Goal: Communication & Community: Answer question/provide support

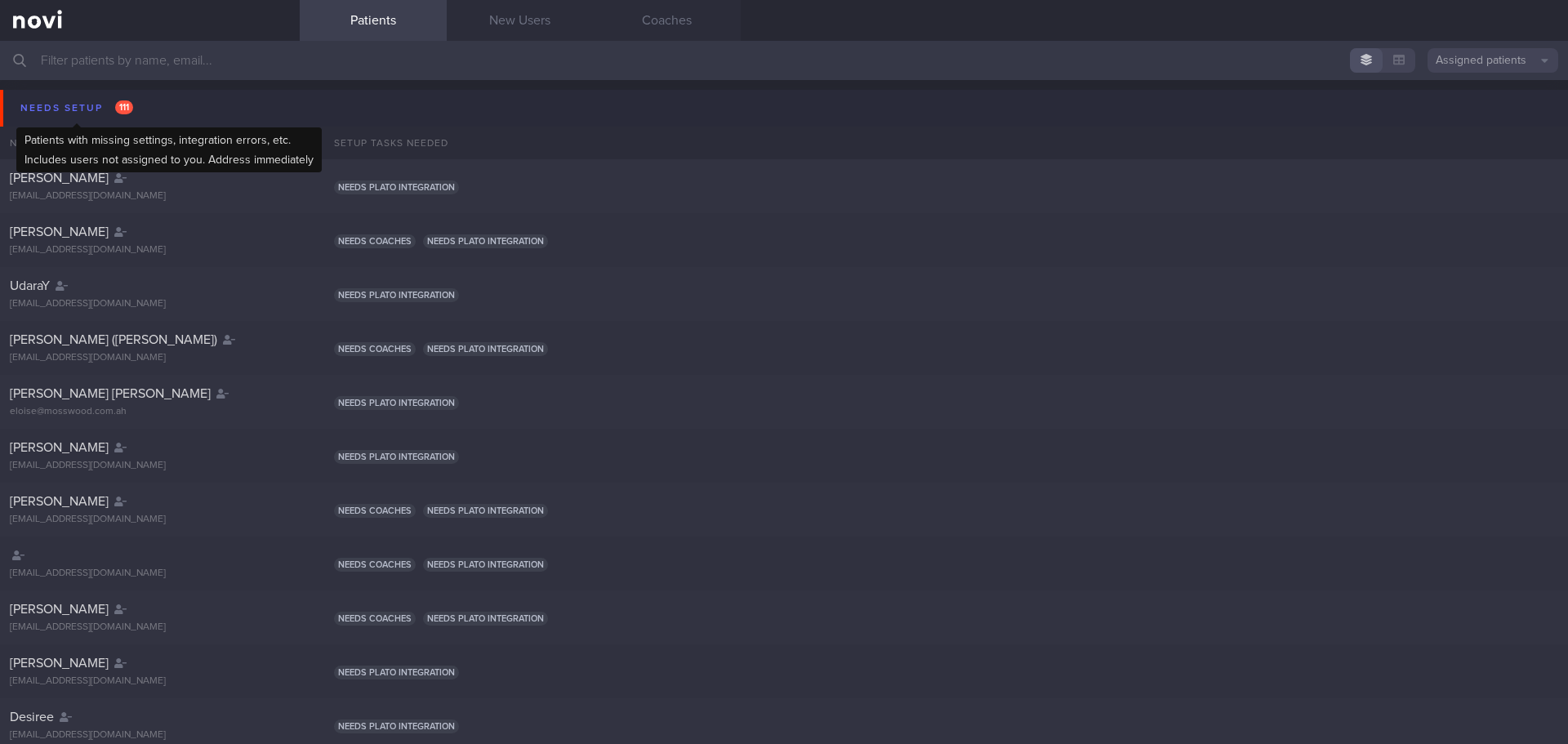
click at [43, 112] on div "Needs setup 111" at bounding box center [76, 108] width 121 height 22
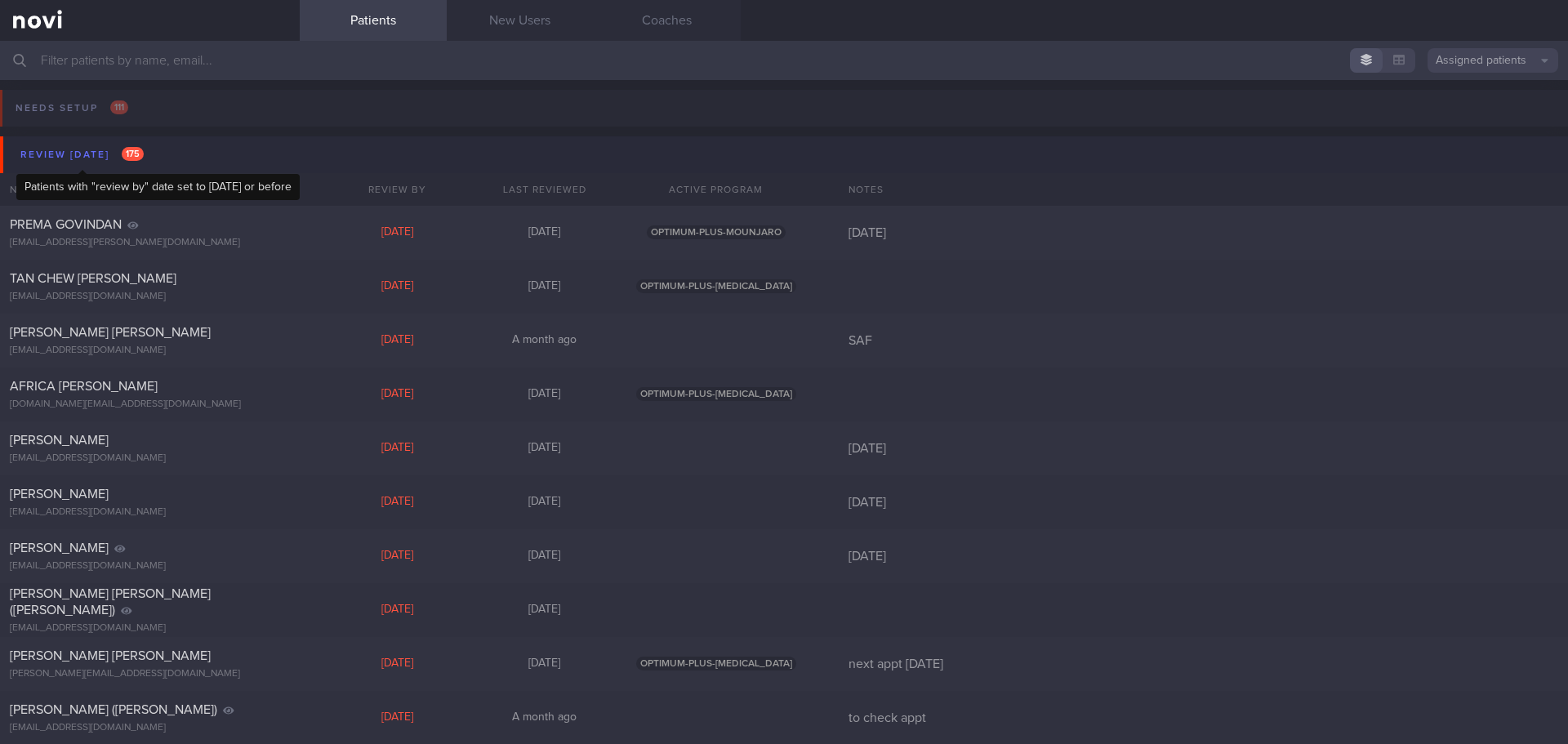
click at [59, 156] on div "Review today 175" at bounding box center [82, 155] width 132 height 22
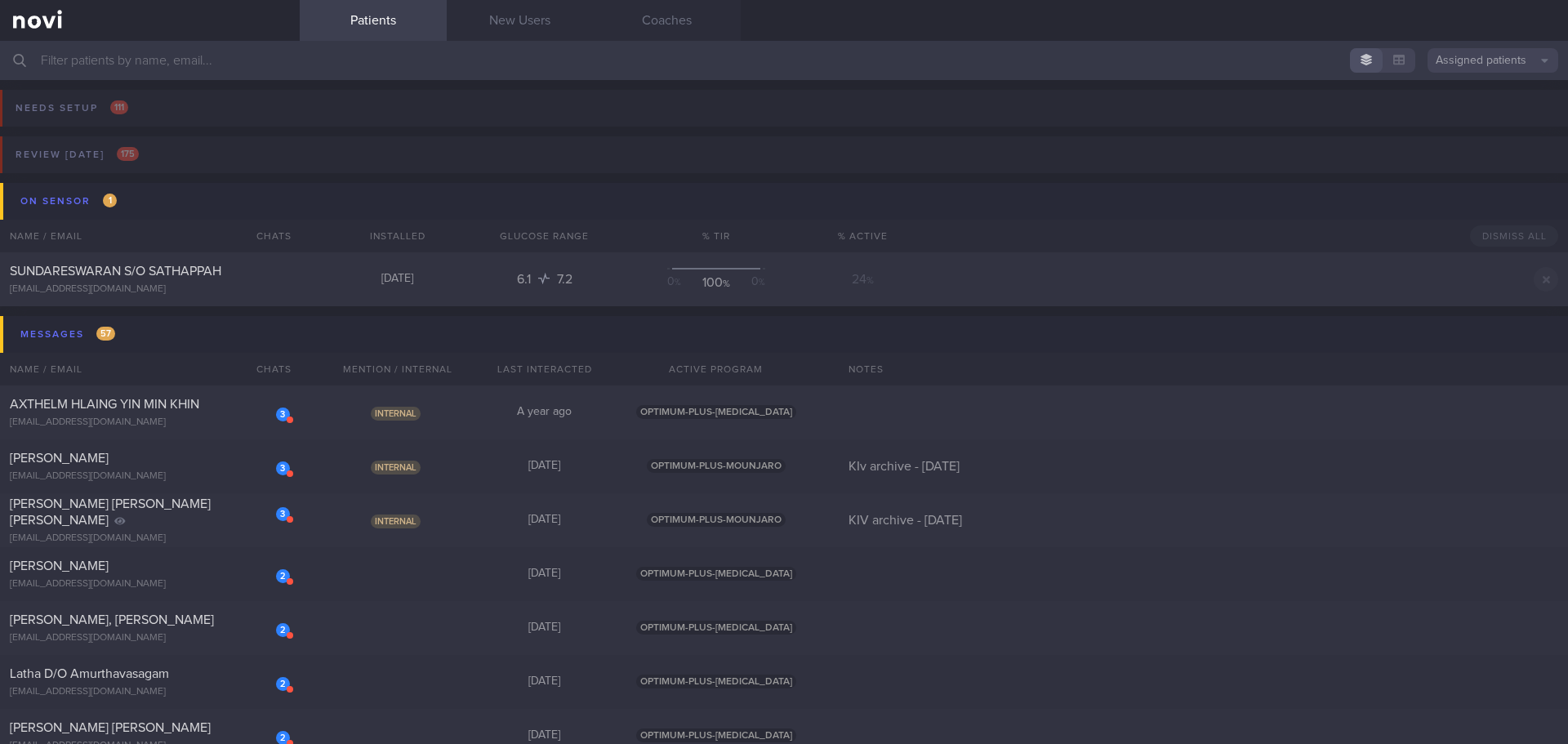
drag, startPoint x: 333, startPoint y: 407, endPoint x: 520, endPoint y: 366, distance: 191.4
click at [333, 407] on div "Internal" at bounding box center [398, 412] width 147 height 16
select select "9"
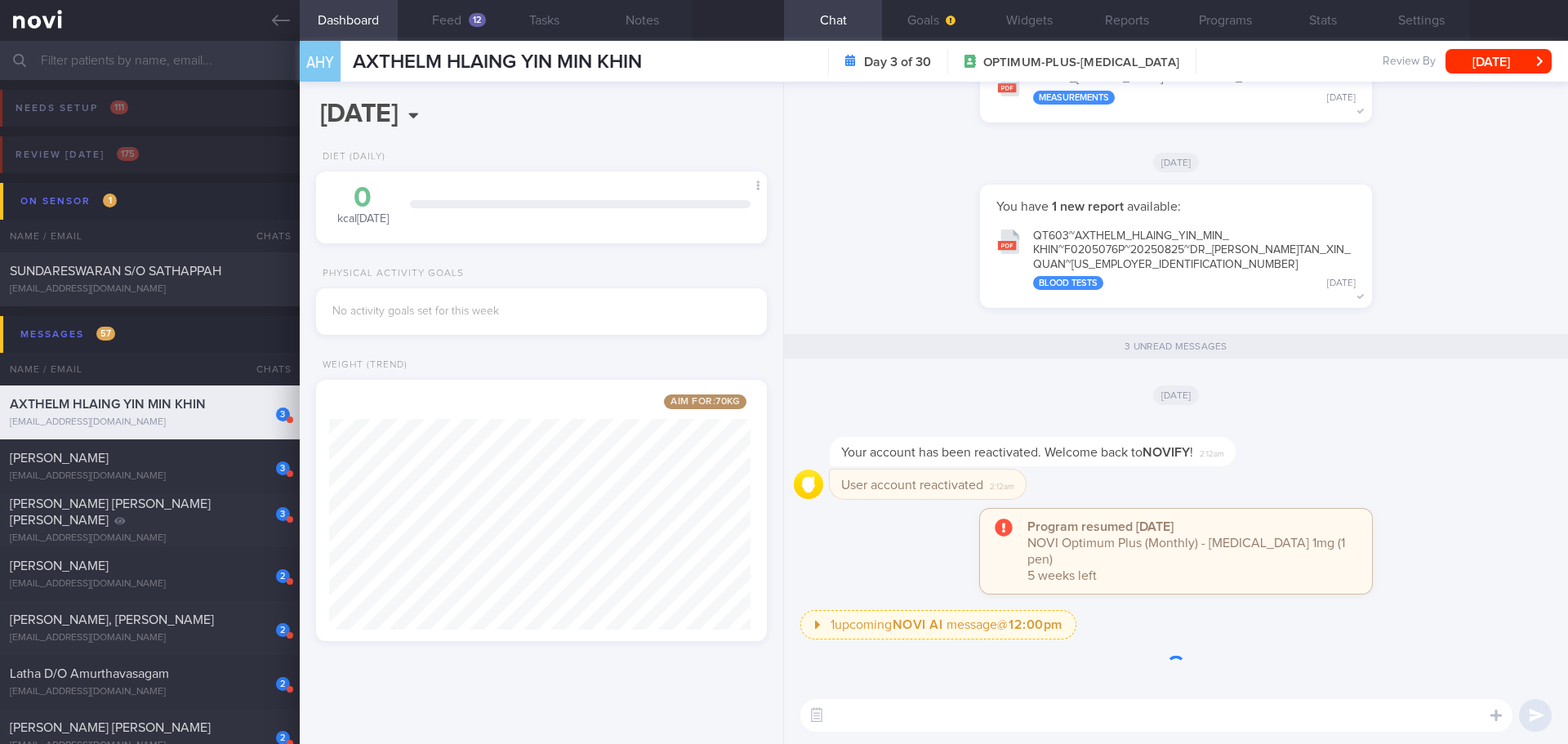
scroll to position [1, 0]
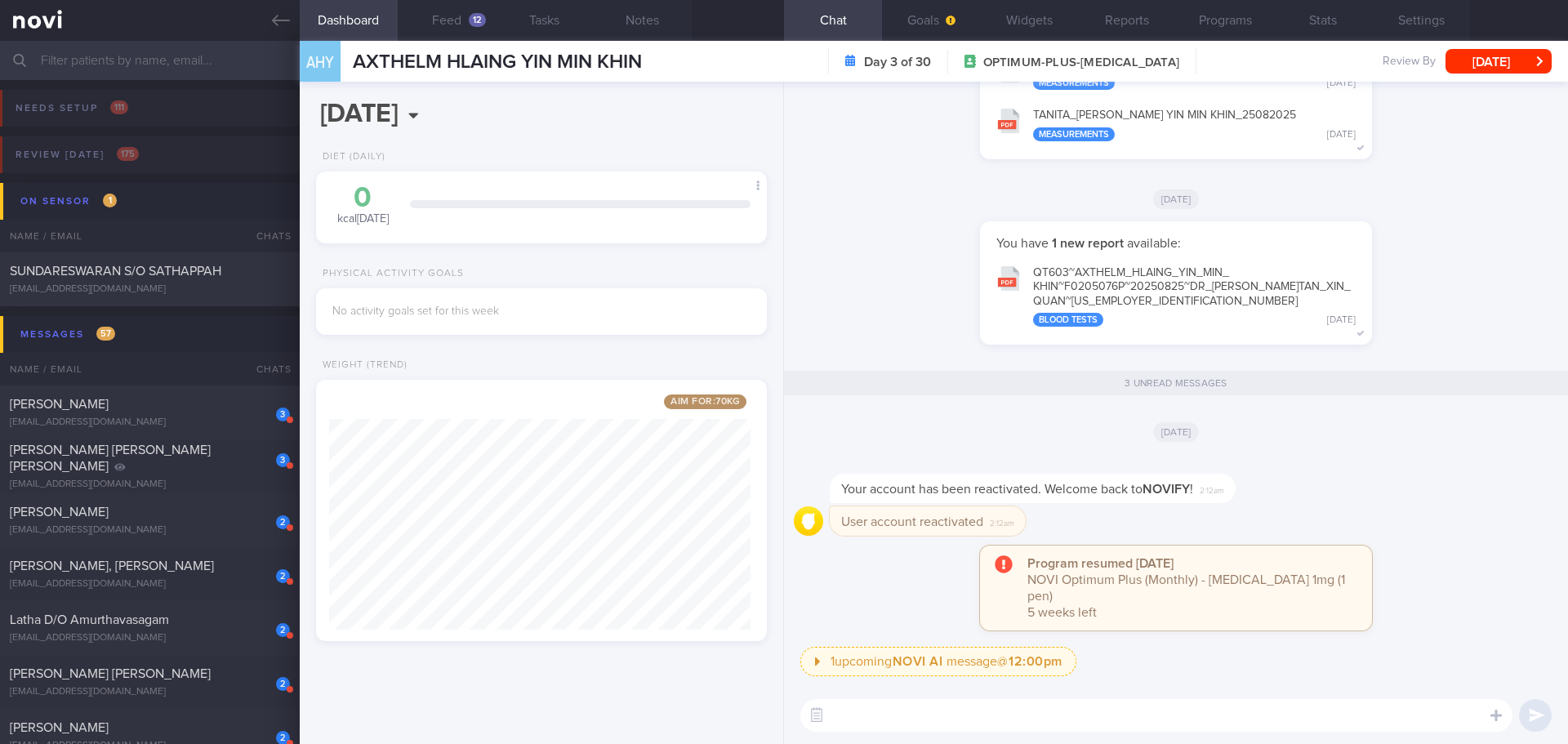
click at [888, 536] on div "User account reactivated 2:12am" at bounding box center [928, 521] width 196 height 30
click at [1244, 17] on button "Programs" at bounding box center [1225, 20] width 98 height 41
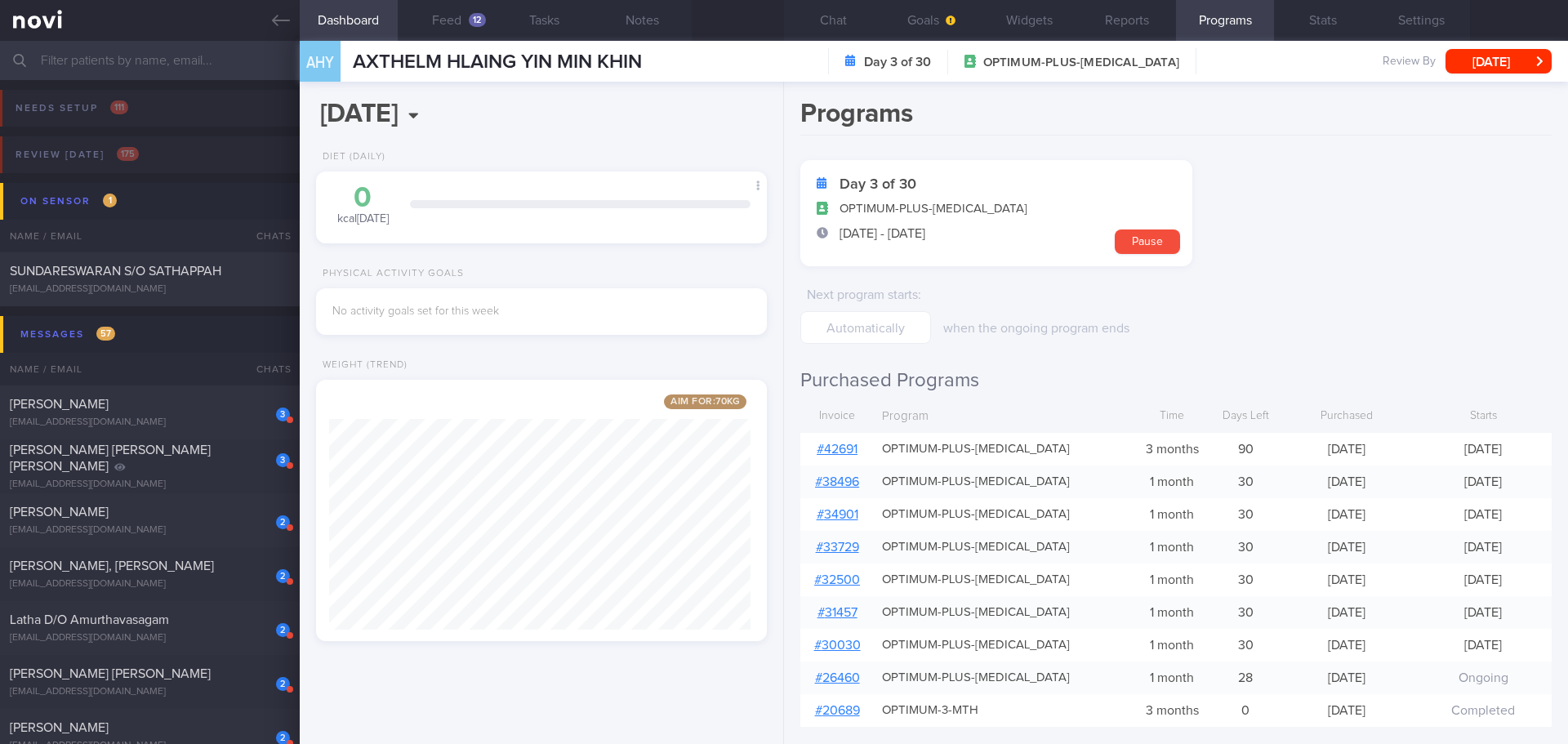
click at [847, 448] on link "# 42691" at bounding box center [836, 449] width 41 height 13
click at [286, 38] on link at bounding box center [150, 20] width 299 height 41
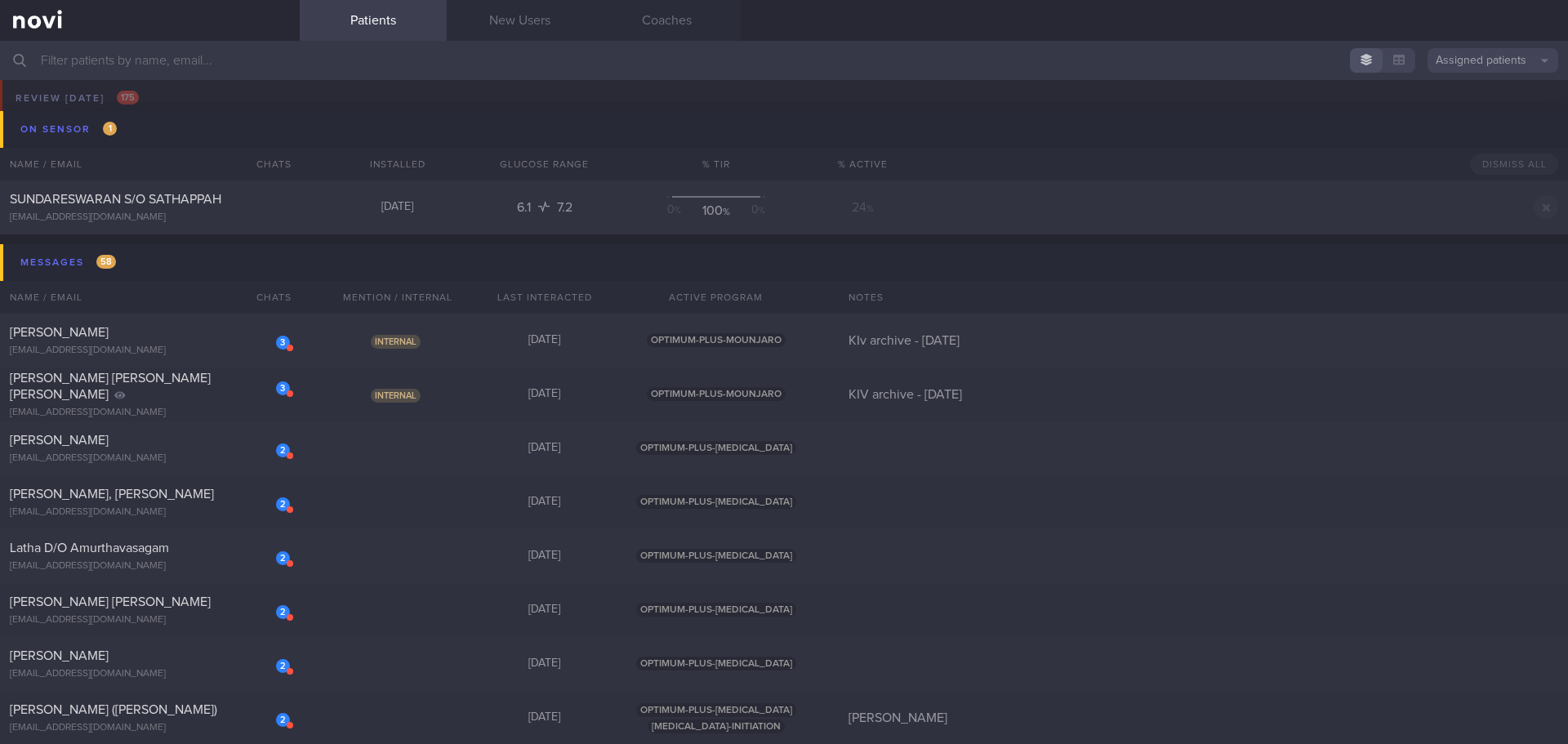
scroll to position [82, 0]
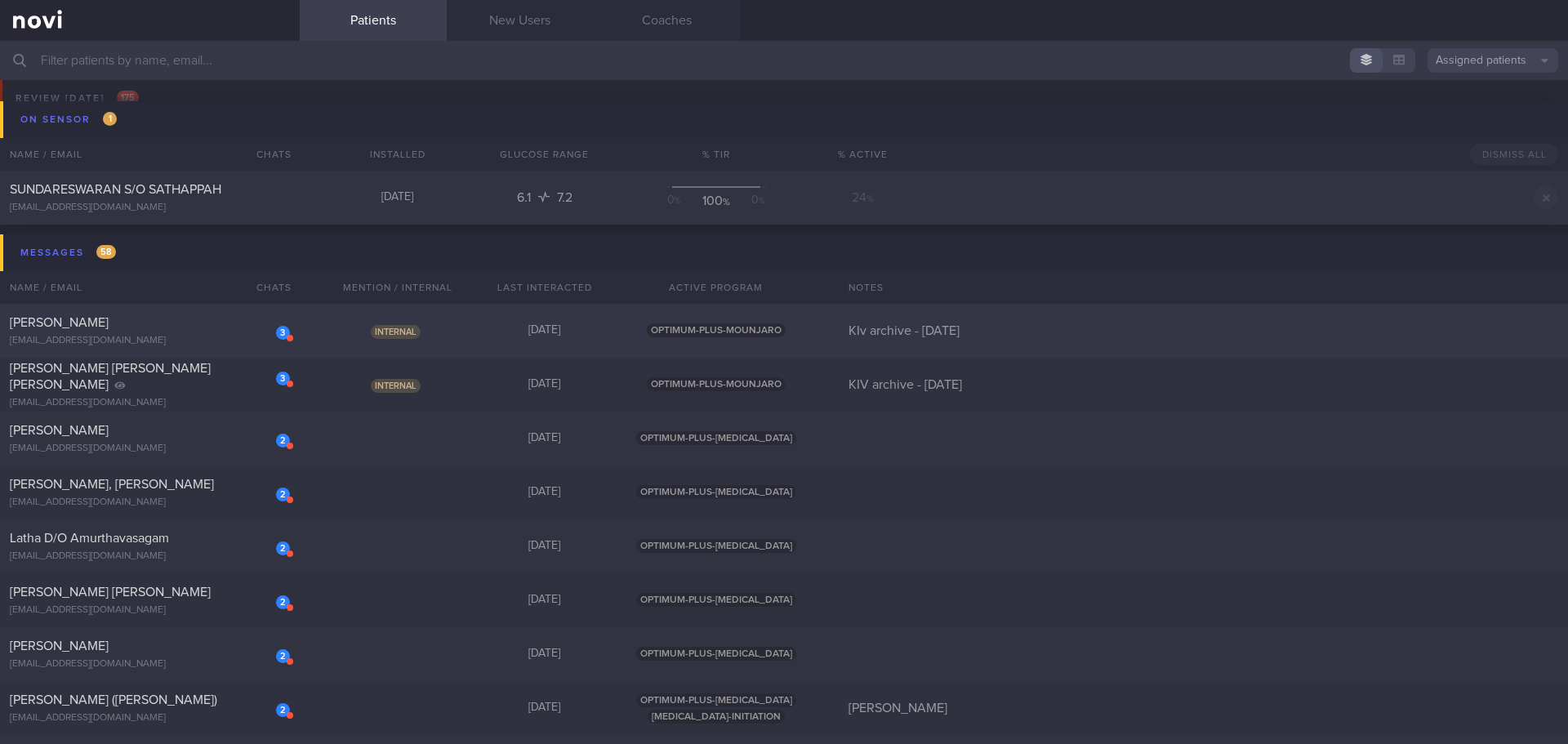
click at [444, 344] on div "3 Stella Wu wuxiaoxu1020@gmail.com Internal 6 months ago OPTIMUM-PLUS-MOUNJARO …" at bounding box center [784, 331] width 1568 height 54
select select "9"
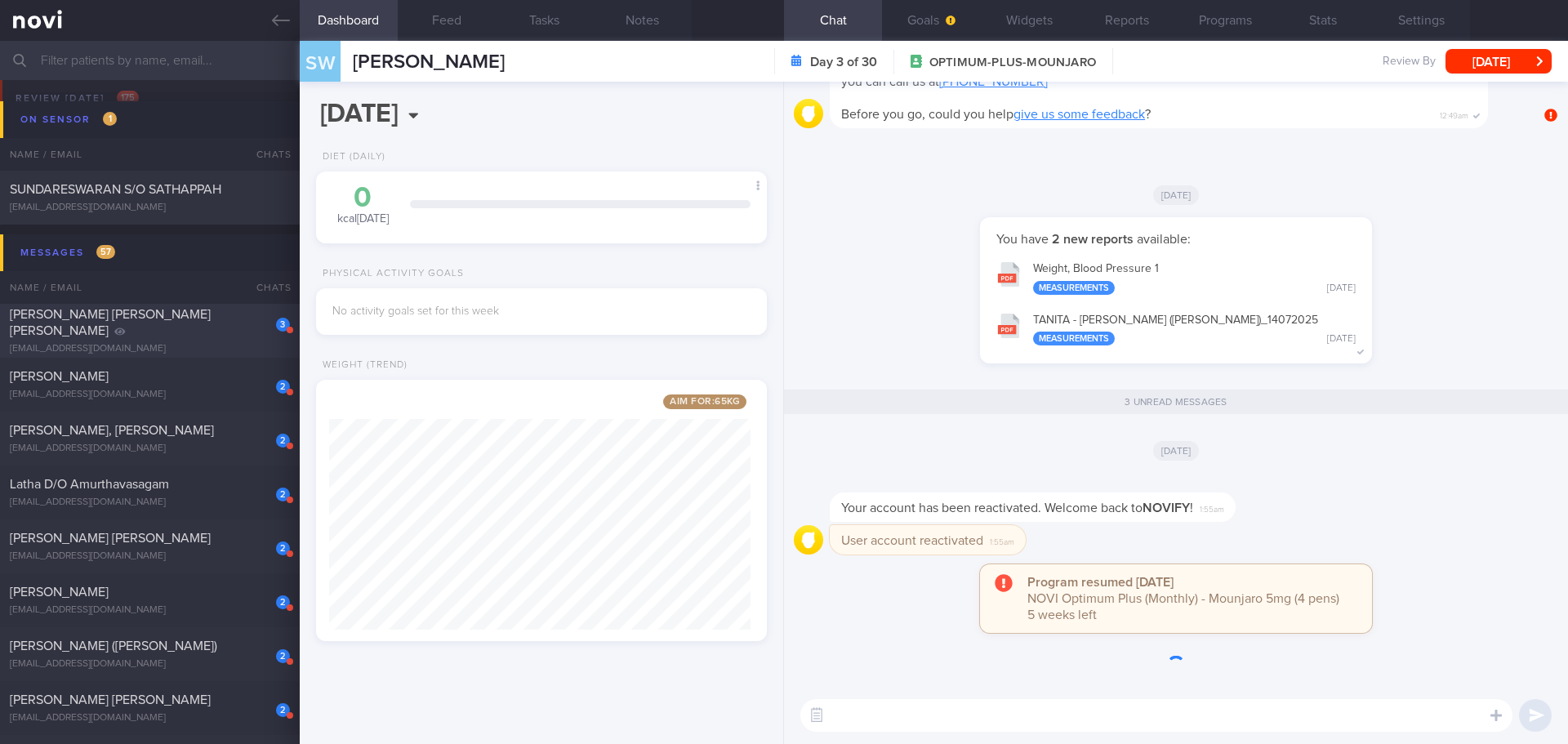
scroll to position [235, 423]
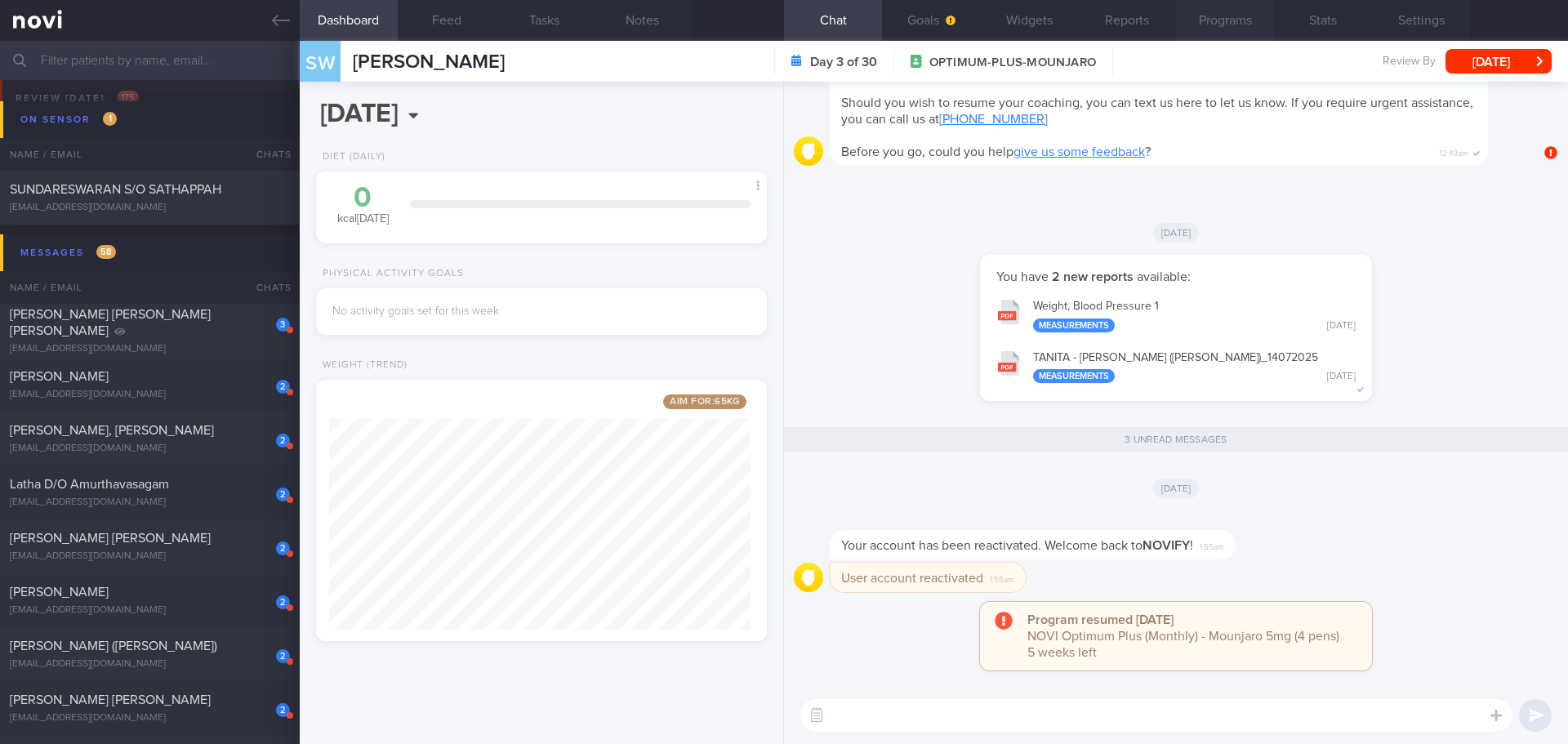
click at [1253, 27] on button "Programs" at bounding box center [1225, 20] width 98 height 41
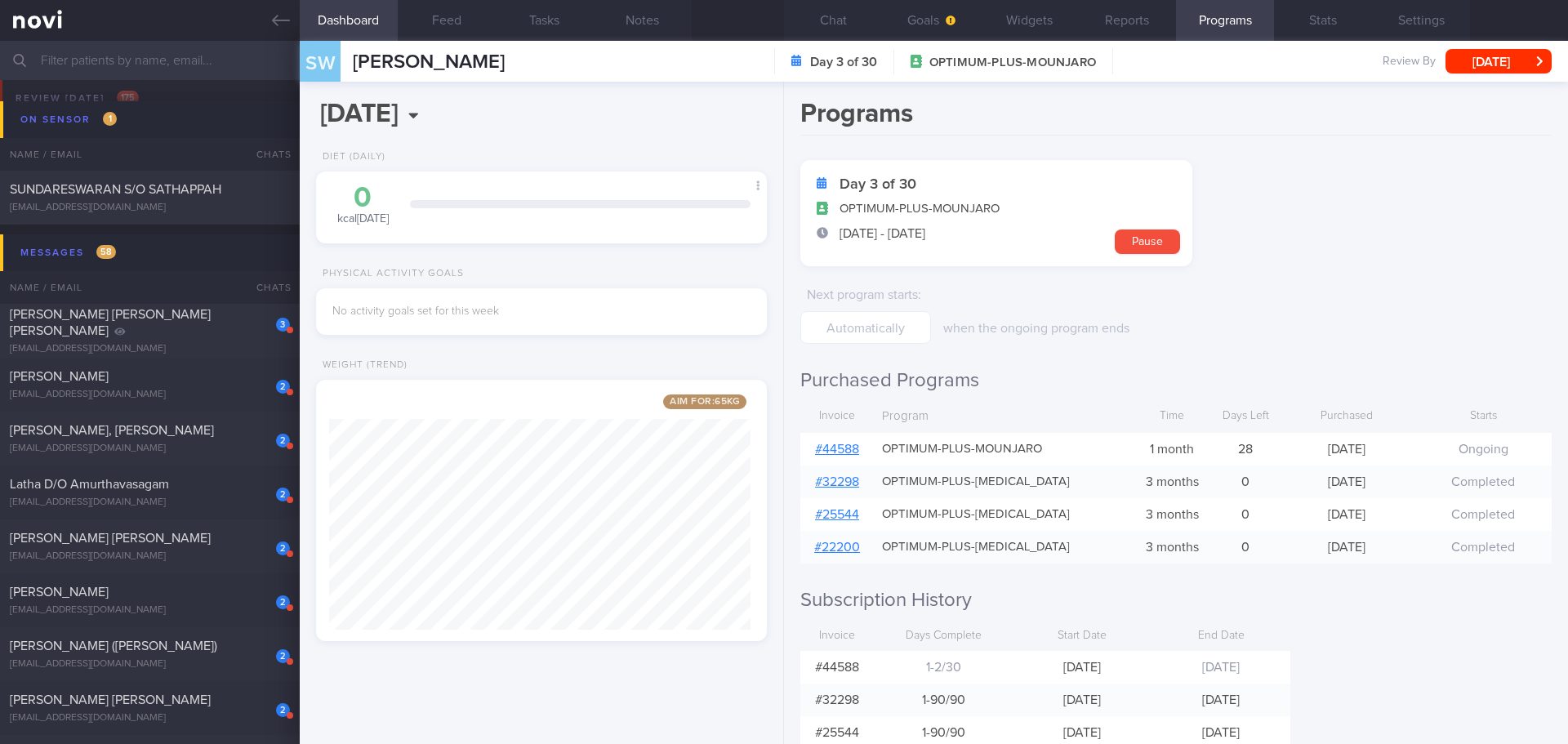
click at [825, 454] on link "# 44588" at bounding box center [837, 449] width 44 height 13
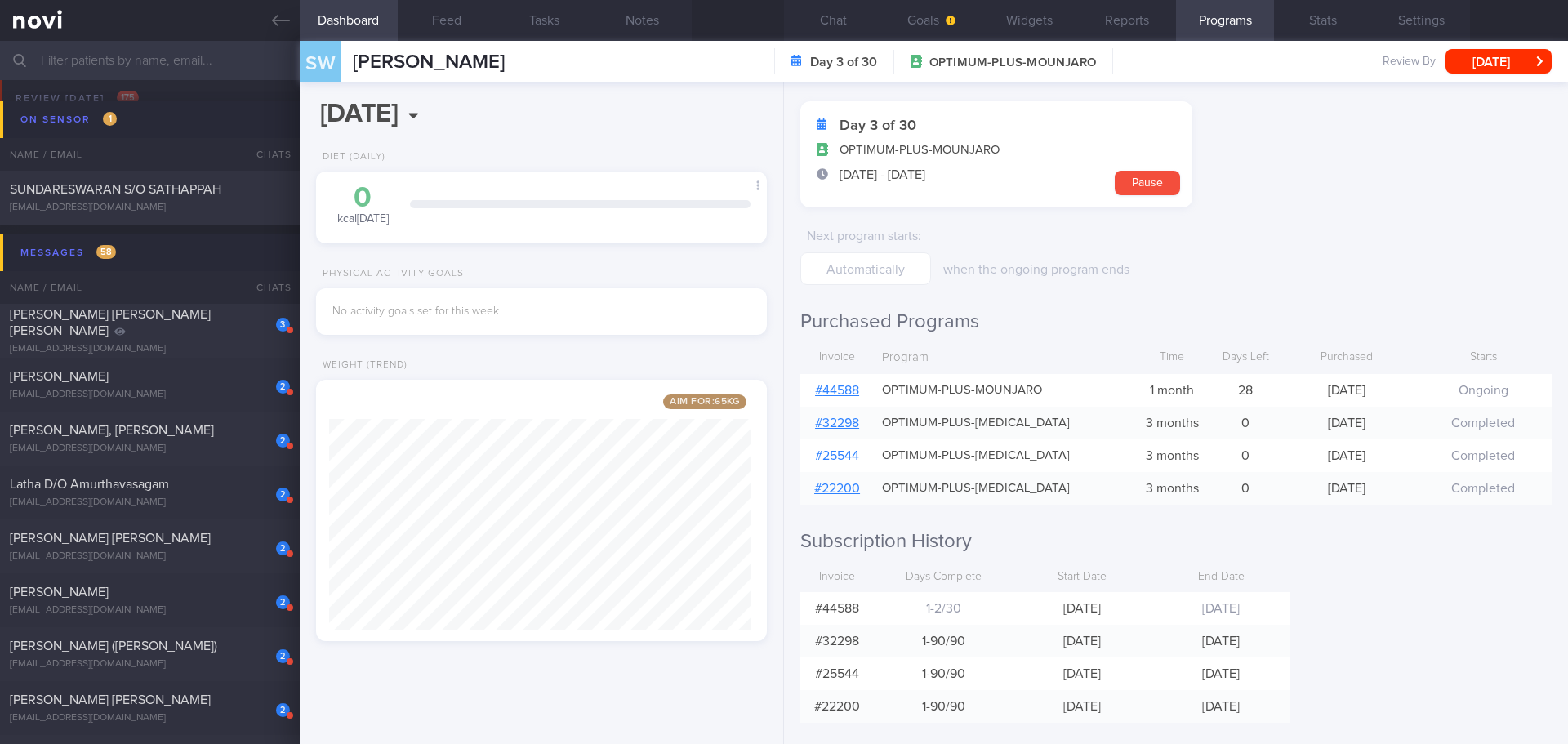
scroll to position [78, 0]
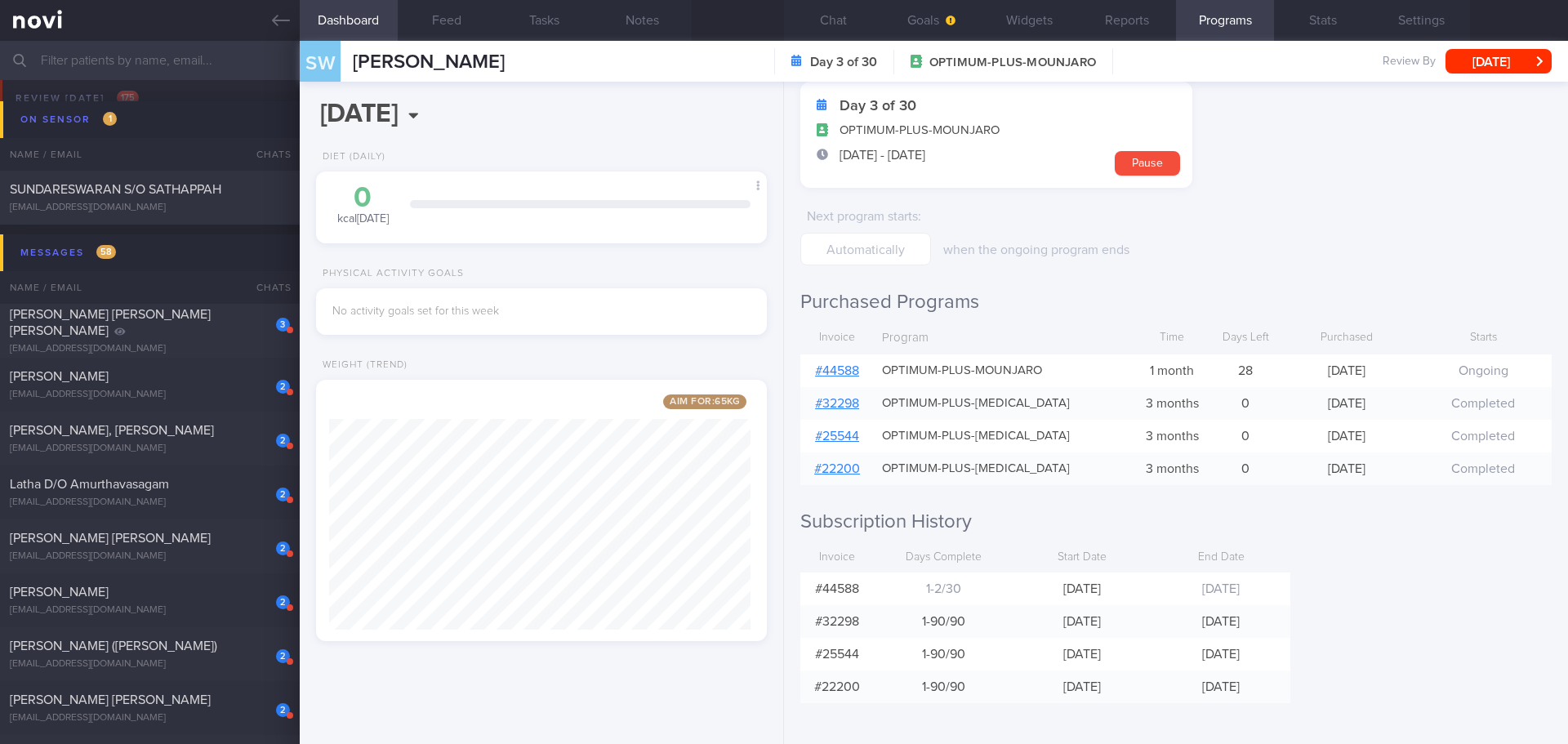
click at [1253, 548] on div "Programs Day 3 of 30 OPTIMUM-PLUS-MOUNJARO 11 Oct - 9 Nov Pause Next program st…" at bounding box center [1176, 413] width 784 height 662
click at [1253, 544] on div "Programs Day 3 of 30 OPTIMUM-PLUS-MOUNJARO 11 Oct - 9 Nov Pause Next program st…" at bounding box center [1176, 413] width 784 height 662
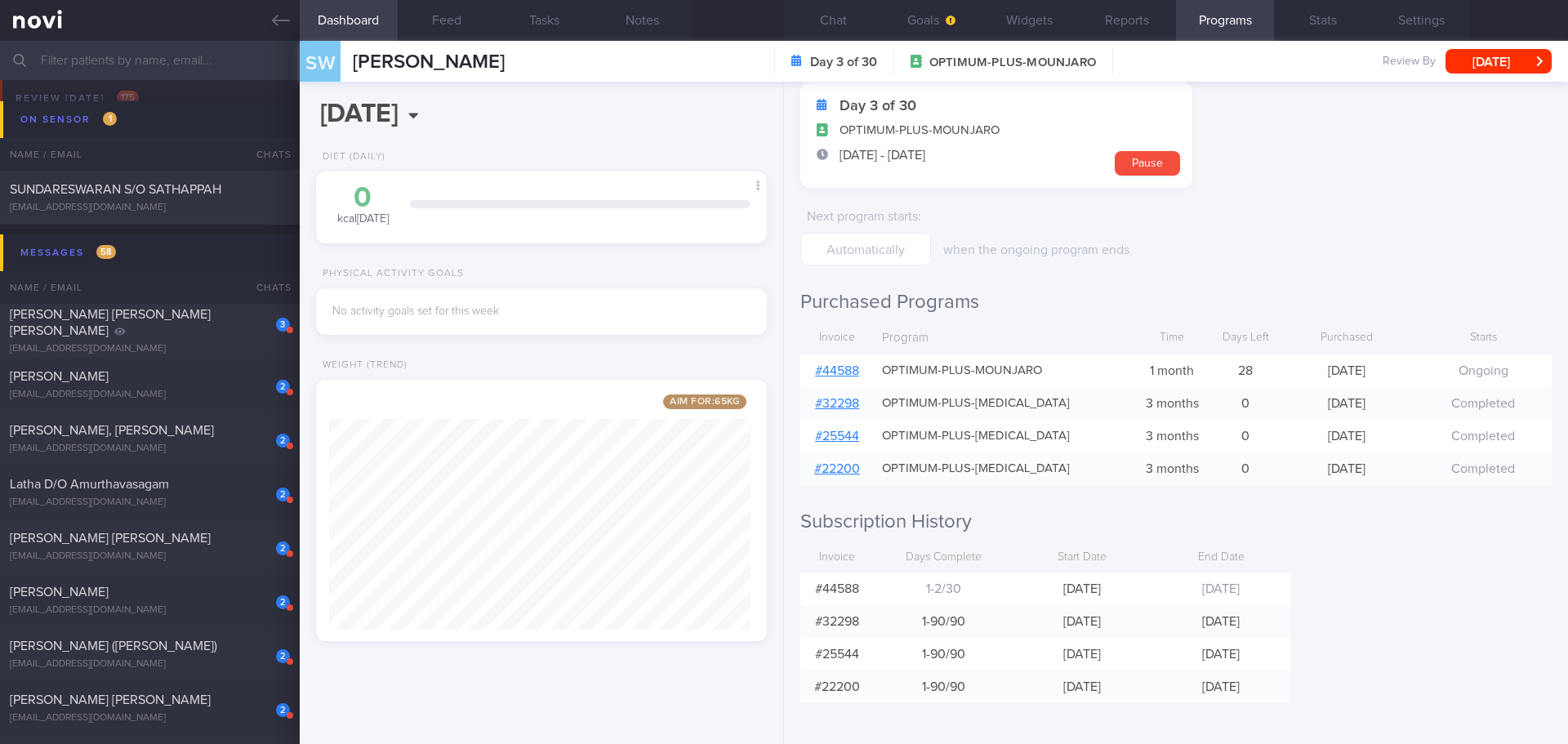
click at [1253, 544] on div "Programs Day 3 of 30 OPTIMUM-PLUS-MOUNJARO 11 Oct - 9 Nov Pause Next program st…" at bounding box center [1176, 413] width 784 height 662
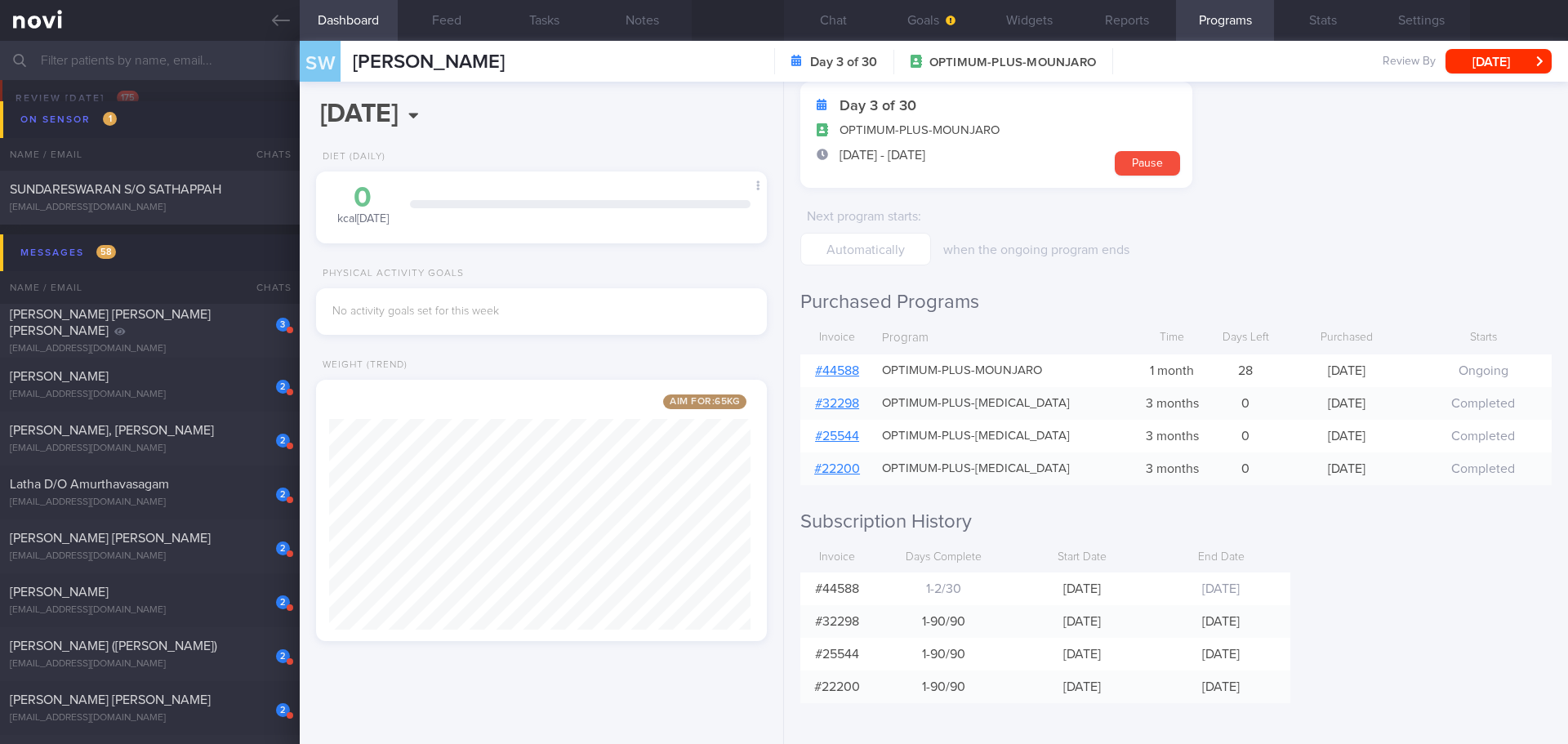
click at [1253, 544] on div "Programs Day 3 of 30 OPTIMUM-PLUS-MOUNJARO 11 Oct - 9 Nov Pause Next program st…" at bounding box center [1176, 413] width 784 height 662
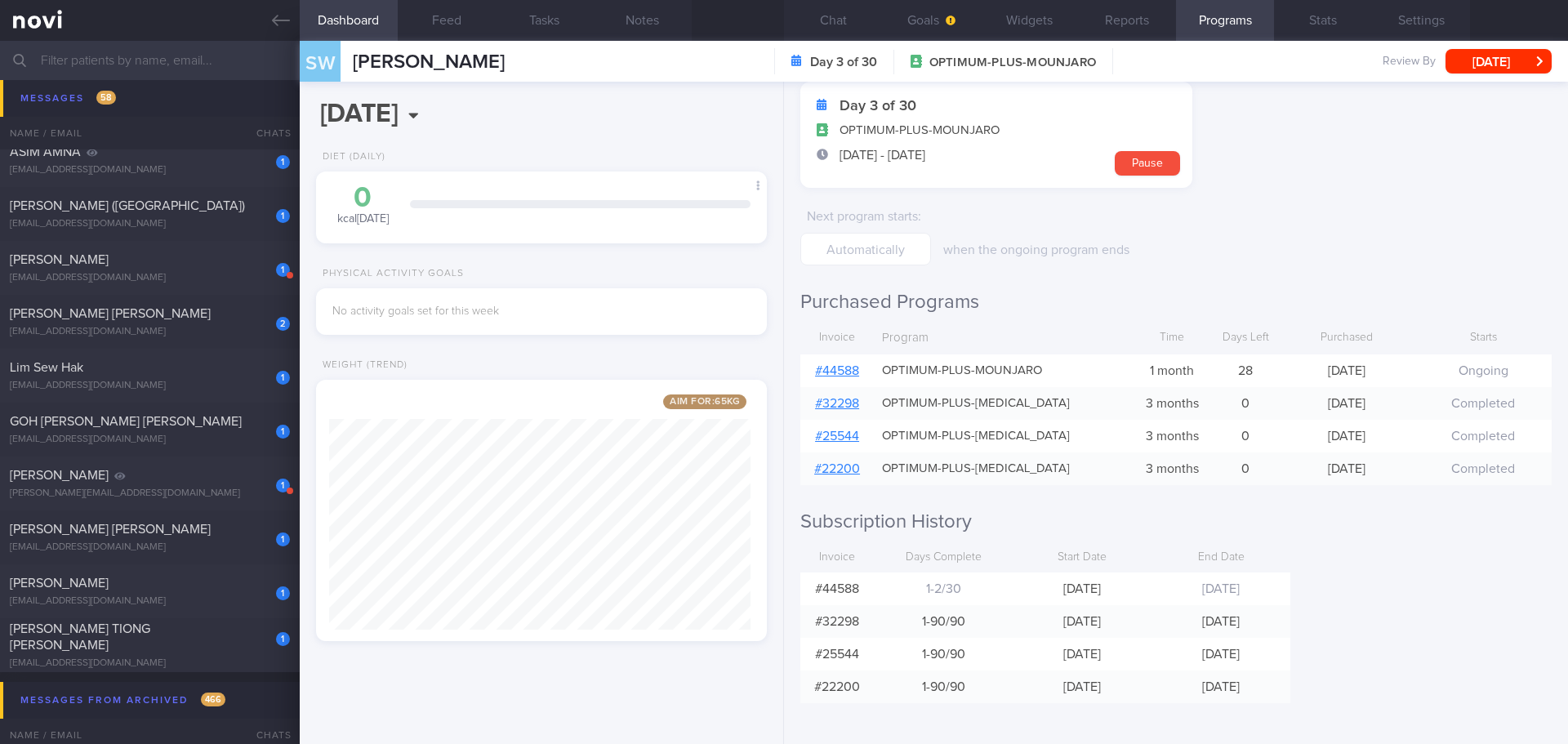
scroll to position [2778, 0]
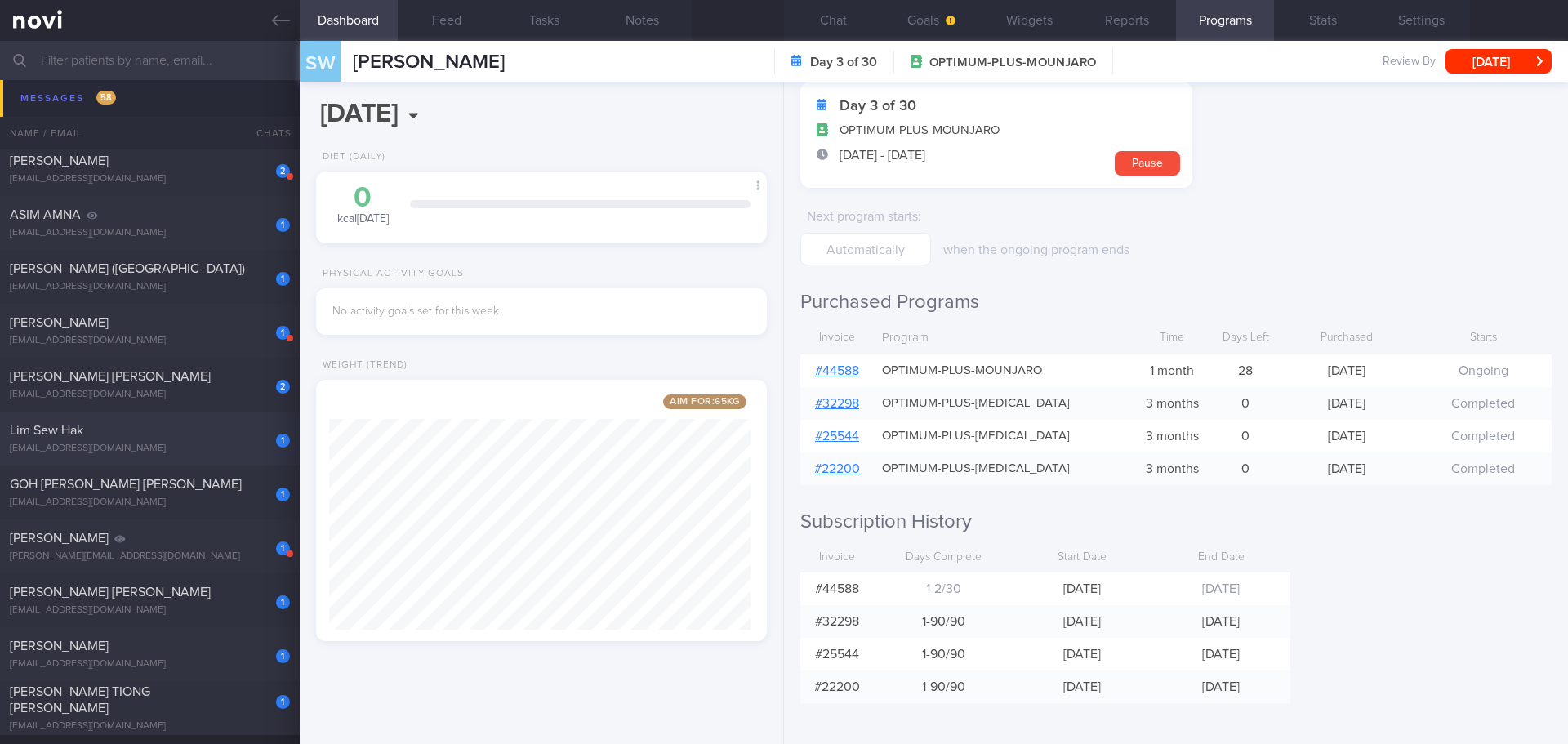
click at [258, 435] on div "1" at bounding box center [272, 435] width 36 height 26
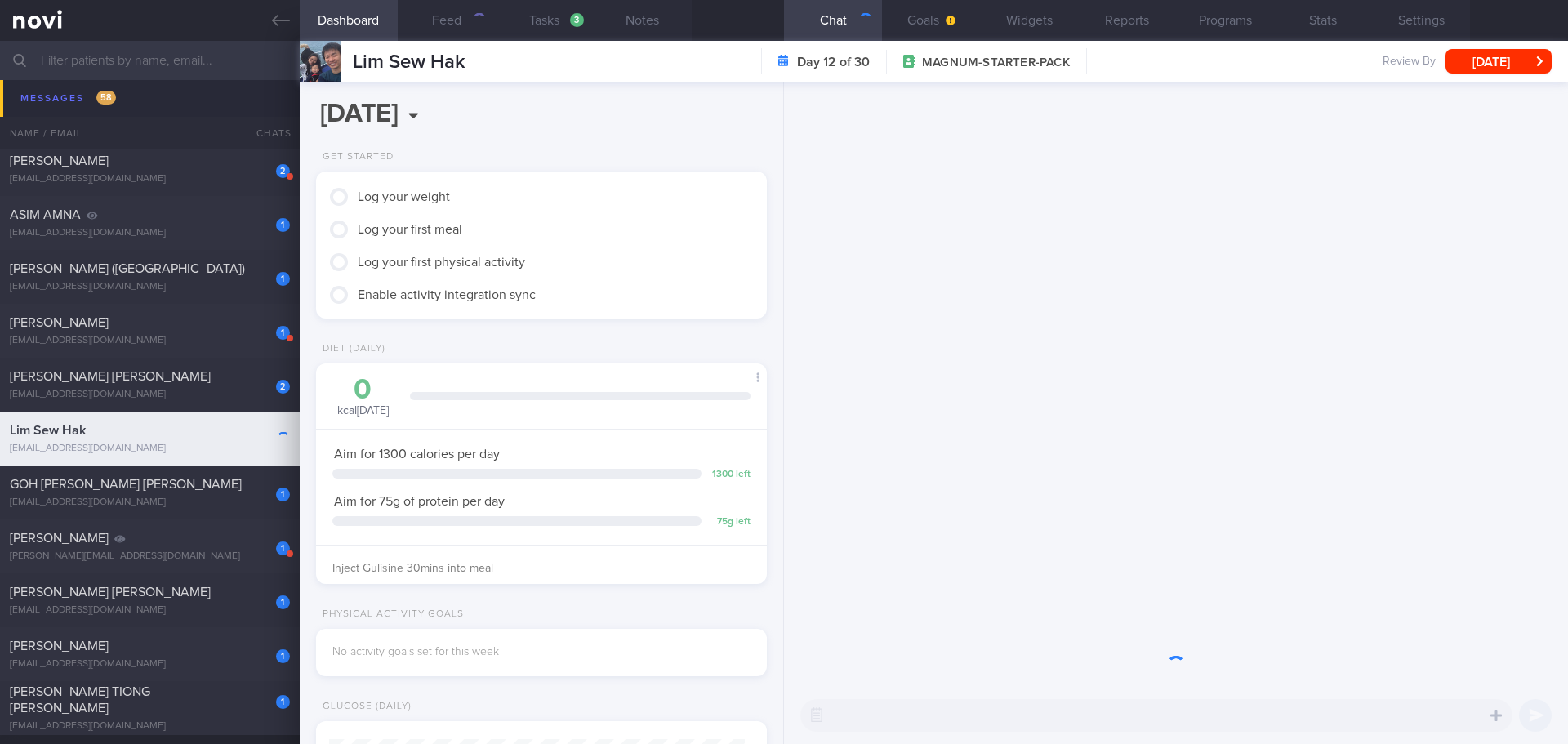
scroll to position [208, 417]
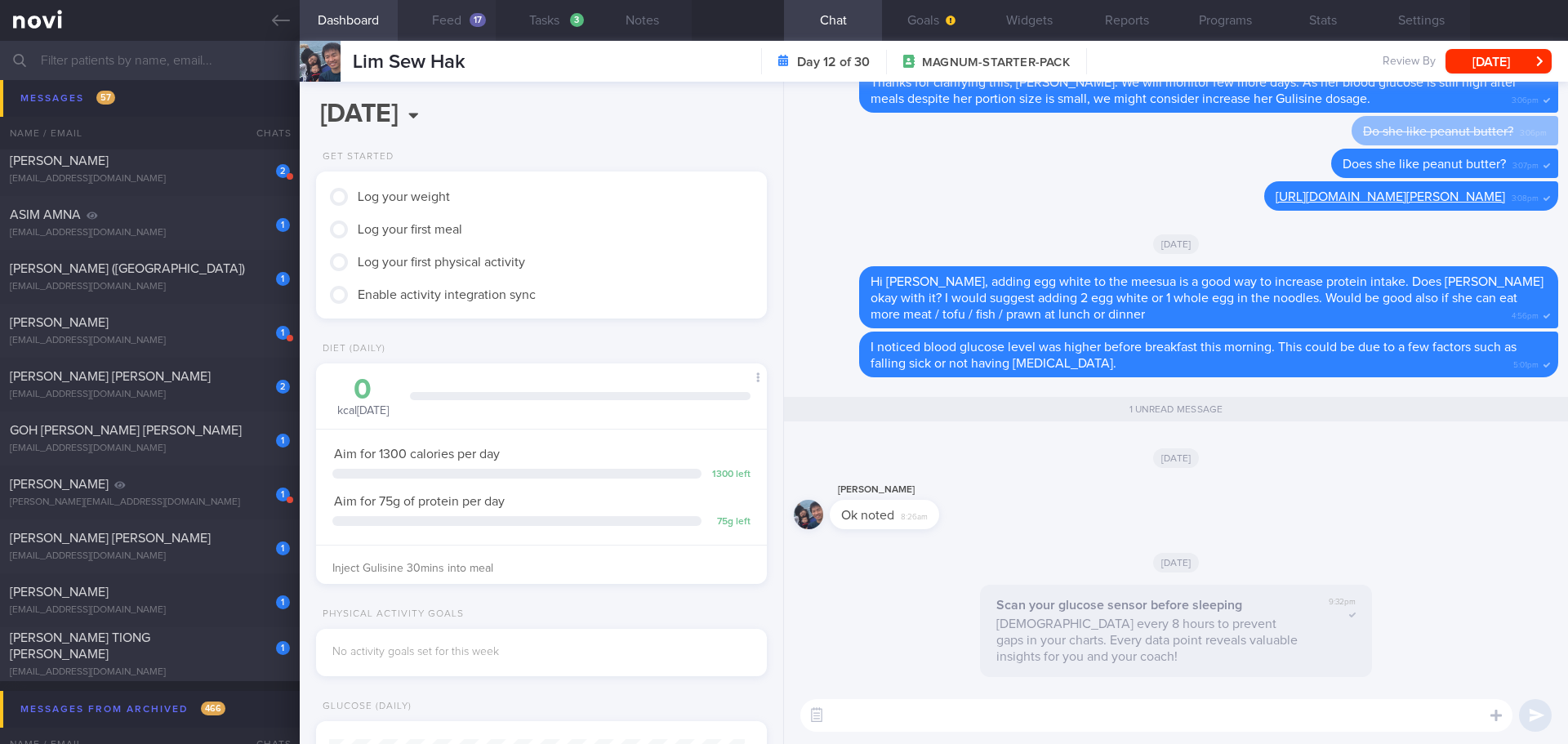
click at [430, 21] on button "Feed 17" at bounding box center [446, 20] width 98 height 41
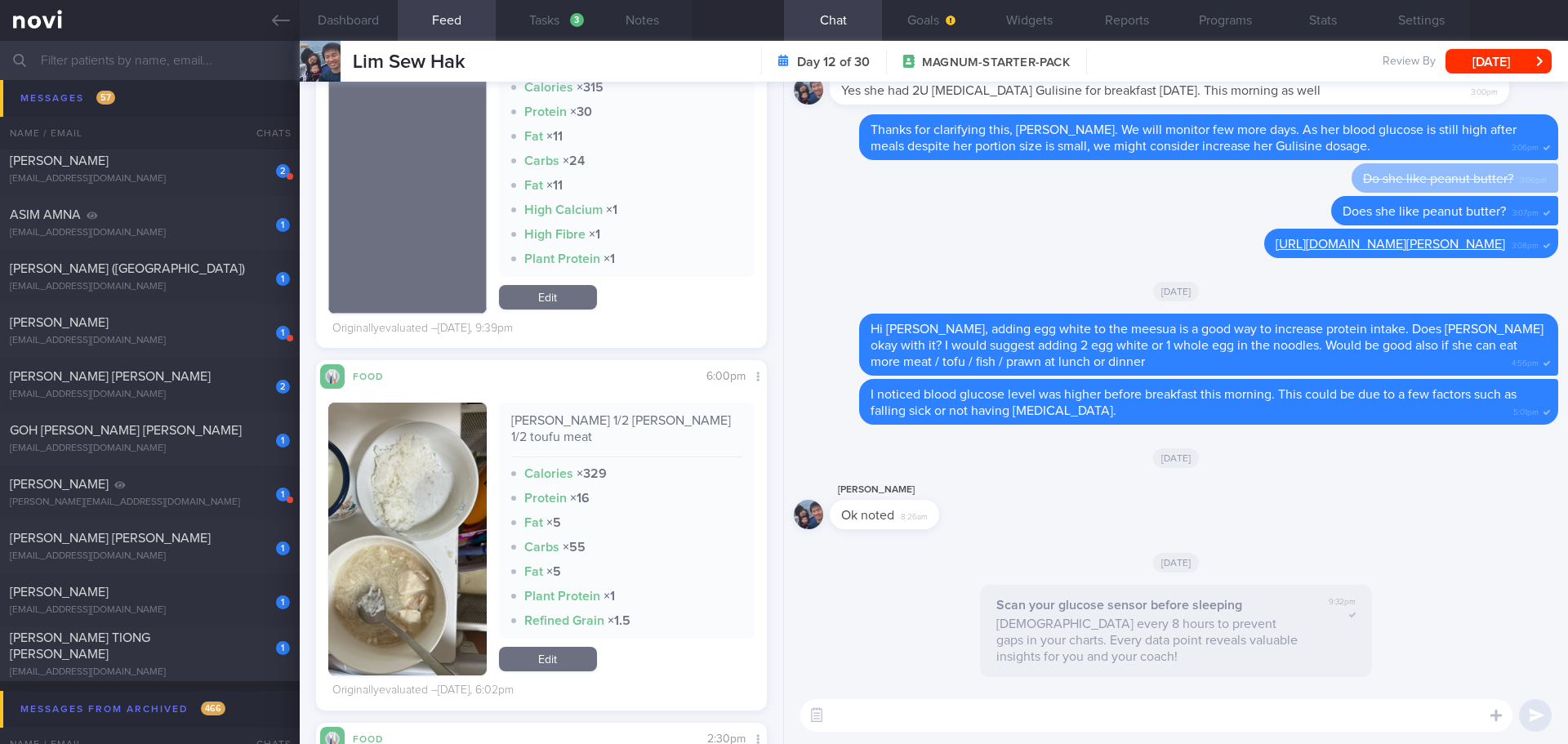
scroll to position [571, 0]
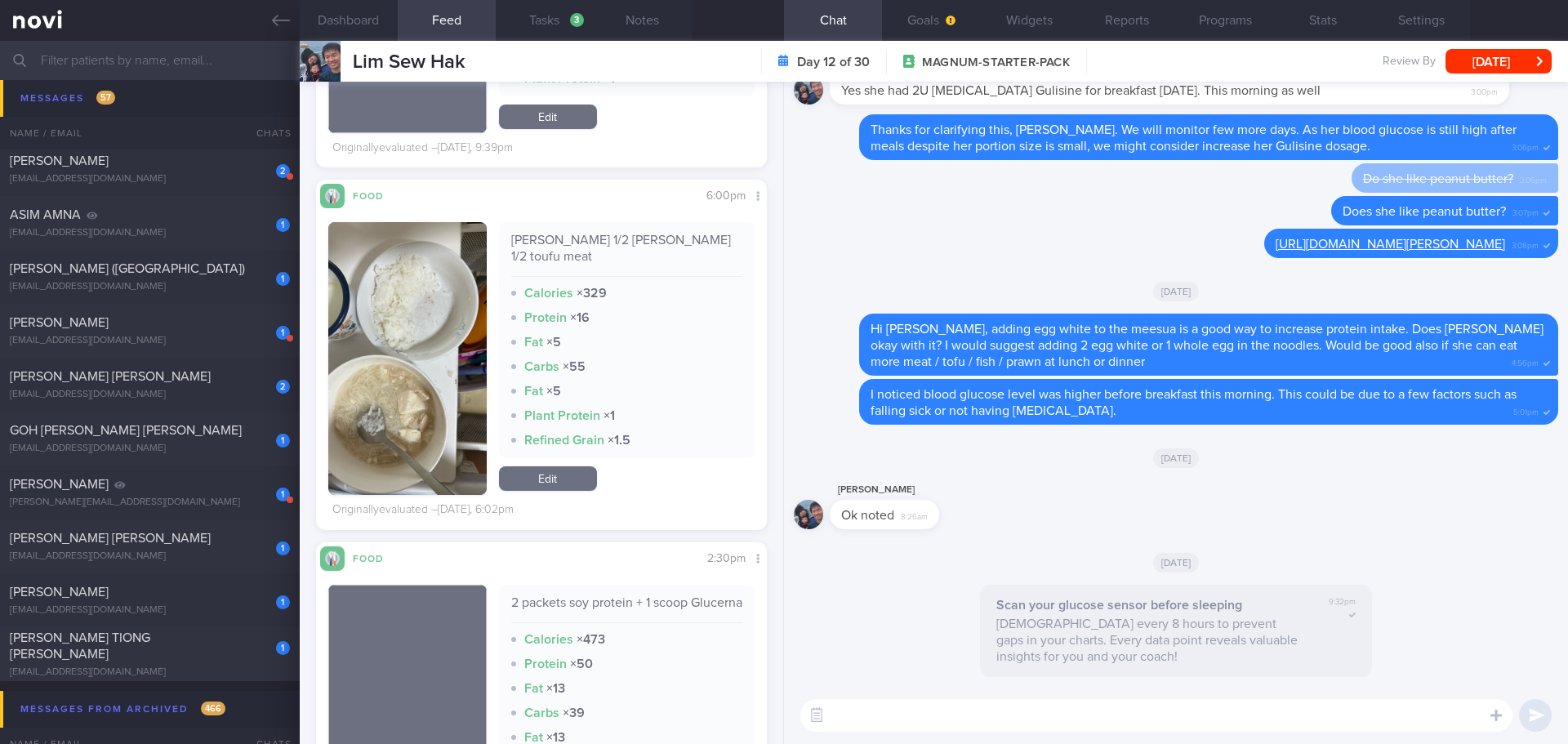
click at [435, 314] on button "button" at bounding box center [407, 359] width 158 height 273
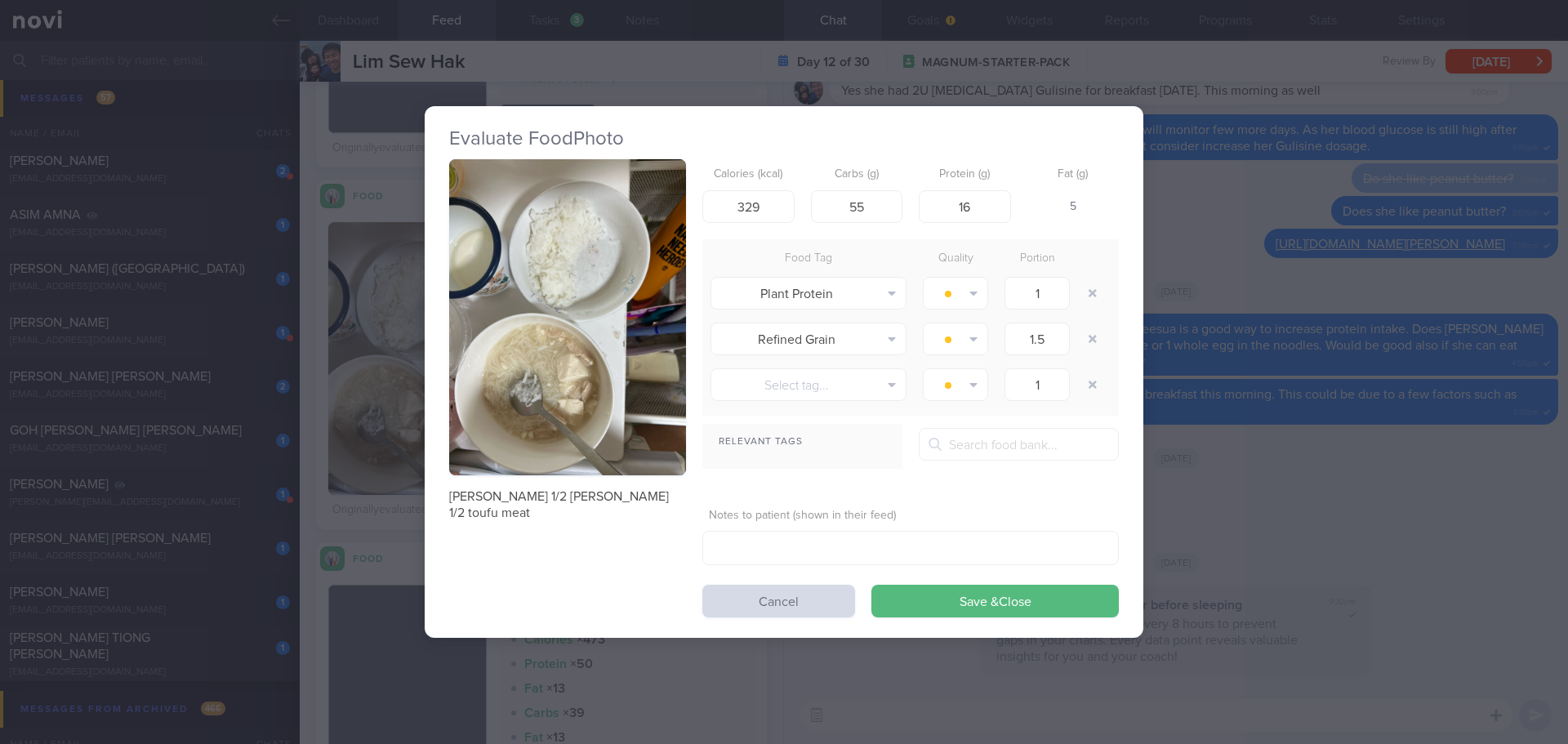
click at [585, 280] on button "button" at bounding box center [567, 317] width 237 height 316
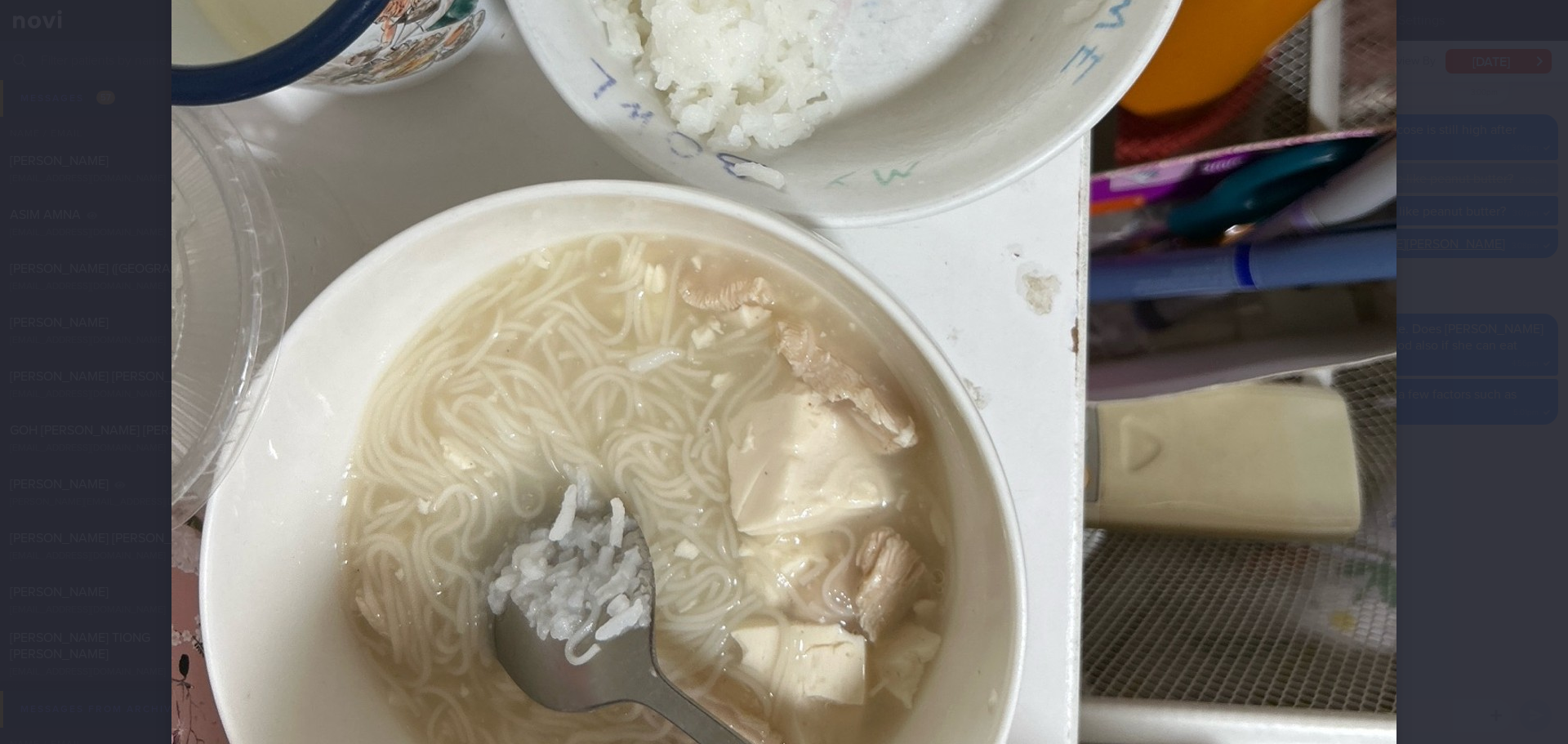
scroll to position [653, 0]
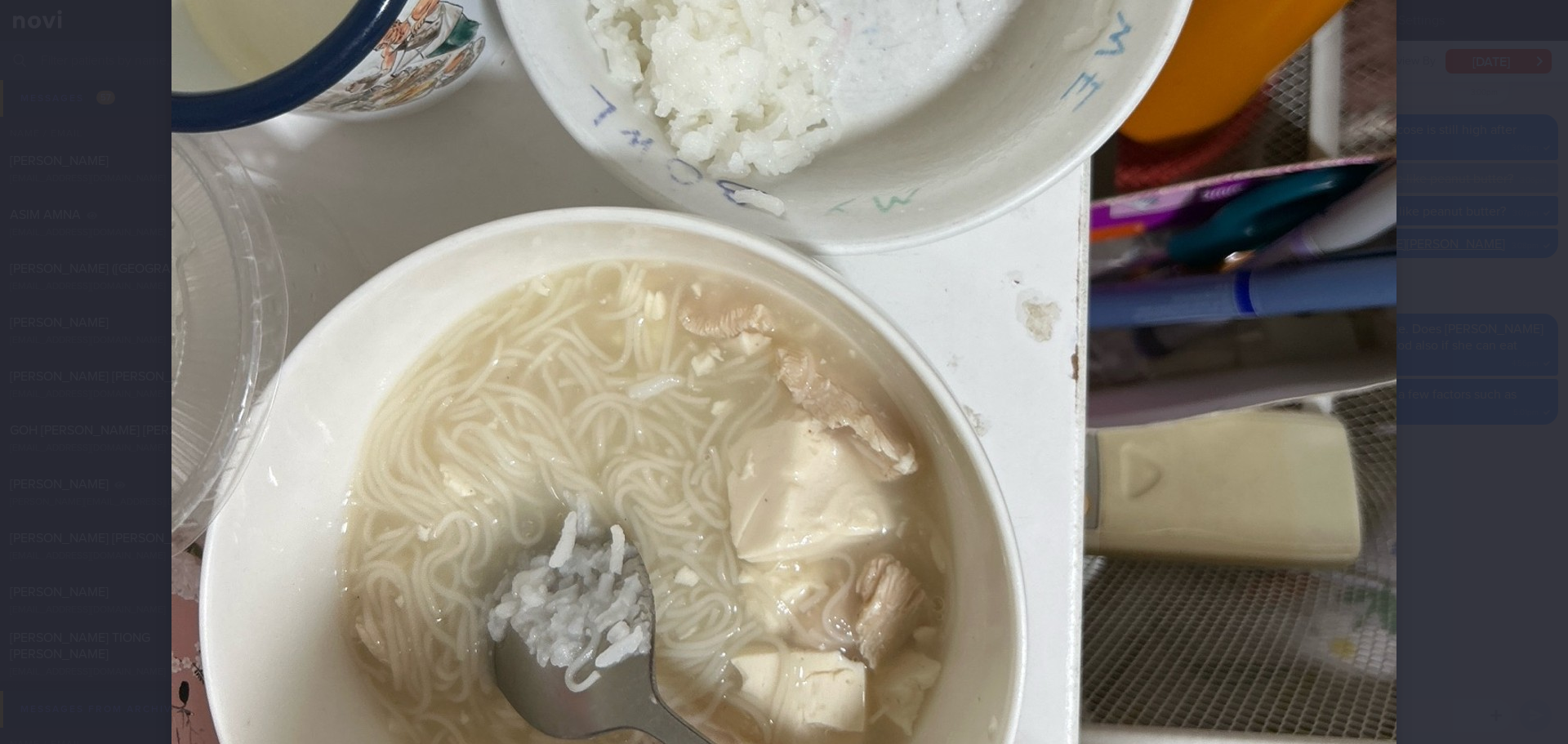
click at [1253, 354] on div at bounding box center [784, 372] width 1568 height 744
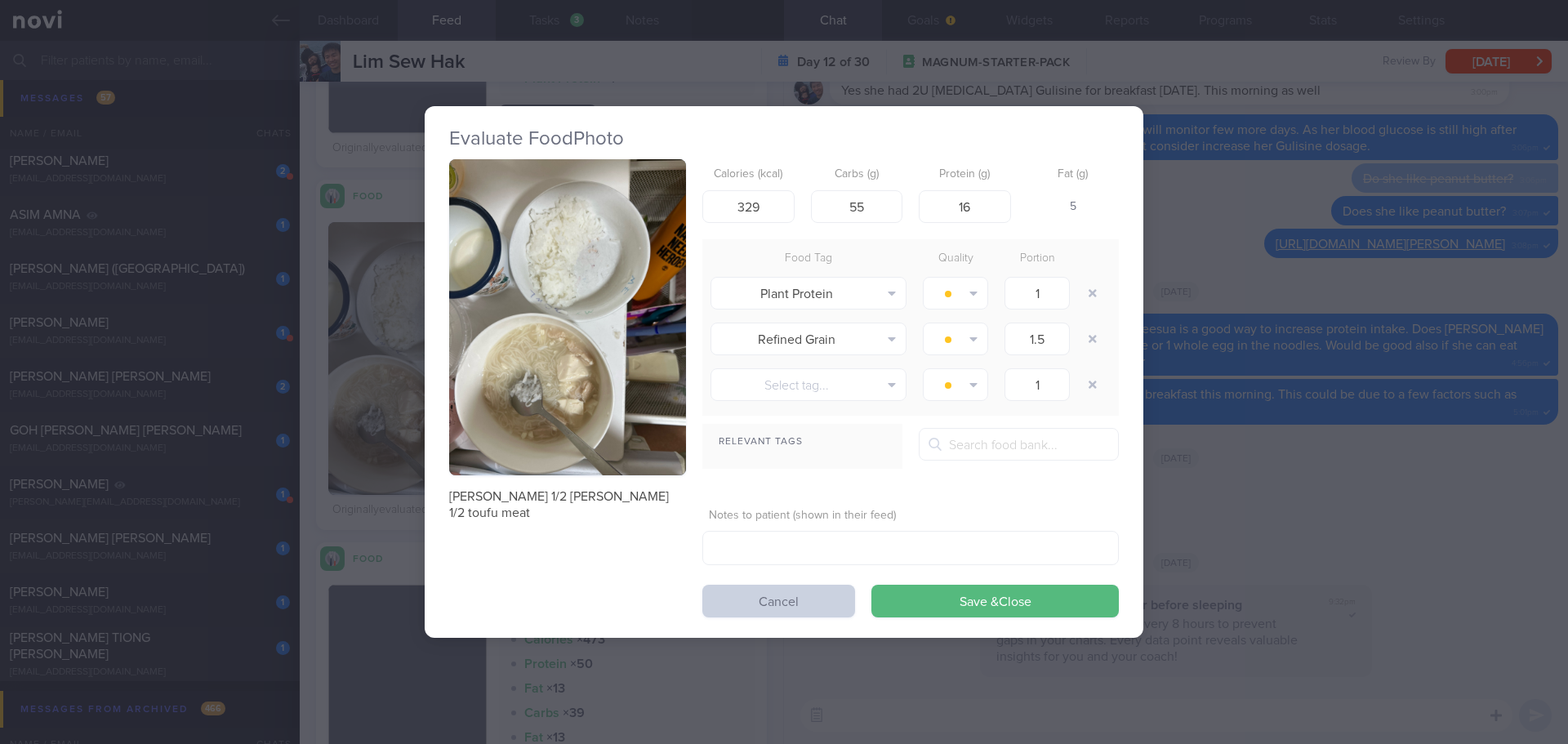
click at [767, 600] on button "Cancel" at bounding box center [778, 601] width 153 height 32
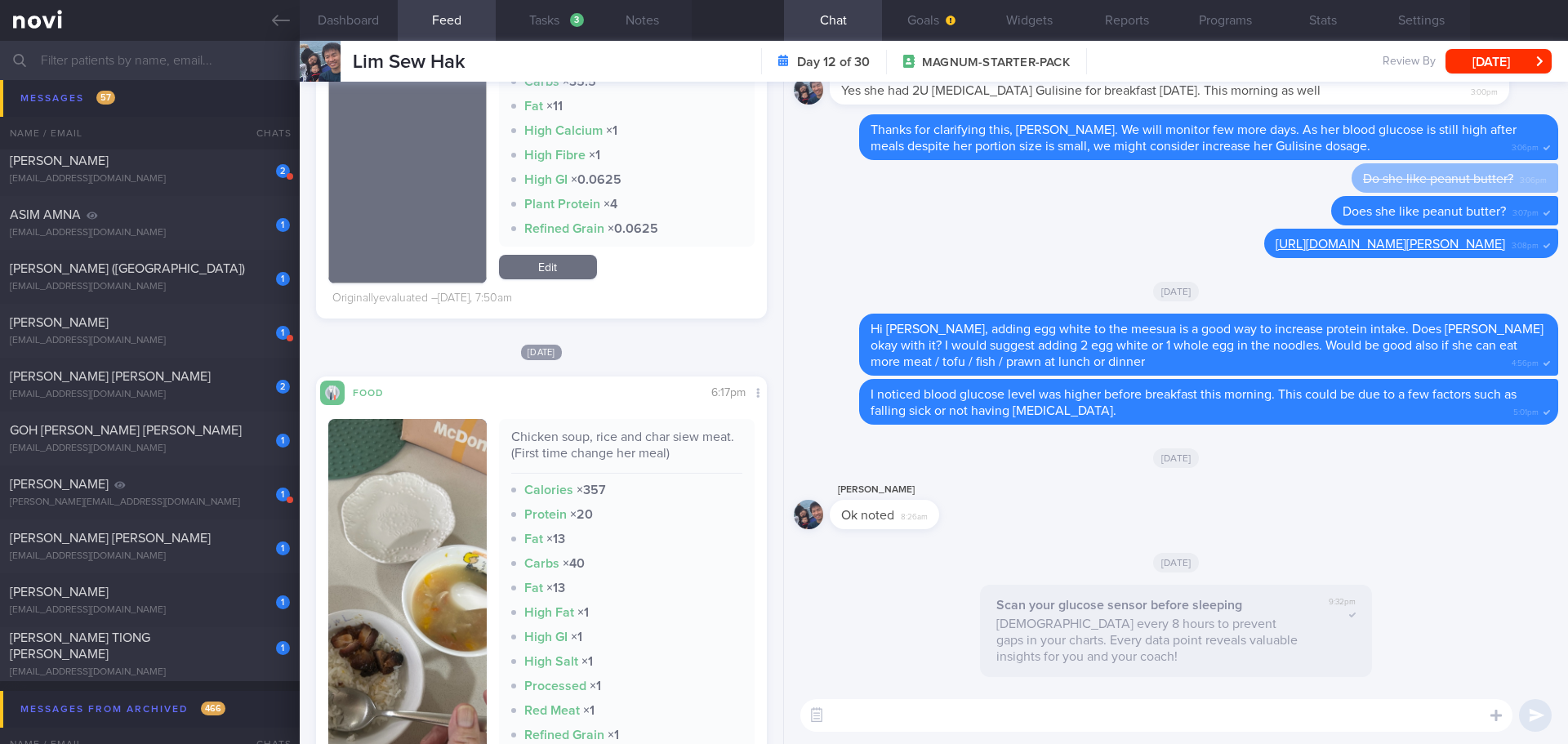
scroll to position [2368, 0]
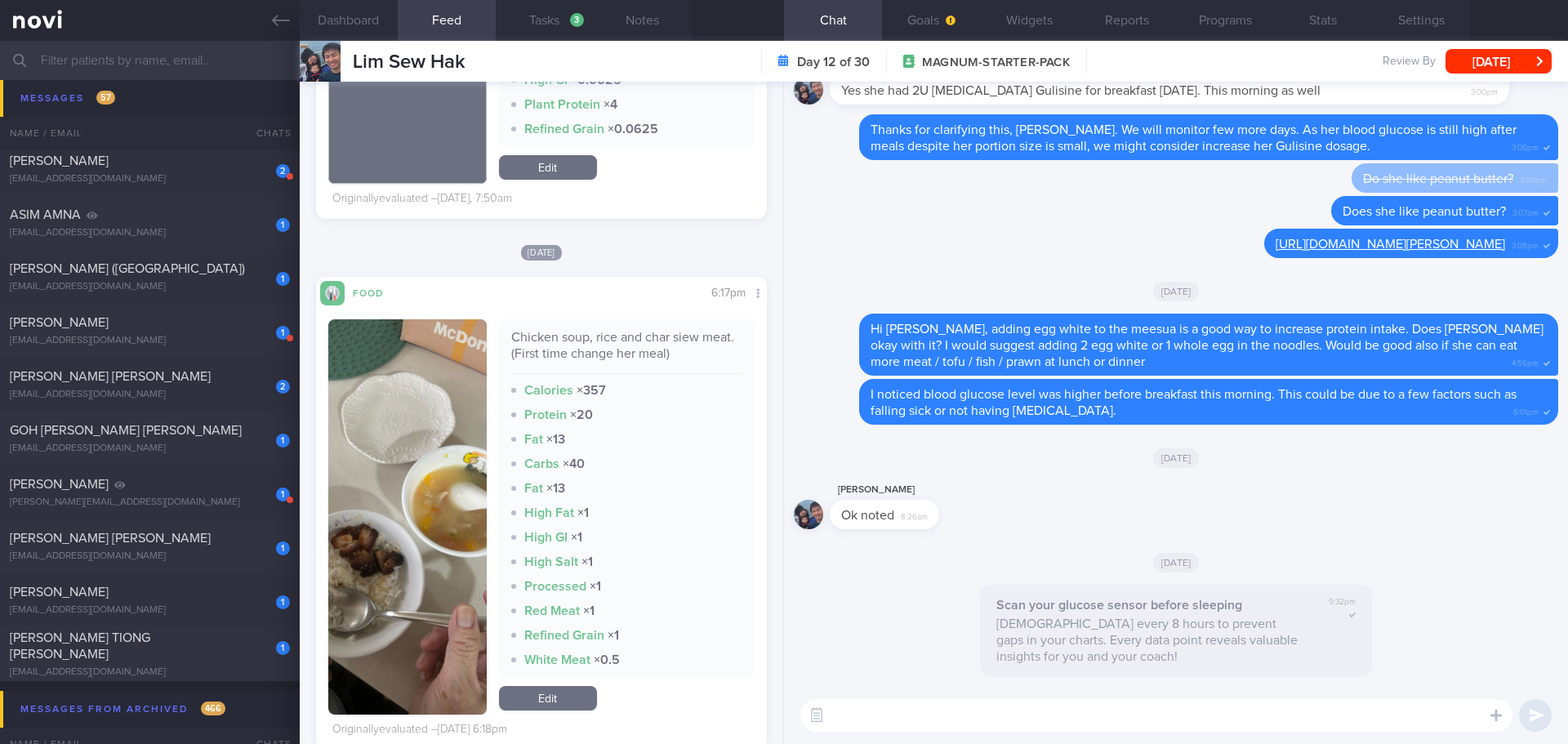
click at [381, 467] on button "button" at bounding box center [407, 517] width 158 height 395
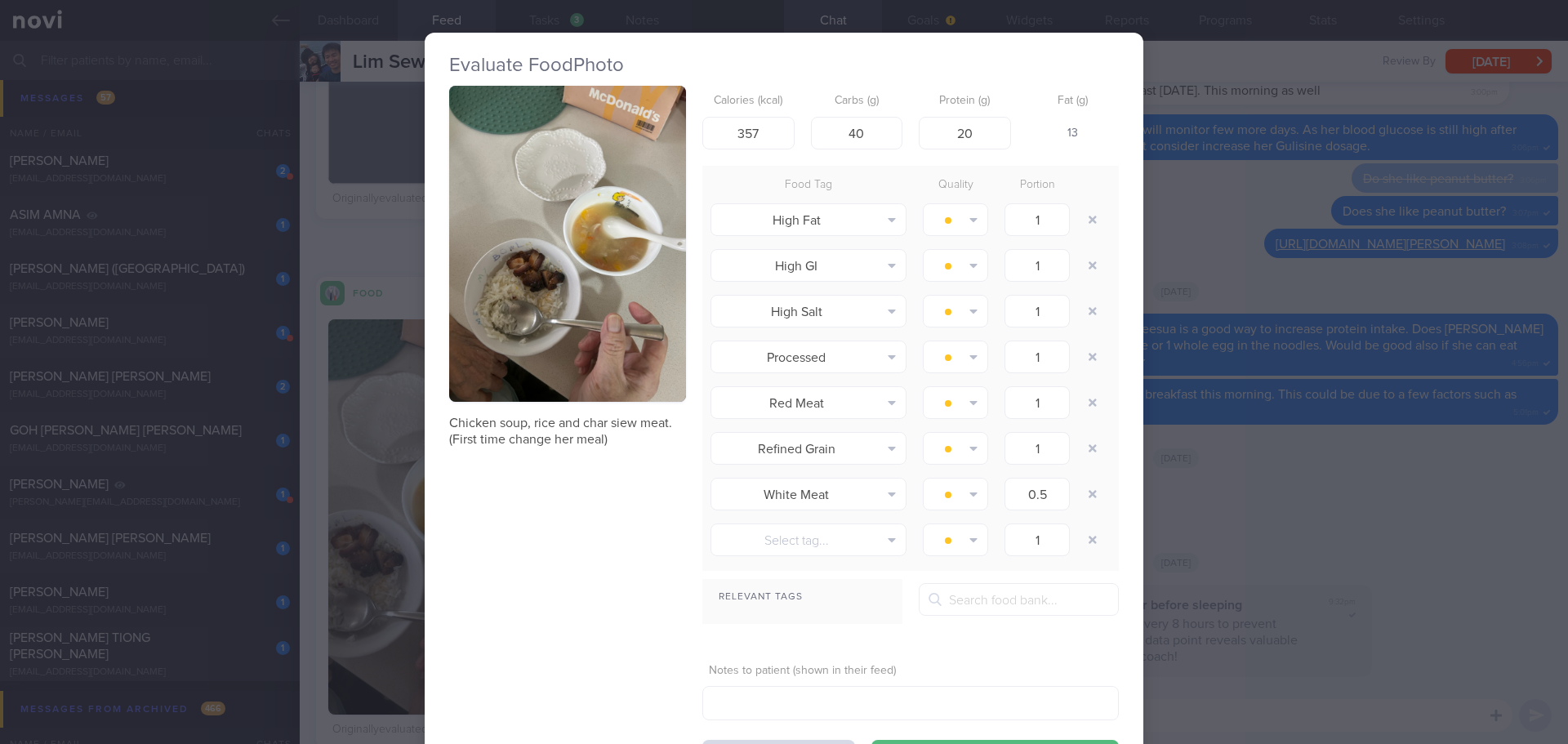
click at [518, 322] on button "button" at bounding box center [567, 243] width 237 height 316
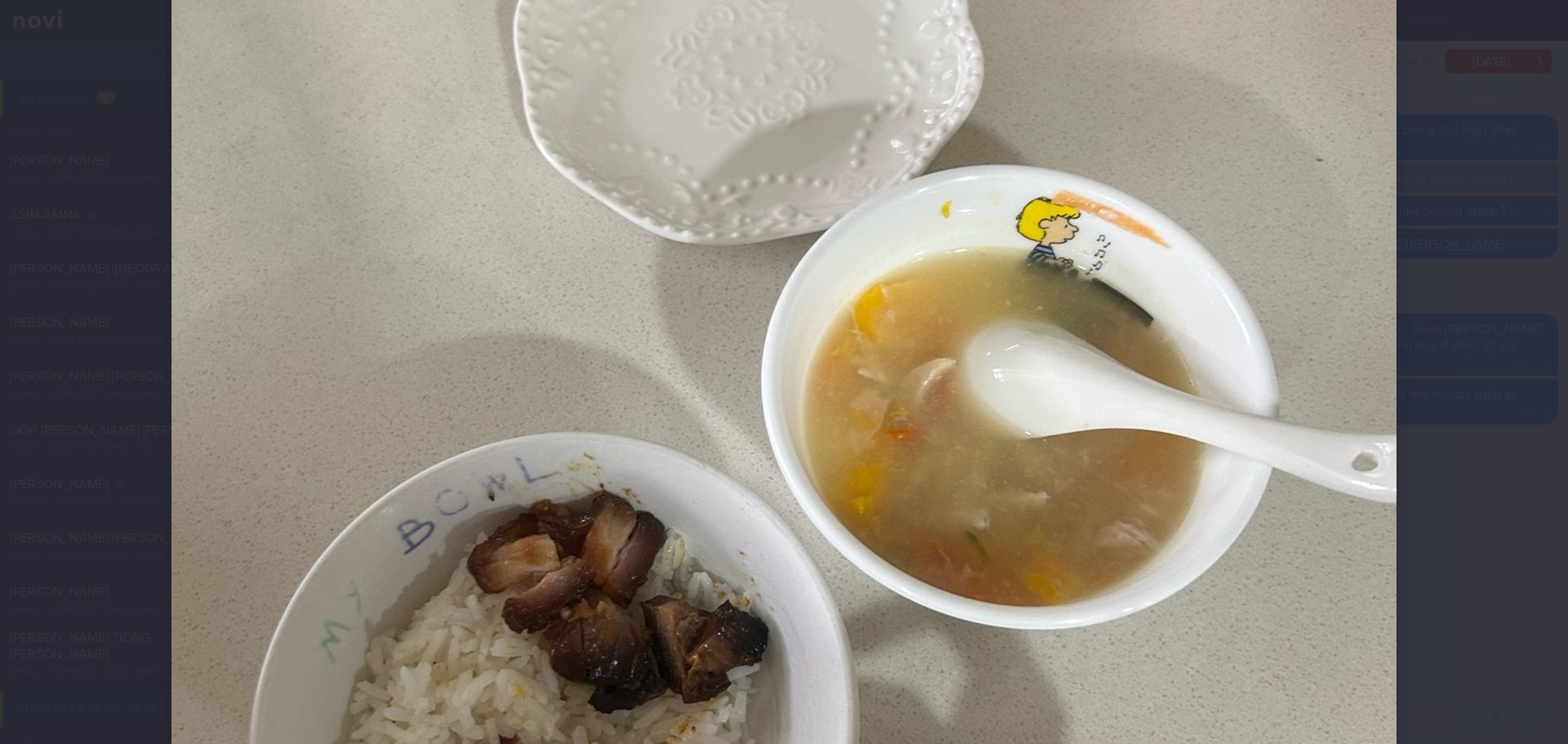
scroll to position [408, 0]
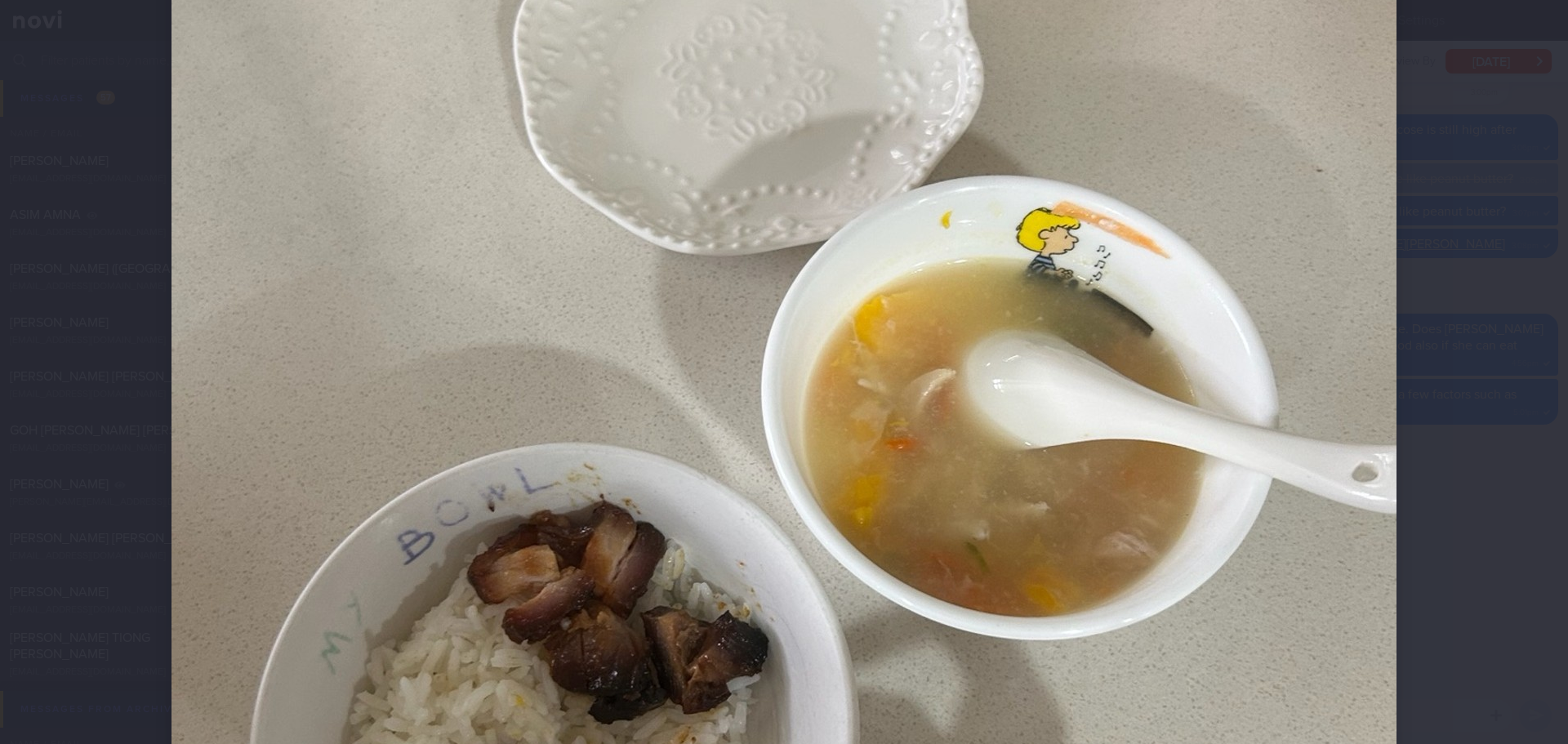
click at [1253, 402] on div at bounding box center [784, 372] width 1568 height 744
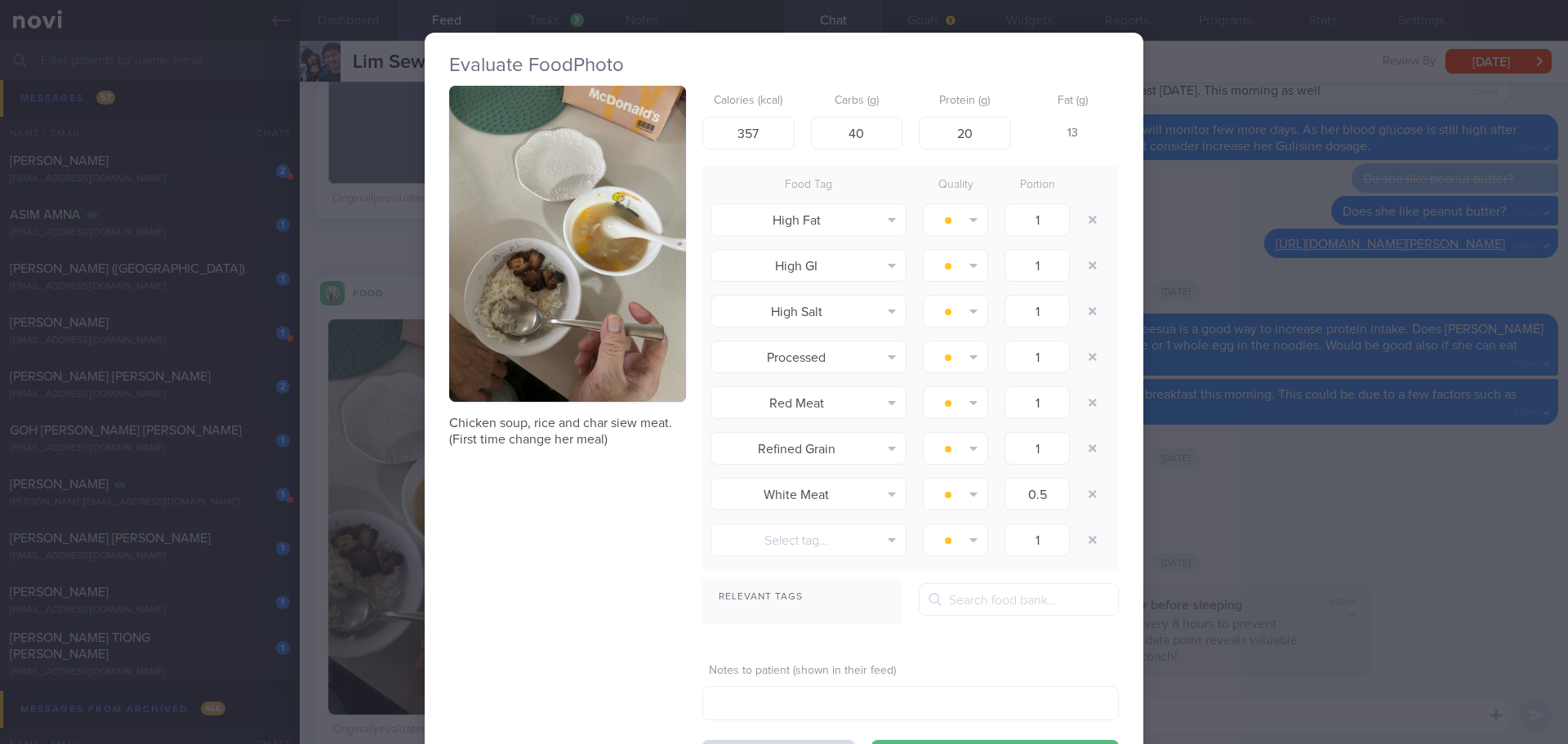
click at [1228, 536] on div "Evaluate Food Photo Chicken soup, rice and char siew meat. (First time change h…" at bounding box center [784, 372] width 1568 height 744
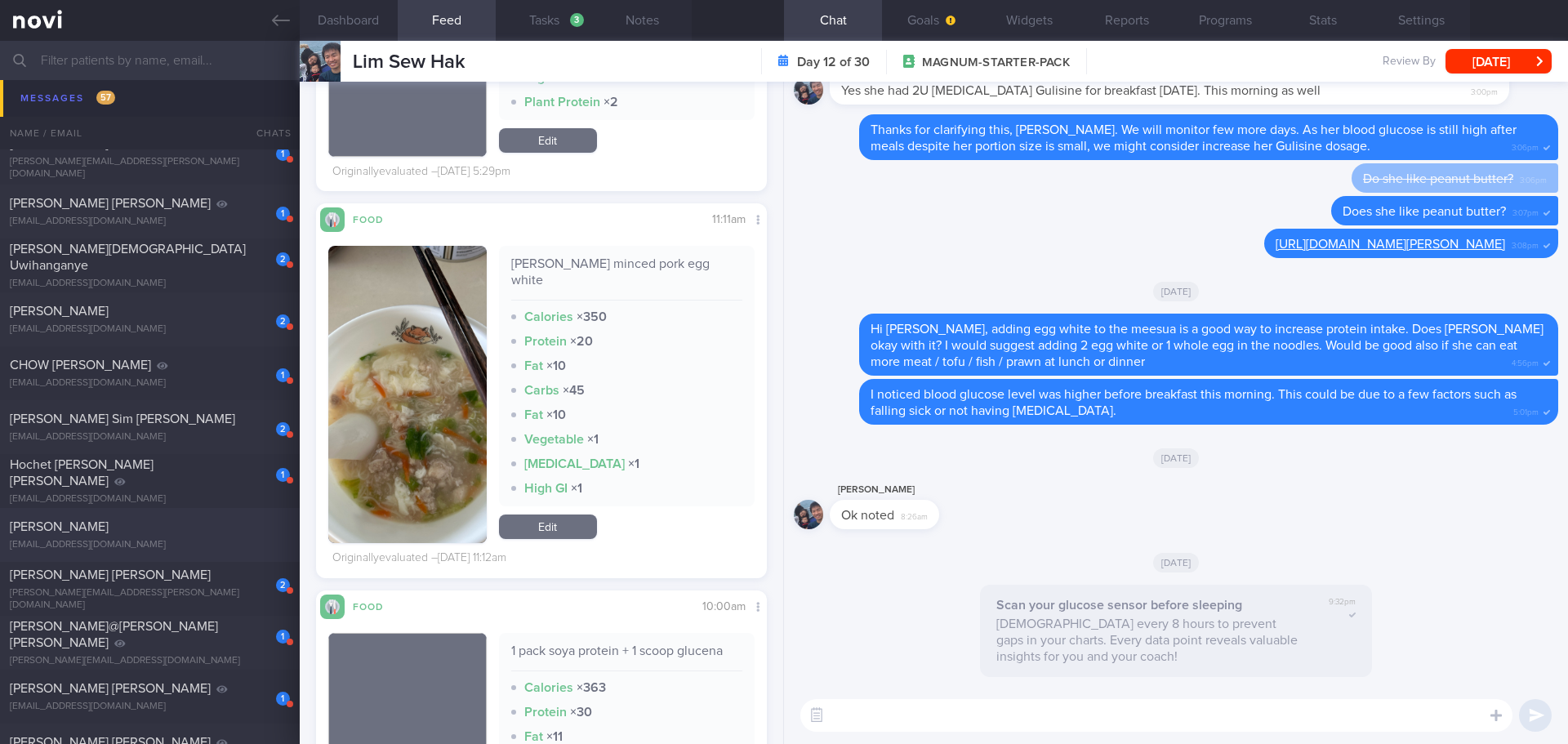
scroll to position [1089, 0]
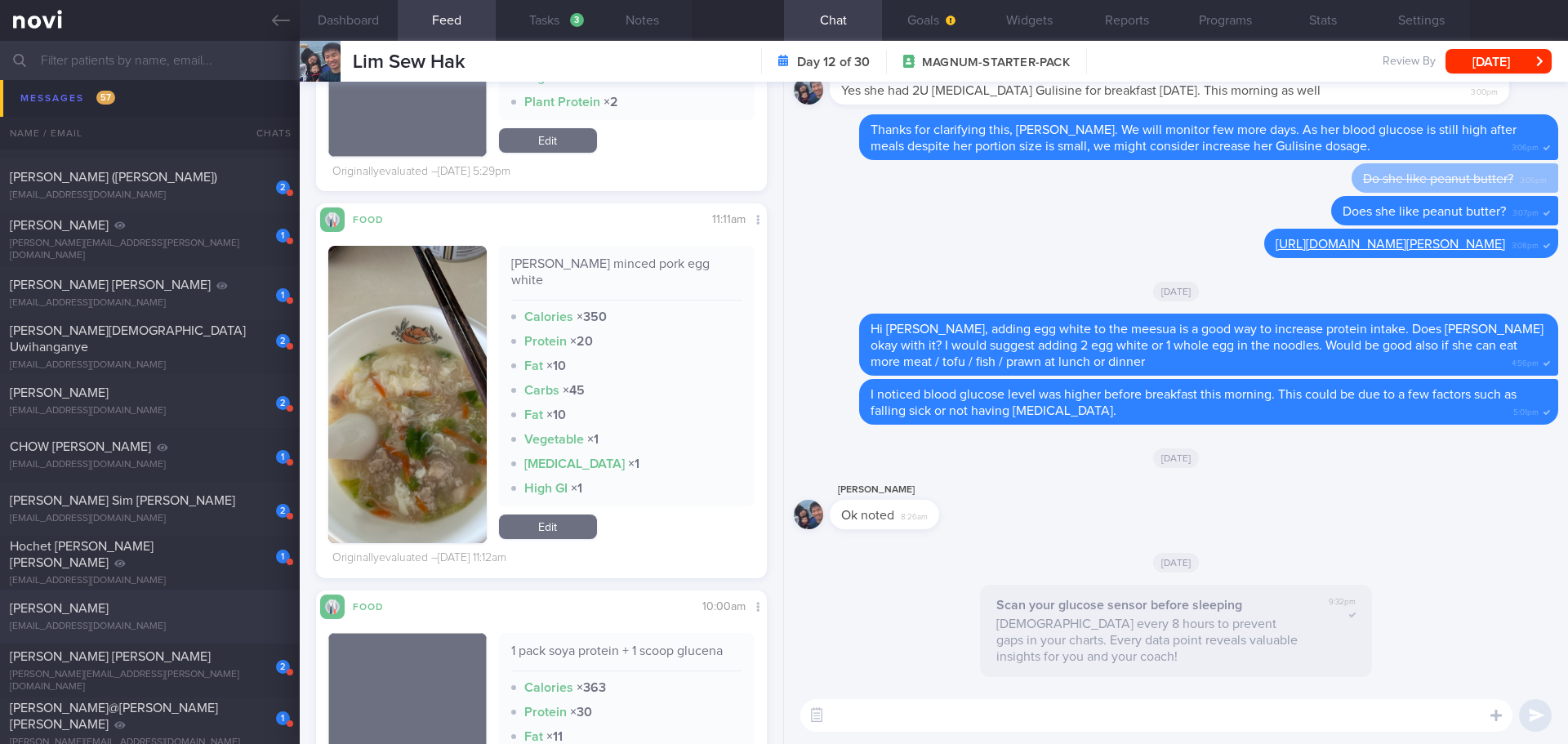
click at [182, 601] on div "[PERSON_NAME]" at bounding box center [147, 608] width 276 height 16
type input "KIv archive - [DATE]"
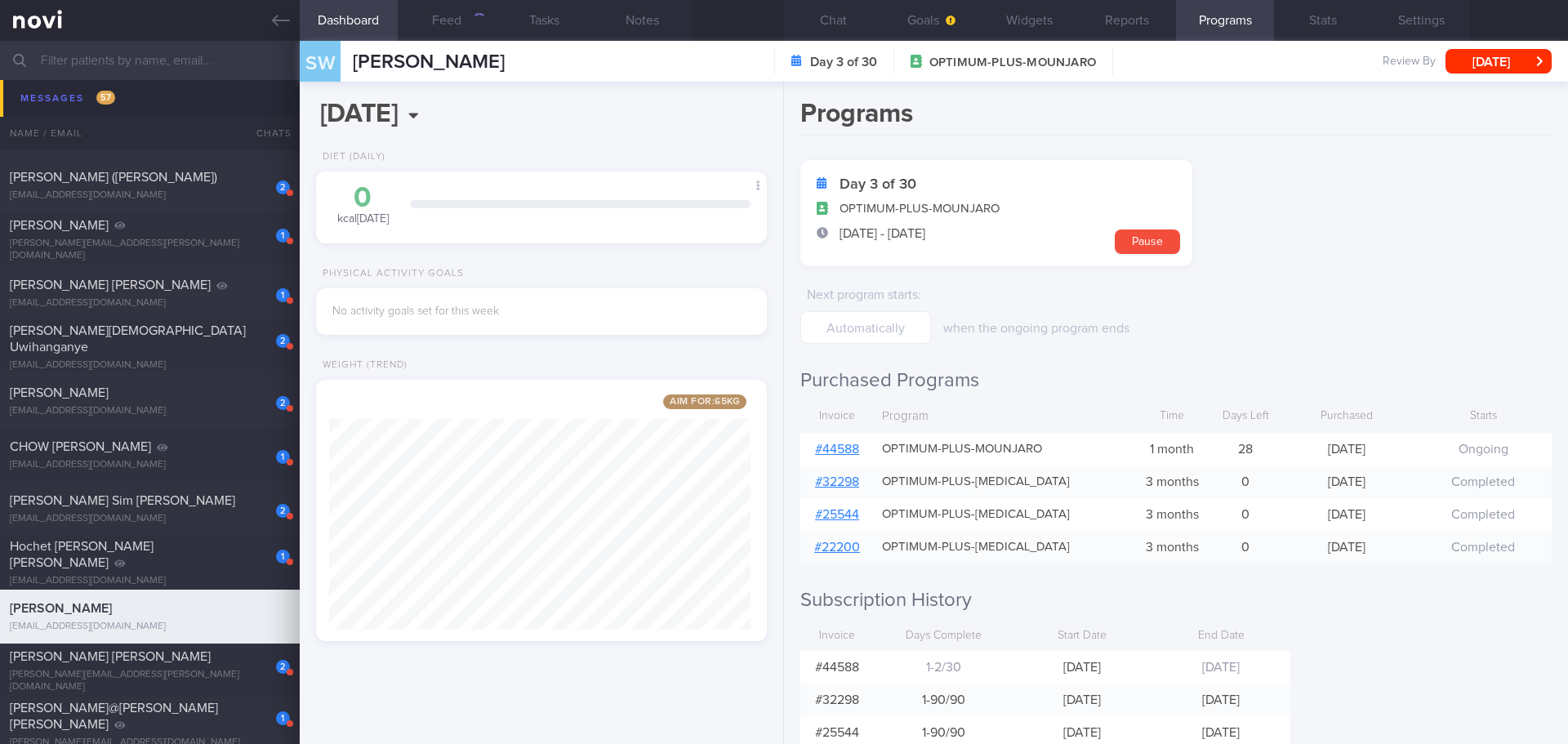
scroll to position [235, 423]
click at [1253, 181] on form "Day 3 of 30 OPTIMUM-PLUS-MOUNJARO 11 Oct - 9 Nov Pause Next program starts : wh…" at bounding box center [1176, 252] width 752 height 184
click at [834, 15] on button "Chat" at bounding box center [833, 20] width 98 height 41
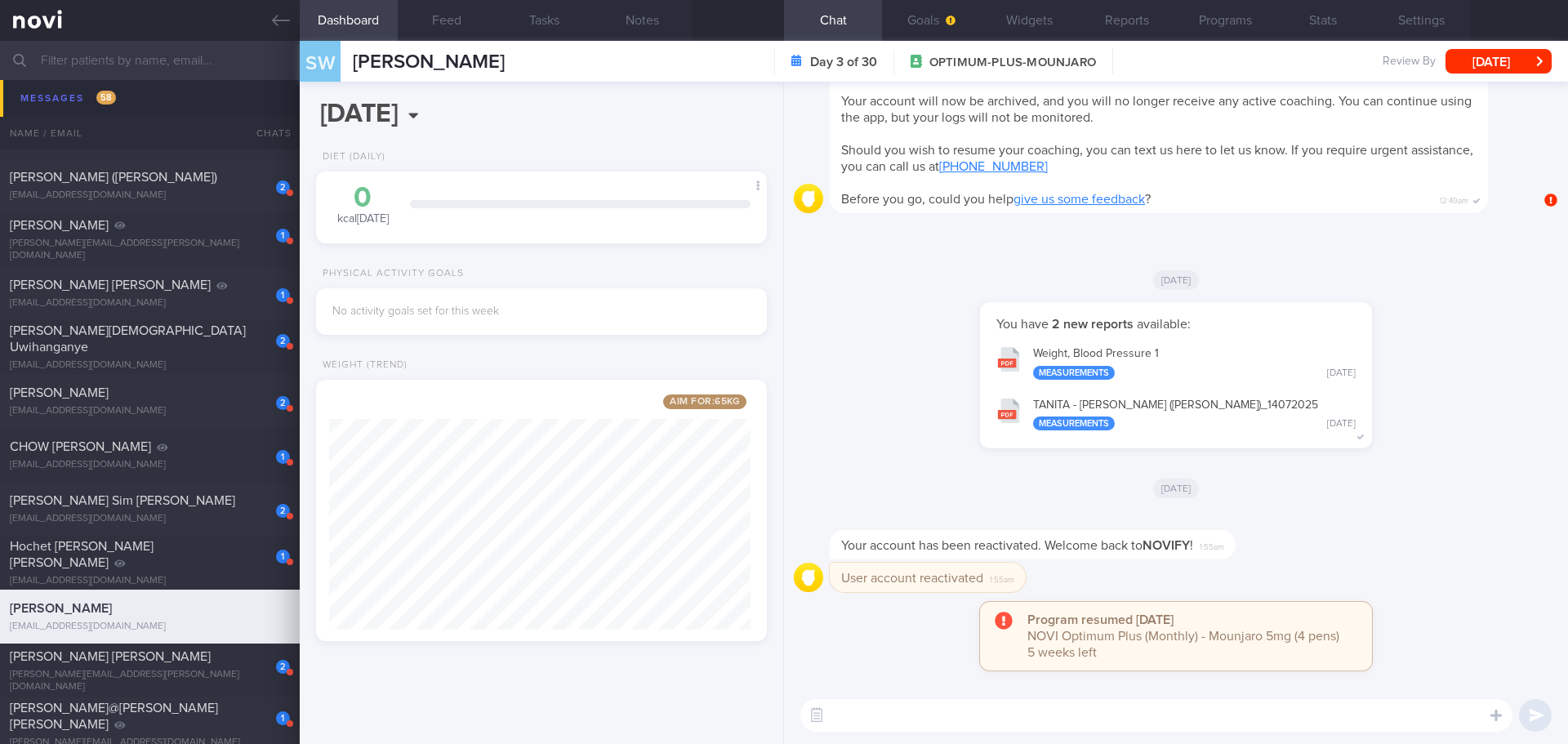
click at [1253, 558] on div "Your account has been reactivated. Welcome back to NOVIFY ! 1:55am" at bounding box center [1176, 536] width 765 height 52
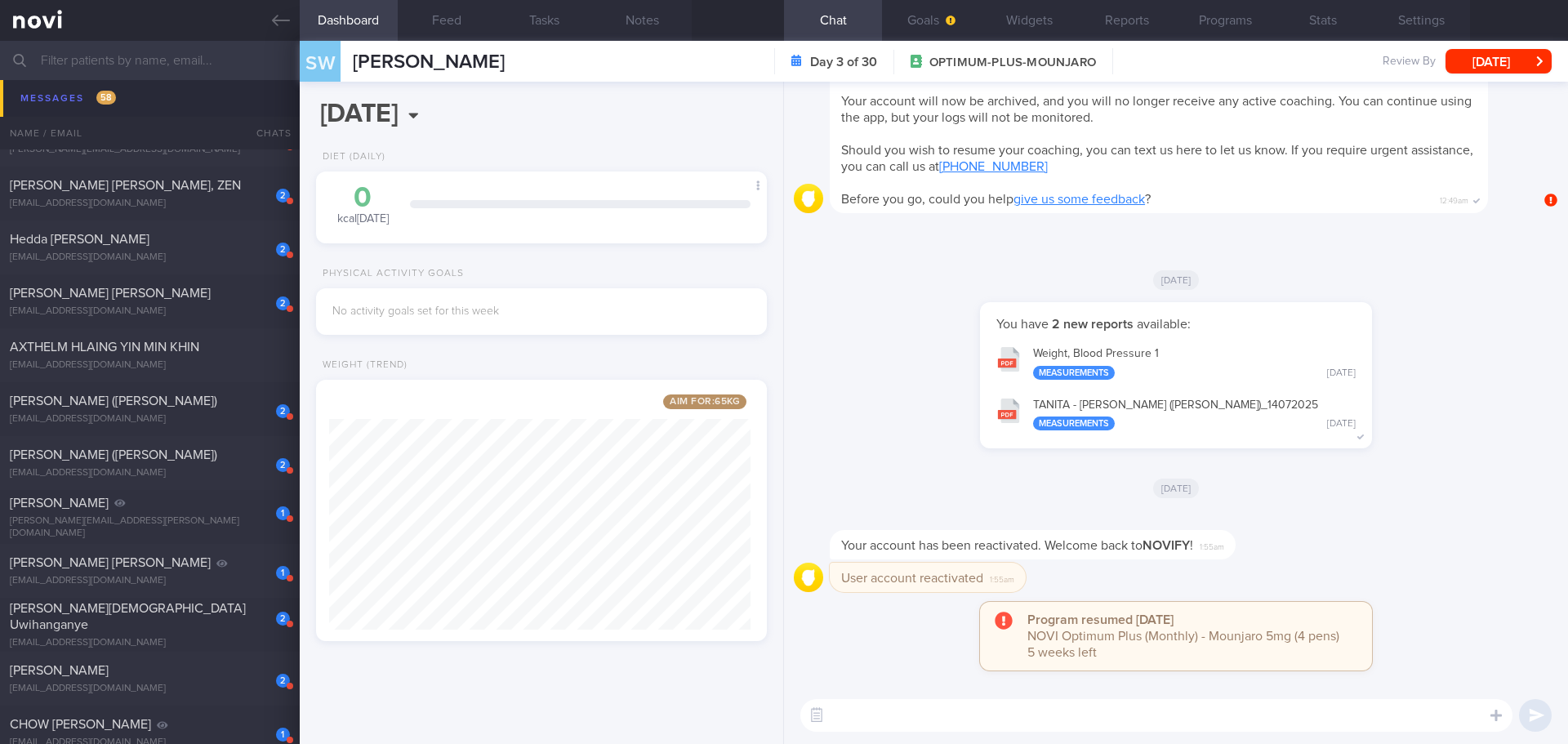
scroll to position [816, 0]
click at [168, 347] on span "AXTHELM HLAING YIN MIN KHIN" at bounding box center [104, 342] width 190 height 13
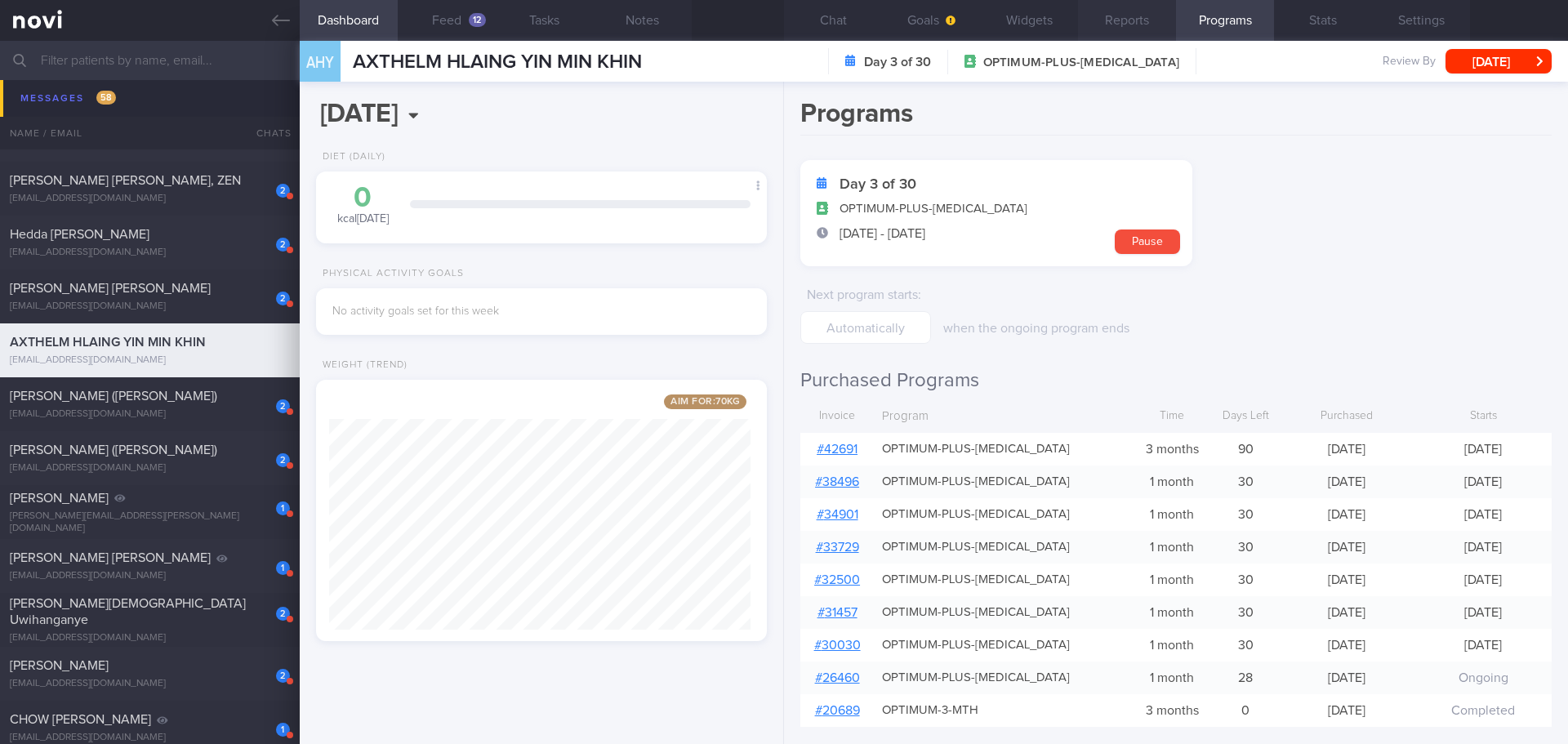
click at [1128, 18] on button "Reports" at bounding box center [1126, 20] width 98 height 41
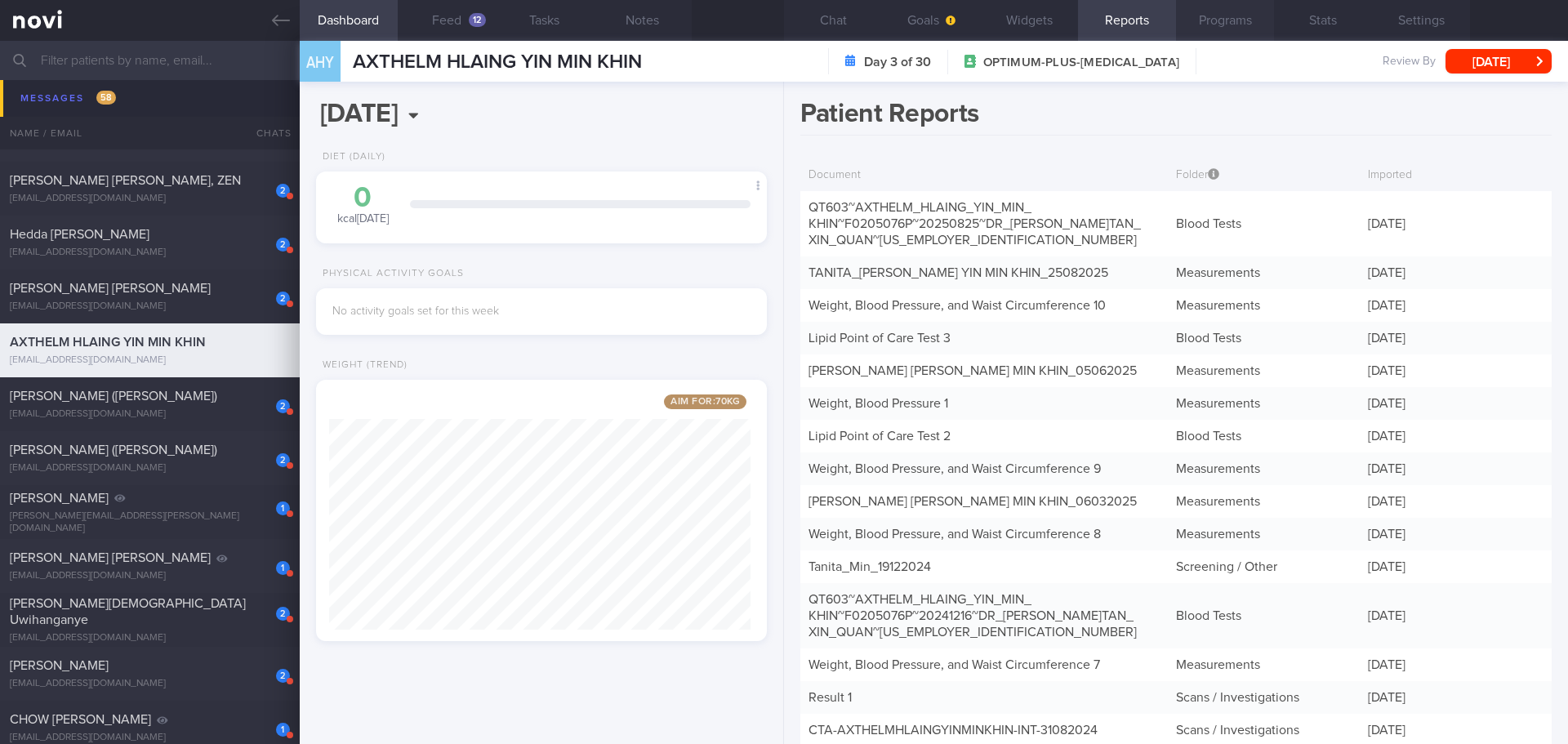
click at [1197, 24] on button "Programs" at bounding box center [1225, 20] width 98 height 41
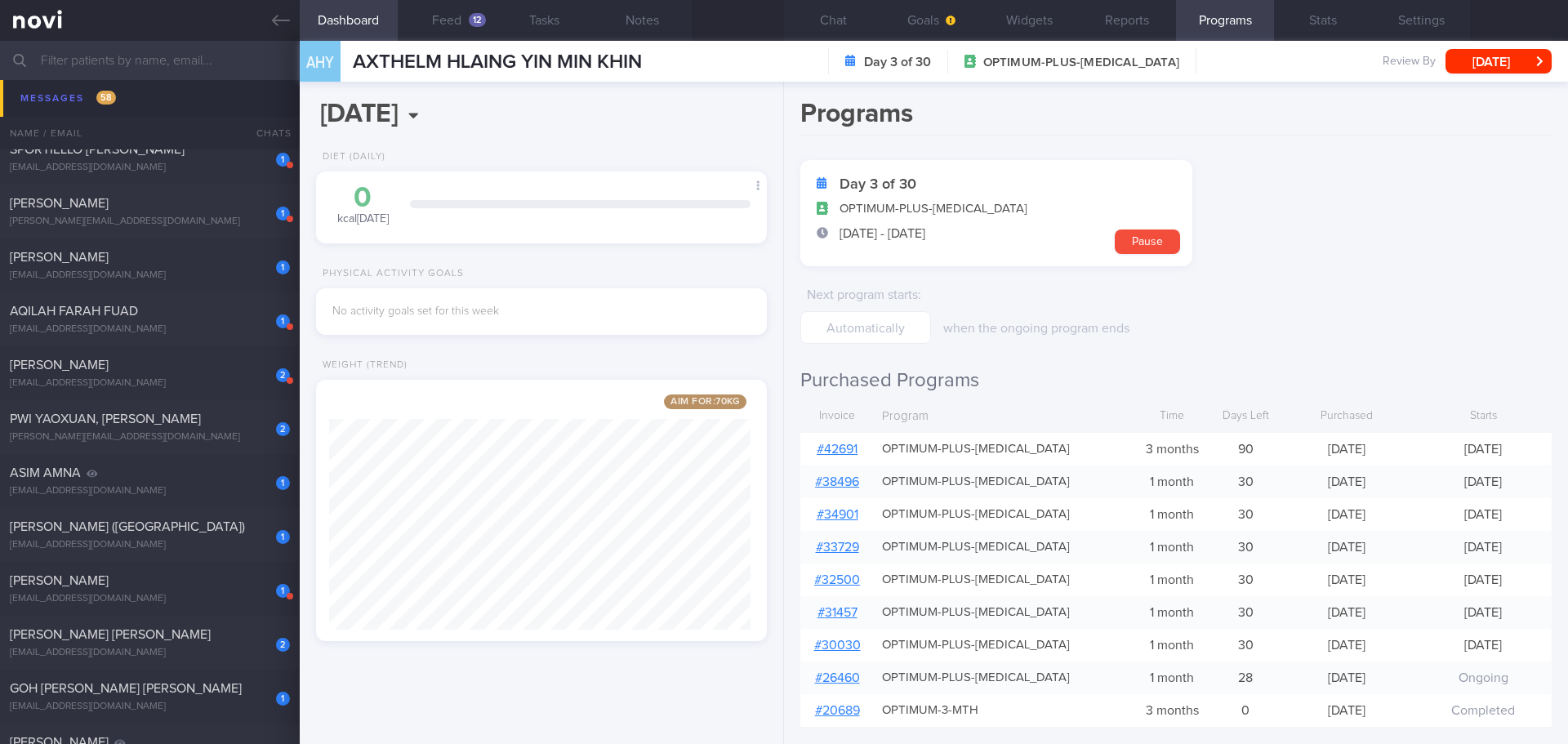
scroll to position [2532, 0]
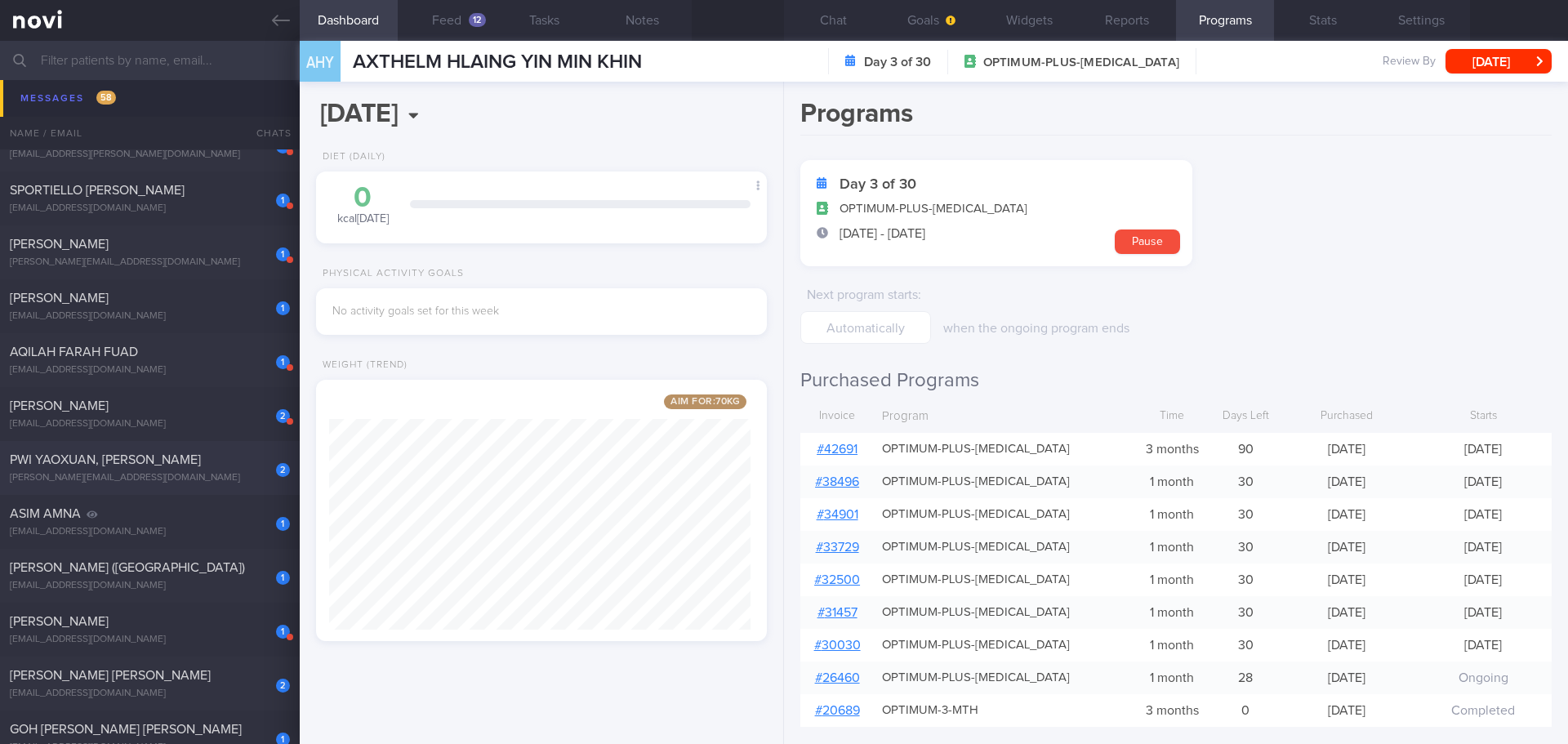
click at [217, 465] on div "PWI YAOXUAN, [PERSON_NAME]" at bounding box center [147, 460] width 276 height 16
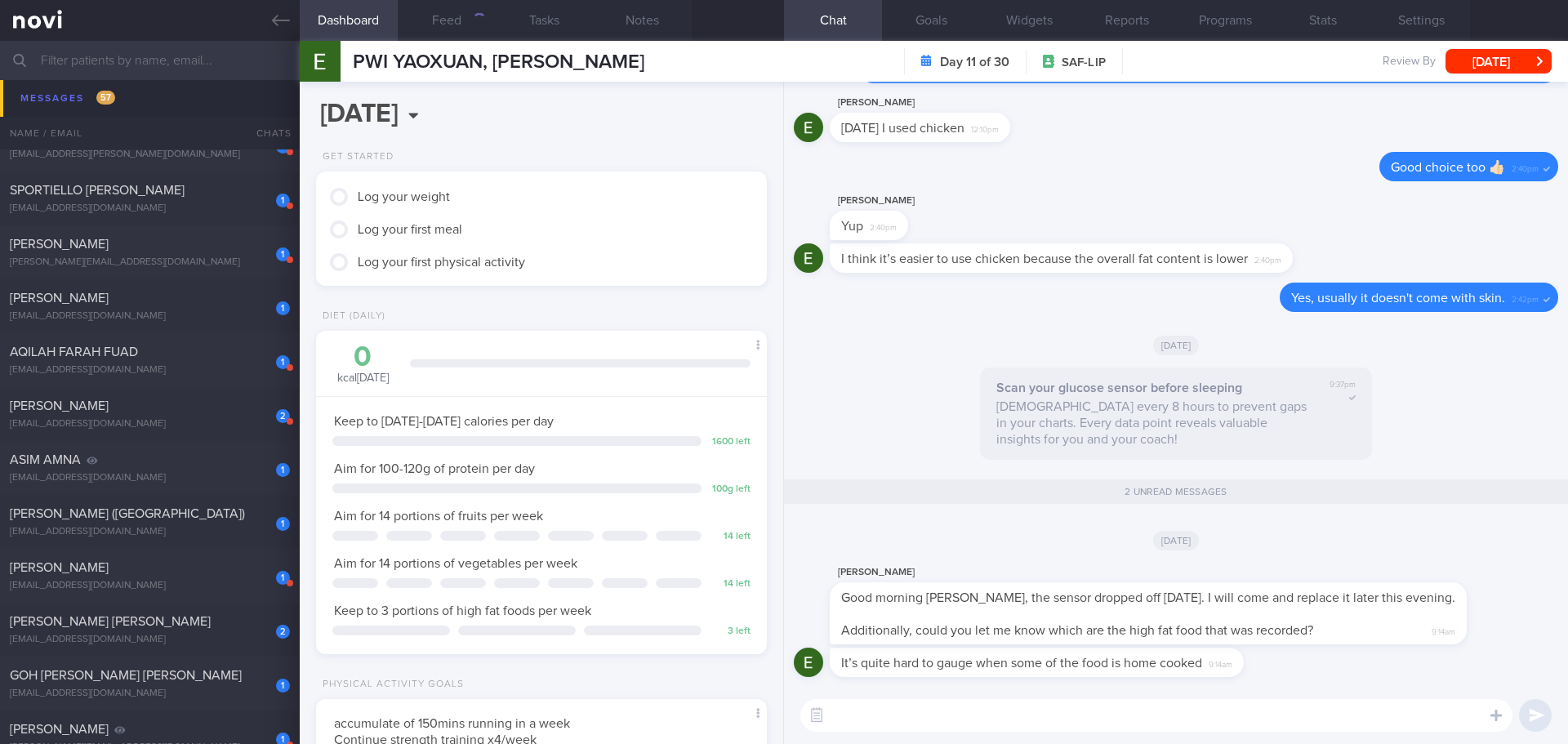
scroll to position [228, 410]
click at [457, 14] on button "Feed" at bounding box center [446, 20] width 98 height 41
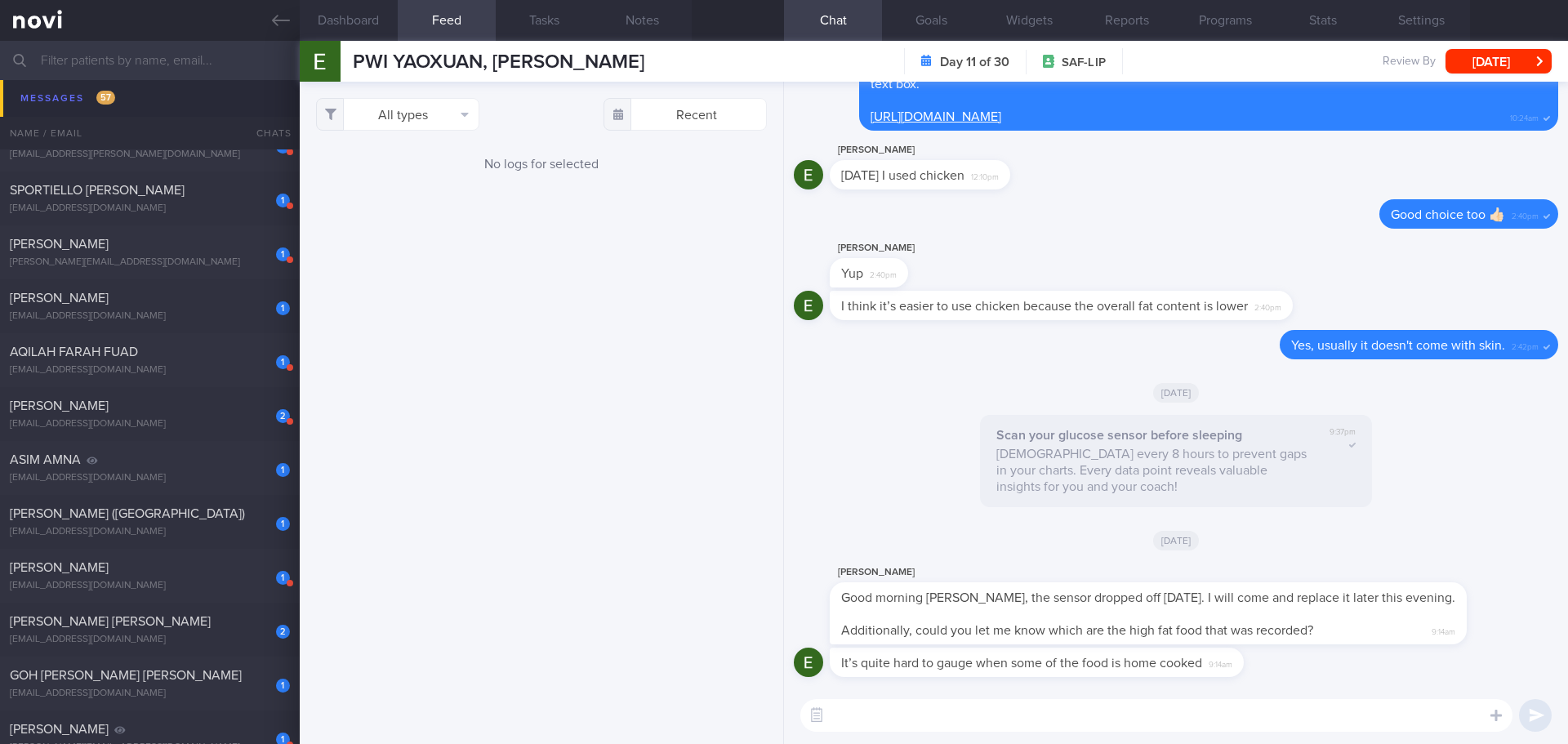
click at [1253, 646] on textarea at bounding box center [1156, 715] width 712 height 32
drag, startPoint x: 1266, startPoint y: 721, endPoint x: 963, endPoint y: 728, distance: 303.1
click at [963, 646] on textarea "Hi Ernest, no problem. Do walk in before 5.30pm to replace the sensor." at bounding box center [1156, 715] width 712 height 32
click at [960, 646] on textarea "Hi Ernest, no problem. Do walk in to our clinic before 5.30pm 😊" at bounding box center [1156, 715] width 712 height 32
click at [889, 646] on textarea "Hi Ernest, no problem. Do walk in to our clinic before 5.30pm 😊" at bounding box center [1156, 715] width 712 height 32
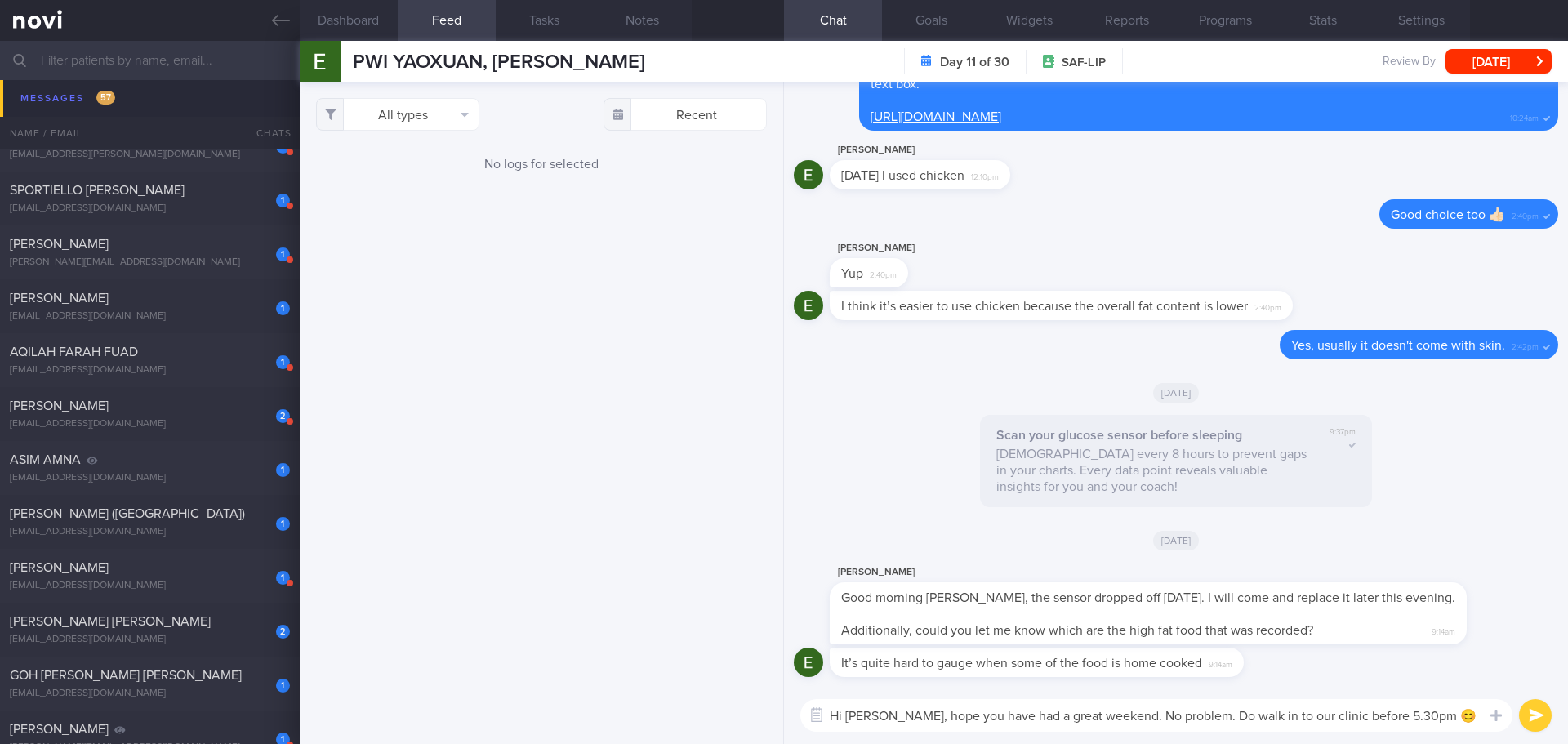
click at [1186, 646] on textarea "Hi Ernest, hope you have had a great weekend. No problem. Do walk in to our cli…" at bounding box center [1156, 715] width 712 height 32
click at [1253, 646] on textarea "Hi Ernest, hope you have had a great weekend. No problem, do walk in to our cli…" at bounding box center [1156, 715] width 712 height 32
type textarea "Hi Ernest, hope you have had a great weekend. No problem, do walk in to our cli…"
click at [1253, 646] on button "submit" at bounding box center [1536, 715] width 32 height 32
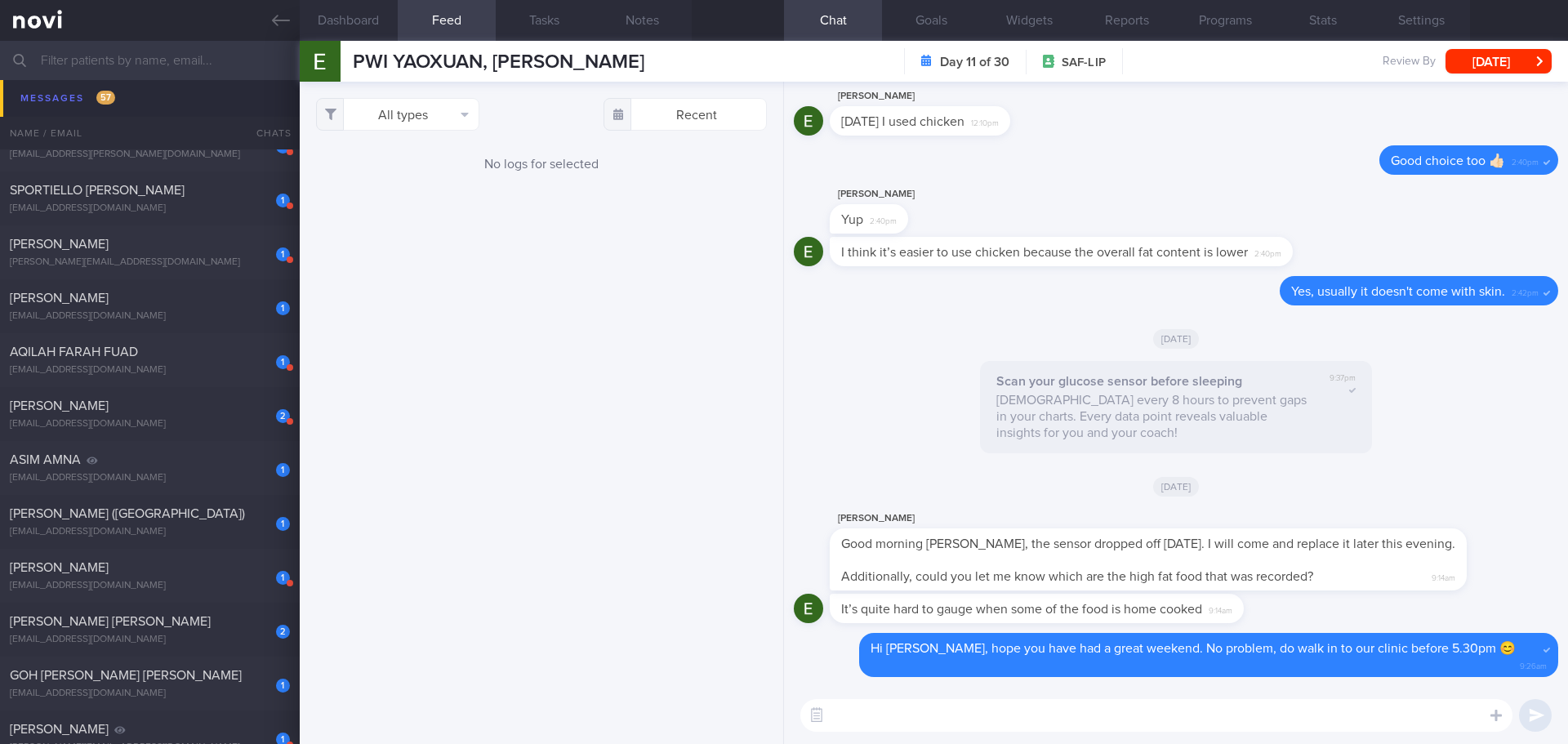
click at [958, 646] on textarea at bounding box center [1156, 715] width 712 height 32
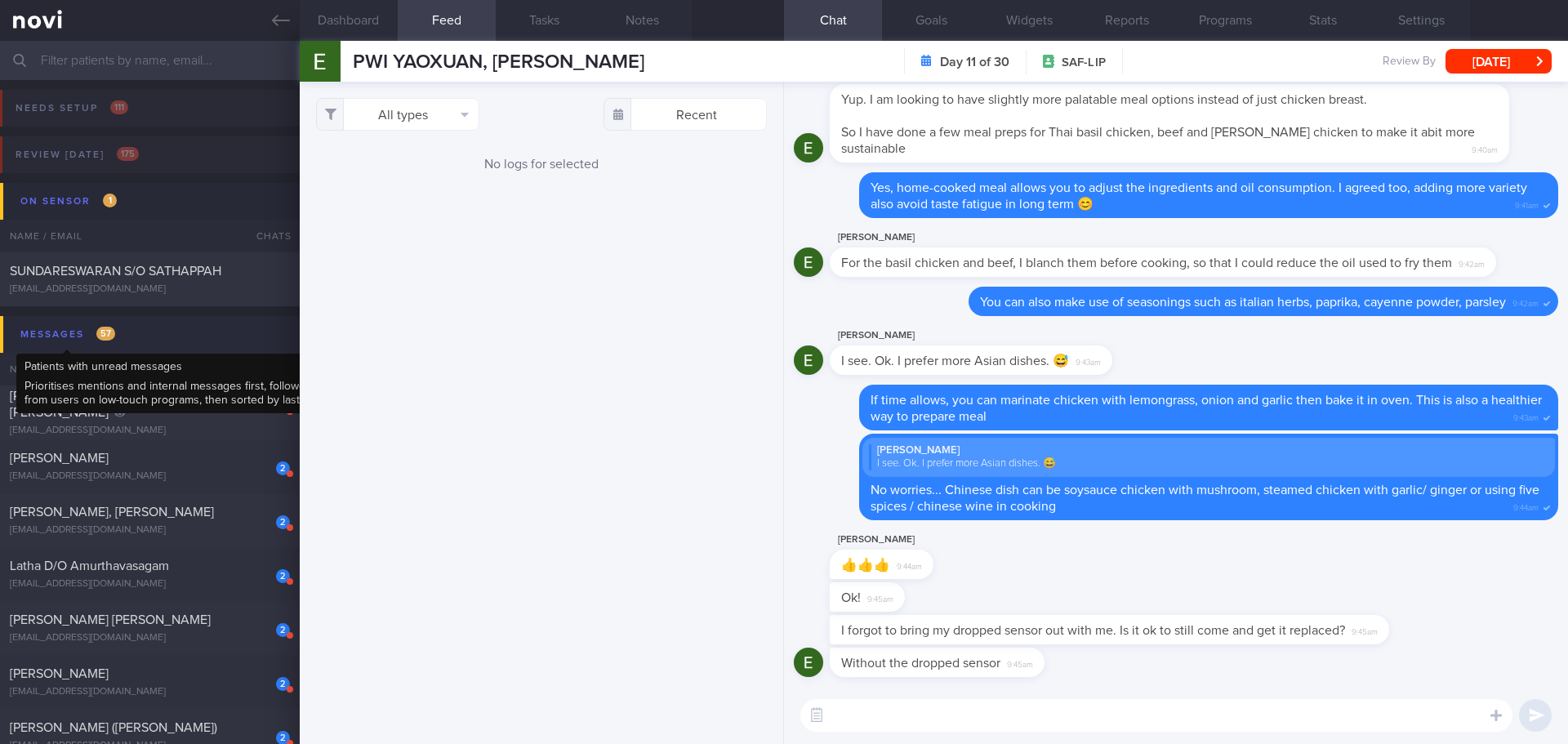
click at [60, 336] on div "Messages 57" at bounding box center [68, 334] width 103 height 22
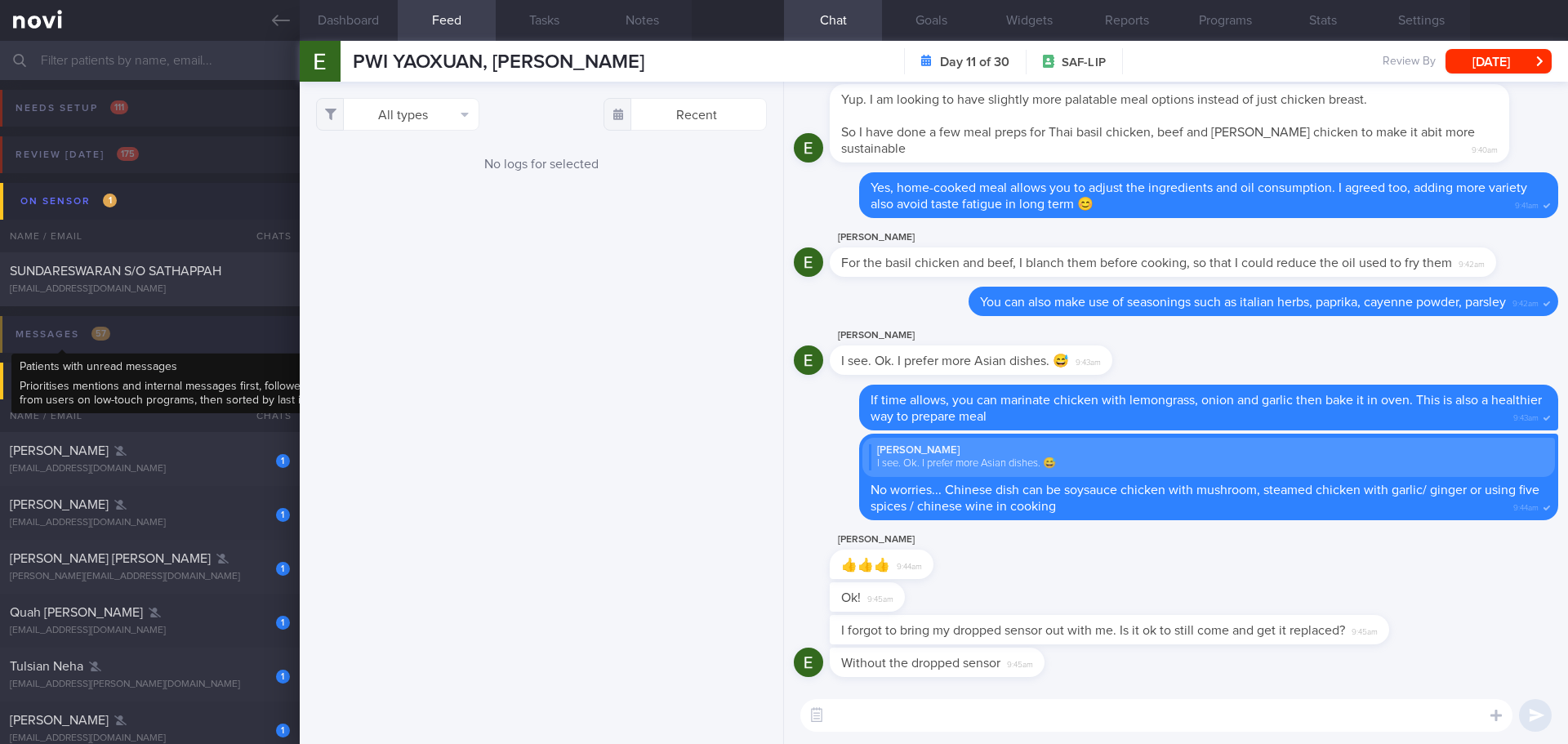
click at [82, 341] on div "Messages 57" at bounding box center [63, 334] width 103 height 22
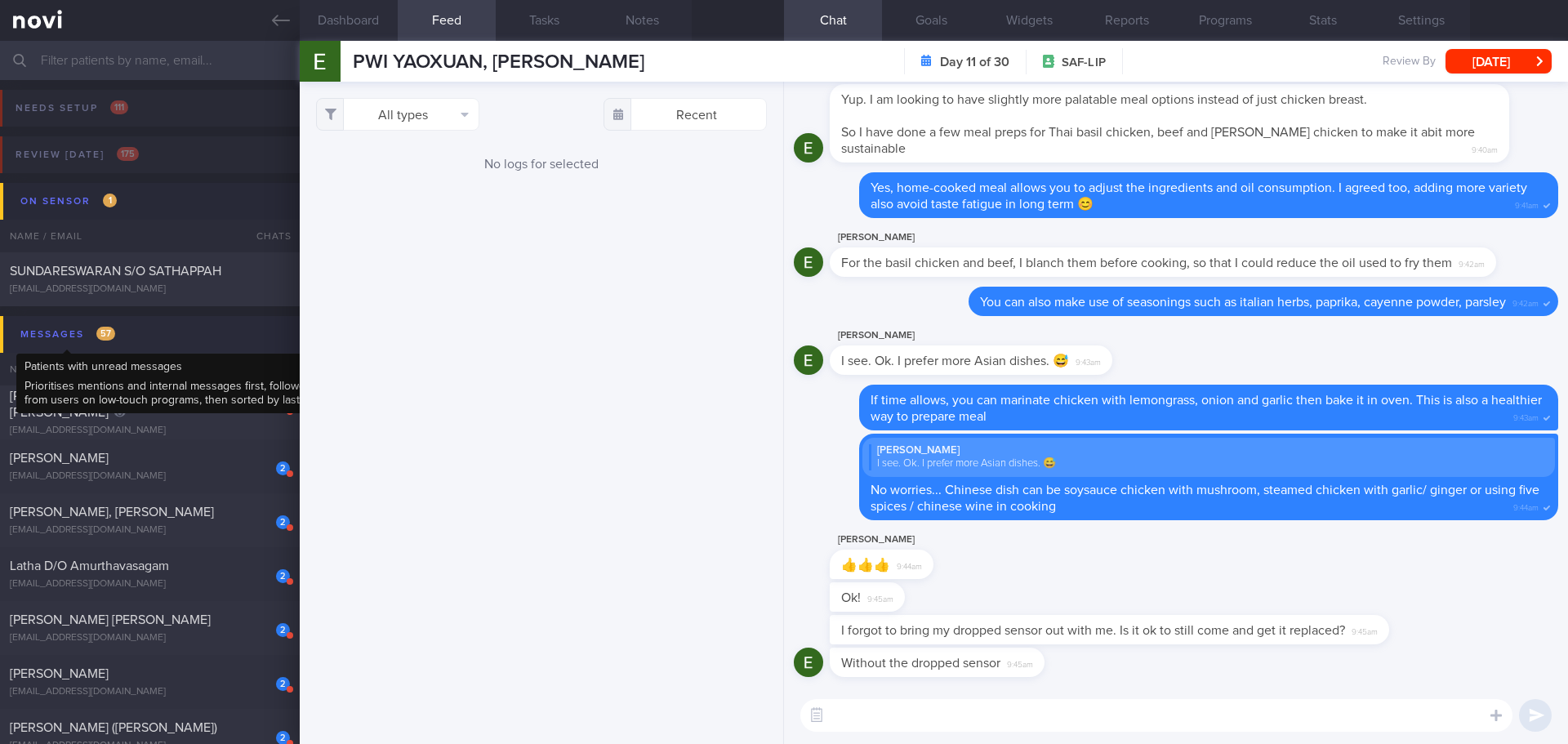
click at [99, 343] on div "Messages 57" at bounding box center [68, 334] width 103 height 22
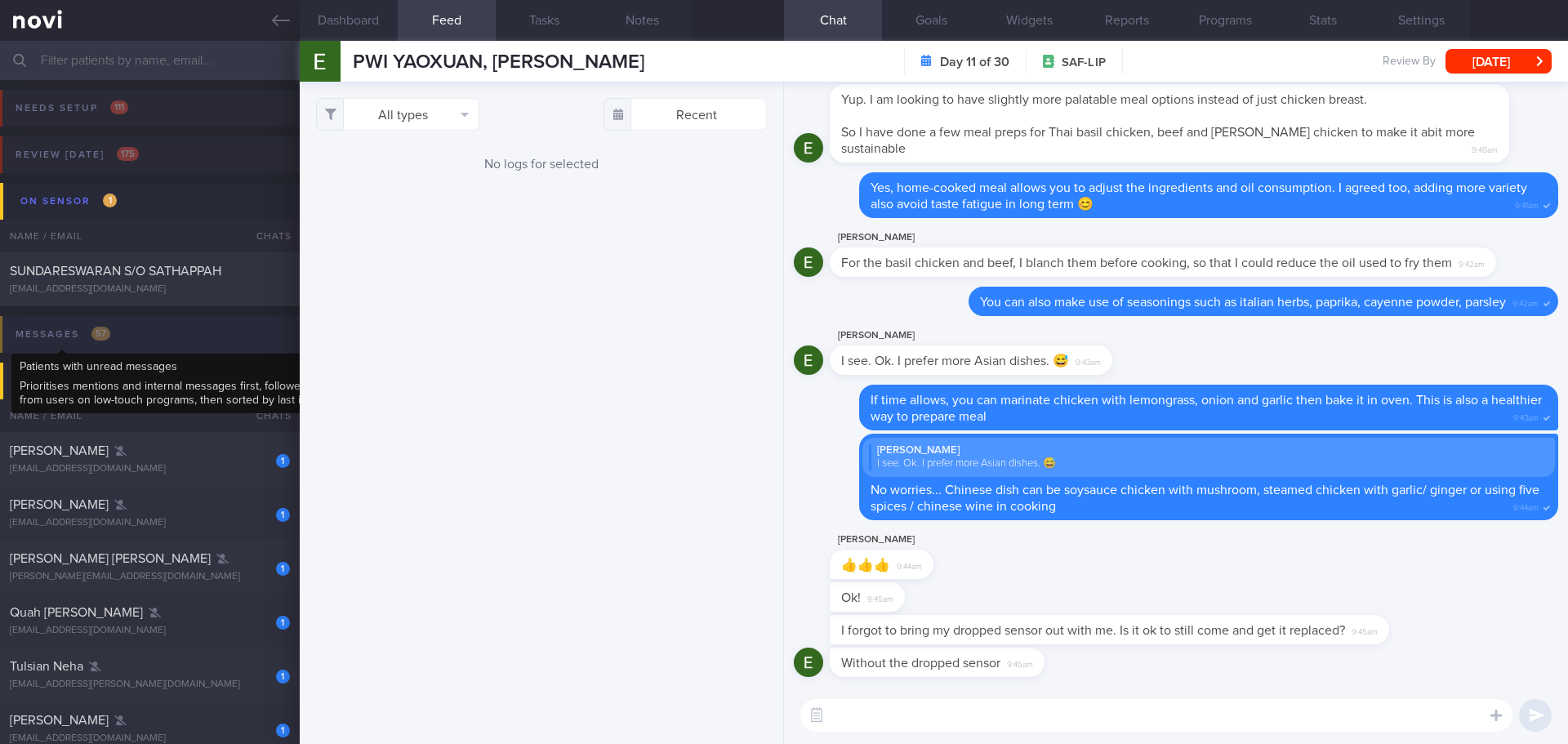
click at [93, 334] on span "57" at bounding box center [101, 334] width 19 height 14
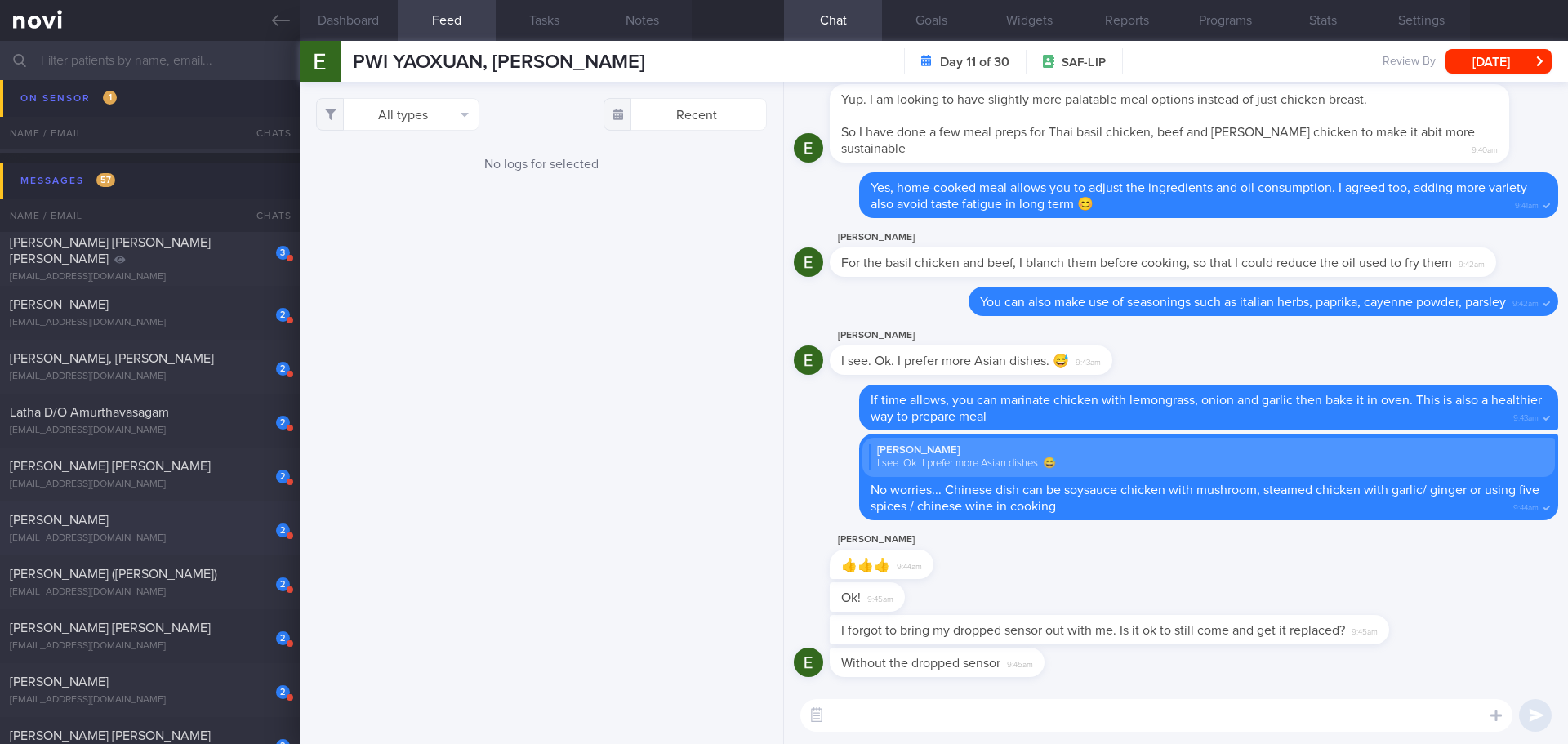
scroll to position [163, 0]
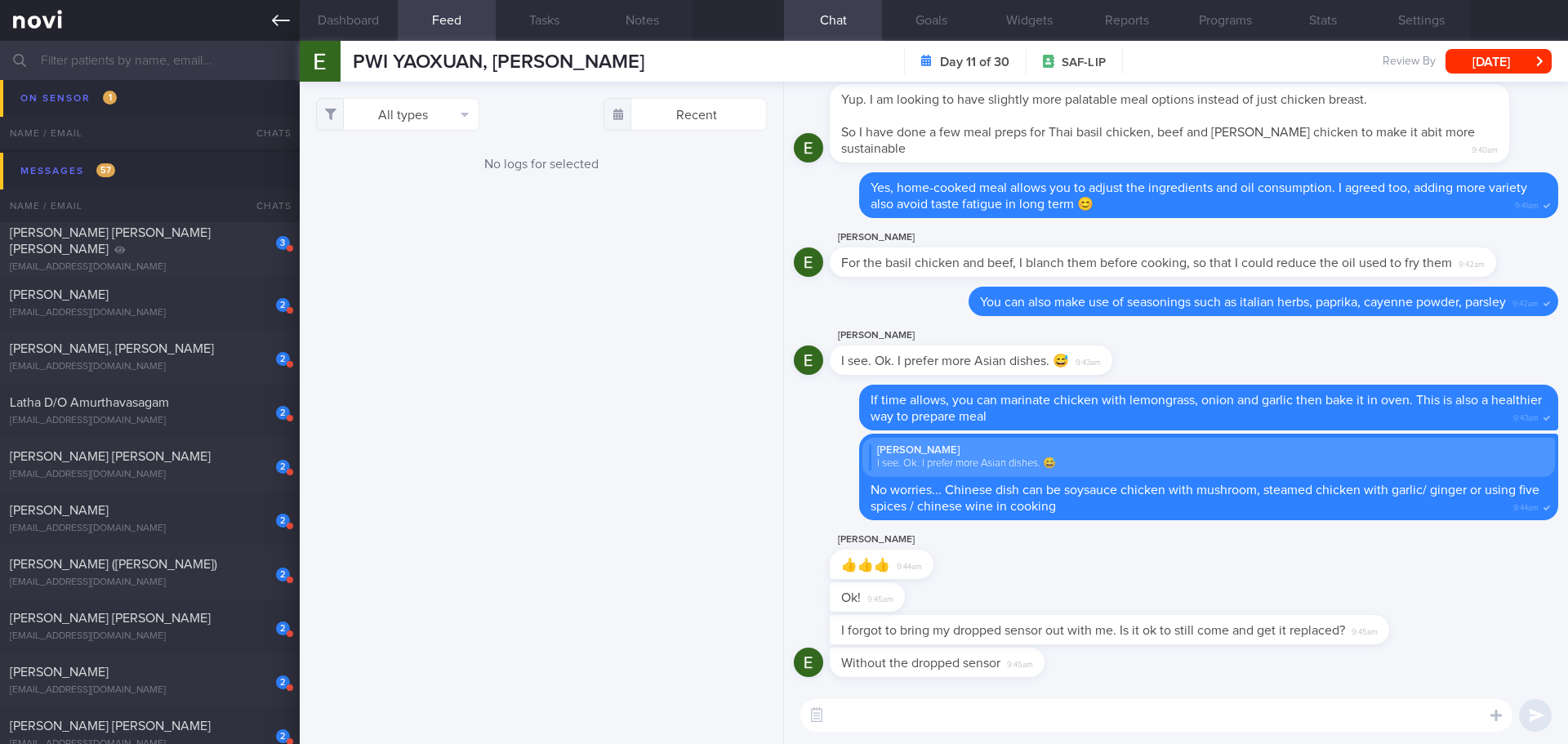
click at [273, 25] on icon at bounding box center [280, 20] width 18 height 18
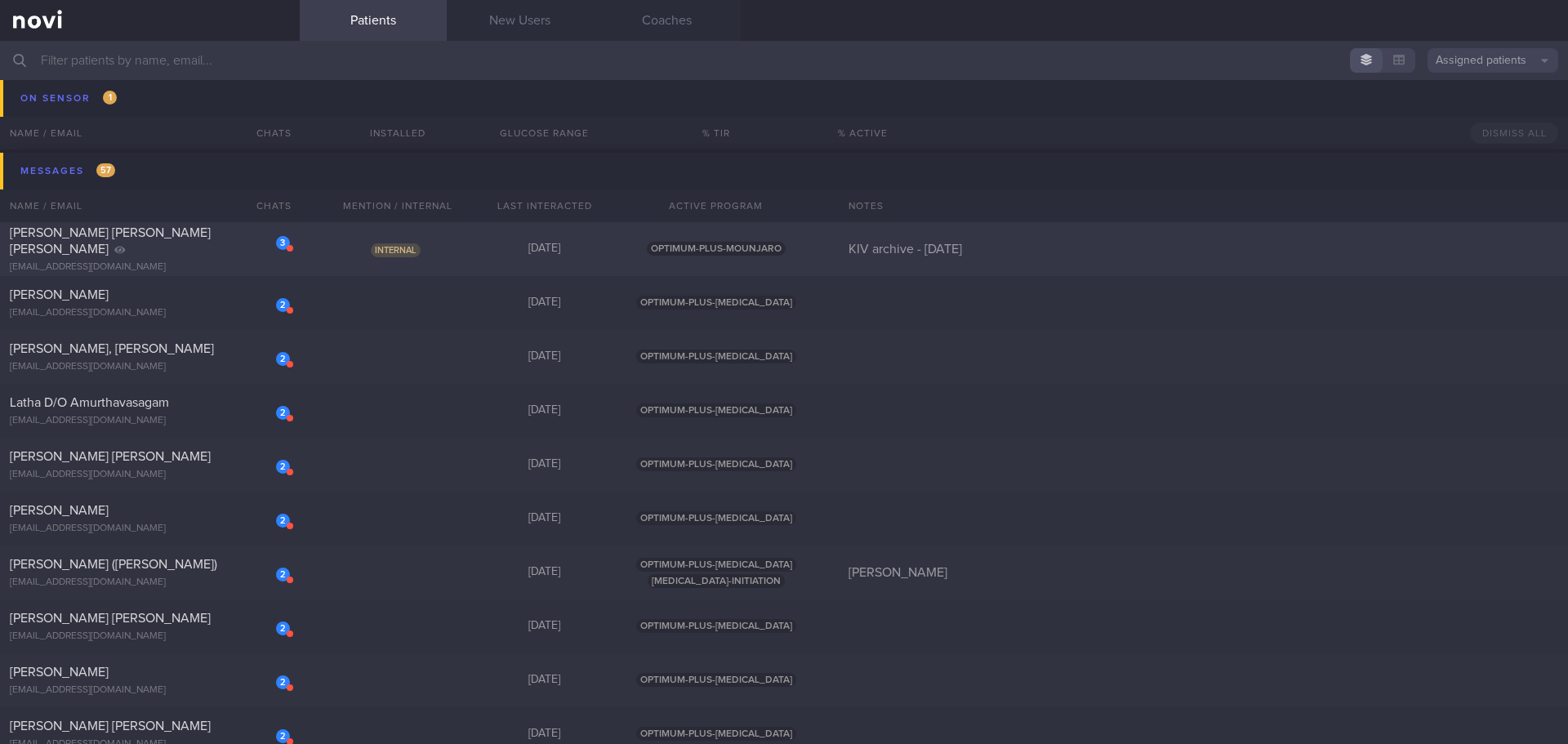
click at [385, 249] on span "Internal" at bounding box center [396, 250] width 50 height 14
select select "9"
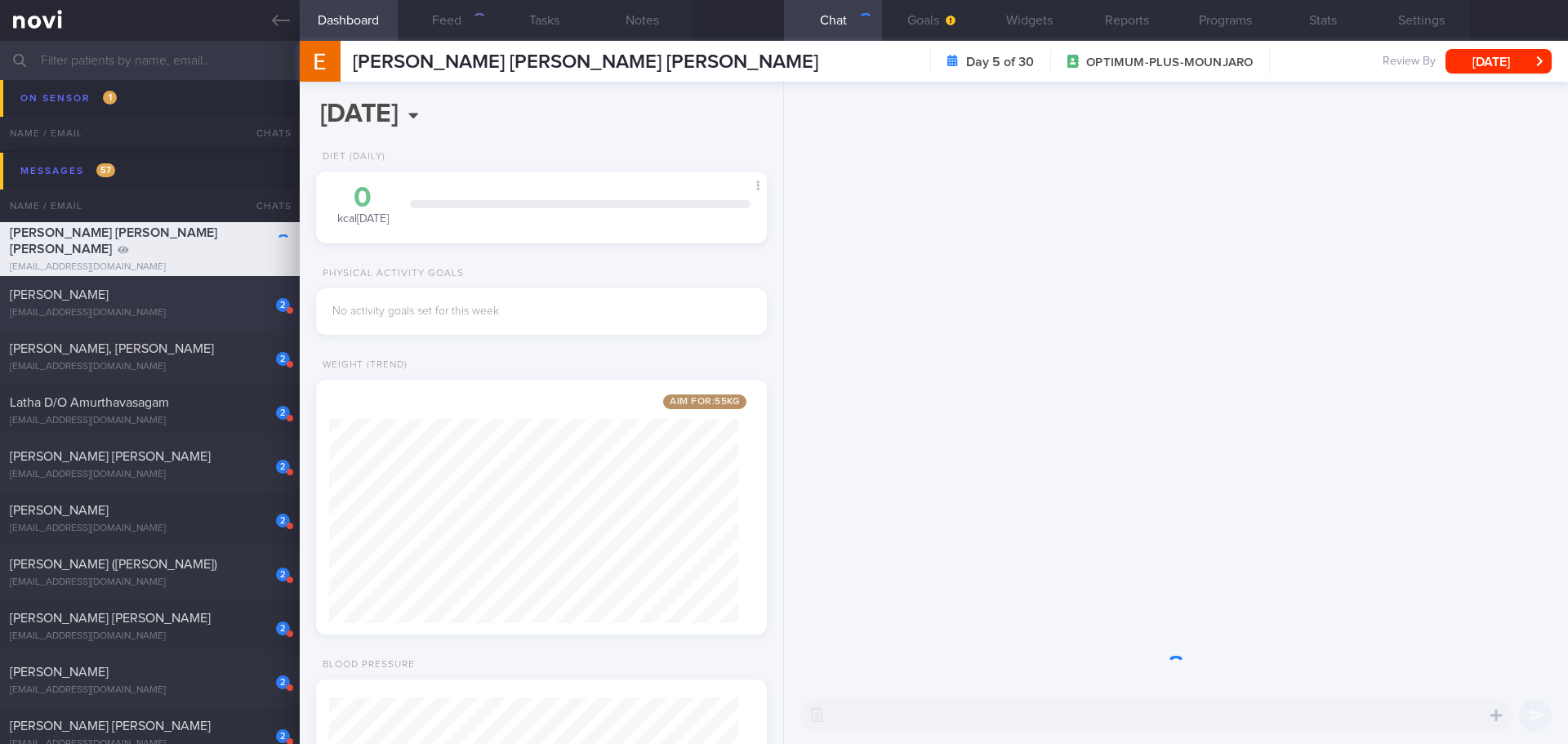
scroll to position [228, 410]
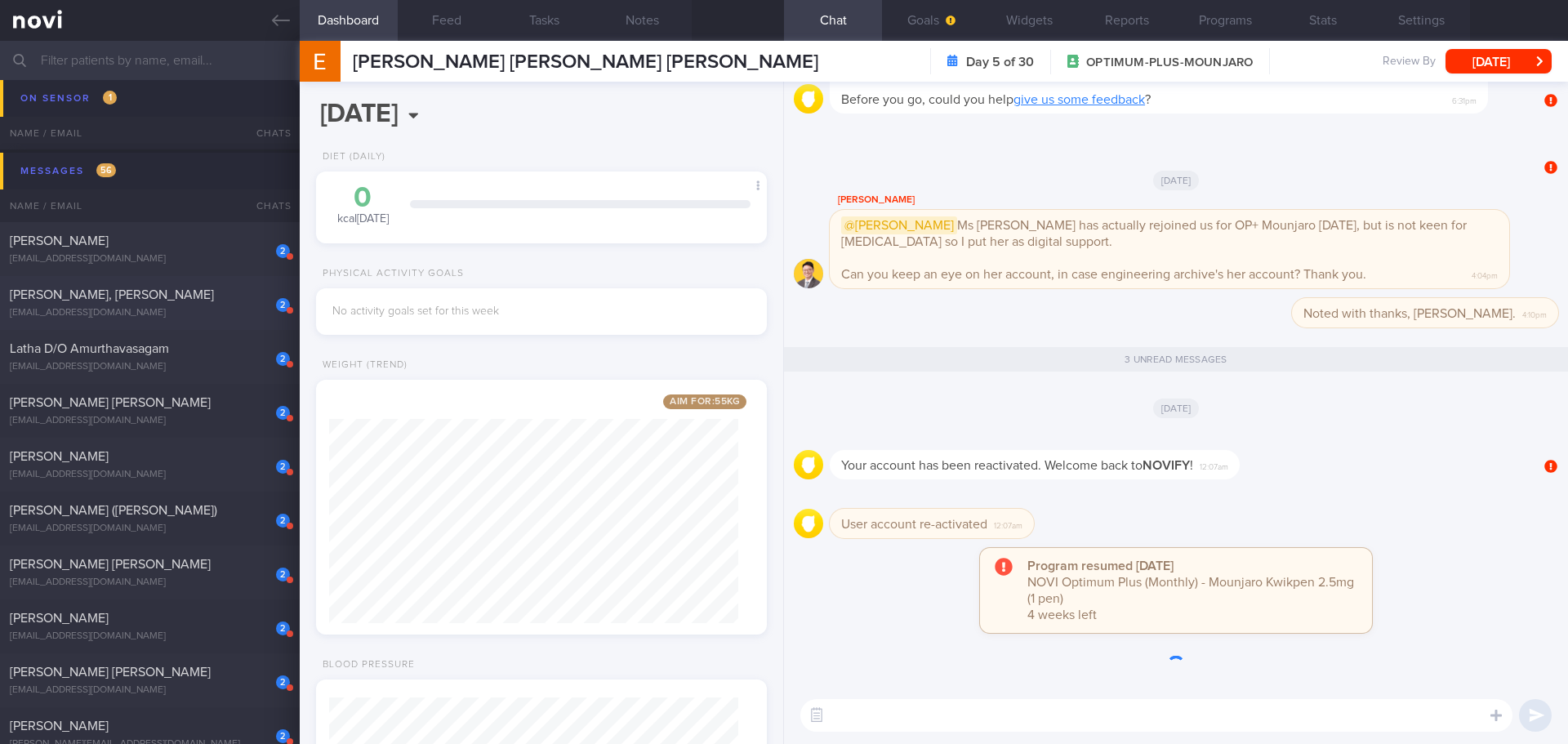
click at [153, 294] on span "[PERSON_NAME], [PERSON_NAME]" at bounding box center [112, 295] width 204 height 13
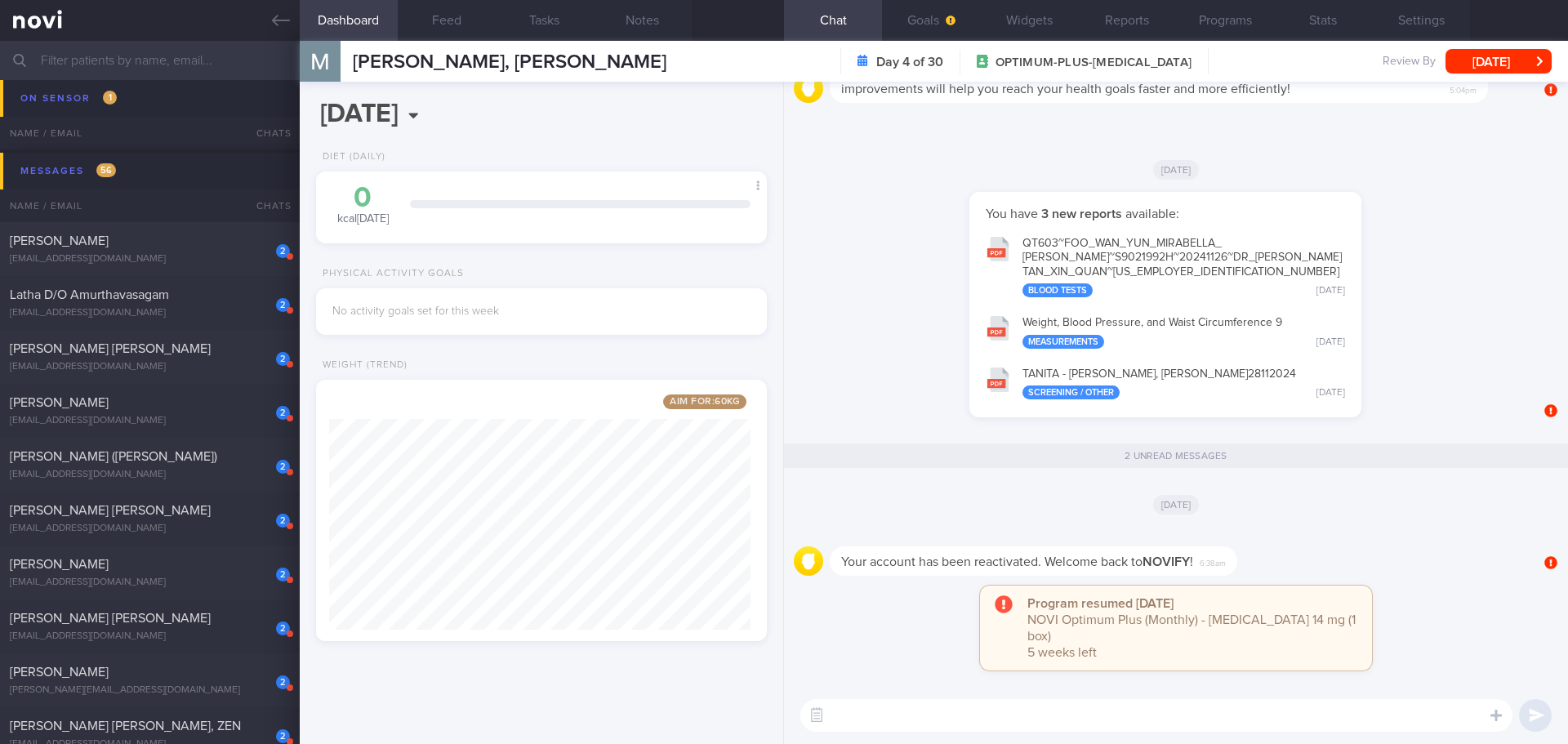
scroll to position [235, 423]
click at [1248, 10] on button "Programs" at bounding box center [1225, 20] width 98 height 41
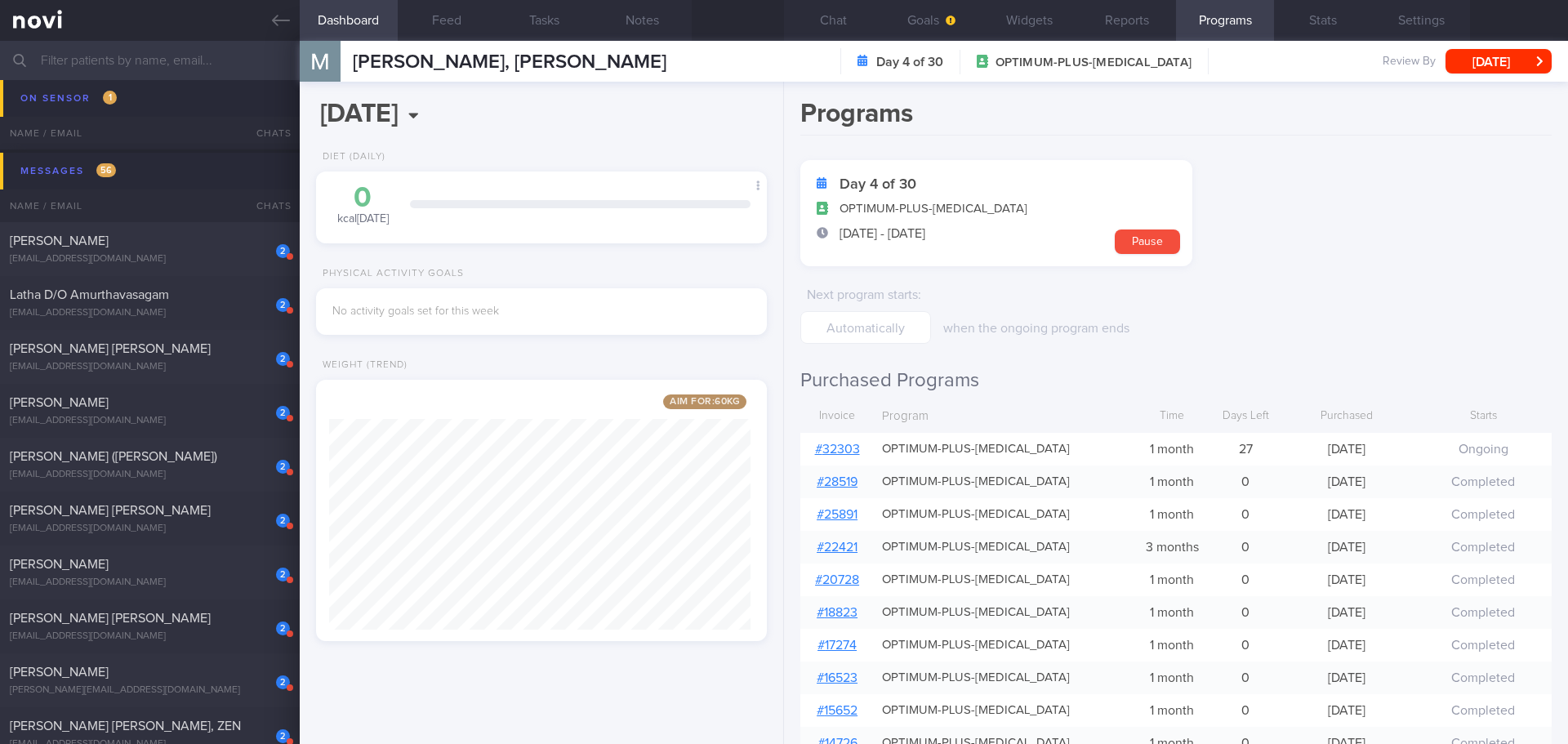
click at [847, 450] on link "# 32303" at bounding box center [837, 449] width 45 height 13
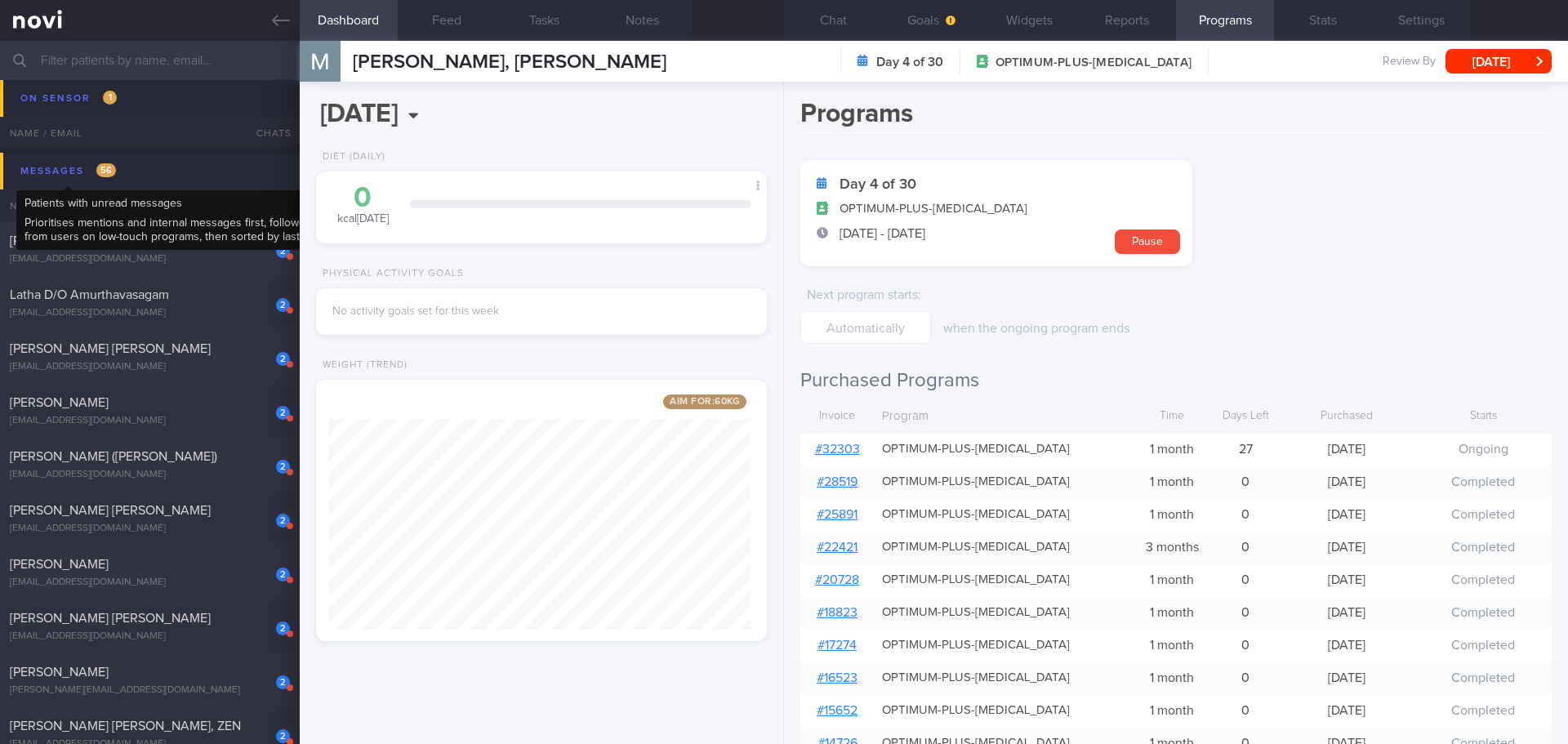
click at [42, 169] on div "Messages 56" at bounding box center [68, 171] width 104 height 22
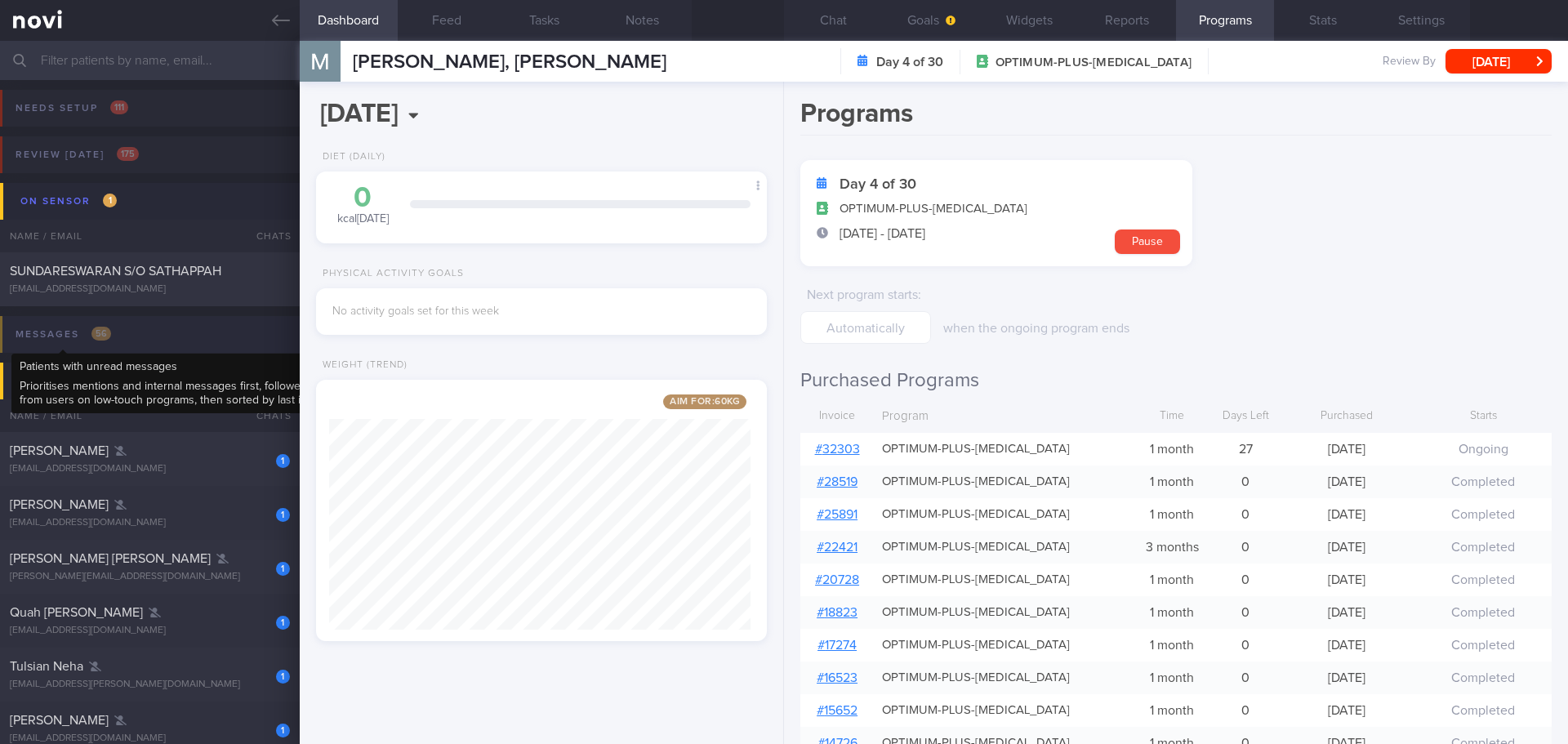
click at [76, 339] on div "Messages 56" at bounding box center [63, 334] width 104 height 22
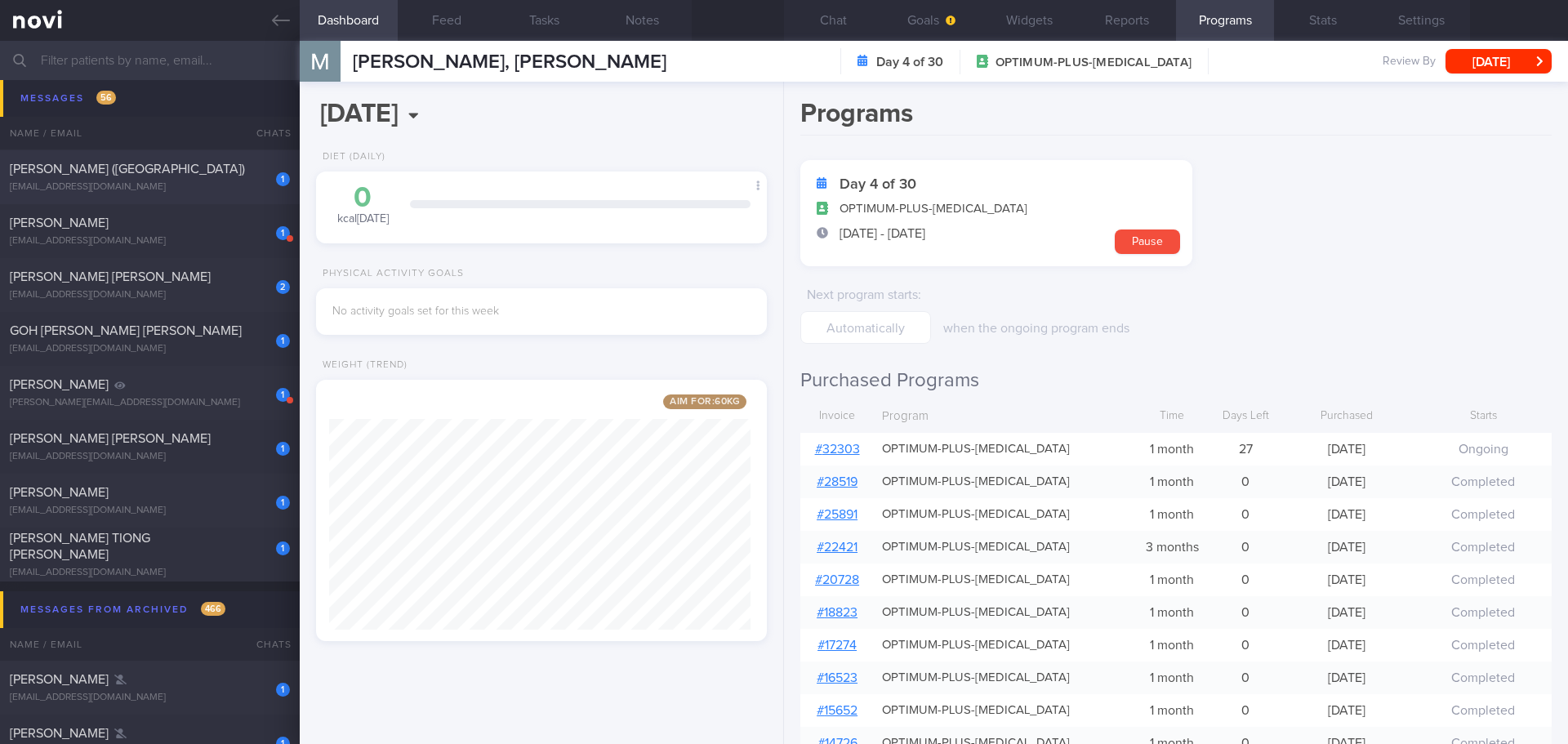
scroll to position [2859, 0]
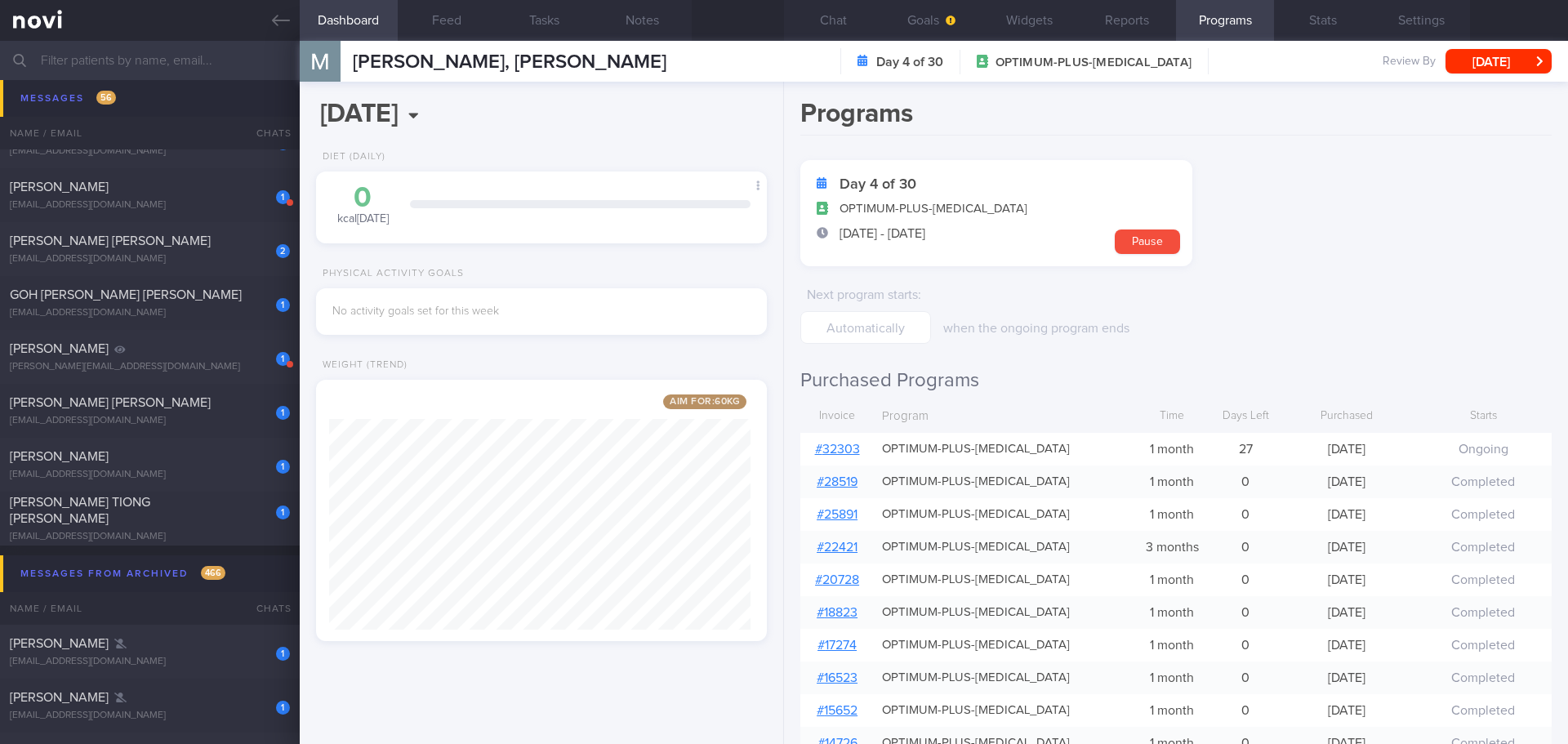
click at [214, 57] on input "text" at bounding box center [784, 60] width 1568 height 39
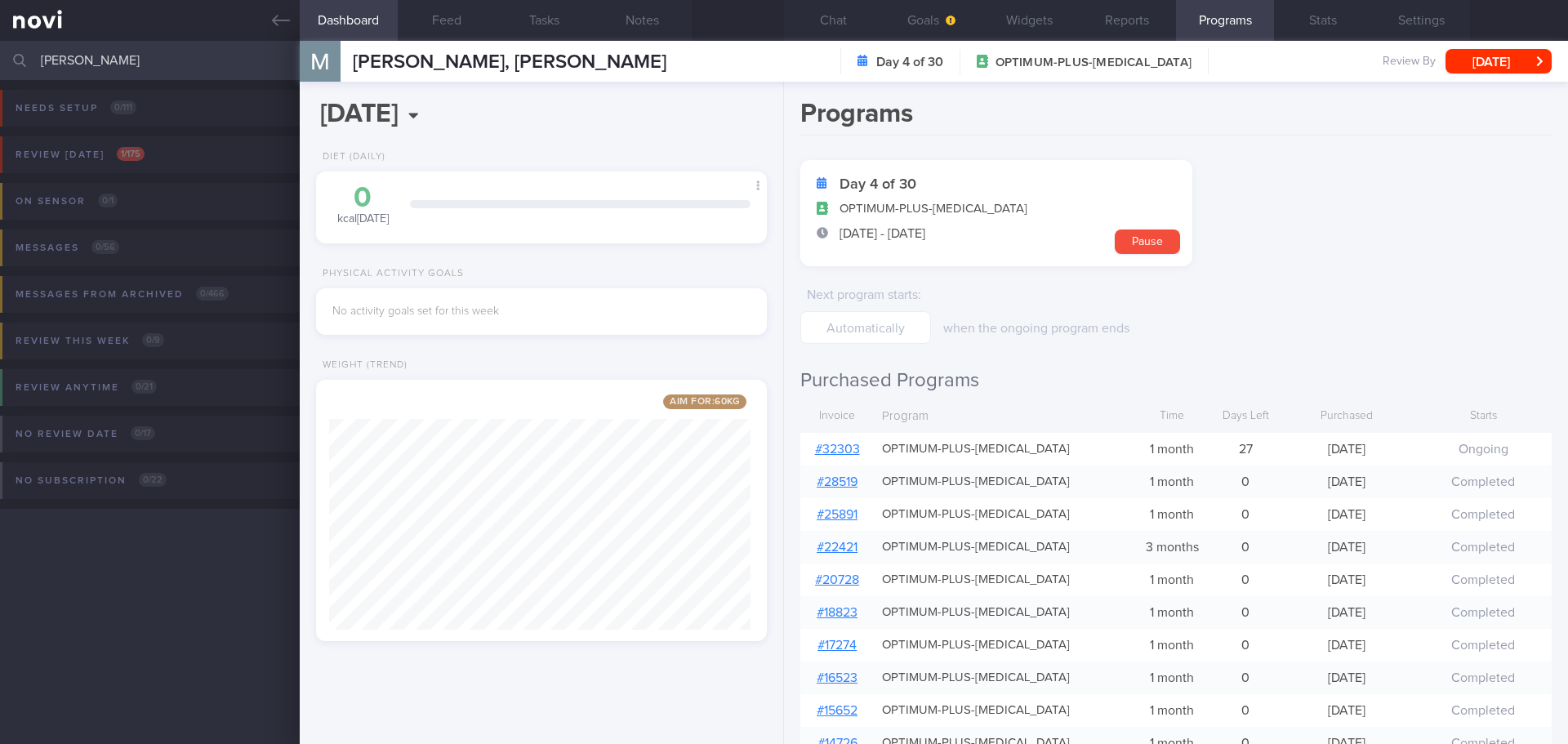
type input "ernest"
click at [1253, 202] on form "Day 4 of 30 OPTIMUM-PLUS-RYBELSUS 10 Oct - 8 Nov Pause Next program starts : wh…" at bounding box center [1176, 252] width 752 height 184
drag, startPoint x: 124, startPoint y: 54, endPoint x: -82, endPoint y: 72, distance: 206.8
click at [0, 72] on html "You are offline! Some functionality will be unavailable Patients New Users Coac…" at bounding box center [784, 372] width 1568 height 744
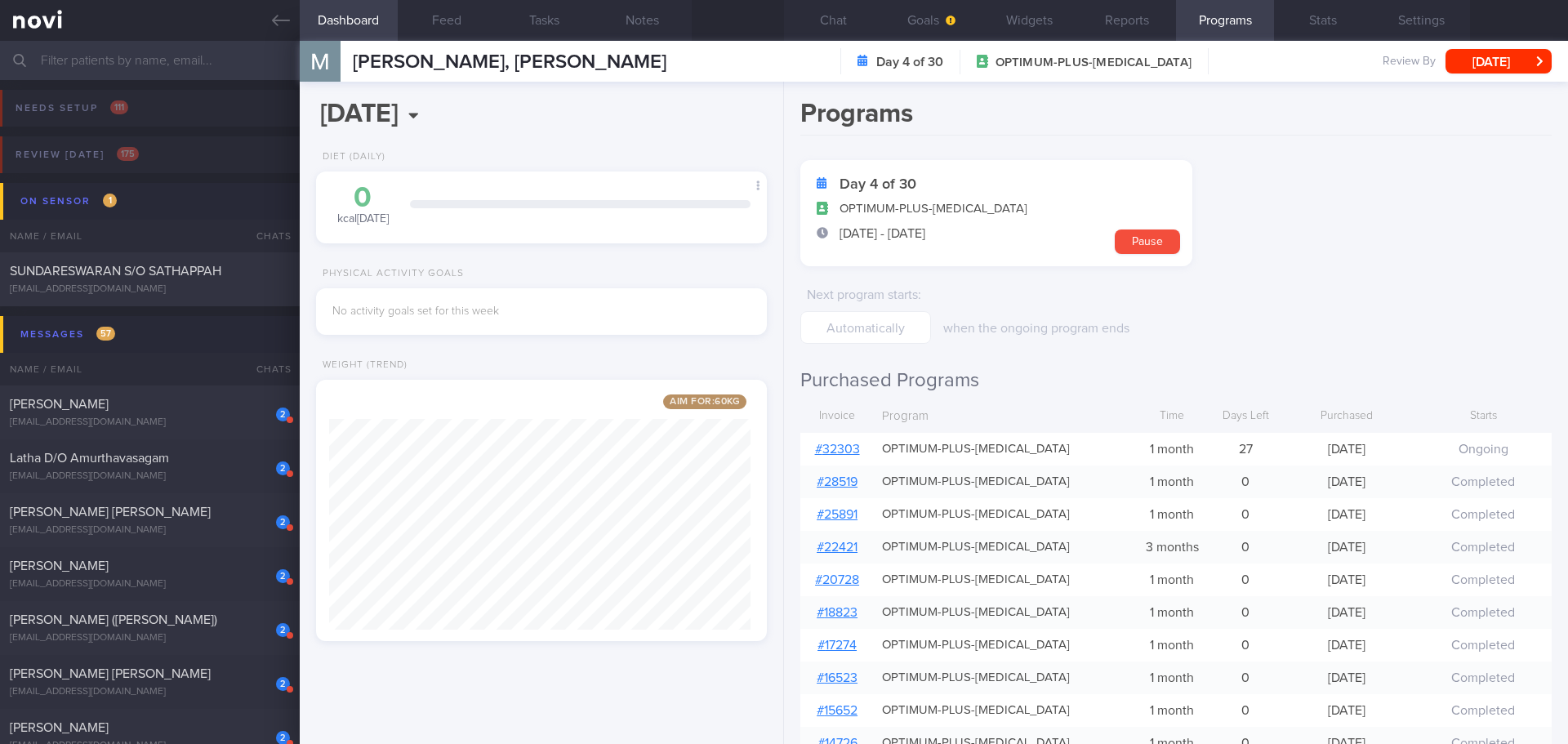
click at [128, 56] on input "text" at bounding box center [784, 60] width 1568 height 39
type input "ernest"
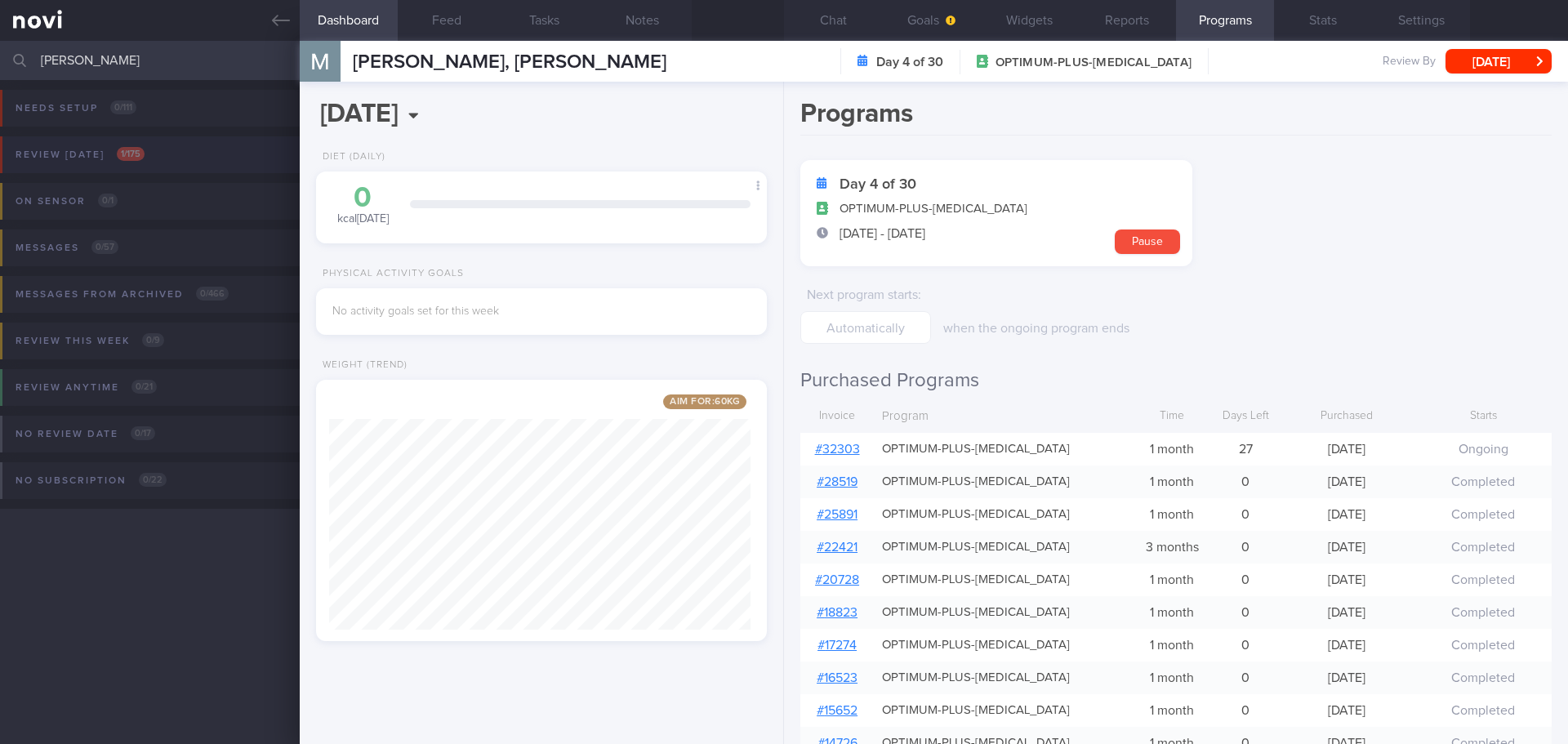
click at [135, 175] on button "Review today 1 / 175" at bounding box center [781, 159] width 1573 height 47
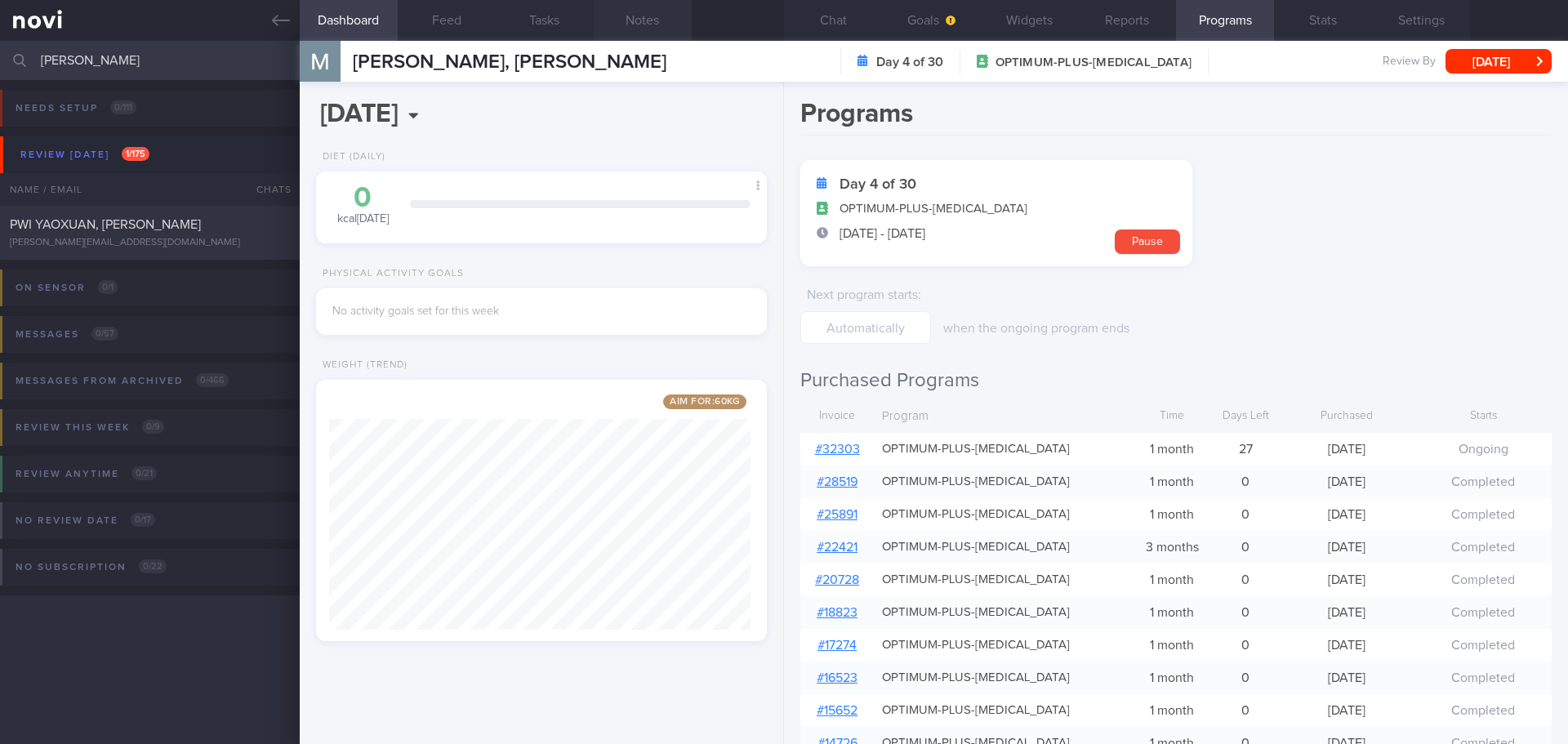
click at [229, 244] on div "[PERSON_NAME][EMAIL_ADDRESS][DOMAIN_NAME]" at bounding box center [150, 242] width 280 height 12
click at [49, 236] on div "PWI YAOXUAN, ERNEST ernest.pwi@gmail.com" at bounding box center [150, 233] width 299 height 32
click at [208, 218] on div "PWI YAOXUAN, [PERSON_NAME]" at bounding box center [147, 224] width 276 height 16
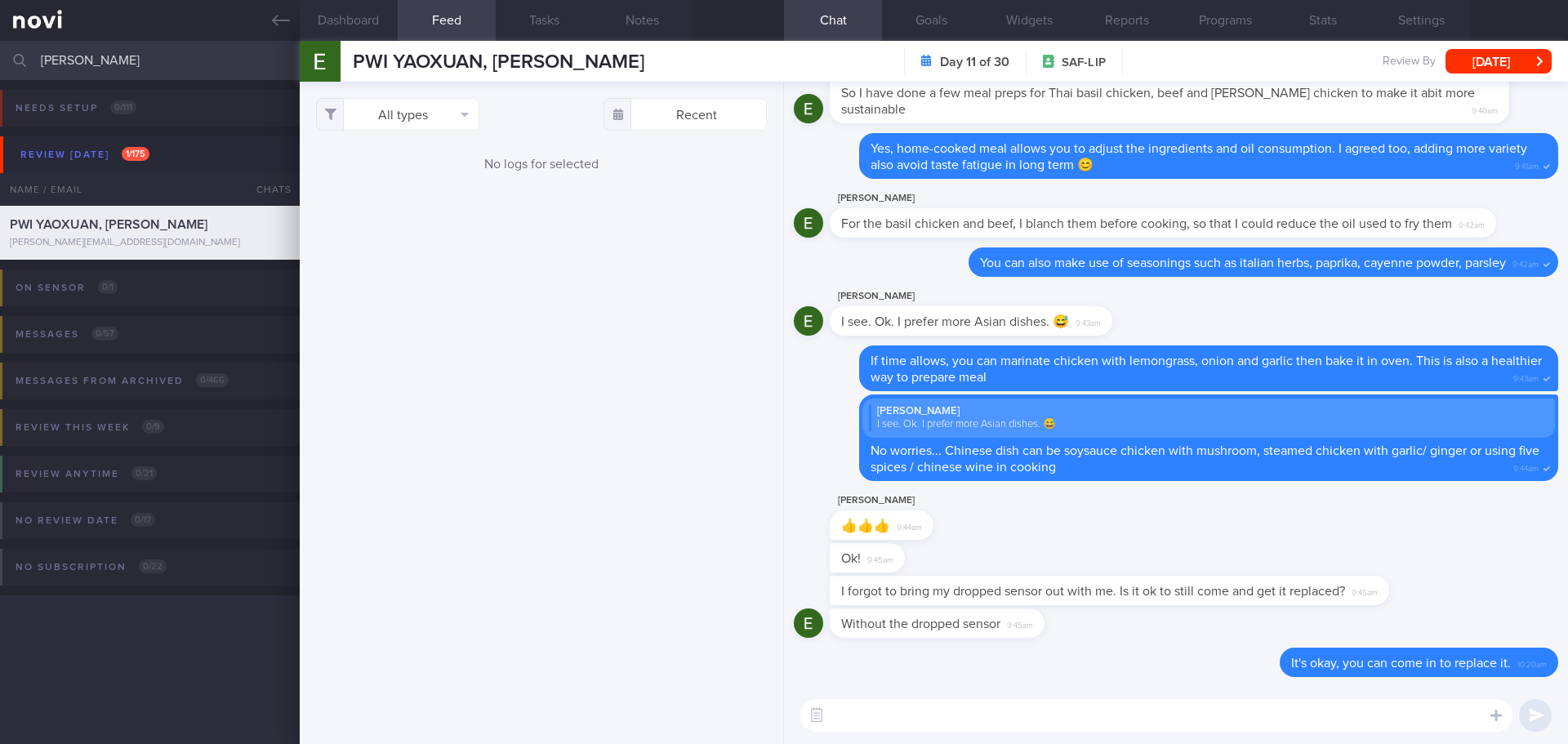
click at [525, 256] on div "All types Food Activity Glucose Weight Medicine Blood Pressure CGM Install Rece…" at bounding box center [541, 413] width 484 height 662
click at [538, 270] on div "All types Food Activity Glucose Weight Medicine Blood Pressure CGM Install Rece…" at bounding box center [541, 413] width 484 height 662
drag, startPoint x: 83, startPoint y: 61, endPoint x: -41, endPoint y: 52, distance: 124.3
click at [0, 52] on html "You are offline! Some functionality will be unavailable Patients New Users Coac…" at bounding box center [784, 372] width 1568 height 744
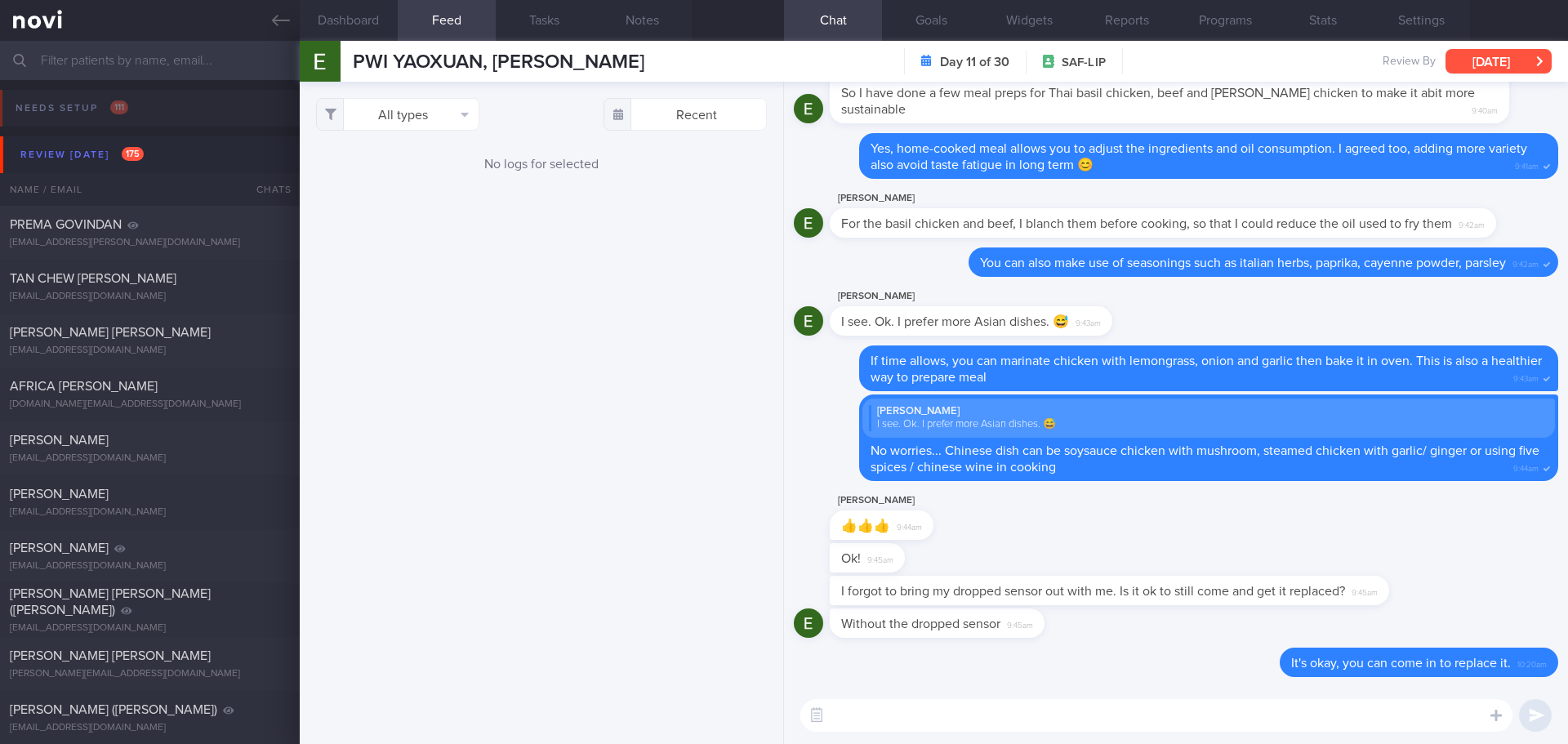
click at [1253, 72] on button "[DATE]" at bounding box center [1498, 61] width 106 height 25
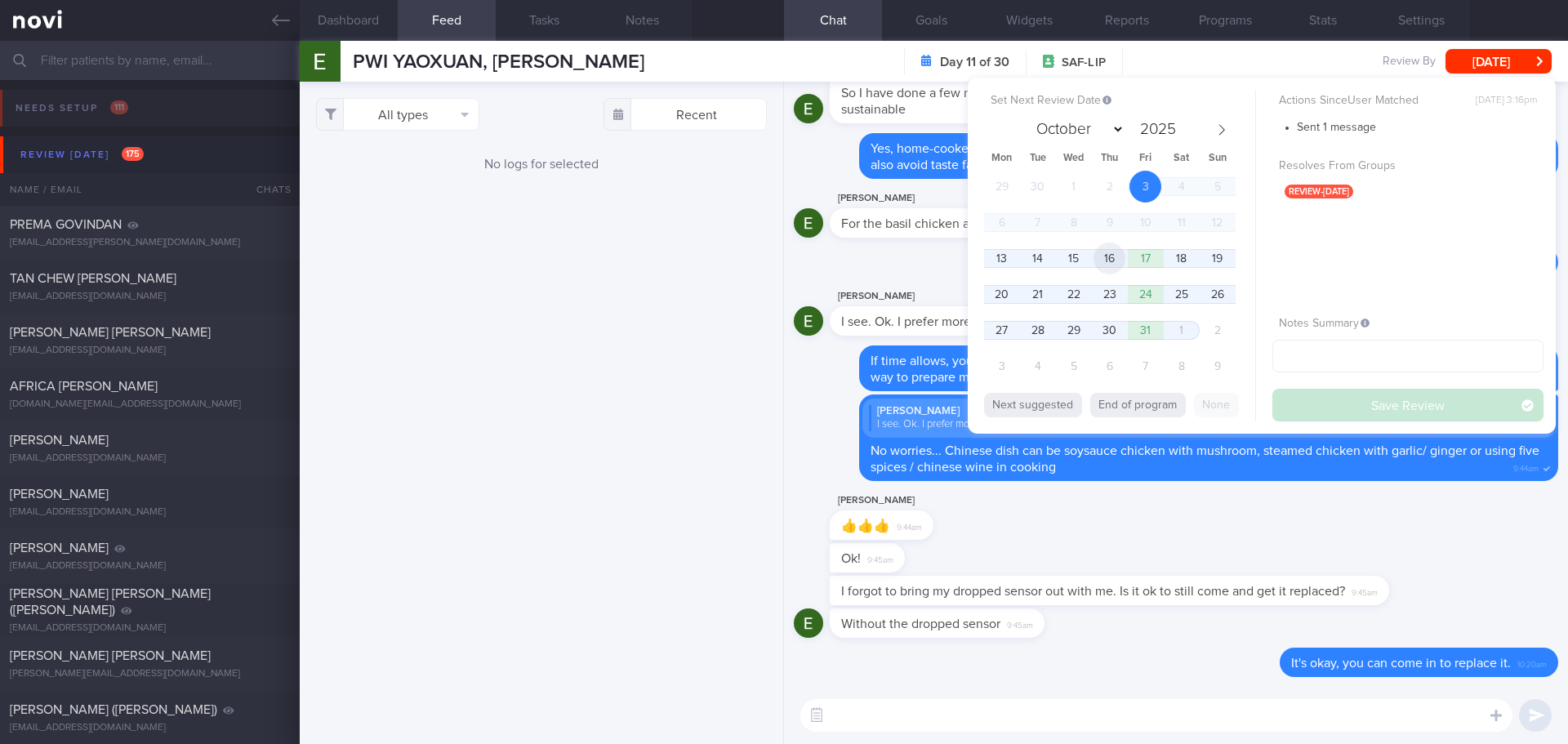
click at [1111, 264] on span "16" at bounding box center [1109, 258] width 31 height 31
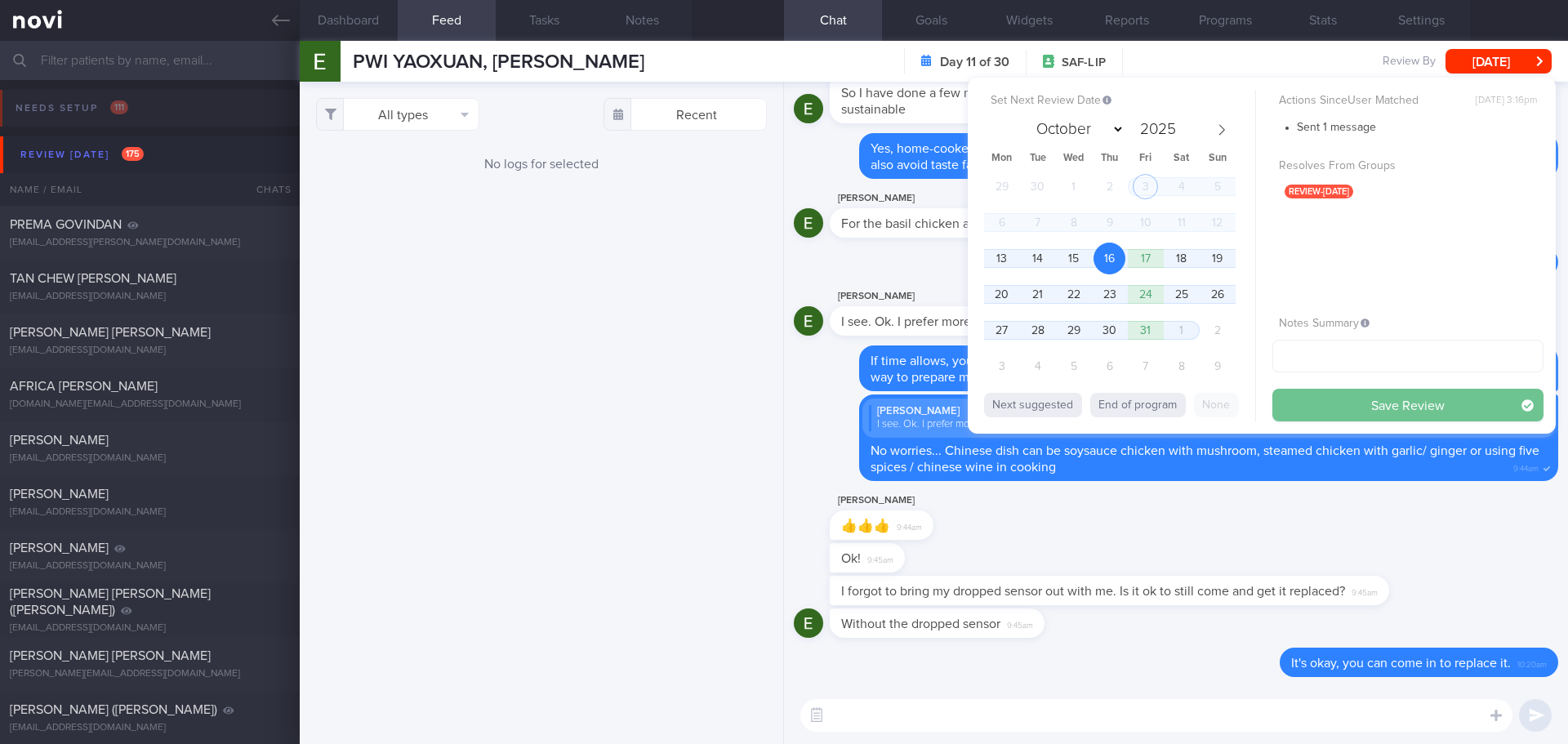
click at [1253, 404] on button "Save Review" at bounding box center [1408, 405] width 271 height 32
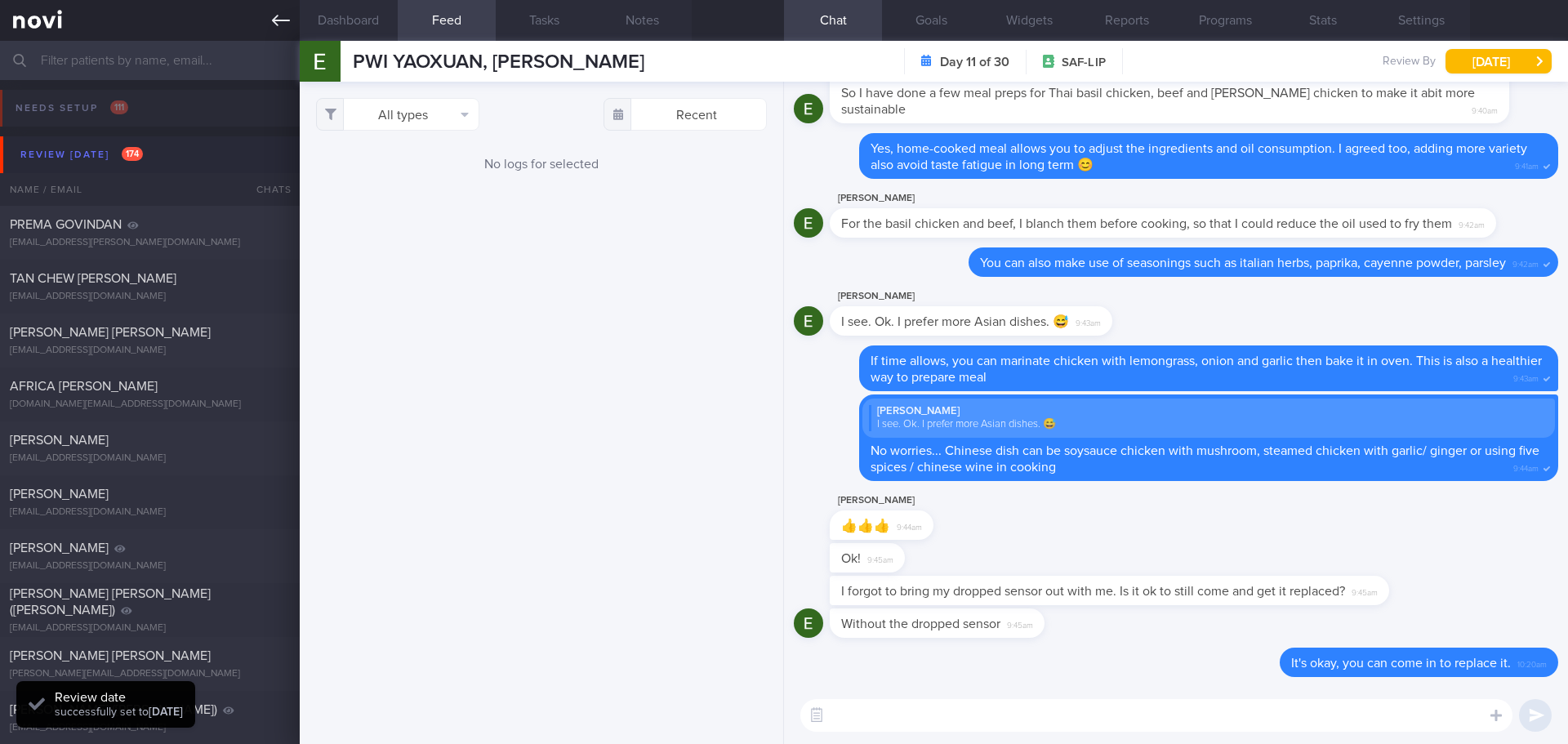
click at [1230, 11] on button "Programs" at bounding box center [1225, 20] width 98 height 41
click at [1225, 30] on button "Programs" at bounding box center [1225, 20] width 98 height 41
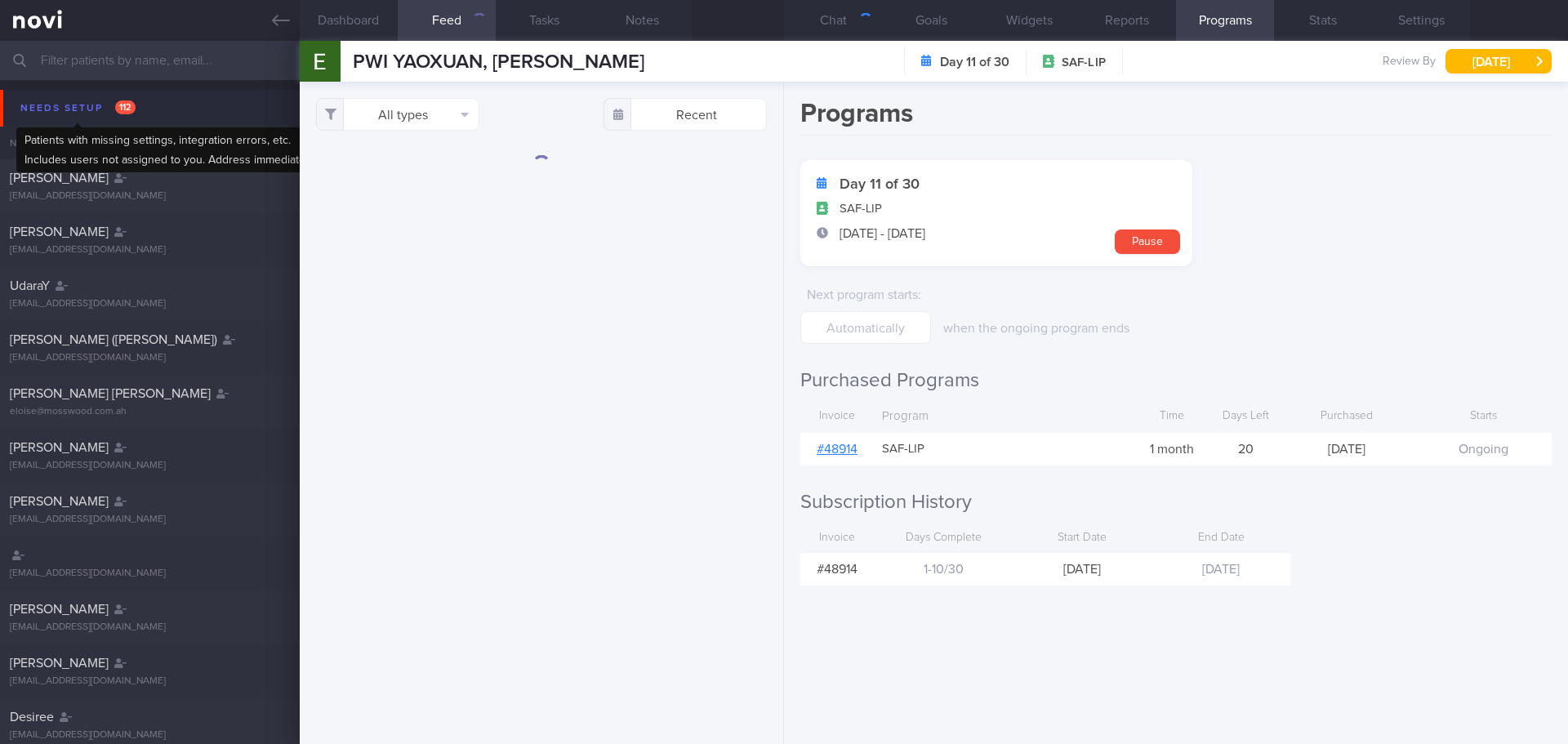
click at [93, 97] on div "Needs setup 112" at bounding box center [77, 108] width 123 height 22
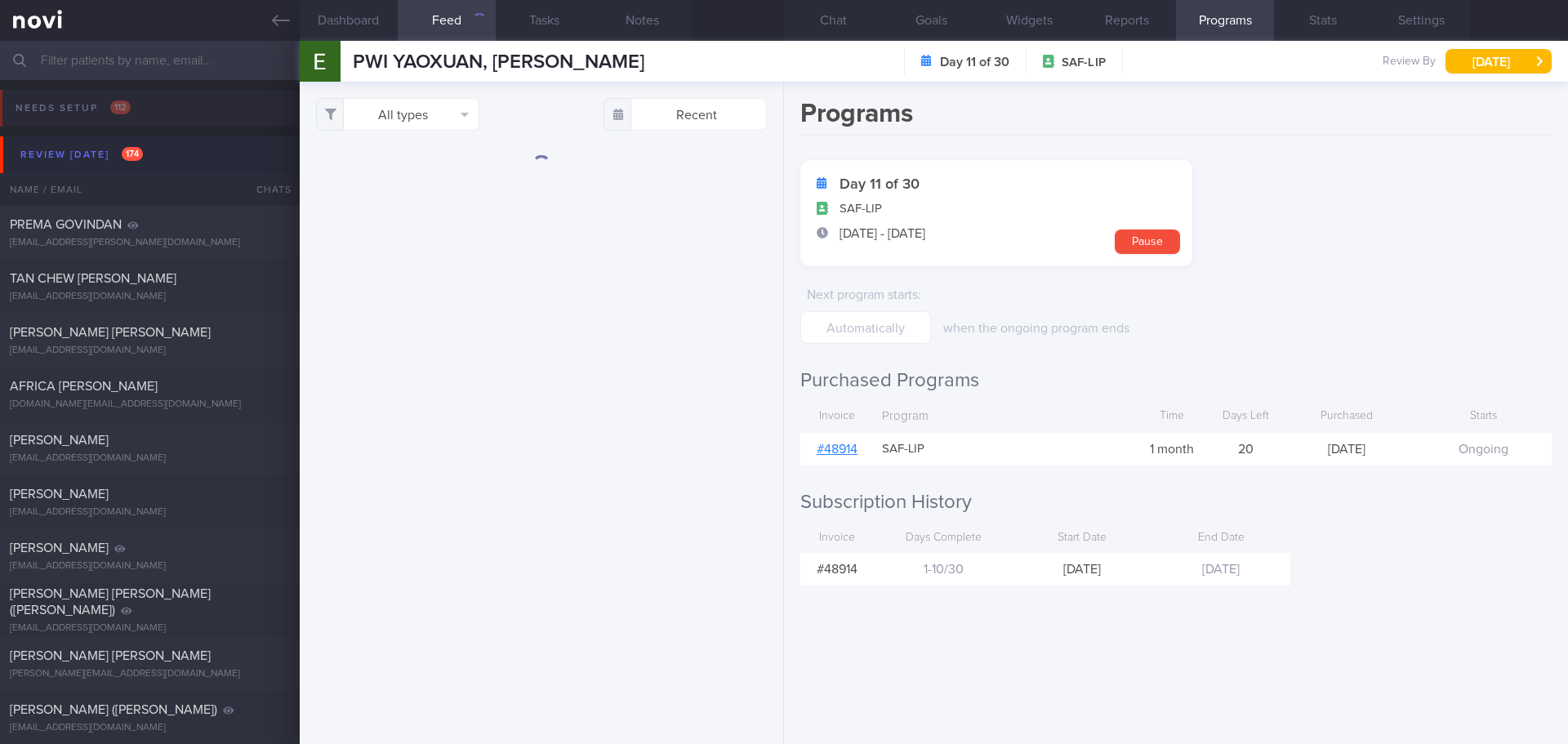
click at [84, 168] on button "Review today 174" at bounding box center [786, 155] width 1573 height 37
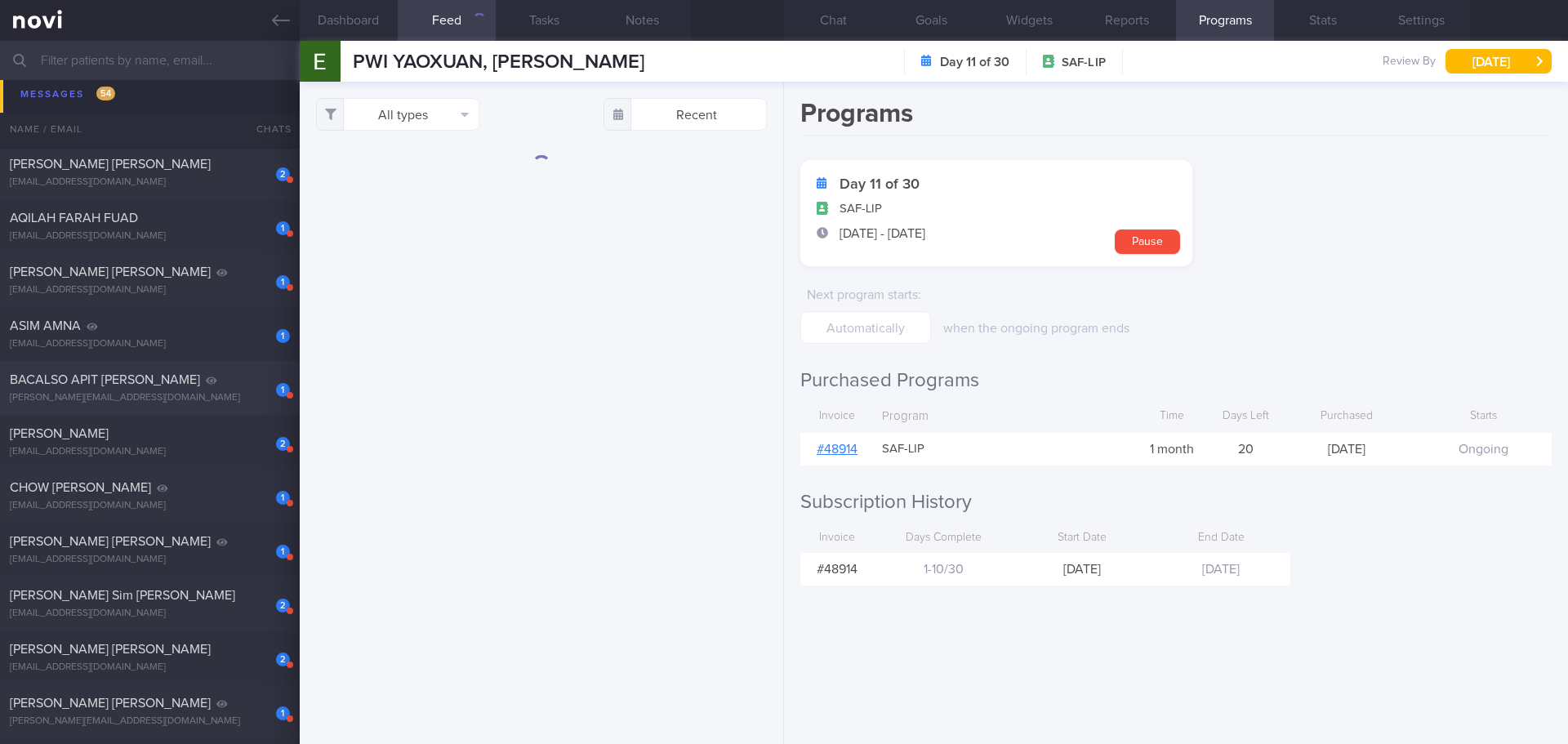
scroll to position [163, 0]
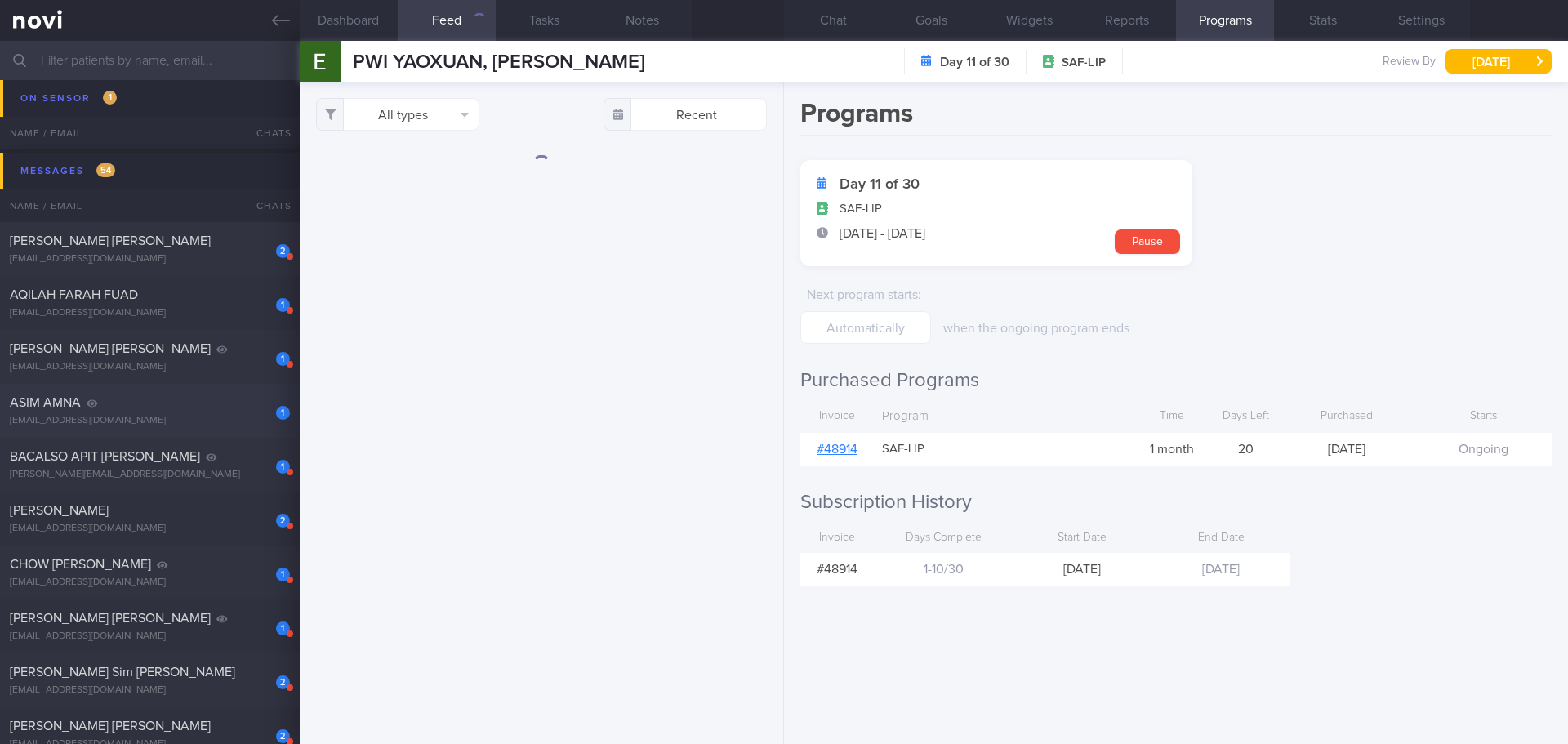
click at [136, 396] on div "ASIM AMNA" at bounding box center [147, 403] width 276 height 16
type input "[DATE]"
select select "8"
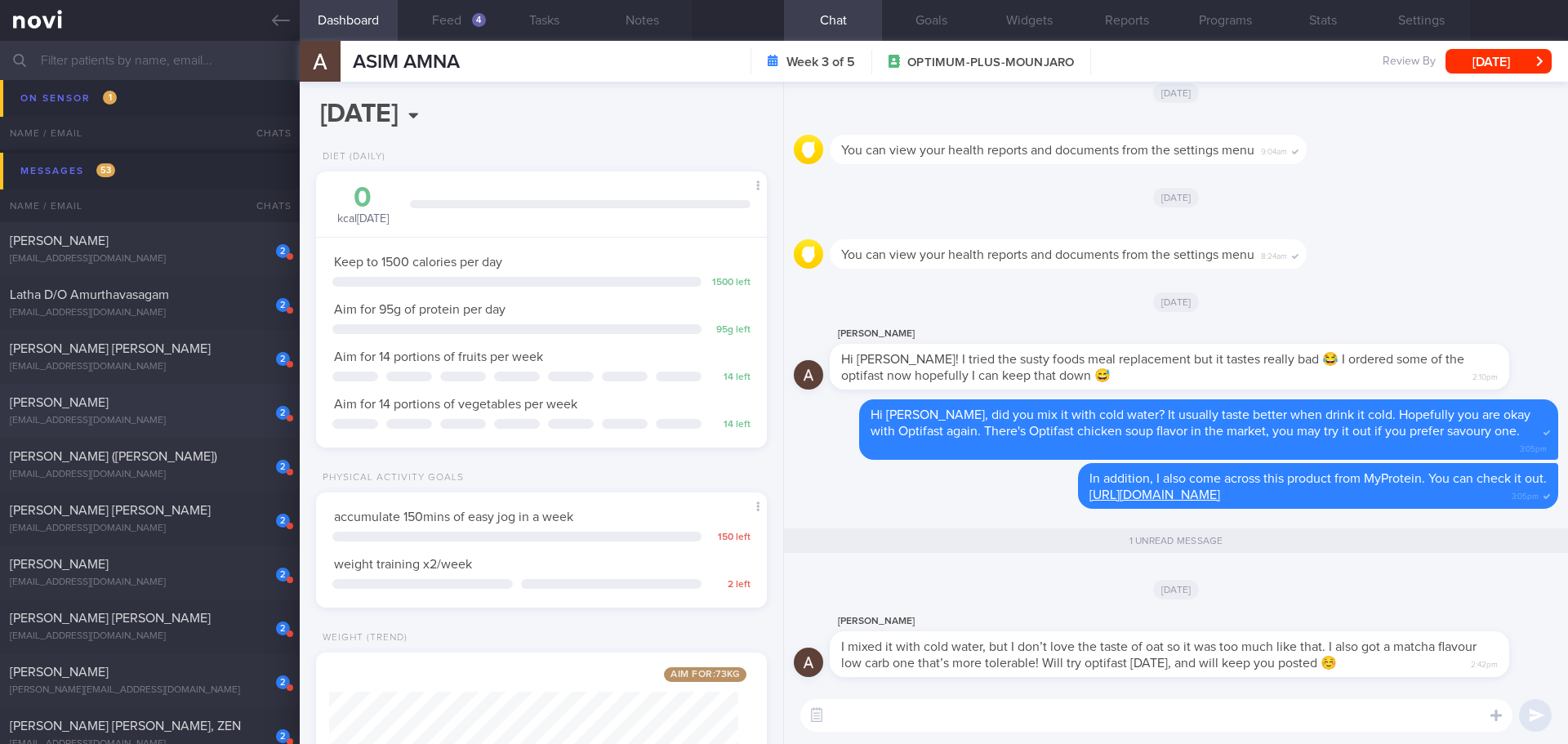
scroll to position [228, 410]
click at [1305, 724] on textarea at bounding box center [1156, 715] width 712 height 32
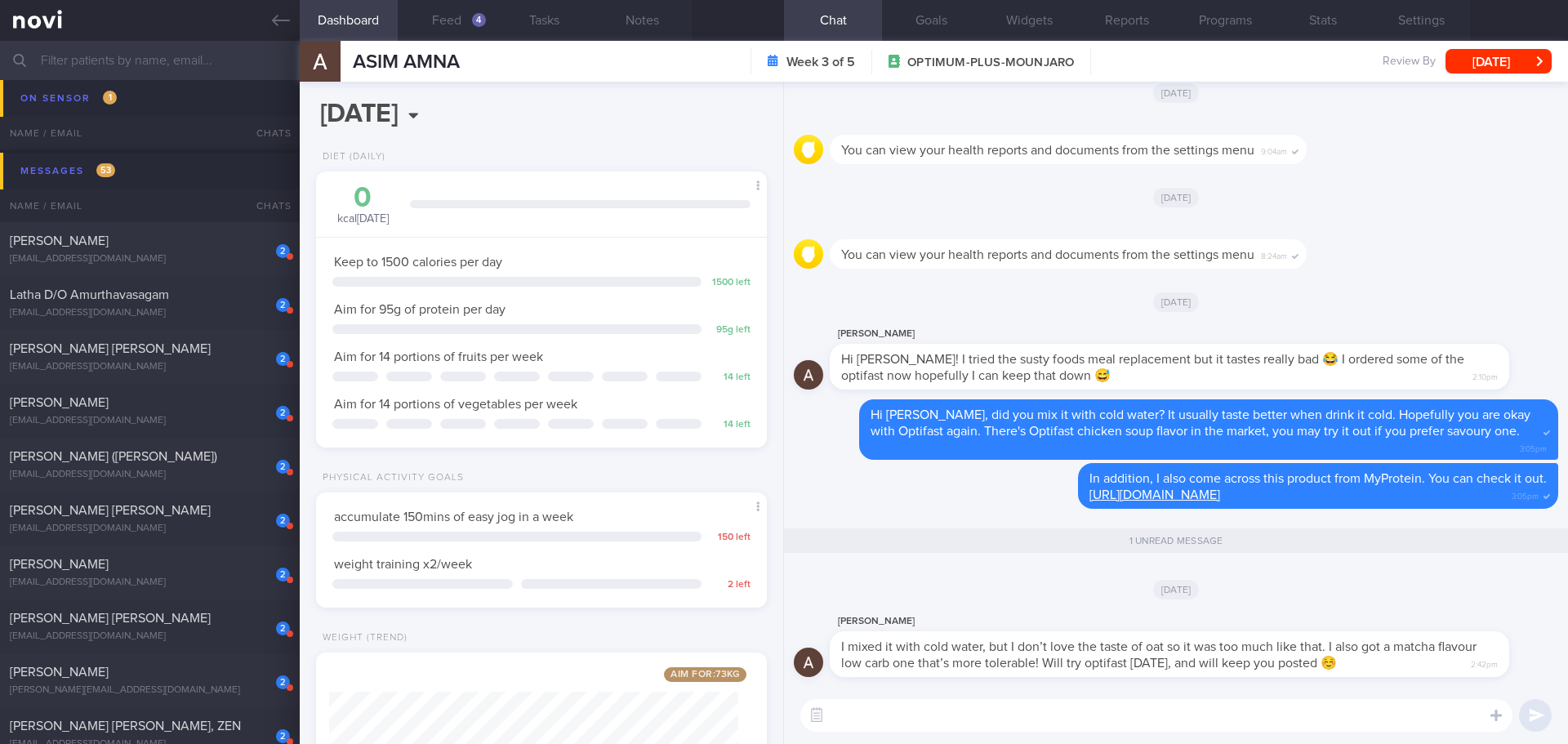
click at [1305, 724] on textarea at bounding box center [1156, 715] width 712 height 32
type textarea "Y"
type textarea "A"
type textarea "H"
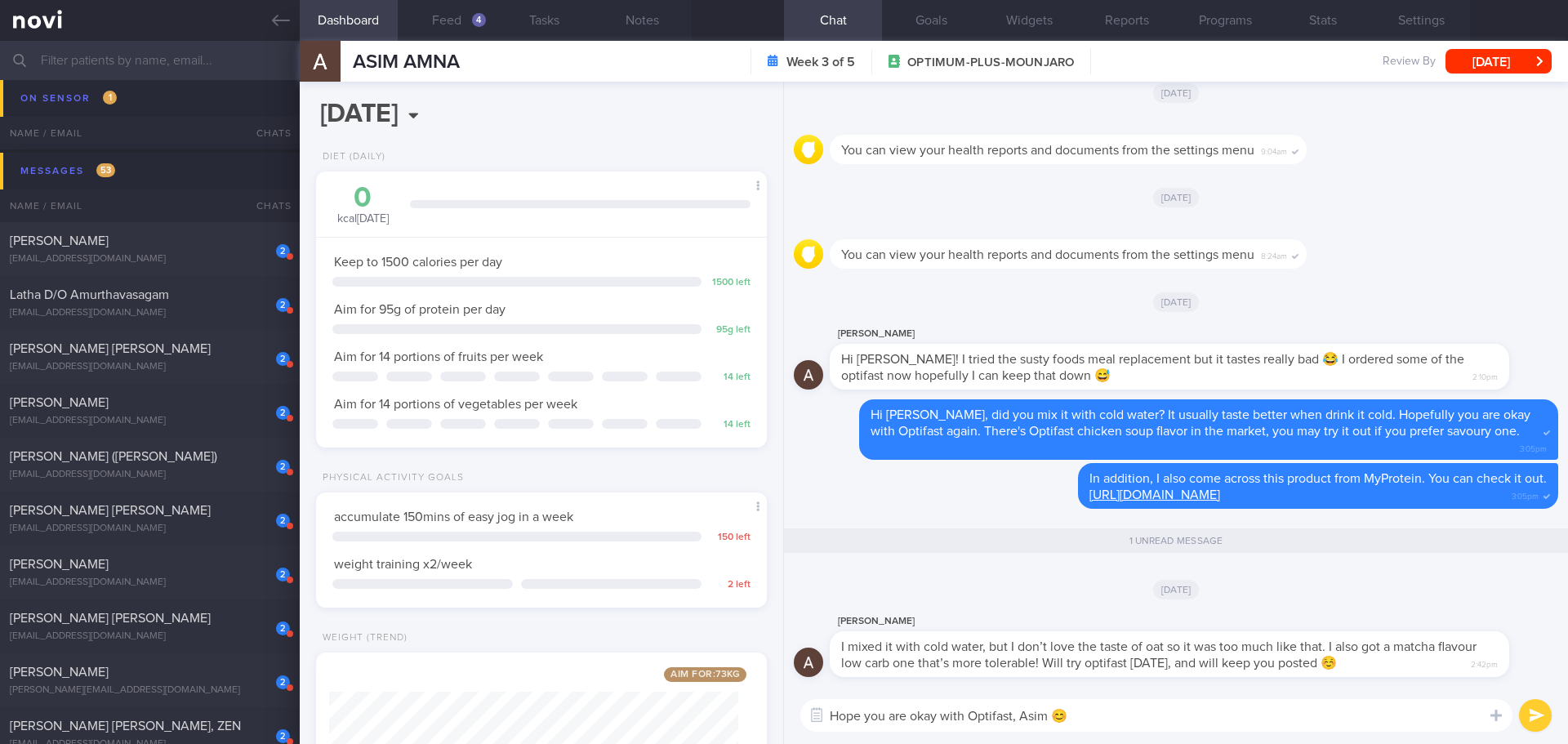
click at [1324, 727] on textarea "Hope you are okay with Optifast, Asim 😊" at bounding box center [1156, 715] width 712 height 32
type textarea "Hope you are okay with Optifast, Asim 😊"
click at [1541, 716] on button "submit" at bounding box center [1536, 715] width 32 height 32
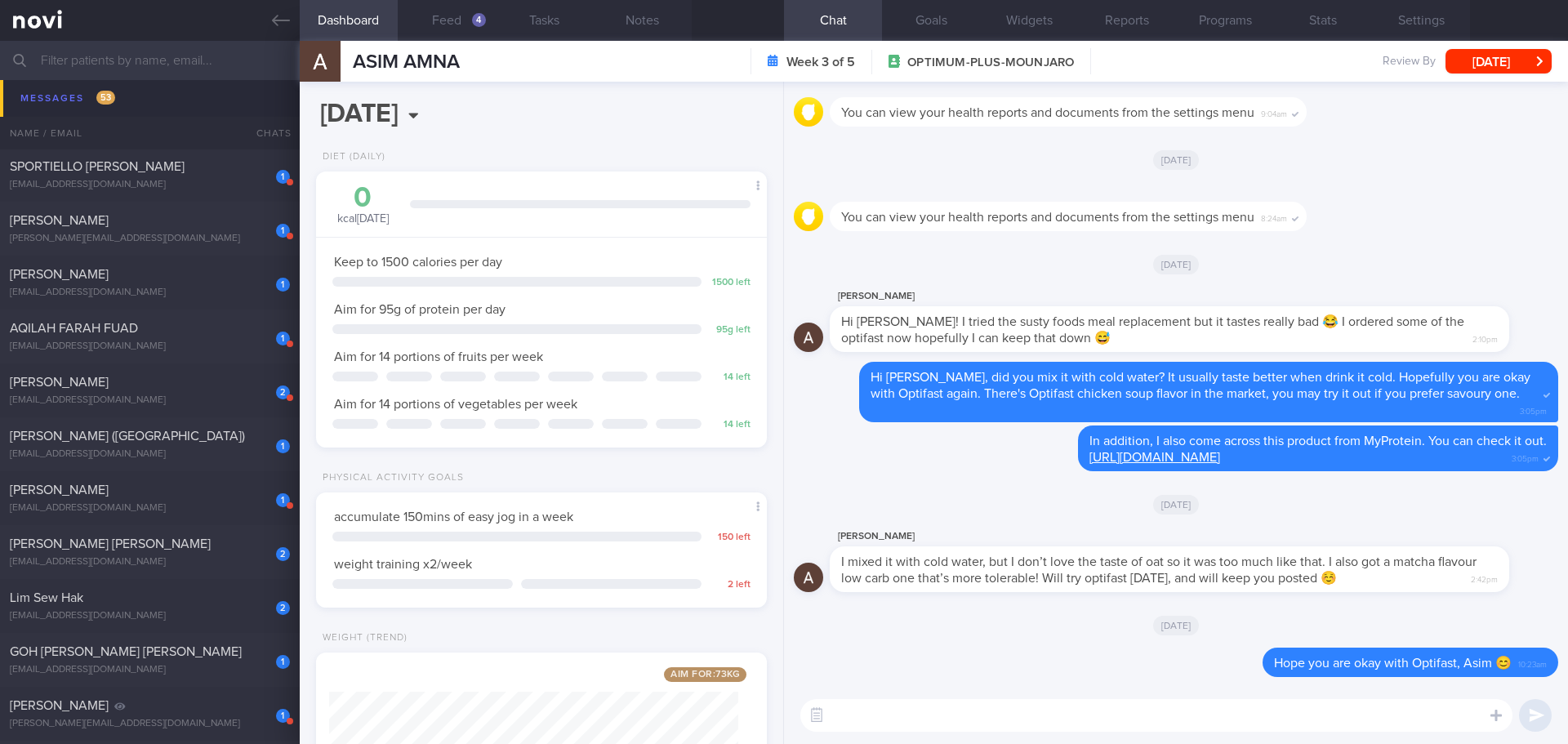
scroll to position [2614, 0]
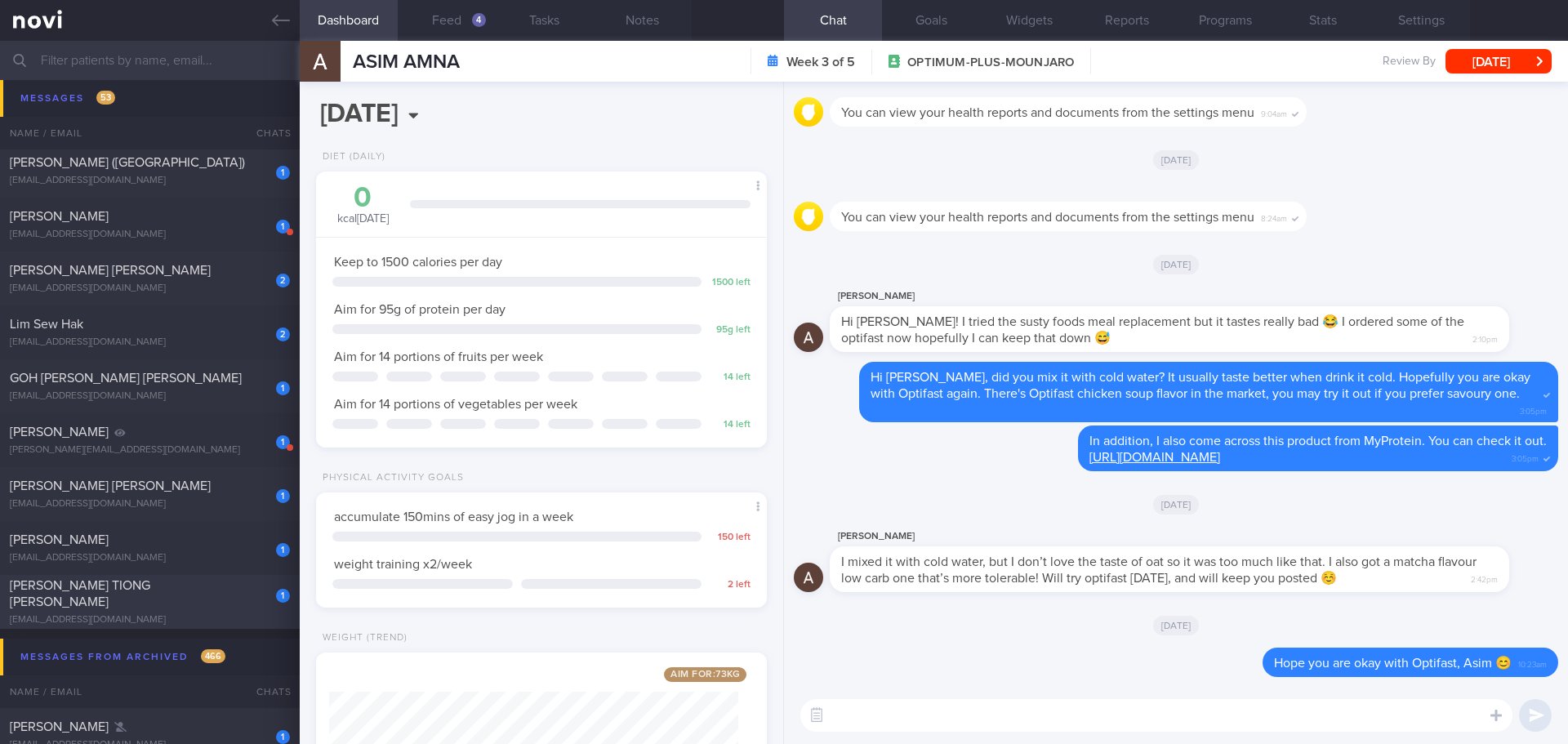
click at [147, 585] on div "1 KEITH TEO TIONG GEE keithteo69@gmail.com 4 days ago KIV Aug'25" at bounding box center [784, 602] width 1568 height 54
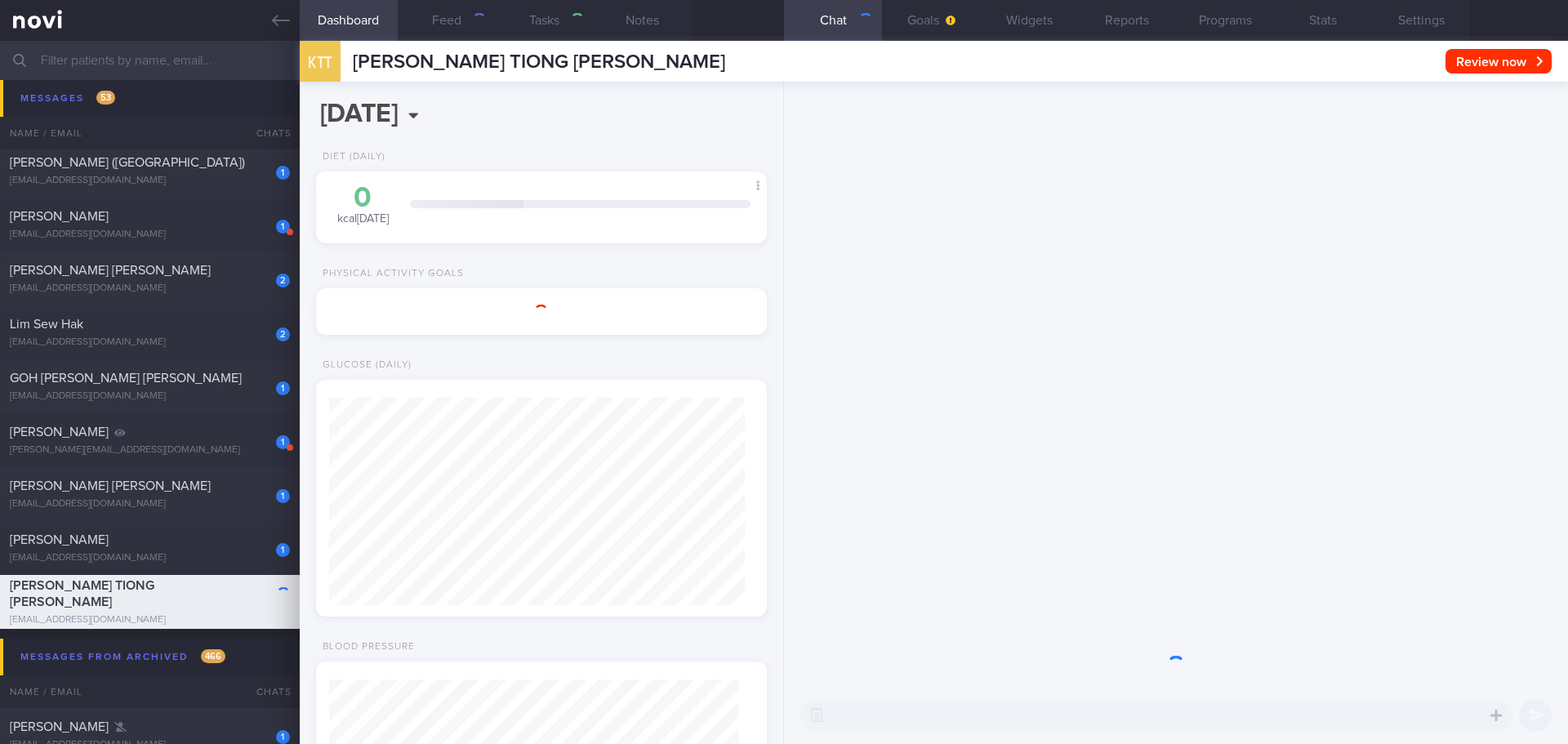
select select "9"
type input "KIV [DATE]"
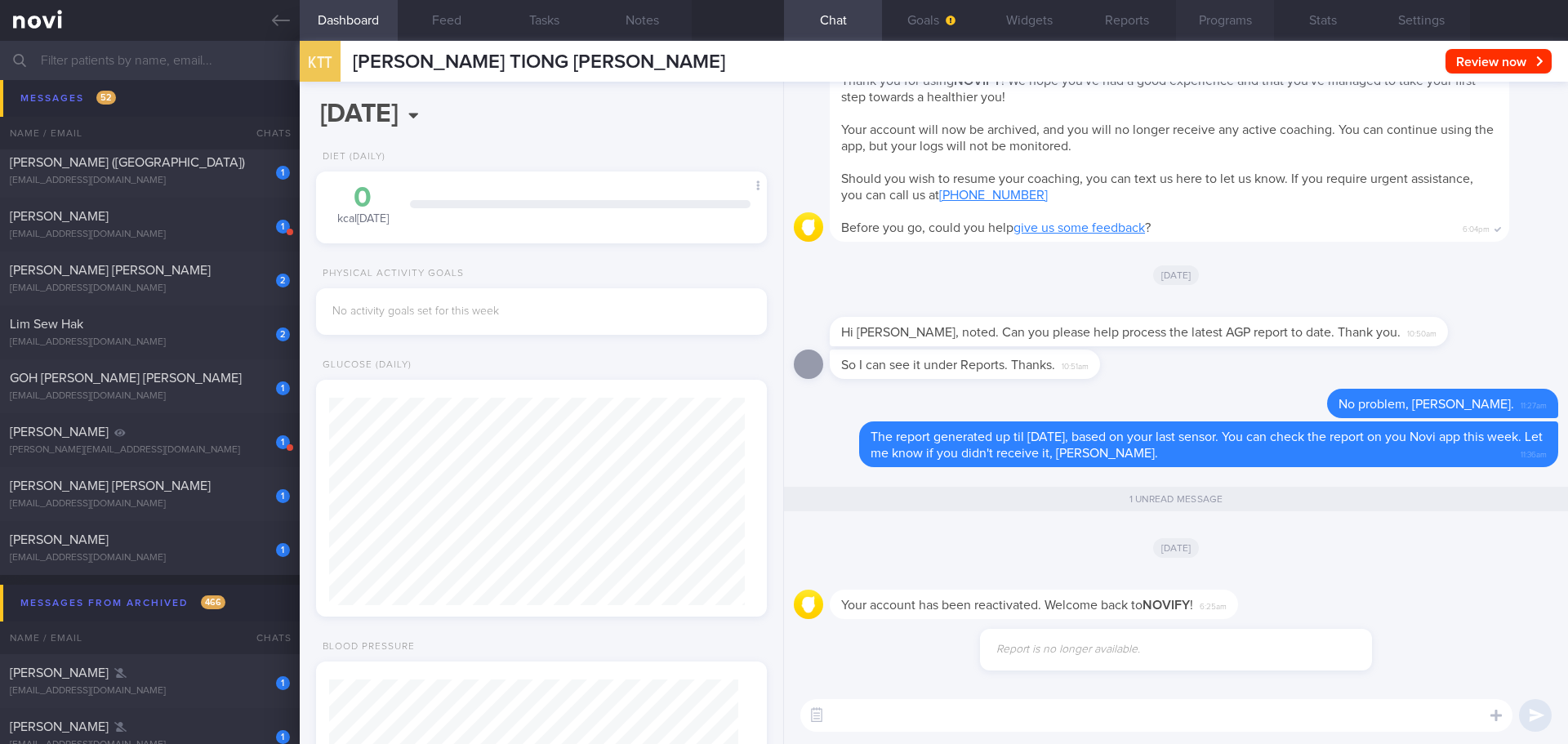
click at [1259, 31] on button "Programs" at bounding box center [1225, 20] width 98 height 41
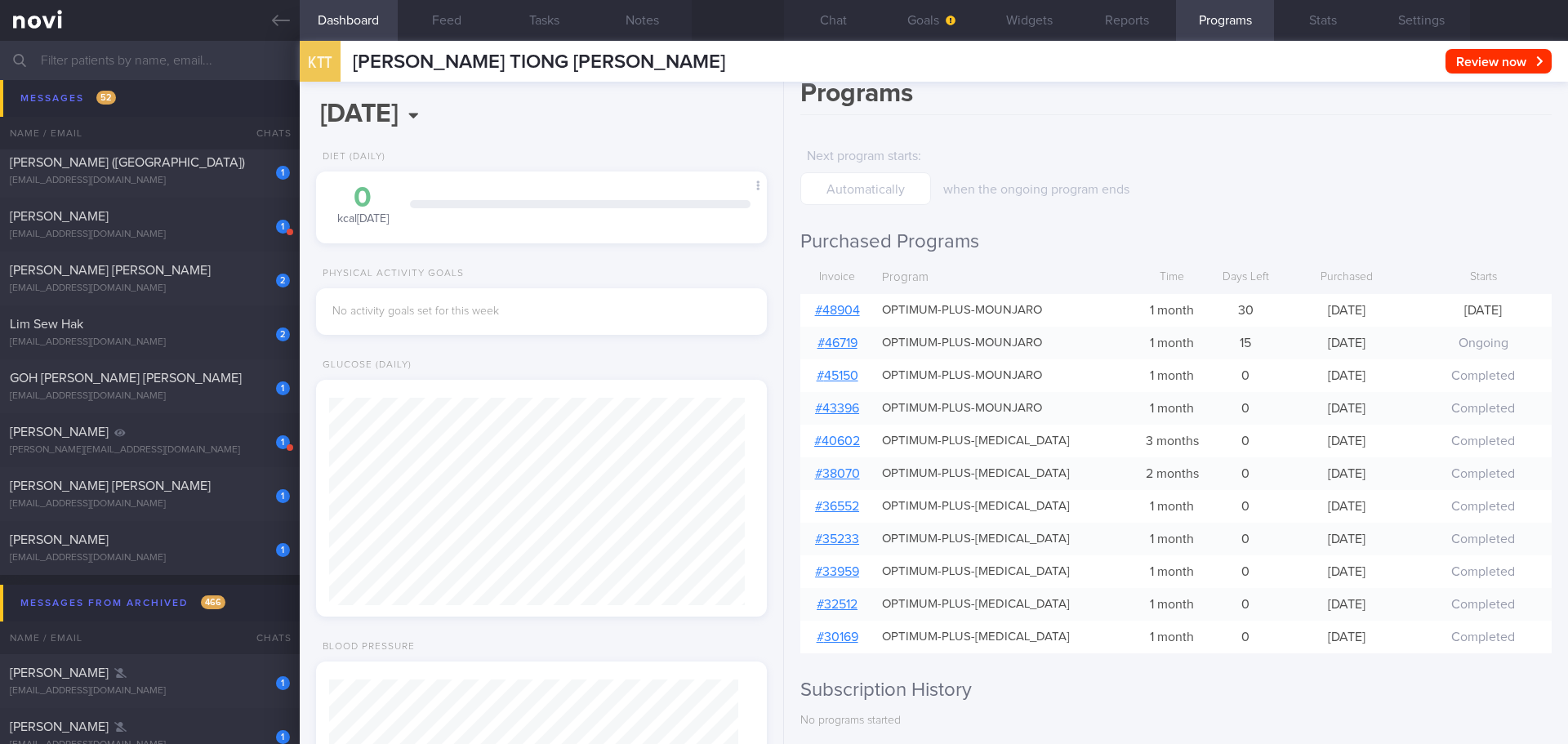
scroll to position [31, 0]
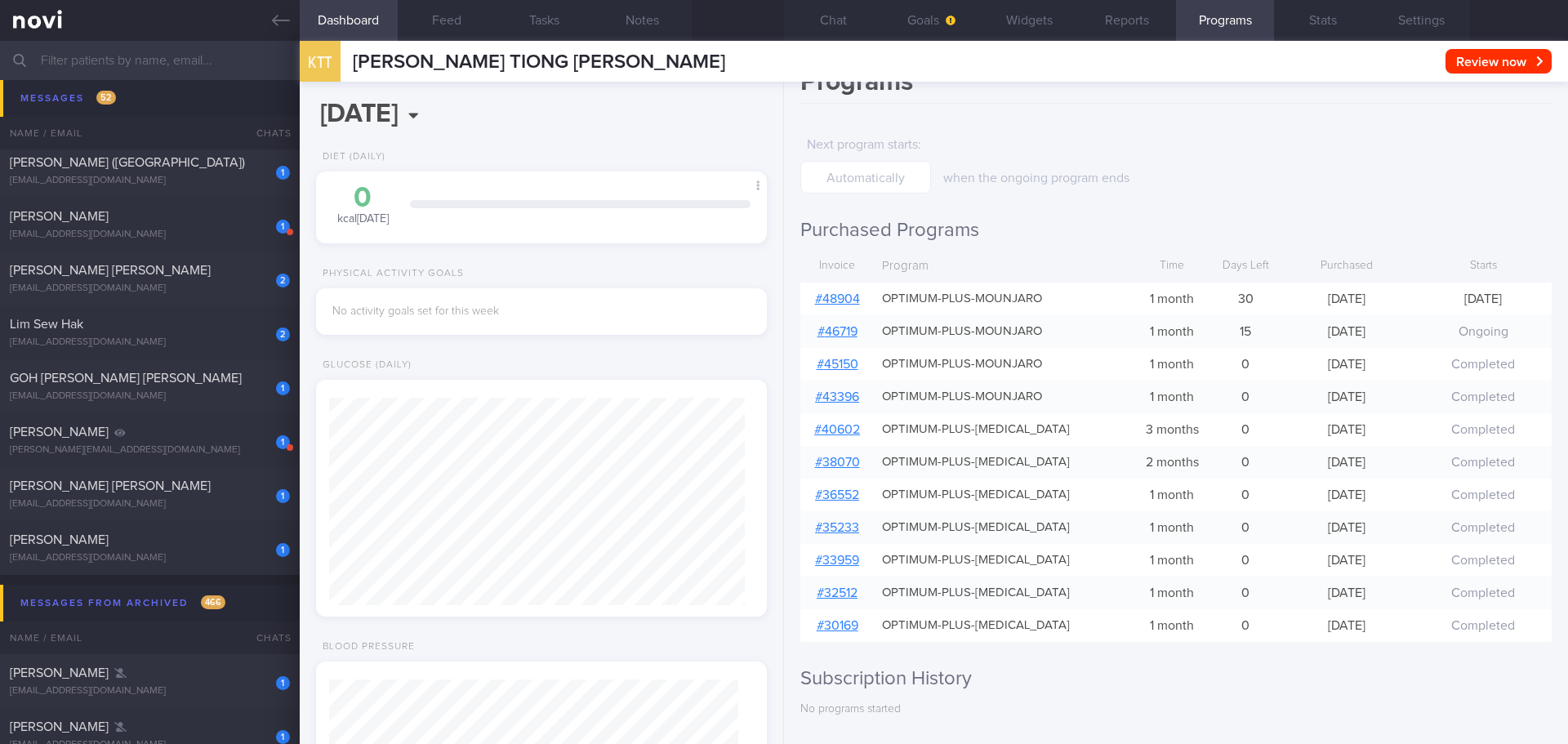
click at [825, 299] on link "# 48904" at bounding box center [837, 300] width 45 height 13
click at [848, 300] on link "# 48904" at bounding box center [837, 300] width 45 height 13
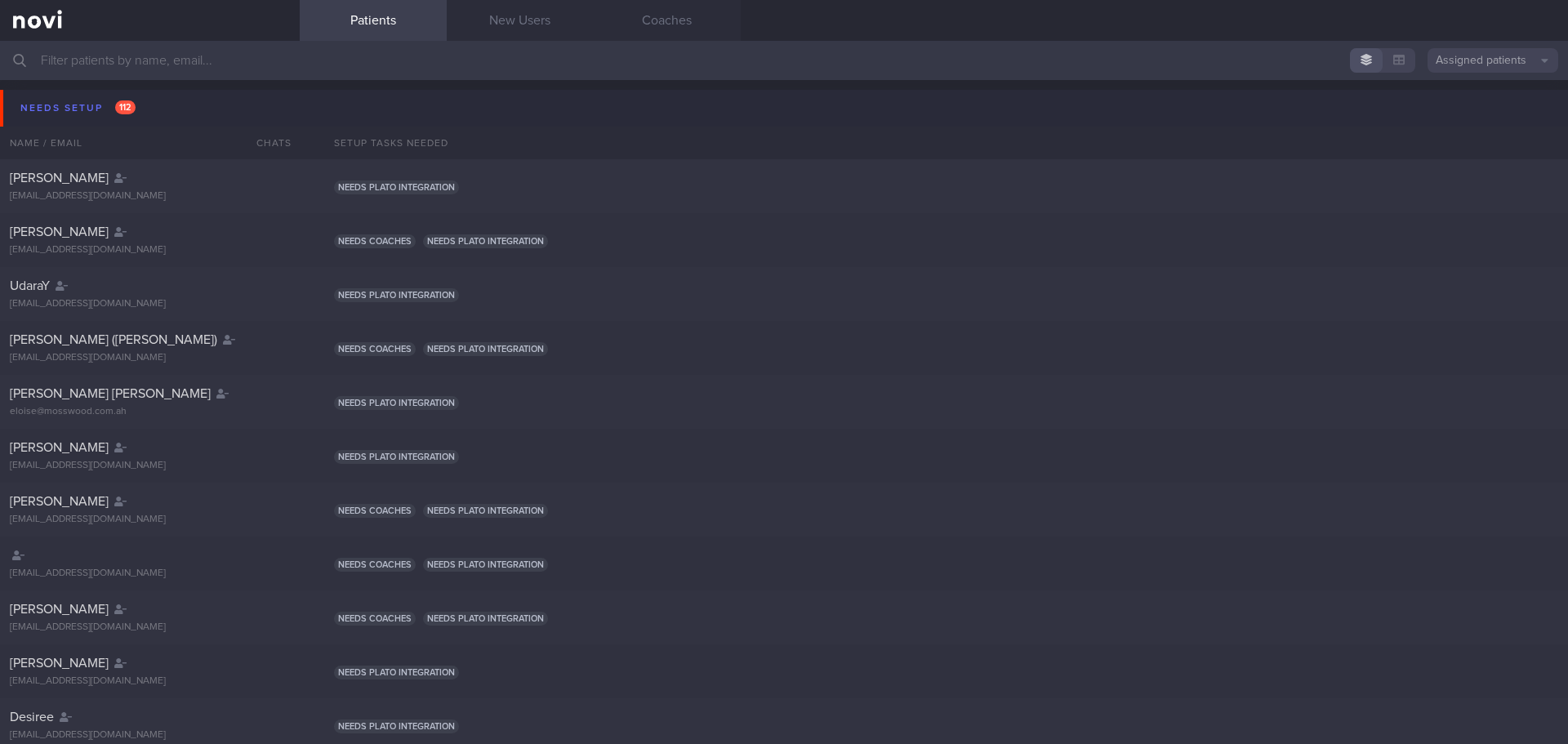
click at [71, 98] on div "Needs setup 112" at bounding box center [77, 108] width 123 height 22
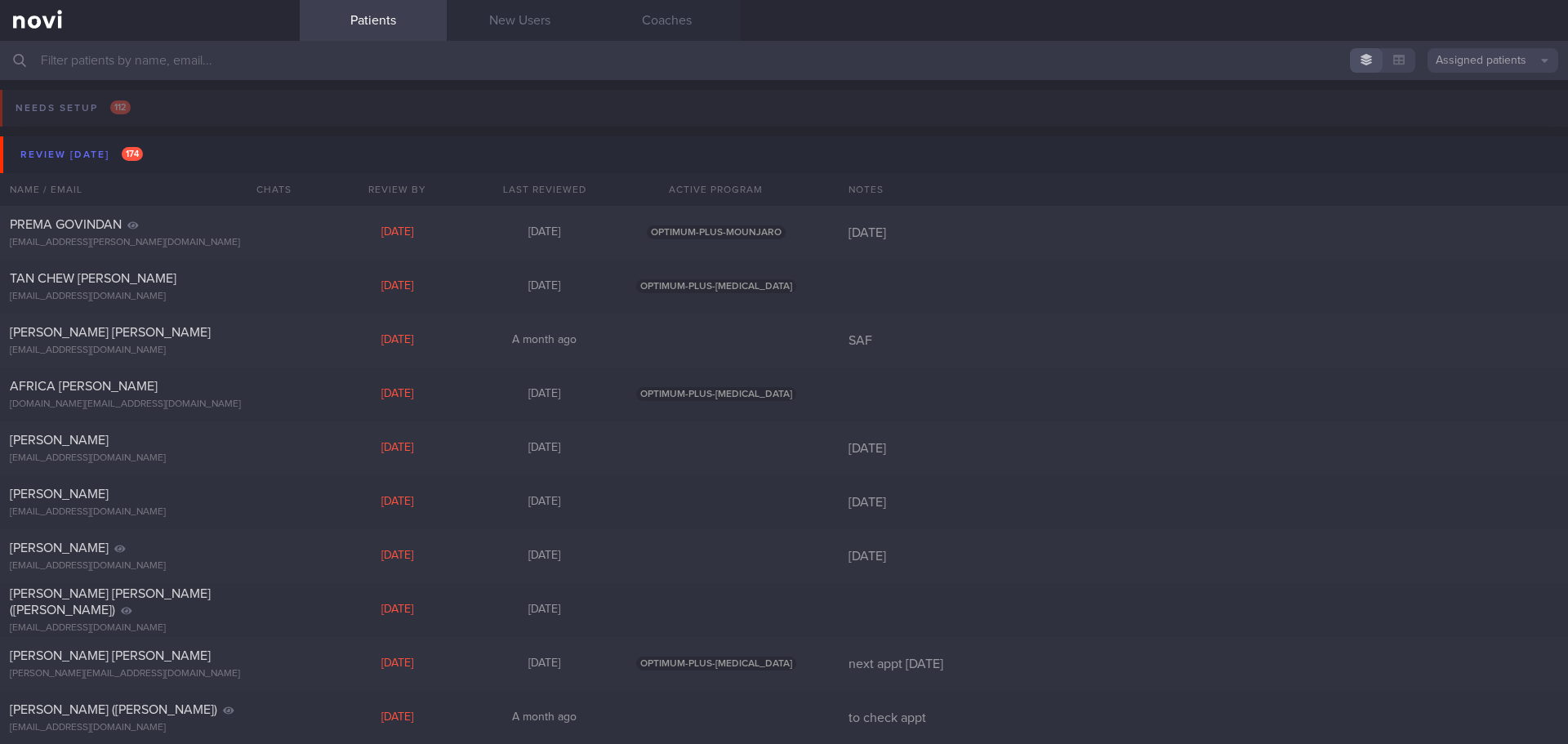
click at [93, 66] on input "text" at bounding box center [784, 60] width 1568 height 39
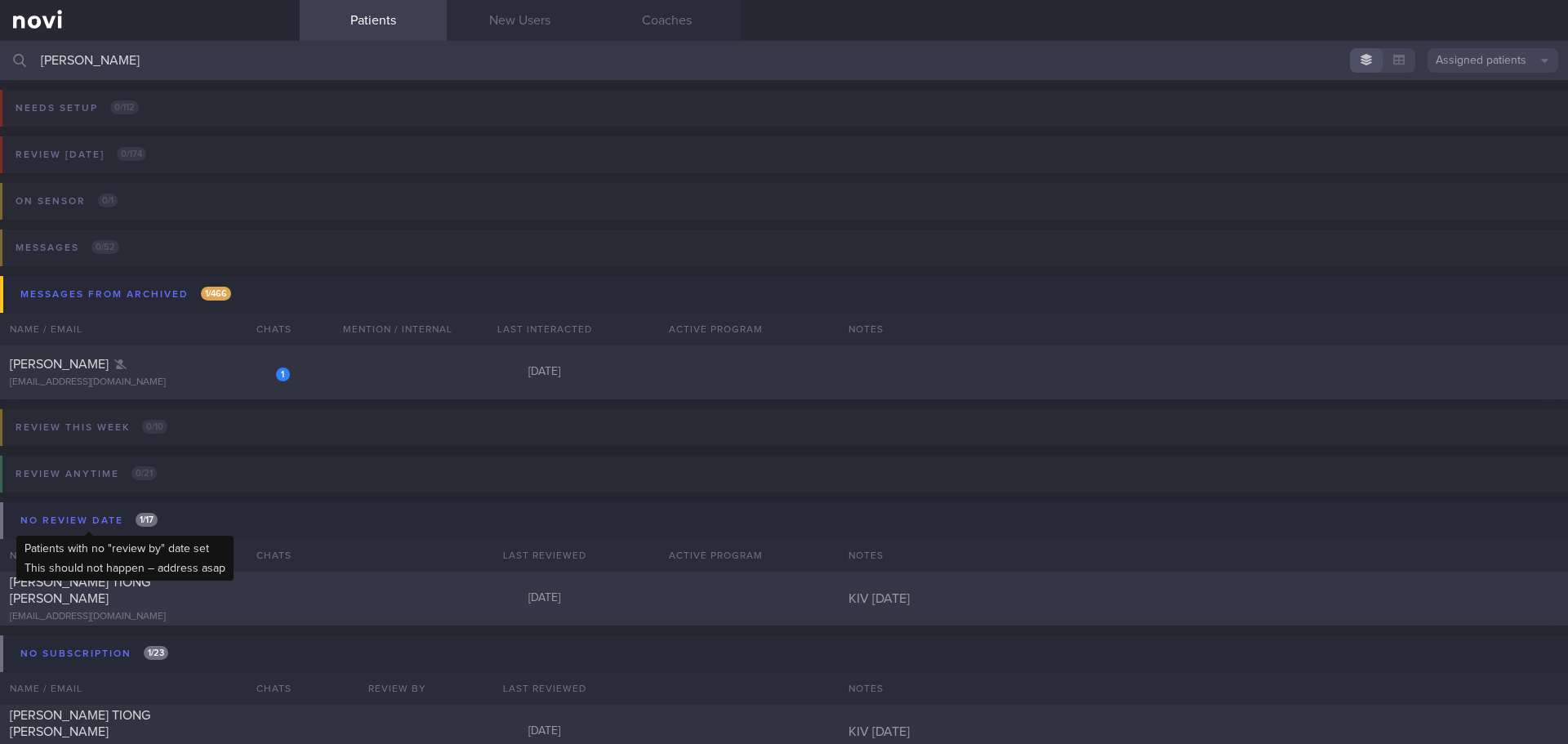
scroll to position [69, 0]
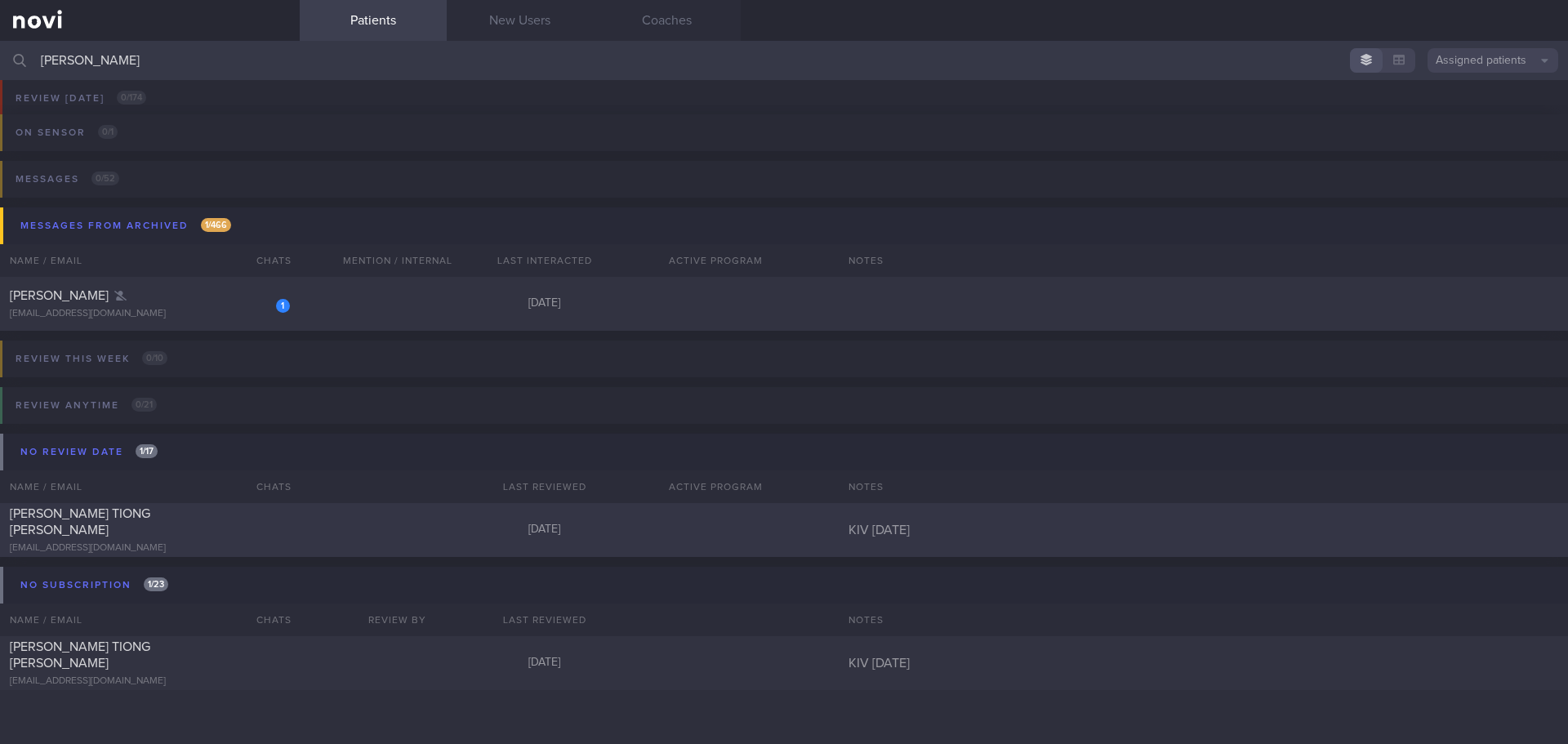
type input "[PERSON_NAME]"
click at [162, 526] on div "[PERSON_NAME] TIONG [PERSON_NAME]" at bounding box center [147, 522] width 276 height 32
select select "9"
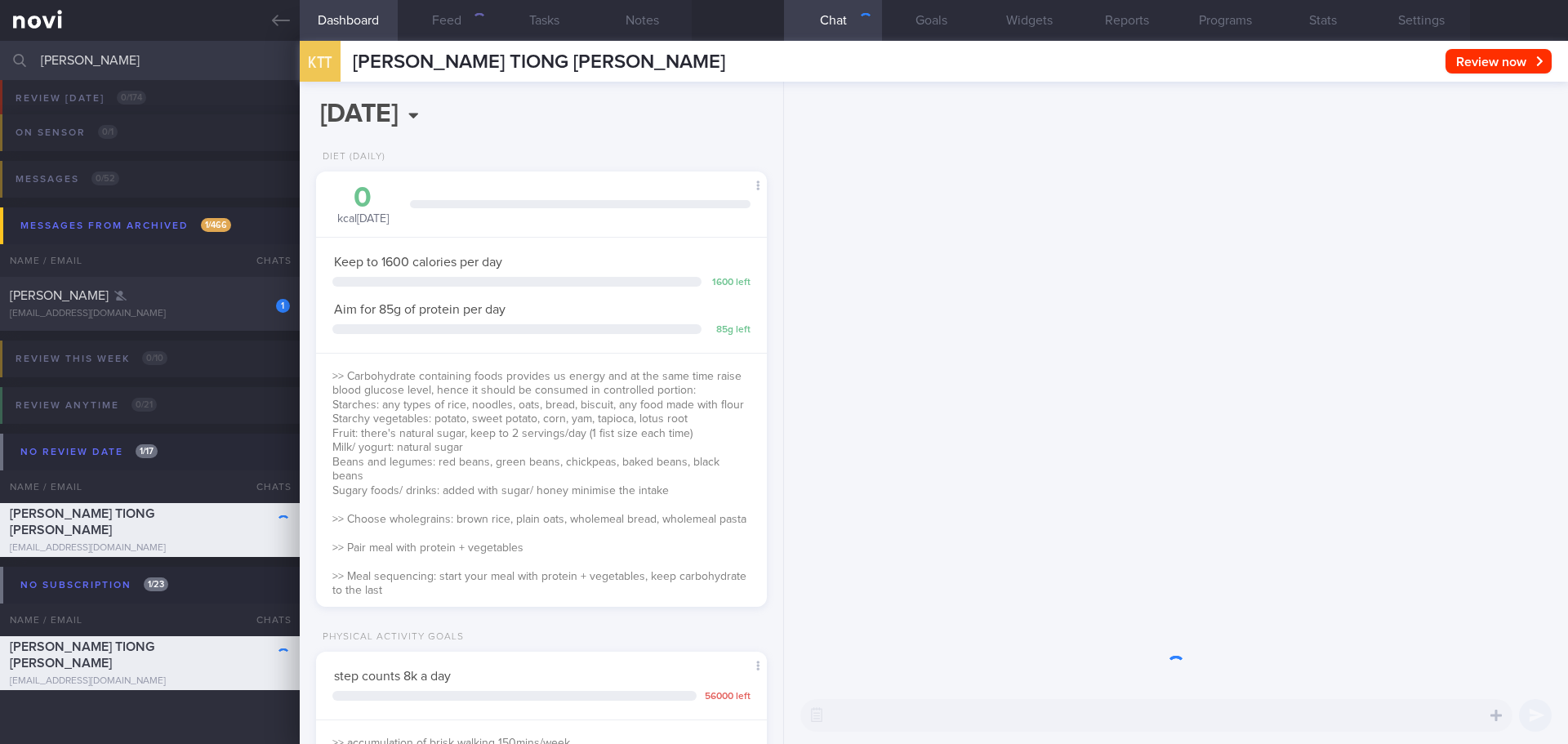
scroll to position [208, 417]
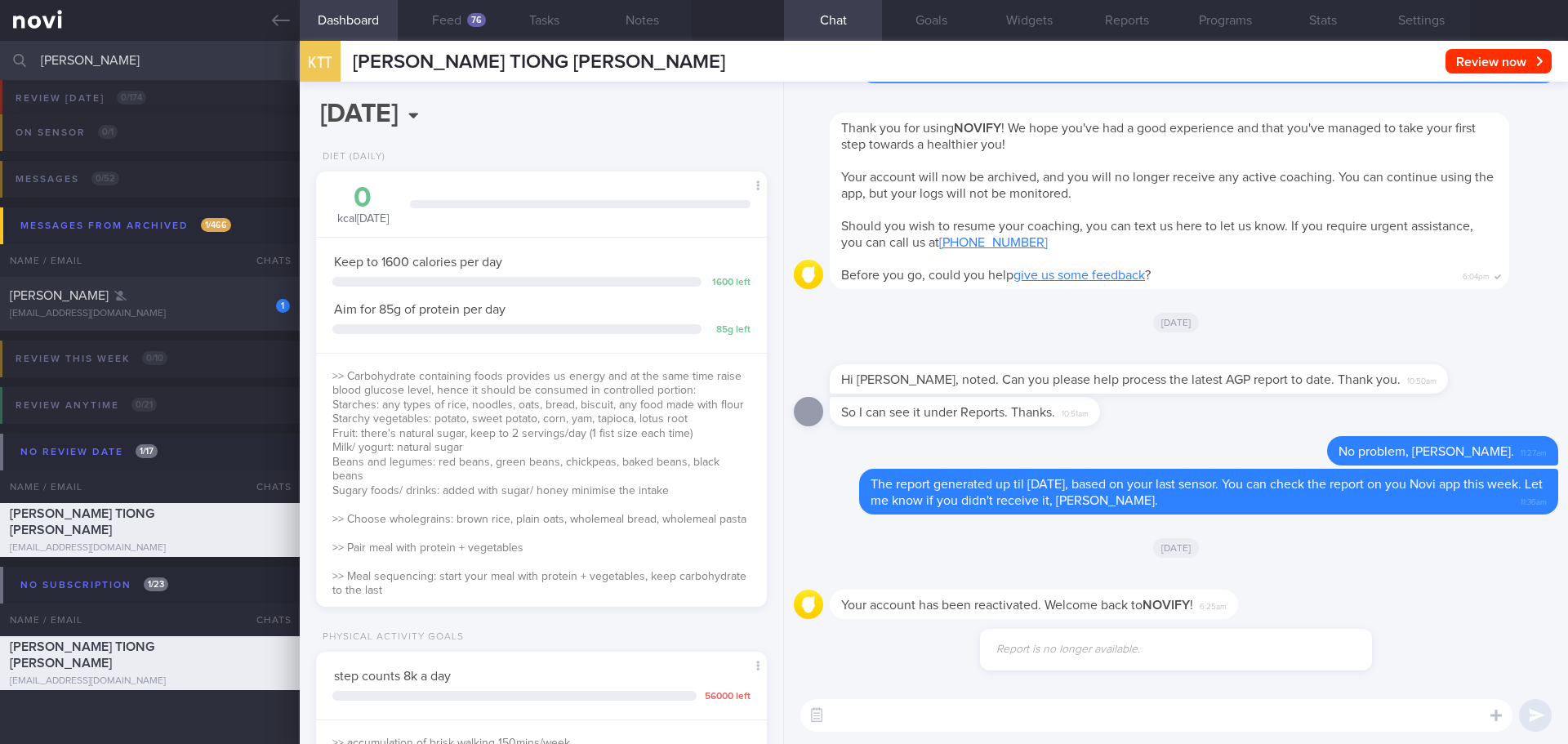
click at [1427, 571] on div "Your account has been reactivated. Welcome back to [GEOGRAPHIC_DATA] ! 6:25am" at bounding box center [1176, 600] width 765 height 59
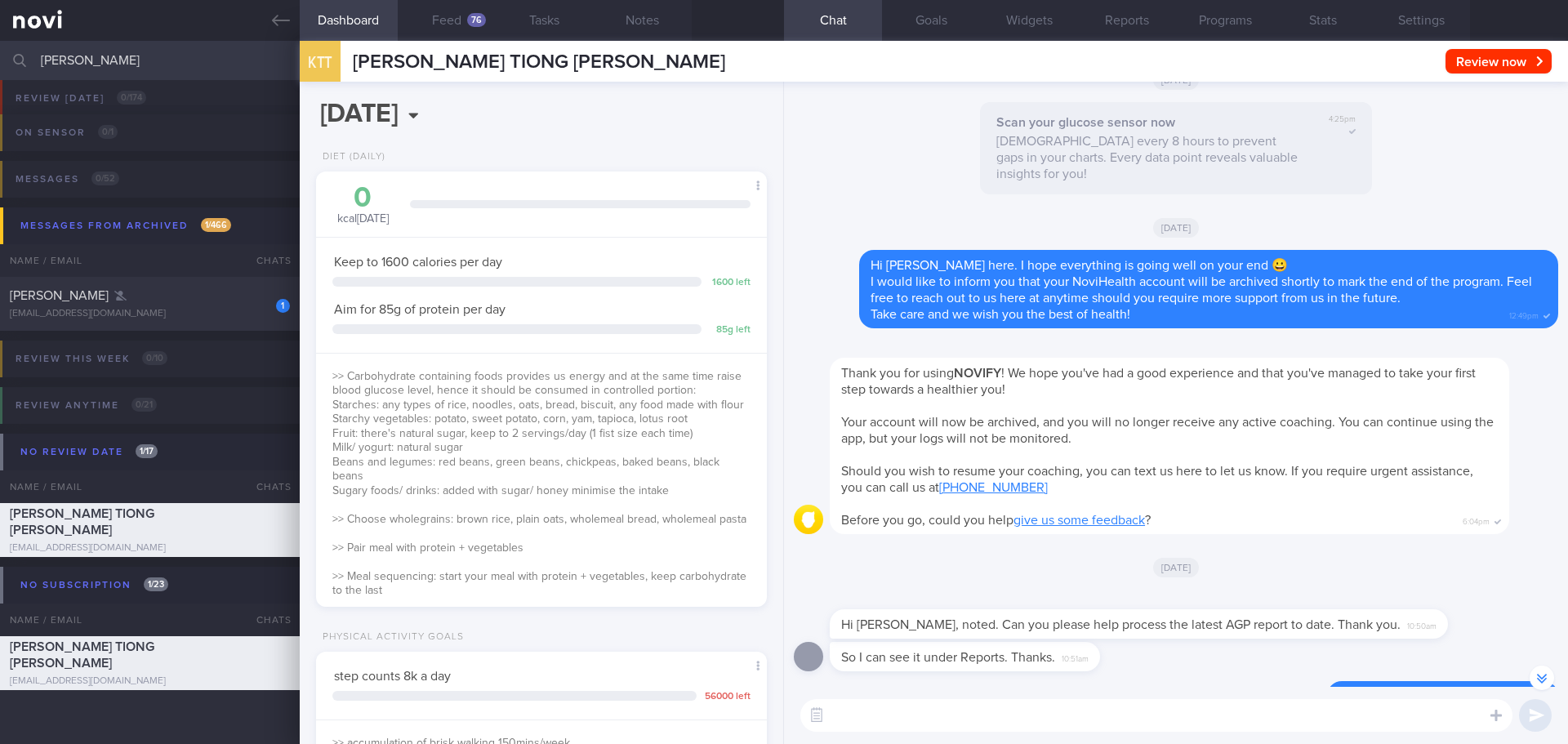
scroll to position [1, 0]
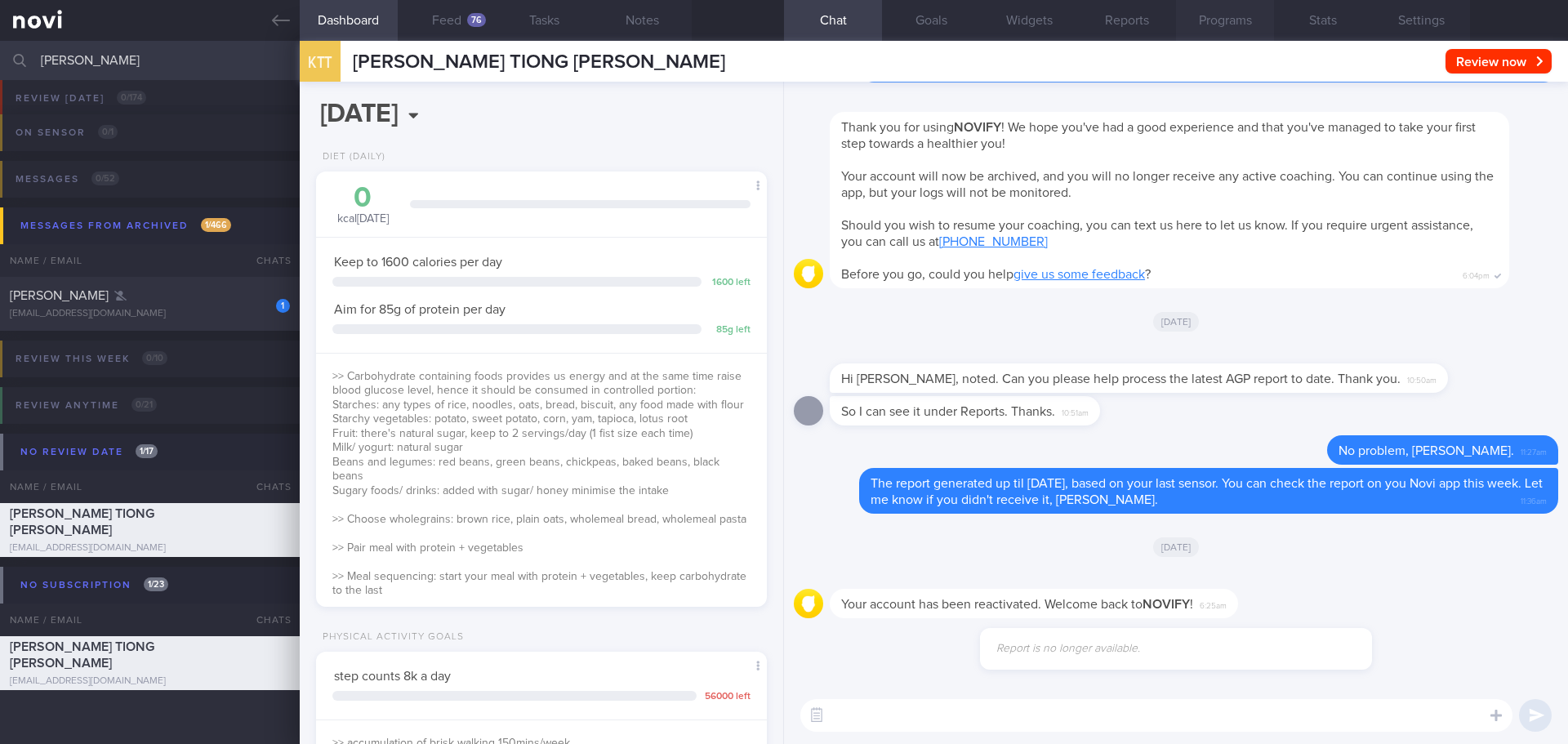
click at [1213, 14] on button "Programs" at bounding box center [1225, 20] width 98 height 41
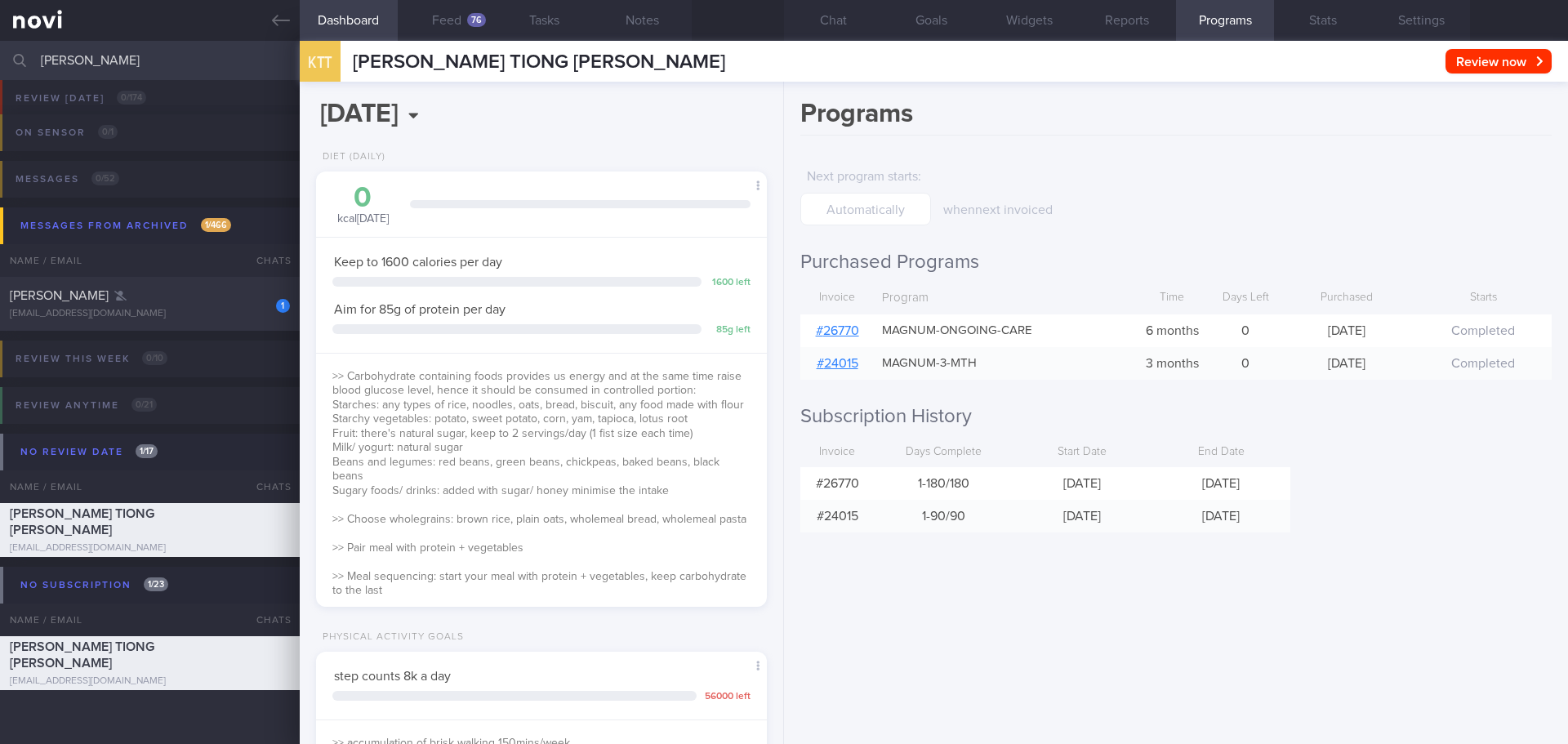
click at [854, 333] on link "# 26770" at bounding box center [836, 331] width 43 height 13
click at [844, 20] on button "Chat" at bounding box center [833, 20] width 98 height 41
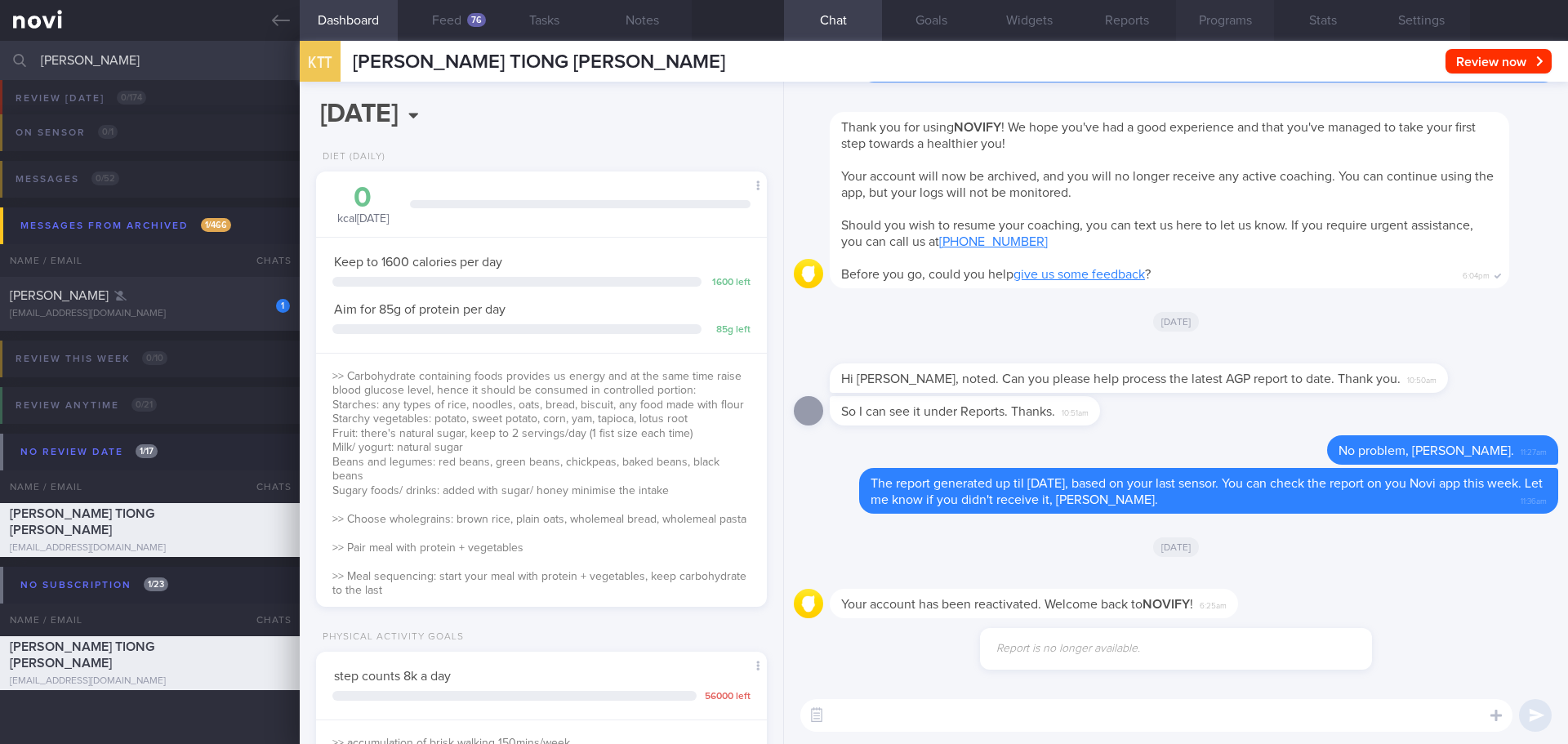
click at [1198, 26] on button "Programs" at bounding box center [1225, 20] width 98 height 41
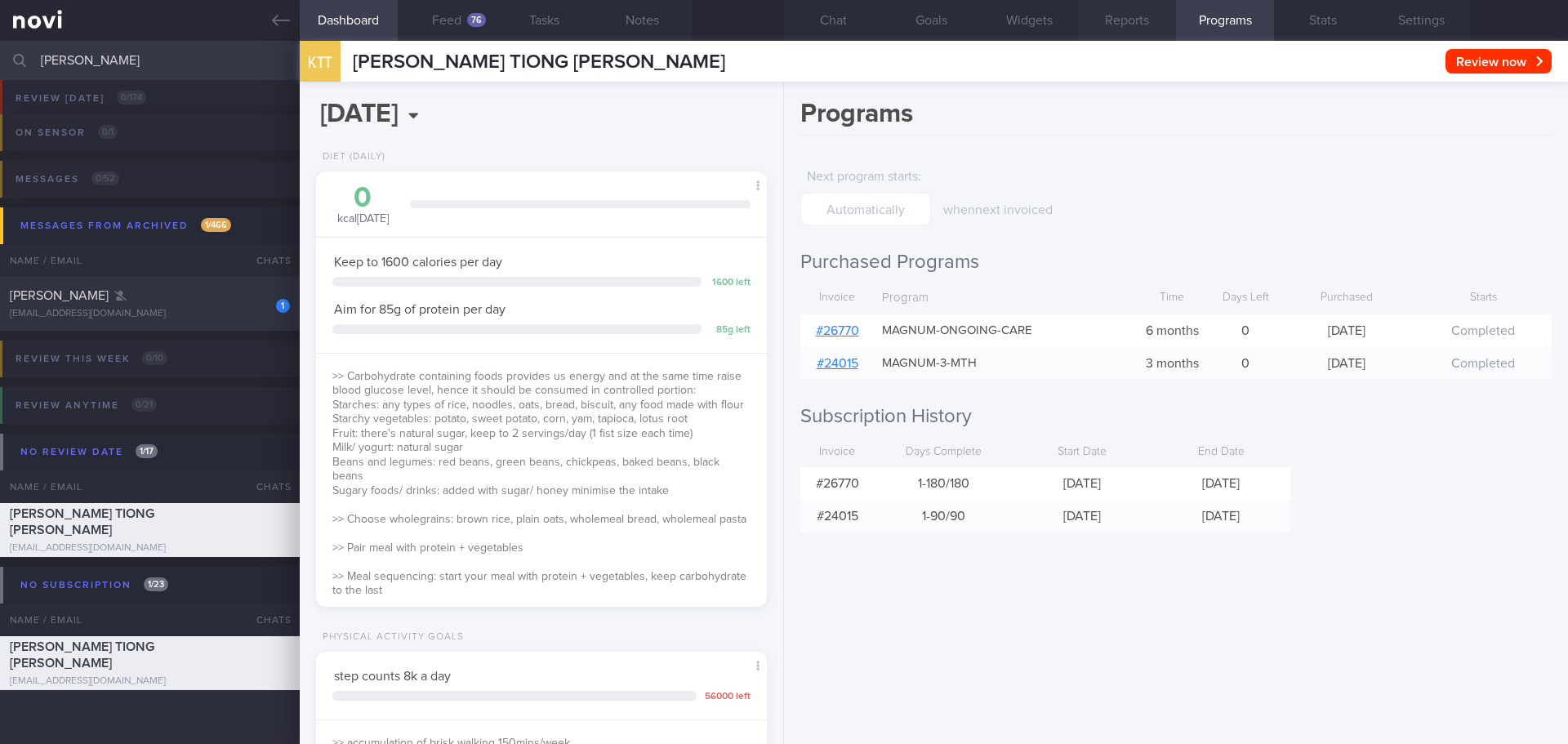
click at [1128, 26] on button "Reports" at bounding box center [1126, 20] width 98 height 41
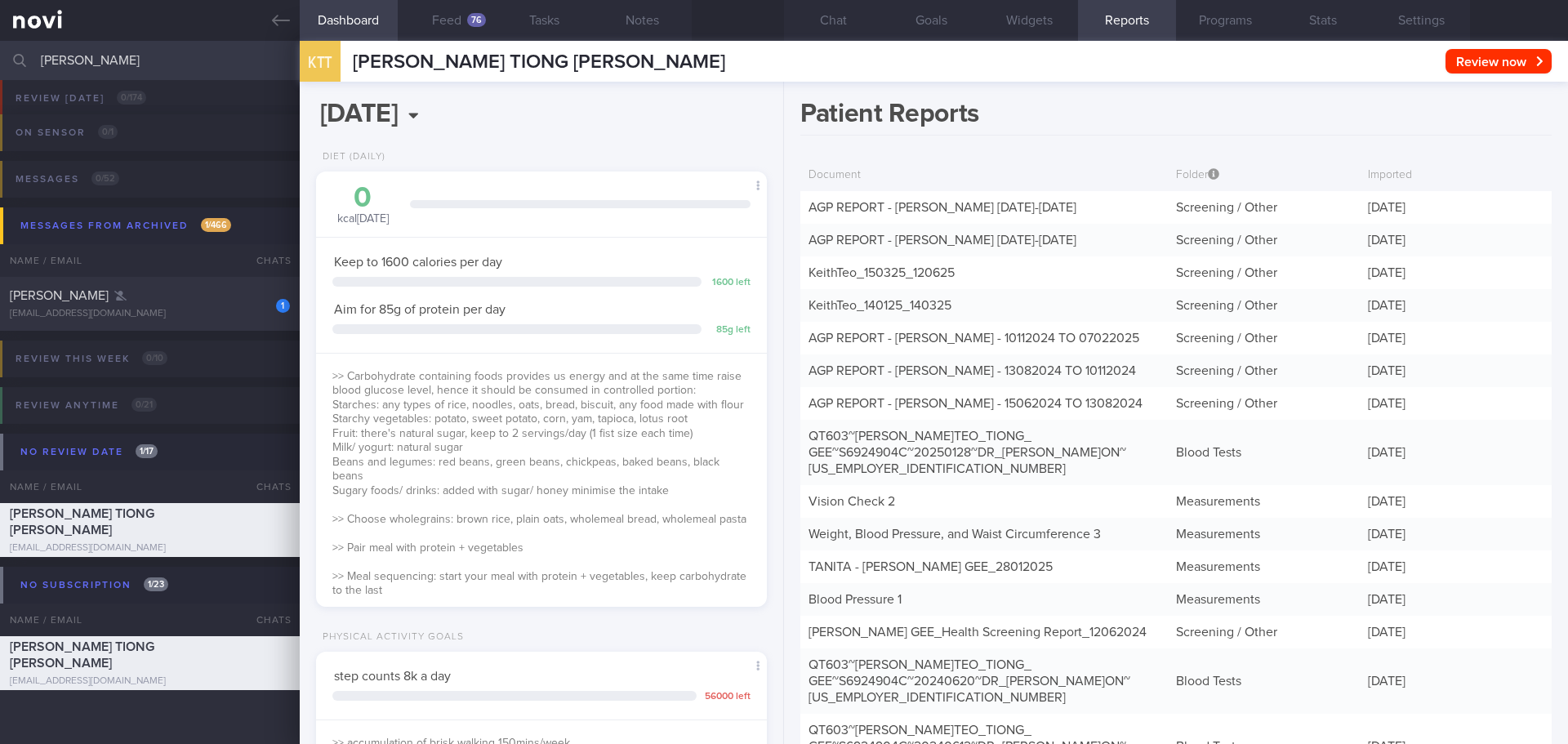
click at [1092, 124] on h1 "Patient Reports" at bounding box center [1176, 116] width 752 height 37
click at [825, 13] on button "Chat" at bounding box center [833, 20] width 98 height 41
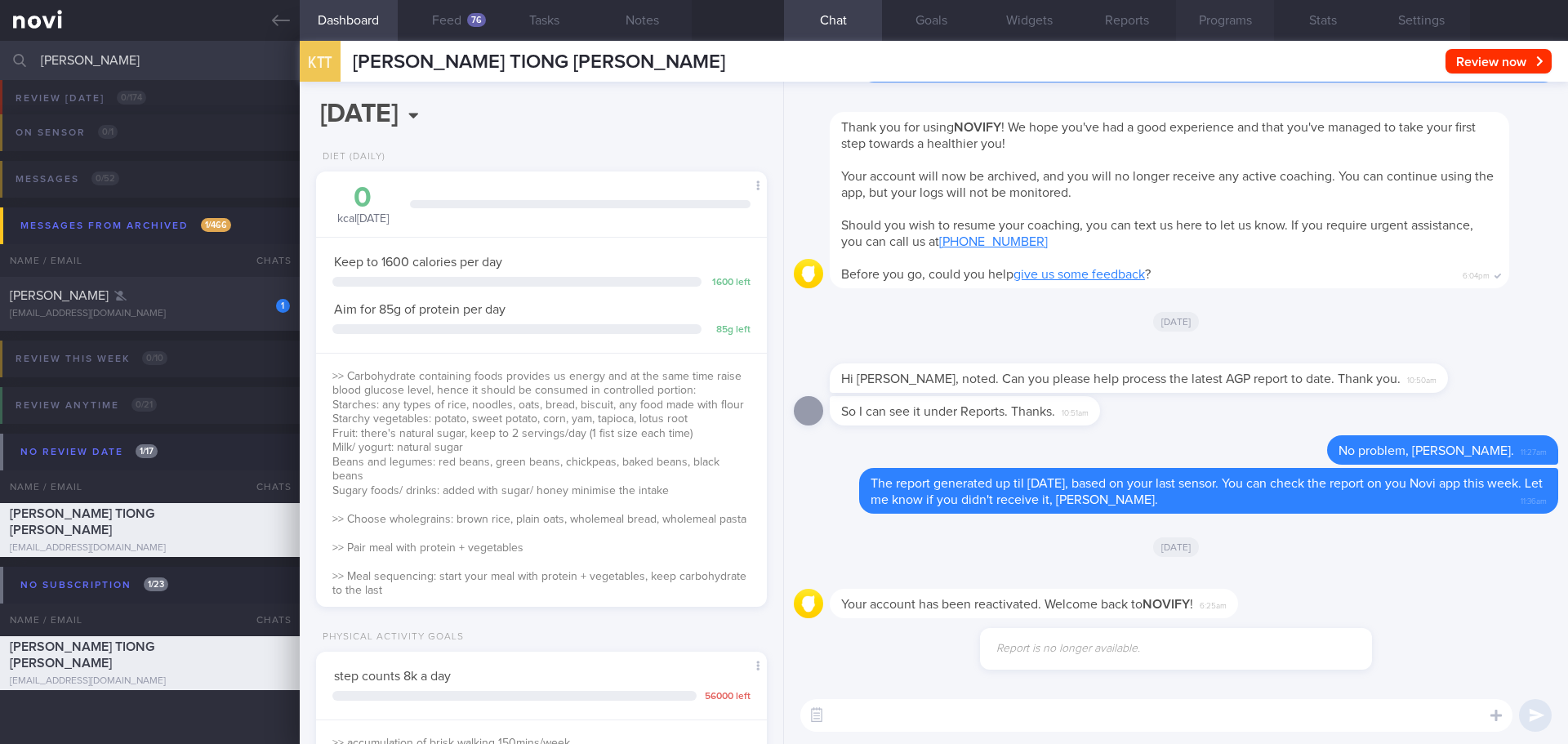
click at [1234, 34] on button "Programs" at bounding box center [1225, 20] width 98 height 41
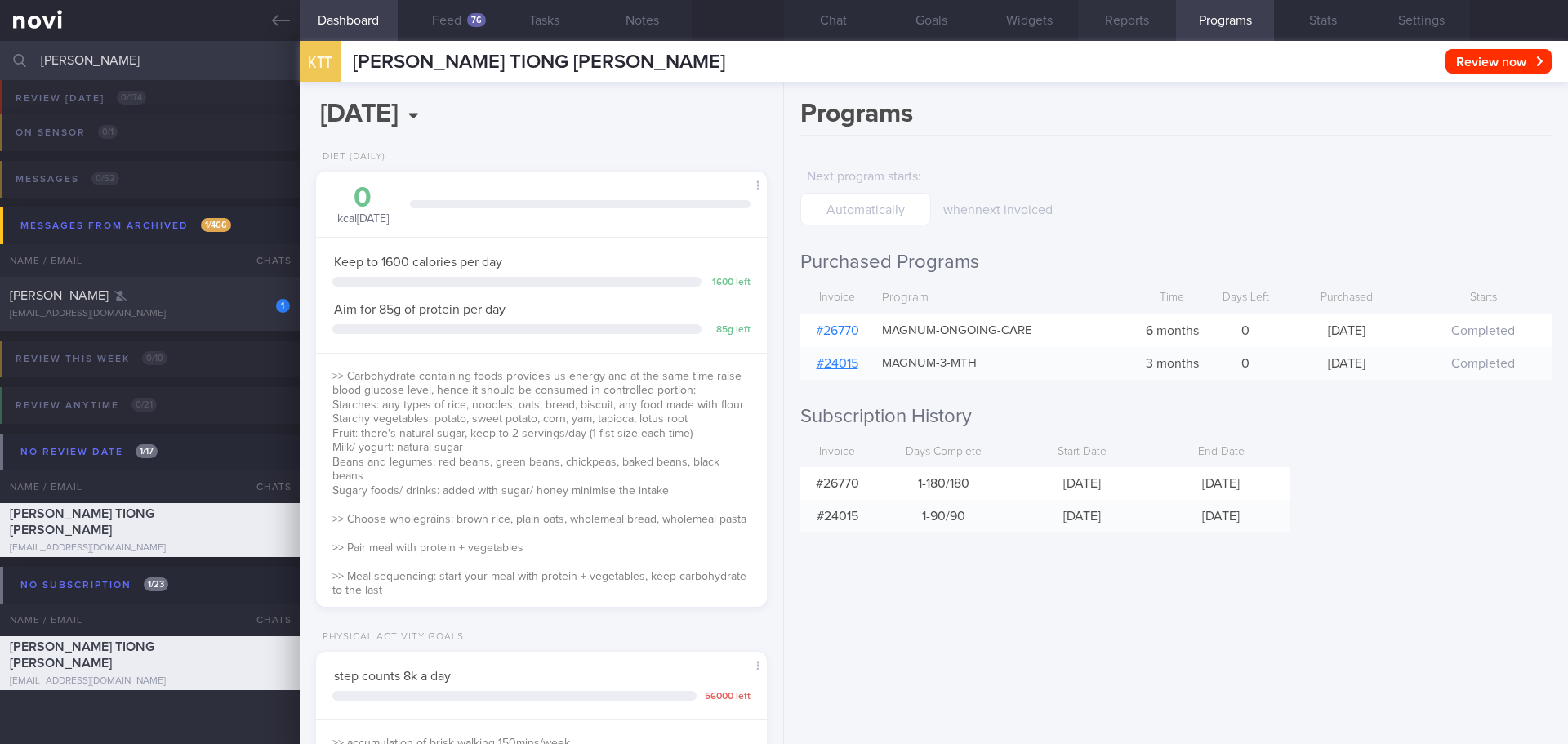
click at [1134, 21] on button "Reports" at bounding box center [1126, 20] width 98 height 41
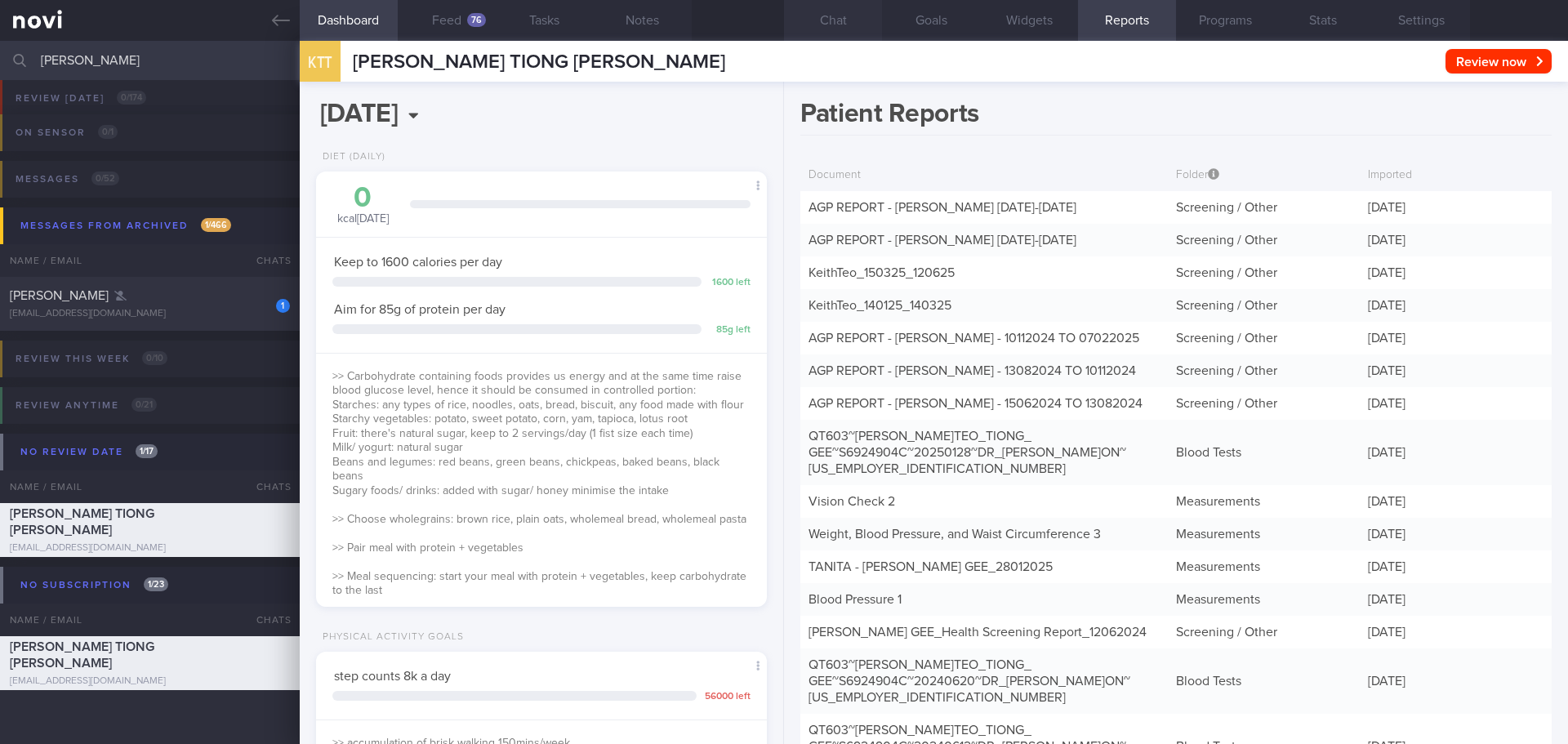
click at [833, 17] on button "Chat" at bounding box center [833, 20] width 98 height 41
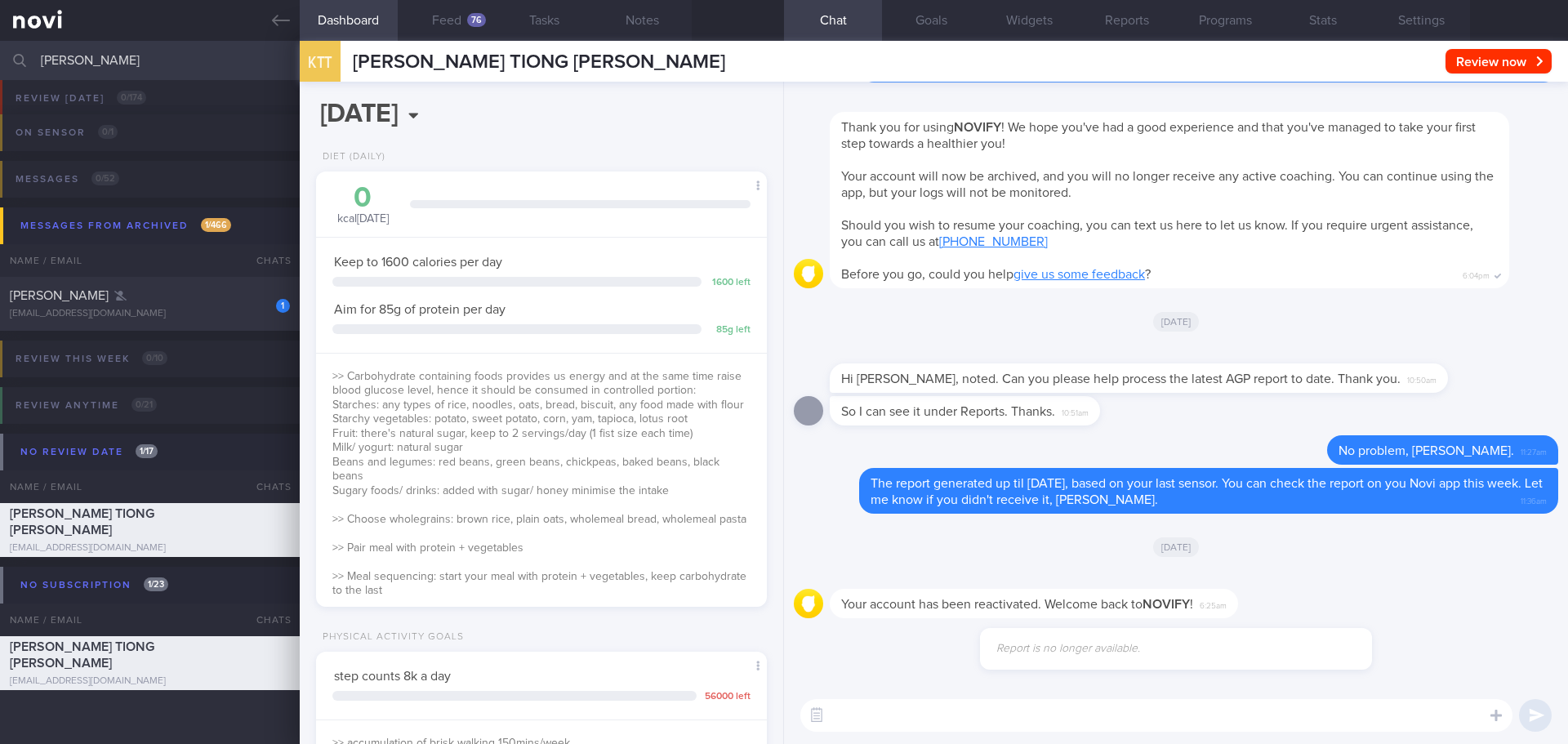
drag, startPoint x: 82, startPoint y: 66, endPoint x: -5, endPoint y: 64, distance: 87.0
click at [0, 64] on html "You are offline! Some functionality will be unavailable Patients New Users Coac…" at bounding box center [784, 372] width 1568 height 744
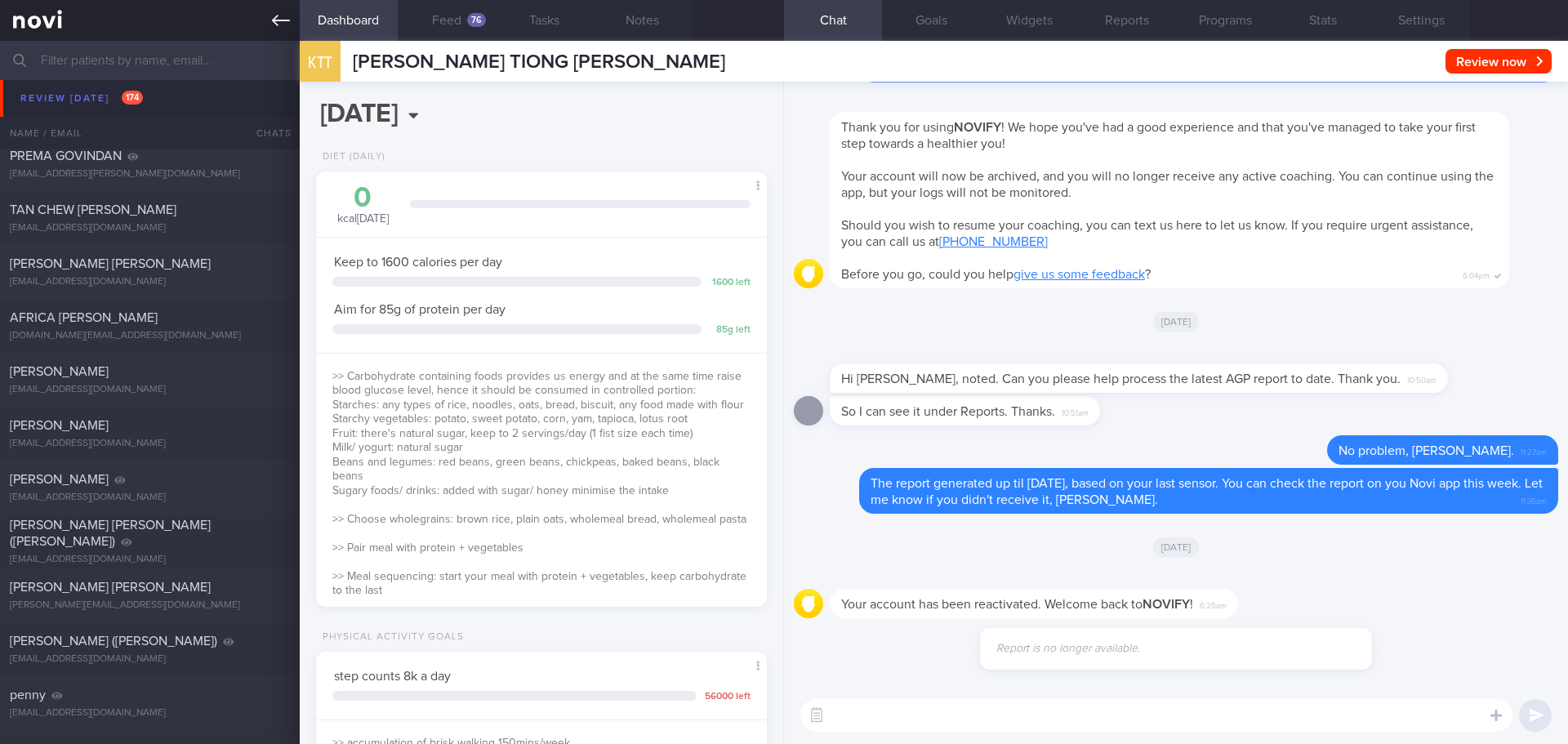
click at [281, 20] on icon at bounding box center [280, 20] width 18 height 11
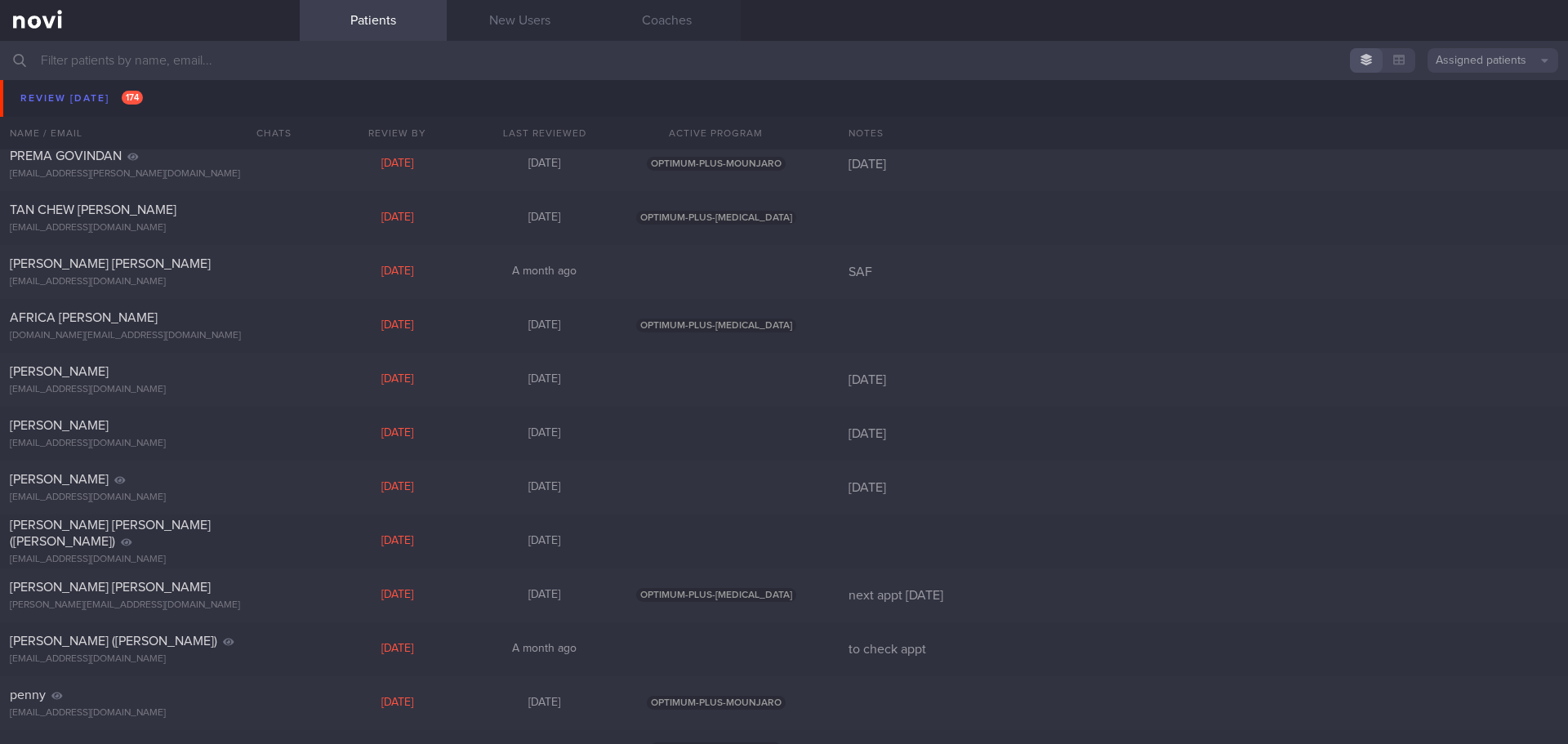
click at [77, 100] on div "Review [DATE] 174 Name / Email Chats Review By Last Reviewed Active Program Not…" at bounding box center [784, 97] width 1568 height 79
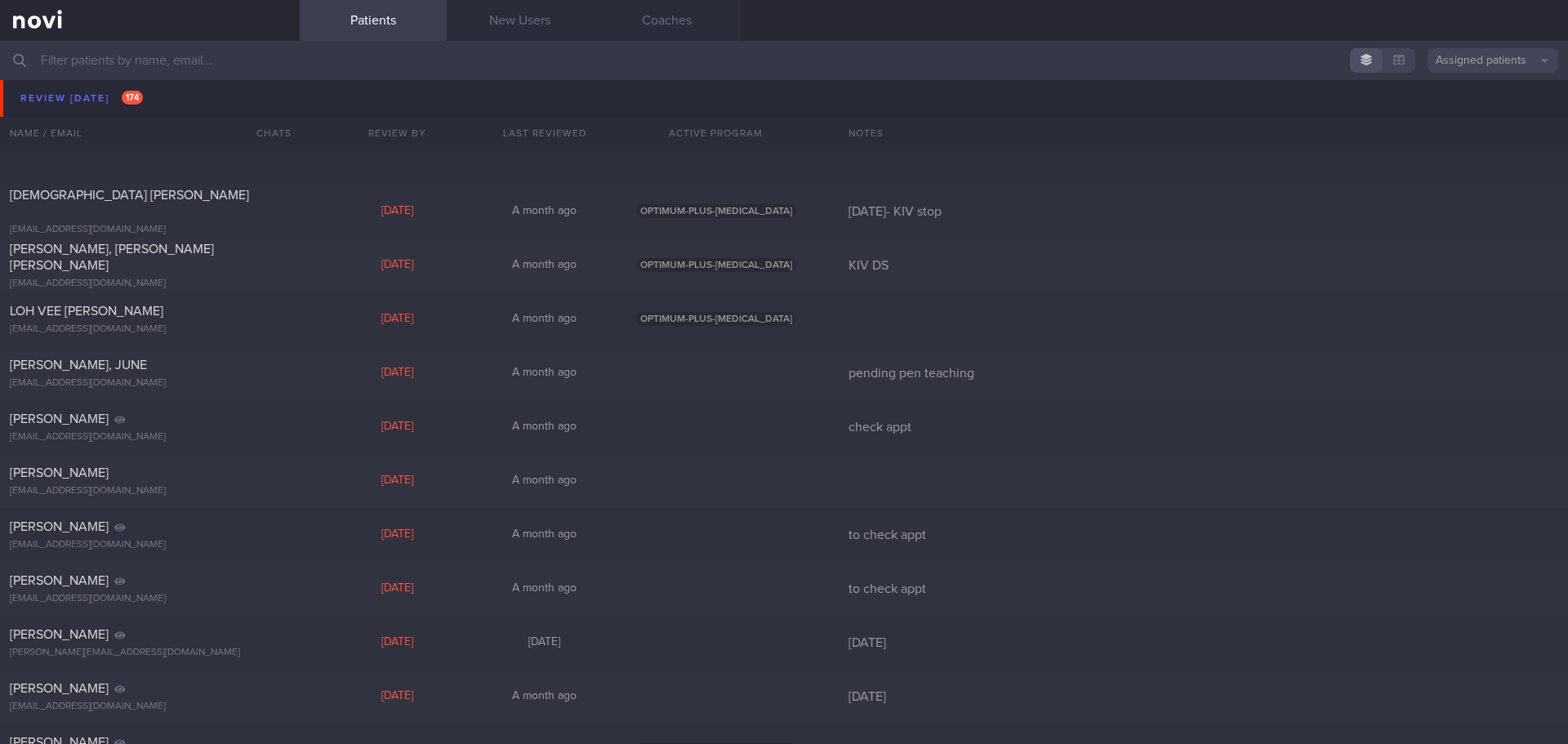
scroll to position [1130, 0]
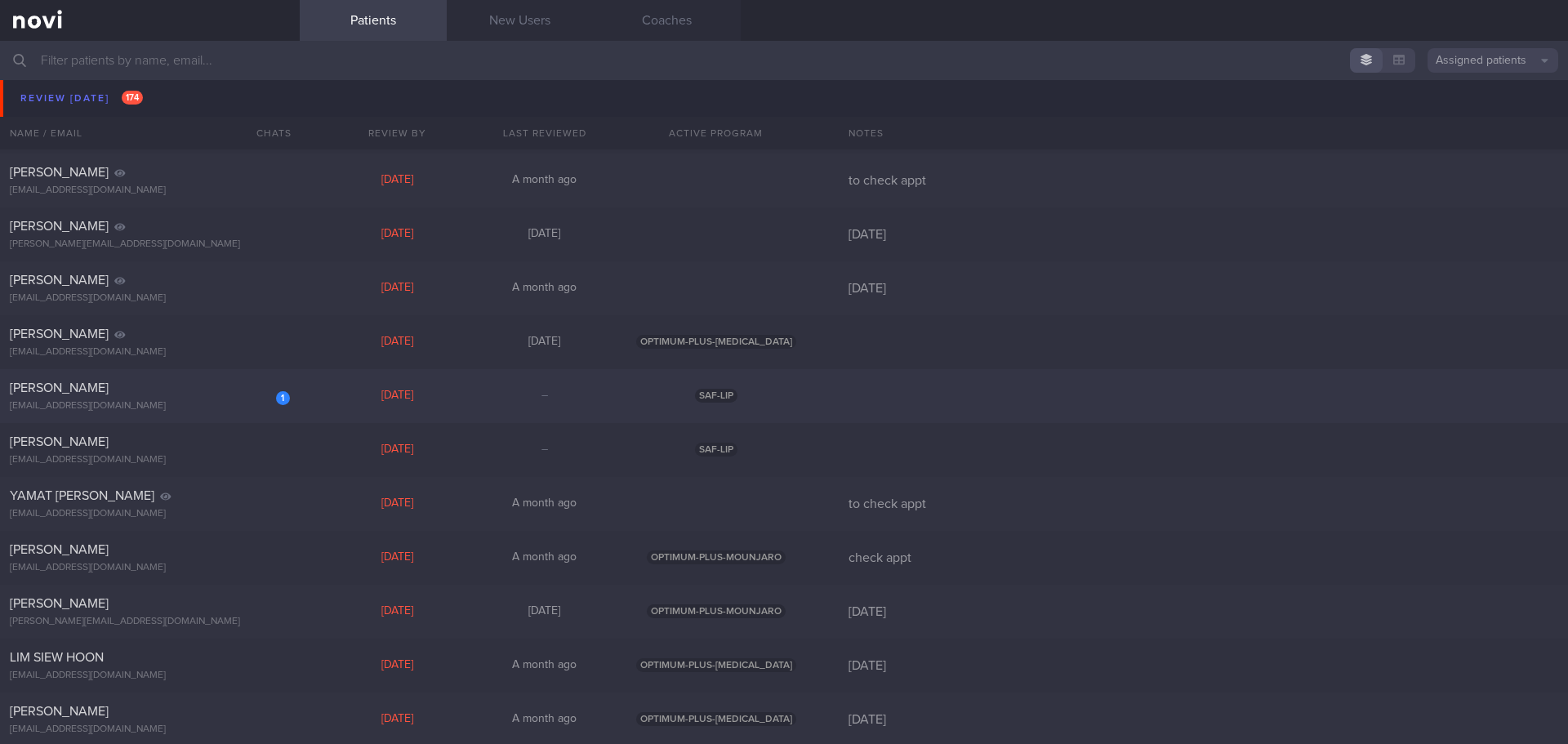
click at [198, 399] on div "1 PUAH TAI XING [EMAIL_ADDRESS][DOMAIN_NAME]" at bounding box center [150, 396] width 299 height 32
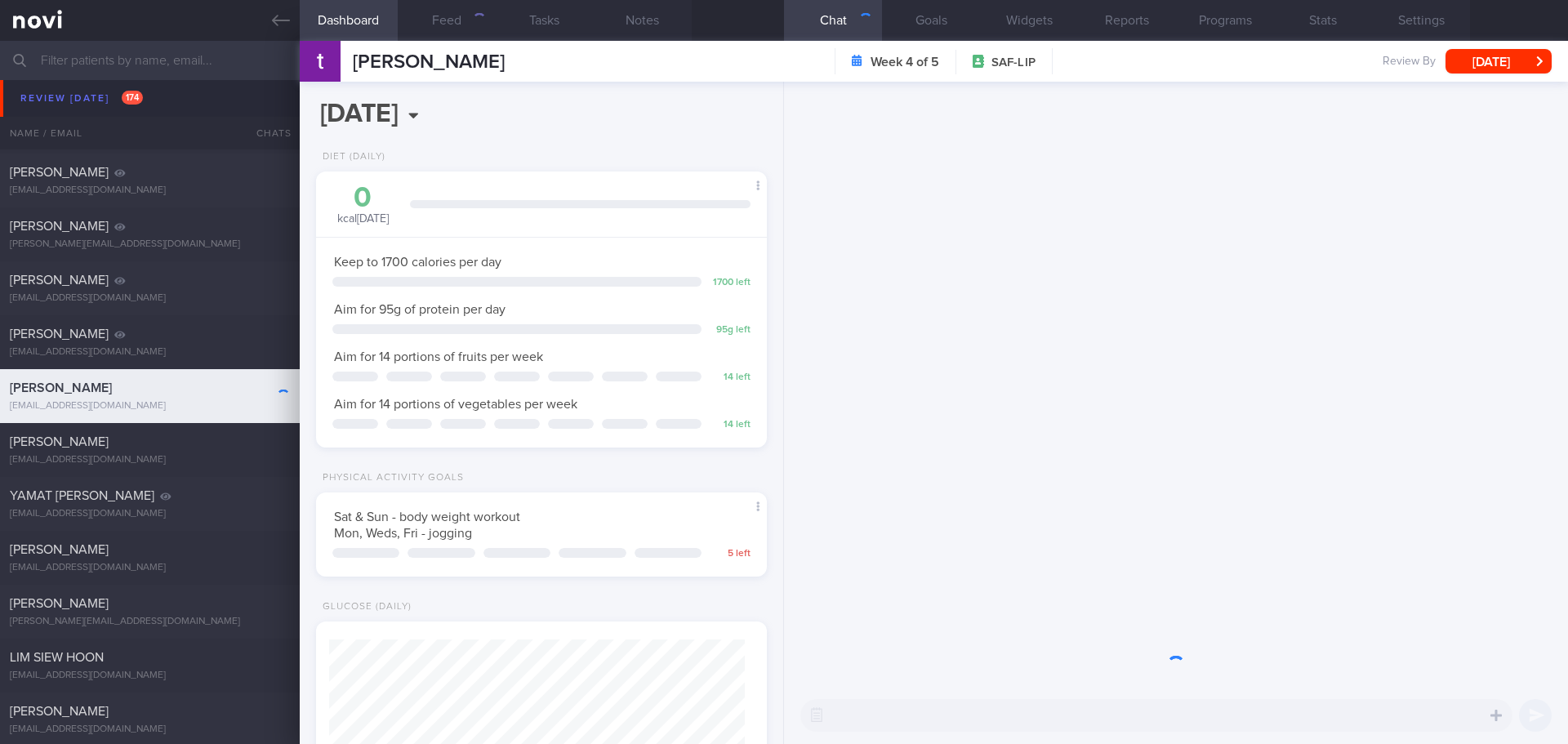
scroll to position [228, 410]
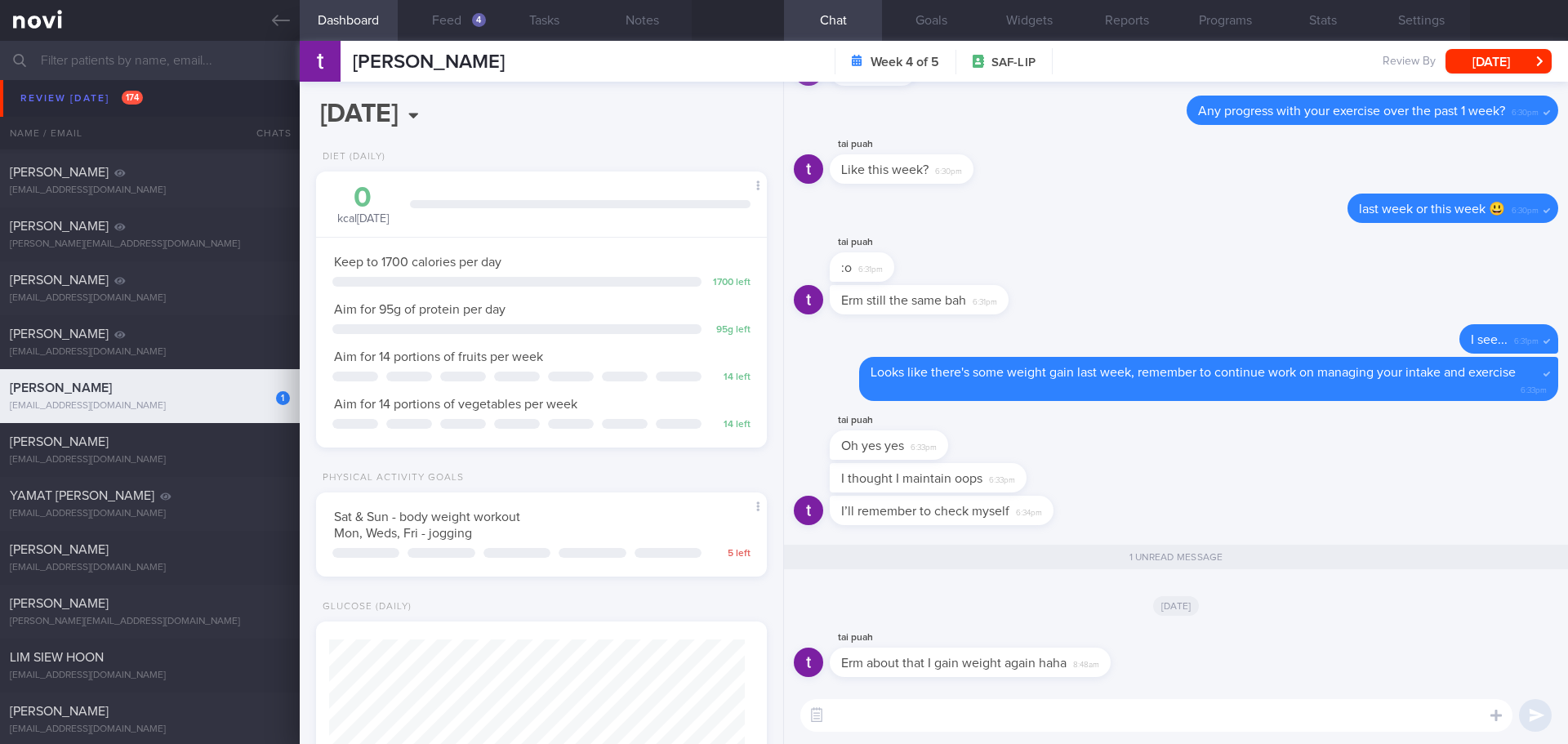
click at [1136, 716] on textarea at bounding box center [1156, 715] width 712 height 32
click at [455, 30] on button "Feed 4" at bounding box center [446, 20] width 98 height 41
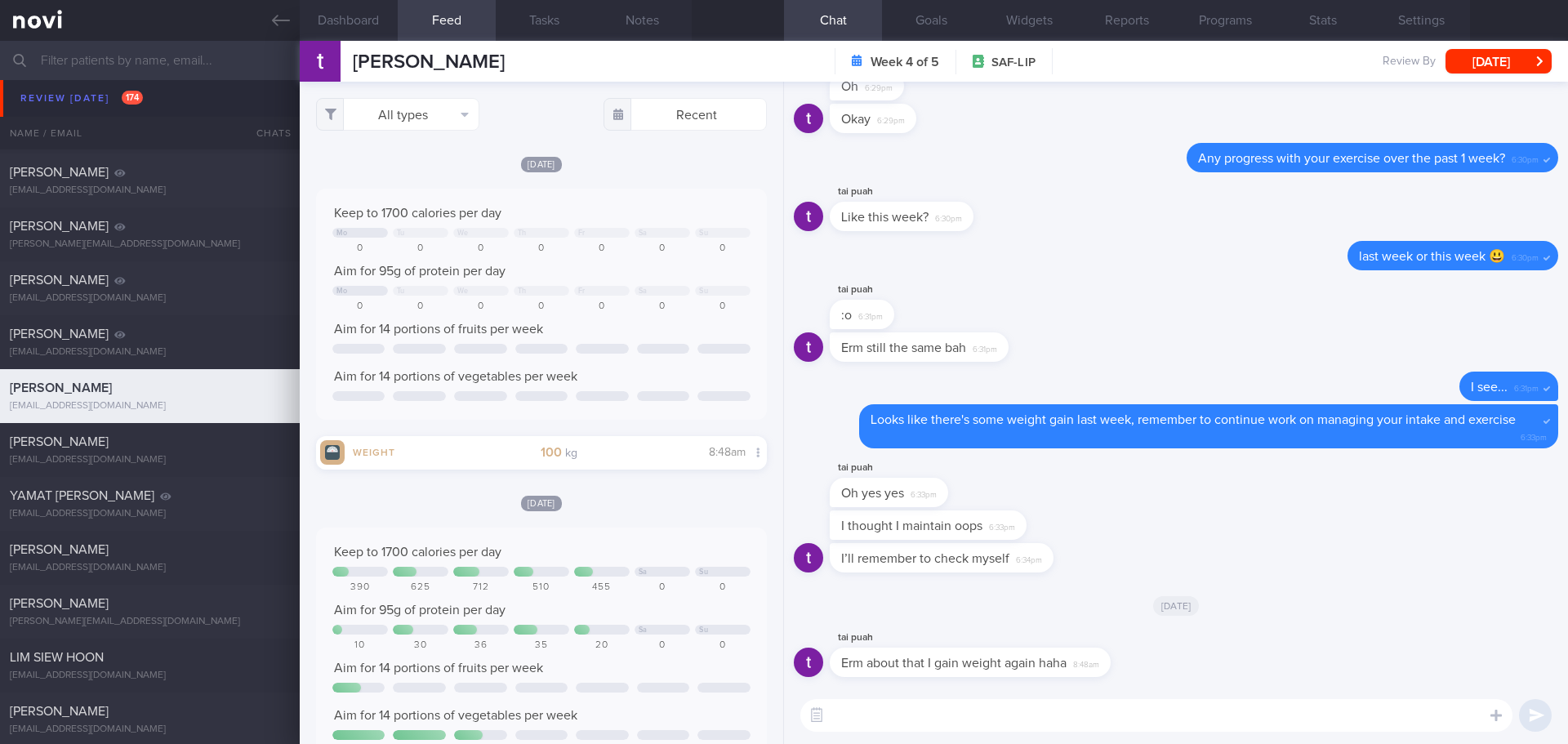
scroll to position [327, 0]
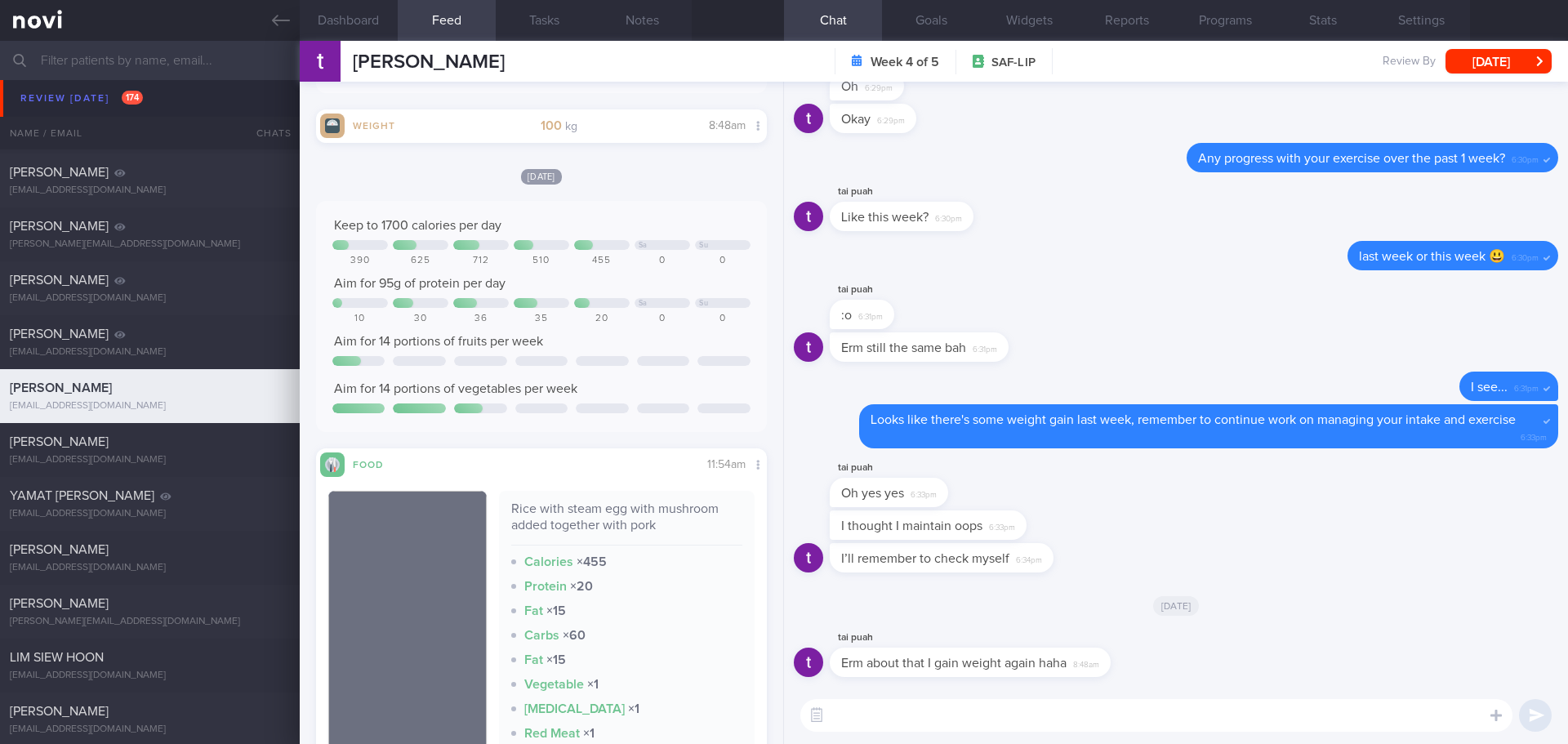
click at [890, 713] on textarea at bounding box center [1156, 715] width 712 height 32
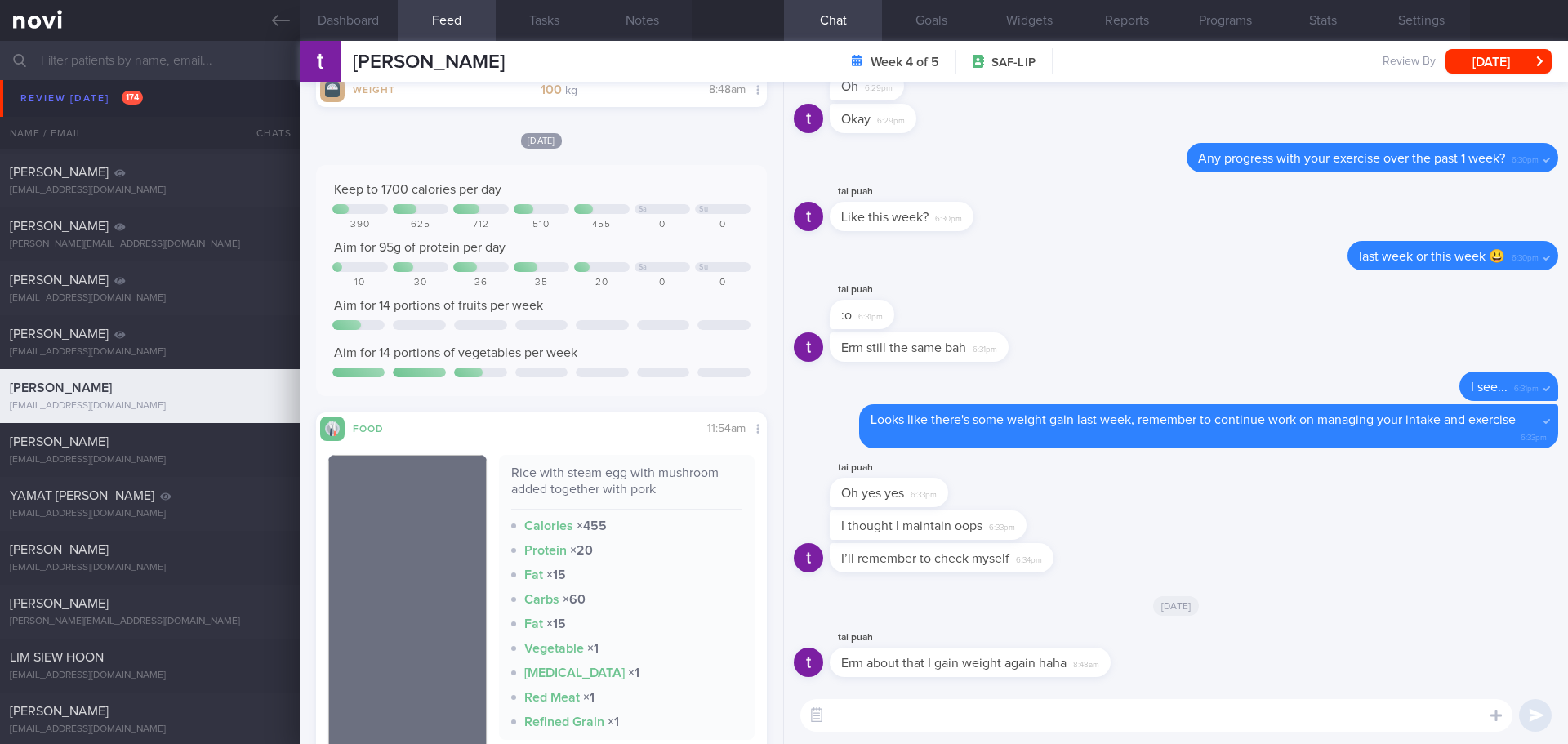
scroll to position [307, 0]
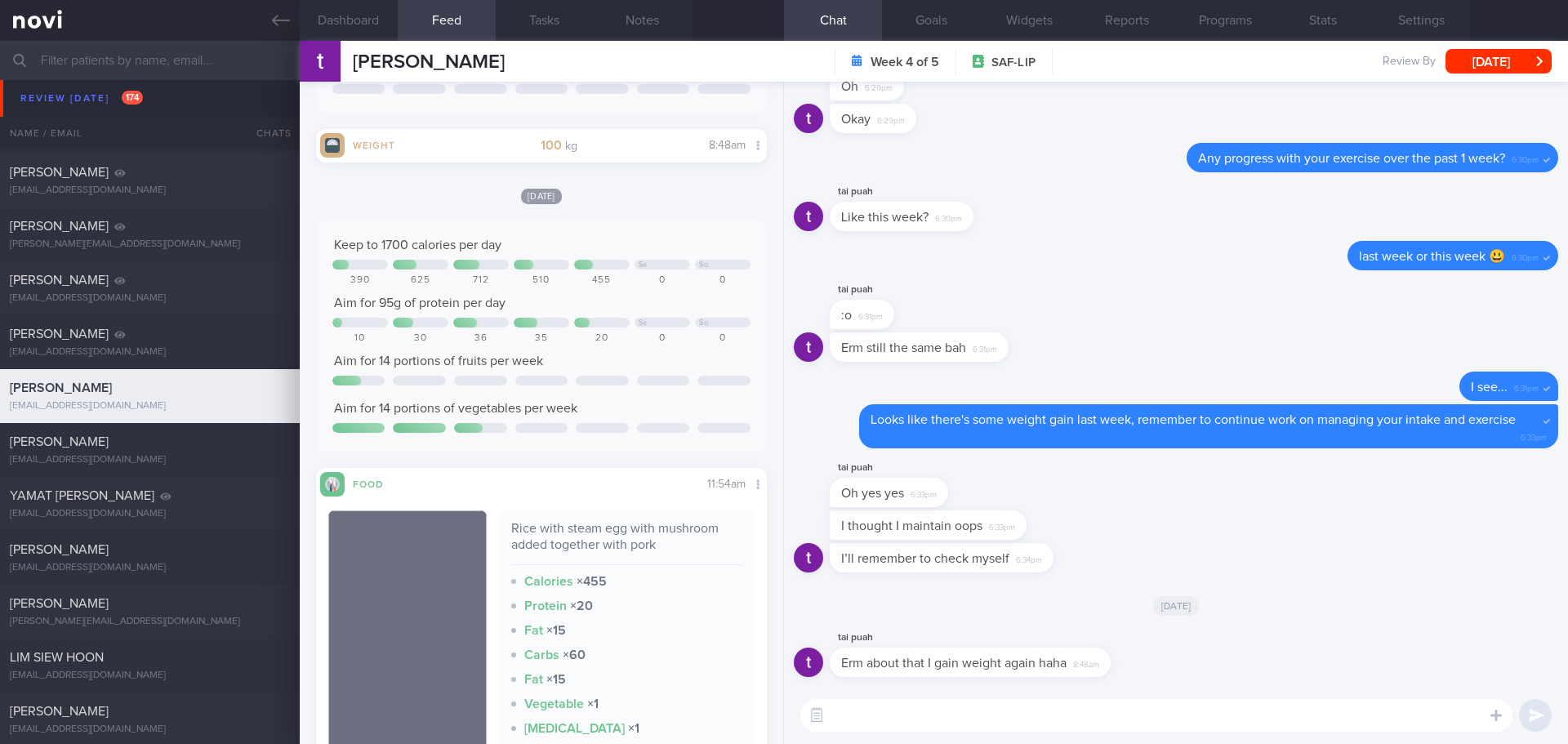
click at [887, 714] on textarea at bounding box center [1156, 715] width 712 height 32
type textarea "Have you been eating one meal only everyday?"
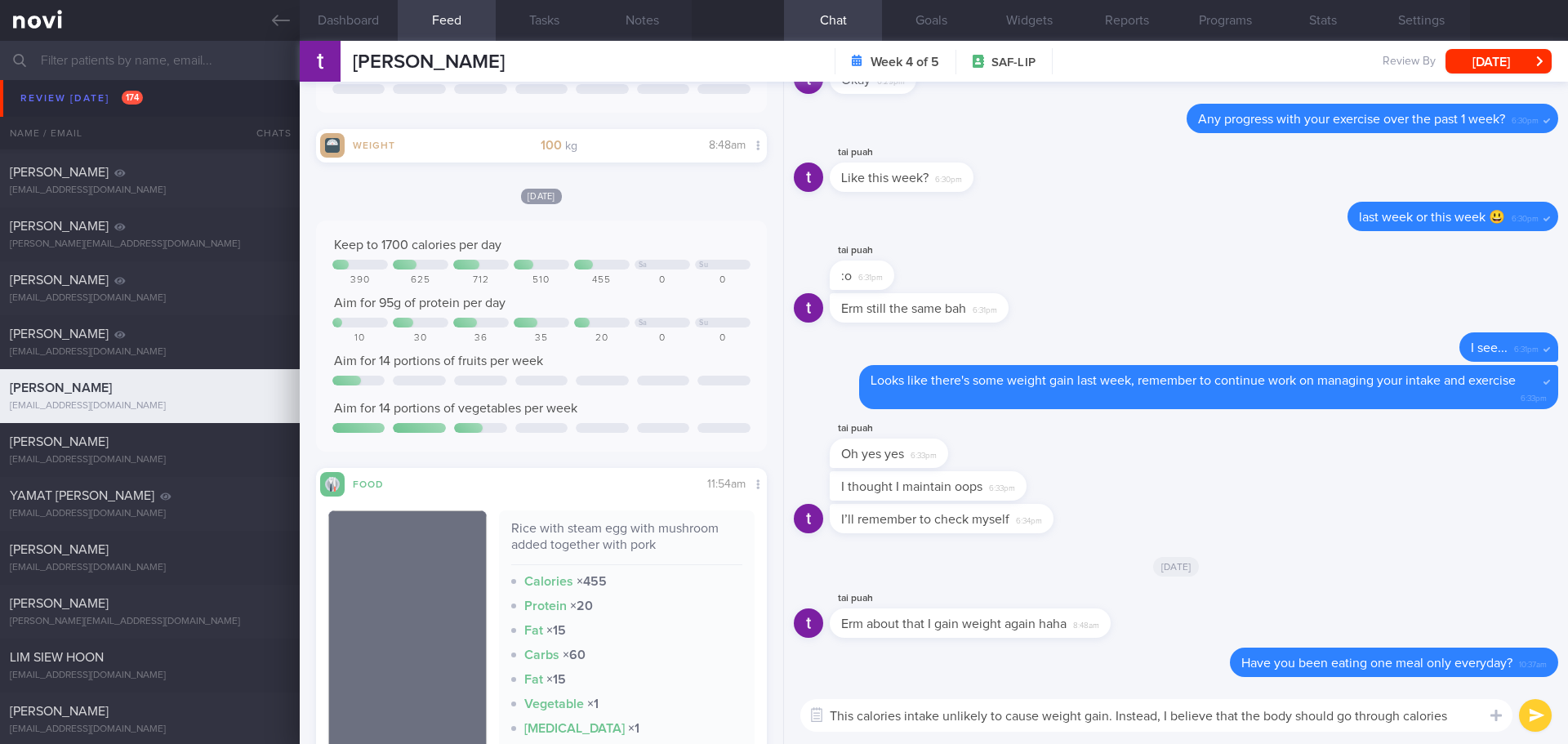
scroll to position [0, 0]
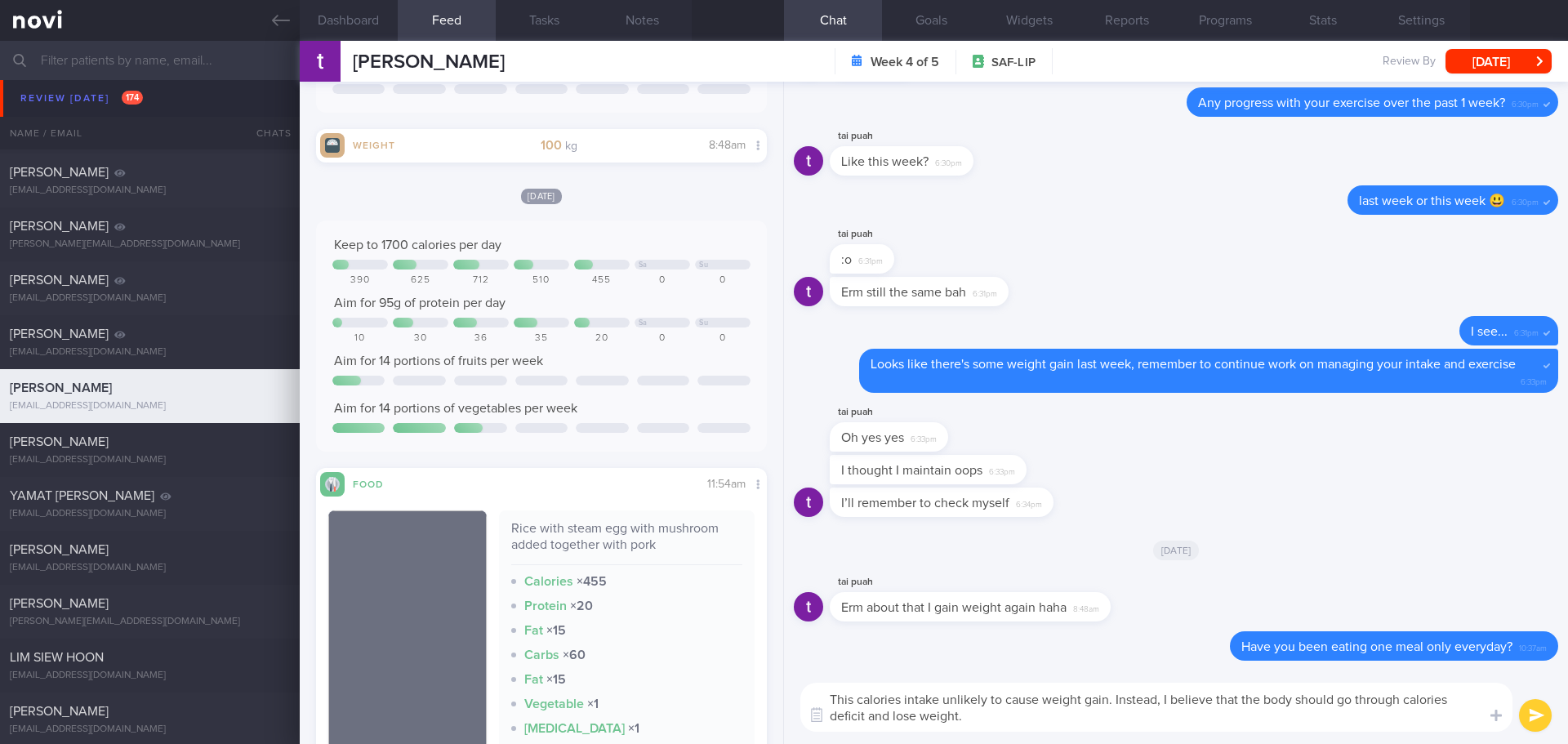
click at [857, 696] on textarea "This calories intake unlikely to cause weight gain. Instead, I believe that the…" at bounding box center [1156, 707] width 712 height 49
click at [1074, 721] on textarea "This amount of calories intake unlikely to cause weight gain. Instead, I believ…" at bounding box center [1156, 707] width 712 height 49
click at [1076, 721] on textarea "This amount of calories intake unlikely to cause weight gain. Instead, I believ…" at bounding box center [1156, 707] width 712 height 49
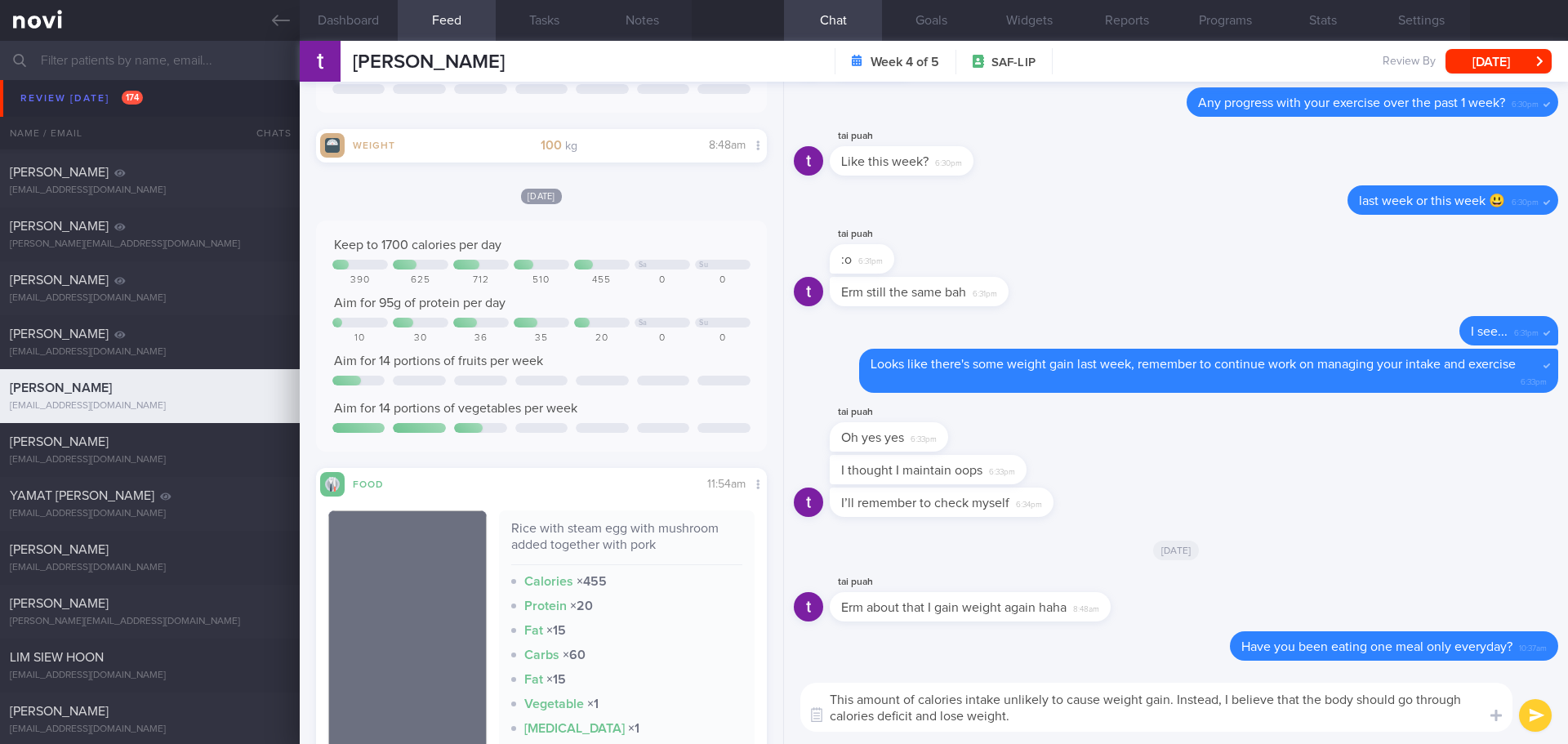
click at [1076, 721] on textarea "This amount of calories intake unlikely to cause weight gain. Instead, I believ…" at bounding box center [1156, 707] width 712 height 49
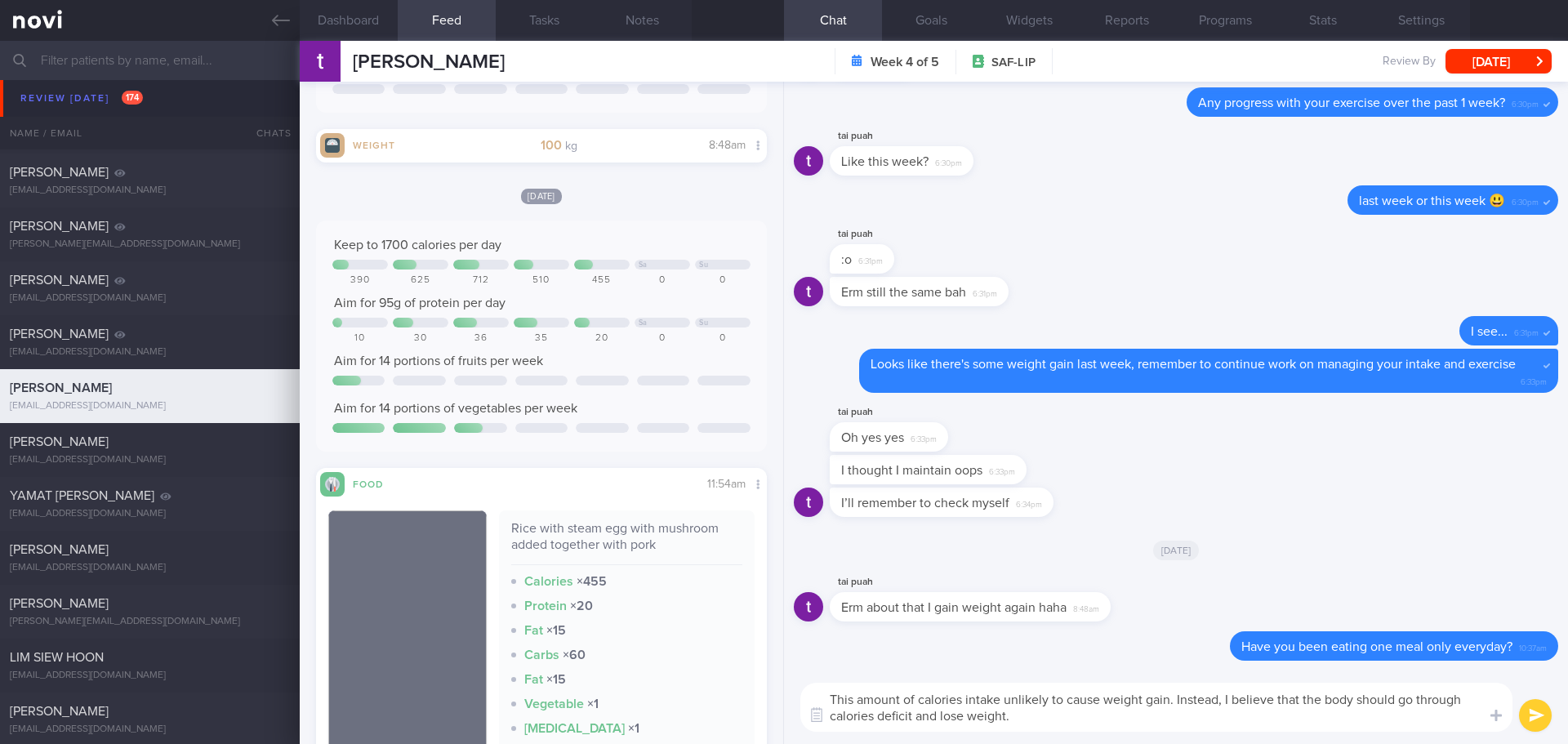
click at [1076, 721] on textarea "This amount of calories intake unlikely to cause weight gain. Instead, I believ…" at bounding box center [1156, 707] width 712 height 49
click at [1203, 725] on textarea "This amount of calories intake unlikely to cause weight gain. Instead, I believ…" at bounding box center [1156, 707] width 712 height 49
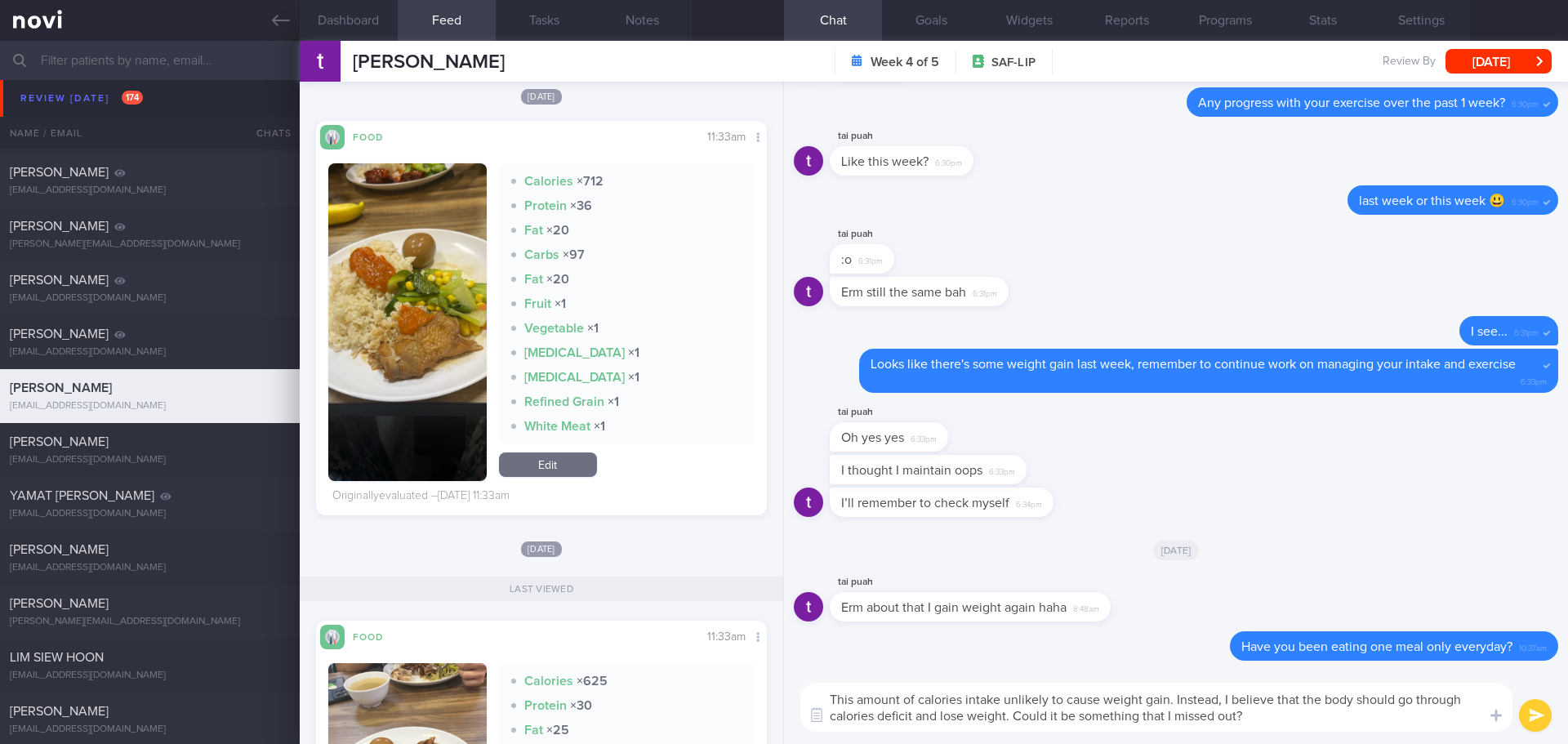
scroll to position [1960, 0]
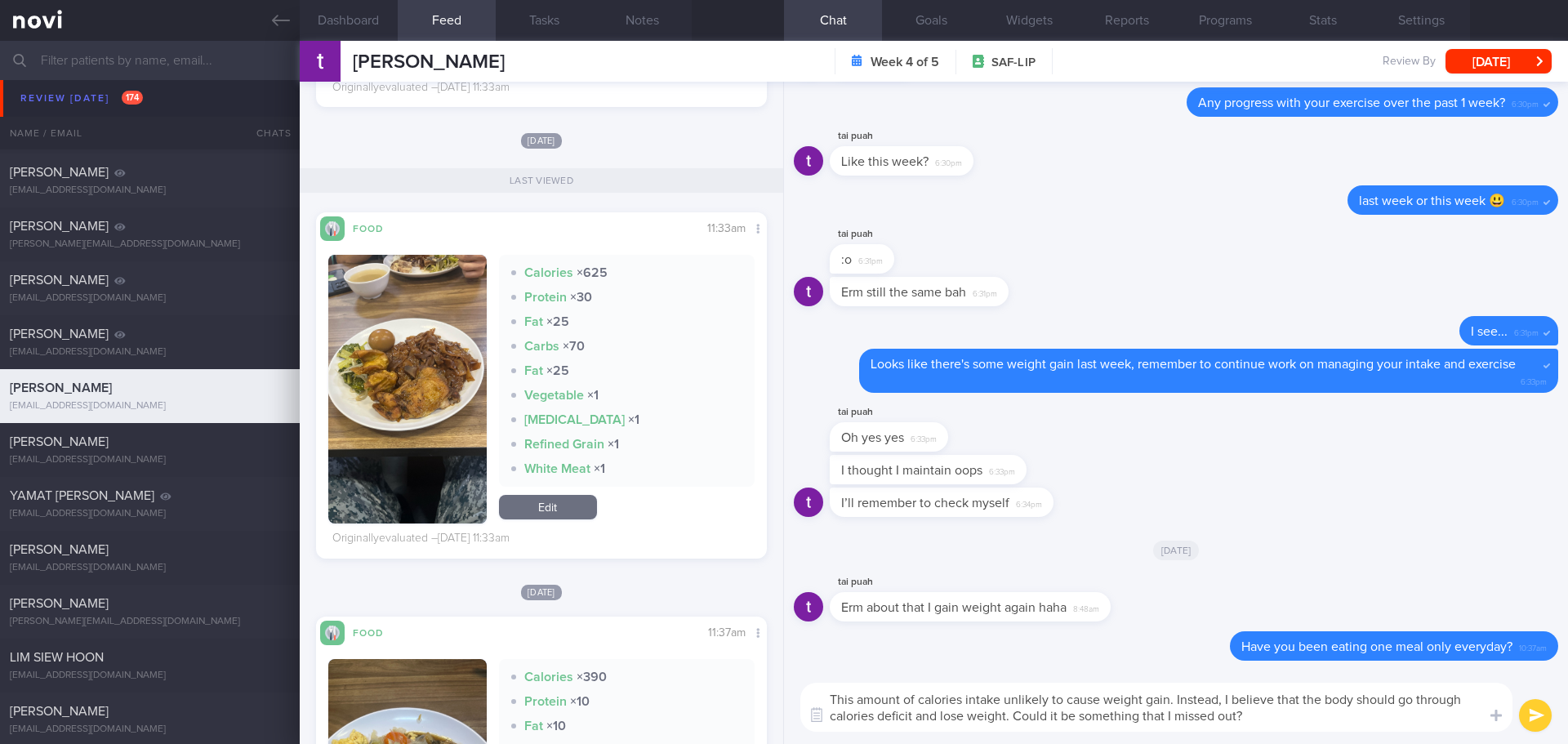
click at [1304, 725] on textarea "This amount of calories intake unlikely to cause weight gain. Instead, I believ…" at bounding box center [1156, 707] width 712 height 49
click at [1332, 723] on textarea "This amount of calories intake unlikely to cause weight gain. Instead, I believ…" at bounding box center [1156, 707] width 712 height 49
click at [1405, 715] on textarea "This amount of calories intake unlikely to cause weight gain. Instead, I believ…" at bounding box center [1156, 707] width 712 height 49
click at [1413, 713] on textarea "This amount of calories intake unlikely to cause weight gain. Instead, I believ…" at bounding box center [1156, 707] width 712 height 49
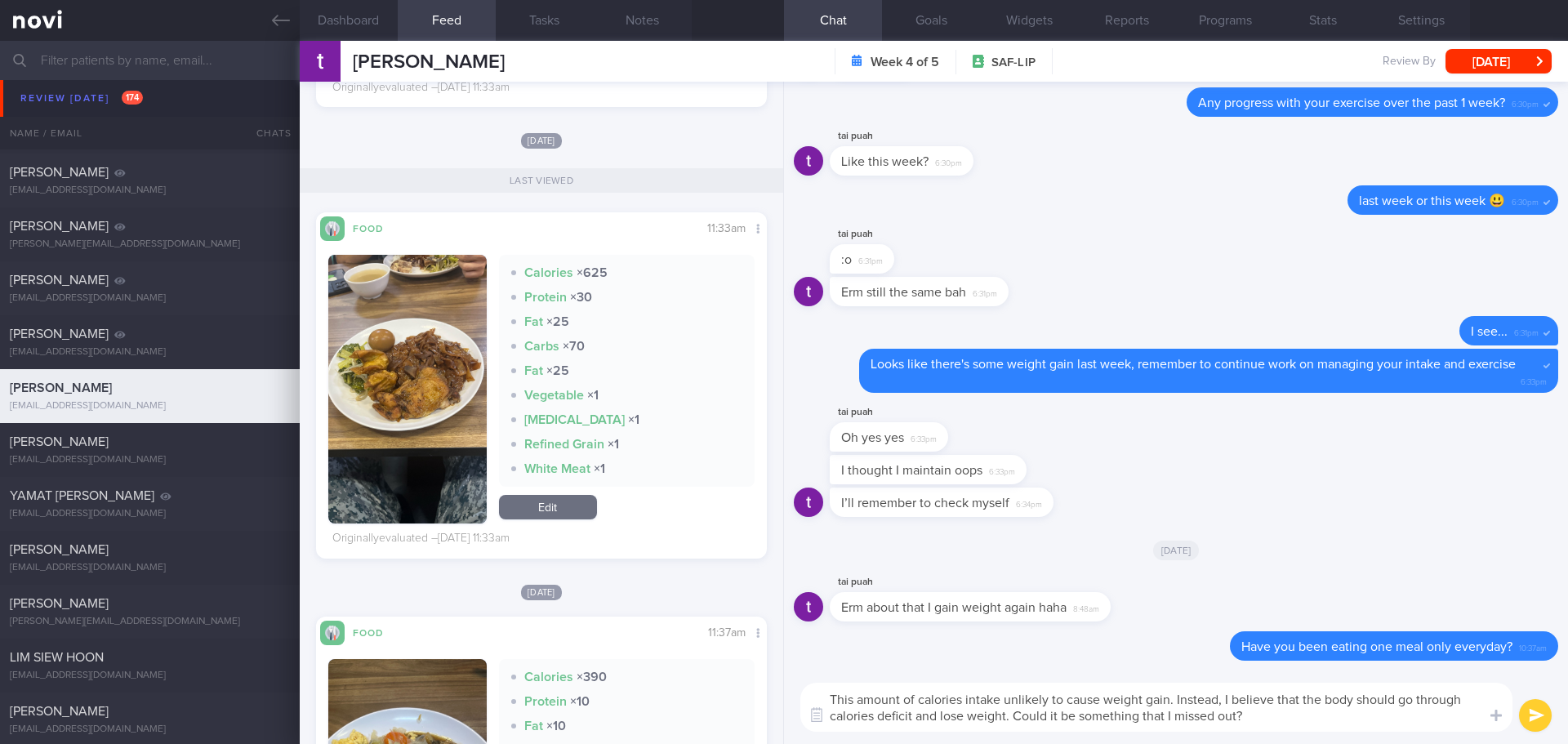
type textarea "This amount of calories intake unlikely to cause weight gain. Instead, I believ…"
click at [1546, 718] on button "submit" at bounding box center [1536, 715] width 32 height 32
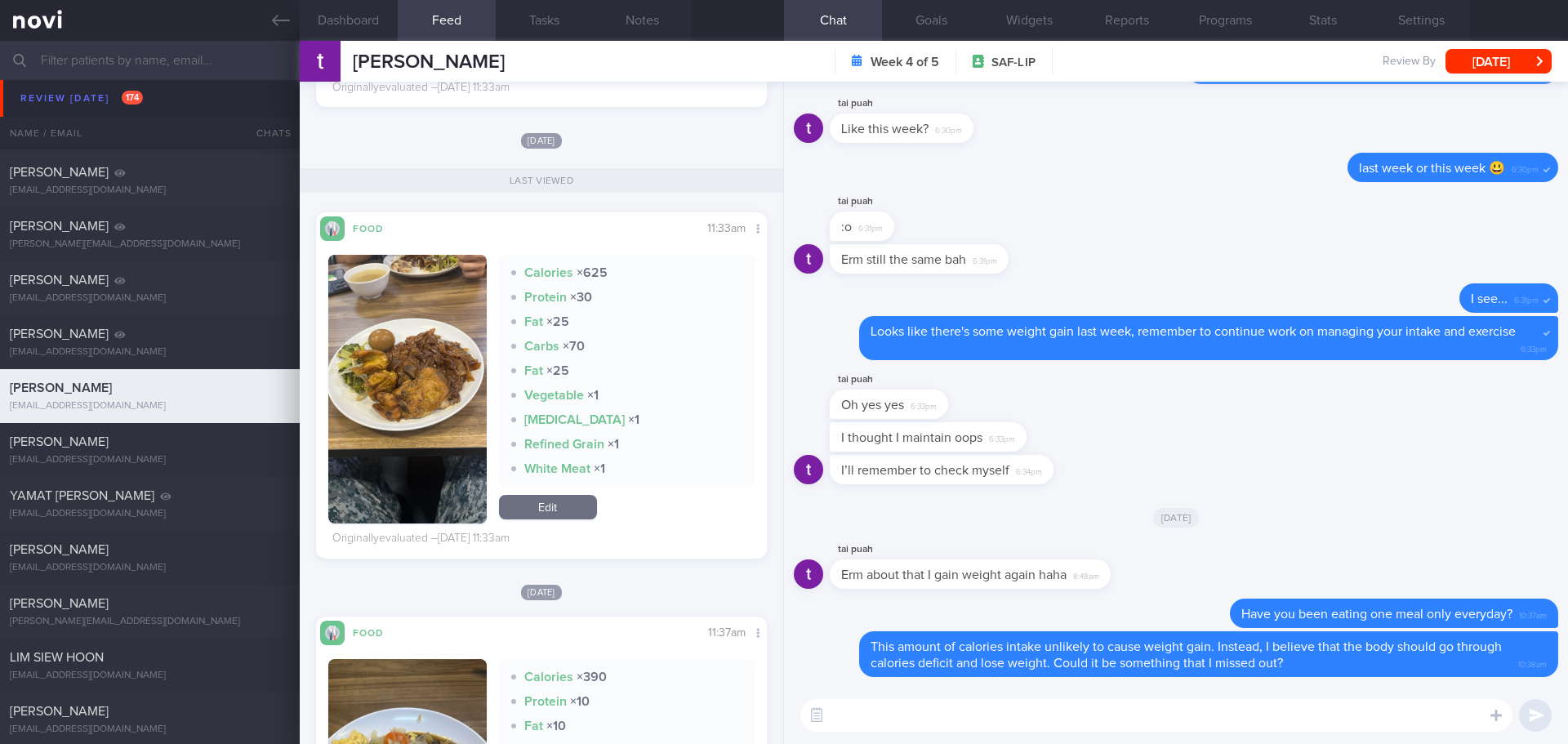
click at [158, 68] on input "text" at bounding box center [784, 60] width 1568 height 39
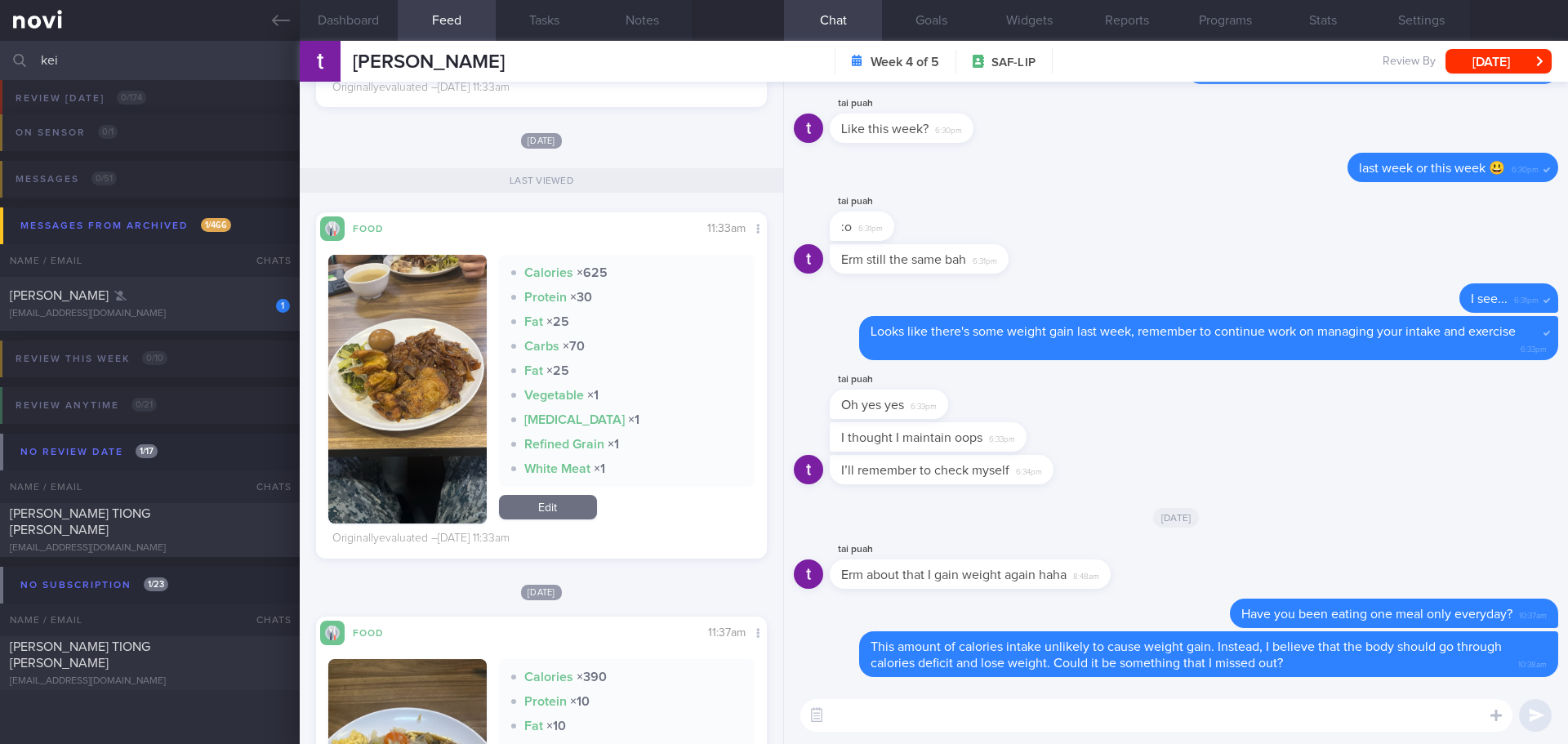
scroll to position [69, 0]
type input "kei"
click at [184, 683] on div "[PERSON_NAME] TIONG [PERSON_NAME] [EMAIL_ADDRESS][DOMAIN_NAME] [DATE] KIV [DATE]" at bounding box center [784, 663] width 1568 height 54
type input "KIV [DATE]"
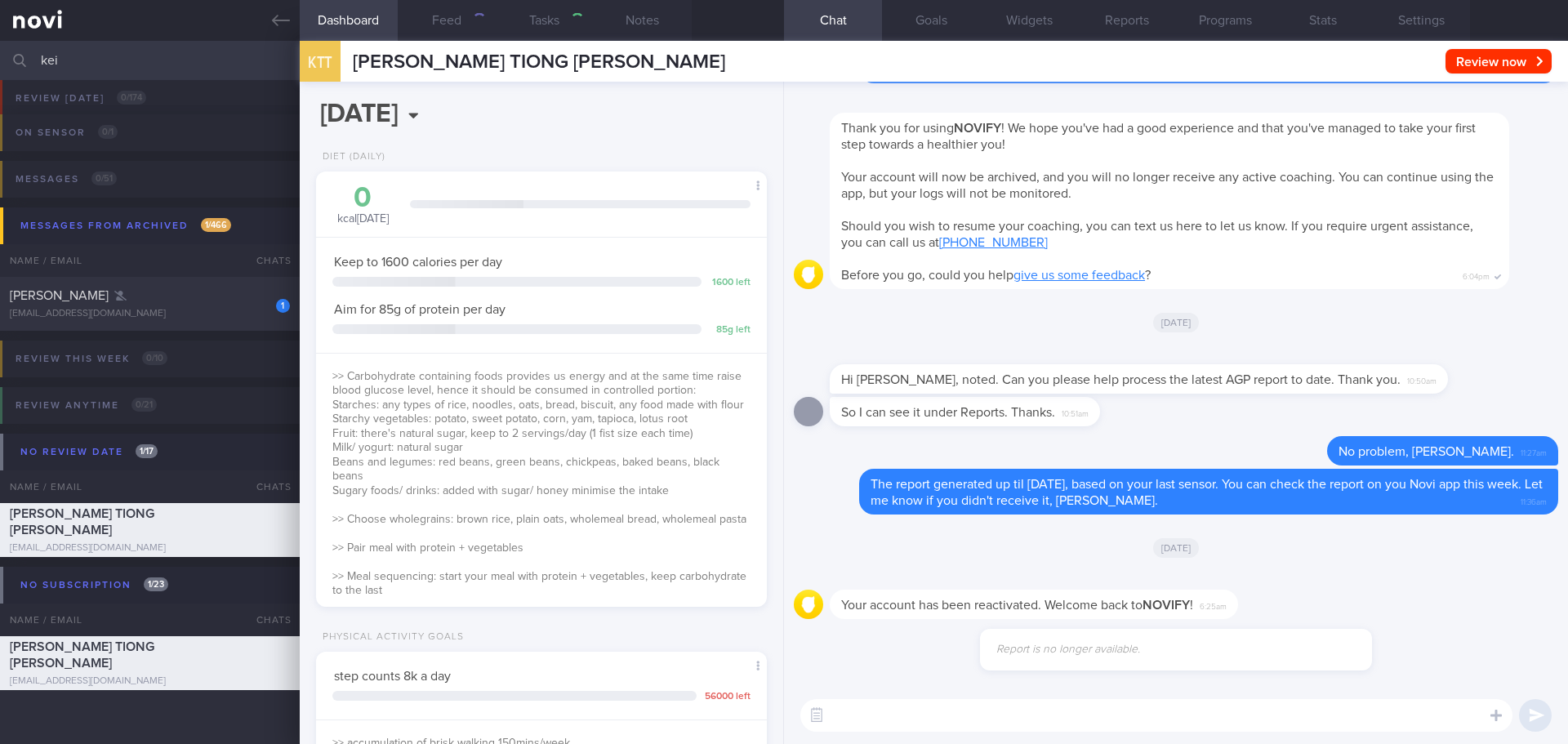
scroll to position [204, 410]
select select "9"
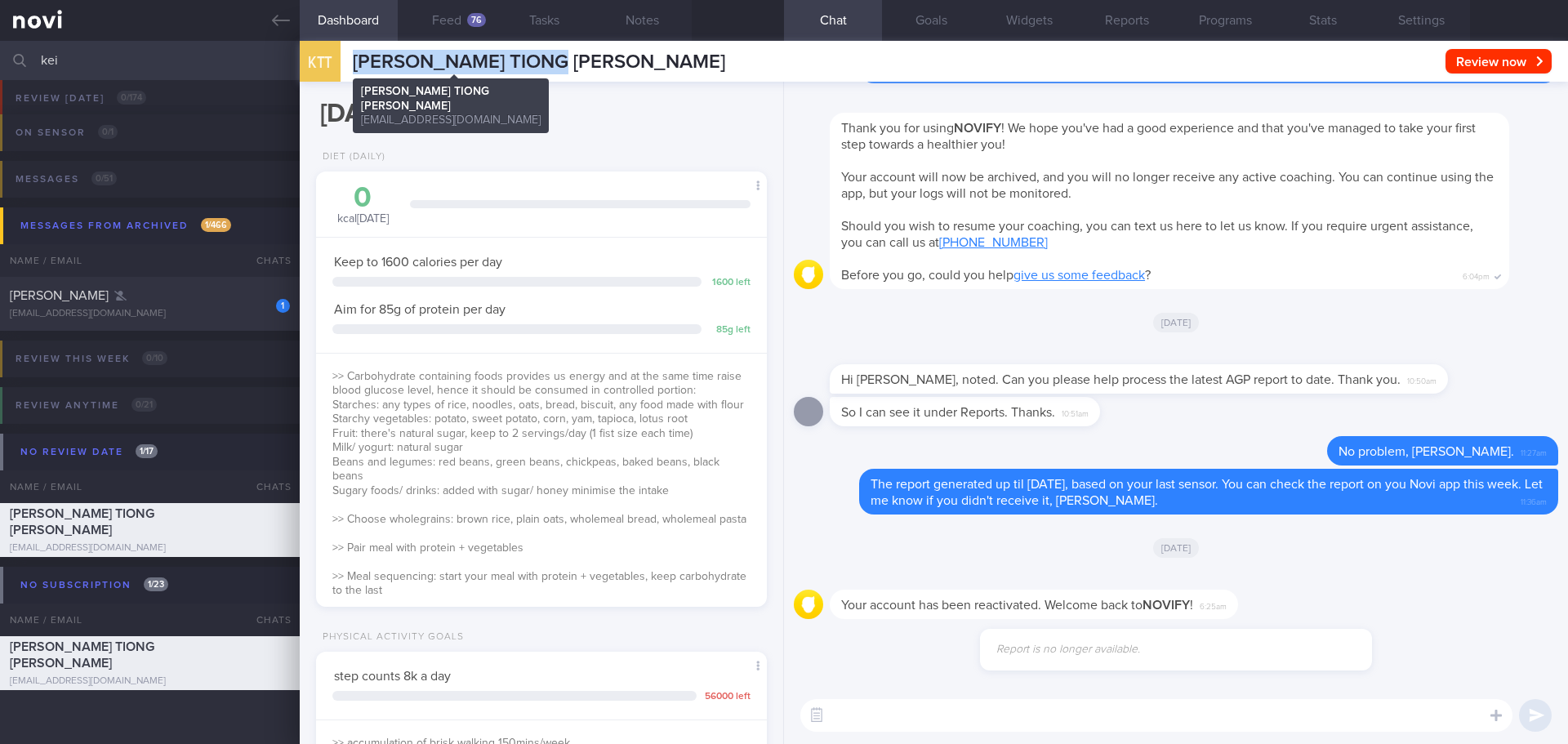
drag, startPoint x: 554, startPoint y: 60, endPoint x: 355, endPoint y: 57, distance: 199.0
click at [355, 57] on div "KTT [PERSON_NAME] [PERSON_NAME] GEE [EMAIL_ADDRESS][DOMAIN_NAME] Review now Set…" at bounding box center [934, 61] width 1269 height 41
copy span "[PERSON_NAME] TIONG [PERSON_NAME]"
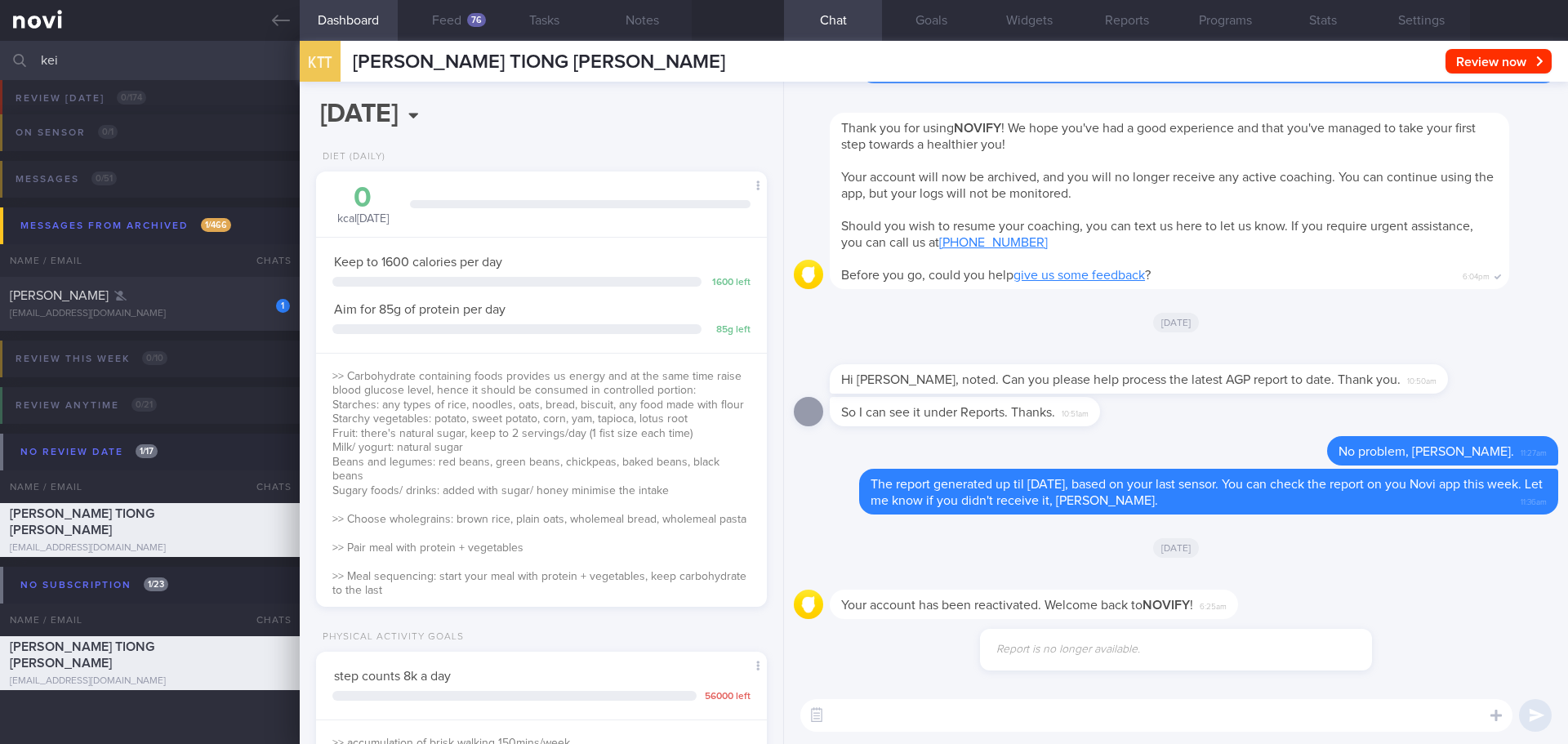
drag, startPoint x: 155, startPoint y: 69, endPoint x: -145, endPoint y: 84, distance: 300.4
click at [0, 84] on html "You are offline! Some functionality will be unavailable Patients New Users Coac…" at bounding box center [784, 372] width 1568 height 744
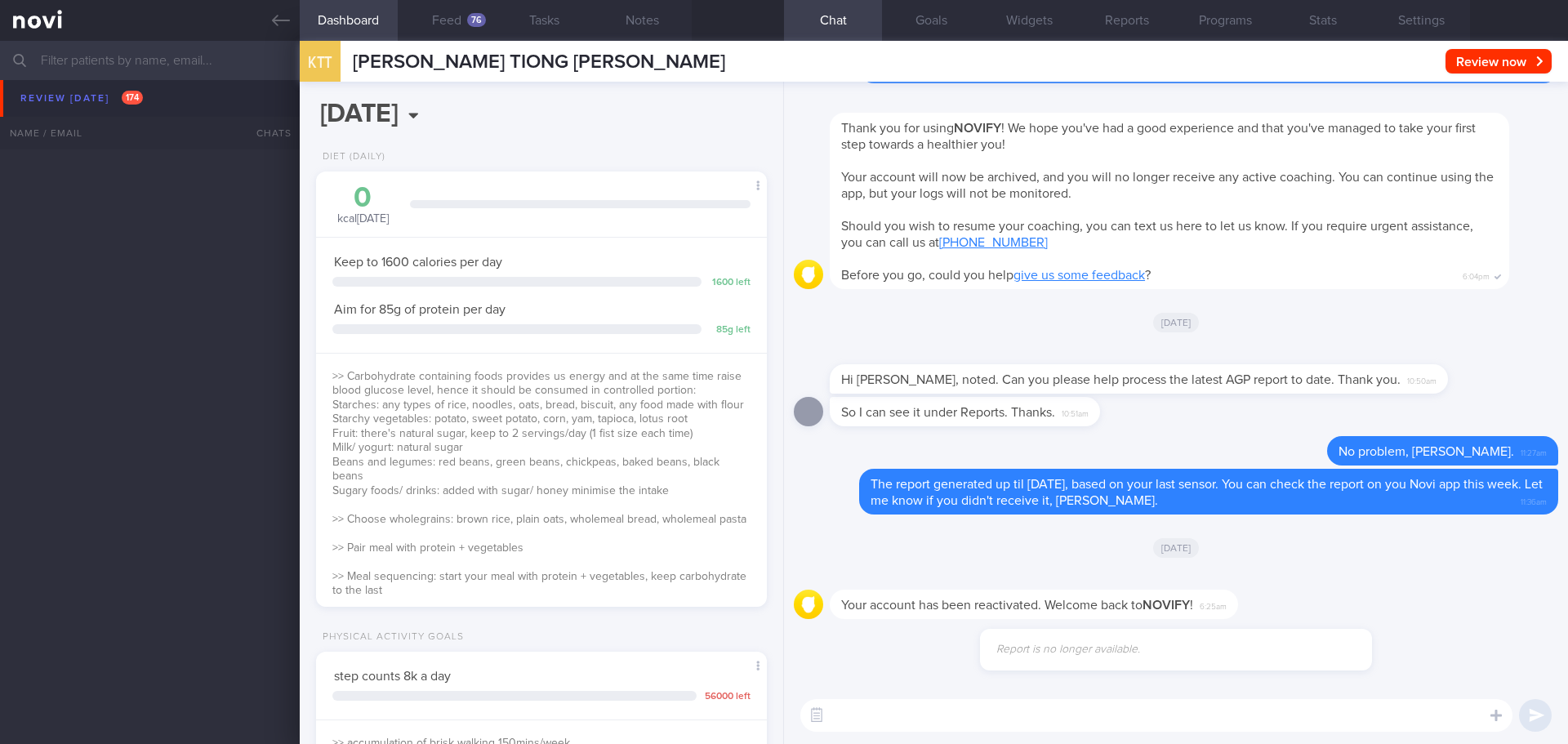
scroll to position [2880, 0]
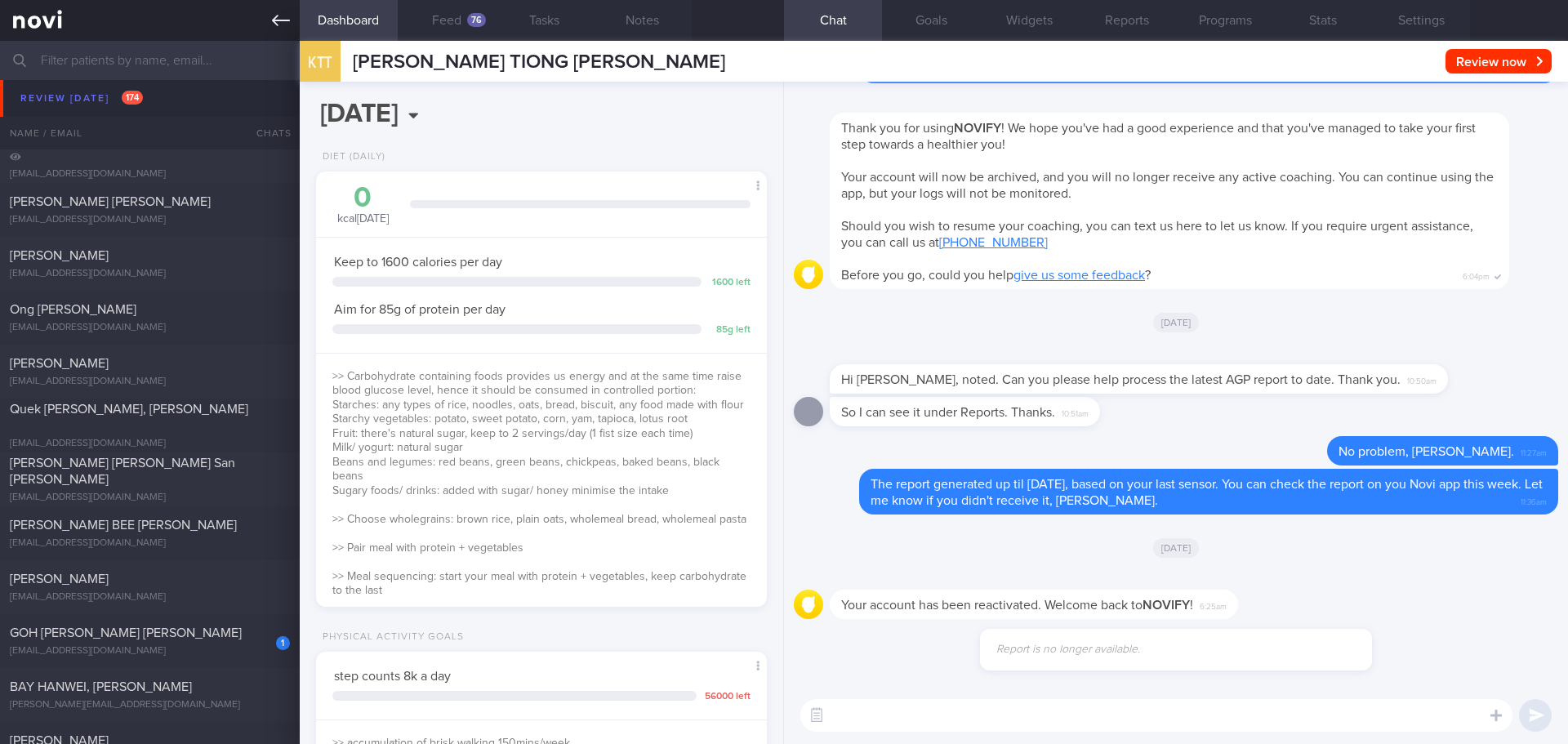
click at [273, 19] on icon at bounding box center [280, 20] width 18 height 18
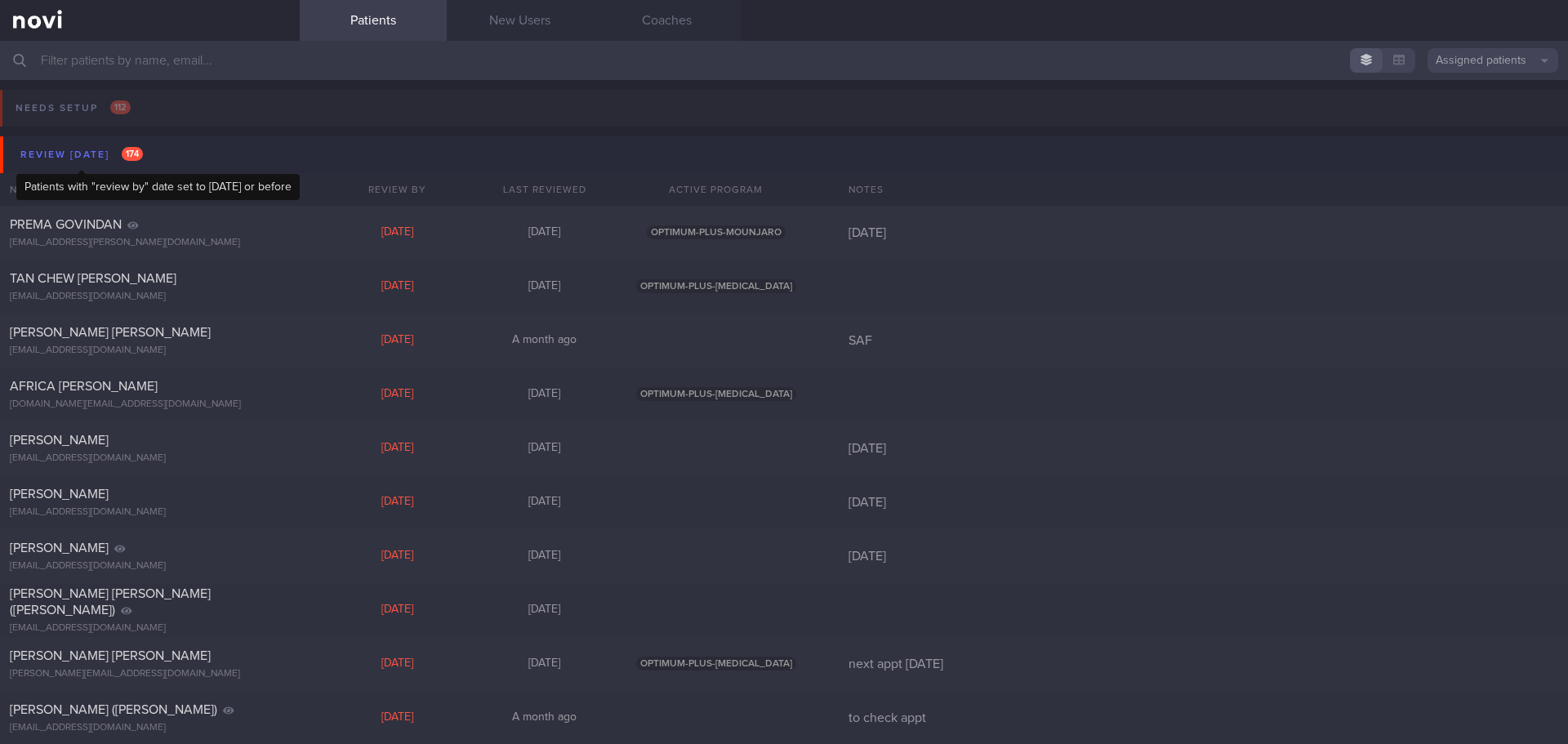
click at [65, 151] on div "Review [DATE] 174" at bounding box center [81, 155] width 131 height 22
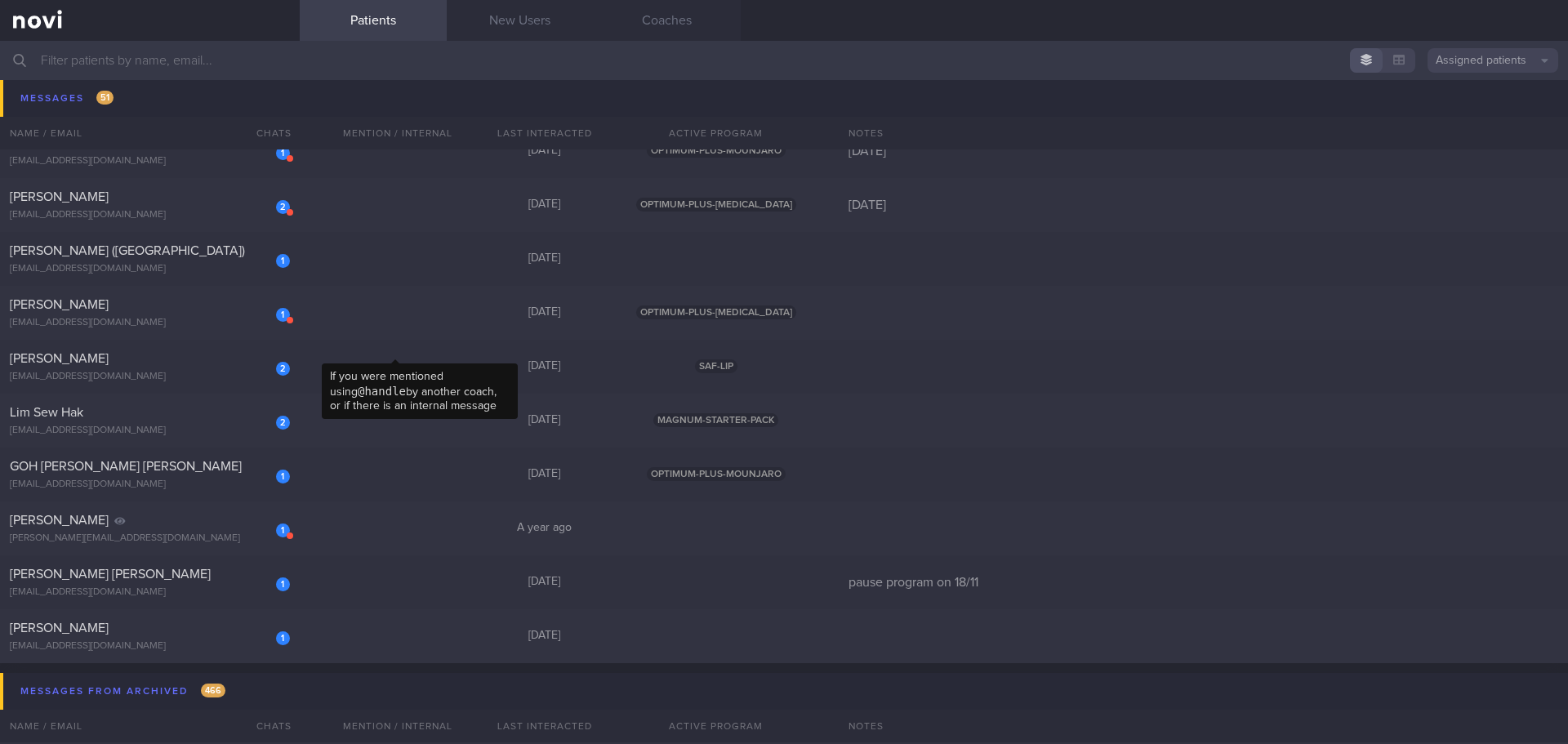
scroll to position [2859, 0]
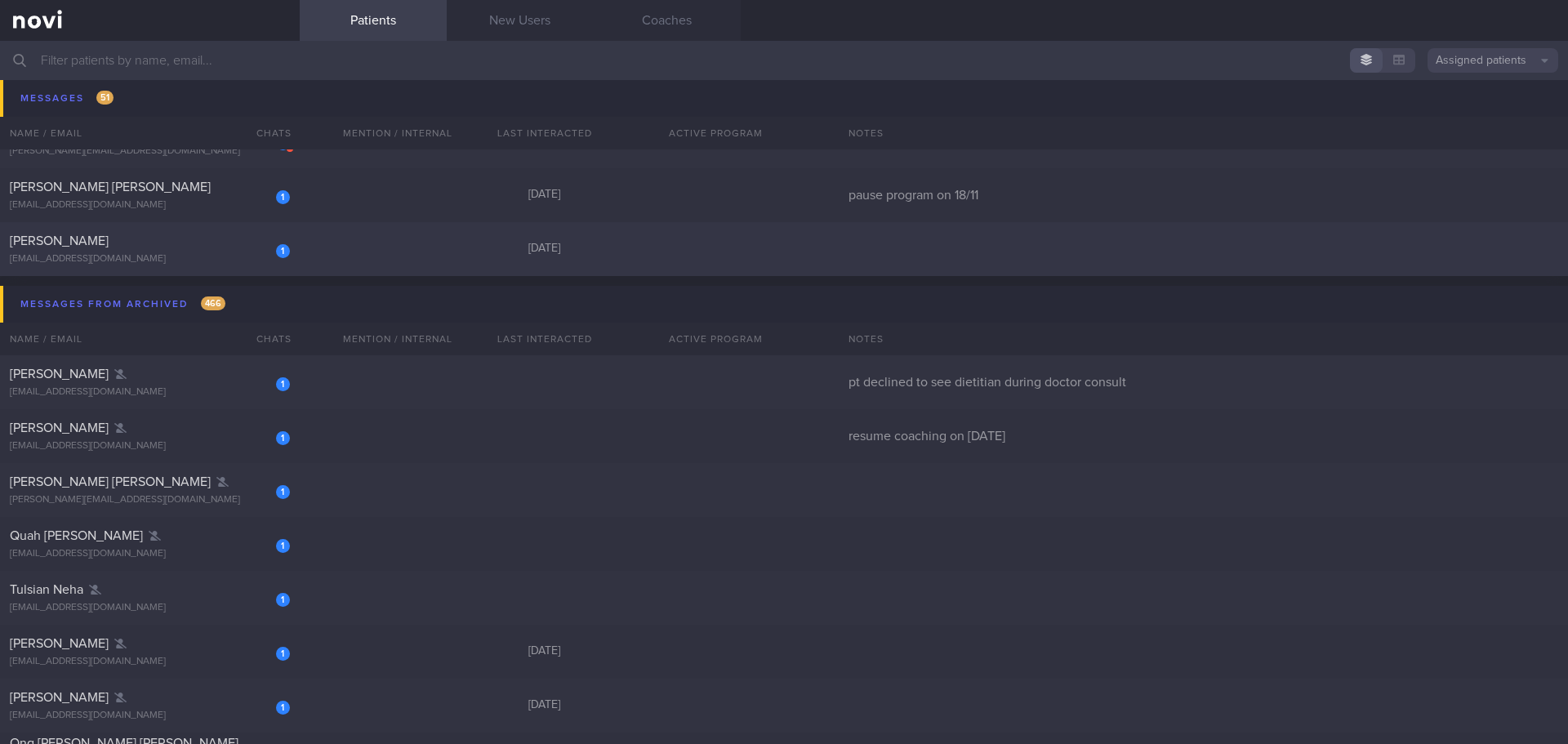
click at [134, 257] on div "[EMAIL_ADDRESS][DOMAIN_NAME]" at bounding box center [150, 258] width 280 height 12
select select "9"
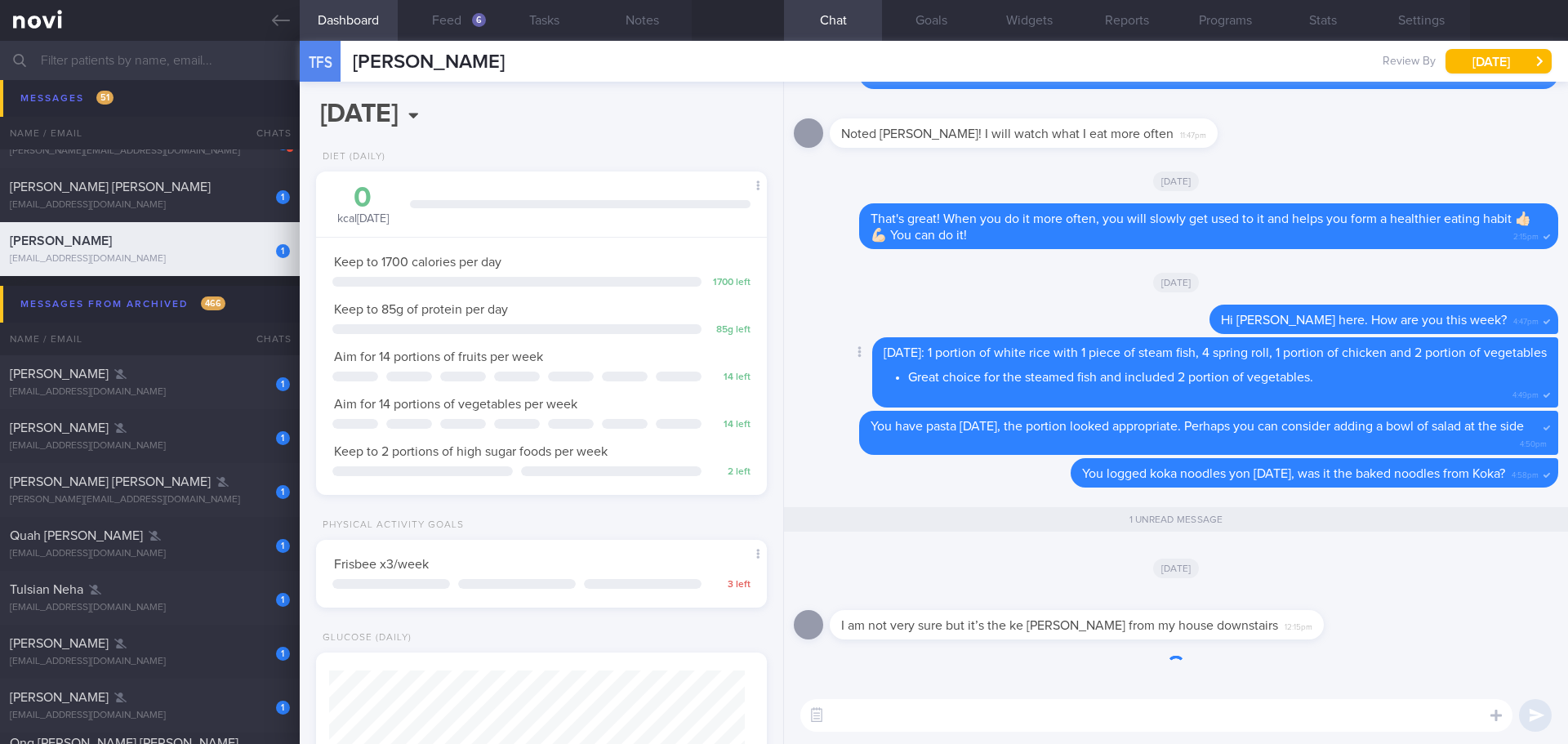
scroll to position [1, 0]
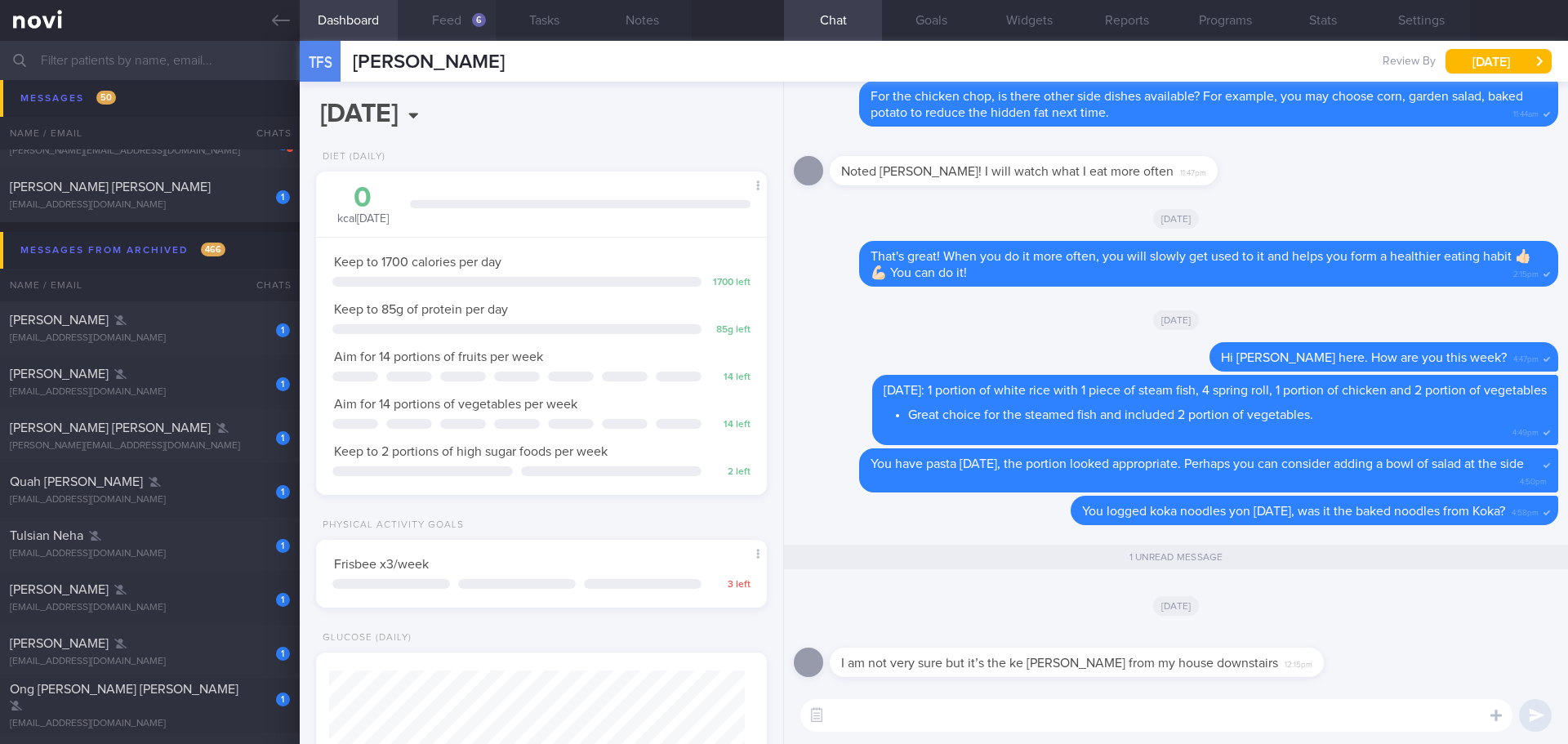
click at [464, 22] on button "Feed 6" at bounding box center [446, 20] width 98 height 41
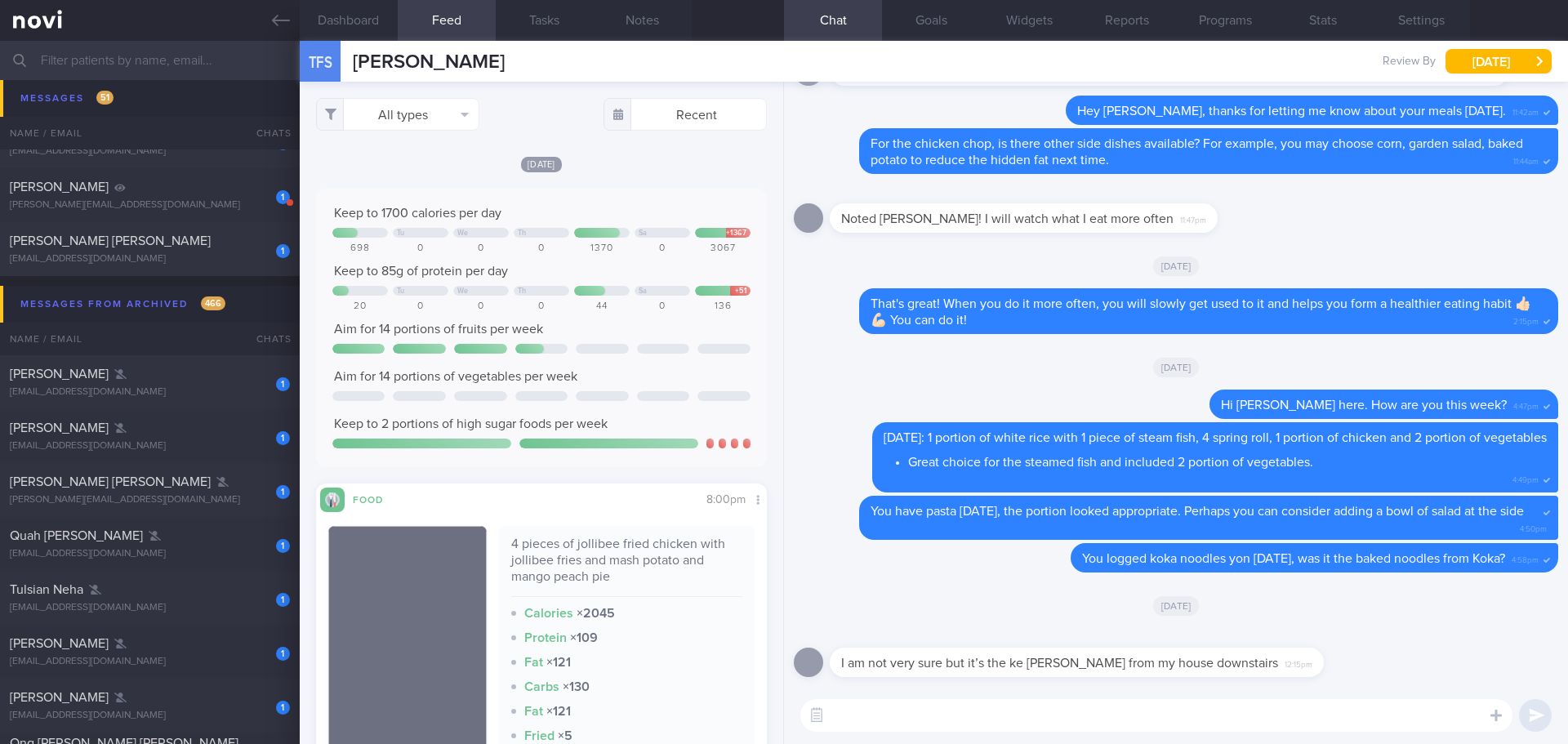
click at [1280, 713] on textarea at bounding box center [1156, 715] width 712 height 32
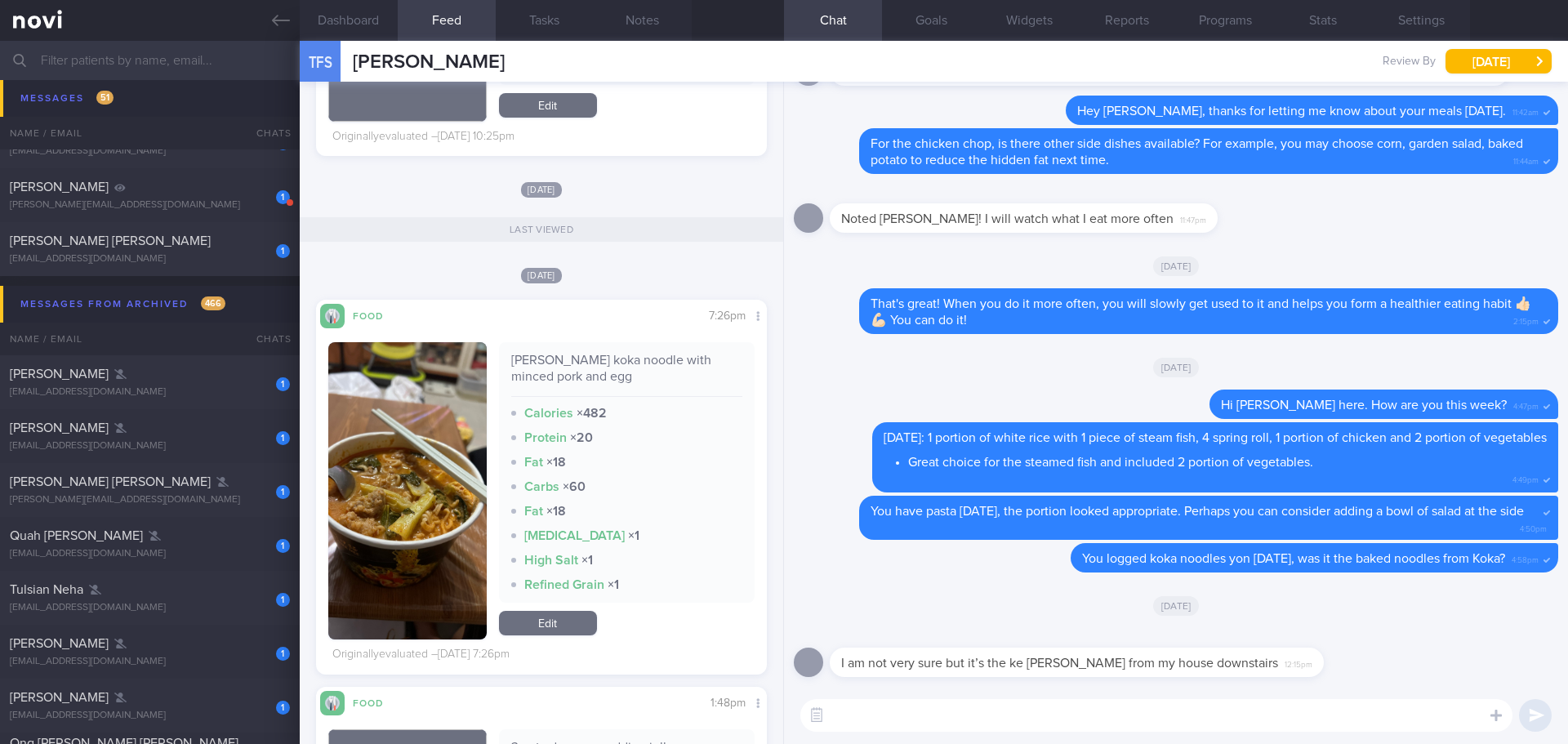
scroll to position [2696, 0]
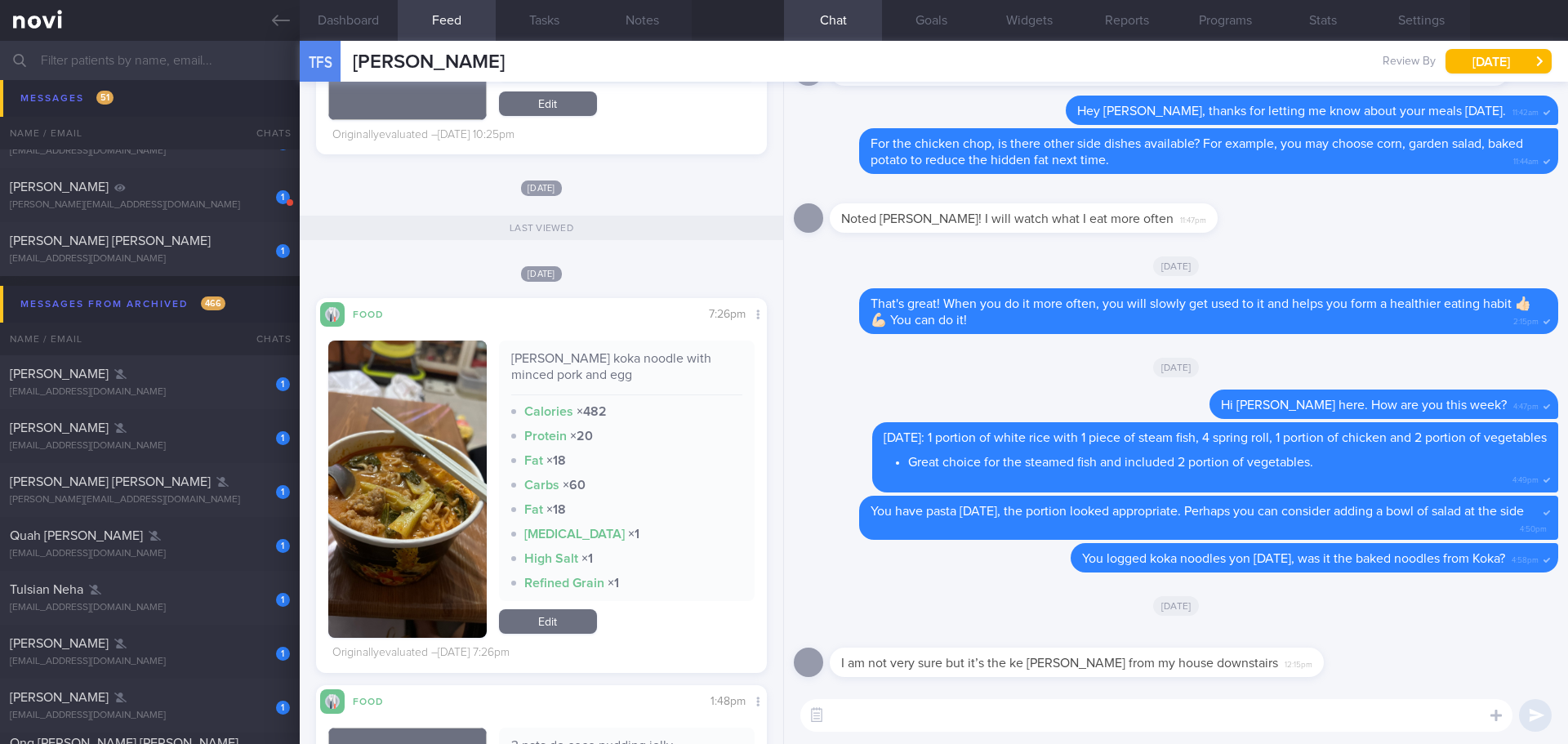
click at [1088, 719] on textarea at bounding box center [1156, 715] width 712 height 32
type textarea "I"
click at [1224, 716] on textarea "Thanks for the clarification, [PERSON_NAME]. This kind of noodles" at bounding box center [1156, 715] width 712 height 32
drag, startPoint x: 1163, startPoint y: 719, endPoint x: 1058, endPoint y: 714, distance: 105.1
click at [1058, 714] on textarea "Thanks for the clarification, [PERSON_NAME]. This kind of noodles" at bounding box center [1156, 715] width 712 height 32
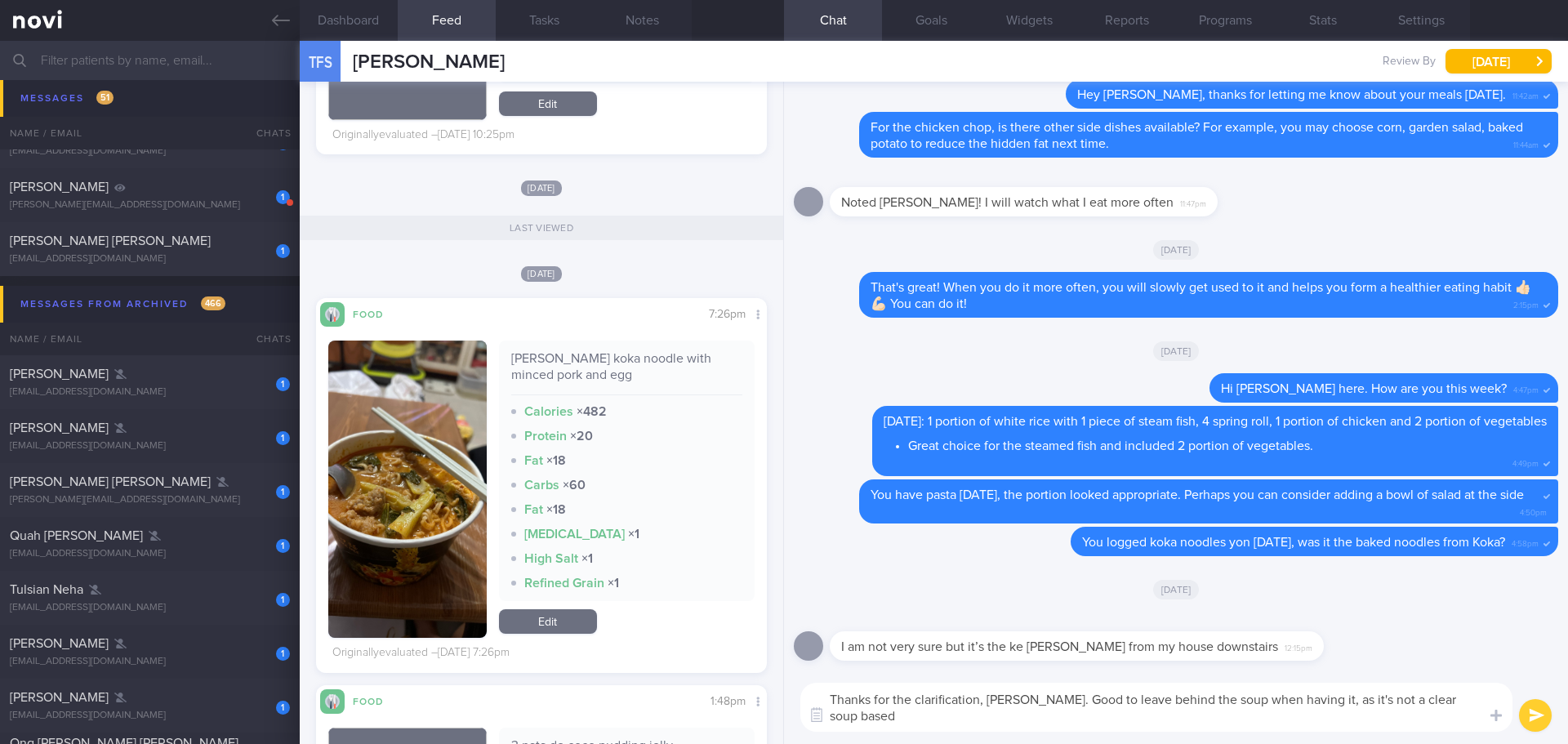
scroll to position [0, 0]
click at [1328, 730] on textarea "Thanks for the clarification, [PERSON_NAME]. Good to leave behind the soup when…" at bounding box center [1156, 707] width 712 height 49
click at [1320, 698] on textarea "Thanks for the clarification, [PERSON_NAME]. Good to leave behind the soup when…" at bounding box center [1156, 707] width 712 height 49
click at [1085, 732] on div "Thanks for the clarification, [PERSON_NAME]. The healthier way to enjoy this is…" at bounding box center [1176, 707] width 784 height 73
click at [1065, 725] on textarea "Thanks for the clarification, [PERSON_NAME]. The healthier way to enjoy this is…" at bounding box center [1156, 707] width 712 height 49
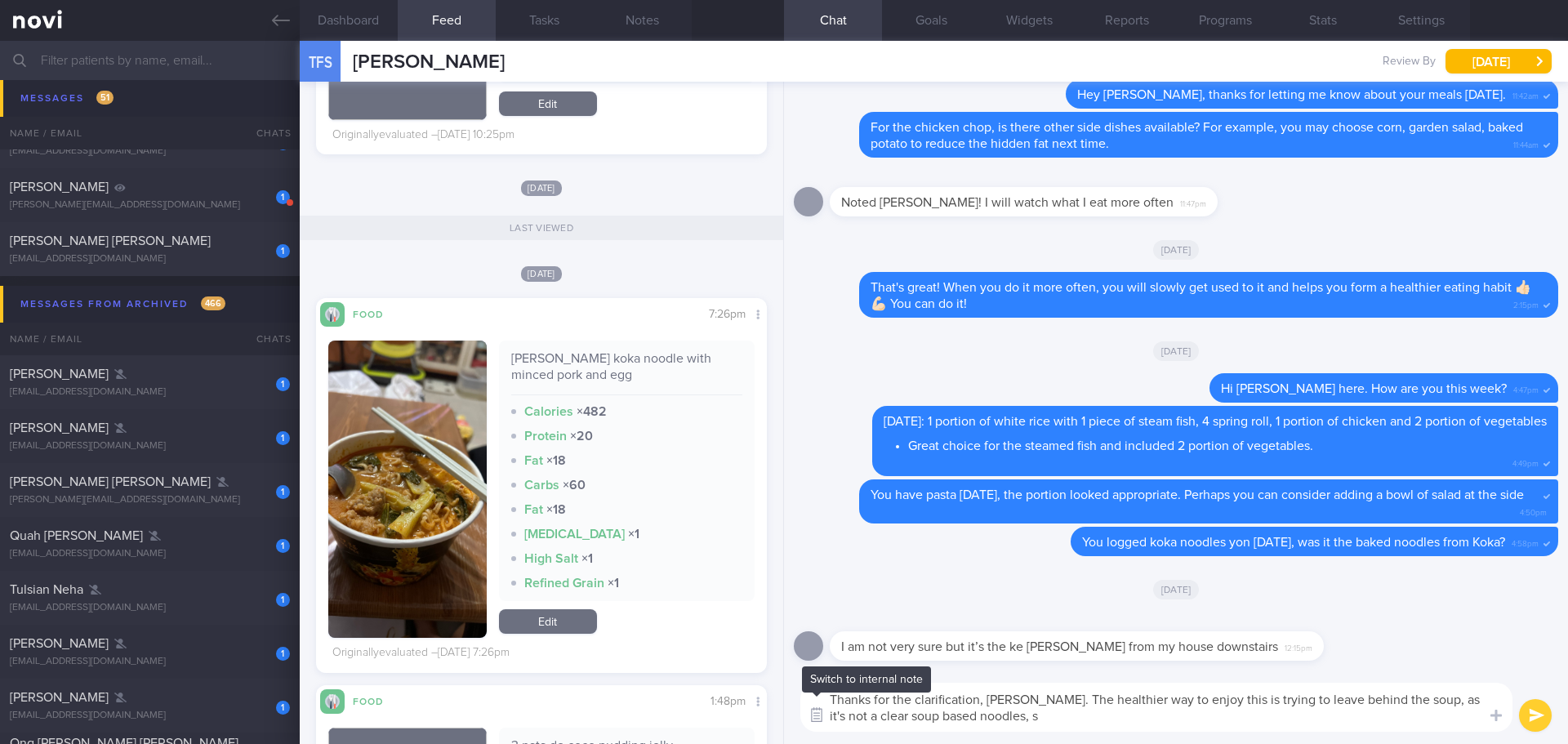
drag, startPoint x: 1022, startPoint y: 720, endPoint x: 813, endPoint y: 725, distance: 209.1
click at [813, 725] on div "Chat Templates Admin [MEDICAL_DATA] Weight Nutrition Physical Activity Infograp…" at bounding box center [1176, 707] width 784 height 73
type textarea "Thanks for the clarification, [PERSON_NAME]. The healthier way to enjoy this is…"
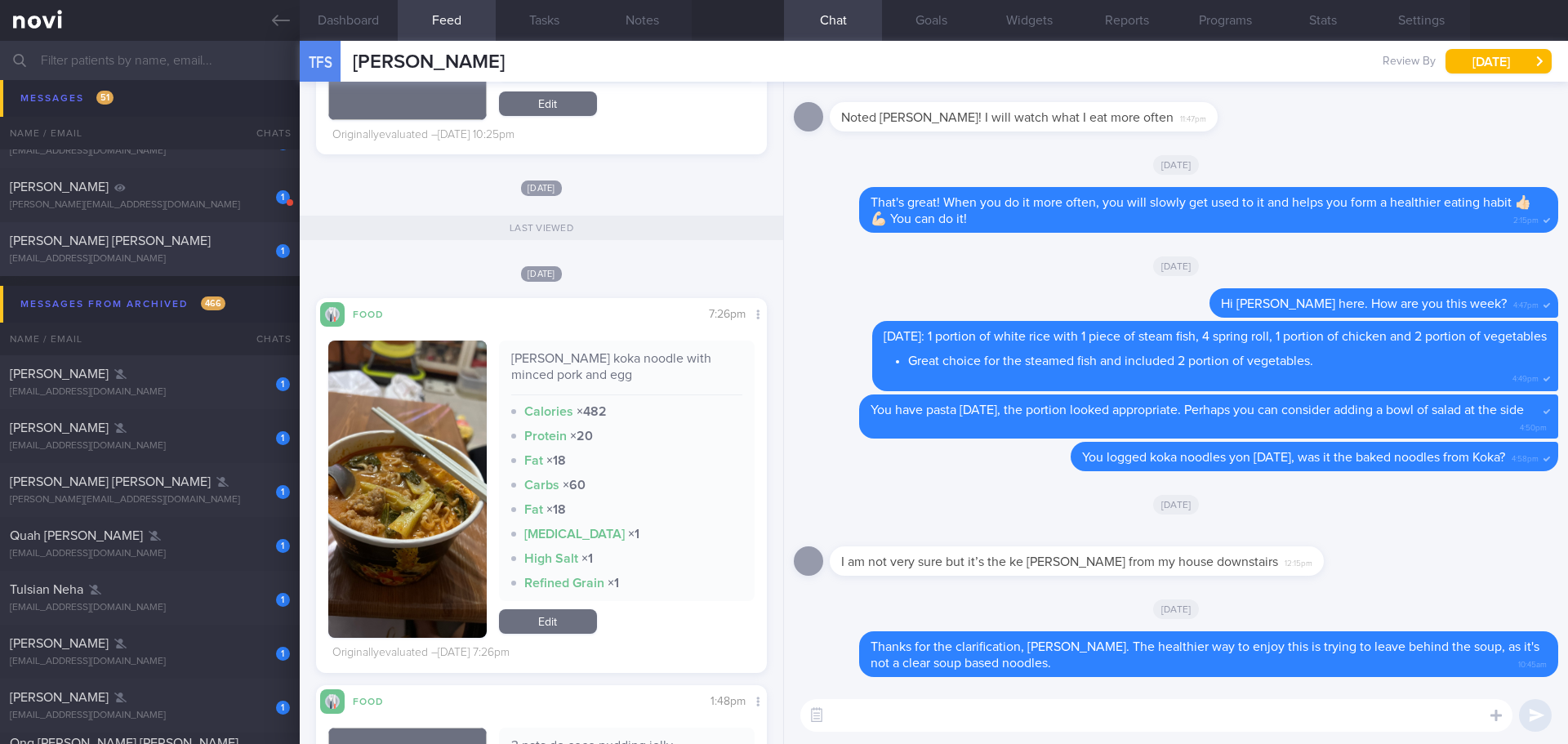
click at [110, 251] on div "1 [PERSON_NAME] [PERSON_NAME] [EMAIL_ADDRESS][DOMAIN_NAME]" at bounding box center [150, 249] width 299 height 32
type input "pause program on 18/11"
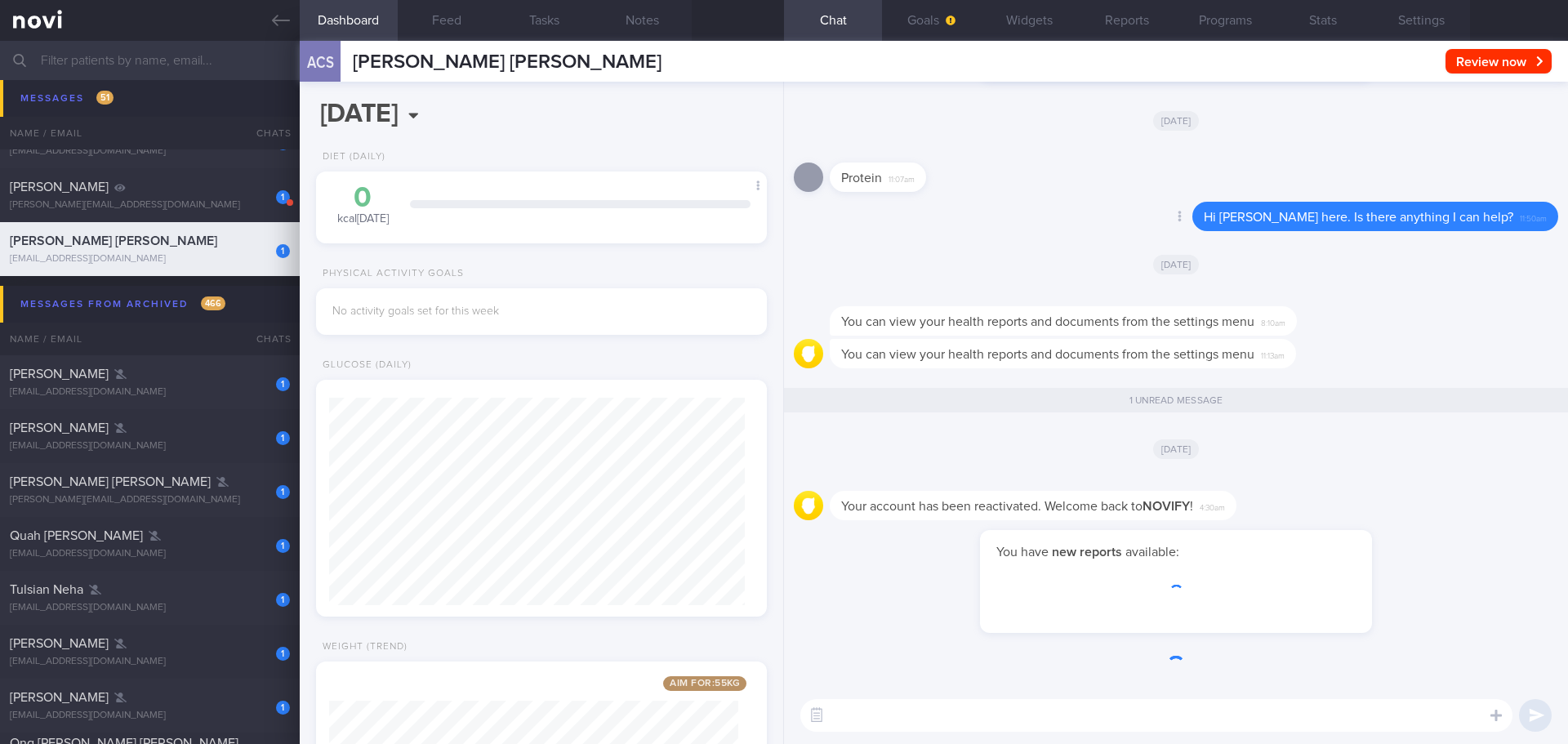
scroll to position [208, 417]
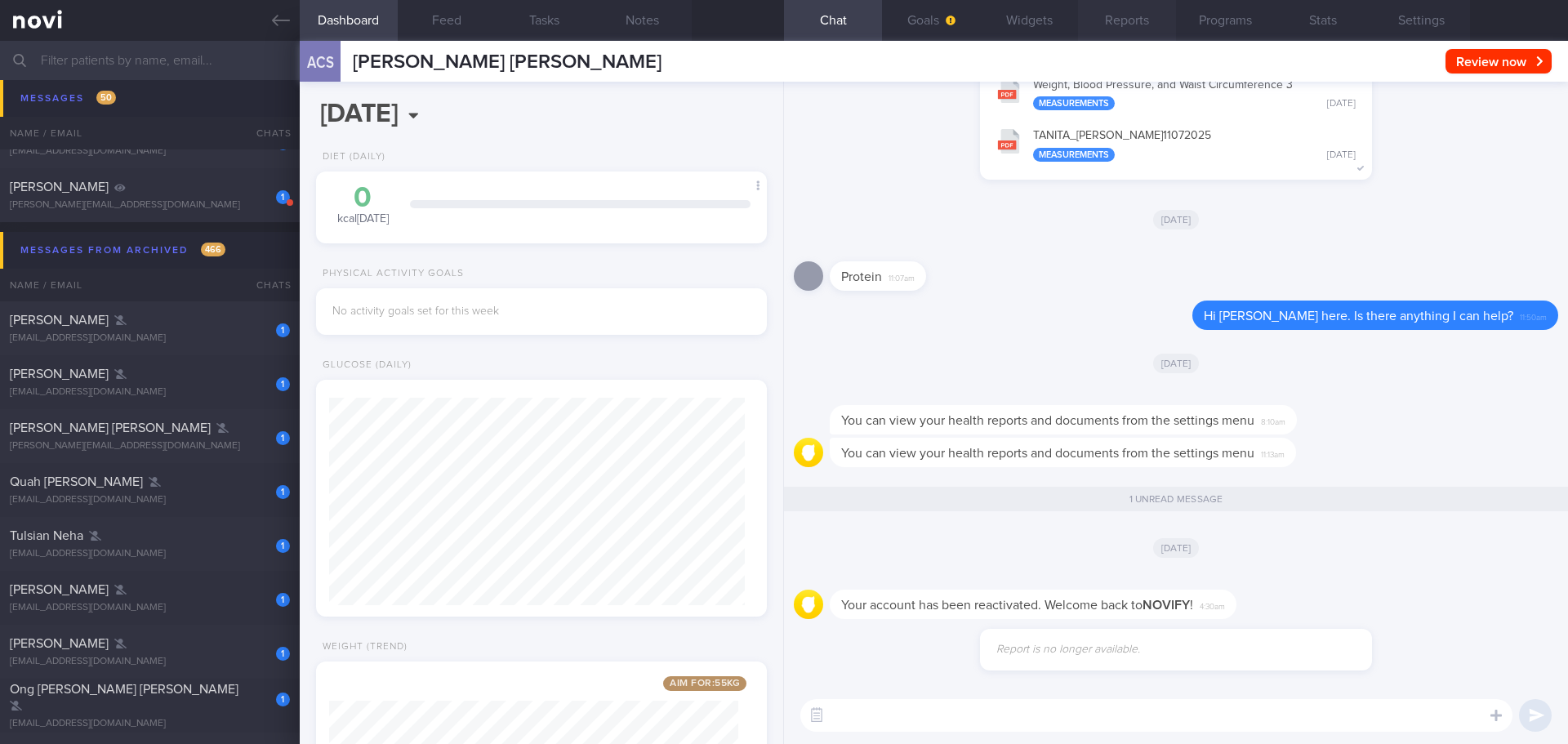
click at [1132, 10] on button "Reports" at bounding box center [1126, 20] width 98 height 41
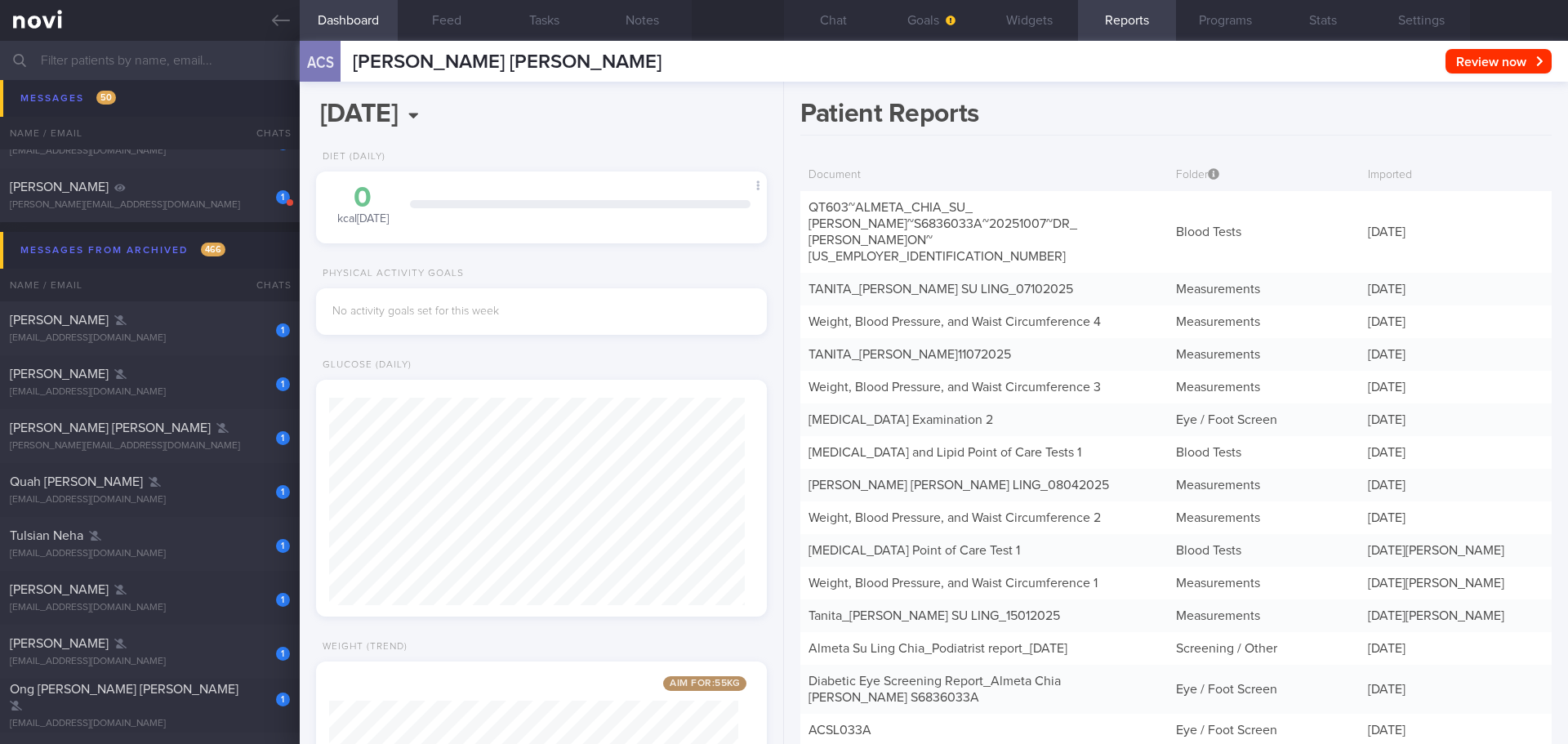
click at [1319, 116] on h1 "Patient Reports" at bounding box center [1176, 116] width 752 height 37
click at [1432, 5] on button "Settings" at bounding box center [1421, 20] width 98 height 41
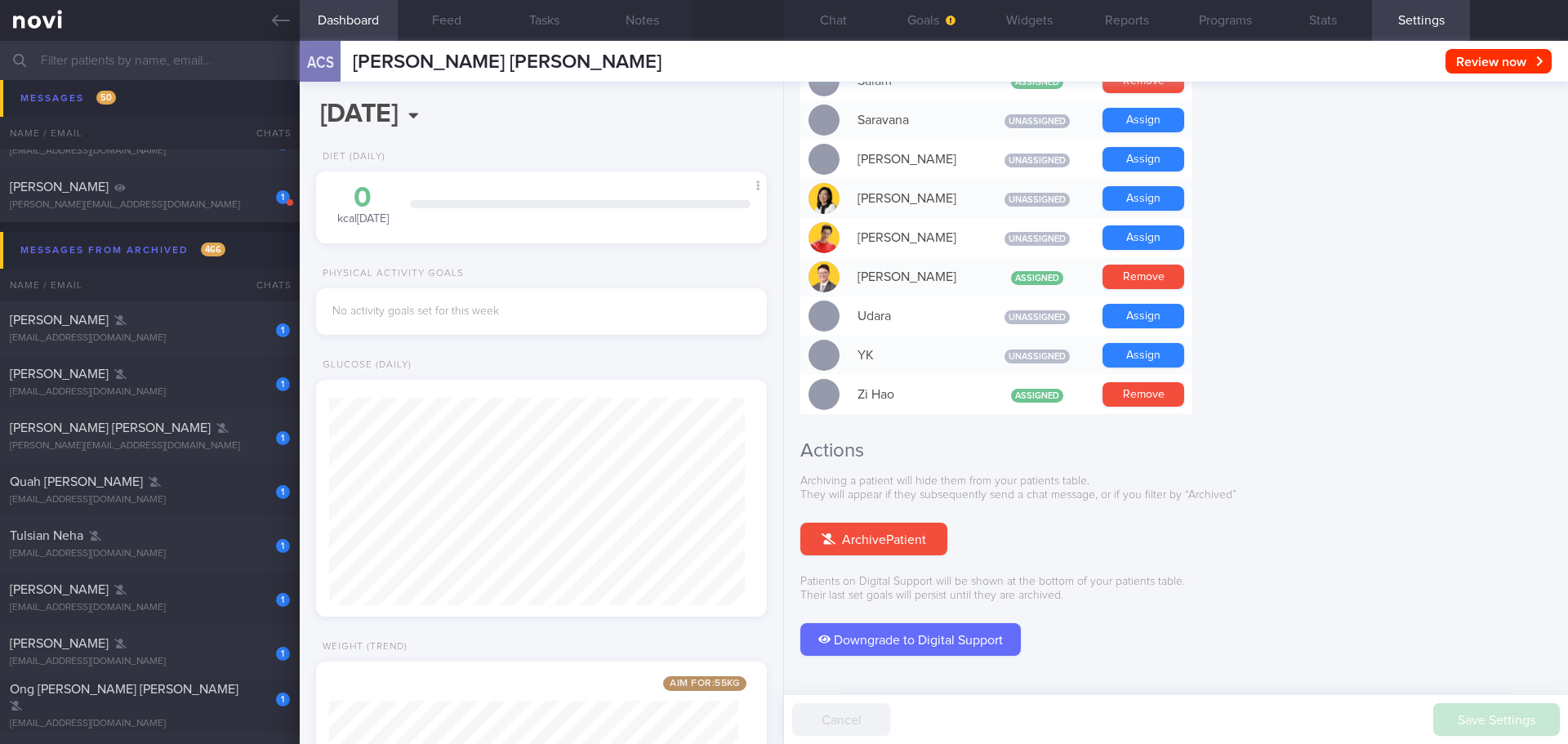
scroll to position [1405, 0]
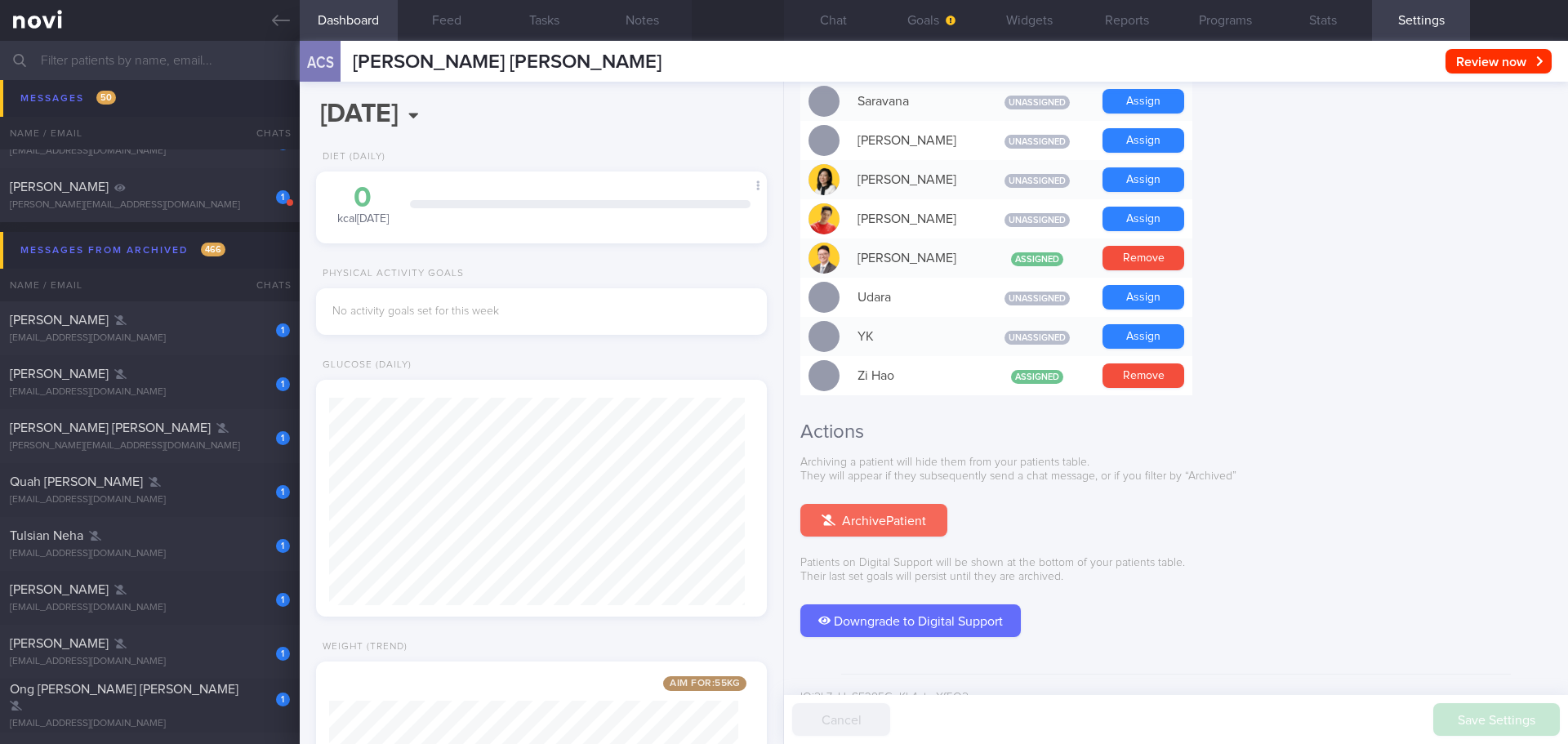
click at [896, 504] on button "Archive Patient" at bounding box center [874, 520] width 147 height 32
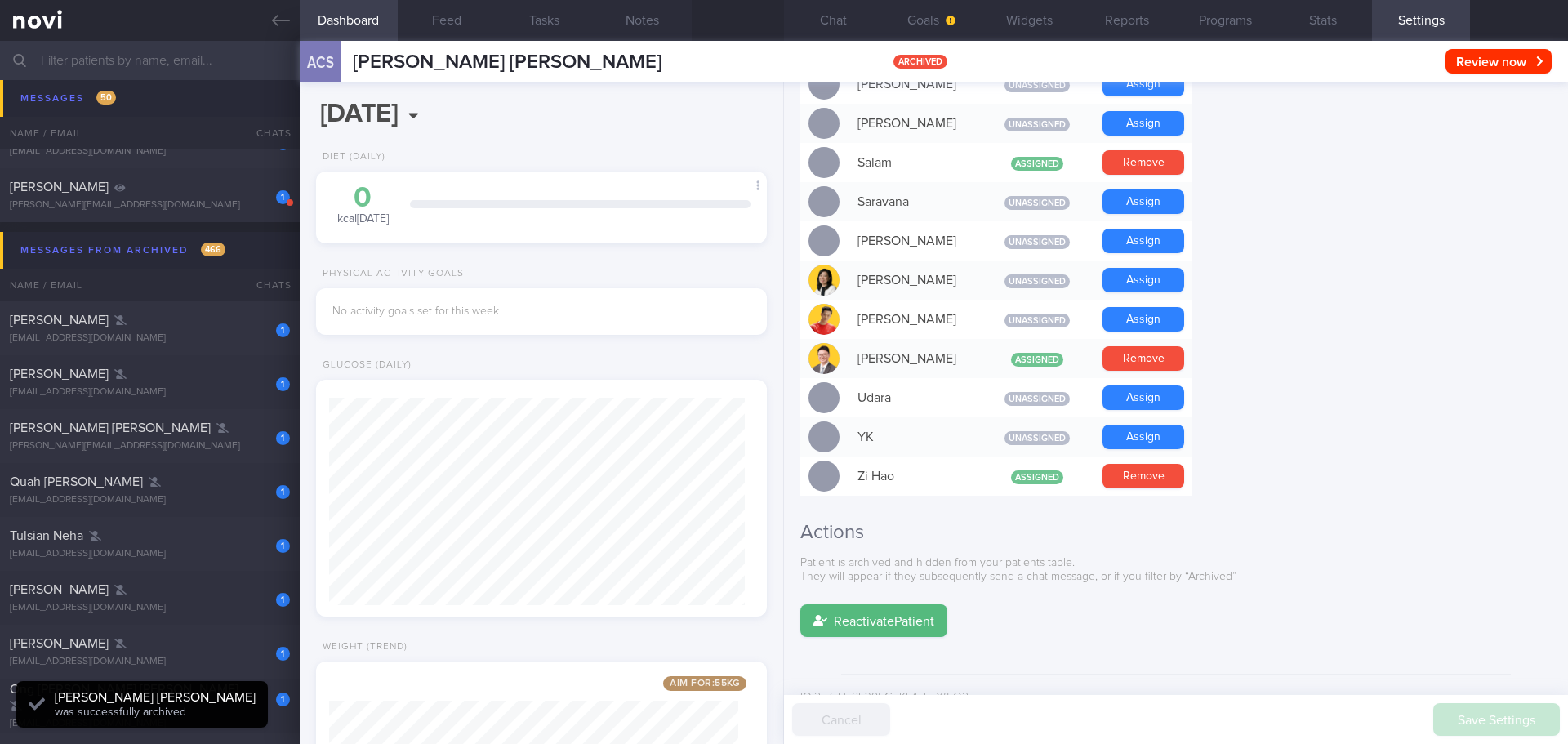
scroll to position [208, 417]
click at [830, 6] on button "Chat 1" at bounding box center [833, 20] width 98 height 41
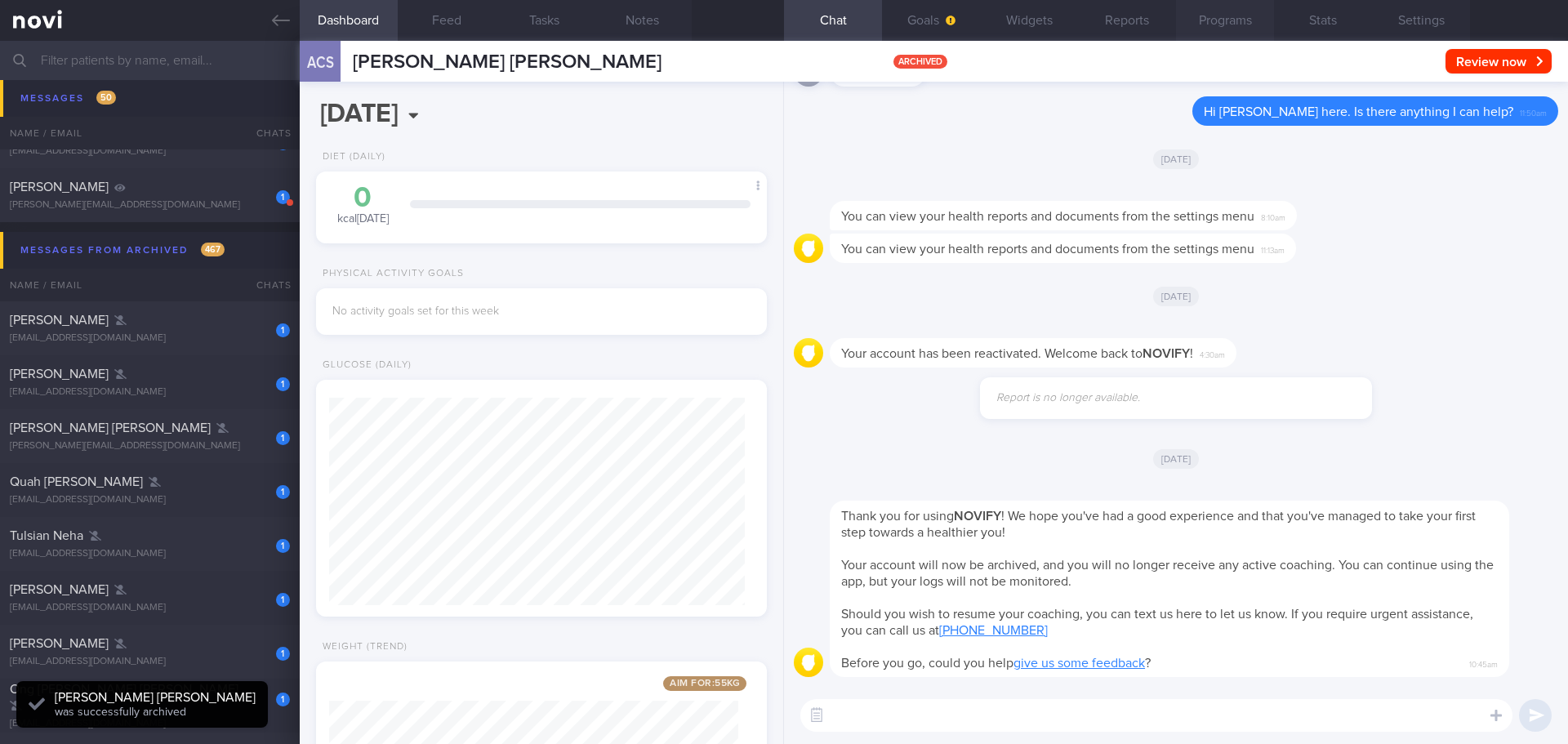
click at [1231, 20] on button "Programs" at bounding box center [1225, 20] width 98 height 41
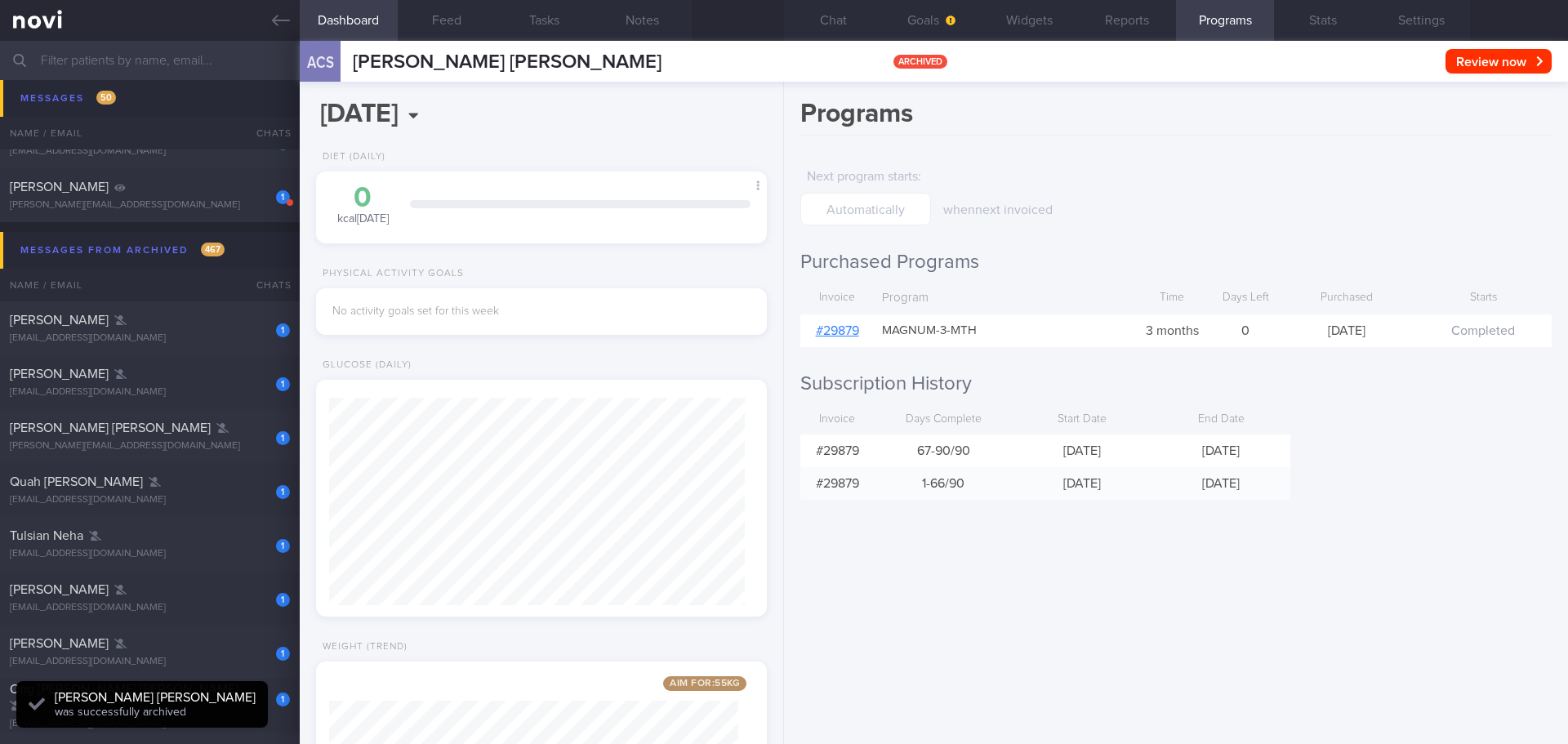
click at [839, 327] on link "# 29879" at bounding box center [836, 331] width 43 height 13
click at [1142, 31] on button "Reports" at bounding box center [1126, 20] width 98 height 41
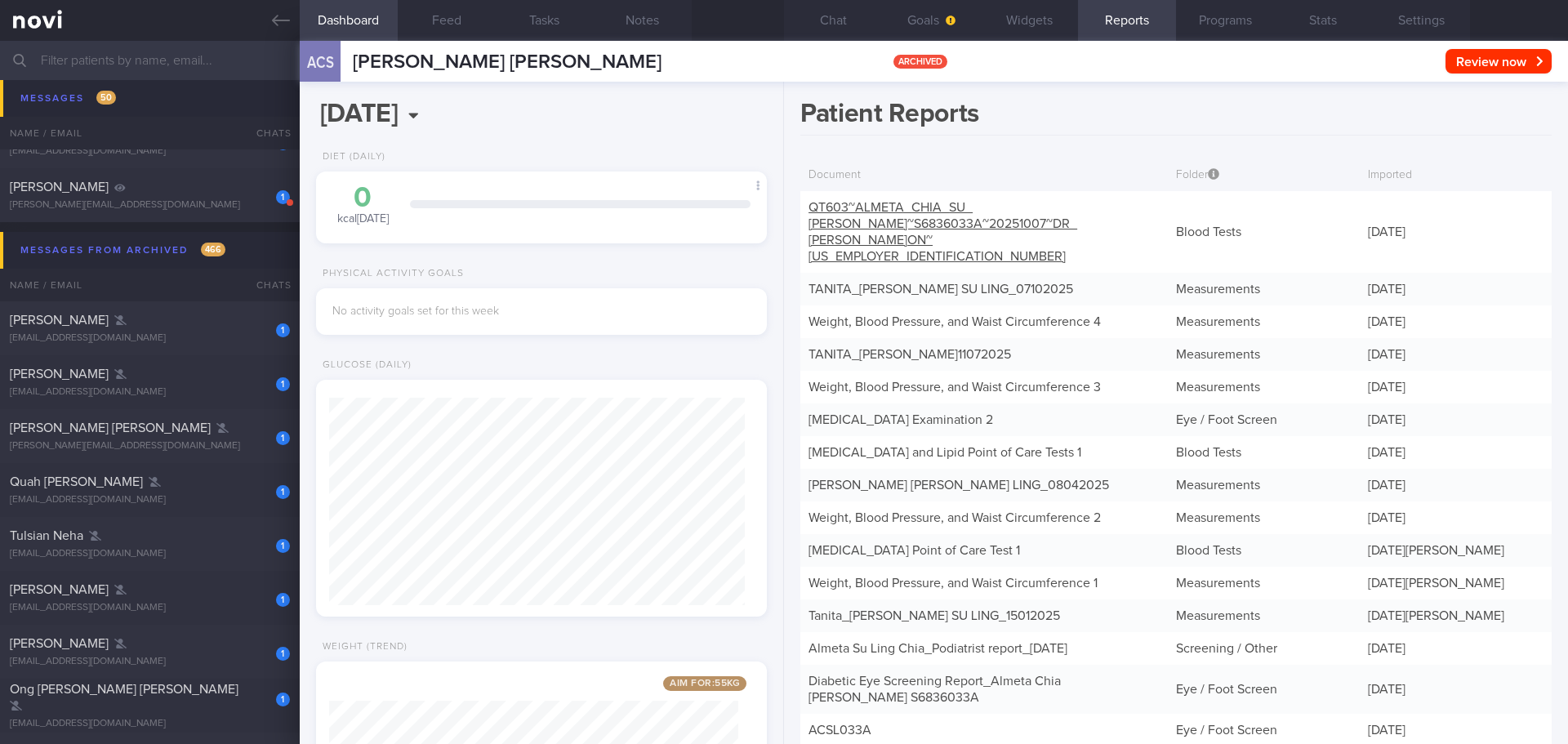
click at [951, 225] on link "QT603~ALMETA_ CHIA_ SU_ LING~S6836033A~20251007~DR_ [PERSON_NAME] ON~[US_EMPLOY…" at bounding box center [943, 232] width 269 height 62
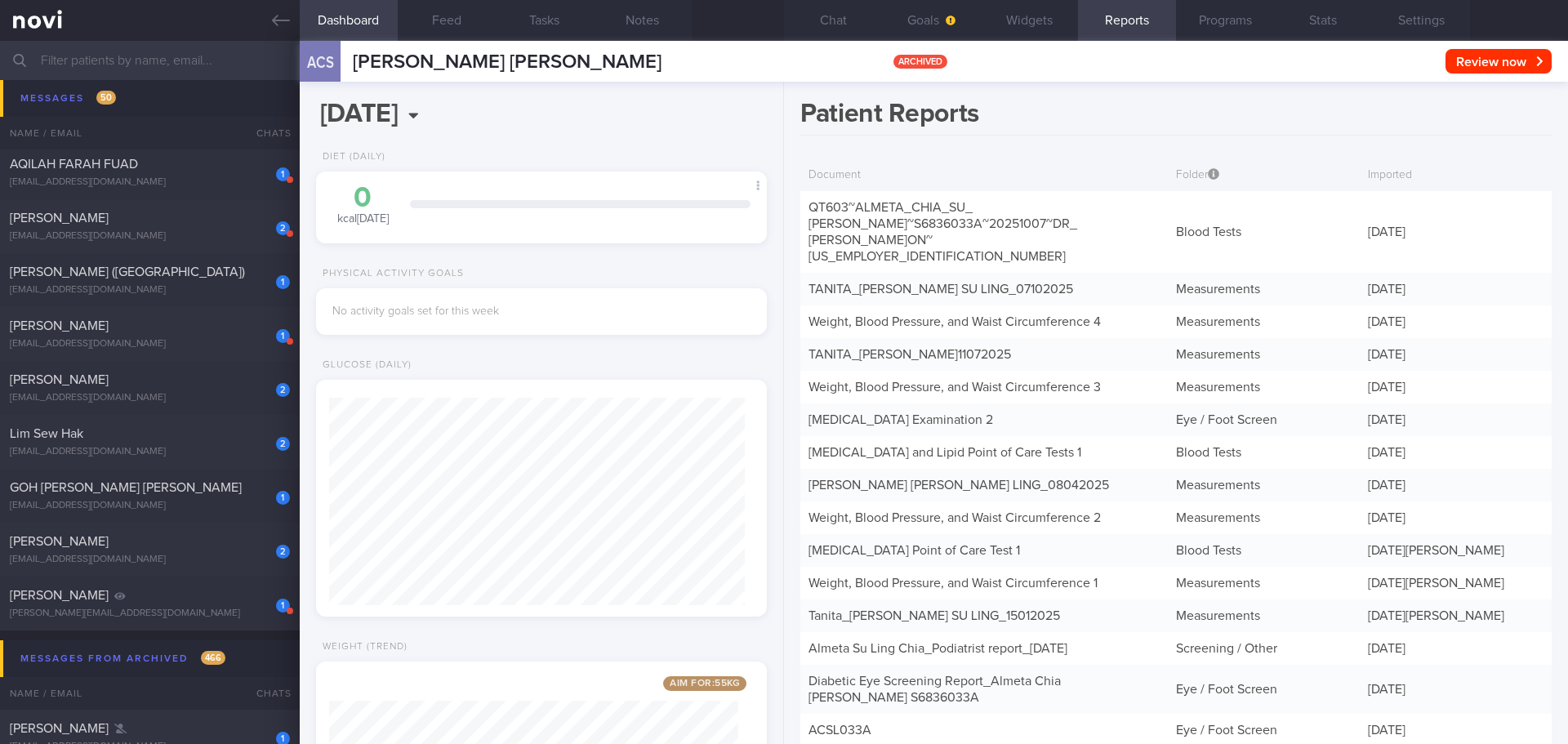
click at [169, 60] on input "text" at bounding box center [784, 60] width 1568 height 39
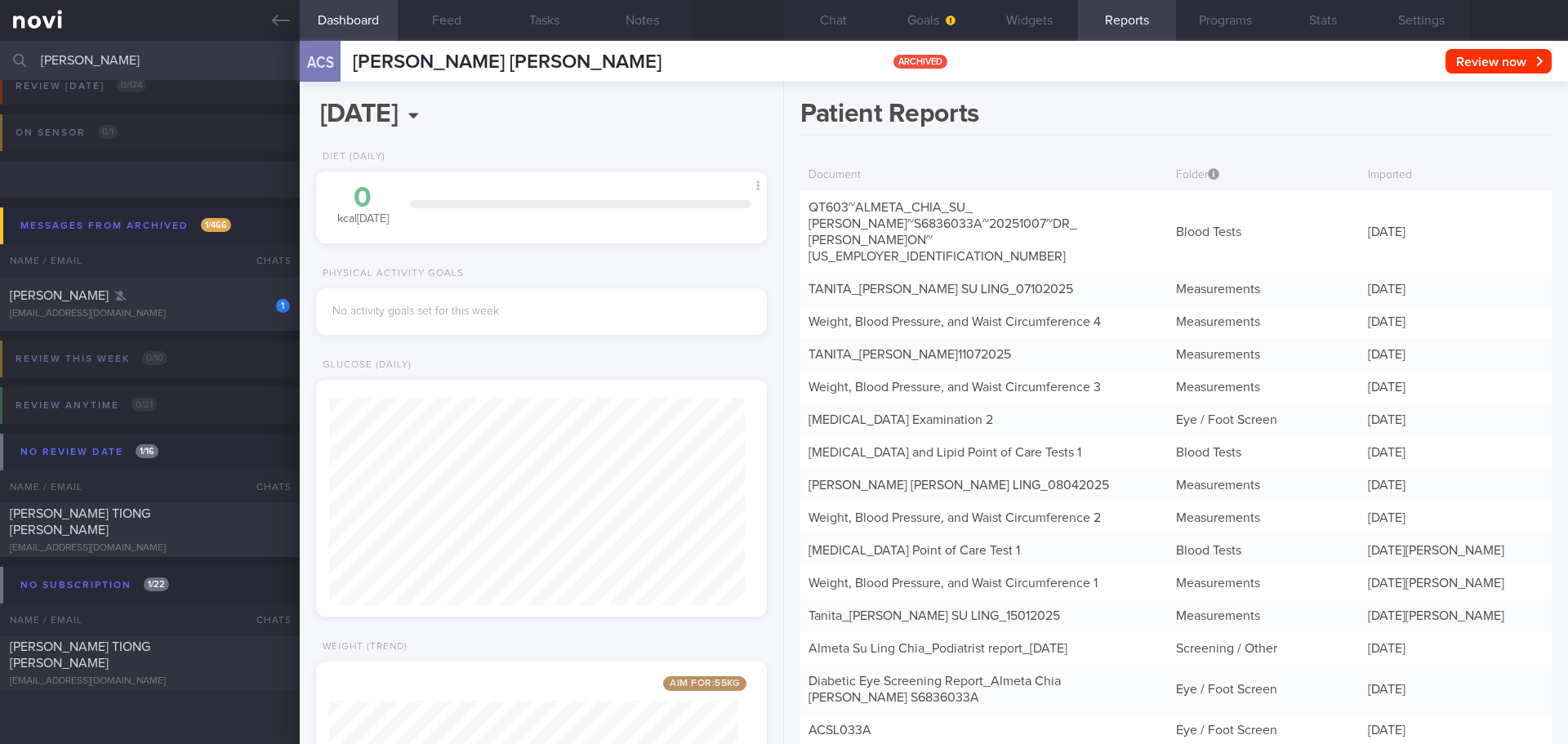
scroll to position [69, 0]
type input "[PERSON_NAME]"
click at [229, 293] on div "[PERSON_NAME]" at bounding box center [147, 295] width 276 height 16
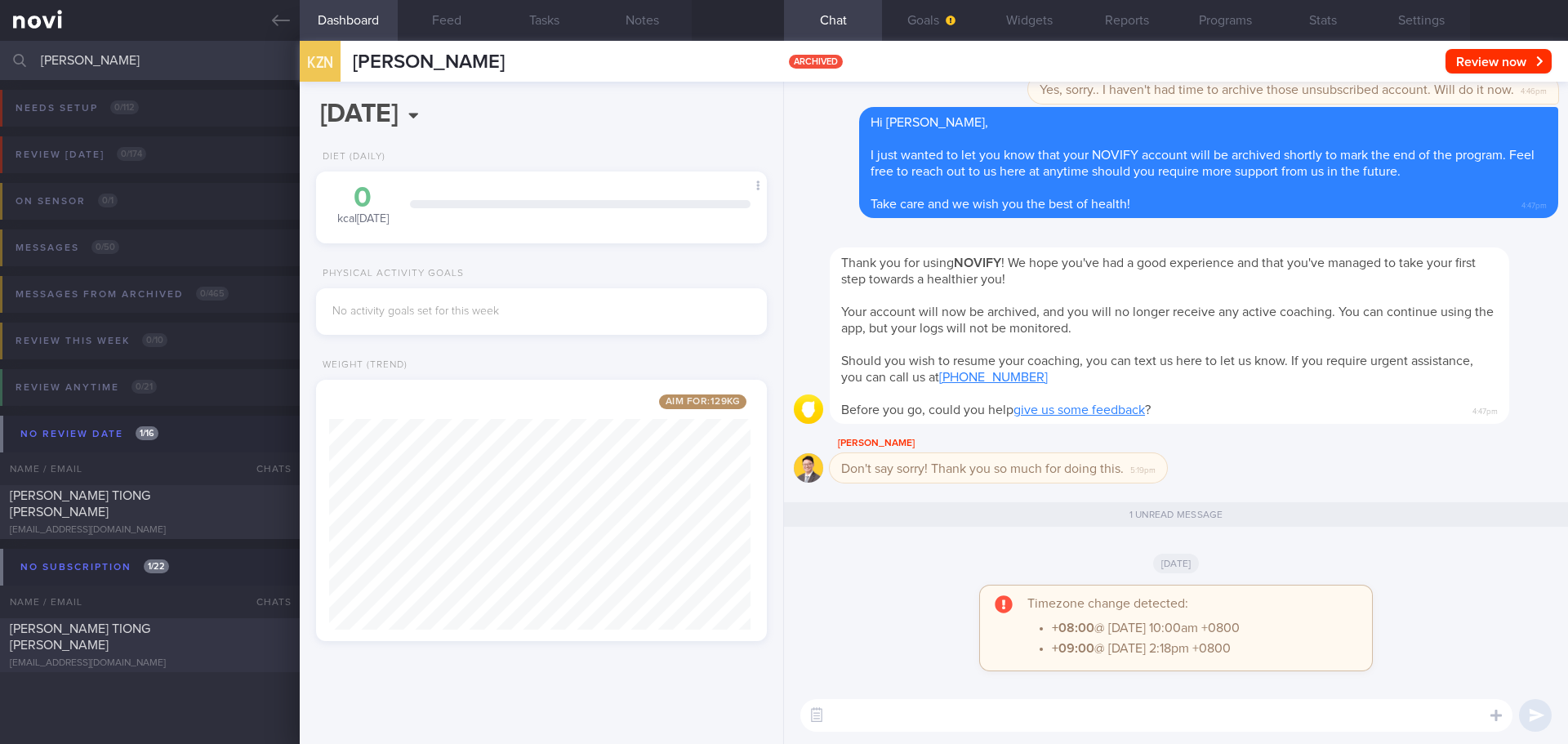
click at [229, 633] on div "[PERSON_NAME] TIONG [PERSON_NAME]" at bounding box center [147, 637] width 276 height 32
type input "KIV [DATE]"
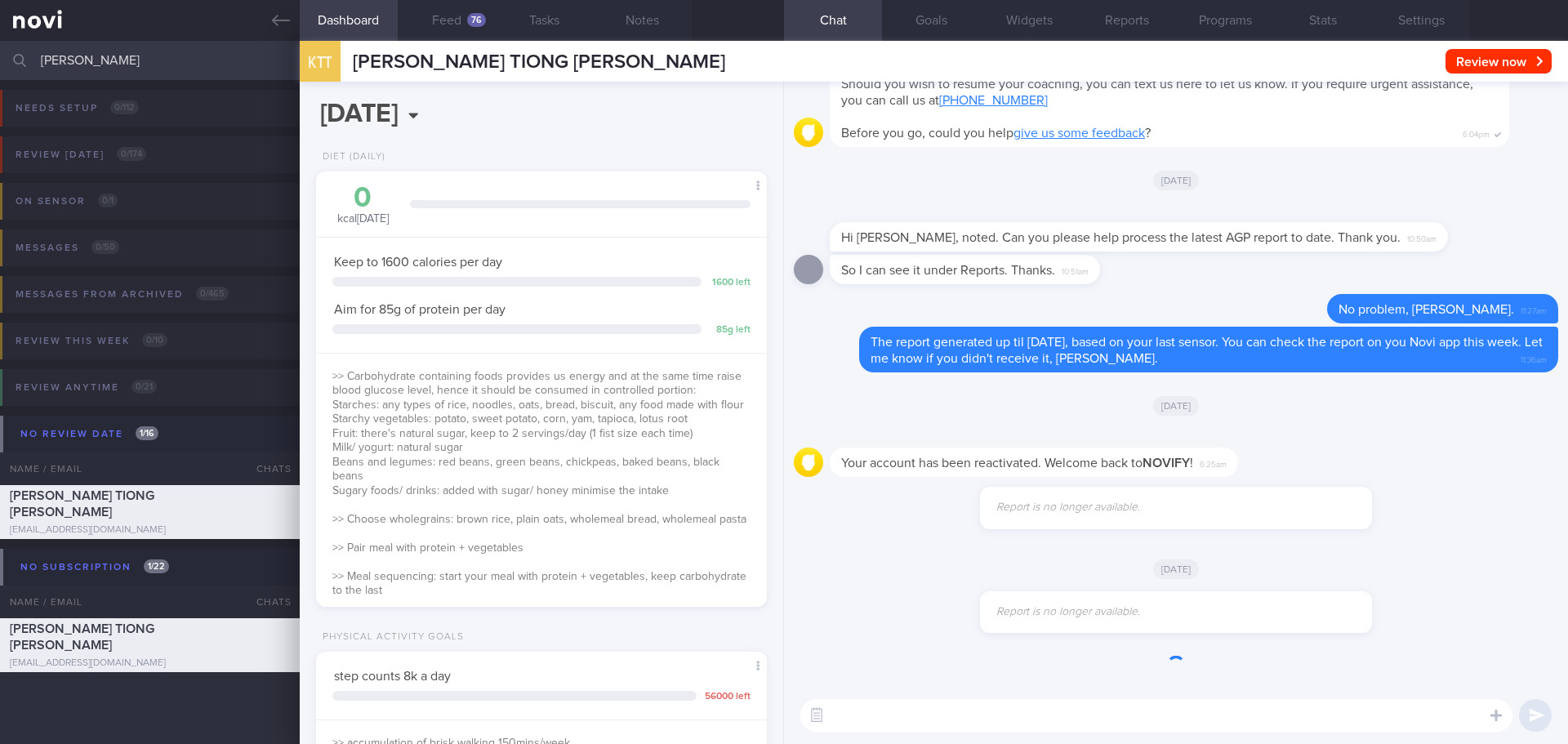
scroll to position [204, 410]
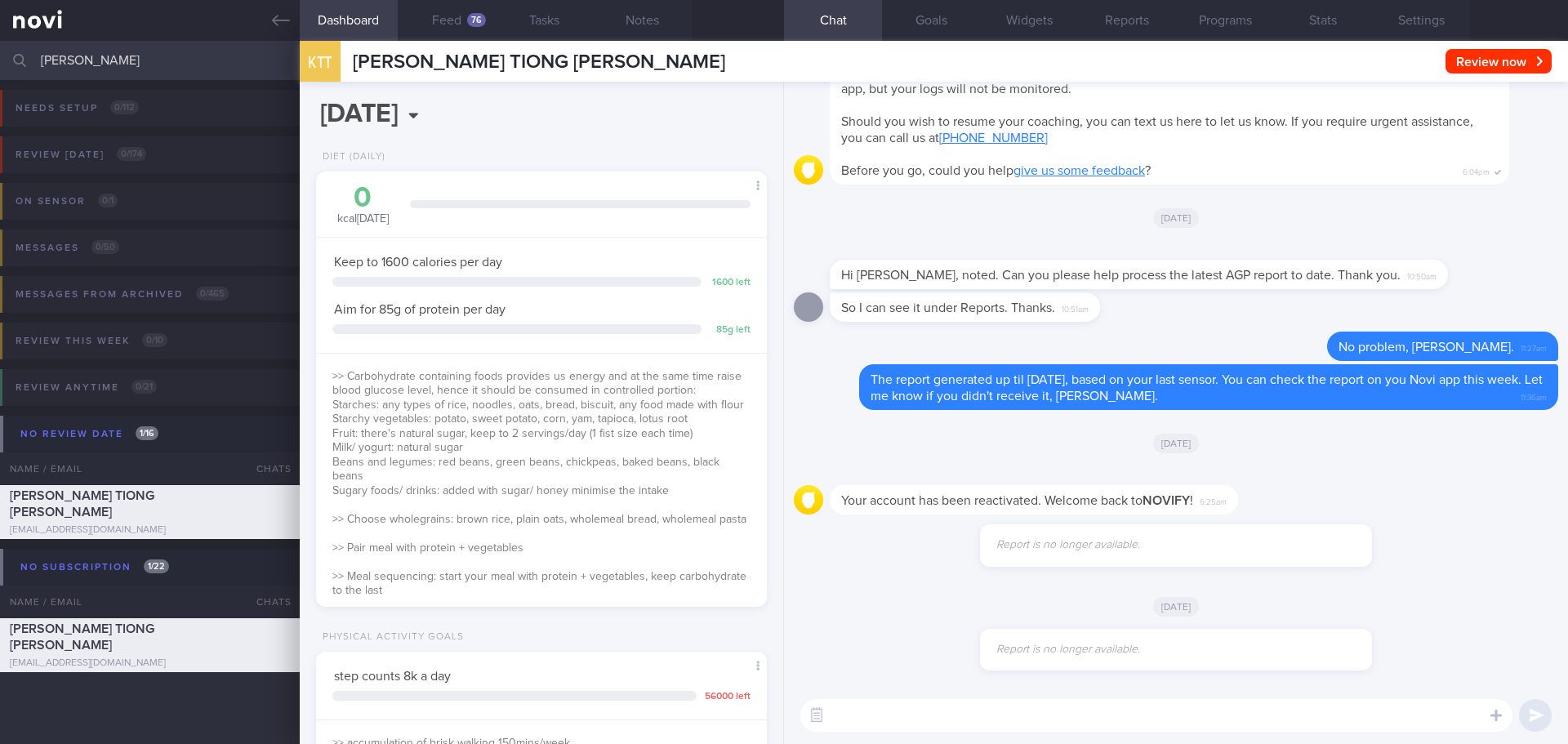
click at [1352, 467] on div "Your account has been reactivated. Welcome back to [GEOGRAPHIC_DATA] ! 6:25am" at bounding box center [1176, 495] width 765 height 59
click at [1347, 465] on div "[DATE]" at bounding box center [1176, 443] width 765 height 46
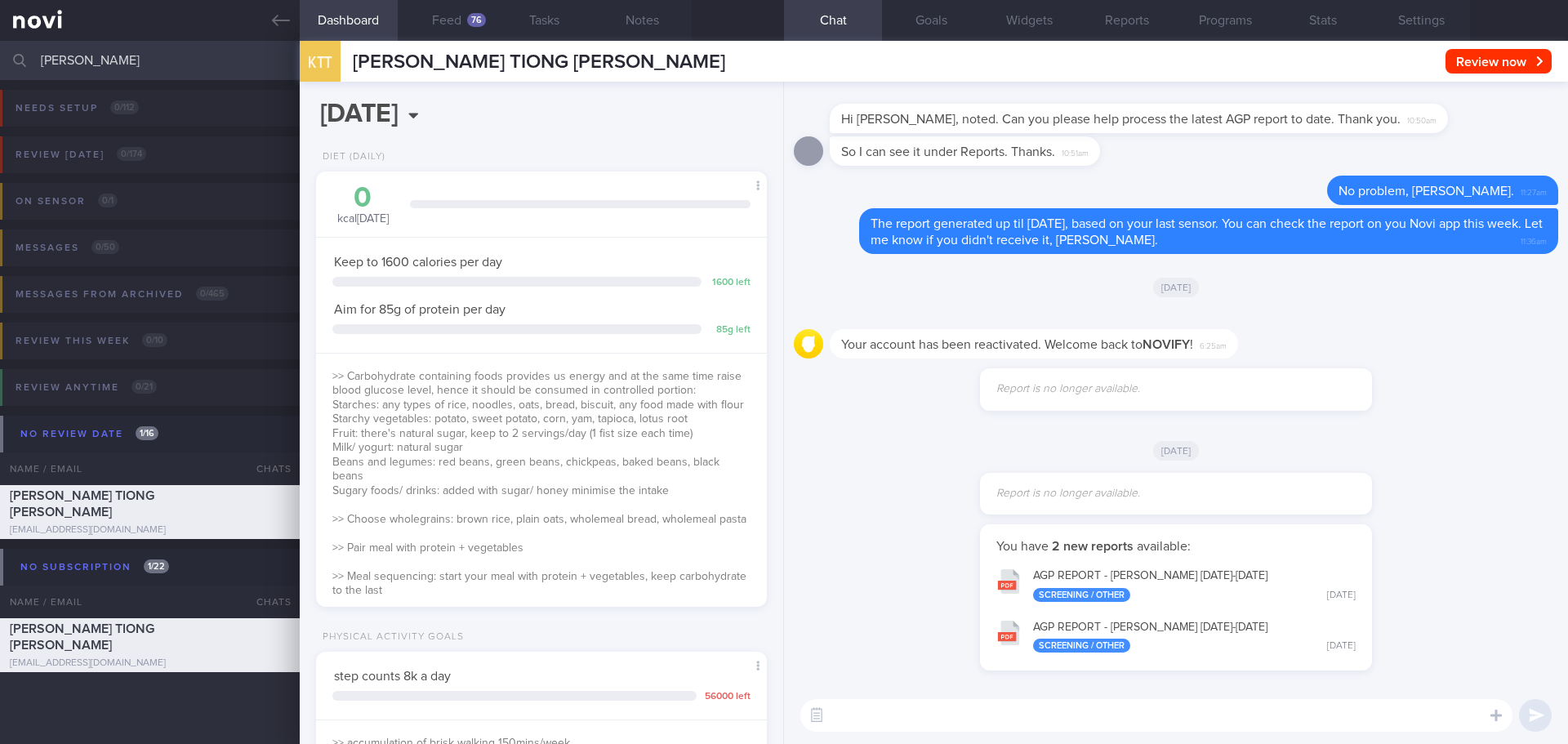
drag, startPoint x: 80, startPoint y: 67, endPoint x: -9, endPoint y: 72, distance: 89.1
click at [0, 72] on html "You are offline! Some functionality will be unavailable Patients New Users Coac…" at bounding box center [784, 372] width 1568 height 744
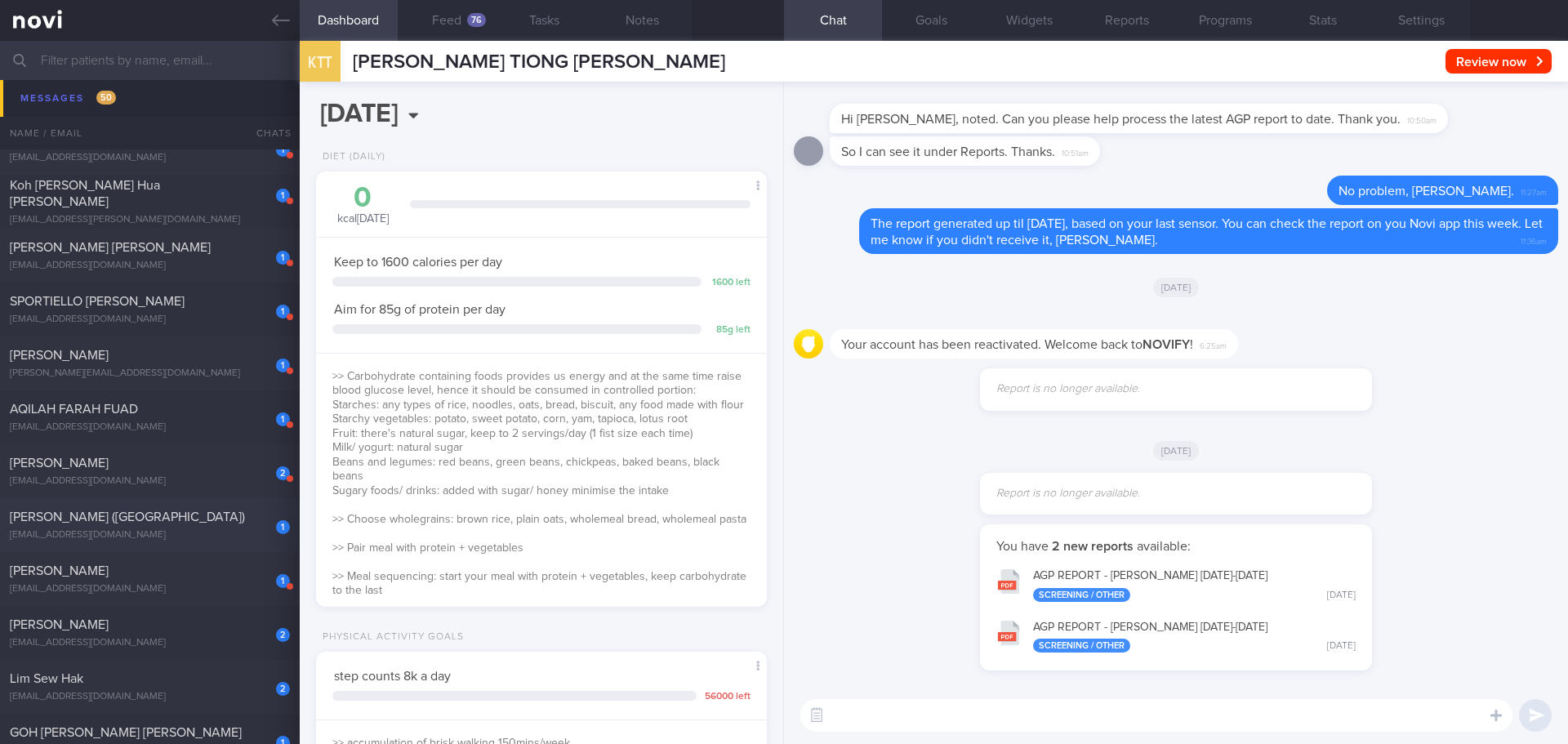
scroll to position [2450, 0]
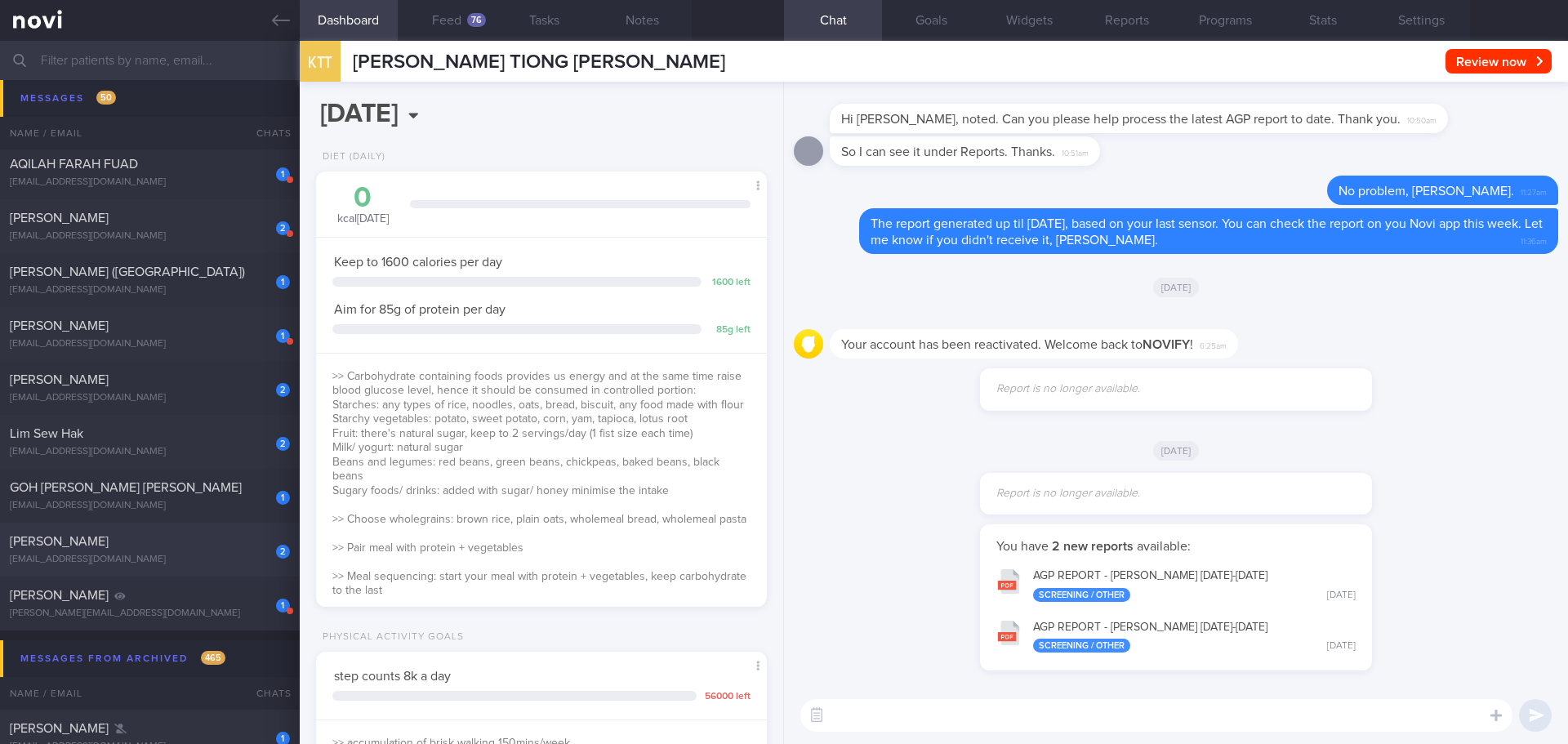
click at [195, 548] on div "[PERSON_NAME]" at bounding box center [147, 541] width 276 height 16
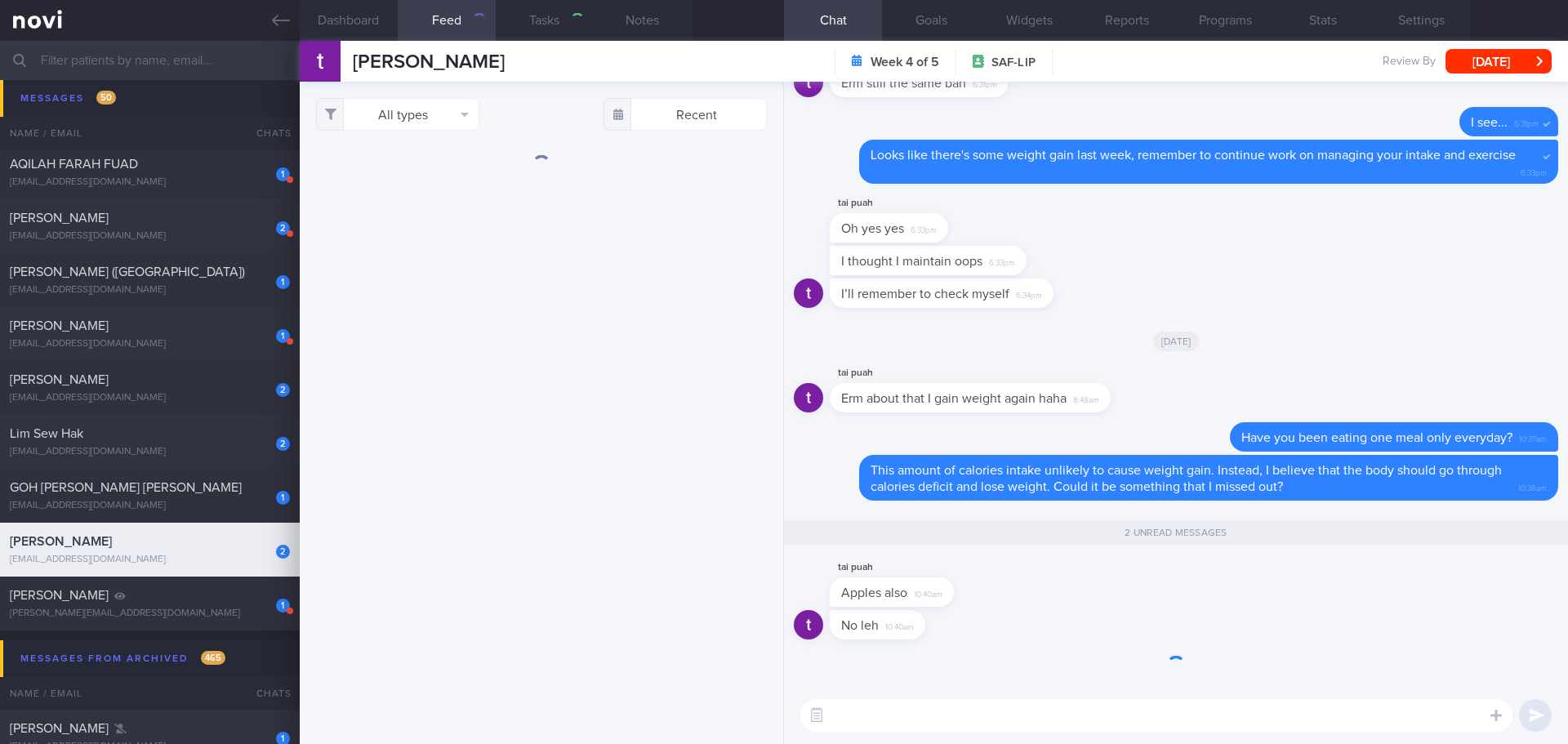
select select "8"
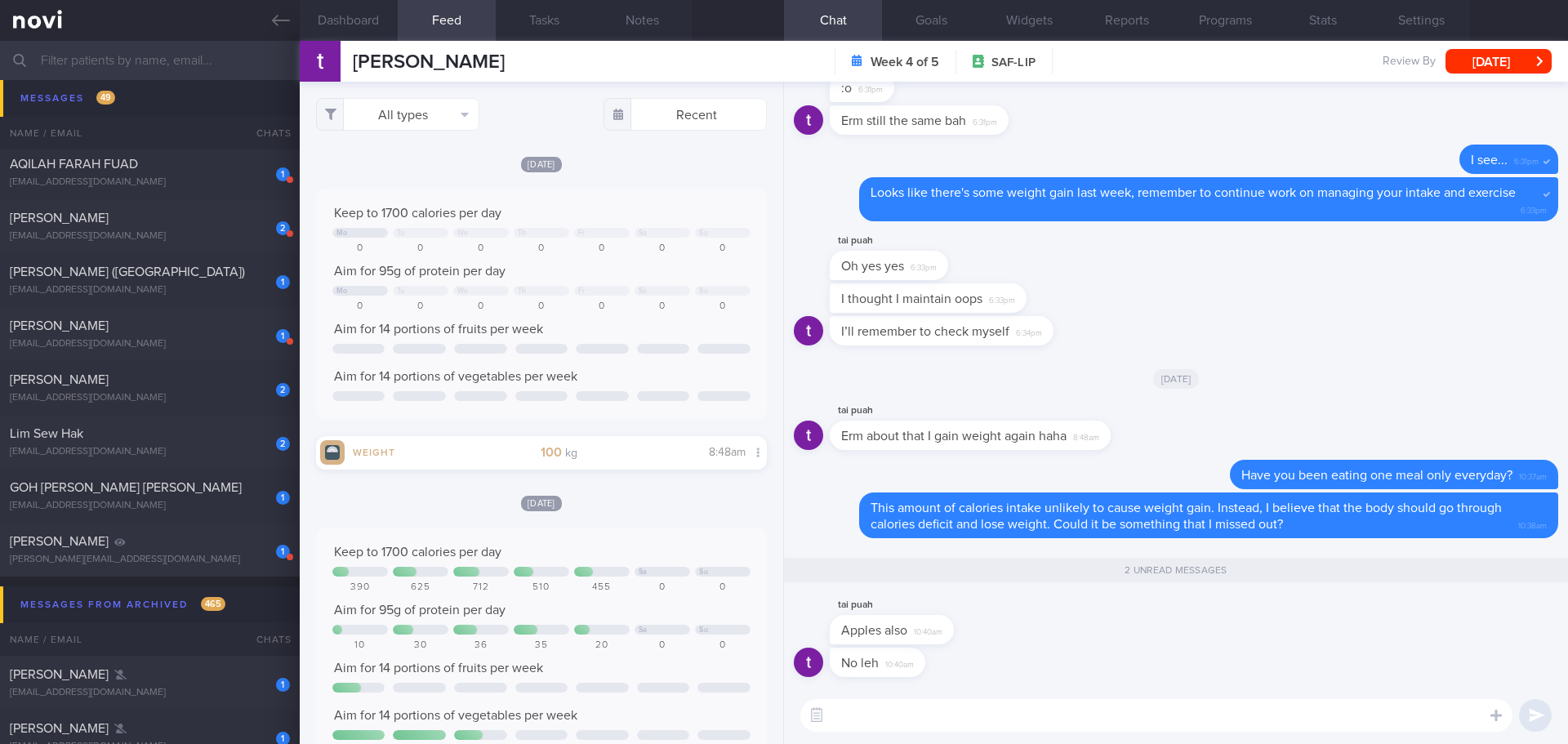
click at [1069, 623] on div "tai puah Apples also 10:40am" at bounding box center [1176, 621] width 765 height 52
click at [1069, 617] on div "tai puah Apples also 10:40am" at bounding box center [1176, 621] width 765 height 52
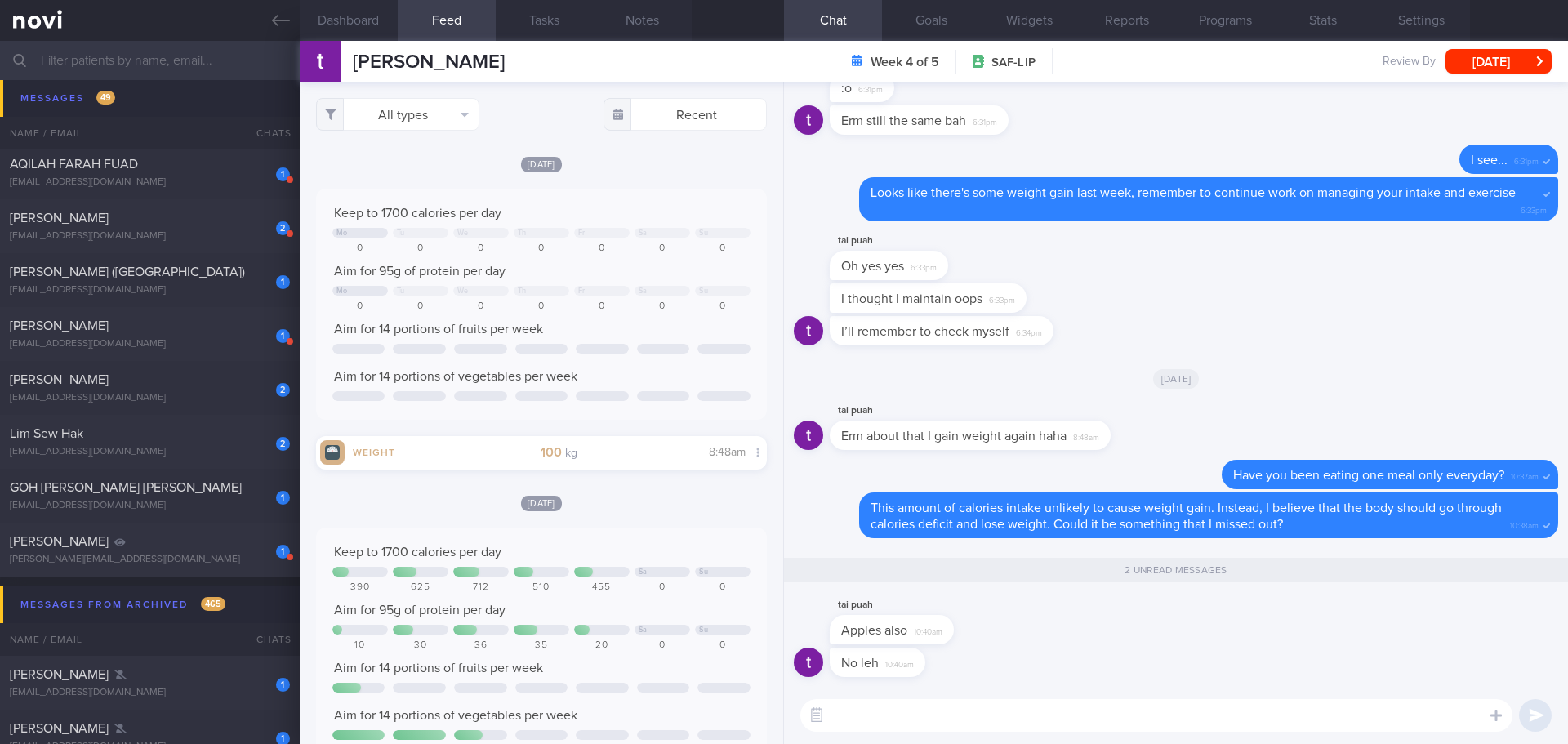
click at [1069, 617] on div "tai puah Apples also 10:40am" at bounding box center [1176, 621] width 765 height 52
click at [631, 492] on div "All types Food Activity Glucose Weight Medicine Blood Pressure [MEDICAL_DATA] I…" at bounding box center [541, 413] width 484 height 662
click at [901, 708] on textarea at bounding box center [1156, 715] width 712 height 32
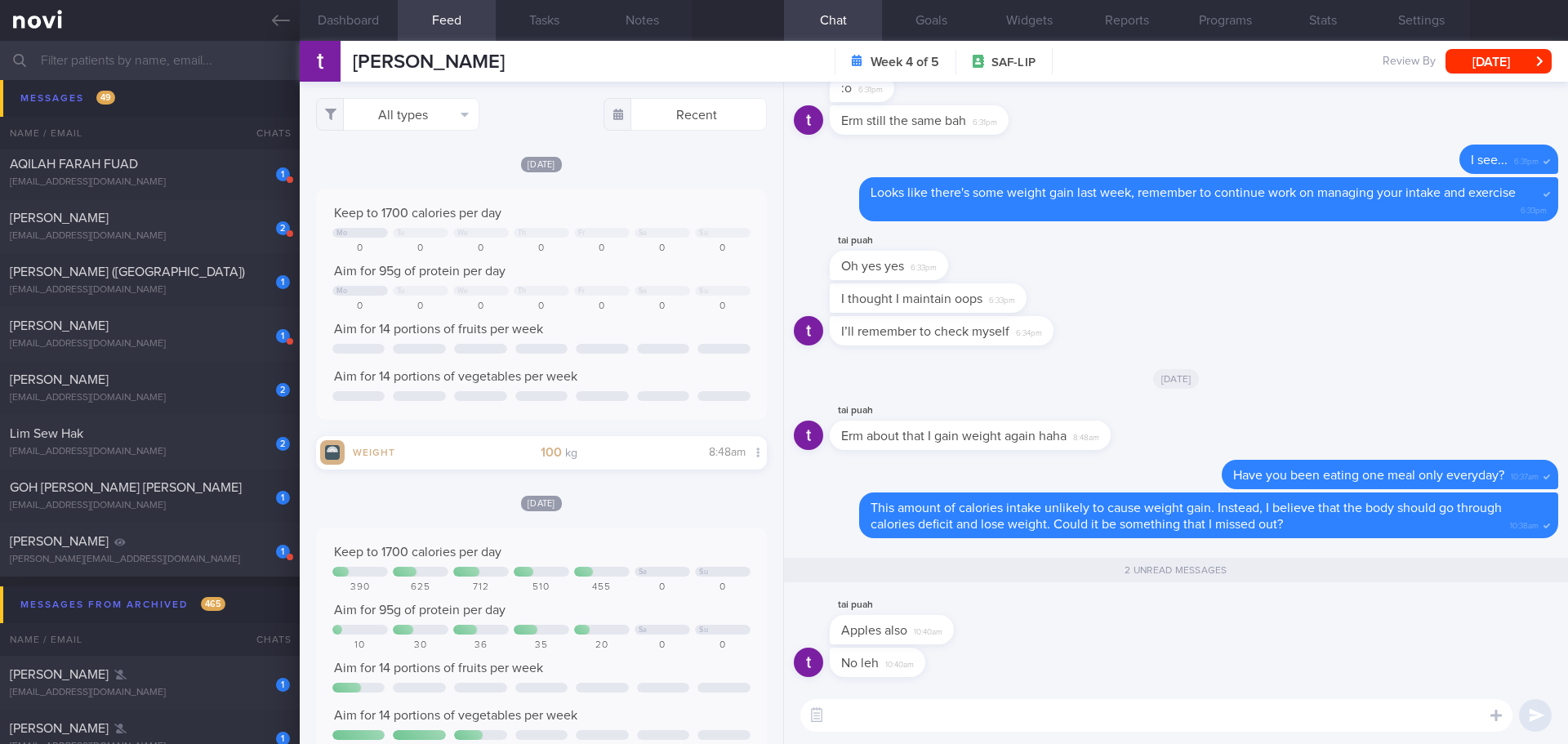
click at [901, 708] on textarea at bounding box center [1156, 715] width 712 height 32
click at [933, 713] on textarea at bounding box center [1156, 715] width 712 height 32
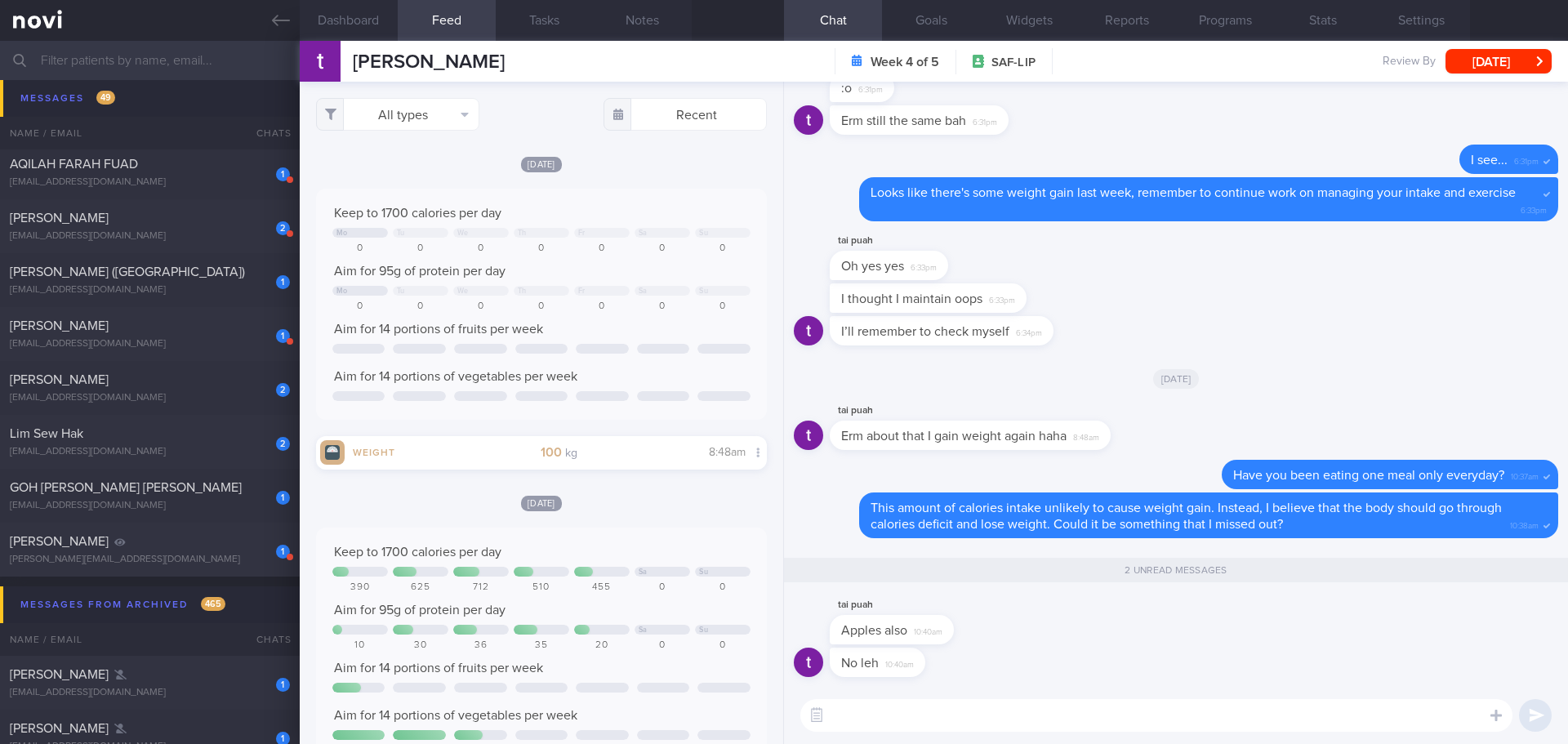
click at [933, 713] on textarea at bounding box center [1156, 715] width 712 height 32
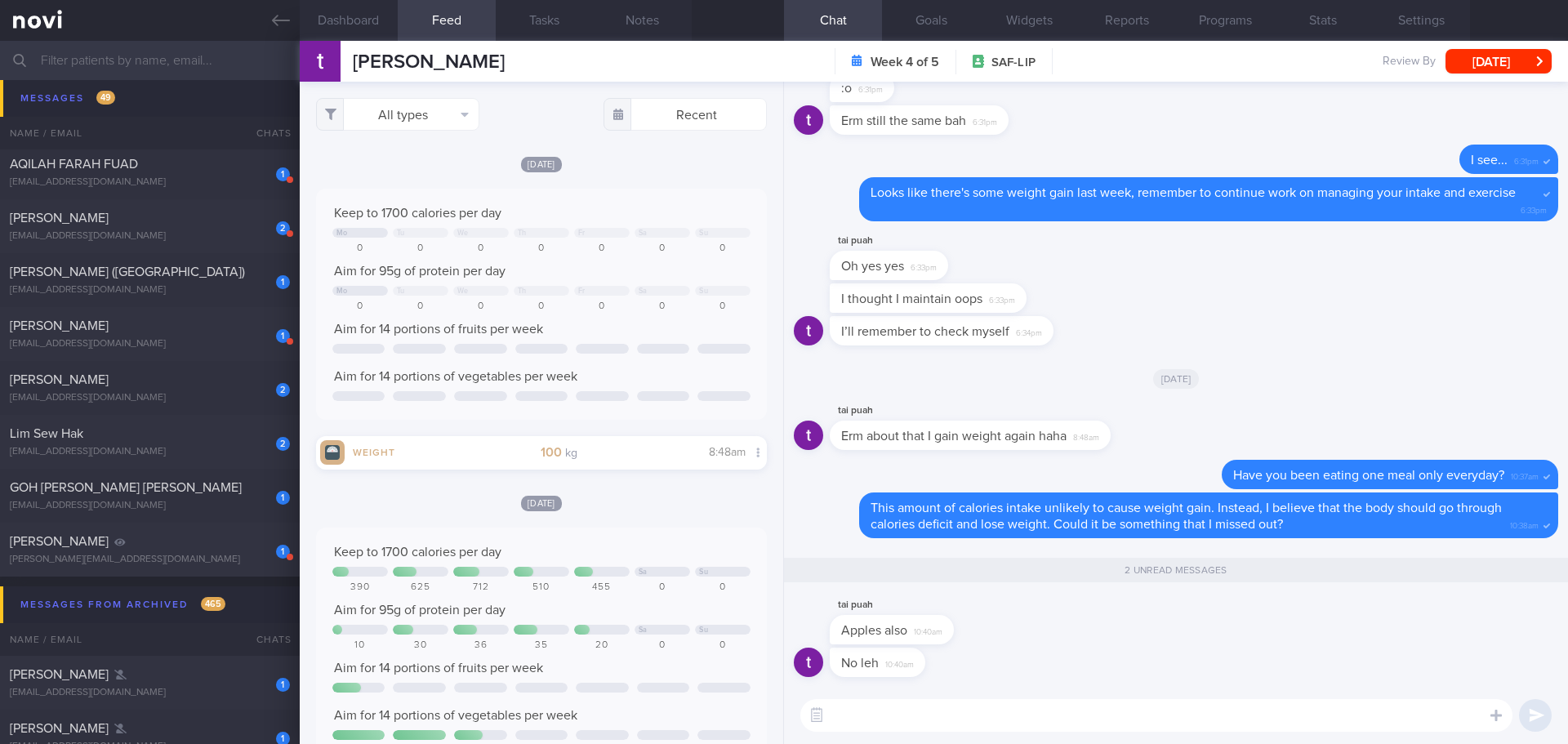
click at [933, 713] on textarea at bounding box center [1156, 715] width 712 height 32
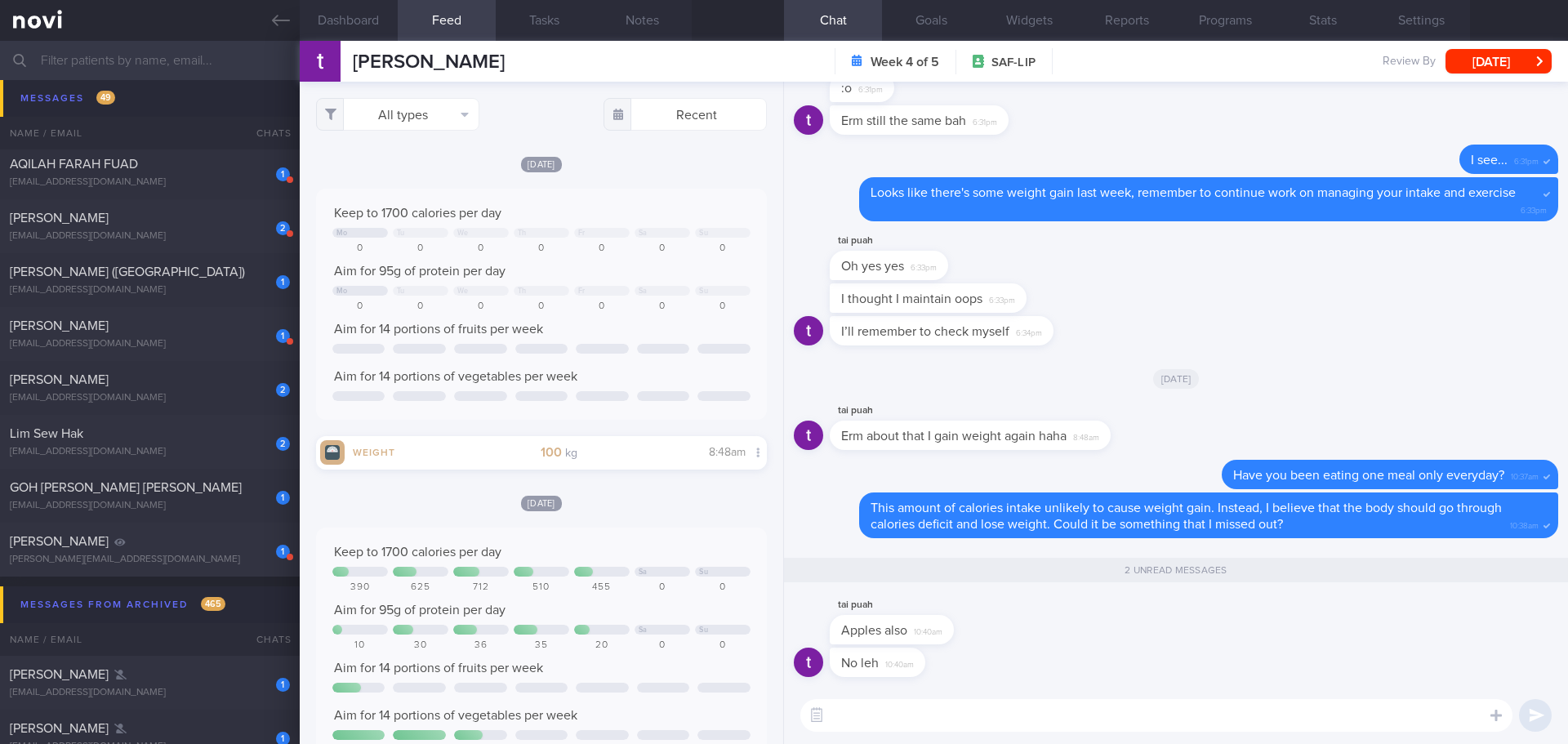
click at [933, 713] on textarea at bounding box center [1156, 715] width 712 height 32
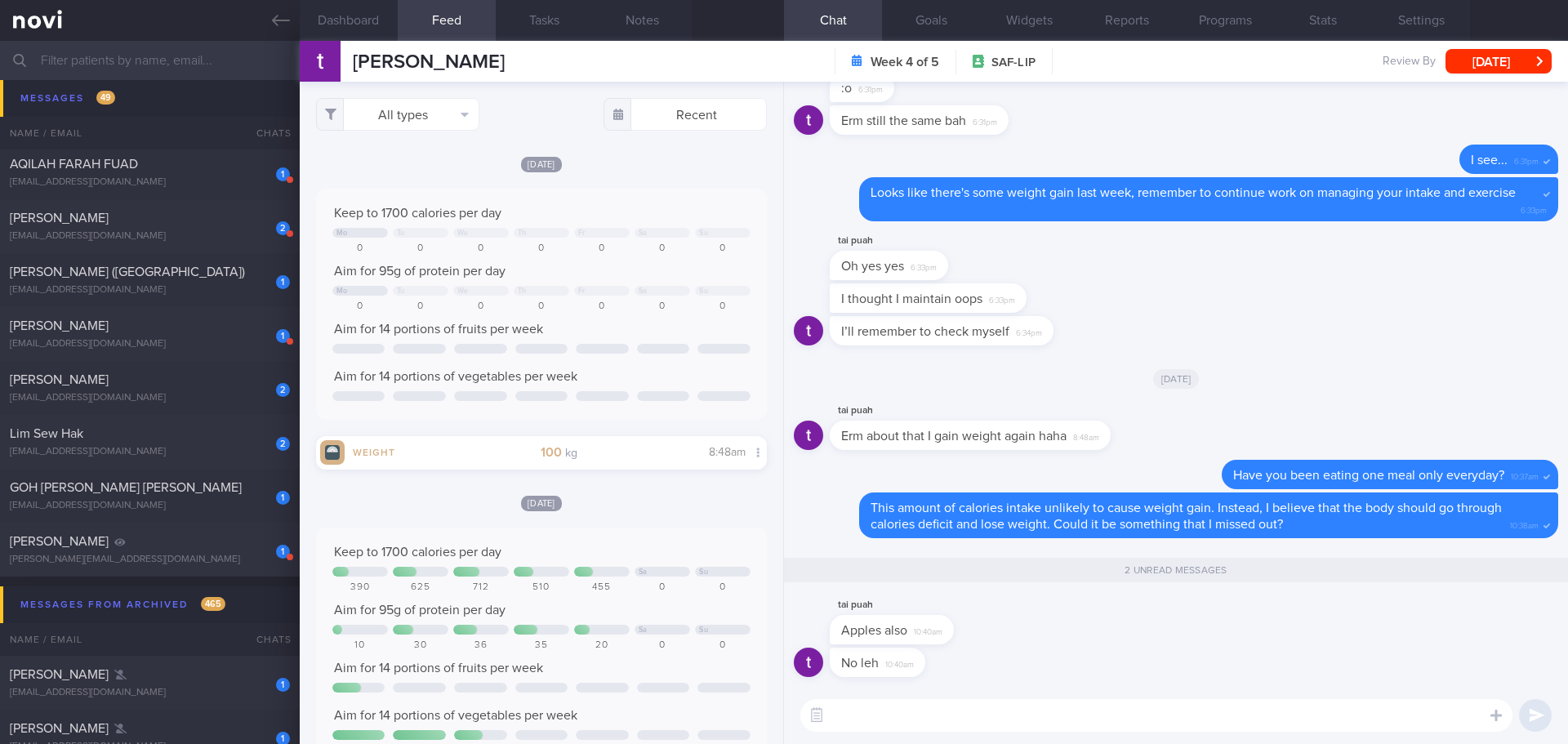
click at [933, 713] on textarea at bounding box center [1156, 715] width 712 height 32
click at [933, 709] on textarea at bounding box center [1156, 715] width 712 height 32
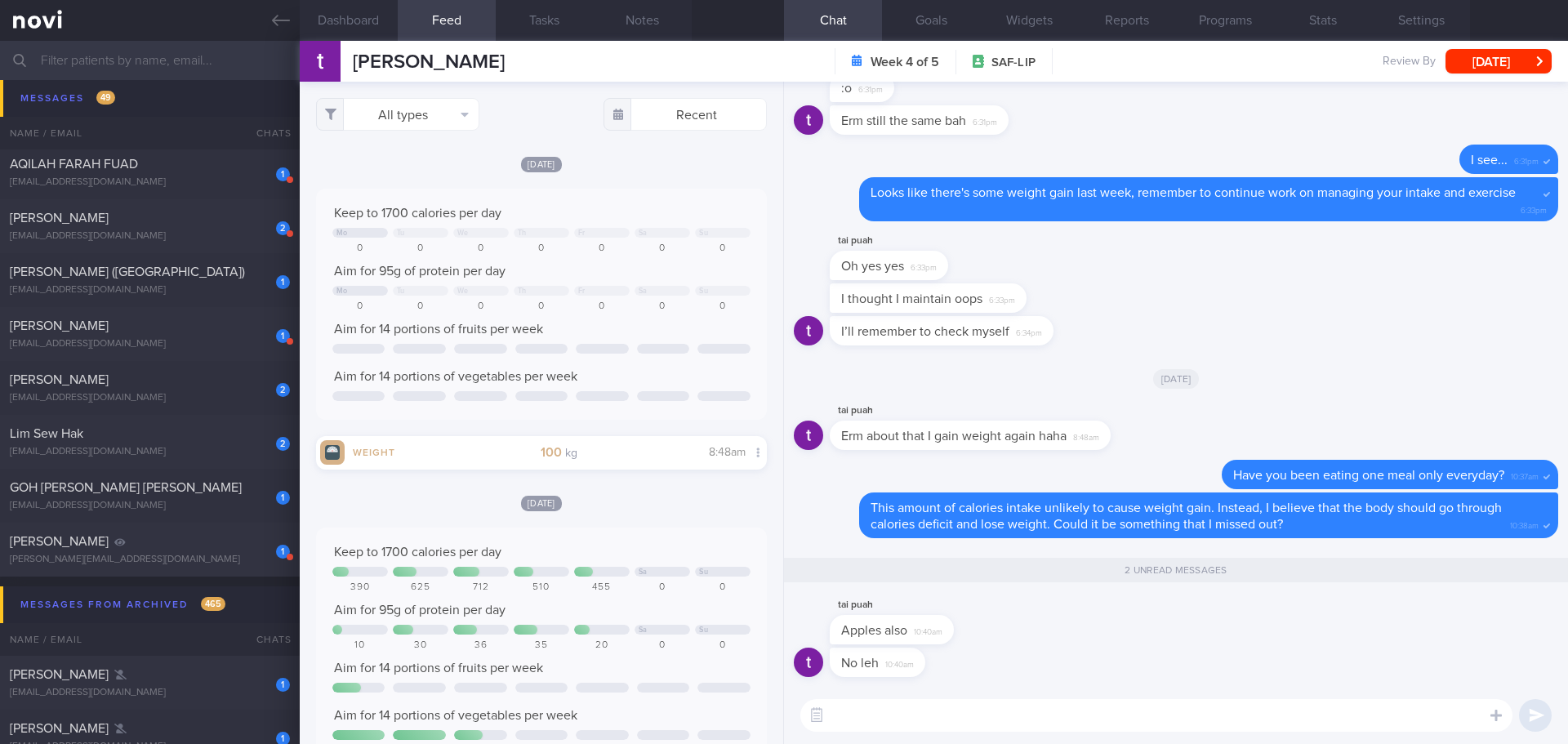
click at [933, 709] on textarea at bounding box center [1156, 715] width 712 height 32
type textarea "I"
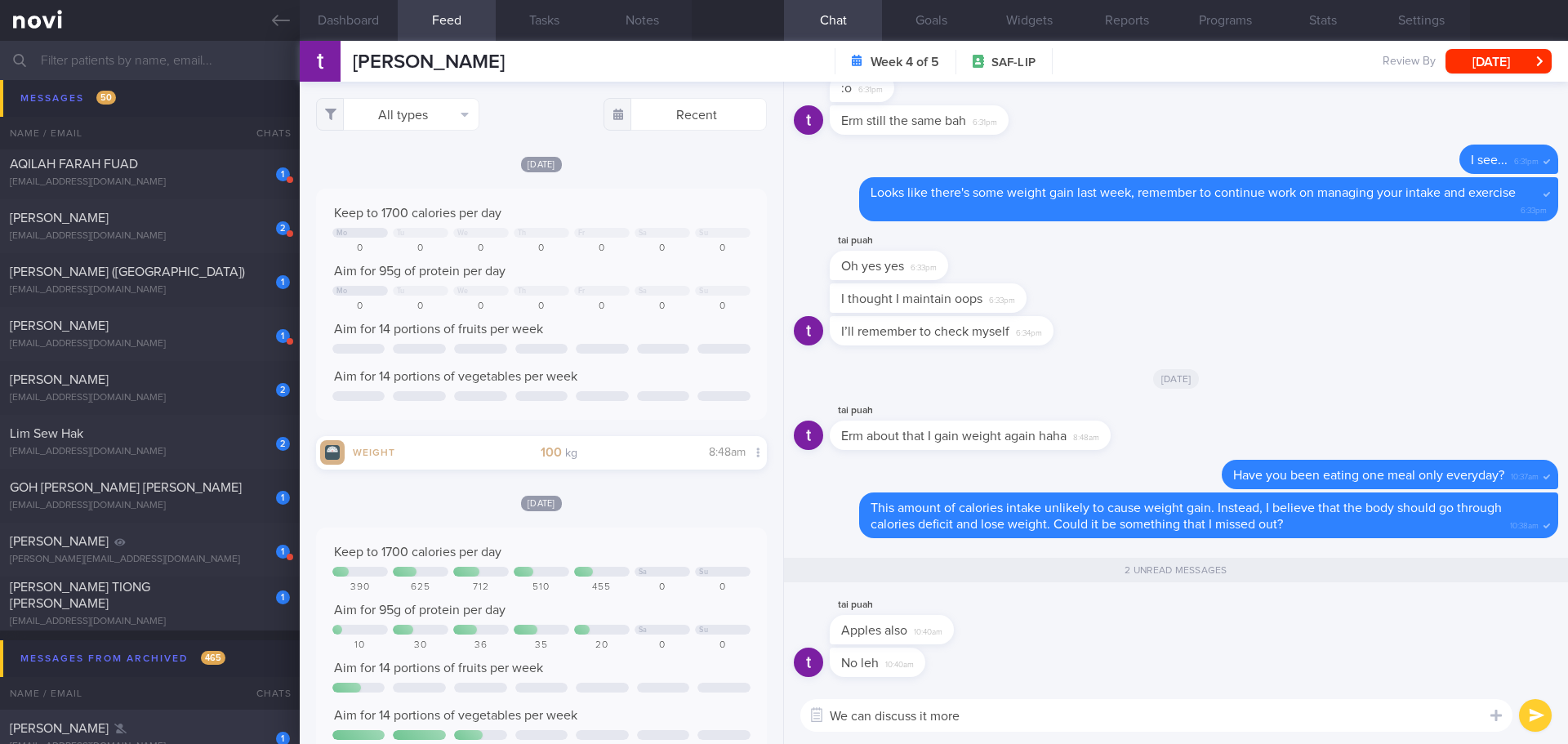
type textarea "We can discuss it more"
click at [1095, 712] on textarea "We can discuss it more" at bounding box center [1156, 715] width 712 height 32
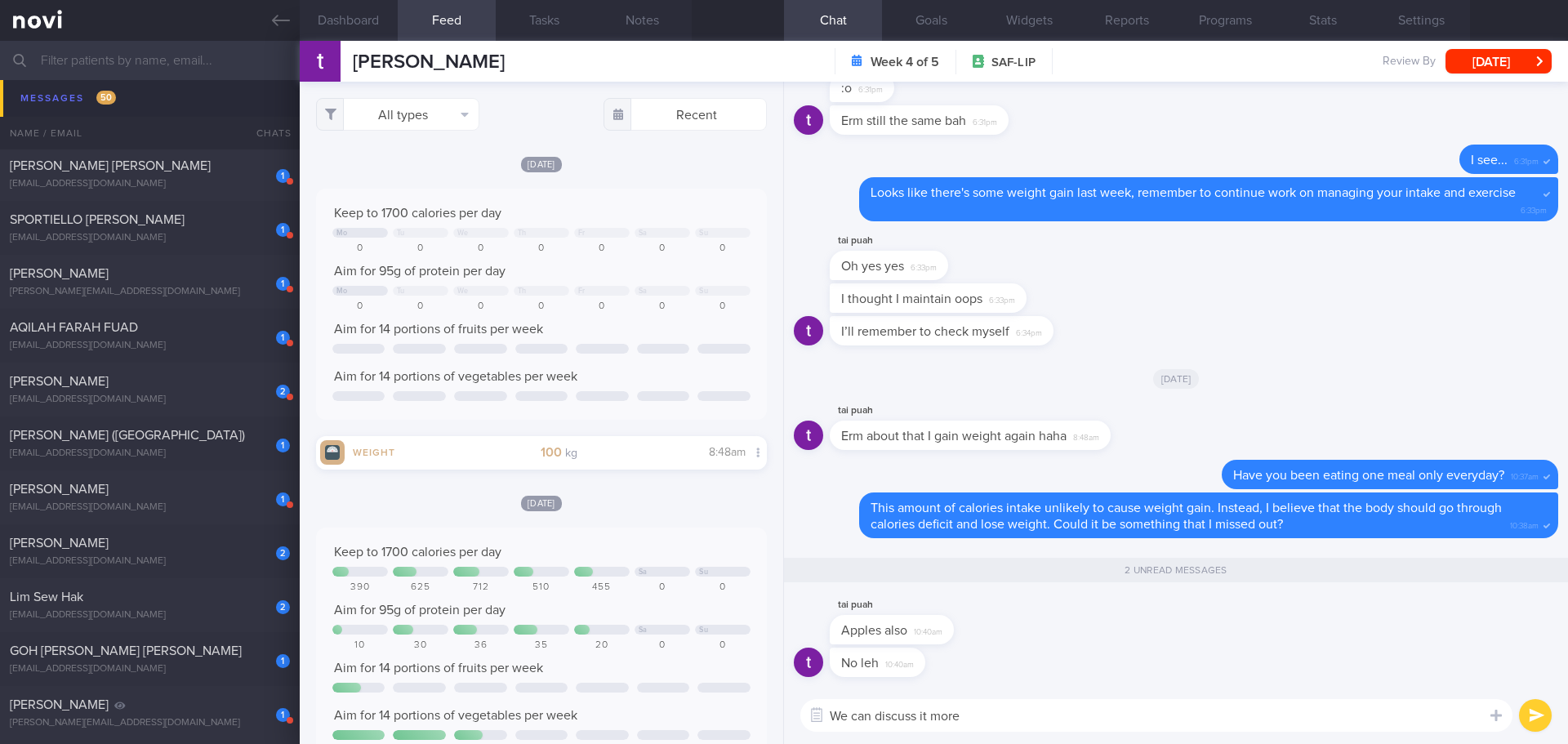
scroll to position [1, 0]
click at [1029, 710] on textarea "We can discuss it more" at bounding box center [1156, 715] width 712 height 32
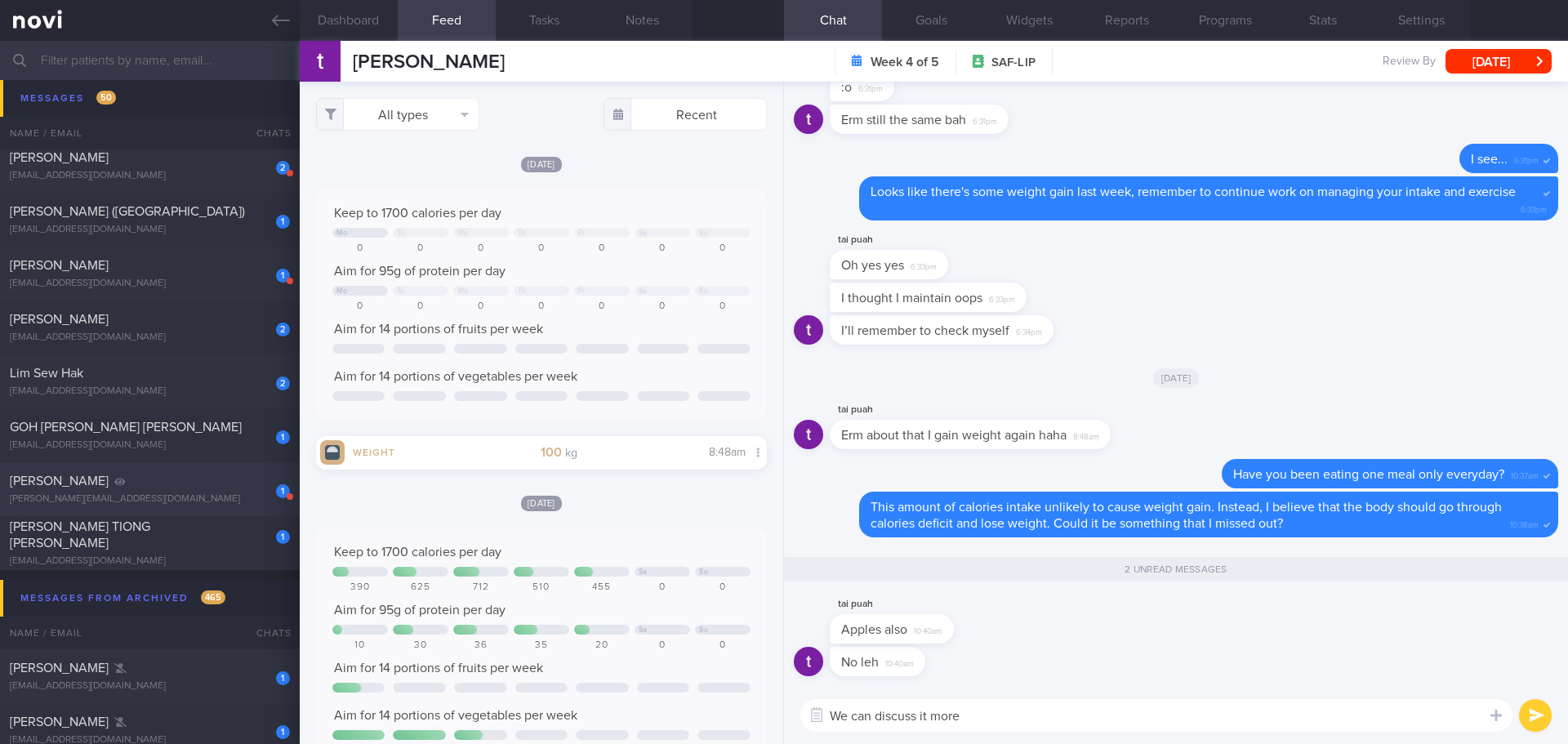
scroll to position [2450, 0]
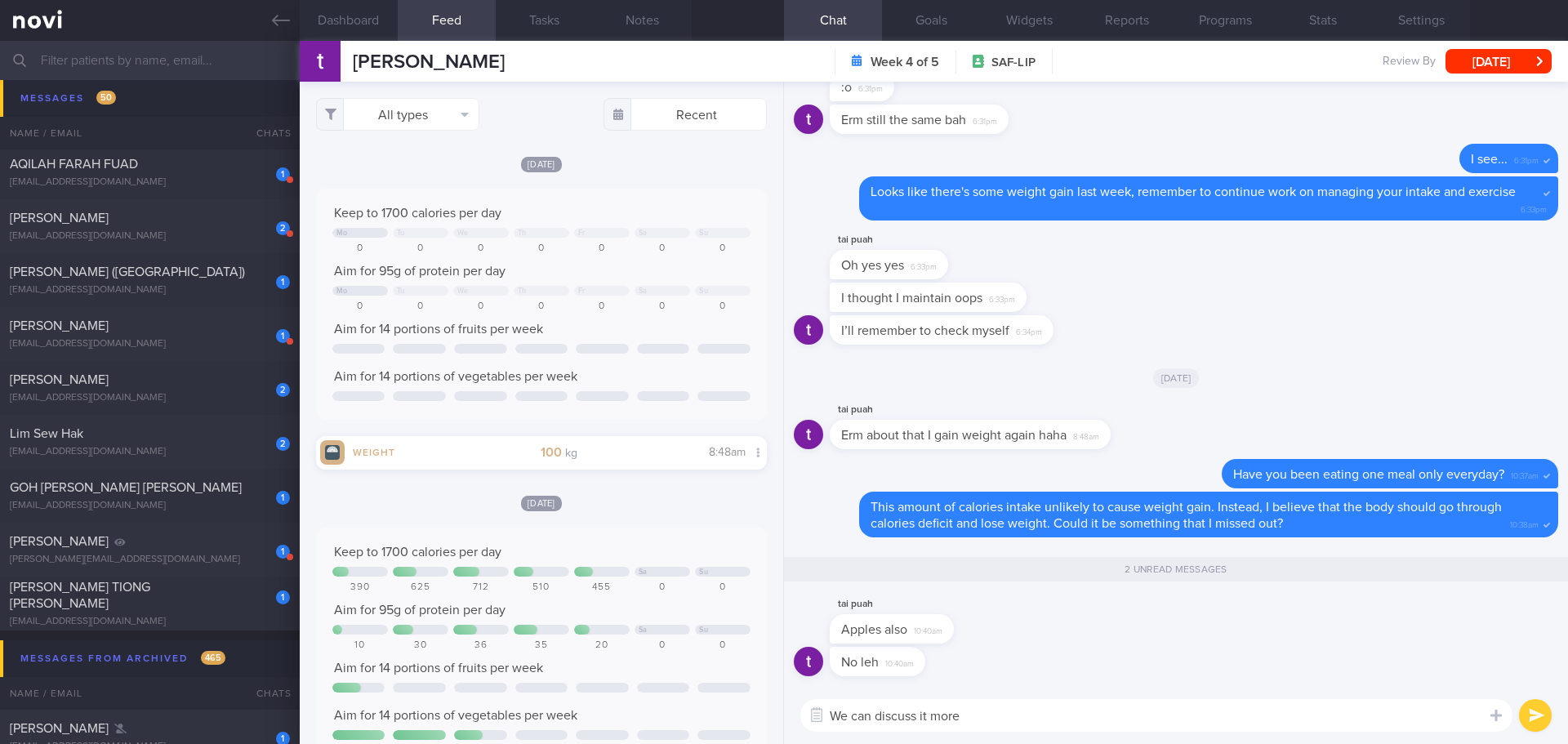
click at [1058, 713] on textarea "We can discuss it more" at bounding box center [1156, 715] width 712 height 32
click at [1061, 718] on textarea "We can discuss it more" at bounding box center [1156, 715] width 712 height 32
drag, startPoint x: 1055, startPoint y: 722, endPoint x: 826, endPoint y: 716, distance: 229.1
click at [827, 717] on div "Chat Templates Admin [MEDICAL_DATA] Weight Nutrition Physical Activity Infograp…" at bounding box center [1176, 715] width 784 height 57
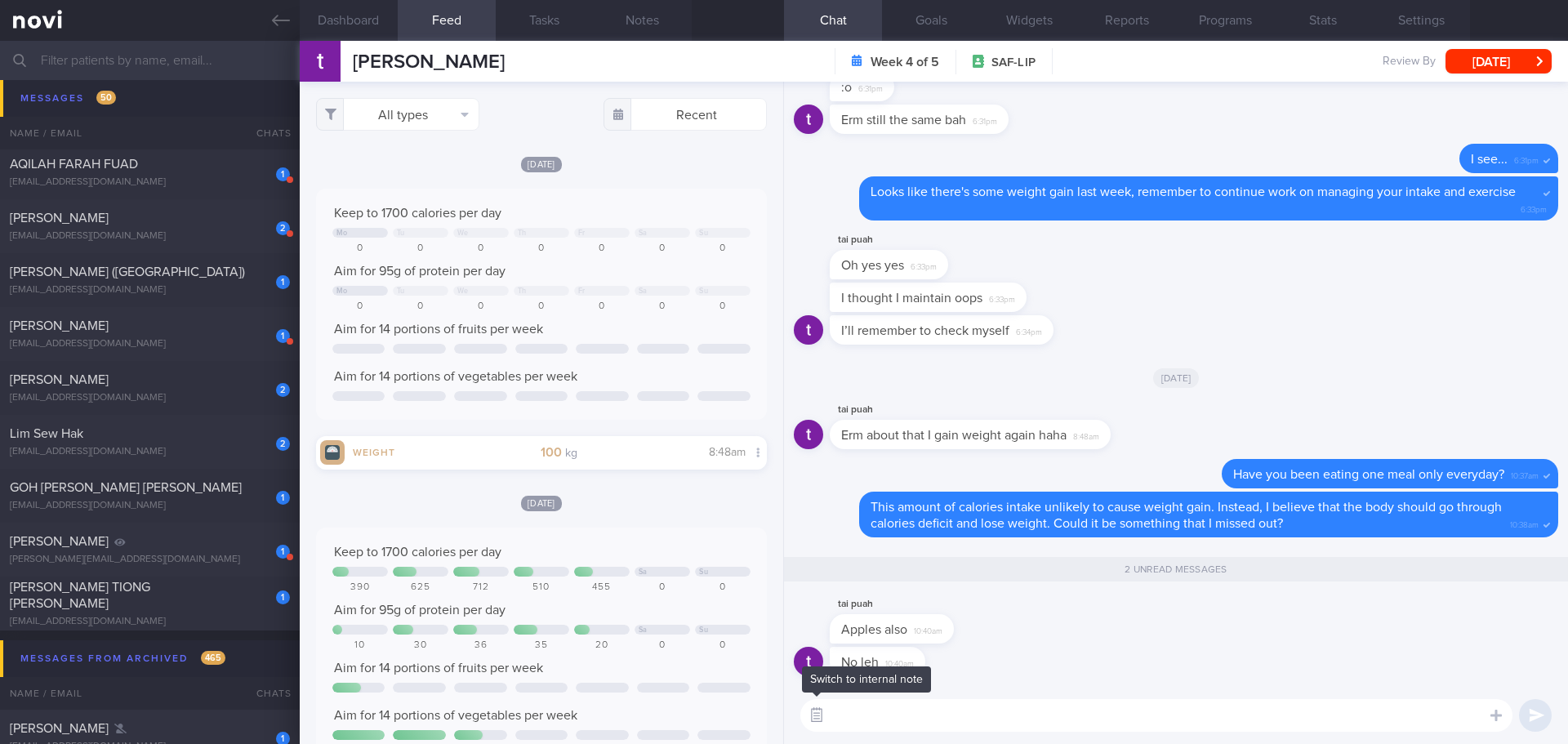
type textarea "N"
type textarea "I"
type textarea "Got it.. No problem. We can discuss more [DATE] in clinic. See you [DATE], [PER…"
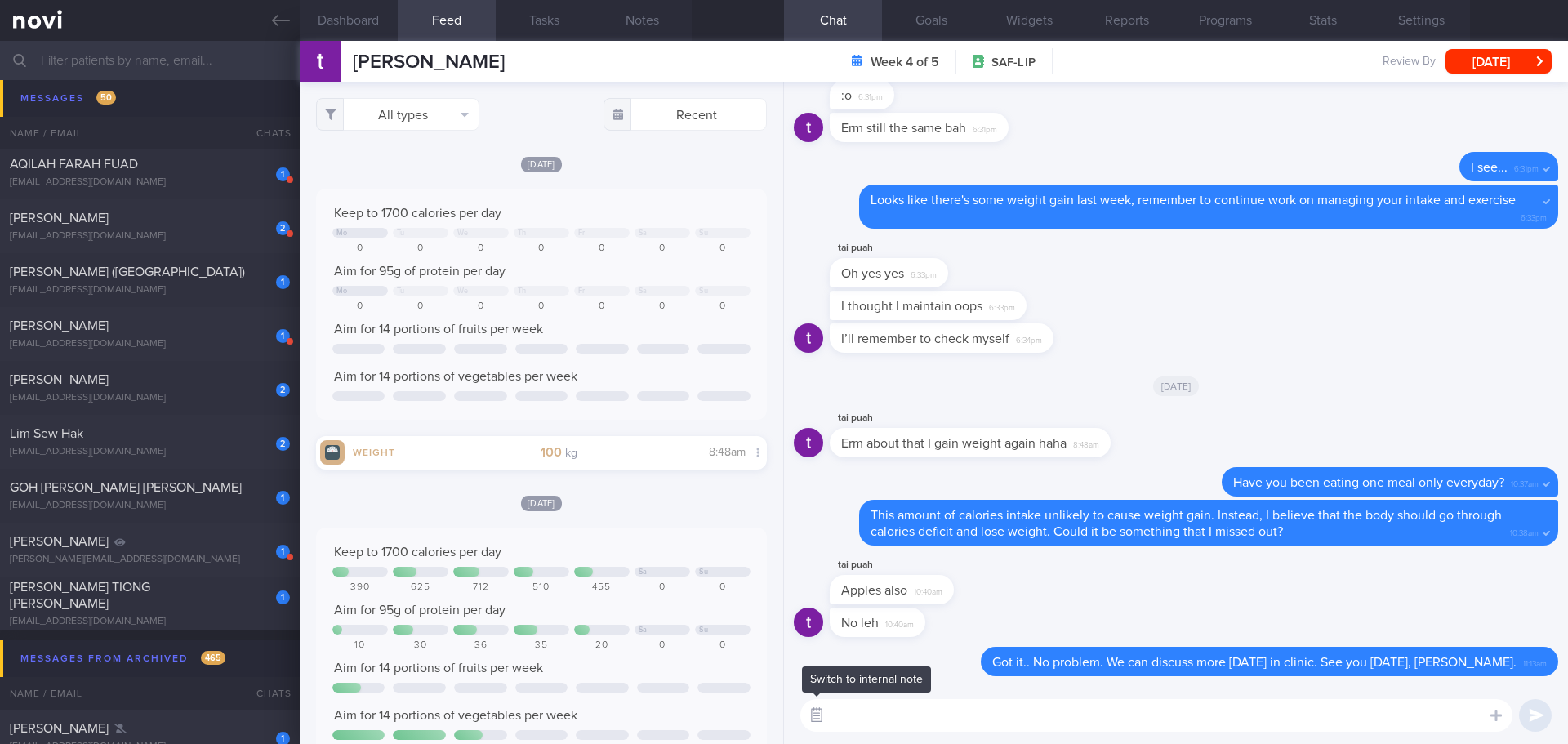
scroll to position [0, 0]
click at [145, 605] on div "1 [PERSON_NAME] [EMAIL_ADDRESS][DOMAIN_NAME]" at bounding box center [150, 603] width 299 height 49
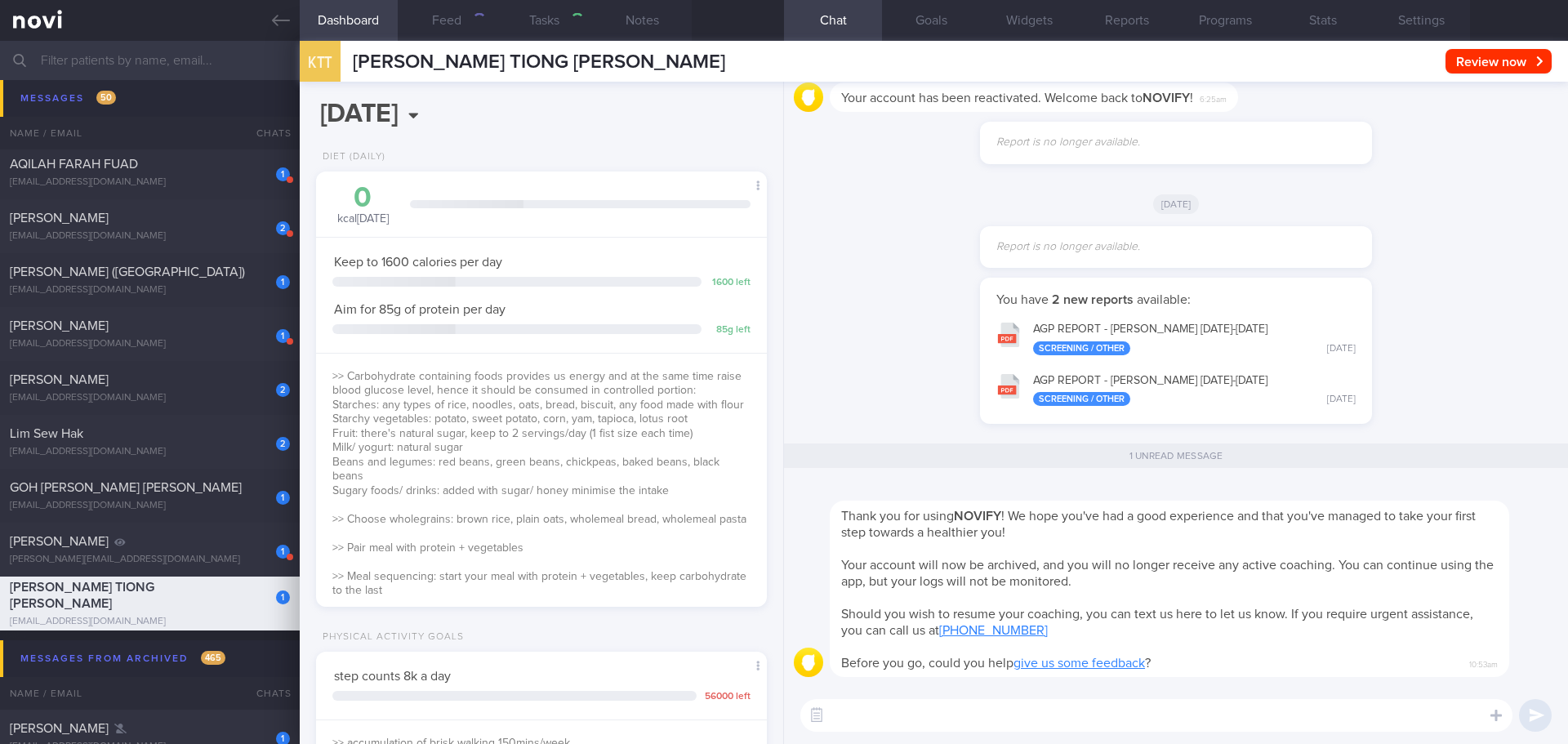
select select "9"
type input "KIV [DATE]"
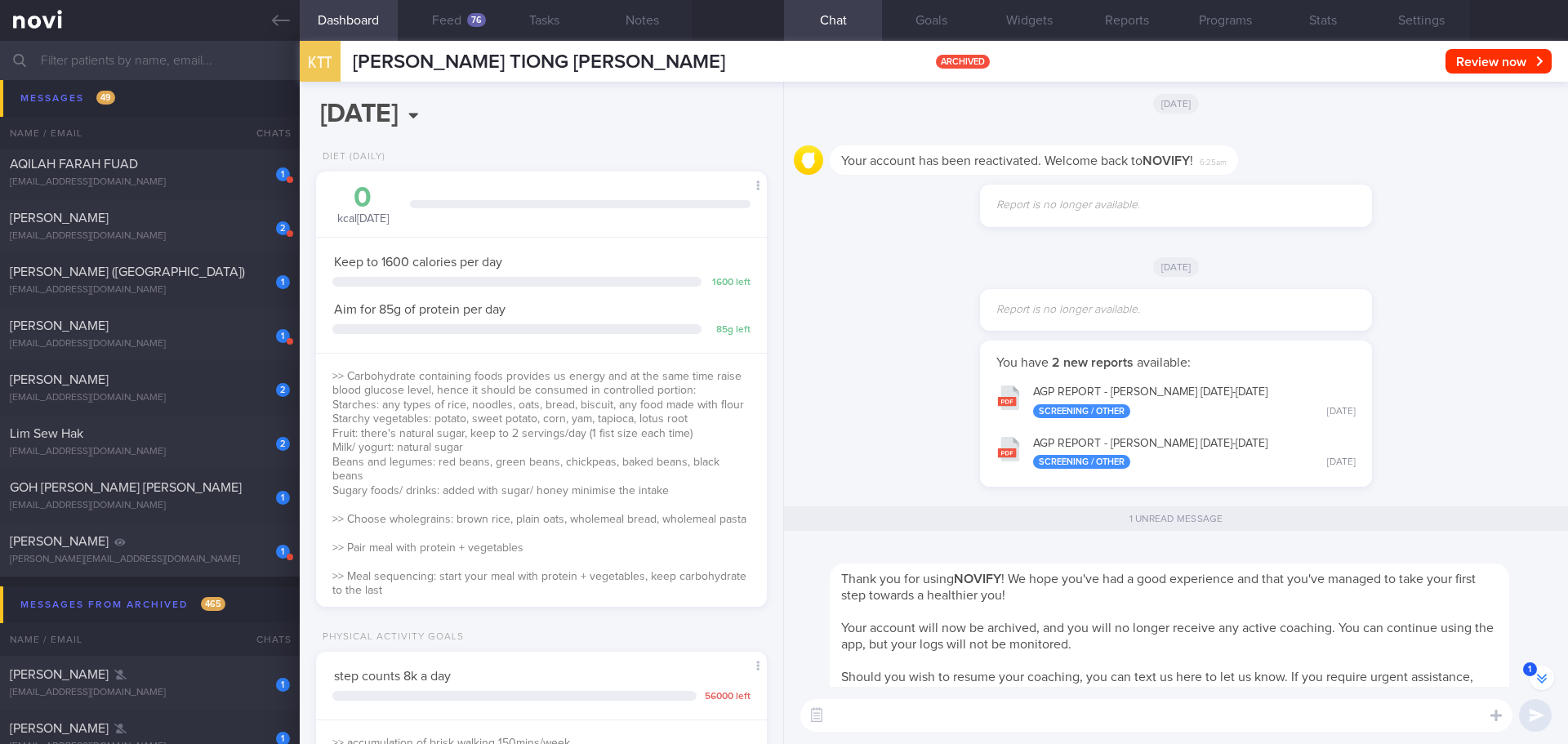
scroll to position [-82, 0]
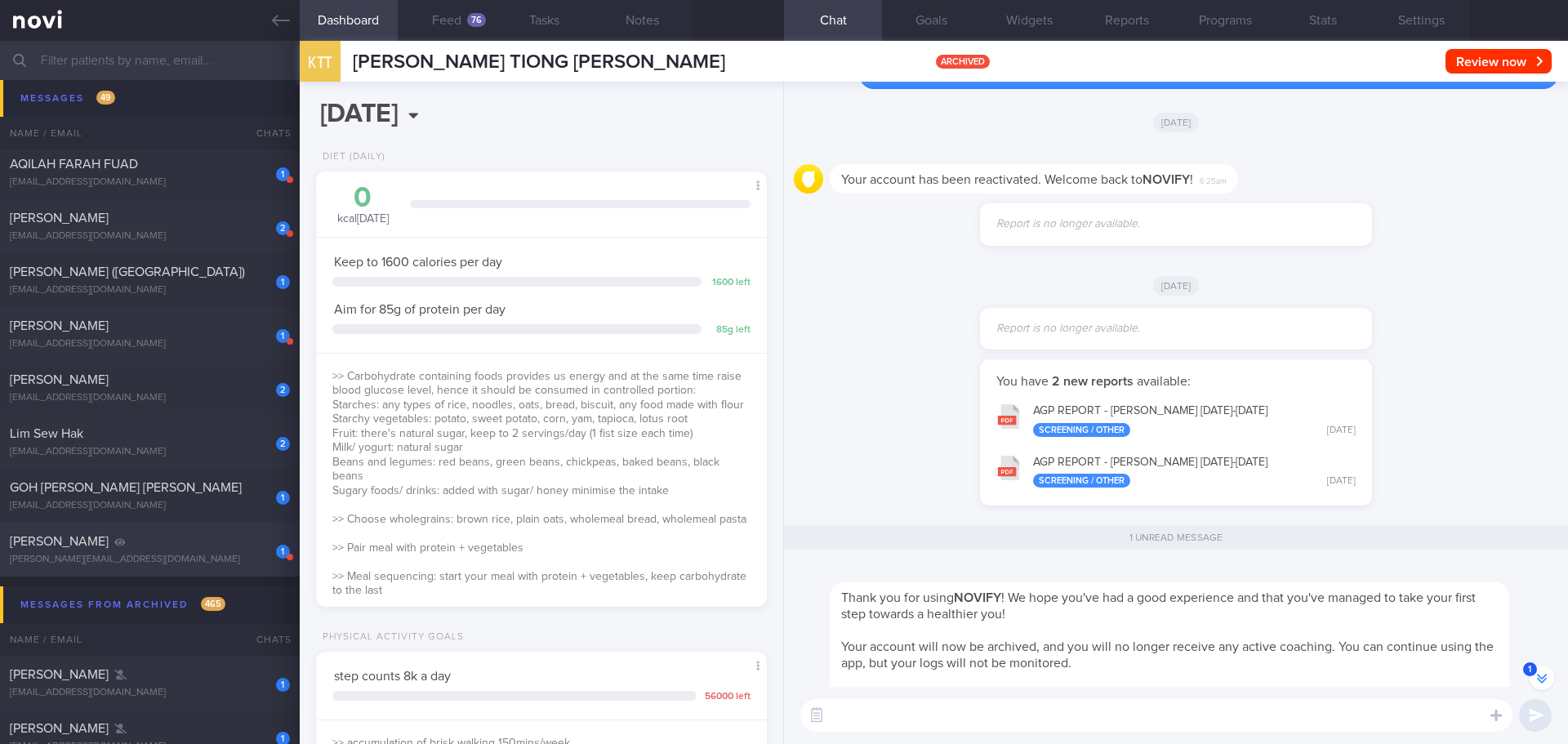
click at [170, 564] on div "[PERSON_NAME][EMAIL_ADDRESS][DOMAIN_NAME]" at bounding box center [150, 560] width 280 height 12
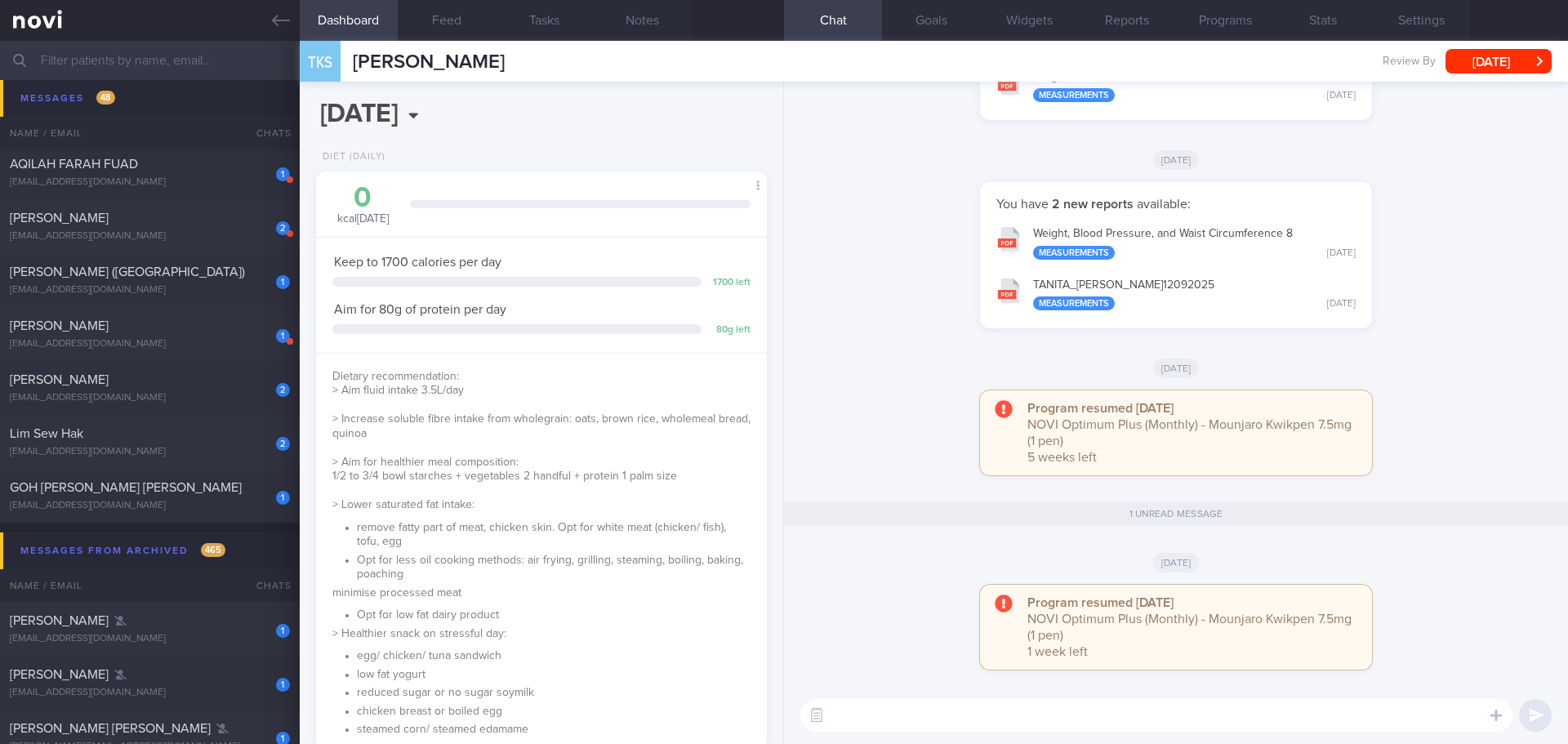
scroll to position [228, 410]
click at [1407, 20] on button "Settings" at bounding box center [1421, 20] width 98 height 41
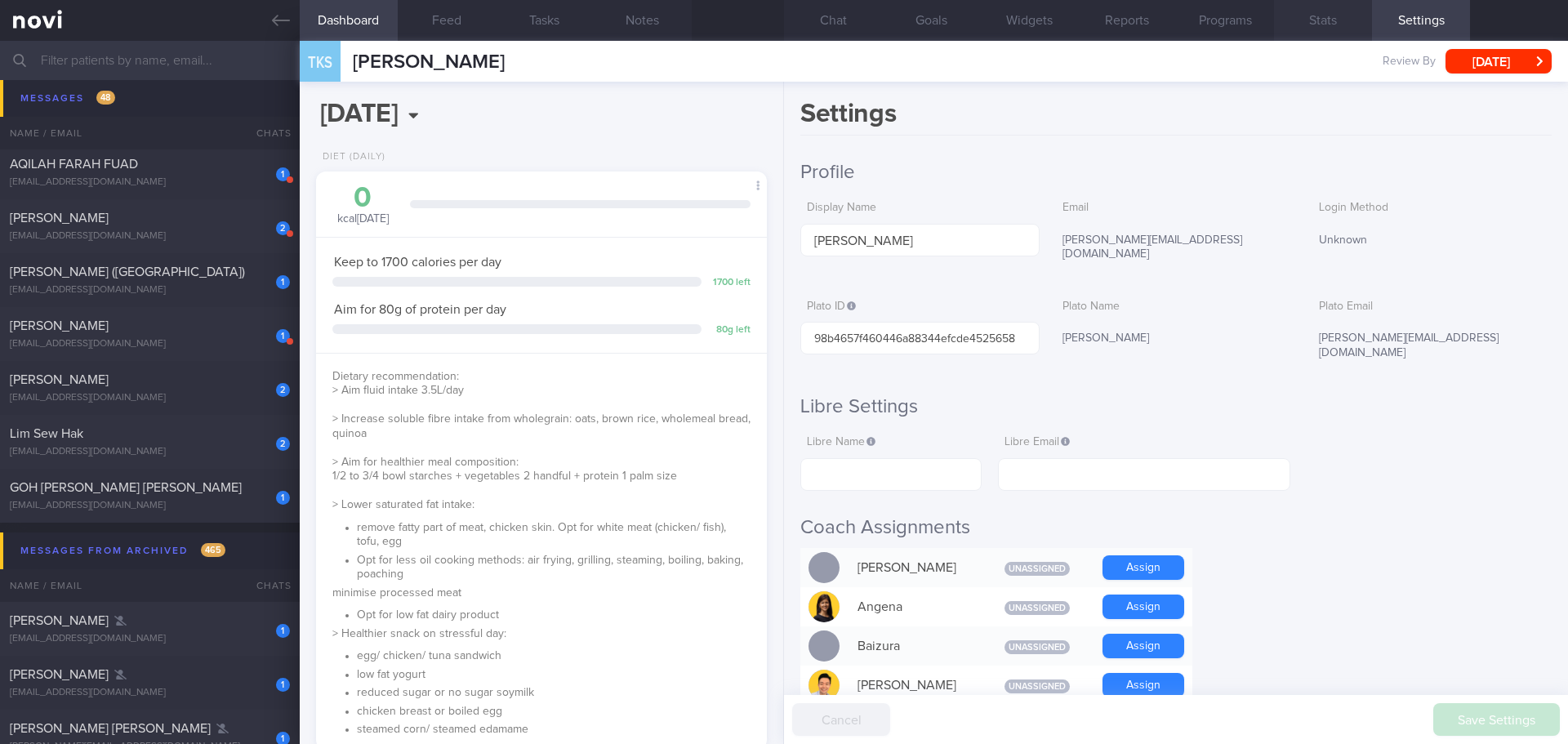
click at [1341, 20] on button "Stats" at bounding box center [1323, 20] width 98 height 41
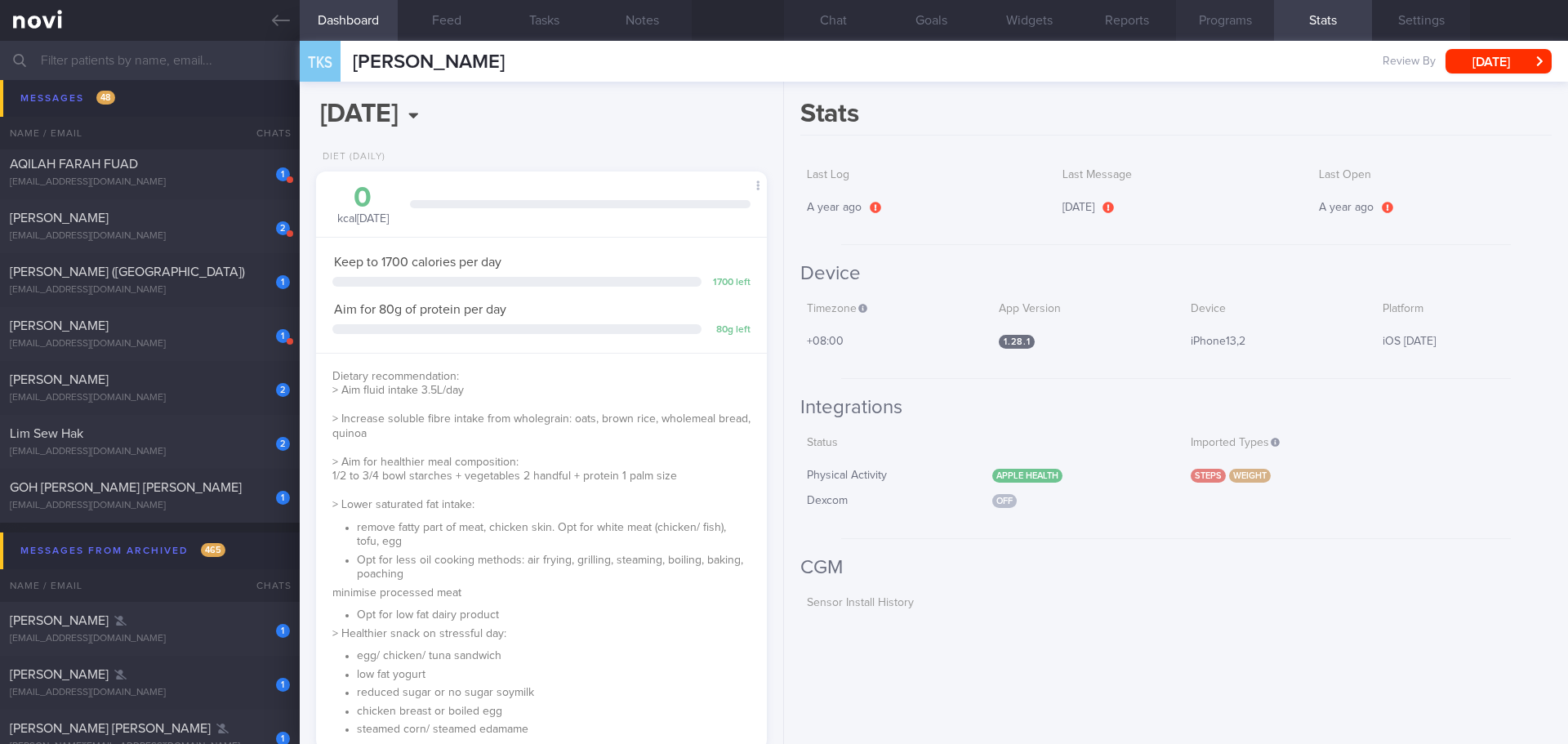
click at [1203, 20] on button "Programs" at bounding box center [1225, 20] width 98 height 41
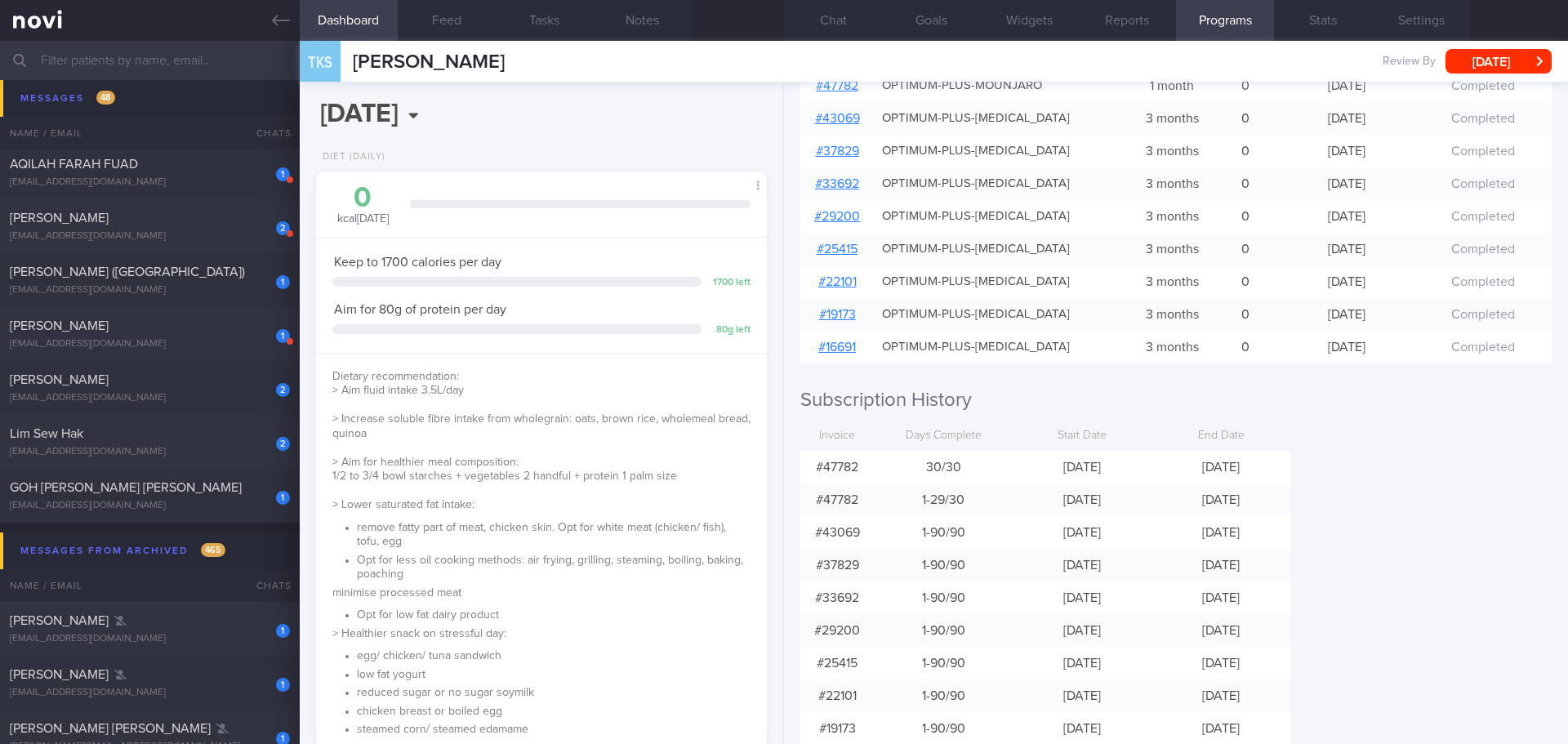
scroll to position [82, 0]
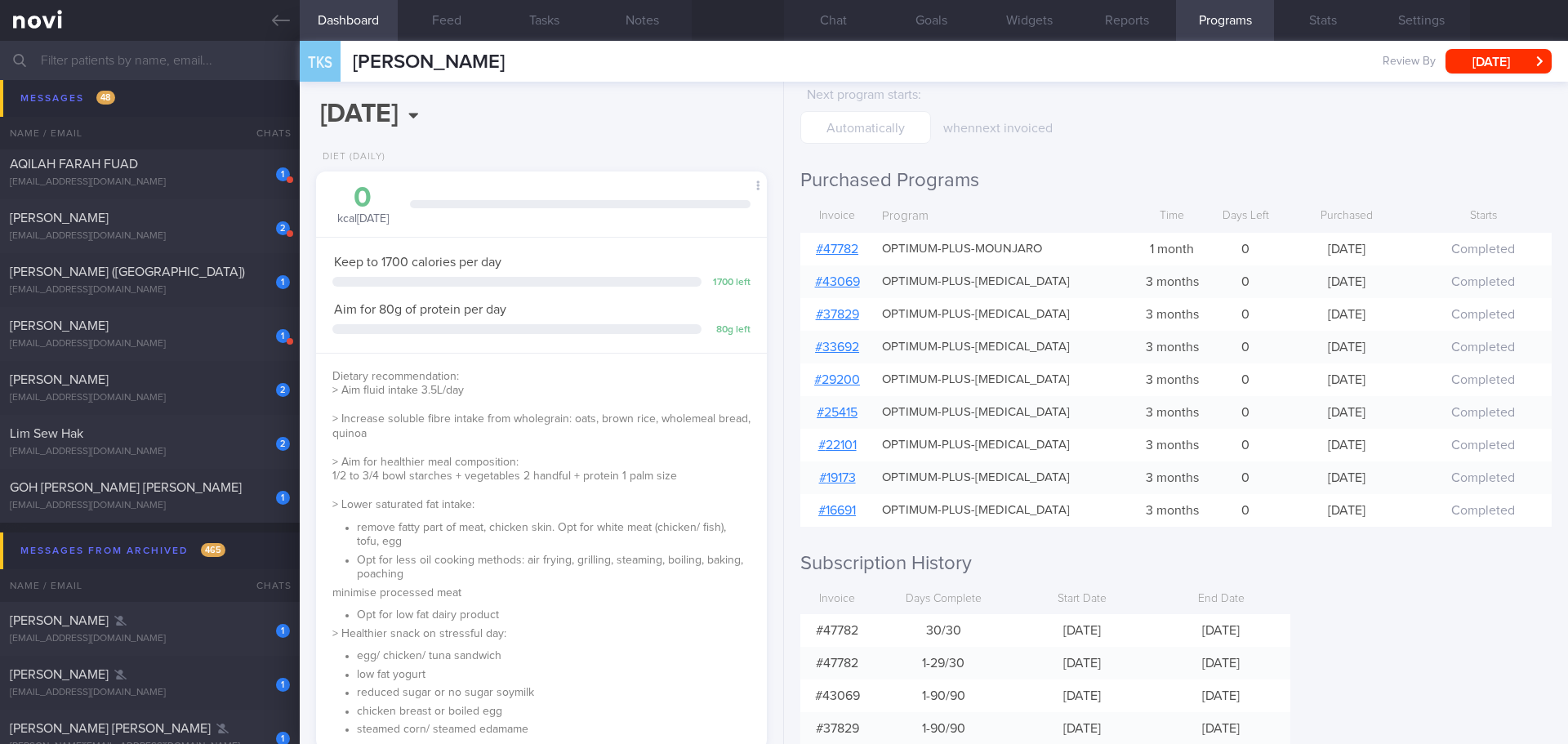
click at [1408, 667] on div "Programs Next program starts : when next invoiced Purchased Programs Invoice Pr…" at bounding box center [1176, 413] width 784 height 662
click at [815, 12] on button "Chat" at bounding box center [833, 20] width 98 height 41
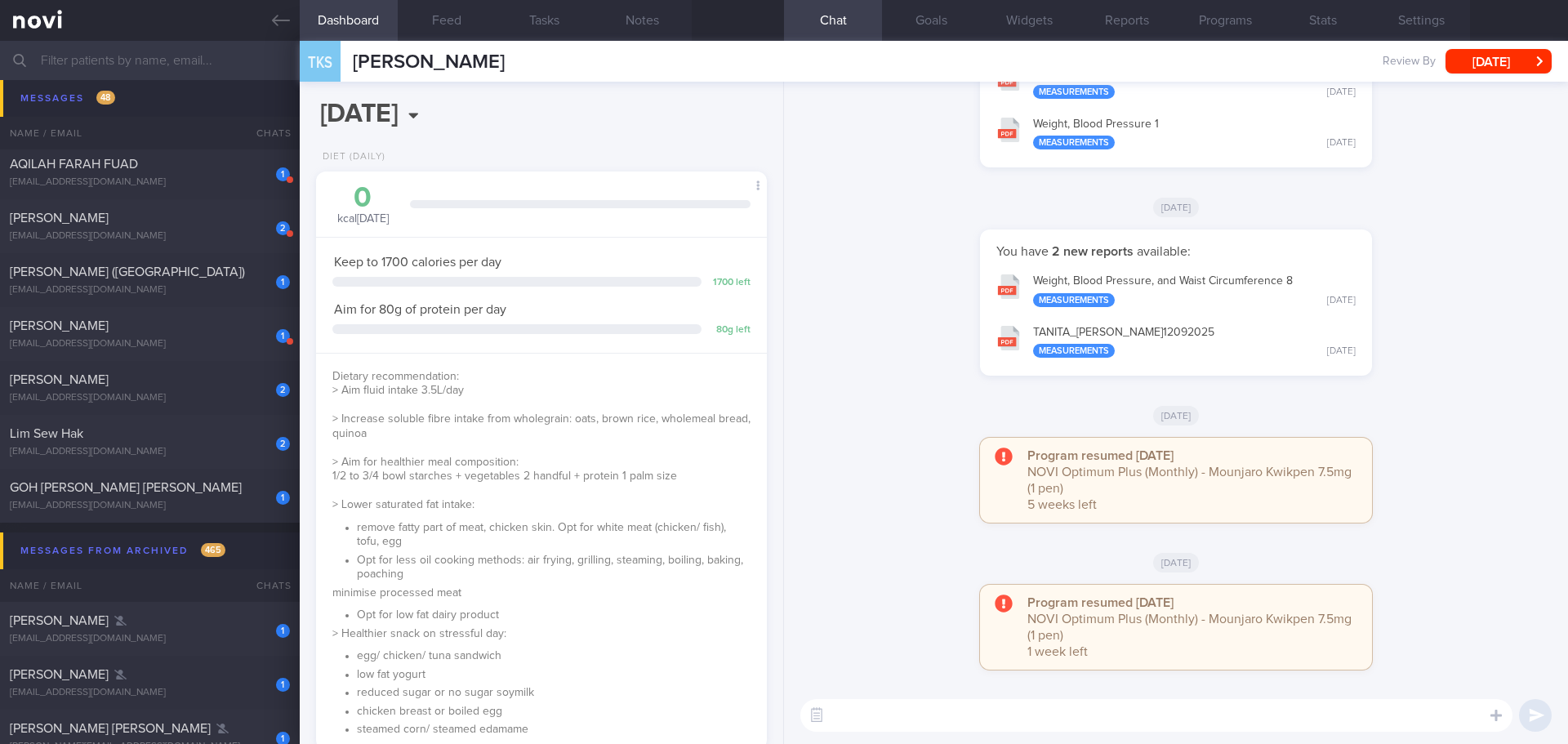
click at [1448, 490] on div "Program resumed [DATE] NOVI Optimum Plus (Monthly) - Mounjaro Kwikpen 7.5mg (1 …" at bounding box center [1176, 488] width 765 height 101
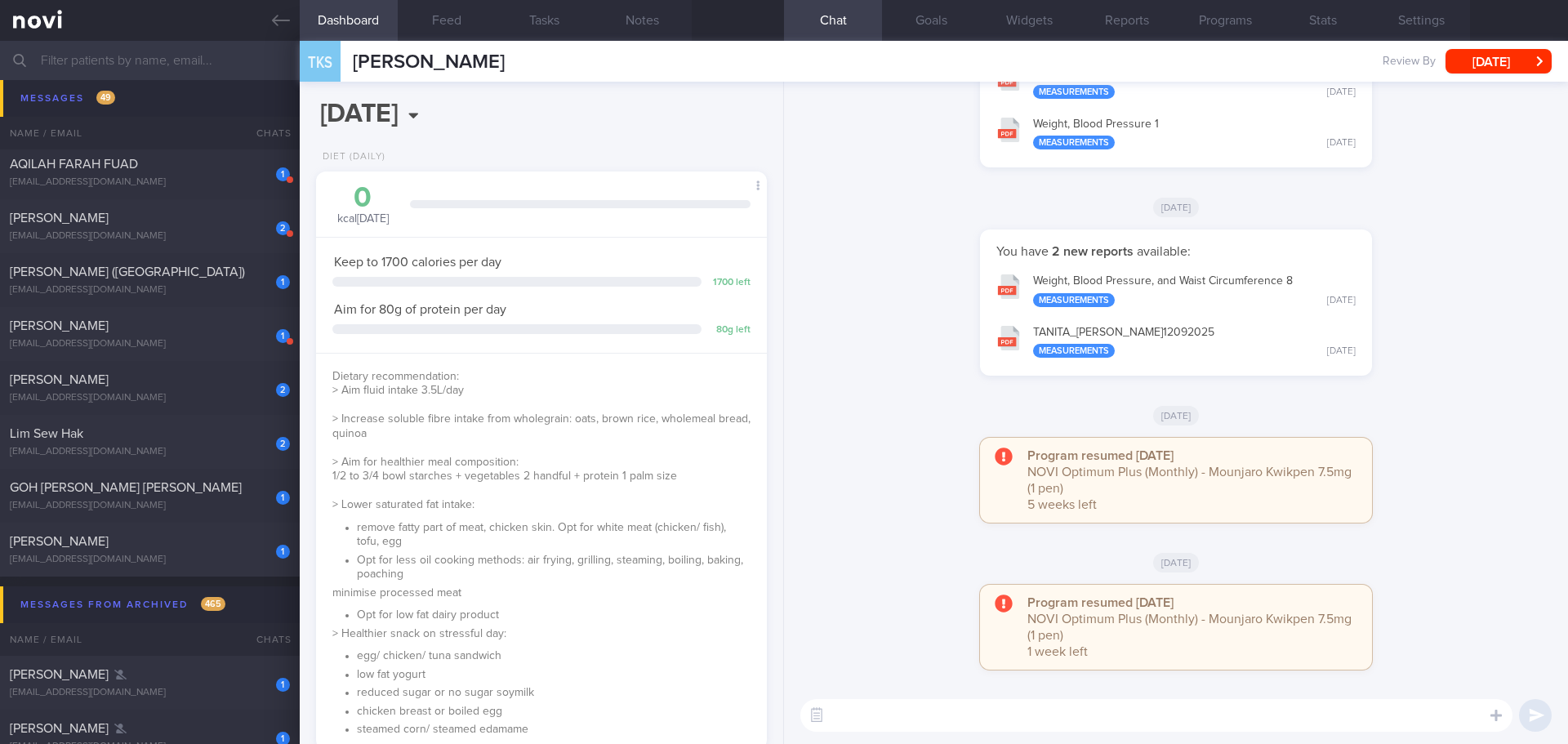
click at [1448, 490] on div "Program resumed [DATE] NOVI Optimum Plus (Monthly) - Mounjaro Kwikpen 7.5mg (1 …" at bounding box center [1176, 488] width 765 height 101
click at [1232, 30] on button "Programs" at bounding box center [1225, 20] width 98 height 41
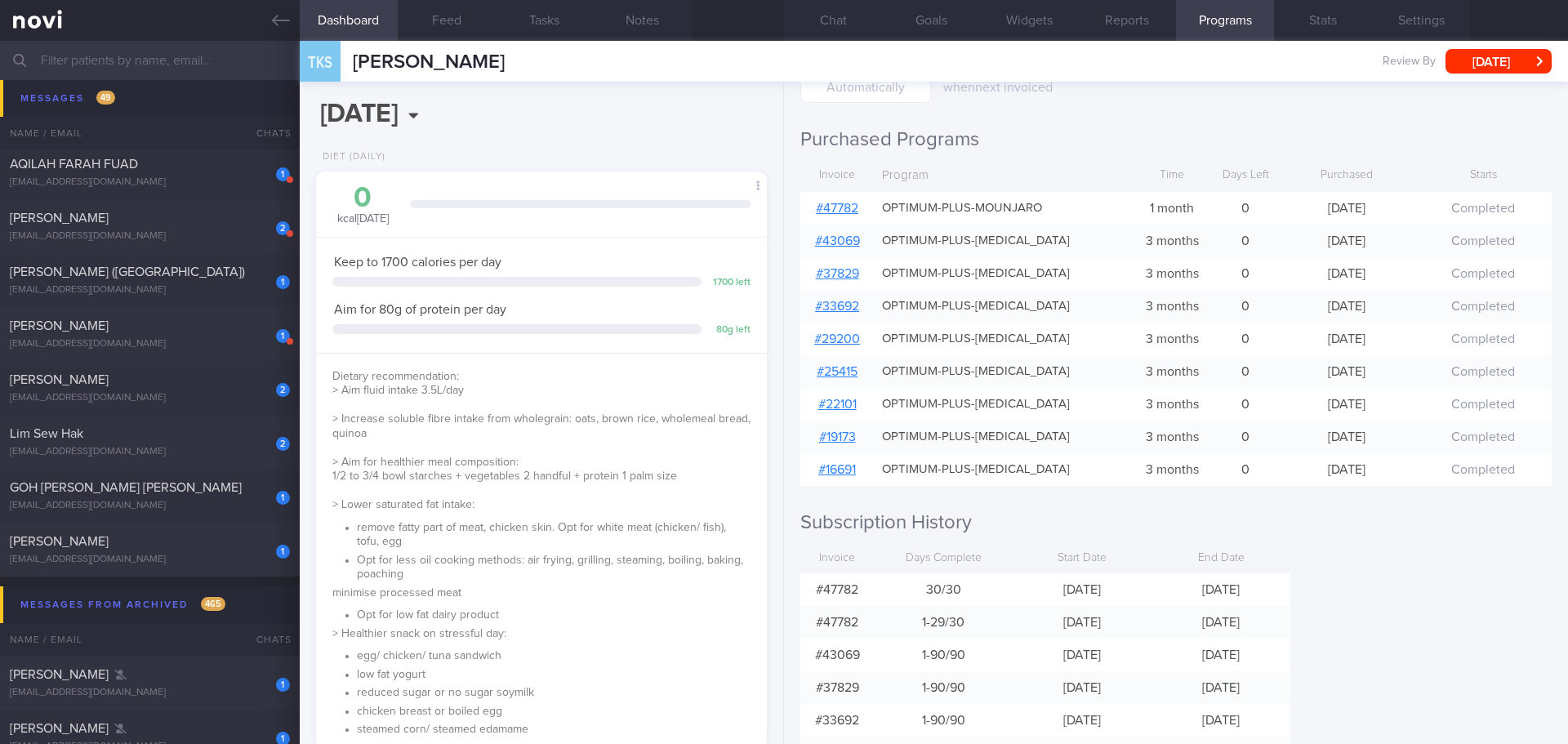
scroll to position [74, 0]
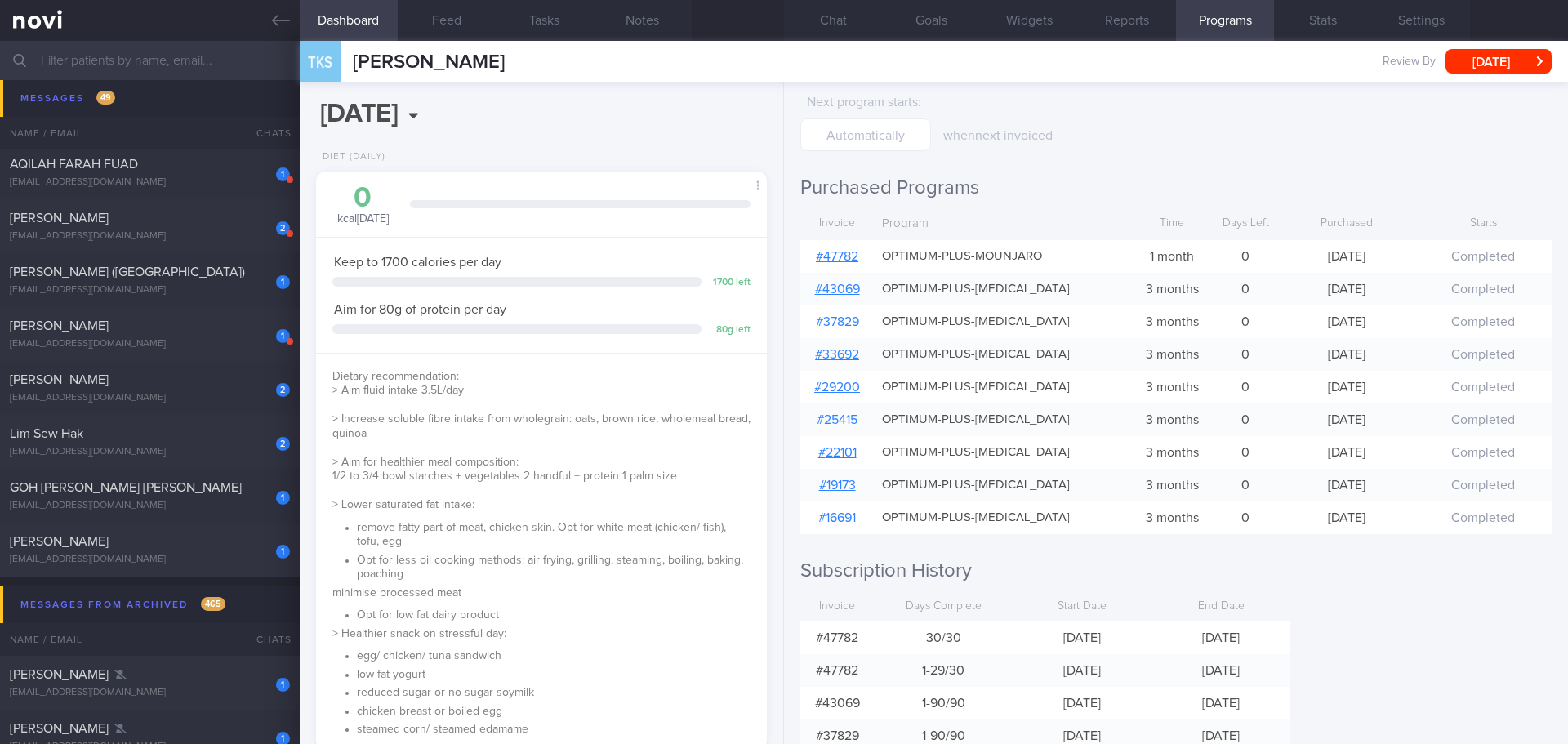
click at [844, 260] on link "# 47782" at bounding box center [836, 257] width 43 height 13
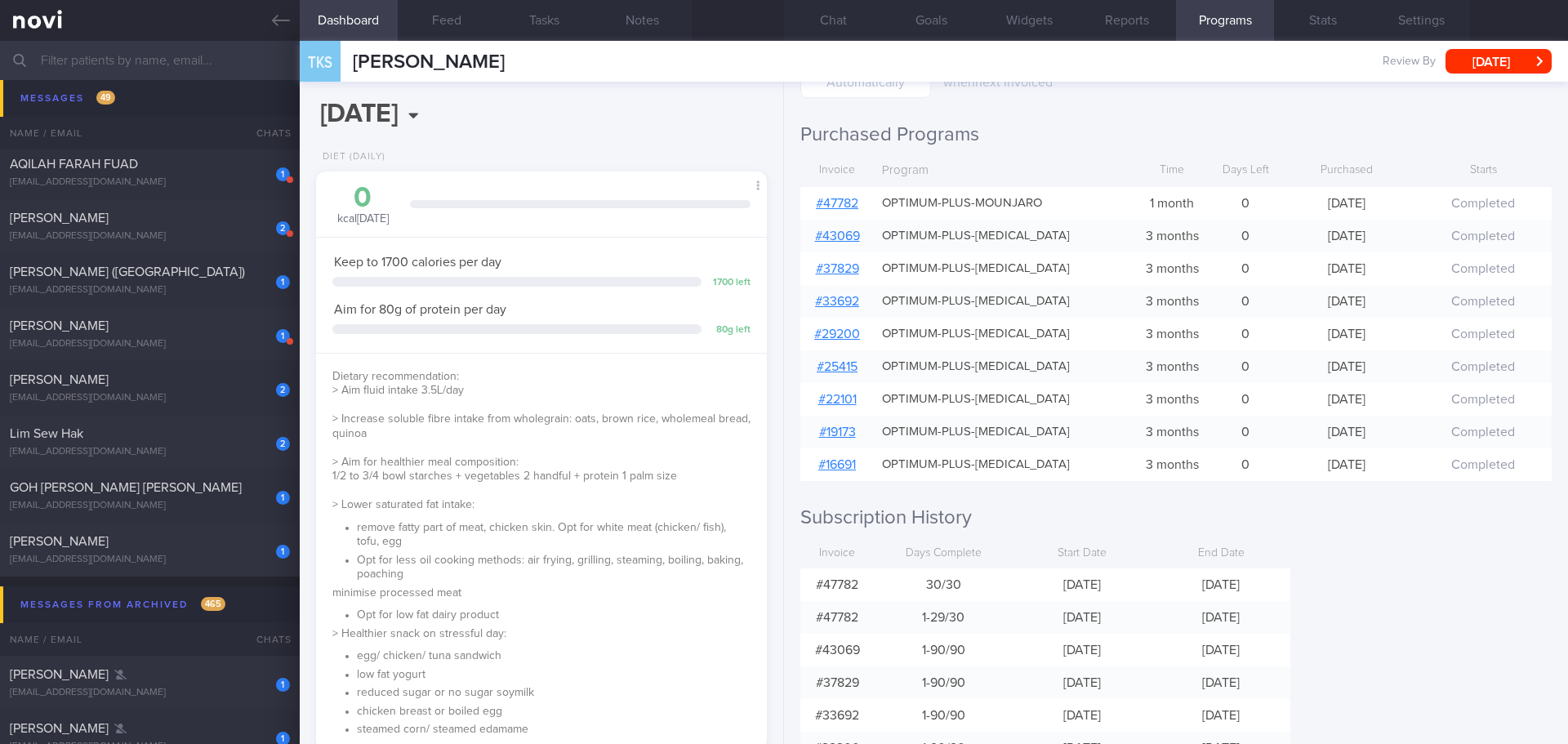
scroll to position [156, 0]
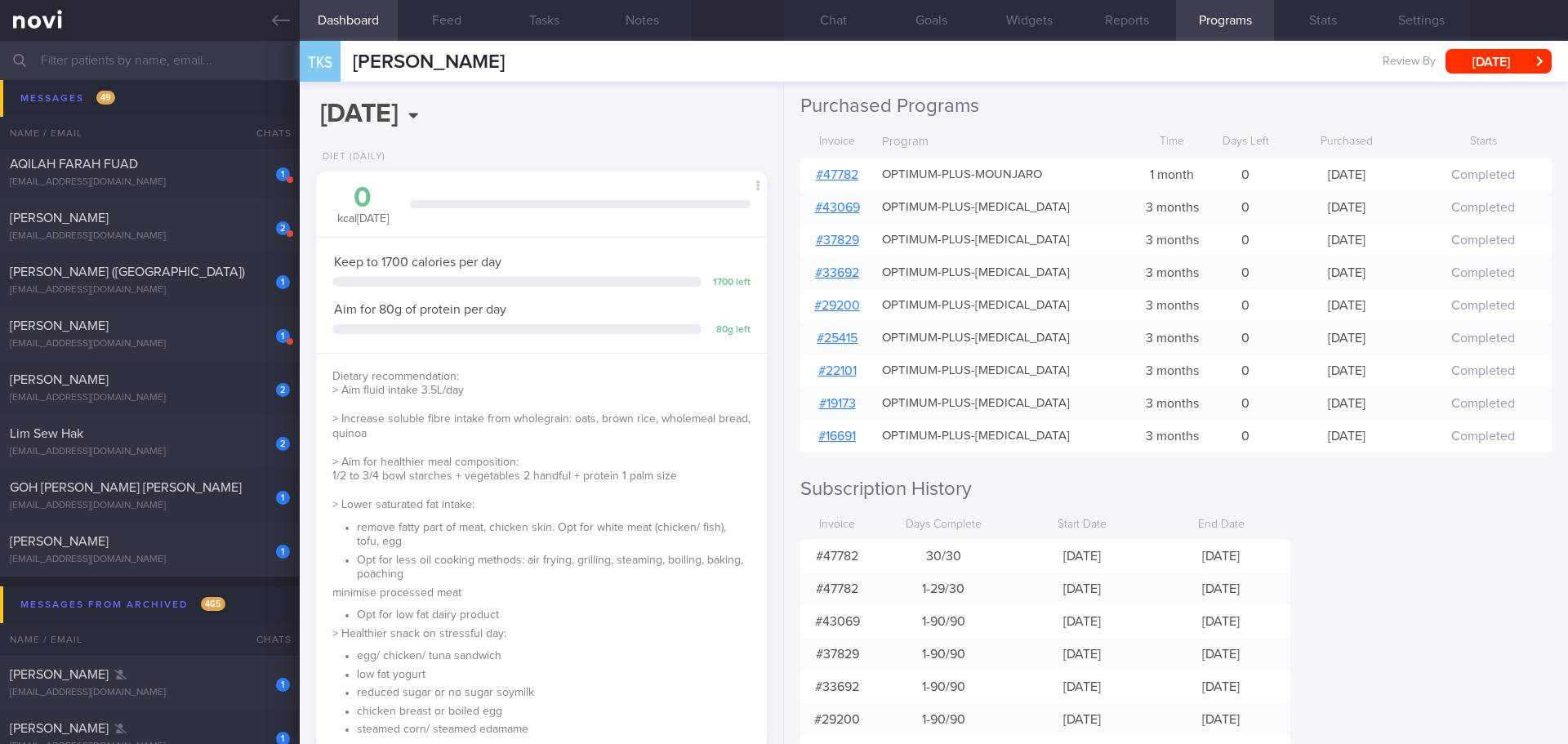
click at [1345, 595] on div "Programs Next program starts : when next invoiced Purchased Programs Invoice Pr…" at bounding box center [1176, 413] width 784 height 662
click at [845, 30] on button "Chat" at bounding box center [833, 20] width 98 height 41
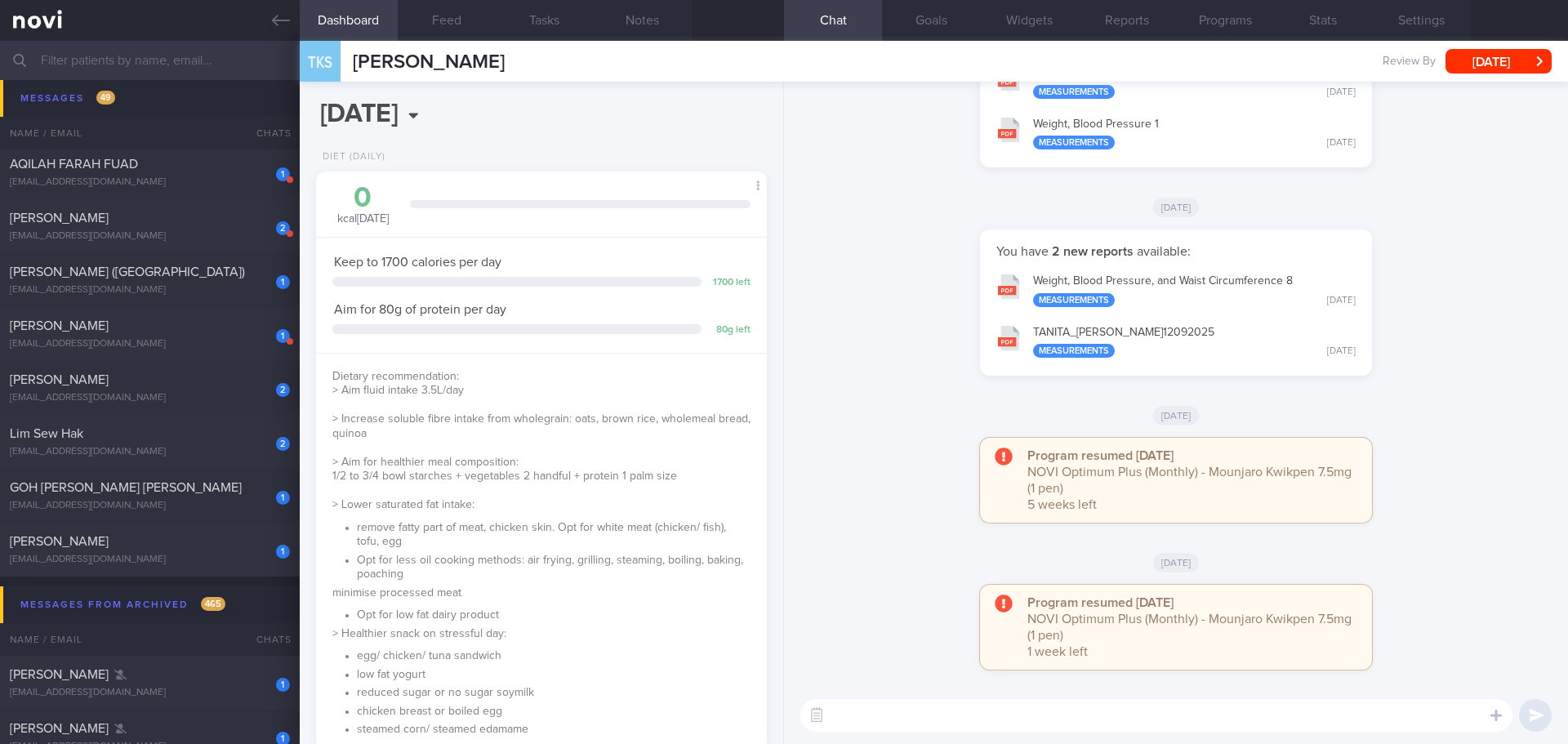
click at [919, 273] on div "You have 2 new reports available: Weight, [MEDICAL_DATA], and Waist Circumferen…" at bounding box center [1176, 311] width 765 height 162
click at [1500, 66] on button "[DATE]" at bounding box center [1498, 61] width 106 height 25
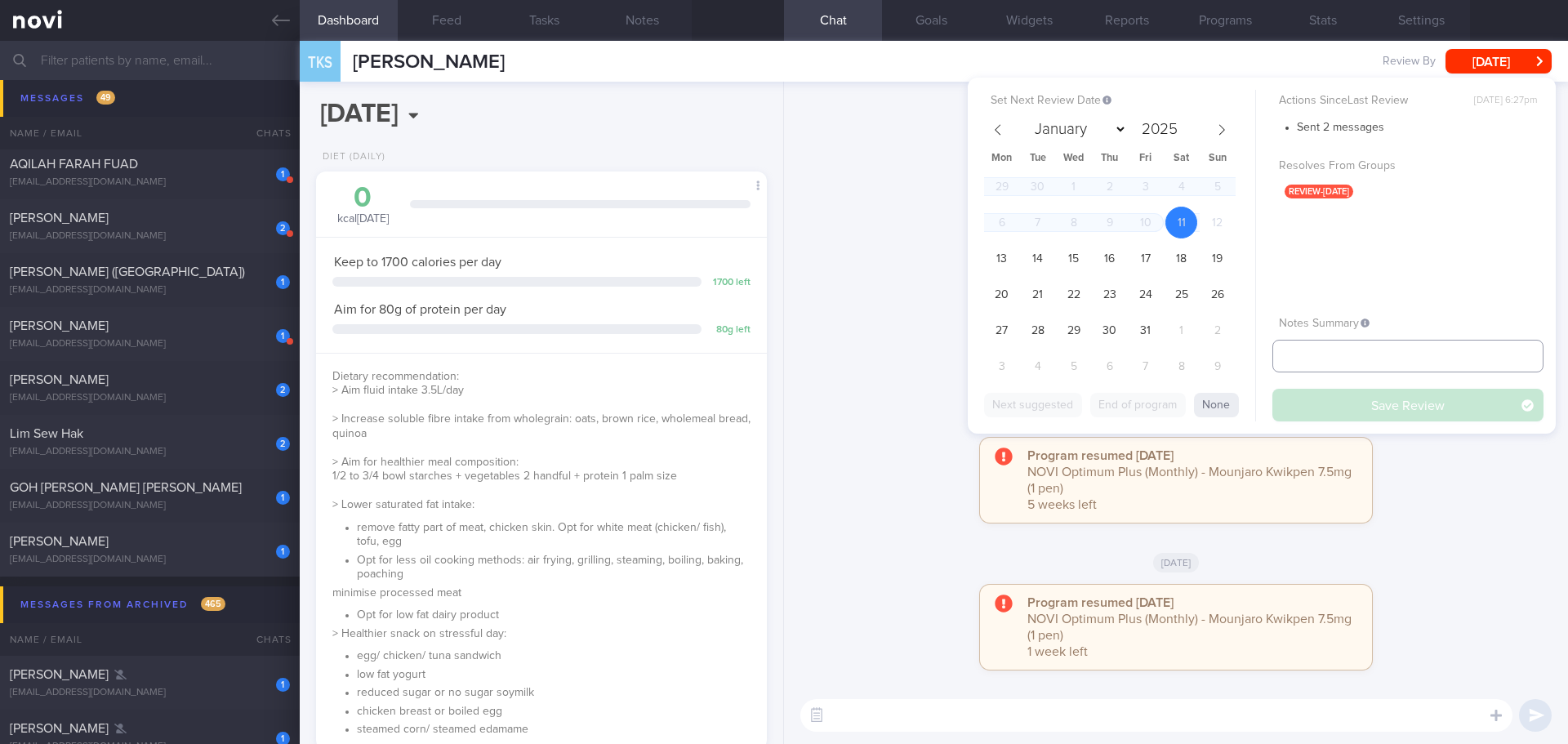
click at [1346, 356] on input "text" at bounding box center [1408, 356] width 271 height 32
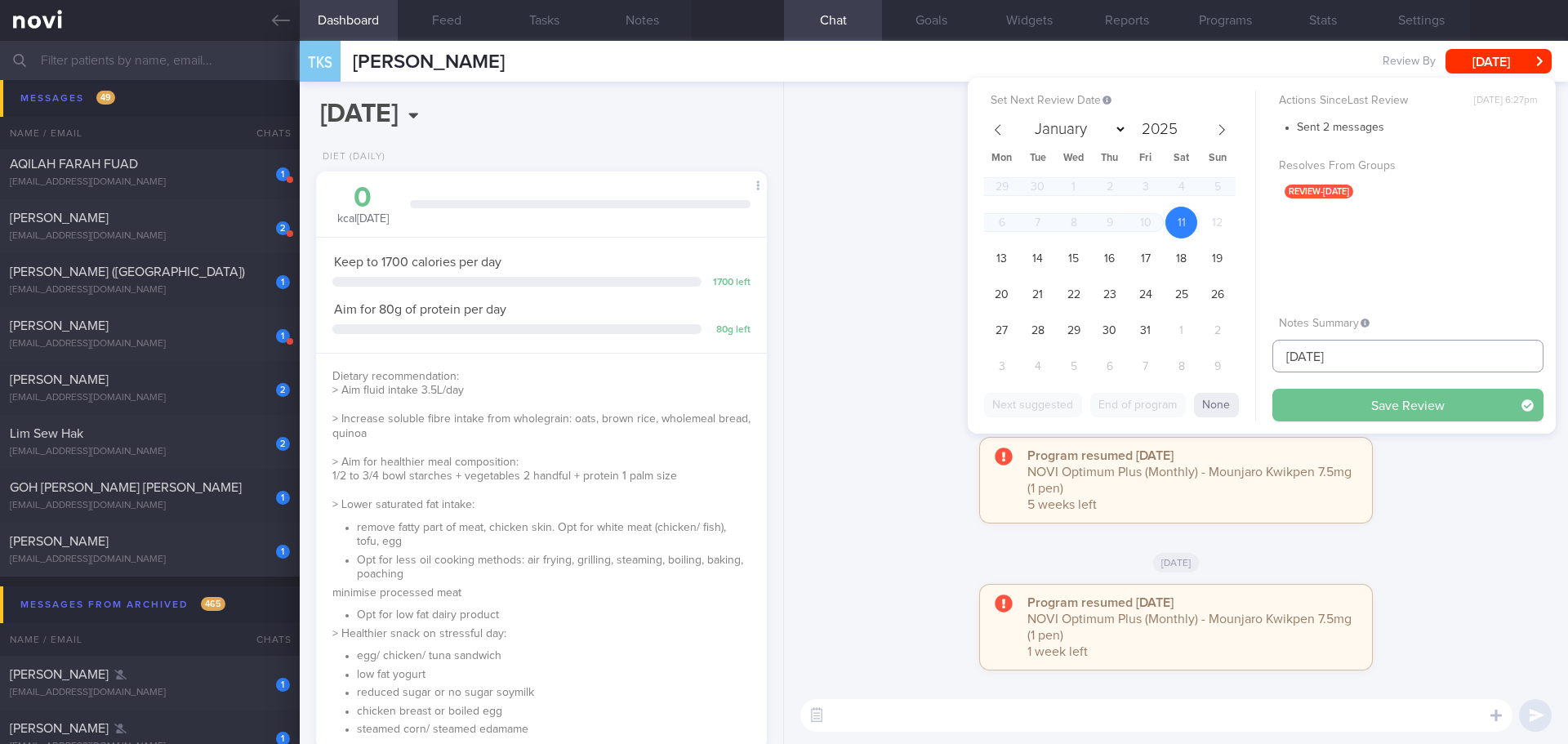
type input "[DATE]"
click at [1441, 392] on button "Save Review" at bounding box center [1408, 405] width 271 height 32
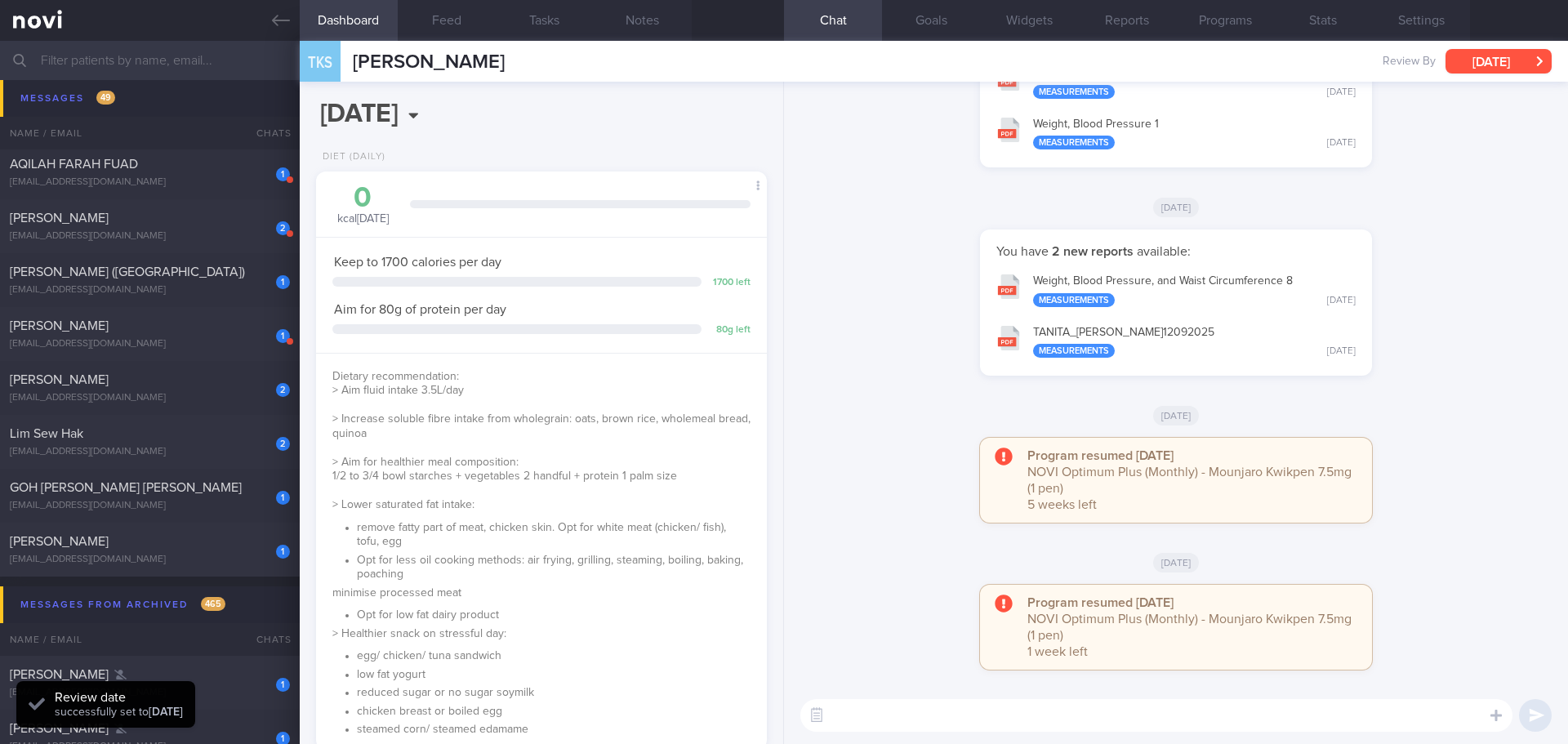
click at [1483, 66] on button "[DATE]" at bounding box center [1498, 61] width 106 height 25
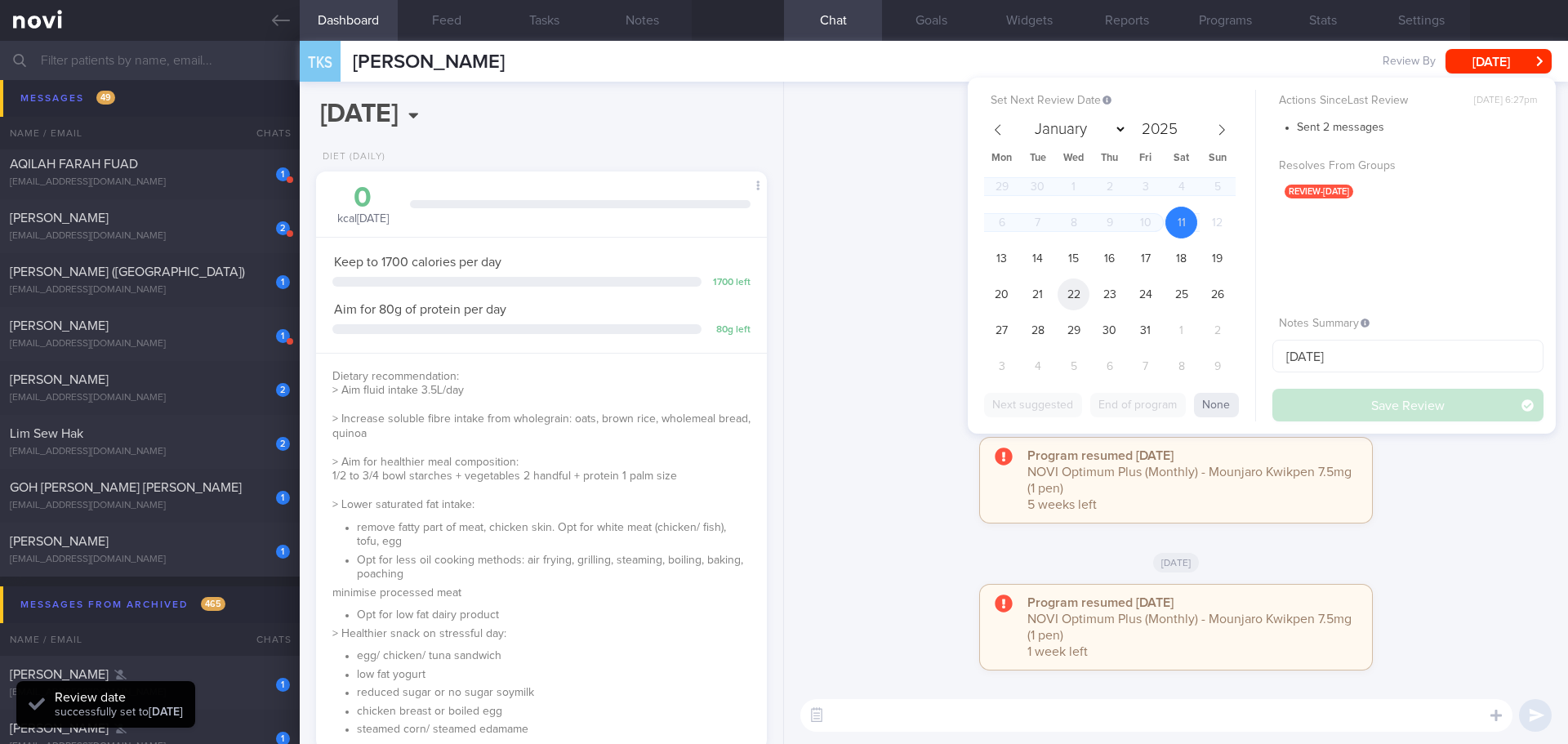
click at [1080, 288] on span "22" at bounding box center [1073, 294] width 31 height 31
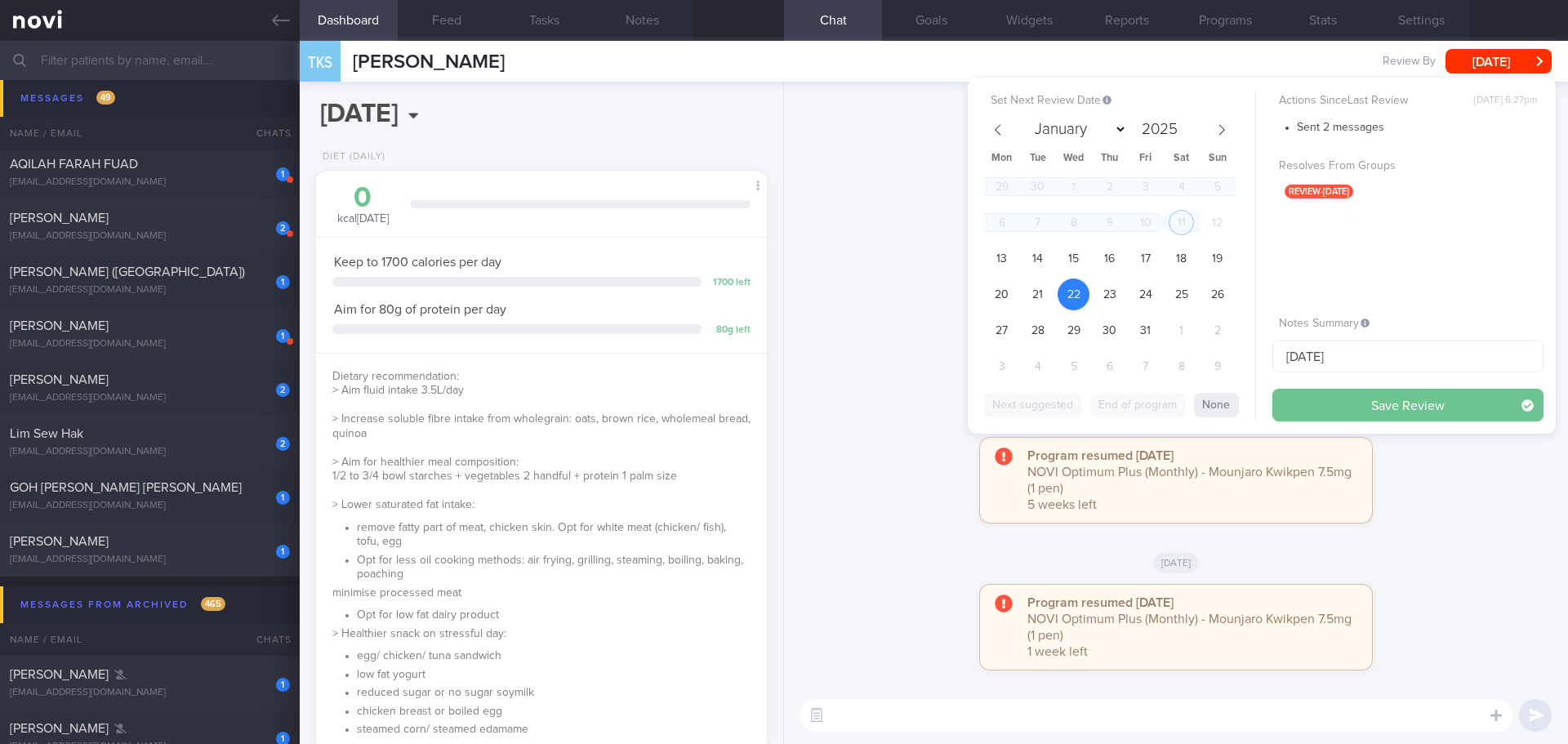
click at [1314, 400] on button "Save Review" at bounding box center [1408, 405] width 271 height 32
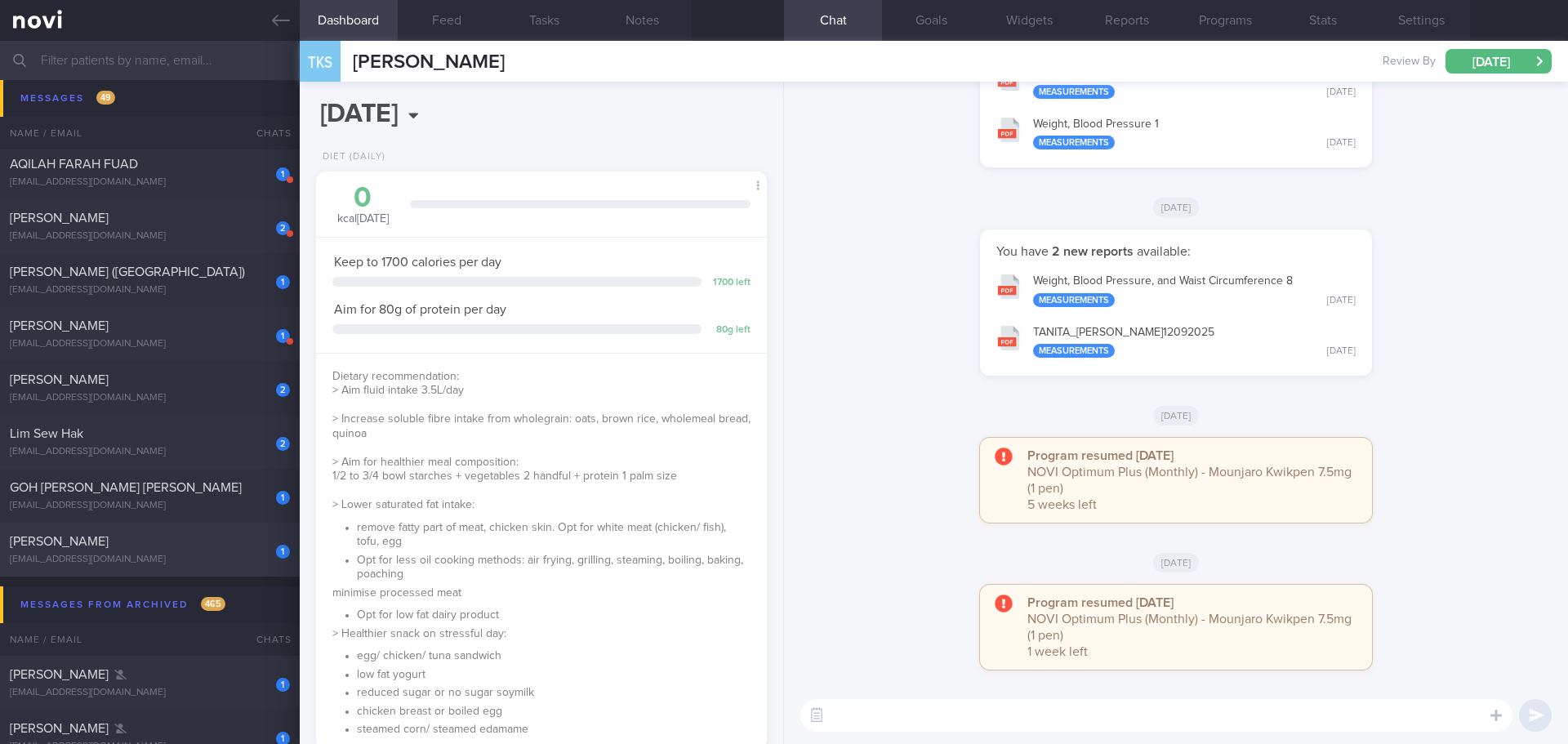
click at [193, 552] on div "1 PUAH TAI XING [EMAIL_ADDRESS][DOMAIN_NAME]" at bounding box center [150, 549] width 299 height 32
select select "8"
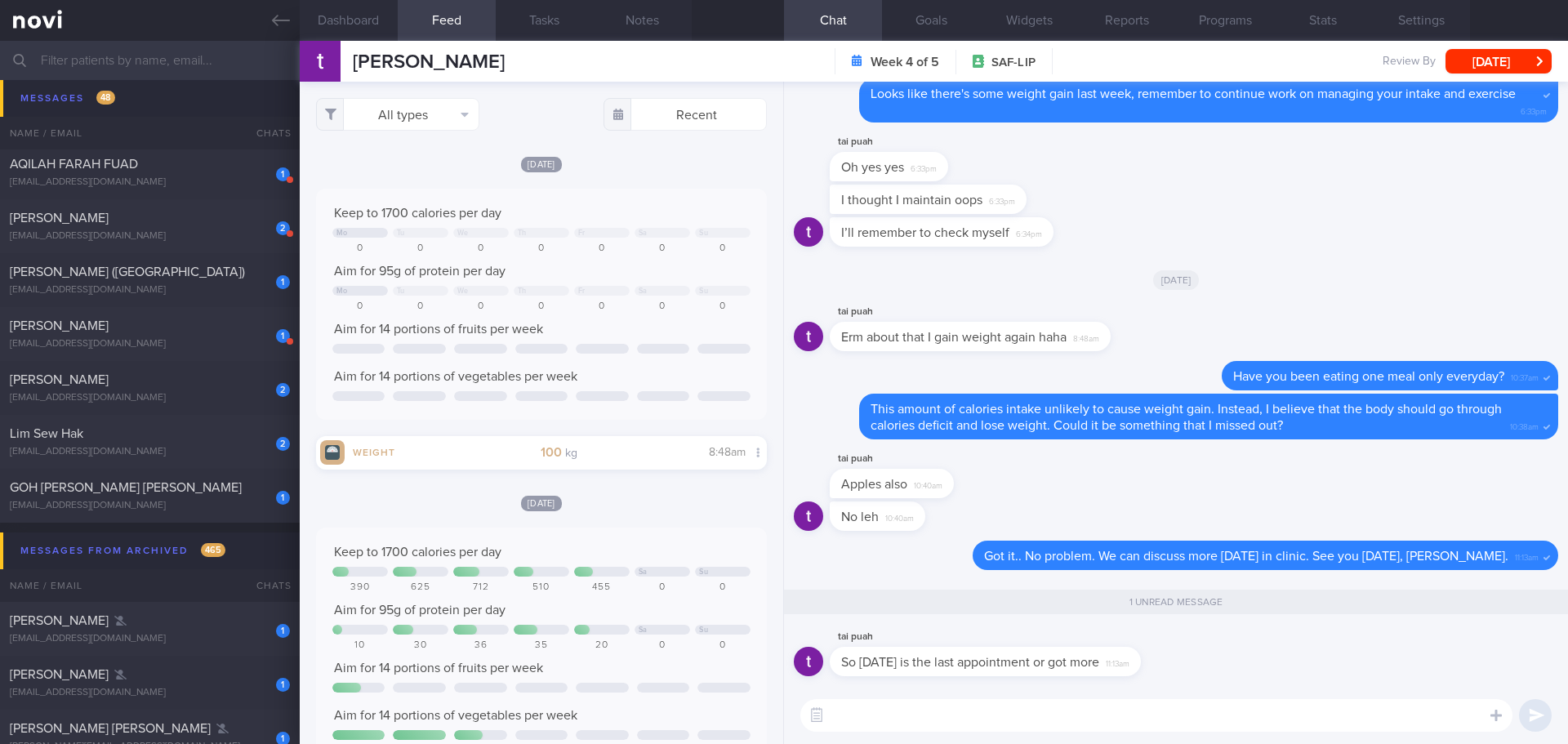
click at [1055, 710] on textarea at bounding box center [1156, 715] width 712 height 32
type textarea "[DATE] is the end program review, it's the last appointment"
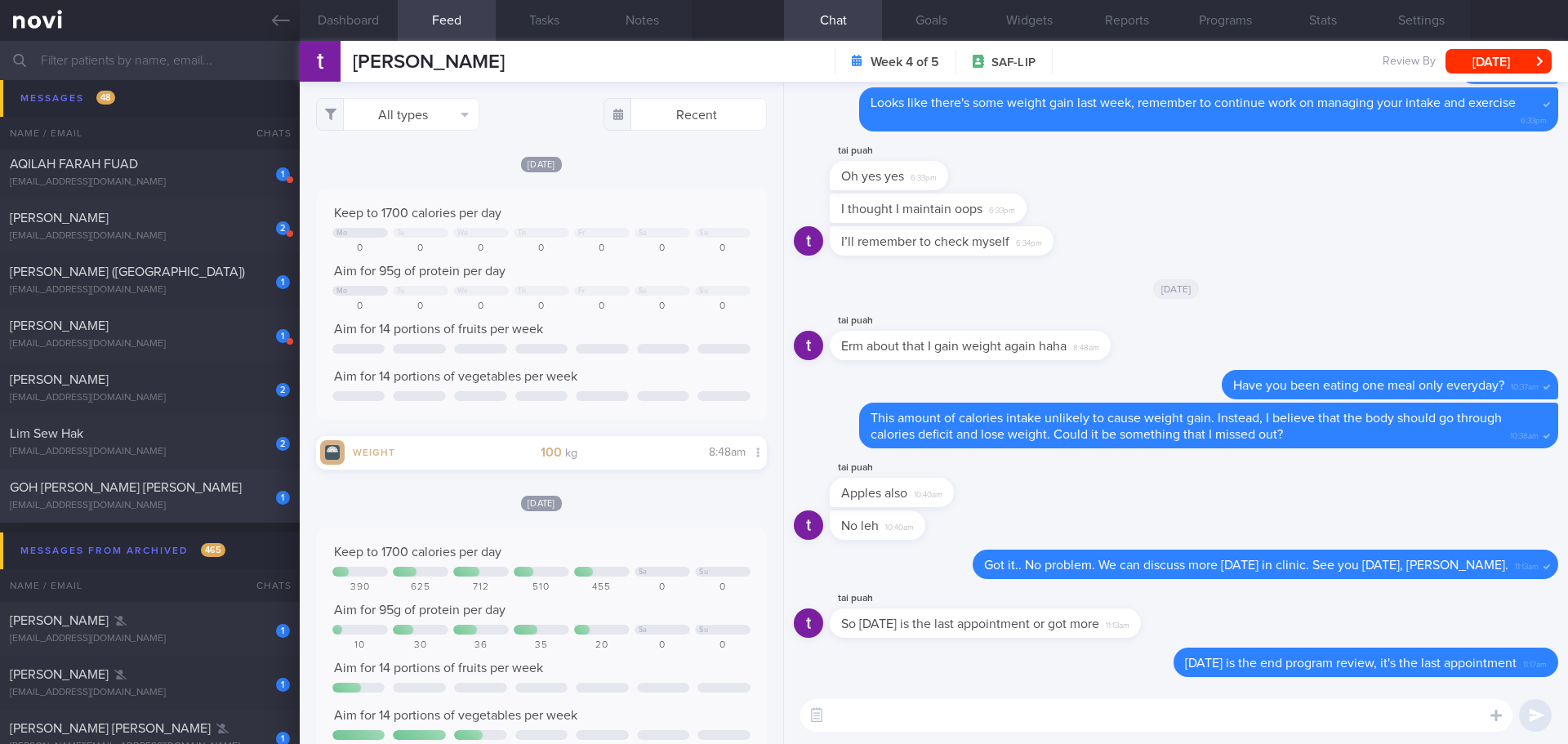
click at [94, 475] on div "1 GOH MEI LING ROSEMARY [EMAIL_ADDRESS][DOMAIN_NAME] [DATE] OPTIMUM-PLUS-MOUNJA…" at bounding box center [784, 496] width 1568 height 54
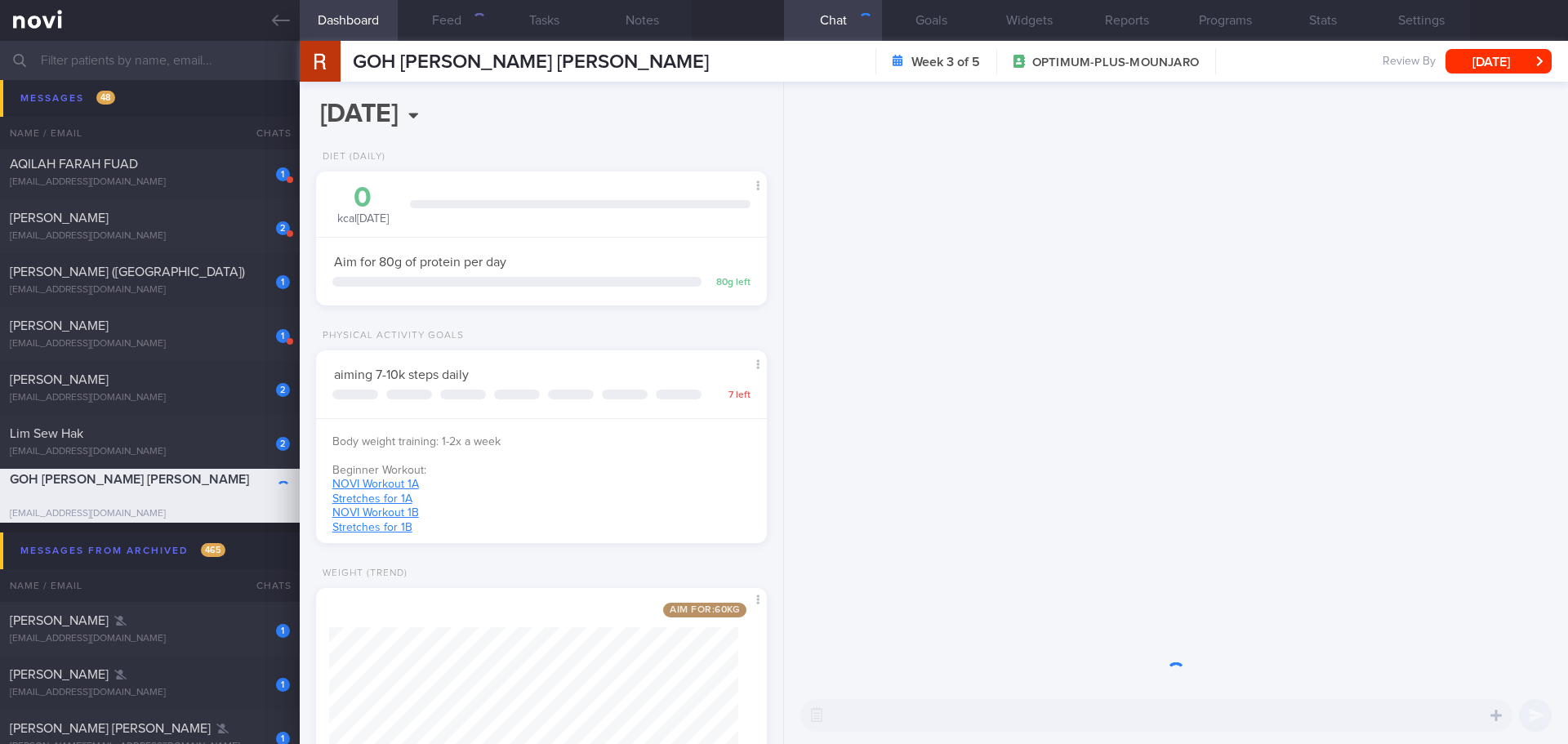
scroll to position [228, 410]
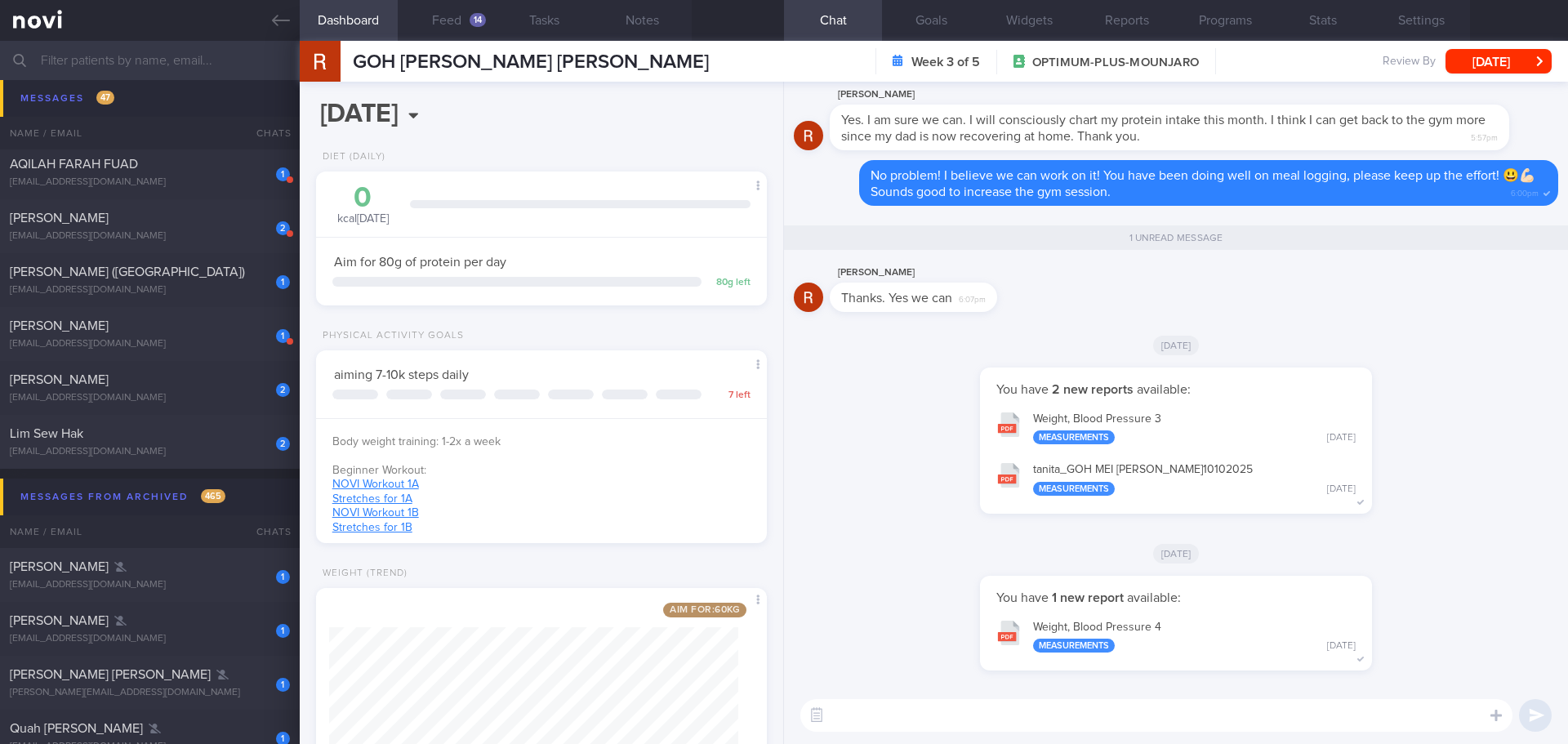
click at [1426, 534] on div "[DATE]" at bounding box center [1176, 553] width 765 height 46
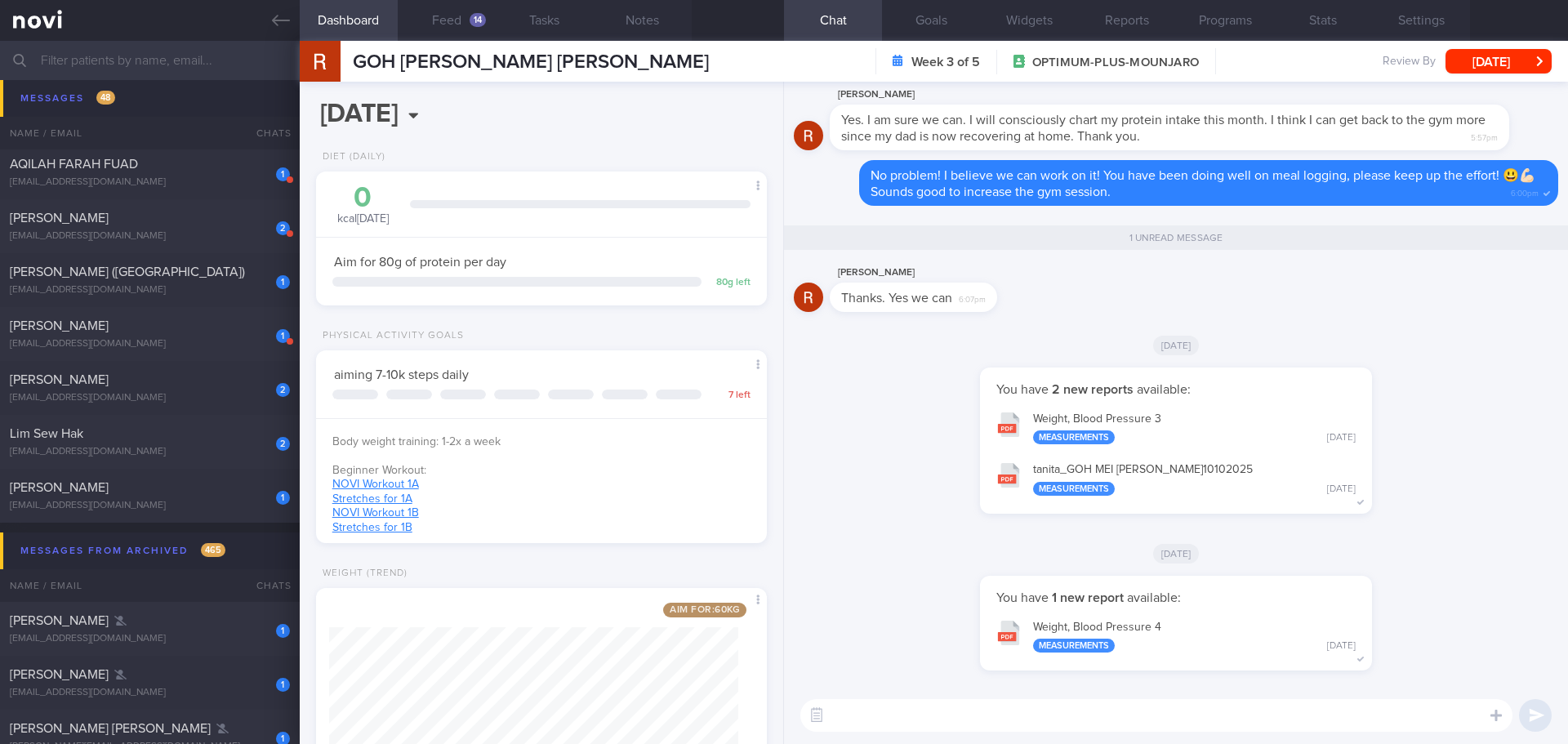
click at [1426, 534] on div "[DATE]" at bounding box center [1176, 553] width 765 height 46
click at [1166, 629] on button "Weight, Blood Pressure 4 Measurements [DATE]" at bounding box center [1176, 636] width 376 height 52
click at [1077, 428] on button "Weight, [MEDICAL_DATA] 3 Measurements [DATE]" at bounding box center [1176, 427] width 376 height 52
click at [1393, 482] on div "You have 2 new reports available: Weight, Blood Pressure 3 Measurements [DATE] …" at bounding box center [1176, 448] width 765 height 162
click at [1191, 25] on button "Programs" at bounding box center [1225, 20] width 98 height 41
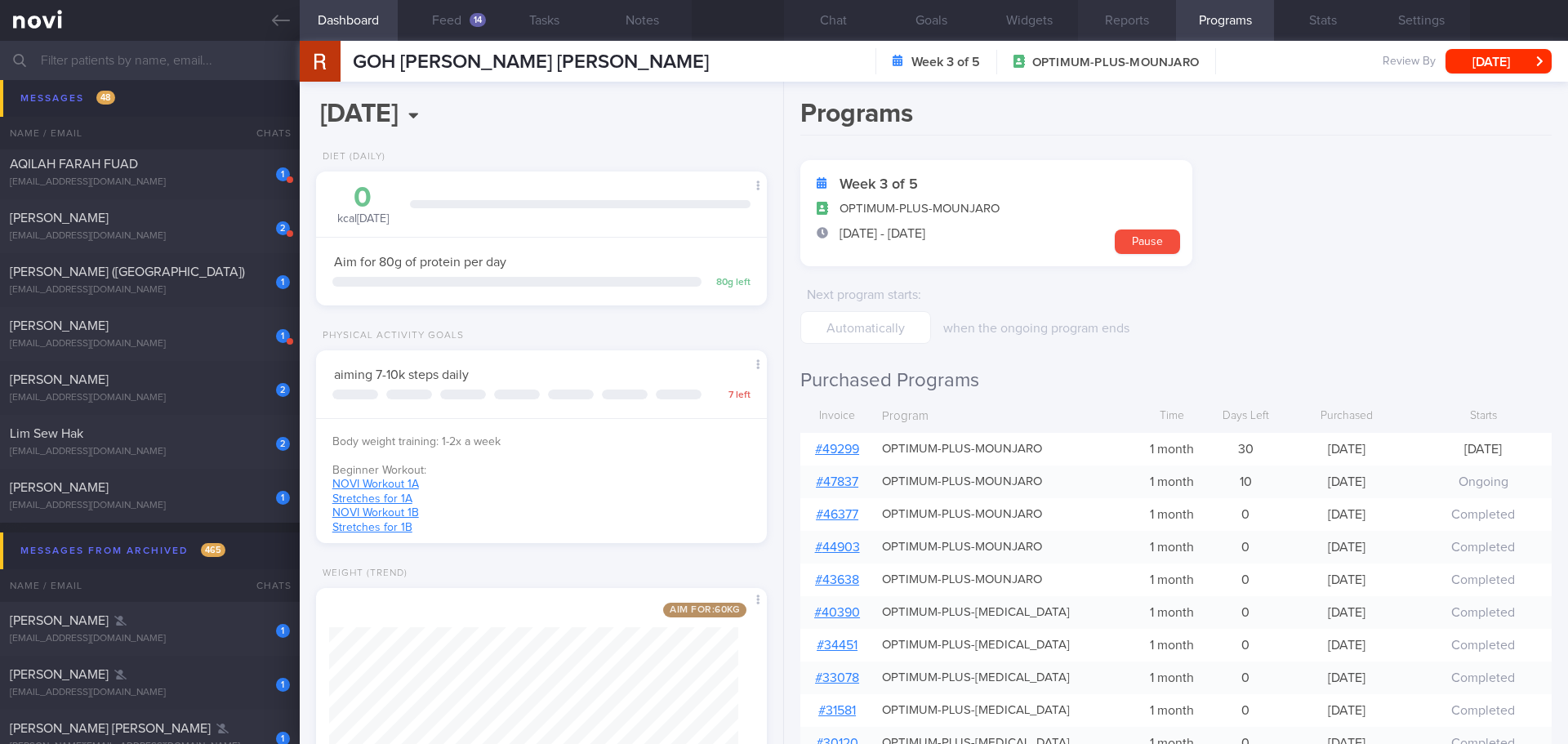
click at [1120, 15] on button "Reports" at bounding box center [1126, 20] width 98 height 41
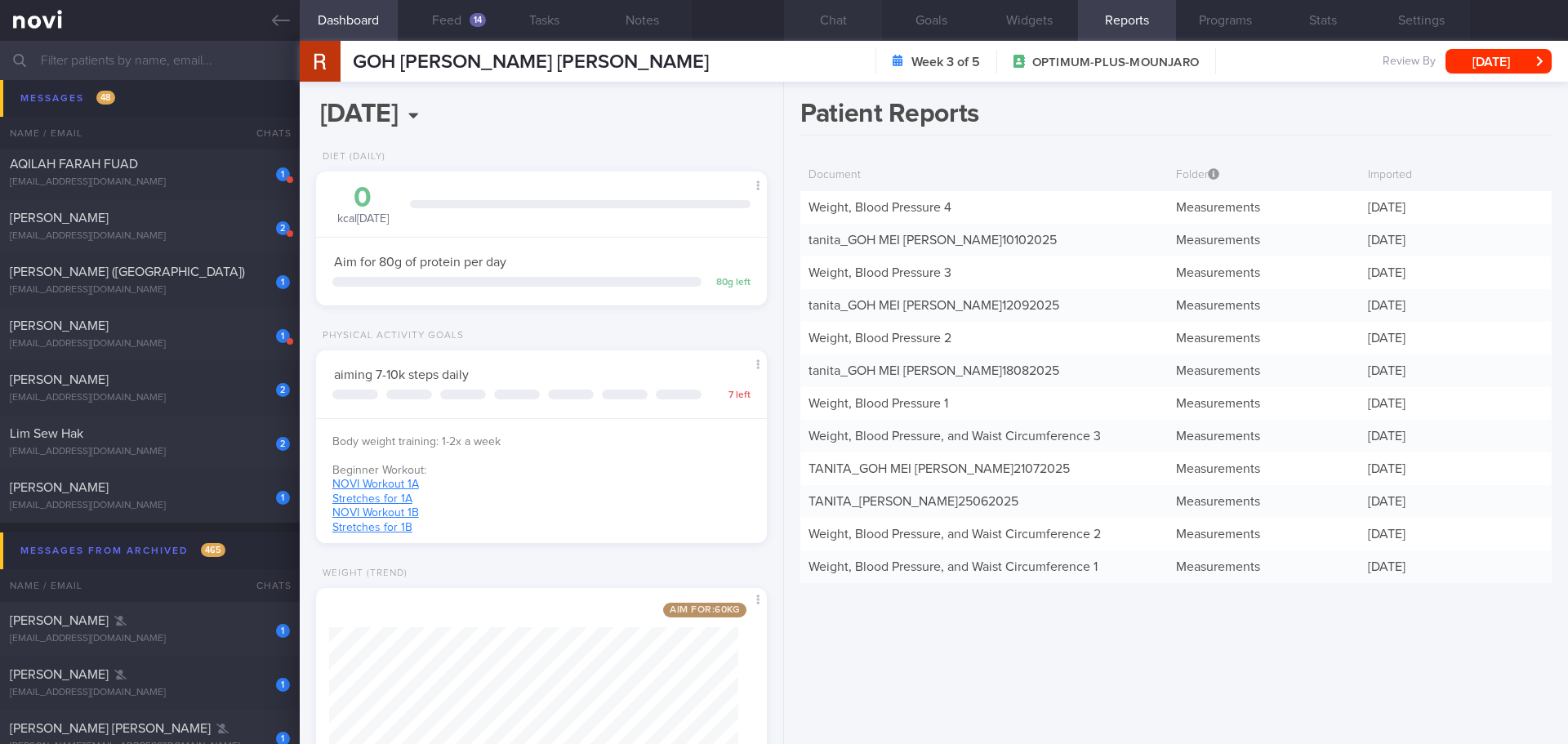
click at [841, 20] on button "Chat" at bounding box center [833, 20] width 98 height 41
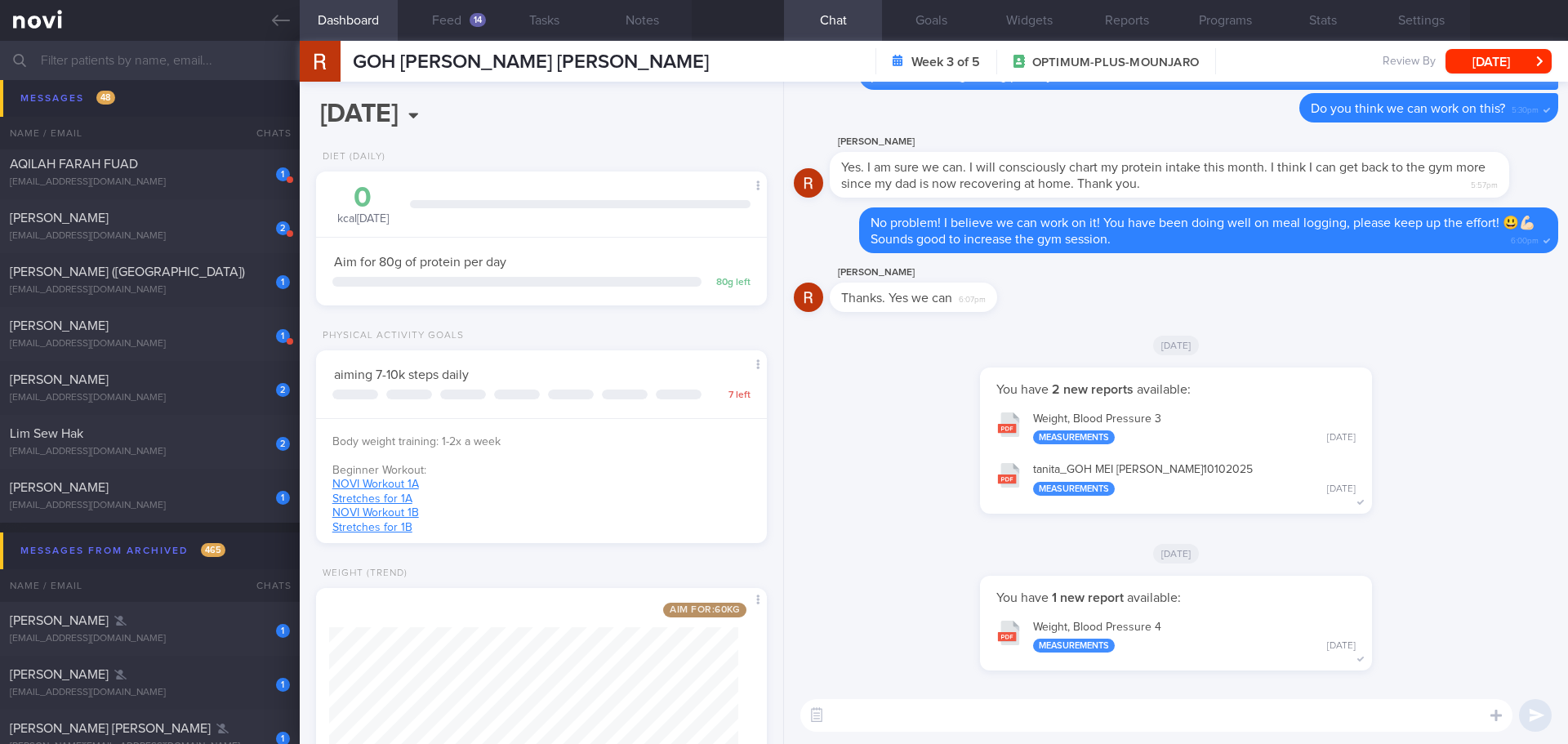
click at [1447, 480] on div "You have 2 new reports available: Weight, Blood Pressure 3 Measurements [DATE] …" at bounding box center [1176, 448] width 765 height 162
click at [1427, 382] on div "You have 2 new reports available: Weight, Blood Pressure 3 Measurements [DATE] …" at bounding box center [1176, 448] width 765 height 162
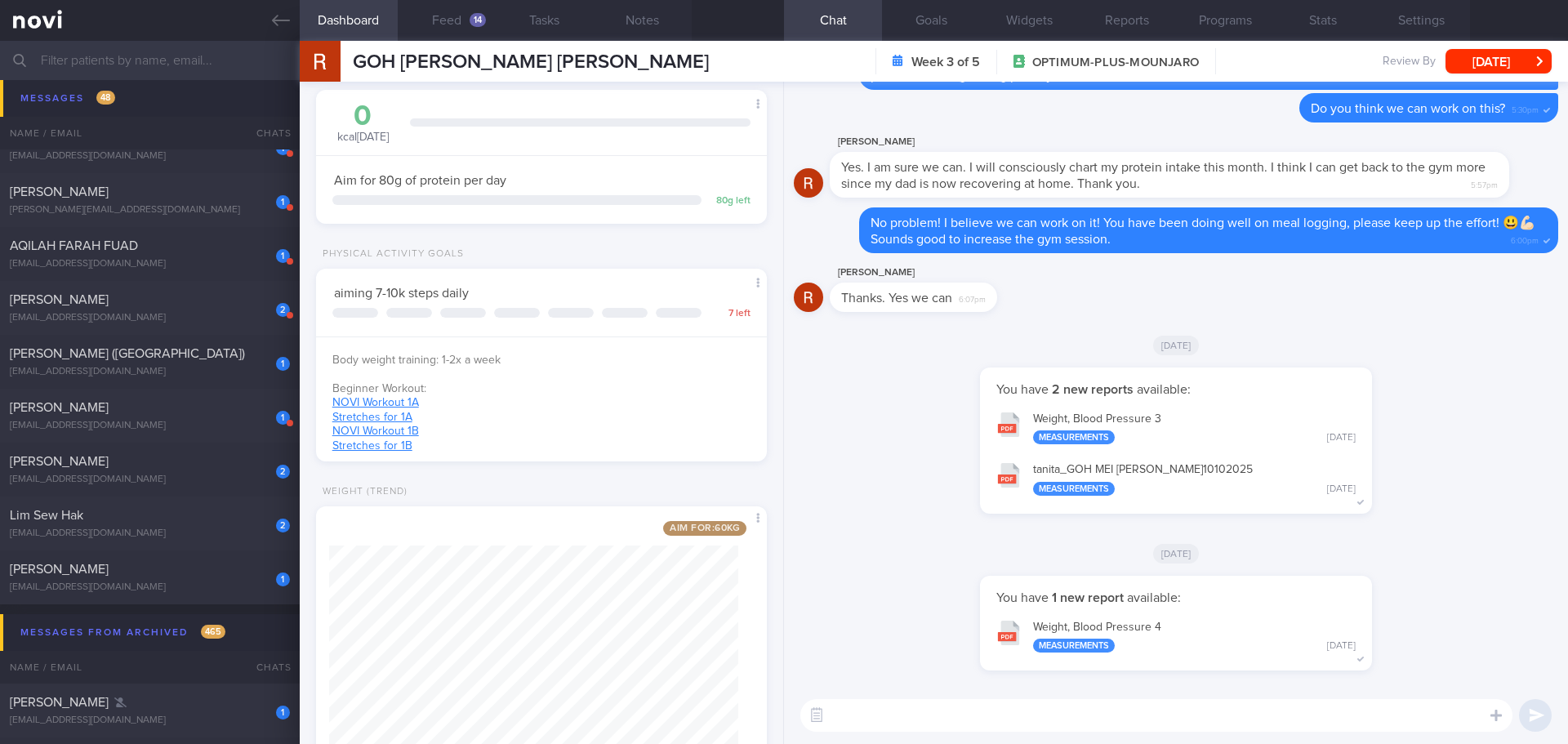
scroll to position [2287, 0]
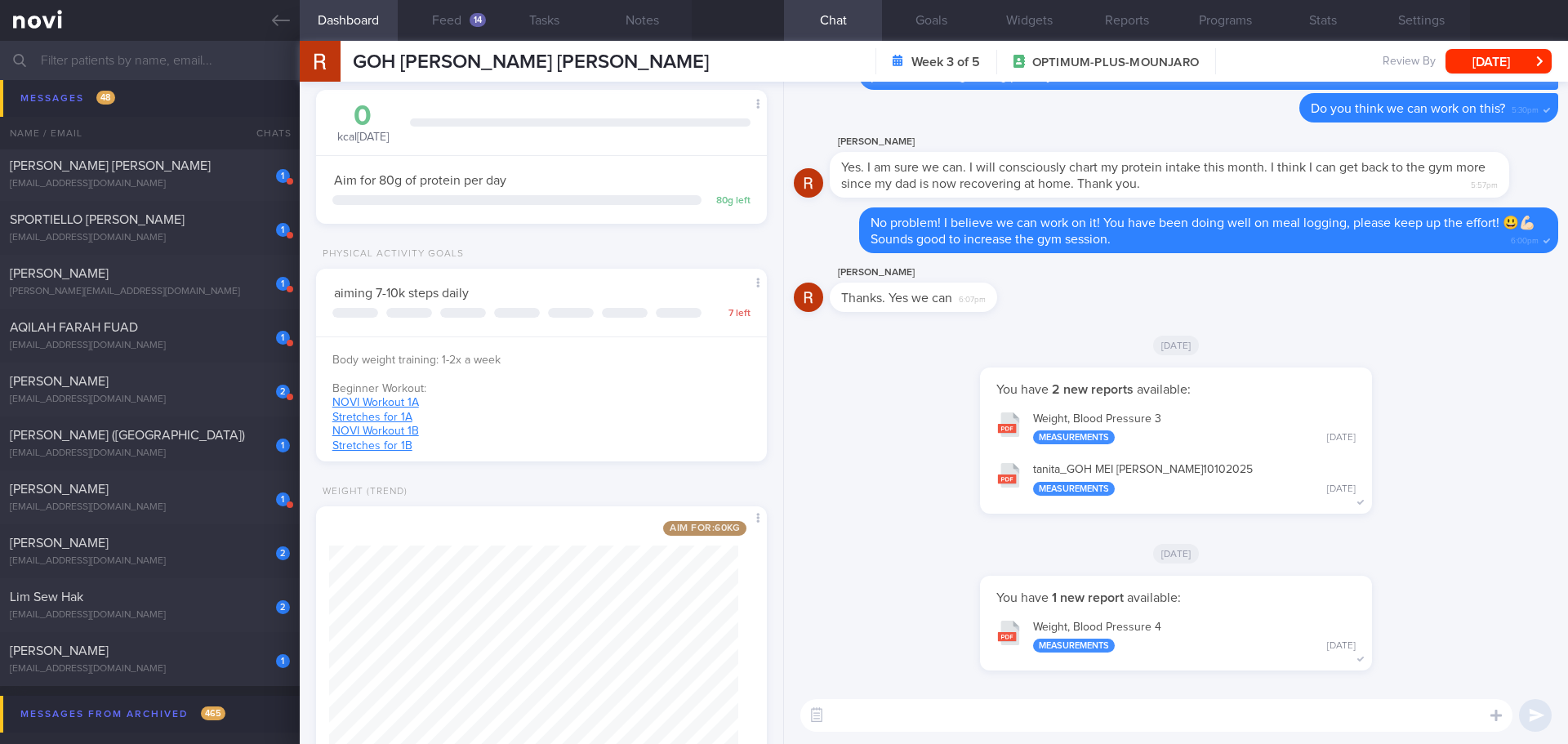
click at [1380, 467] on div "You have 2 new reports available: Weight, Blood Pressure 3 Measurements [DATE] …" at bounding box center [1176, 448] width 765 height 162
click at [450, 26] on button "Feed 14" at bounding box center [446, 20] width 98 height 41
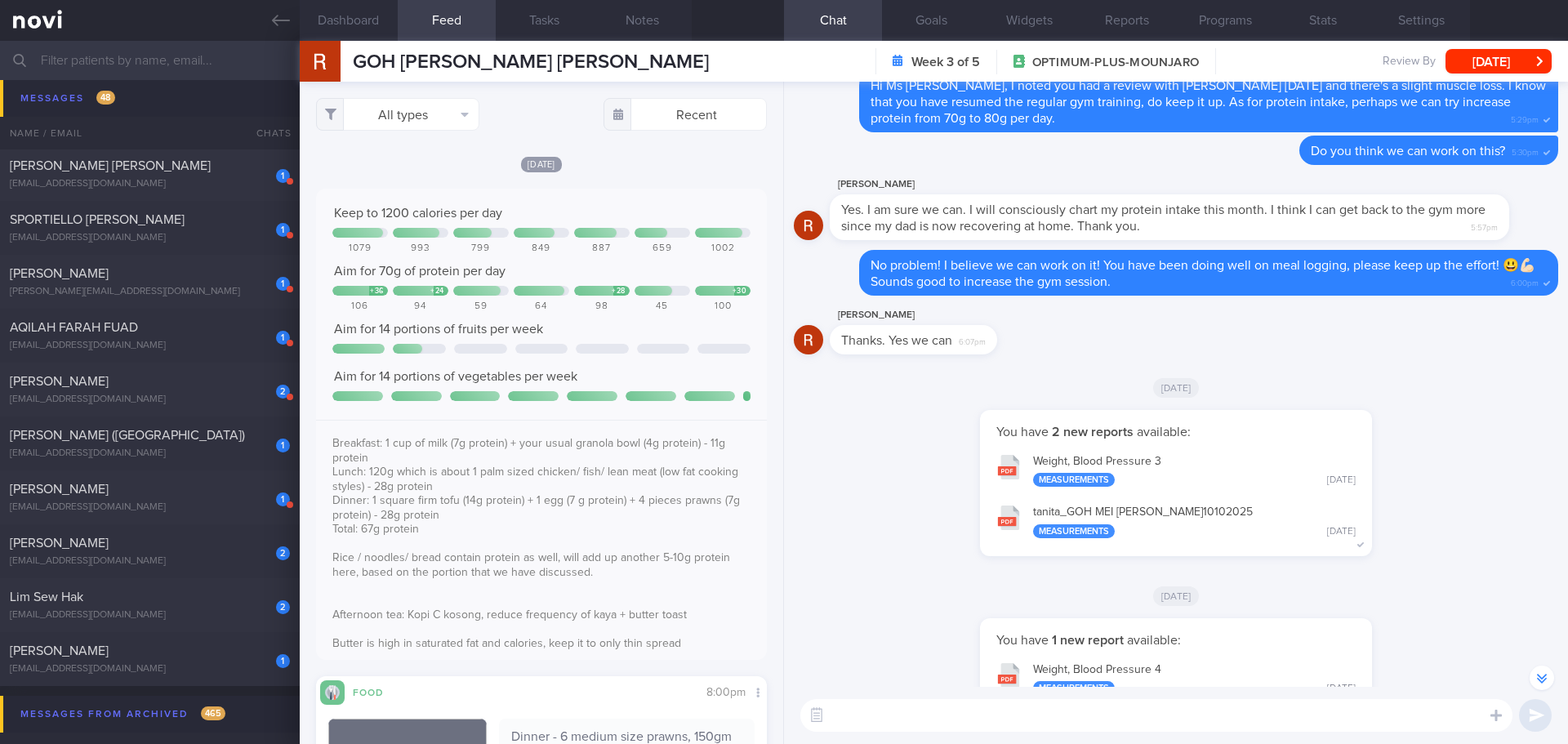
scroll to position [-245, 0]
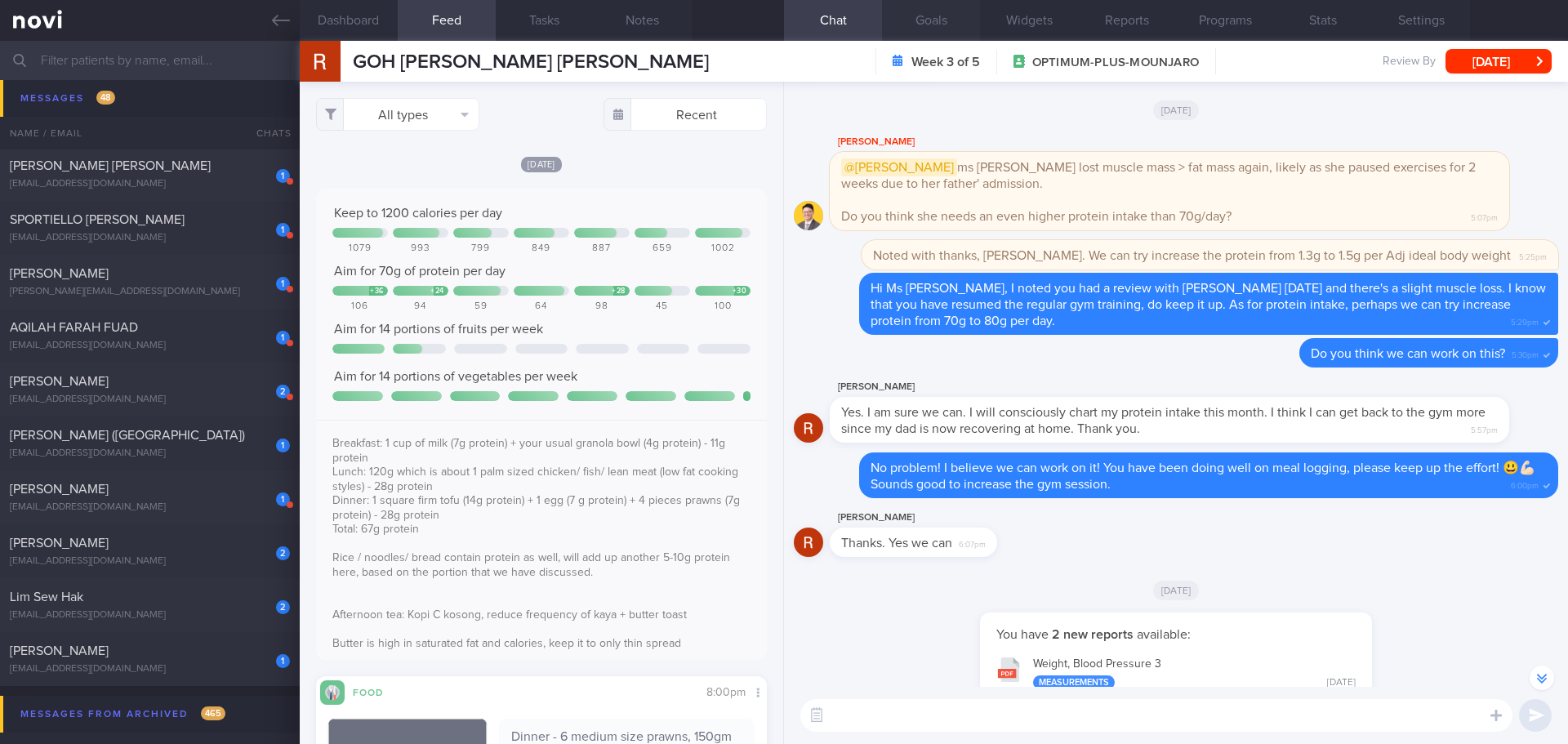
click at [946, 26] on button "Goals" at bounding box center [931, 20] width 98 height 41
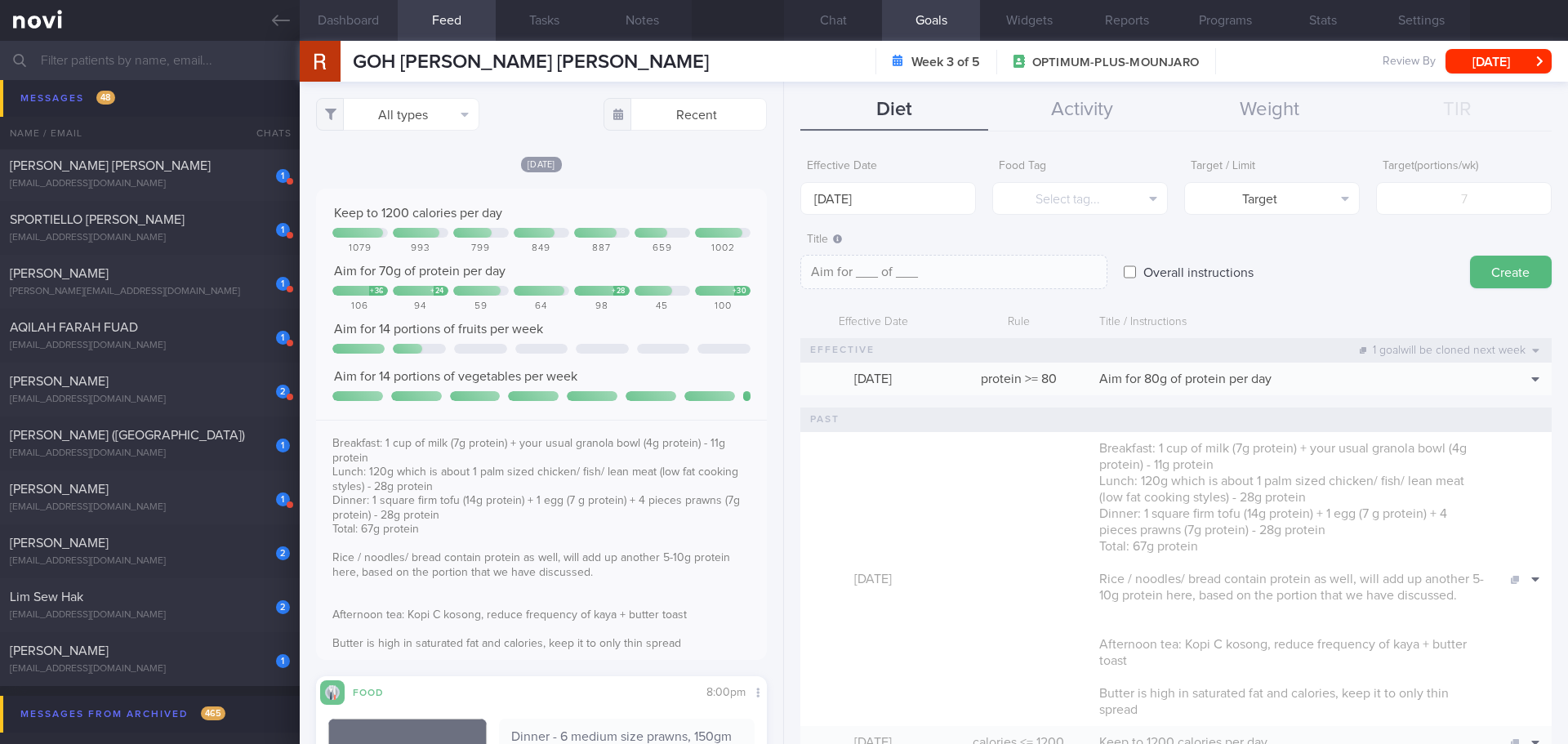
click at [382, 1] on button "Dashboard" at bounding box center [348, 20] width 98 height 41
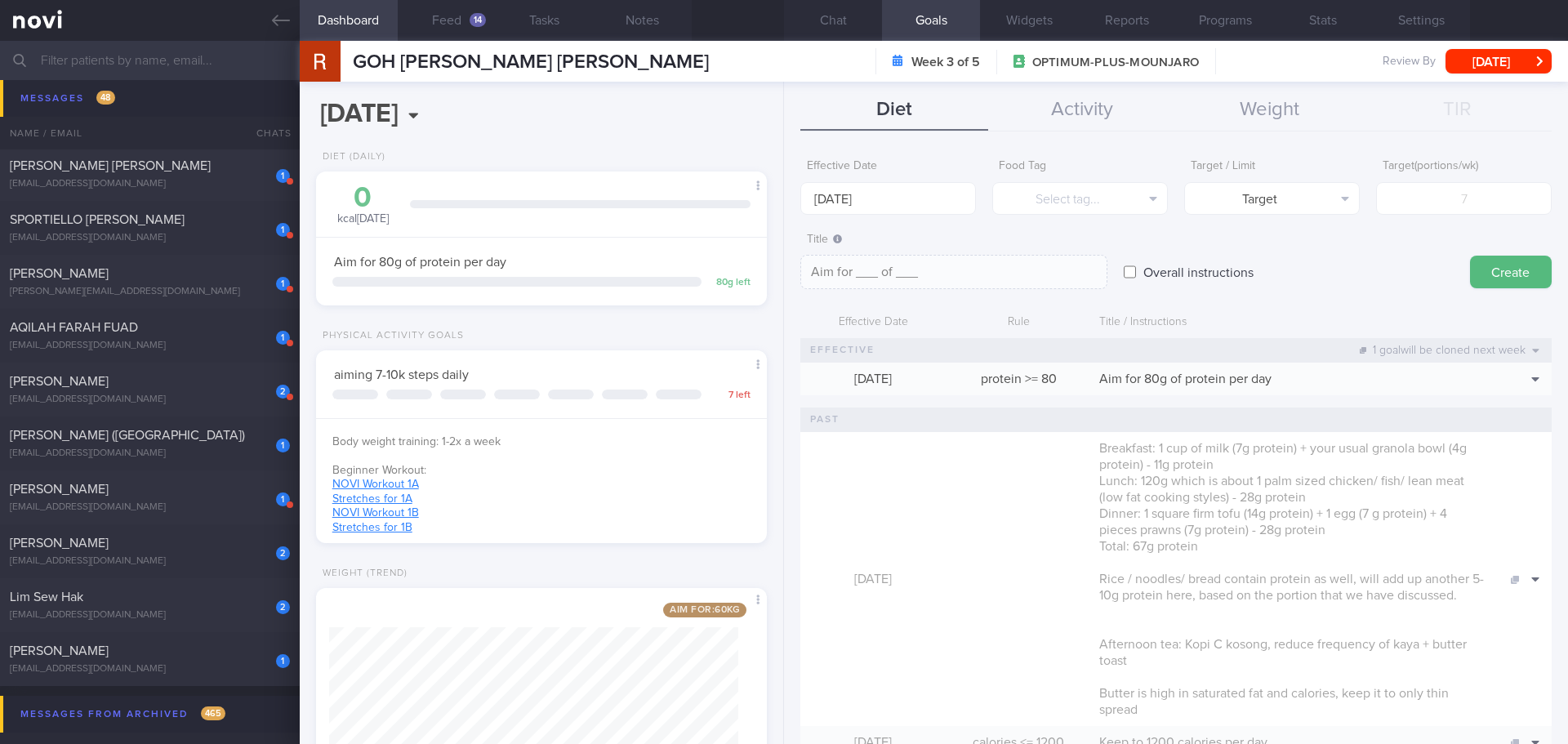
scroll to position [82, 0]
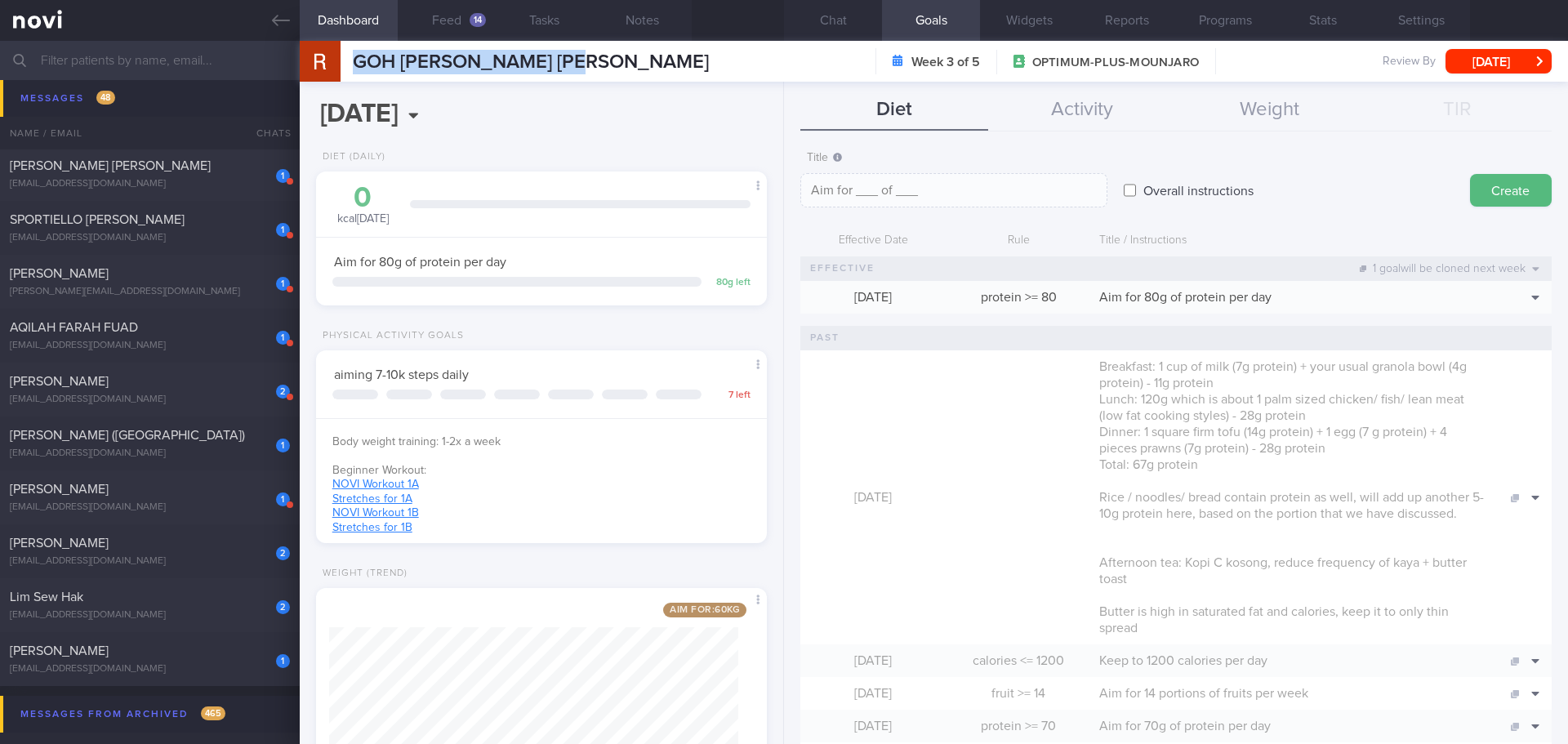
drag, startPoint x: 594, startPoint y: 56, endPoint x: 312, endPoint y: 66, distance: 282.2
click at [312, 66] on div "GOH [PERSON_NAME] [PERSON_NAME] [PERSON_NAME] [PERSON_NAME] [PERSON_NAME][EMAIL…" at bounding box center [934, 61] width 1269 height 41
click at [1086, 105] on button "Activity" at bounding box center [1082, 110] width 188 height 41
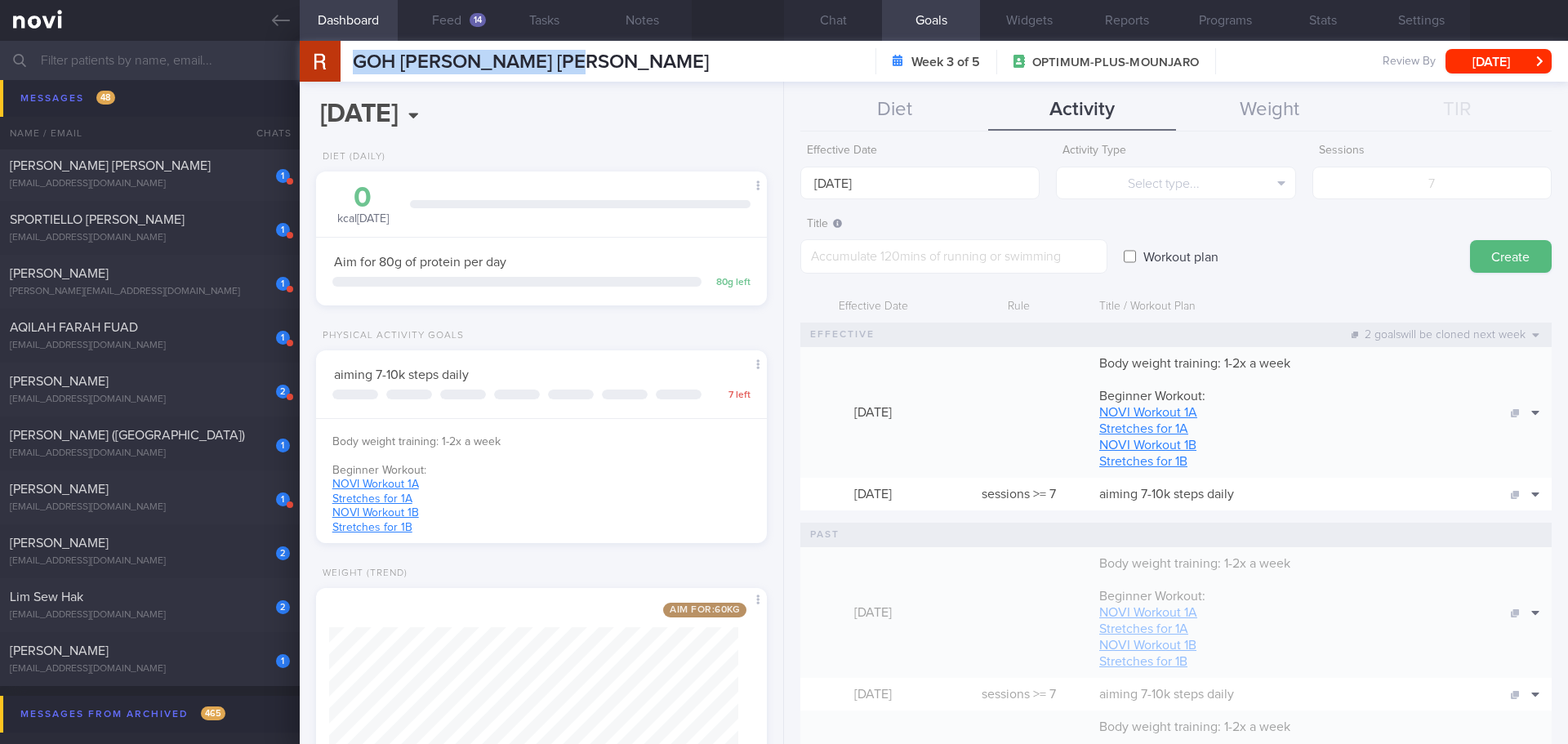
scroll to position [0, 0]
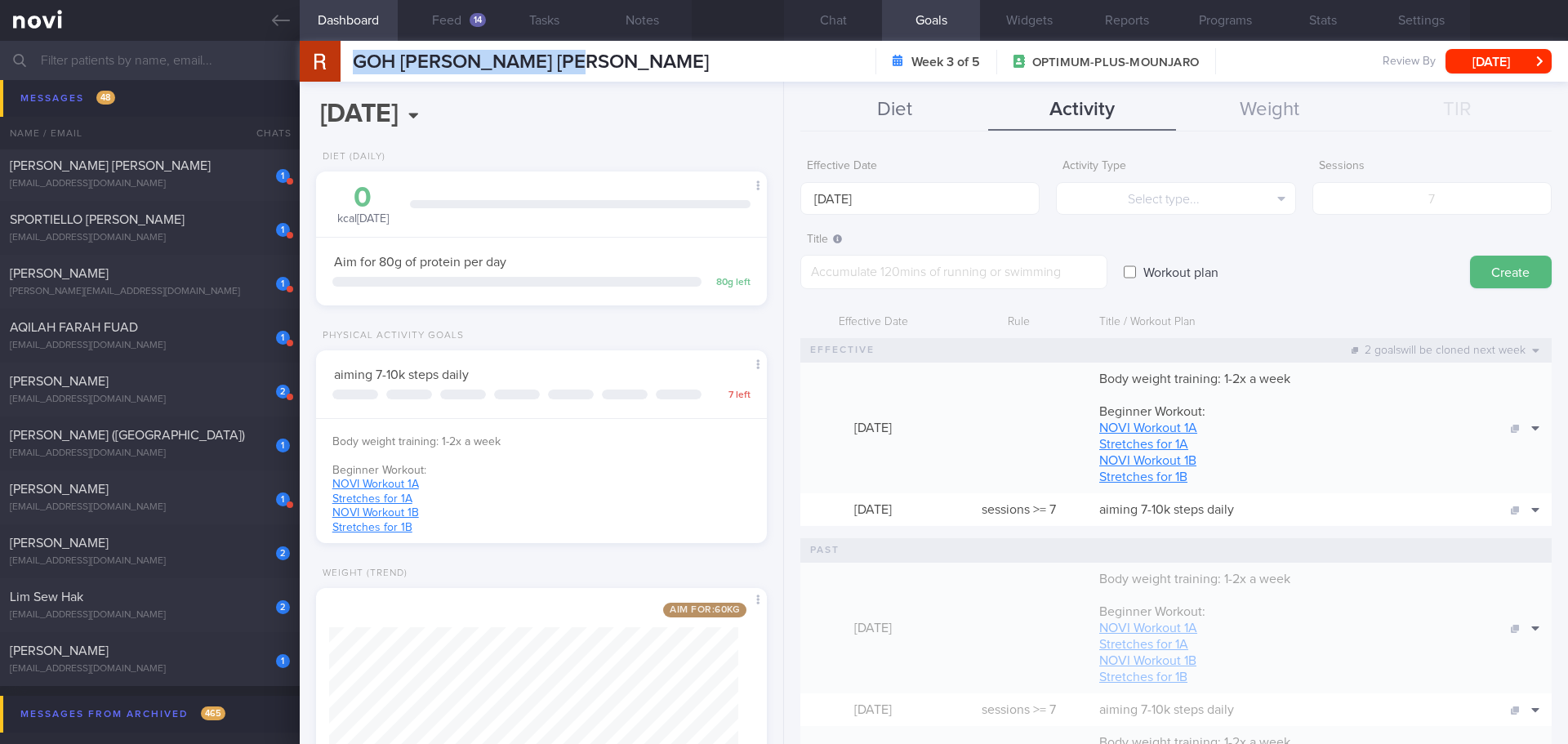
click at [943, 114] on button "Diet" at bounding box center [894, 110] width 188 height 41
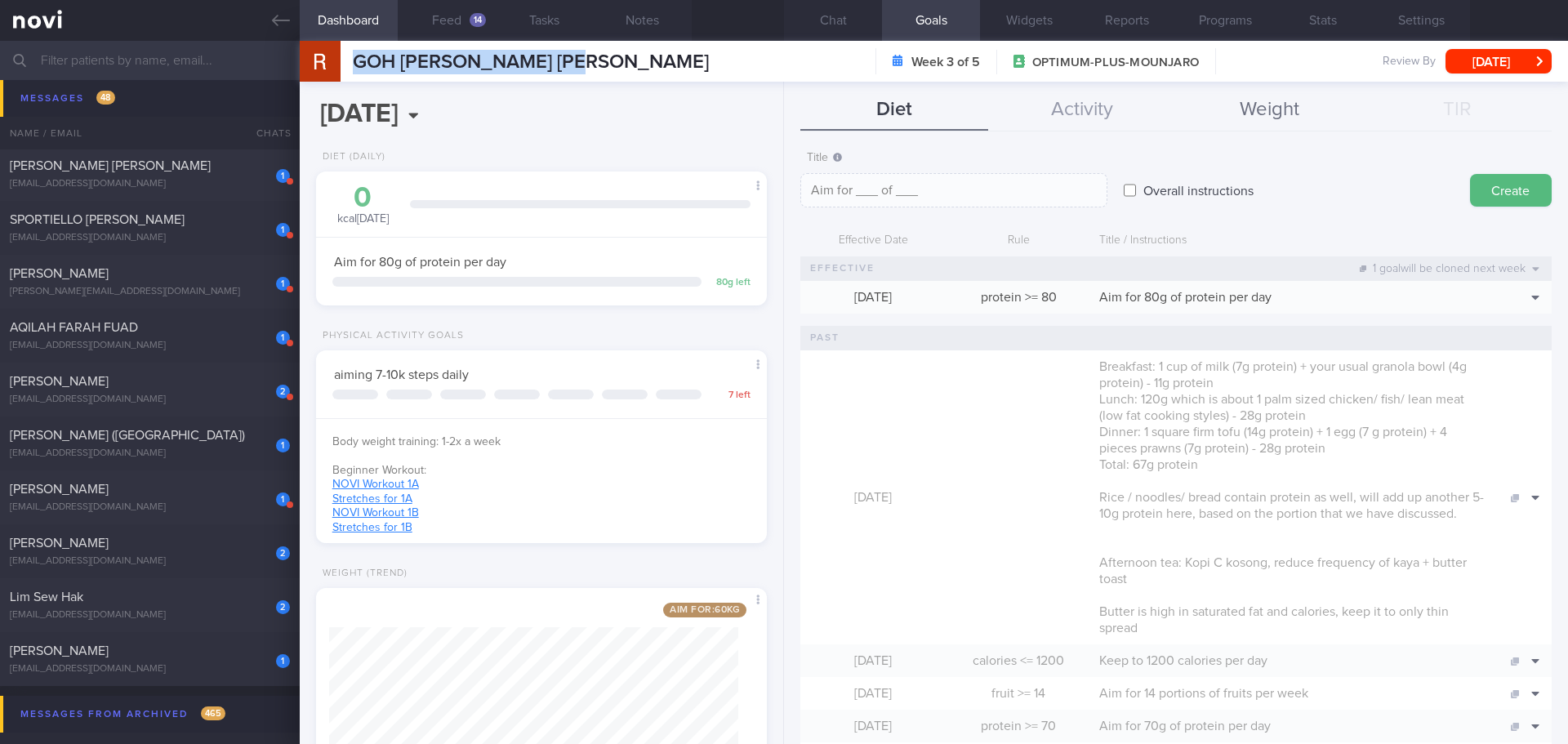
click at [1211, 106] on button "Weight" at bounding box center [1269, 110] width 188 height 41
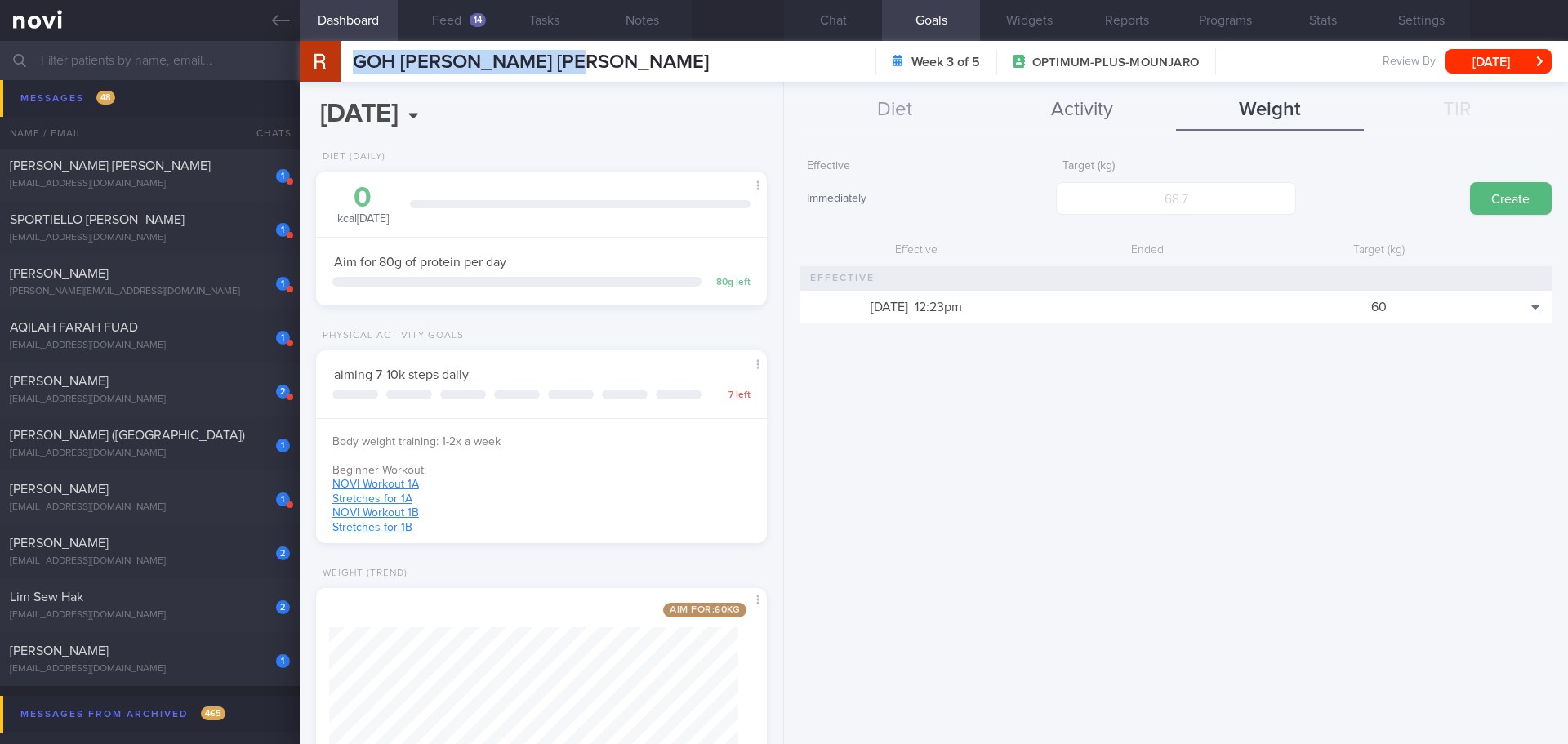
click at [1124, 105] on button "Activity" at bounding box center [1082, 110] width 188 height 41
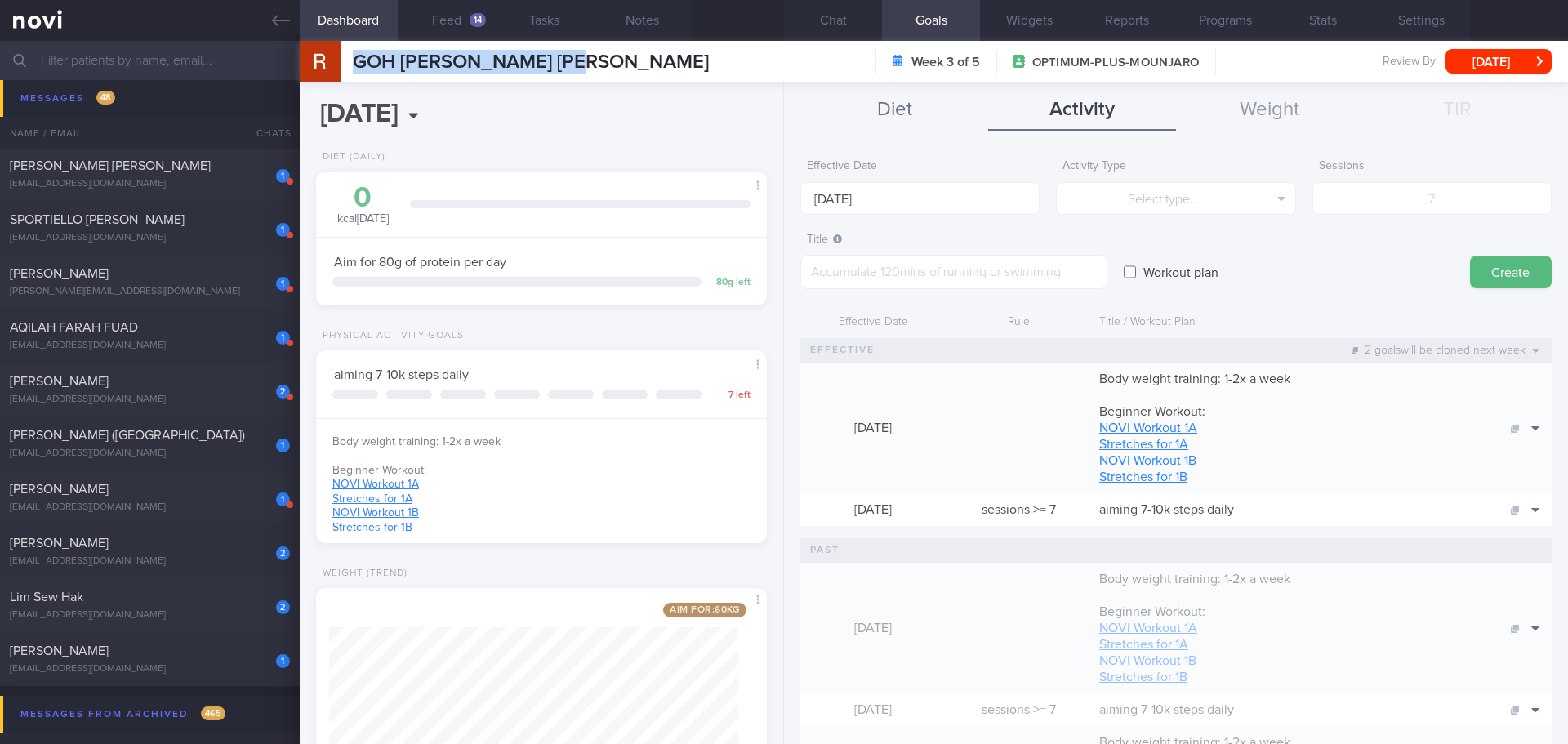
click at [935, 109] on button "Diet" at bounding box center [894, 110] width 188 height 41
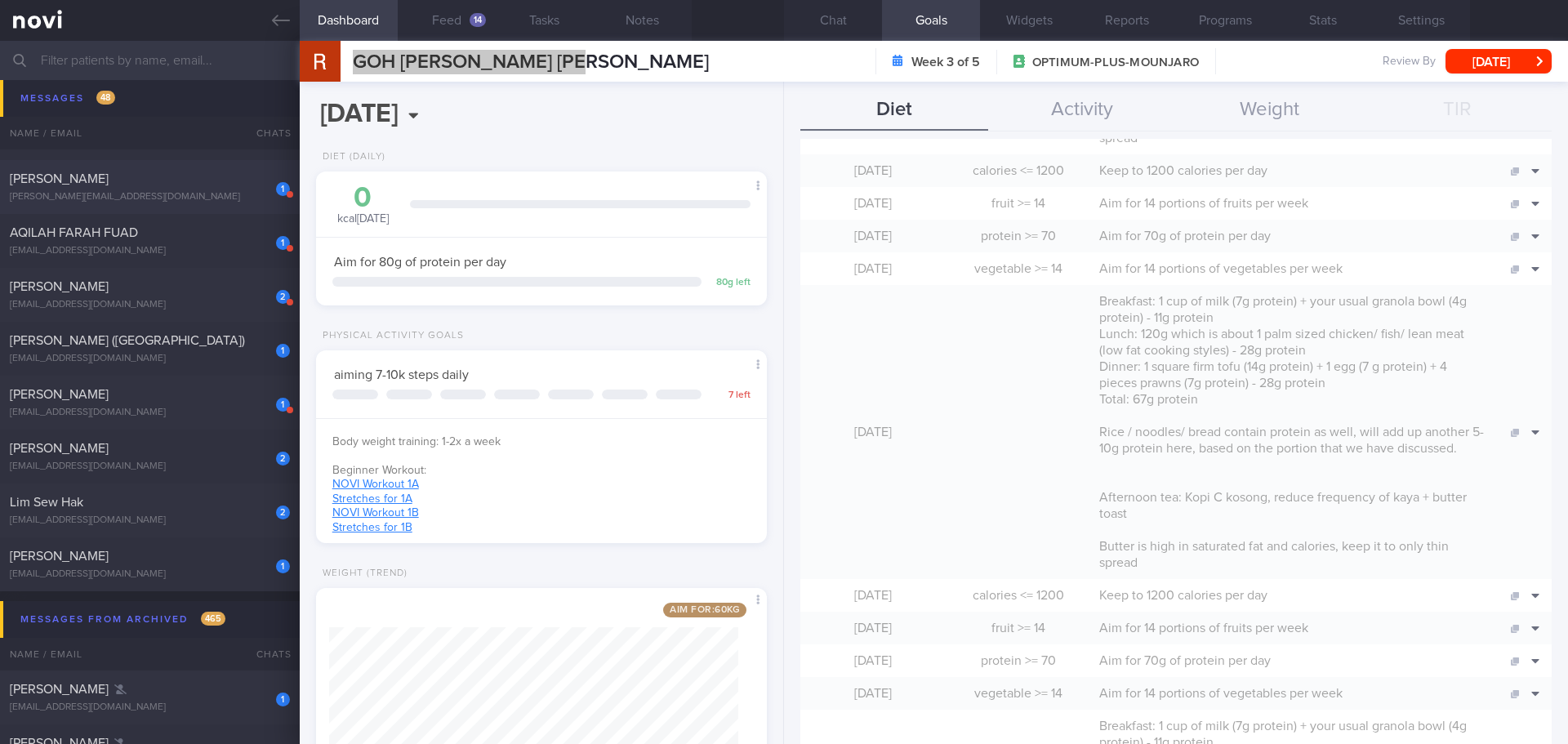
scroll to position [2532, 0]
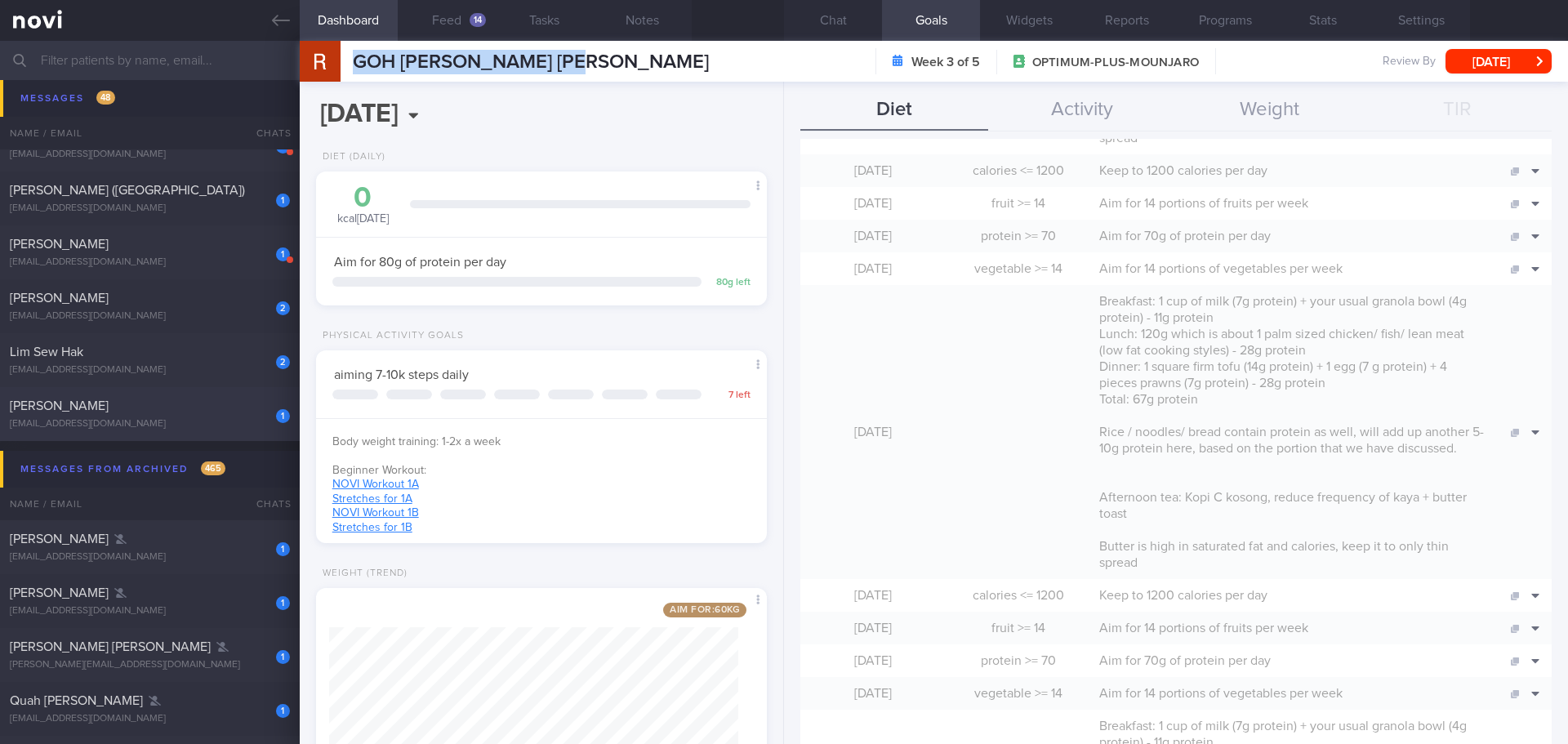
click at [158, 405] on div "[PERSON_NAME]" at bounding box center [147, 405] width 276 height 16
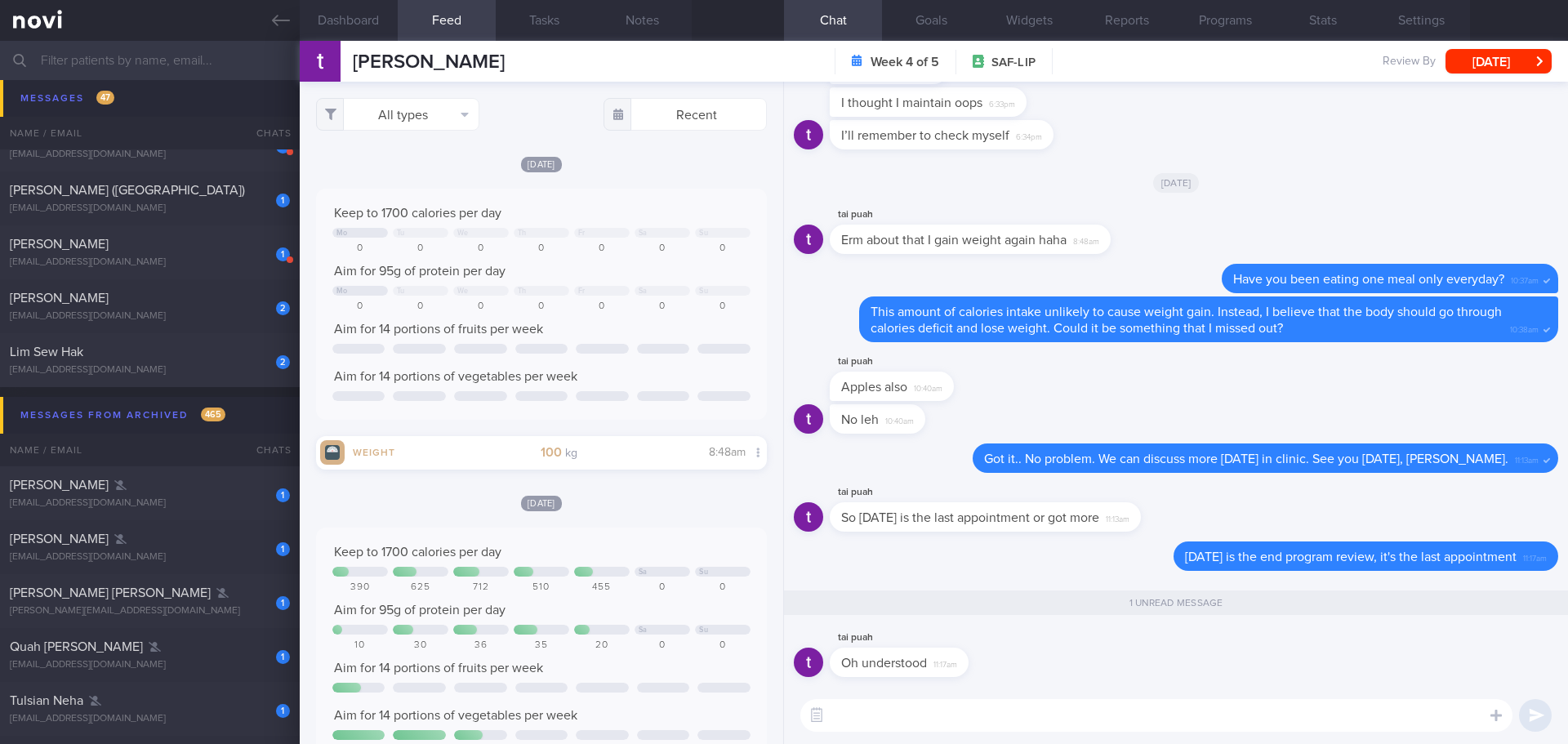
click at [1061, 662] on div "tai puah Oh understood 11:17am" at bounding box center [1176, 658] width 765 height 59
click at [999, 713] on textarea at bounding box center [1156, 715] width 712 height 32
type textarea "see you [DATE] 😃"
click at [1549, 717] on button "submit" at bounding box center [1536, 715] width 32 height 32
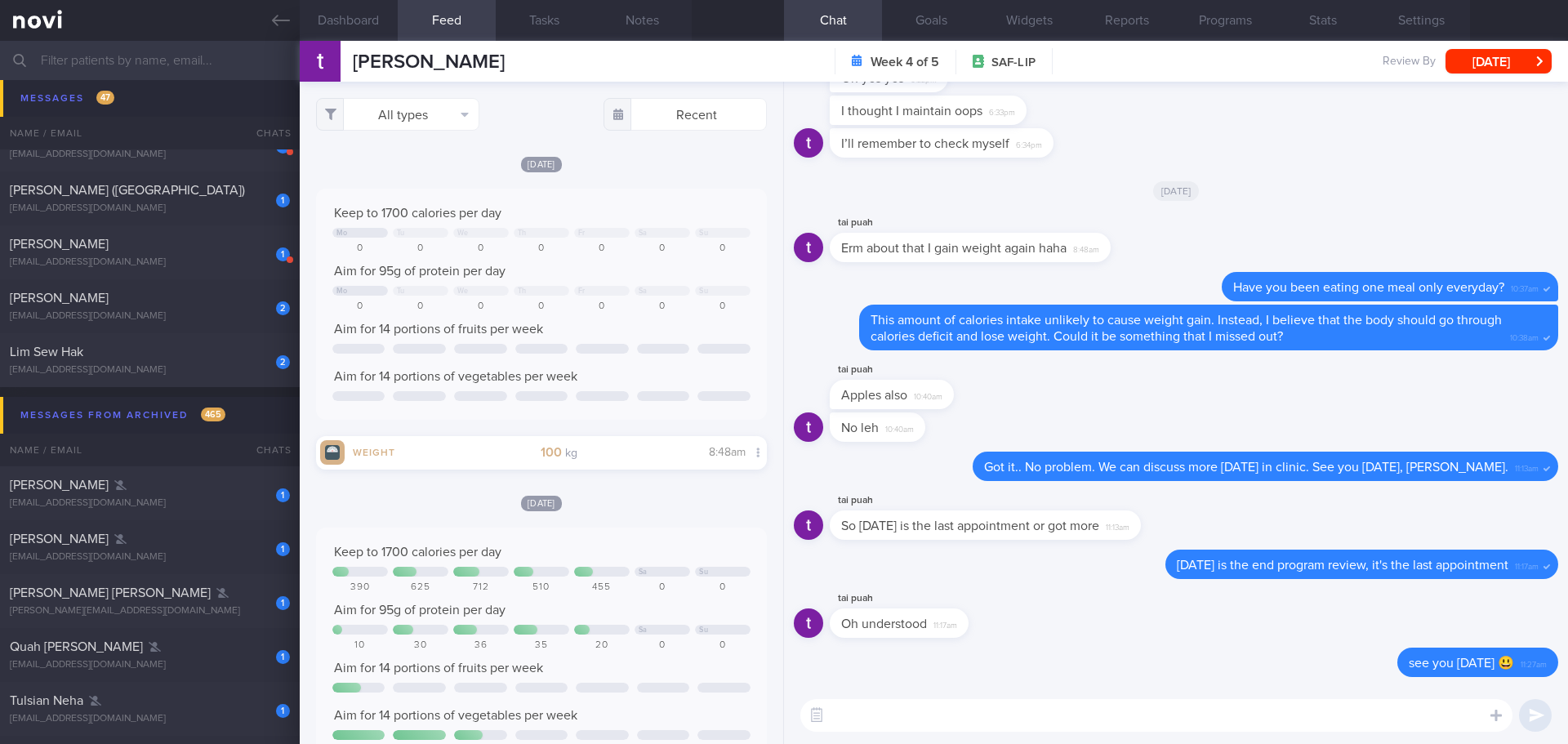
drag, startPoint x: 192, startPoint y: 337, endPoint x: 918, endPoint y: 82, distance: 769.5
click at [191, 337] on div "2 Lim Sew Hak [EMAIL_ADDRESS][DOMAIN_NAME] [DATE] MAGNUM-STARTER-PACK" at bounding box center [784, 360] width 1568 height 54
select select "9"
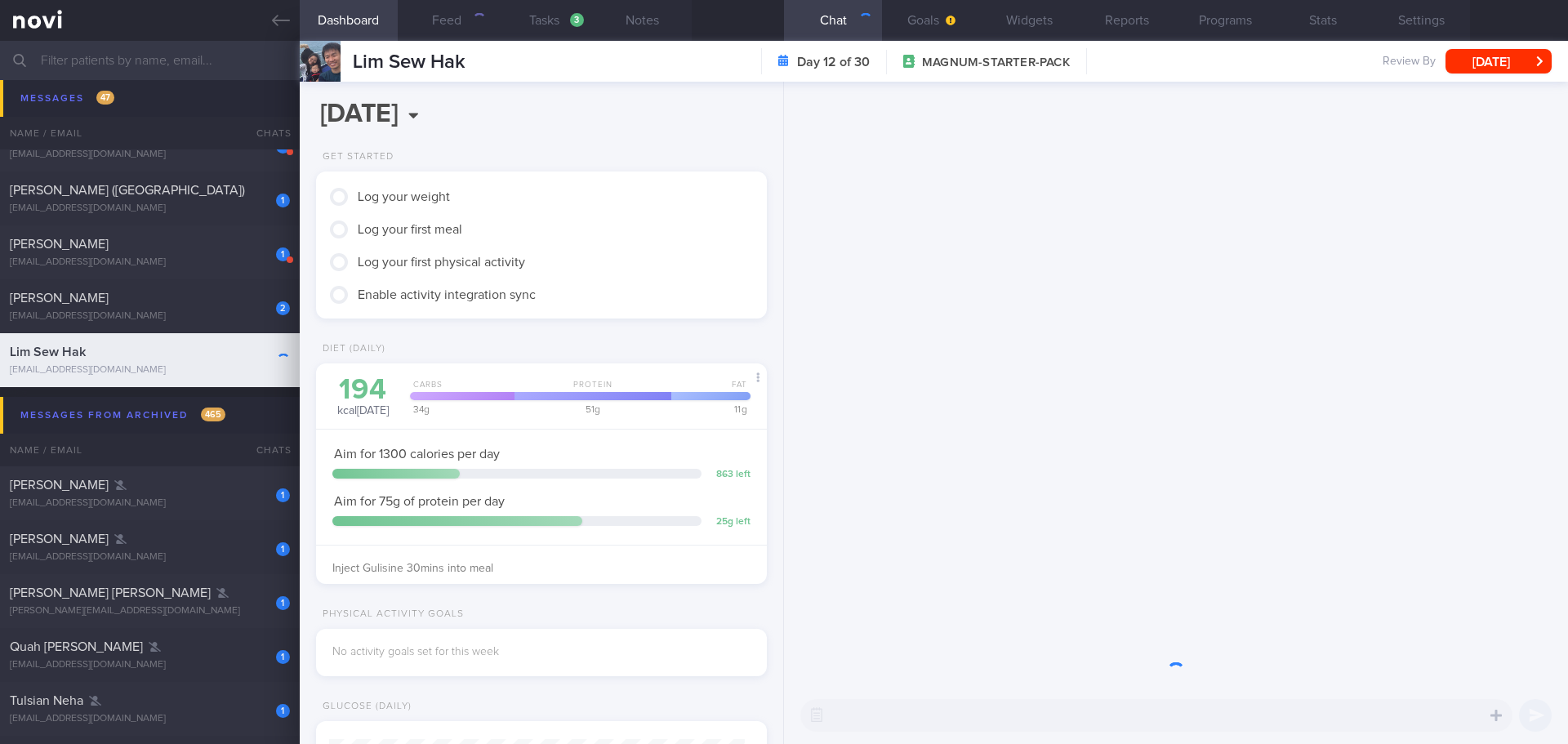
scroll to position [208, 417]
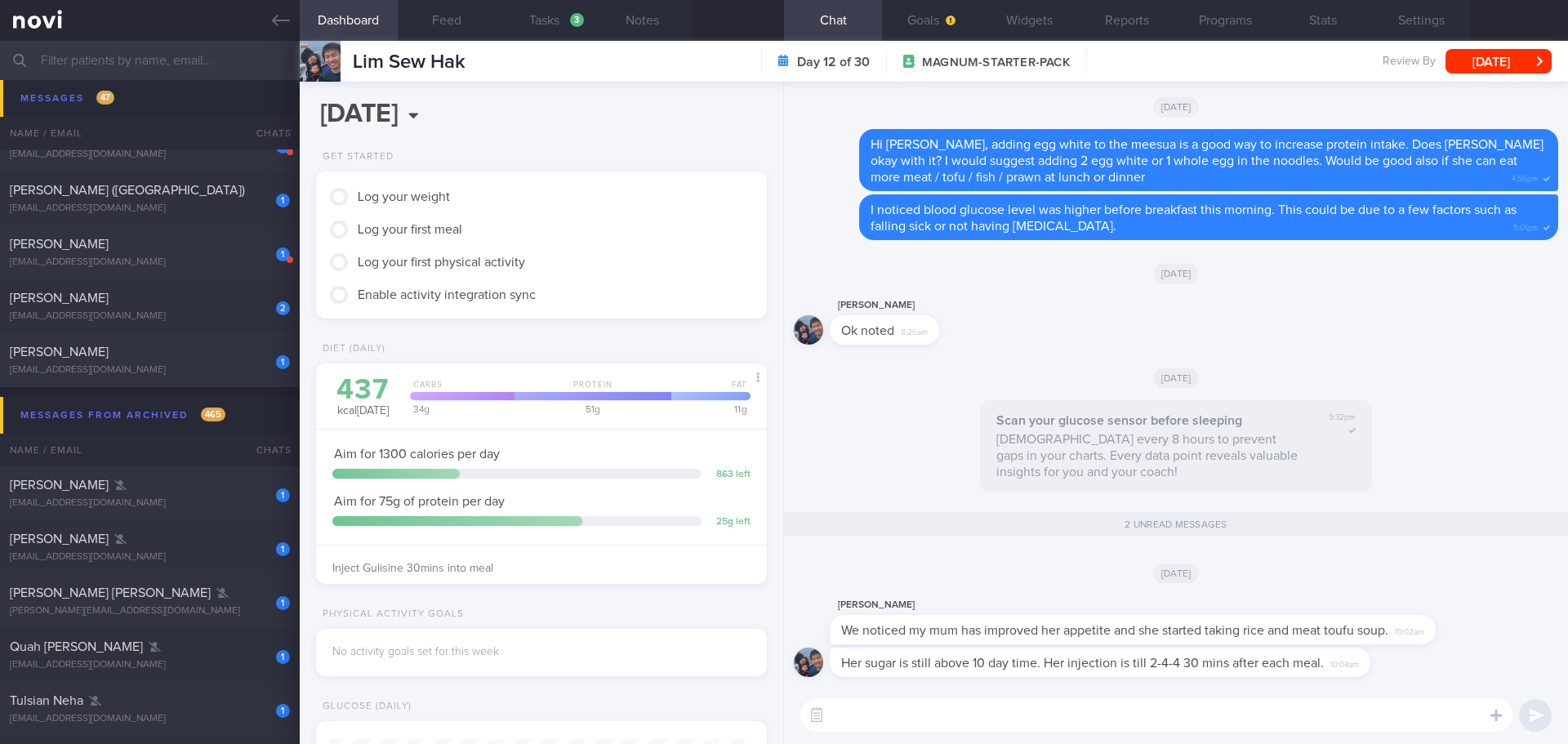
click at [205, 53] on input "text" at bounding box center [784, 60] width 1568 height 39
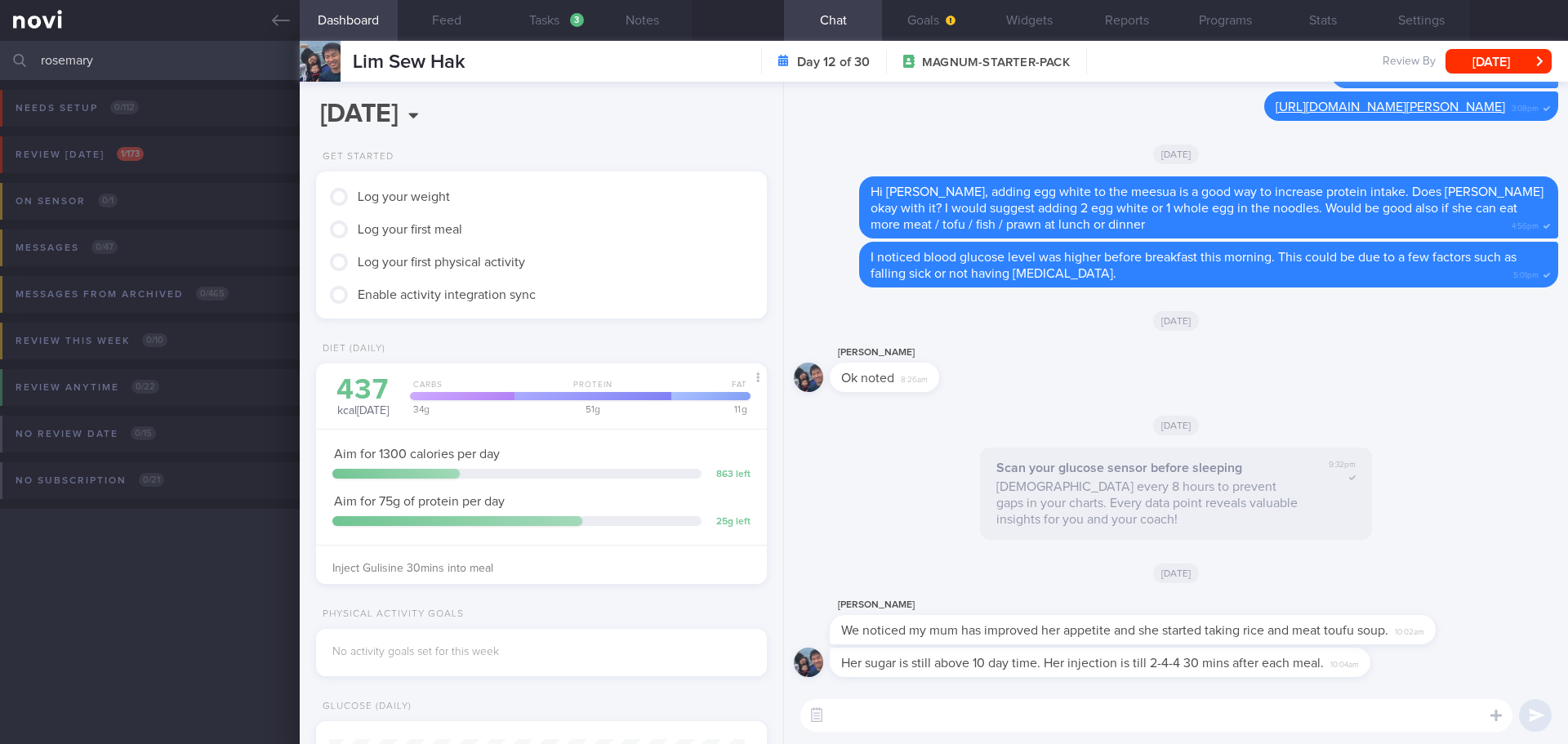
type input "rosemary"
click at [158, 135] on div "Needs setup 0 / 112 Name / Email Chats Setup tasks needed" at bounding box center [784, 119] width 1568 height 79
click at [158, 143] on button "Review [DATE] 1 / 173" at bounding box center [781, 159] width 1573 height 47
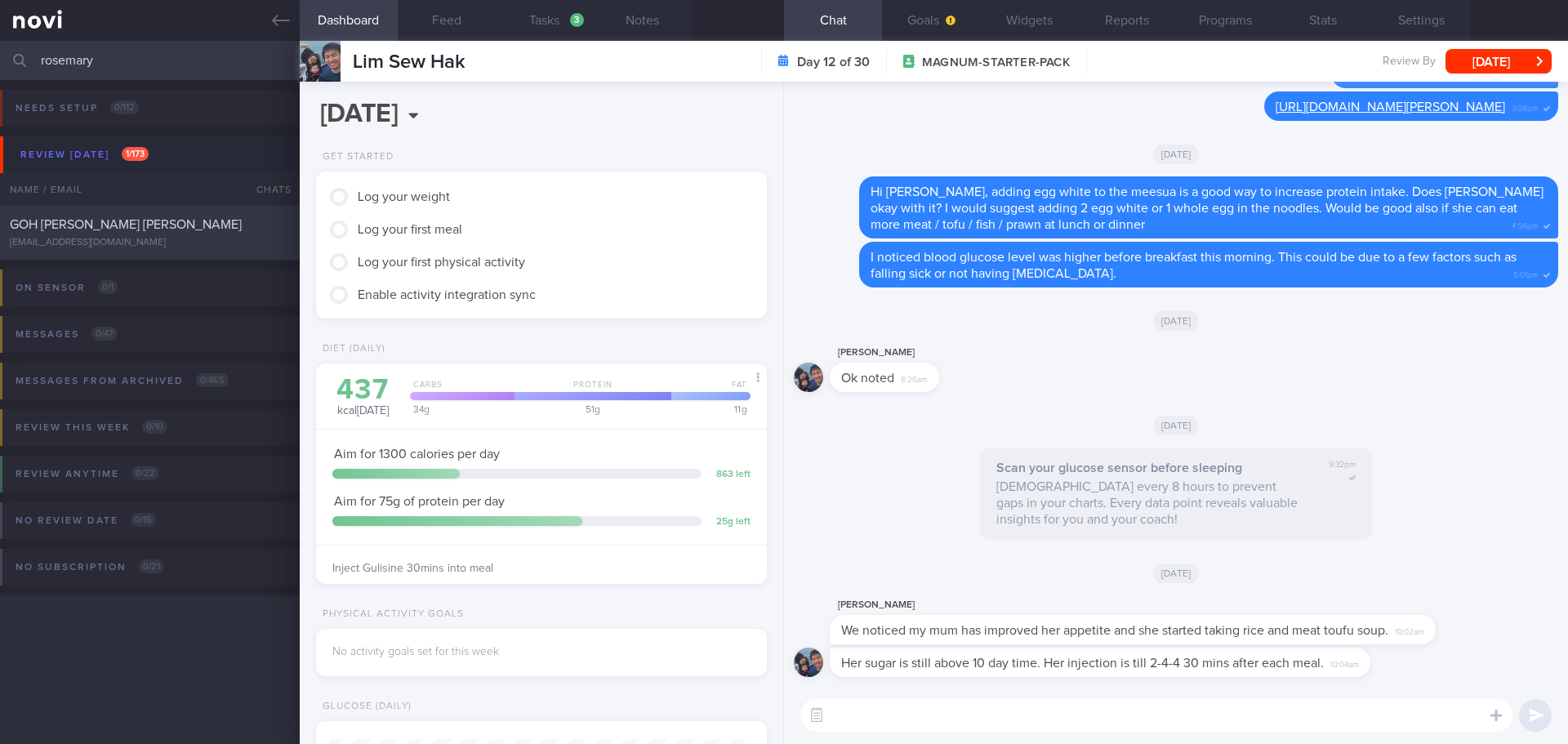
click at [158, 222] on span "GOH [PERSON_NAME] [PERSON_NAME]" at bounding box center [125, 225] width 232 height 13
select select "8"
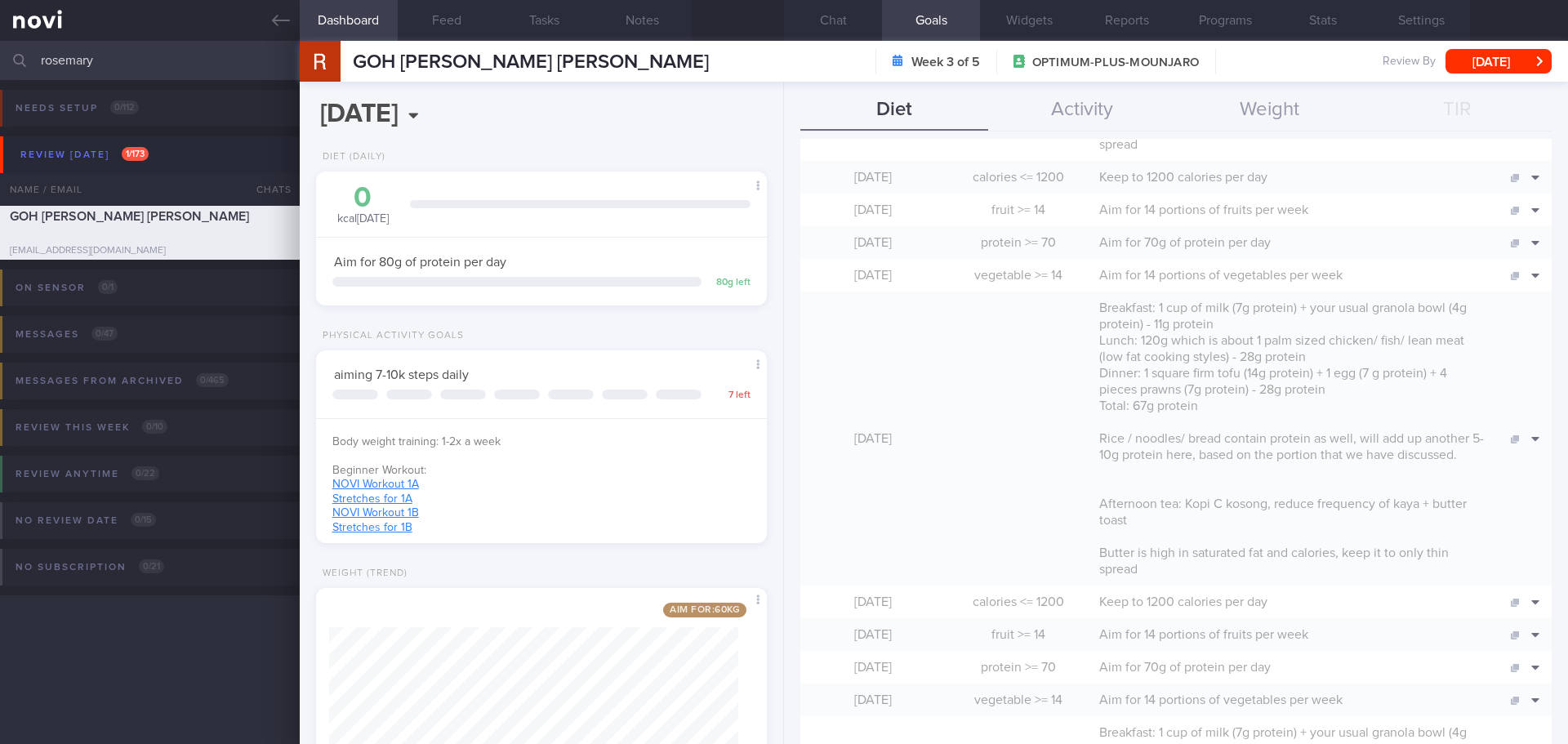
scroll to position [571, 0]
drag, startPoint x: 850, startPoint y: 21, endPoint x: 92, endPoint y: 32, distance: 758.1
click at [850, 21] on button "Chat" at bounding box center [833, 20] width 98 height 41
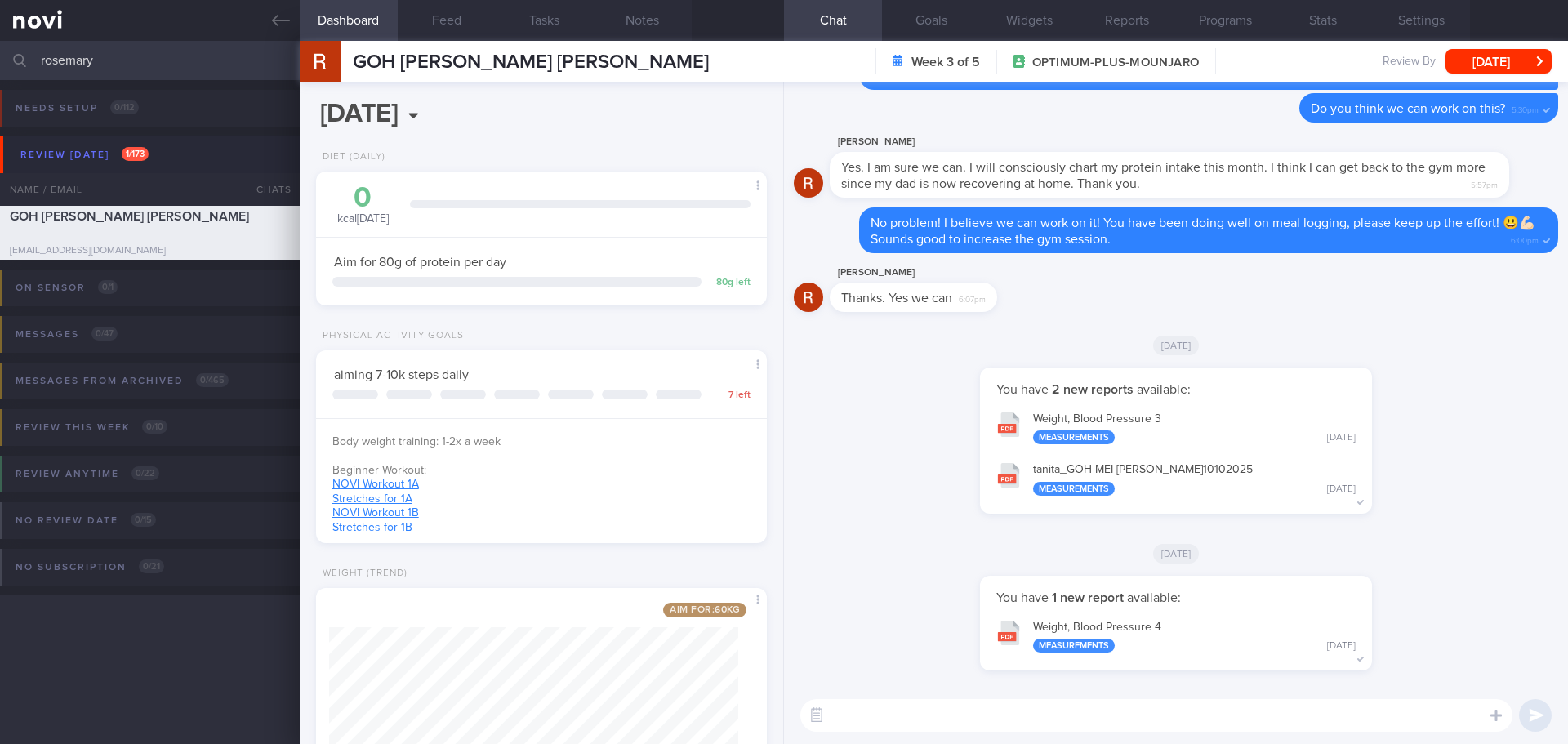
drag, startPoint x: 137, startPoint y: 58, endPoint x: -254, endPoint y: 83, distance: 391.8
click at [0, 83] on html "You are offline! Some functionality will be unavailable Patients New Users Coac…" at bounding box center [784, 372] width 1568 height 744
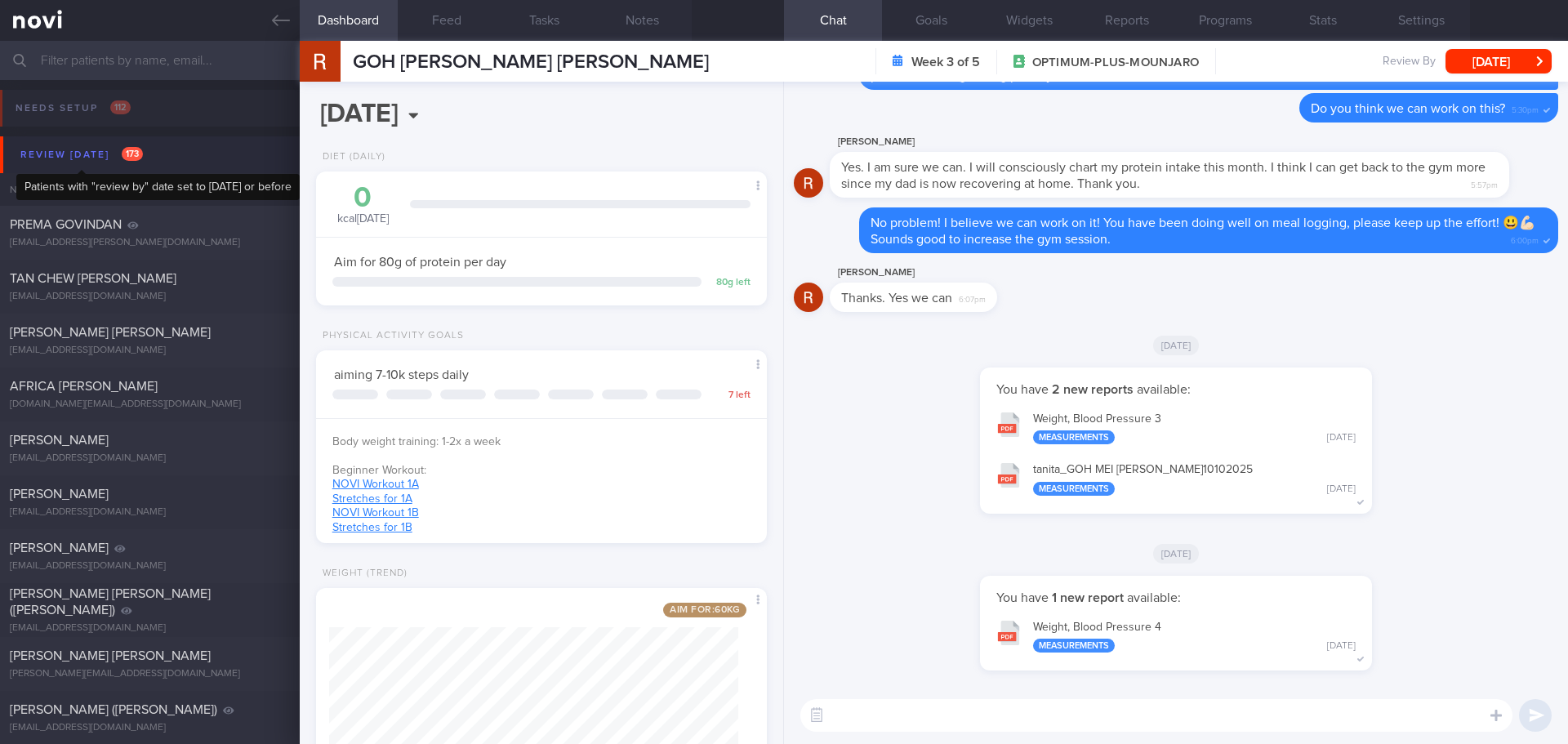
click at [82, 158] on div "Review [DATE] 173" at bounding box center [81, 155] width 131 height 22
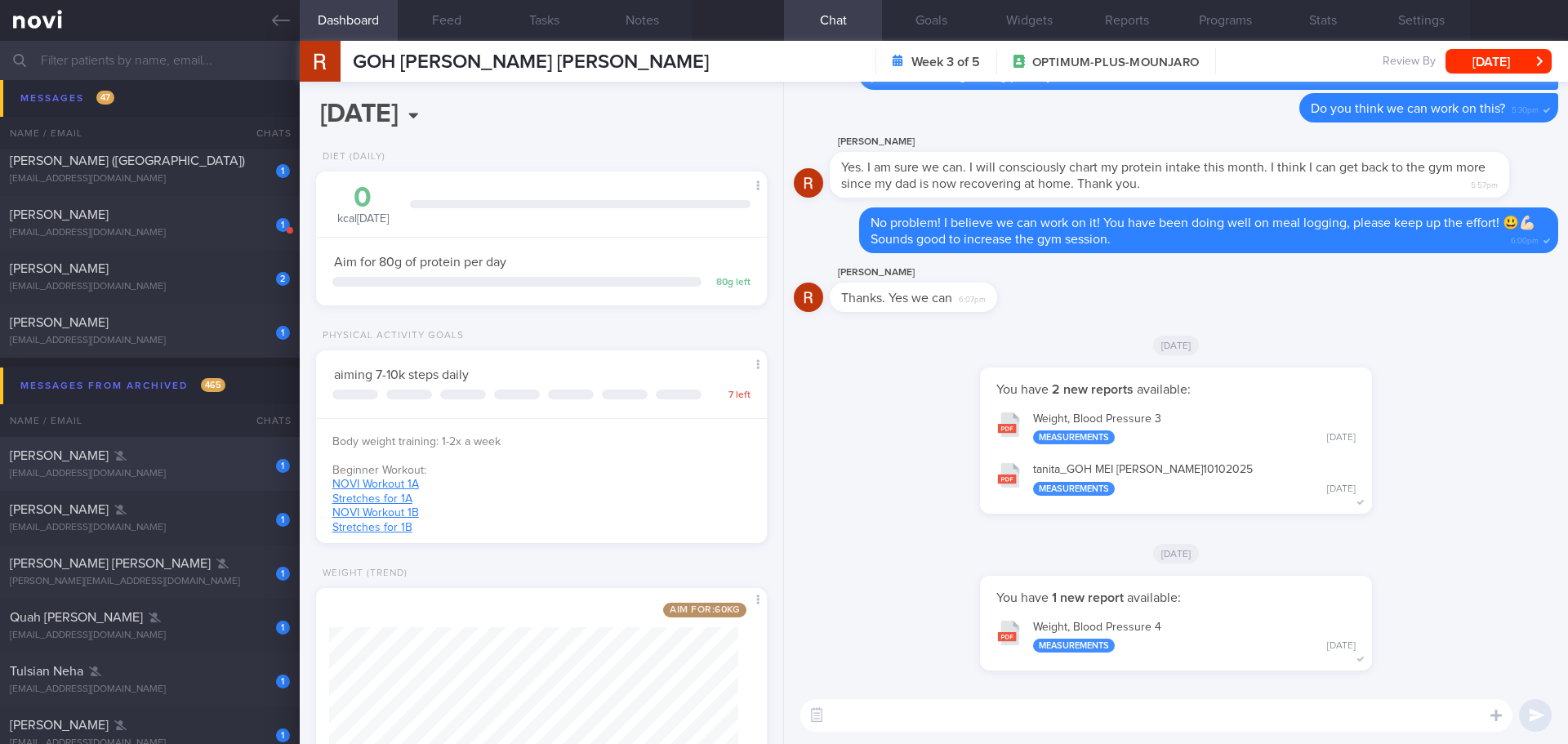
scroll to position [2287, 0]
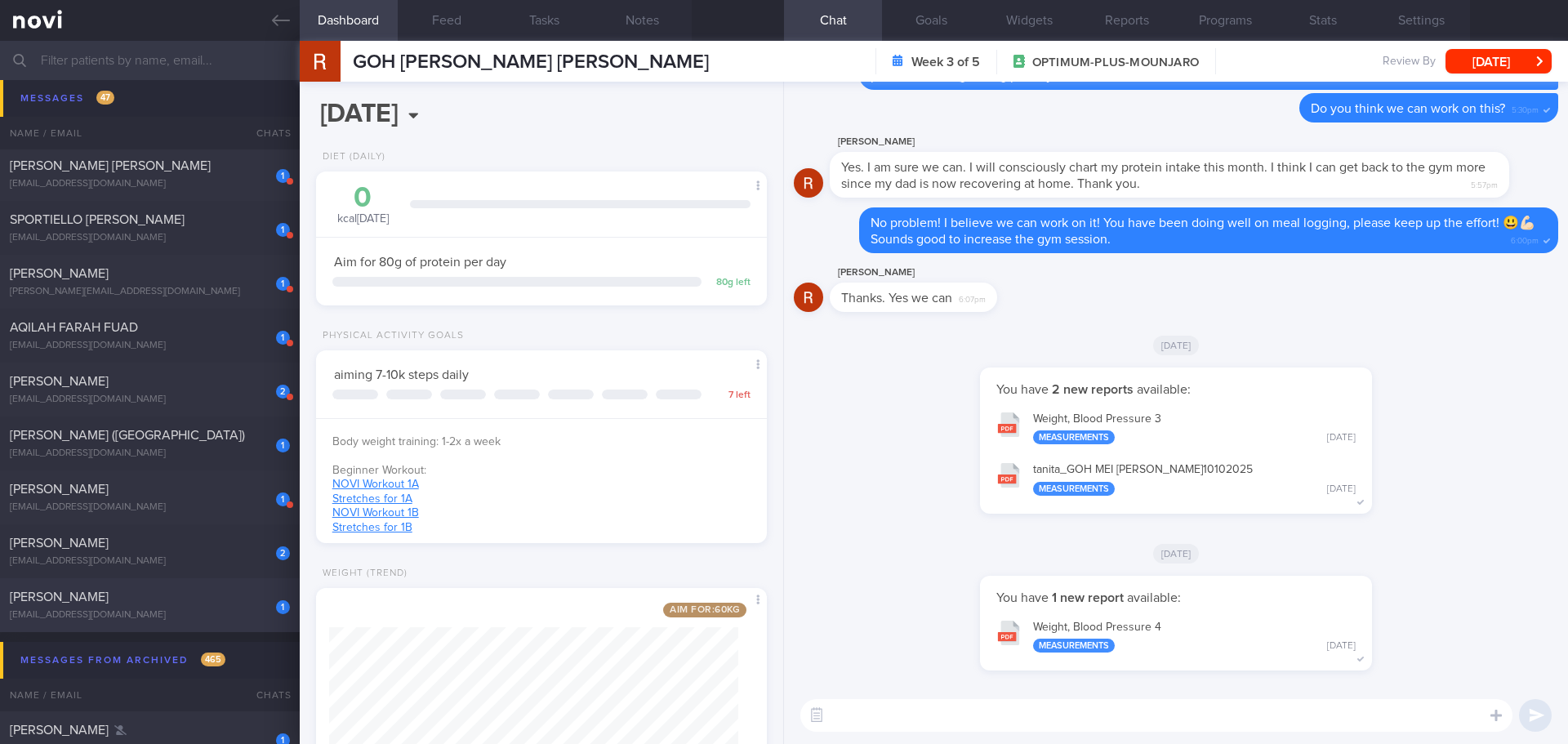
click at [178, 602] on div "[PERSON_NAME]" at bounding box center [147, 596] width 276 height 16
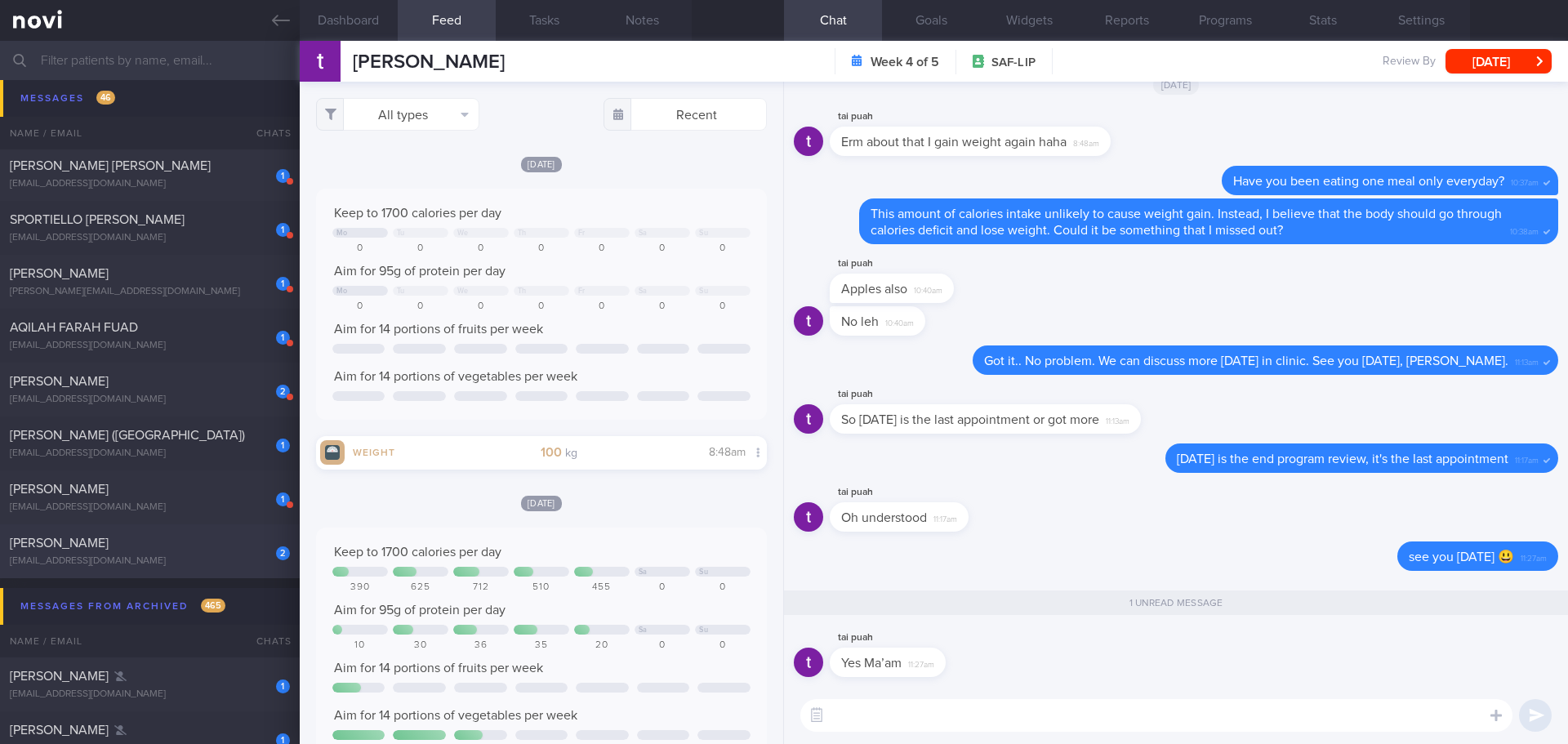
click at [88, 544] on span "[PERSON_NAME]" at bounding box center [59, 544] width 99 height 13
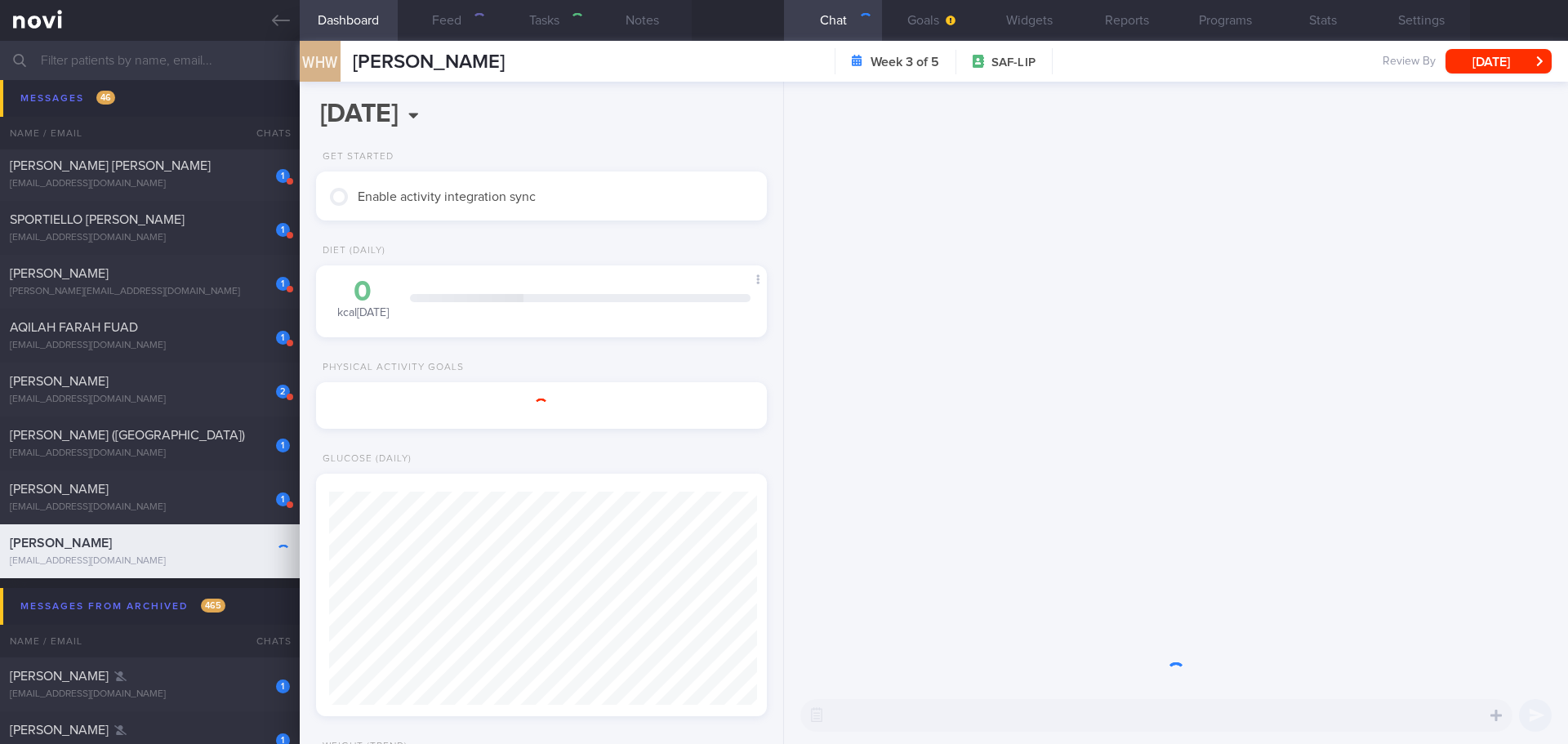
select select "9"
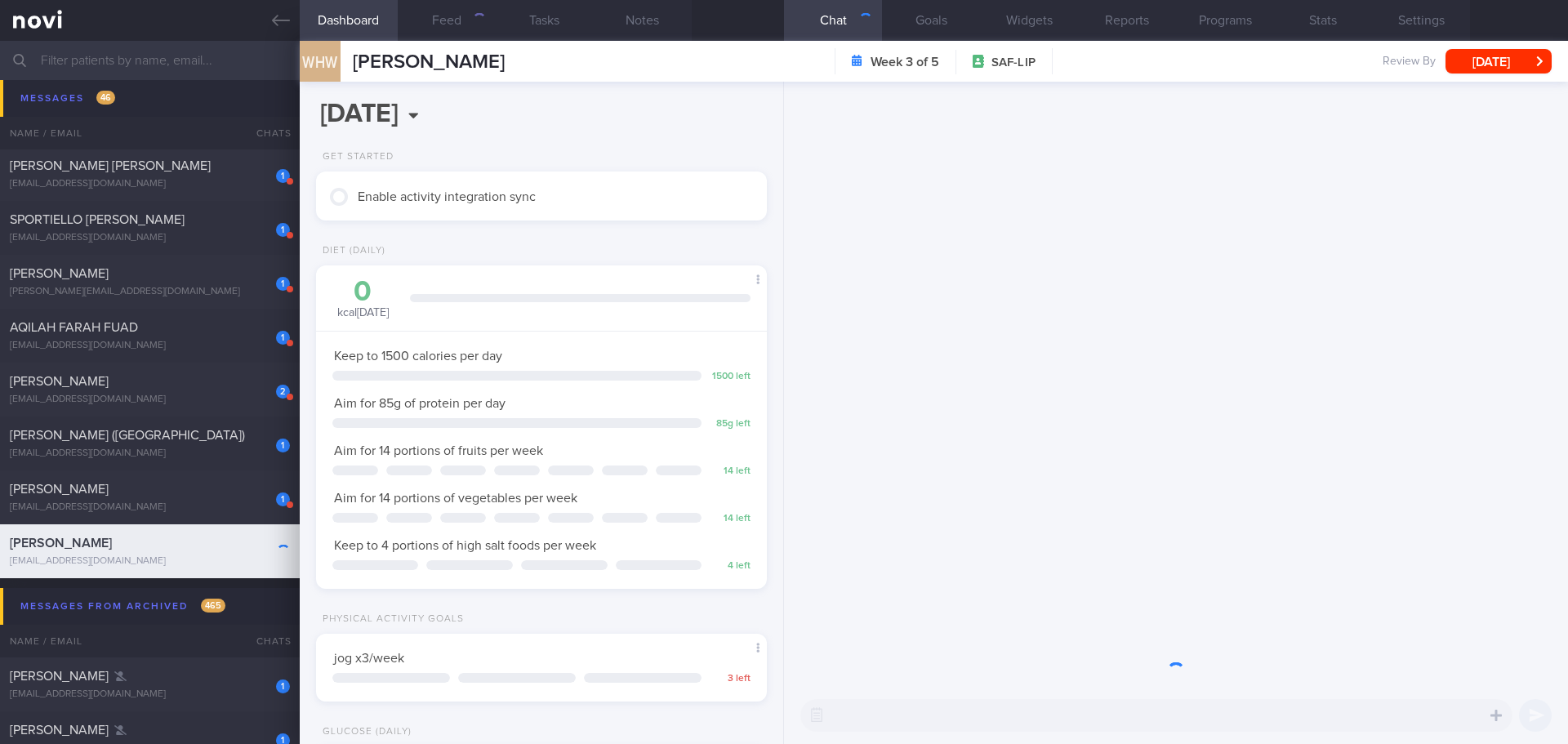
scroll to position [228, 410]
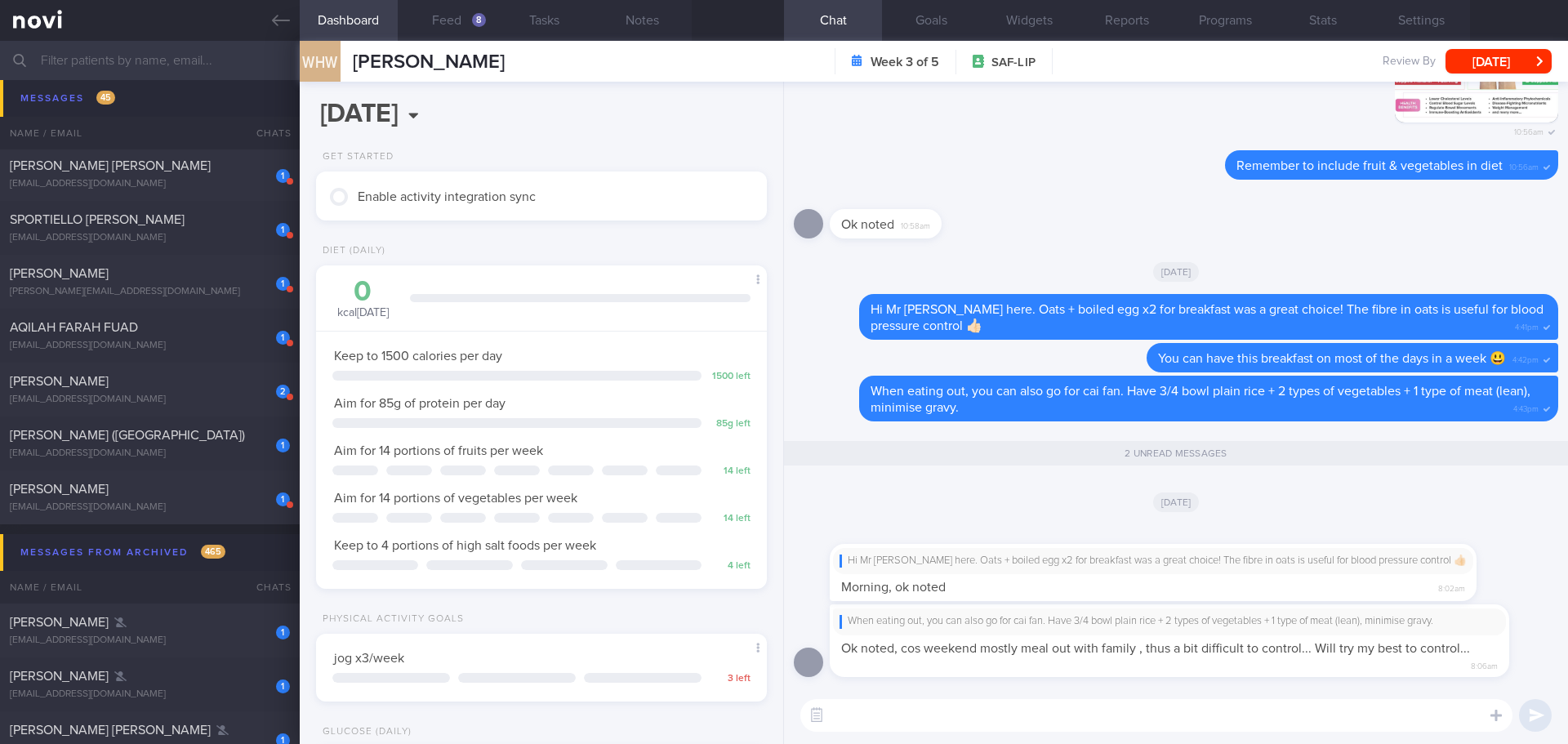
click at [969, 504] on div "[DATE]" at bounding box center [1176, 502] width 765 height 46
click at [872, 487] on div "[DATE]" at bounding box center [1176, 502] width 765 height 46
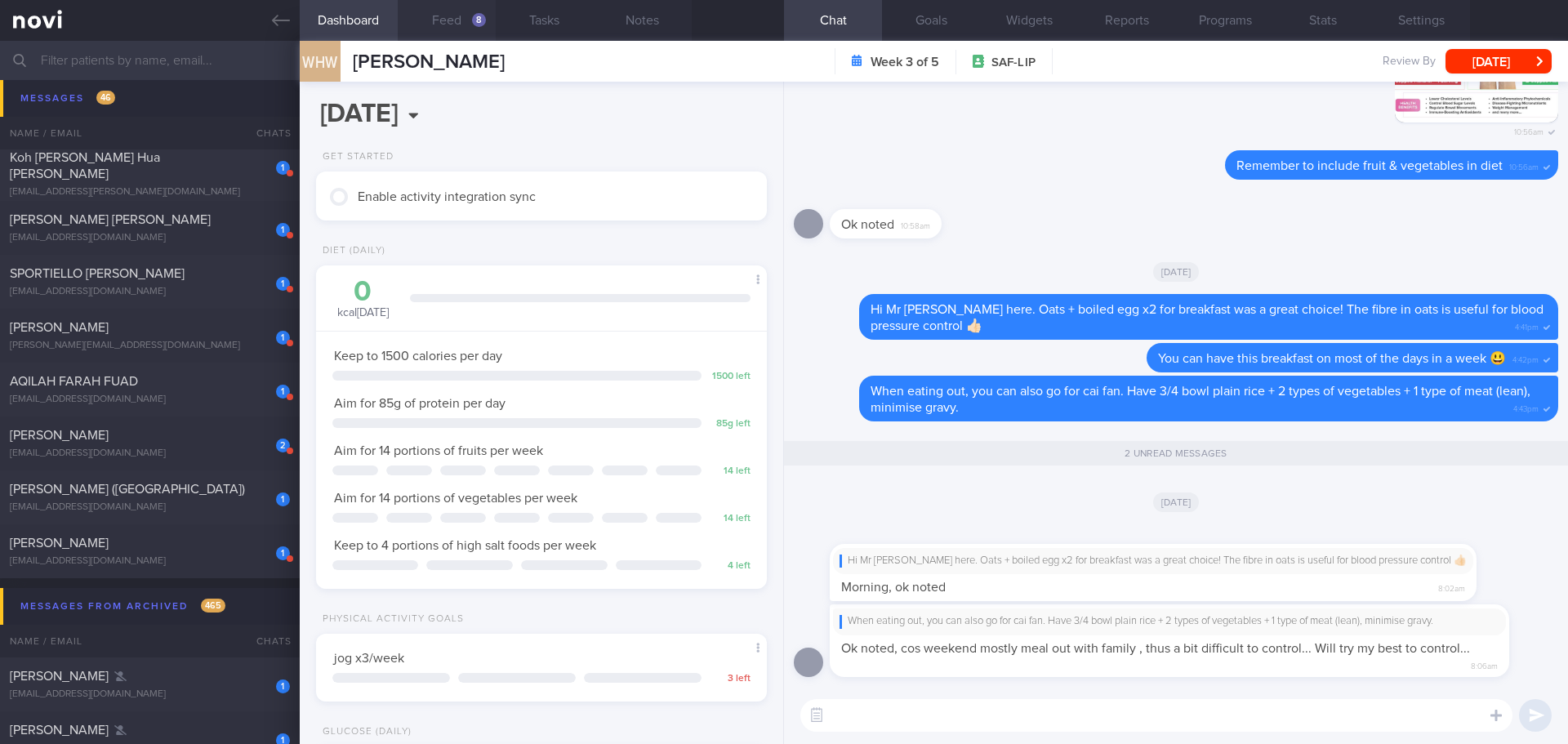
click at [464, 16] on button "Feed 8" at bounding box center [446, 20] width 98 height 41
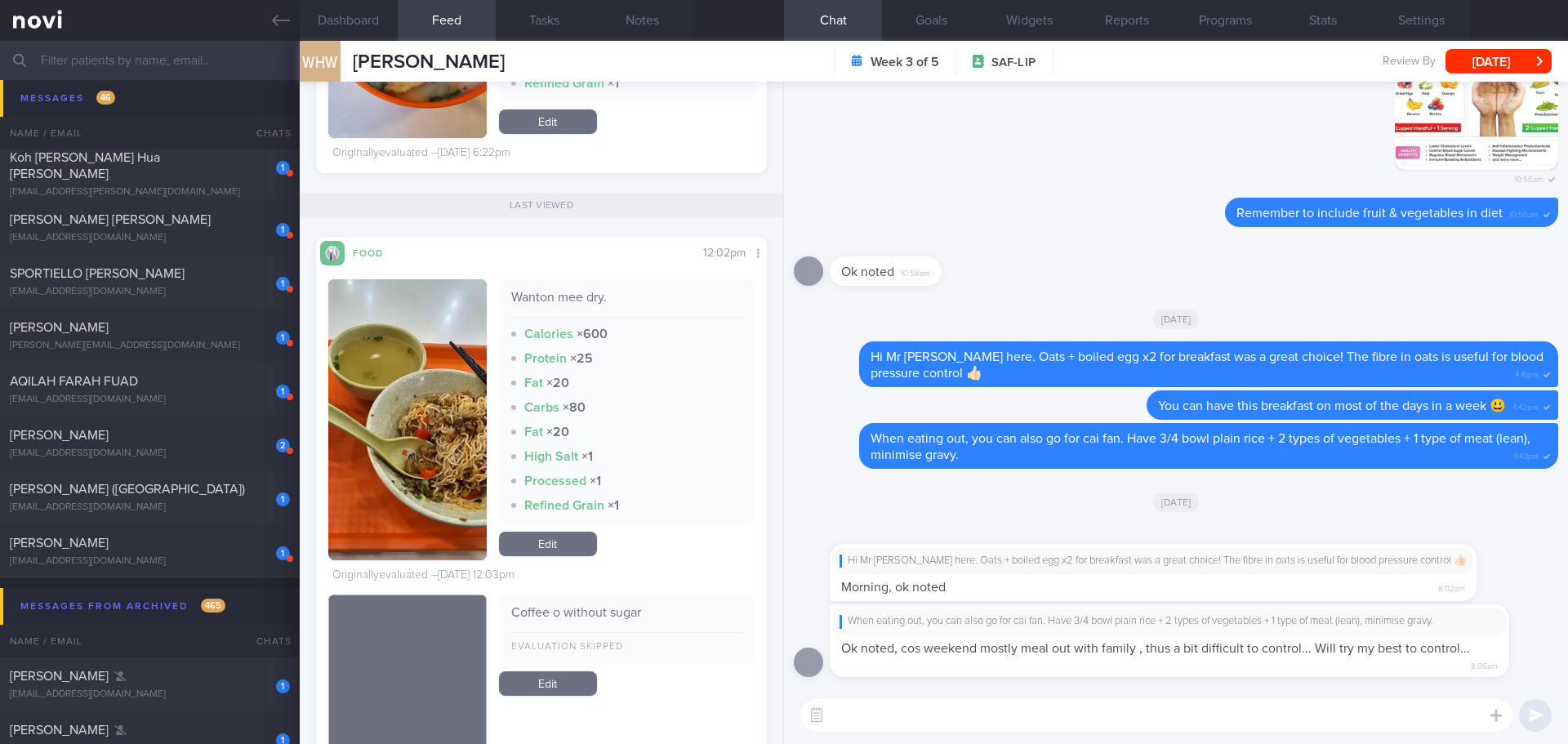
scroll to position [2450, 0]
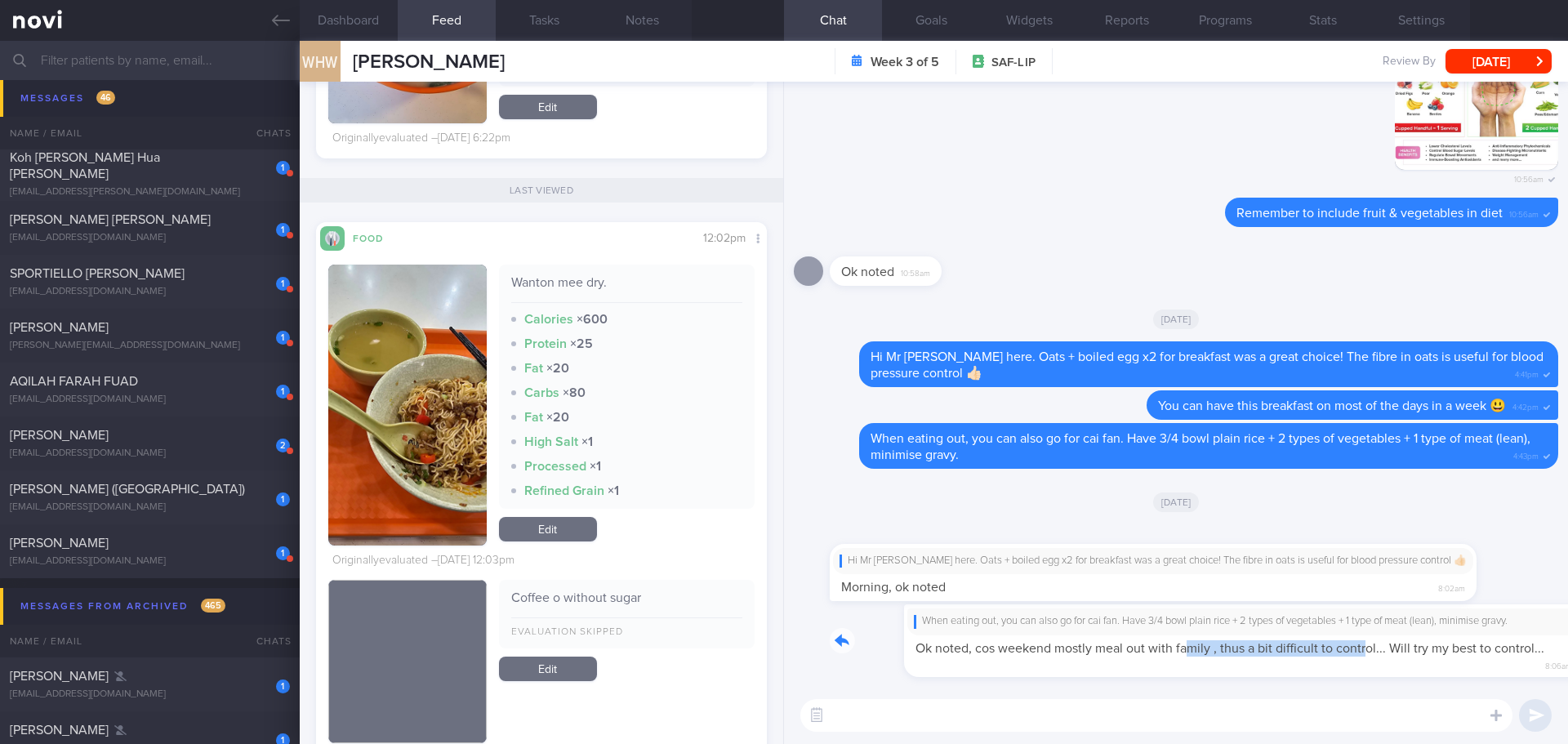
drag, startPoint x: 1115, startPoint y: 661, endPoint x: 1290, endPoint y: 667, distance: 175.1
click at [1290, 667] on div "When eating out, you can also go for cai fan. Have 3/4 bowl plain rice + 2 type…" at bounding box center [1194, 641] width 729 height 72
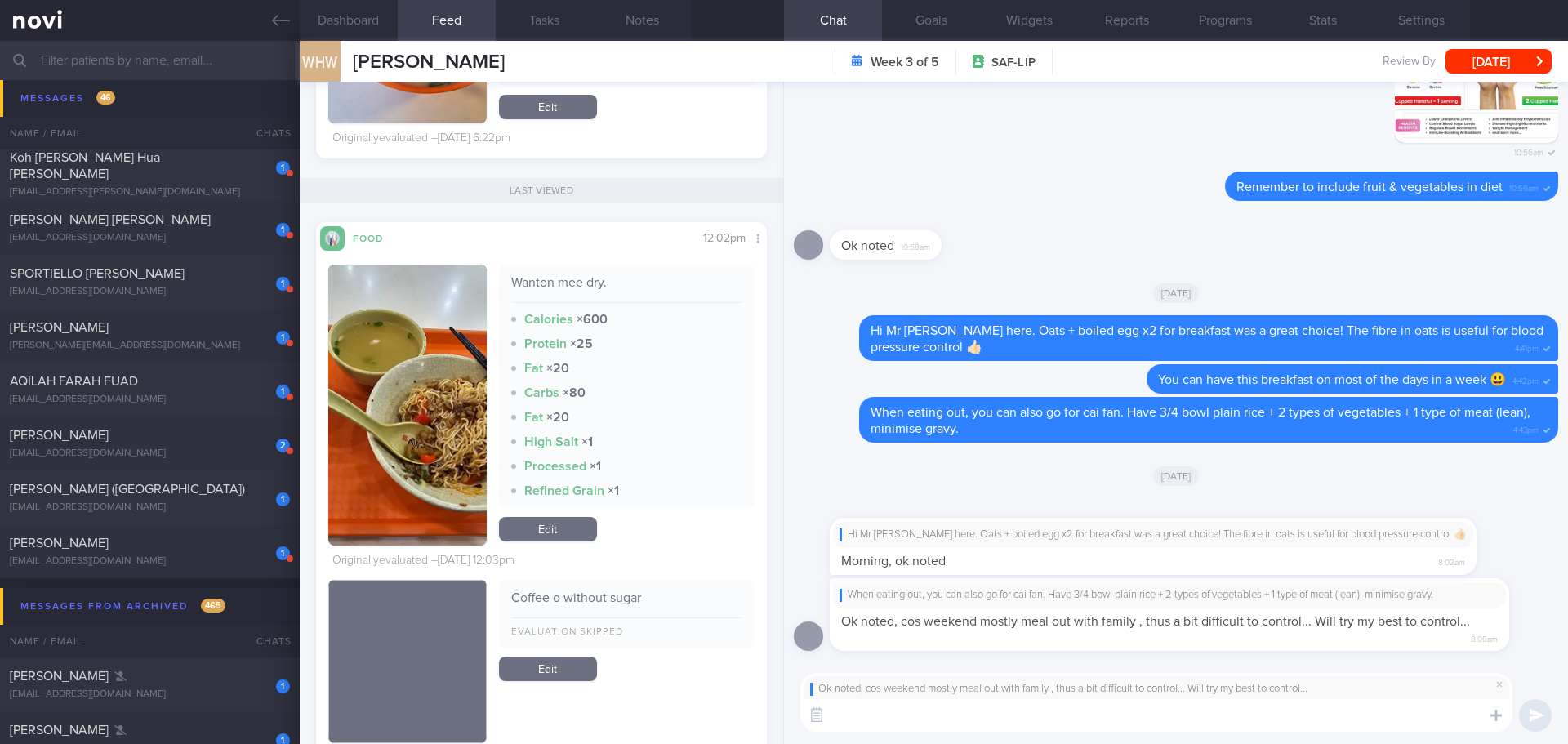
click at [1222, 715] on textarea at bounding box center [1156, 715] width 712 height 32
type textarea "N"
type textarea "U"
click at [1126, 720] on textarea "Understood, [PERSON_NAME]. It's fine, keep these" at bounding box center [1156, 715] width 712 height 32
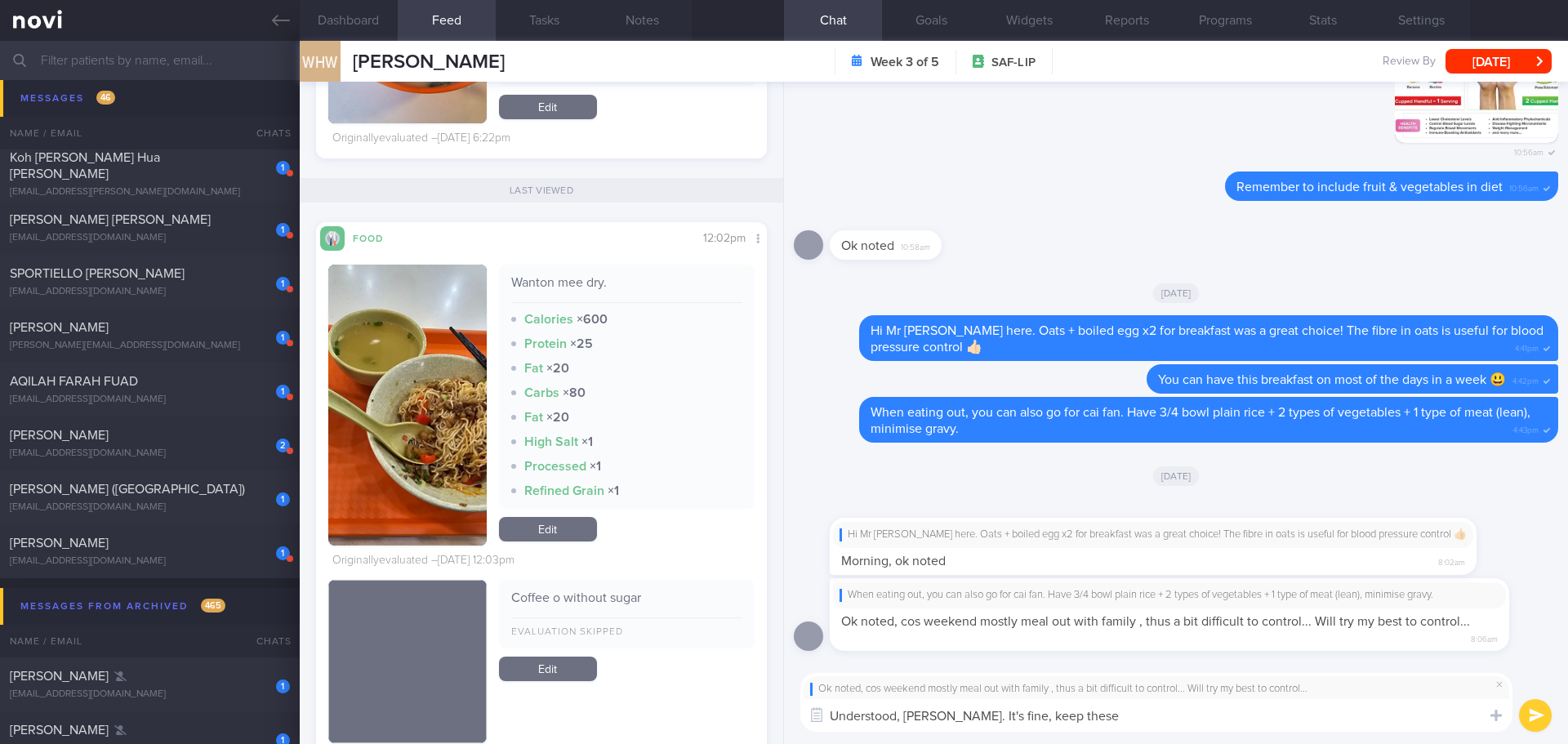
click at [1091, 719] on textarea "Understood, [PERSON_NAME]. It's fine, keep these" at bounding box center [1156, 715] width 712 height 32
click at [1090, 719] on textarea "Understood, [PERSON_NAME]. It's fine, keep these" at bounding box center [1156, 715] width 712 height 32
click at [1089, 719] on textarea "Understood, [PERSON_NAME]. It's fine, keep these" at bounding box center [1156, 715] width 712 height 32
click at [1322, 725] on textarea "Understood, [PERSON_NAME]. It's fine, keep those slightly oily foods to 2-3 tim…" at bounding box center [1156, 715] width 712 height 32
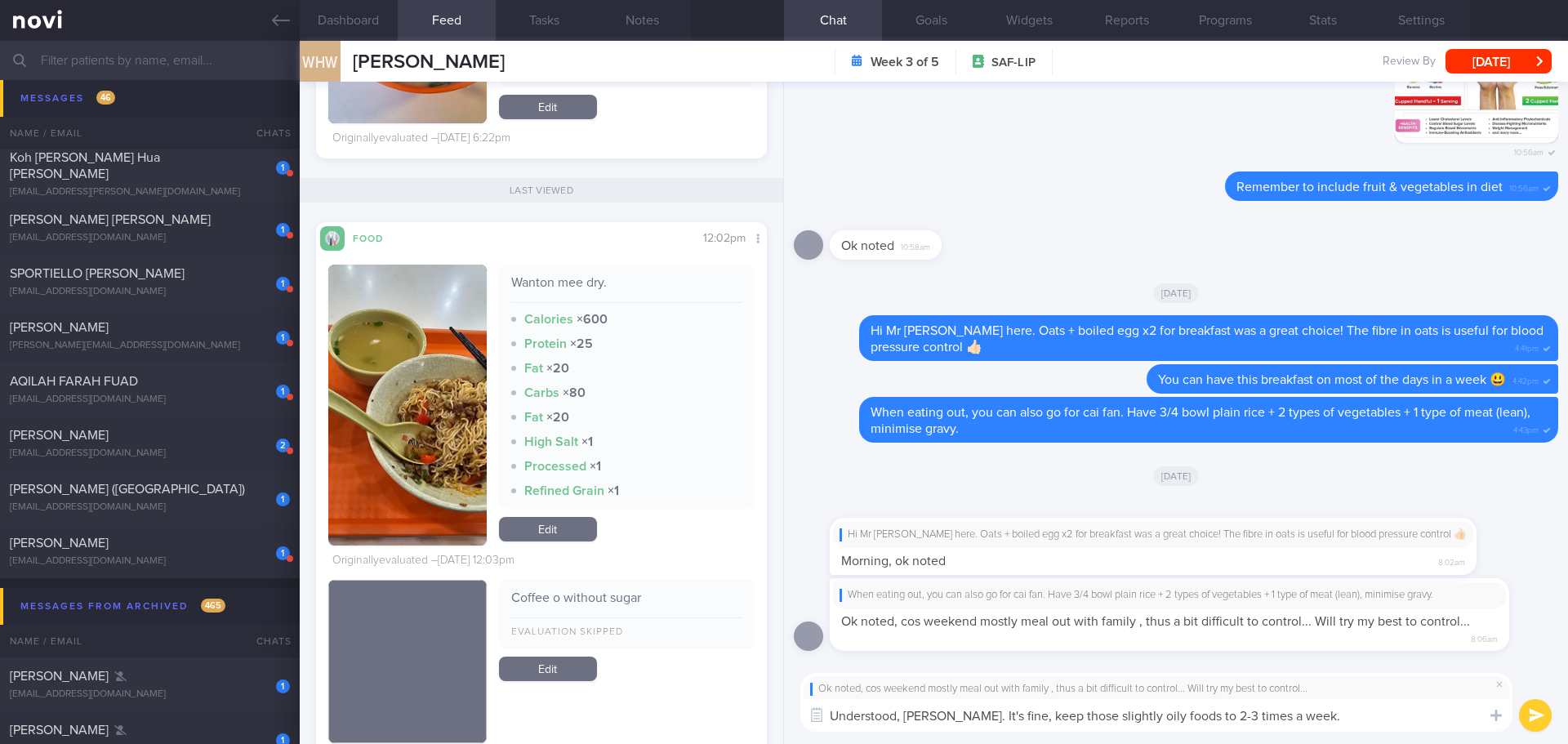
drag, startPoint x: 1121, startPoint y: 713, endPoint x: 1078, endPoint y: 715, distance: 43.0
click at [1078, 715] on textarea "Understood, [PERSON_NAME]. It's fine, keep those slightly oily foods to 2-3 tim…" at bounding box center [1156, 715] width 712 height 32
click at [1266, 718] on textarea "Understood, Mr [PERSON_NAME]. It's fine, keep those oily foods to 2-3 times a w…" at bounding box center [1156, 715] width 712 height 32
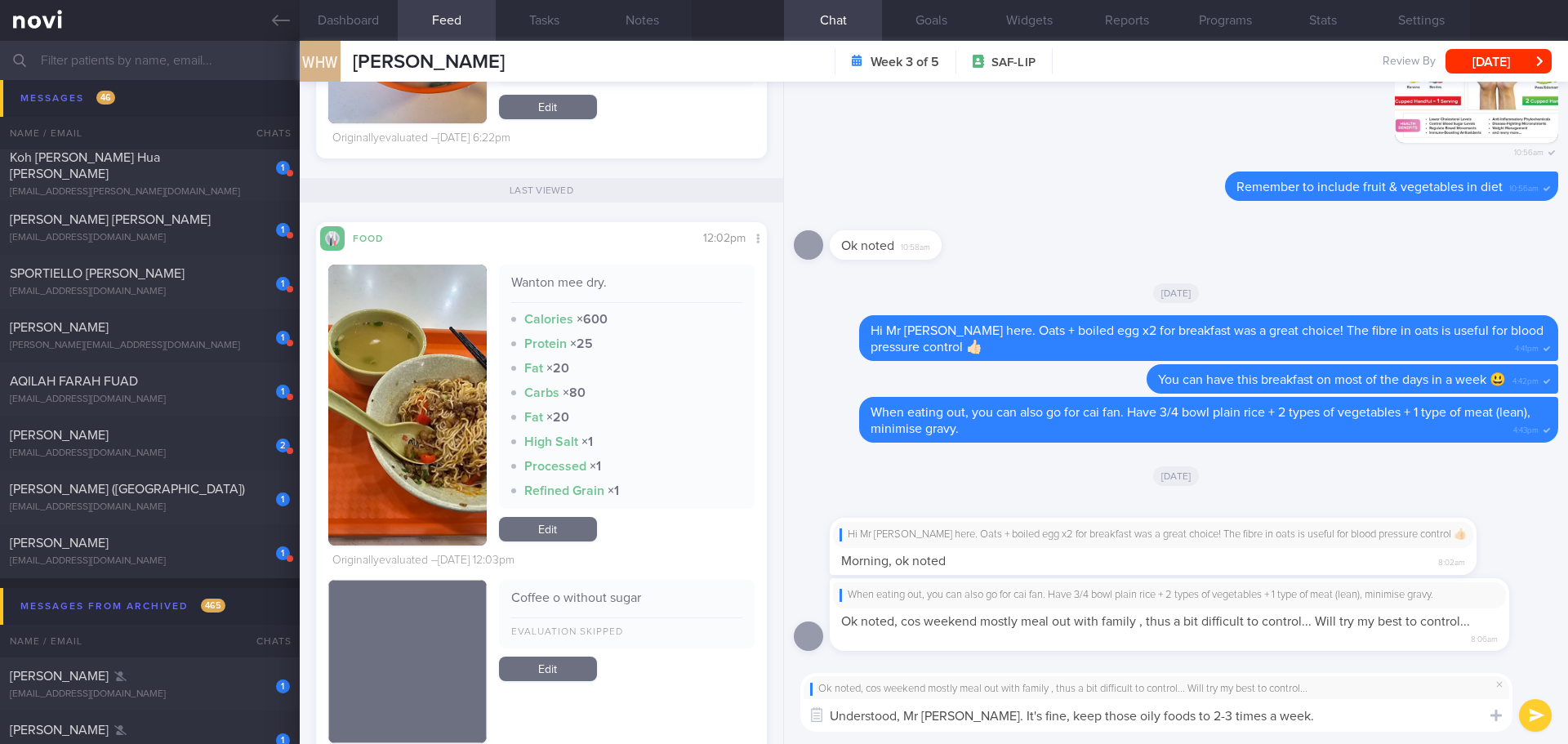
click at [1266, 718] on textarea "Understood, Mr [PERSON_NAME]. It's fine, keep those oily foods to 2-3 times a w…" at bounding box center [1156, 715] width 712 height 32
type textarea "Understood, Mr [PERSON_NAME]. It's fine, keep those oily foods to 2-3 times a w…"
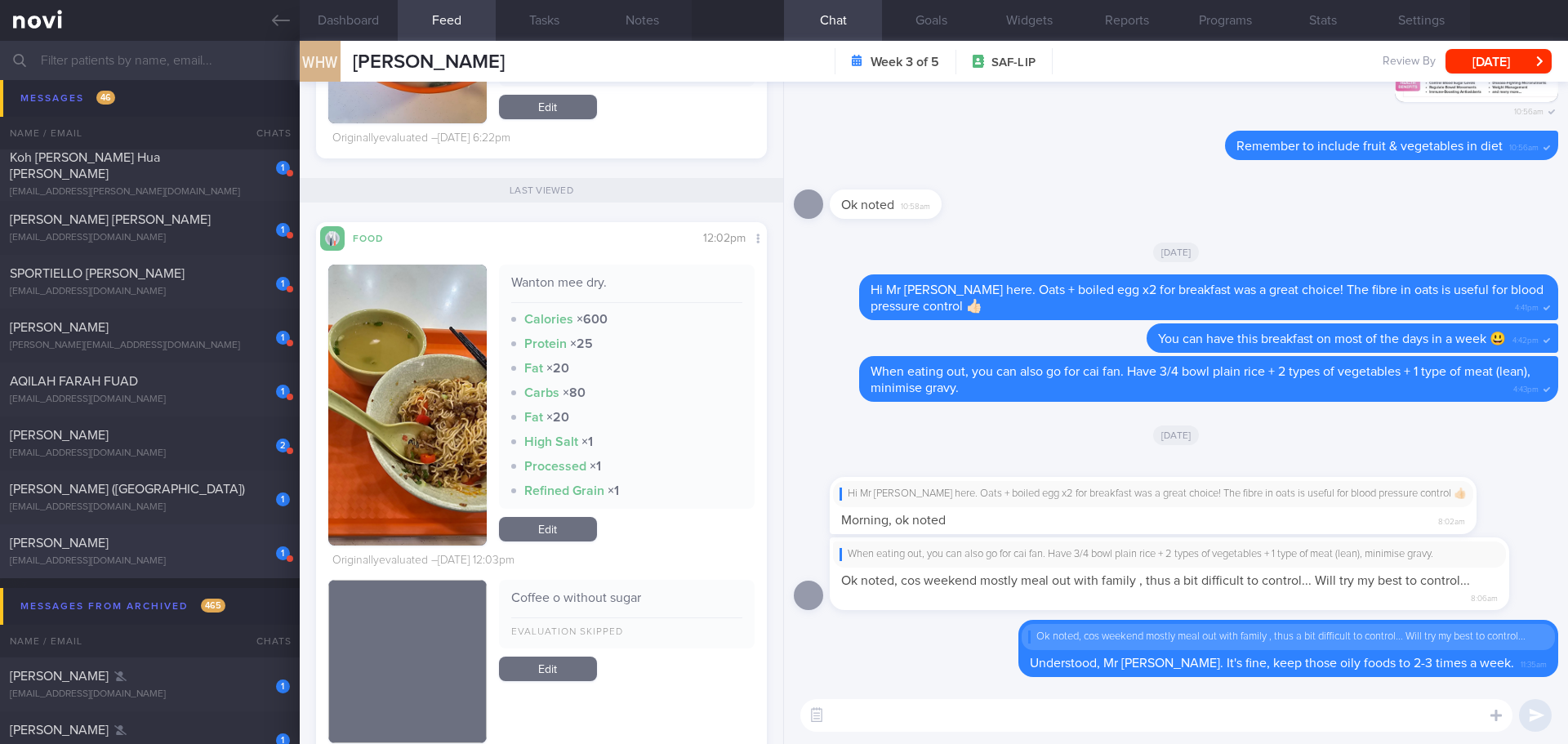
click at [184, 542] on div "[PERSON_NAME]" at bounding box center [147, 543] width 276 height 16
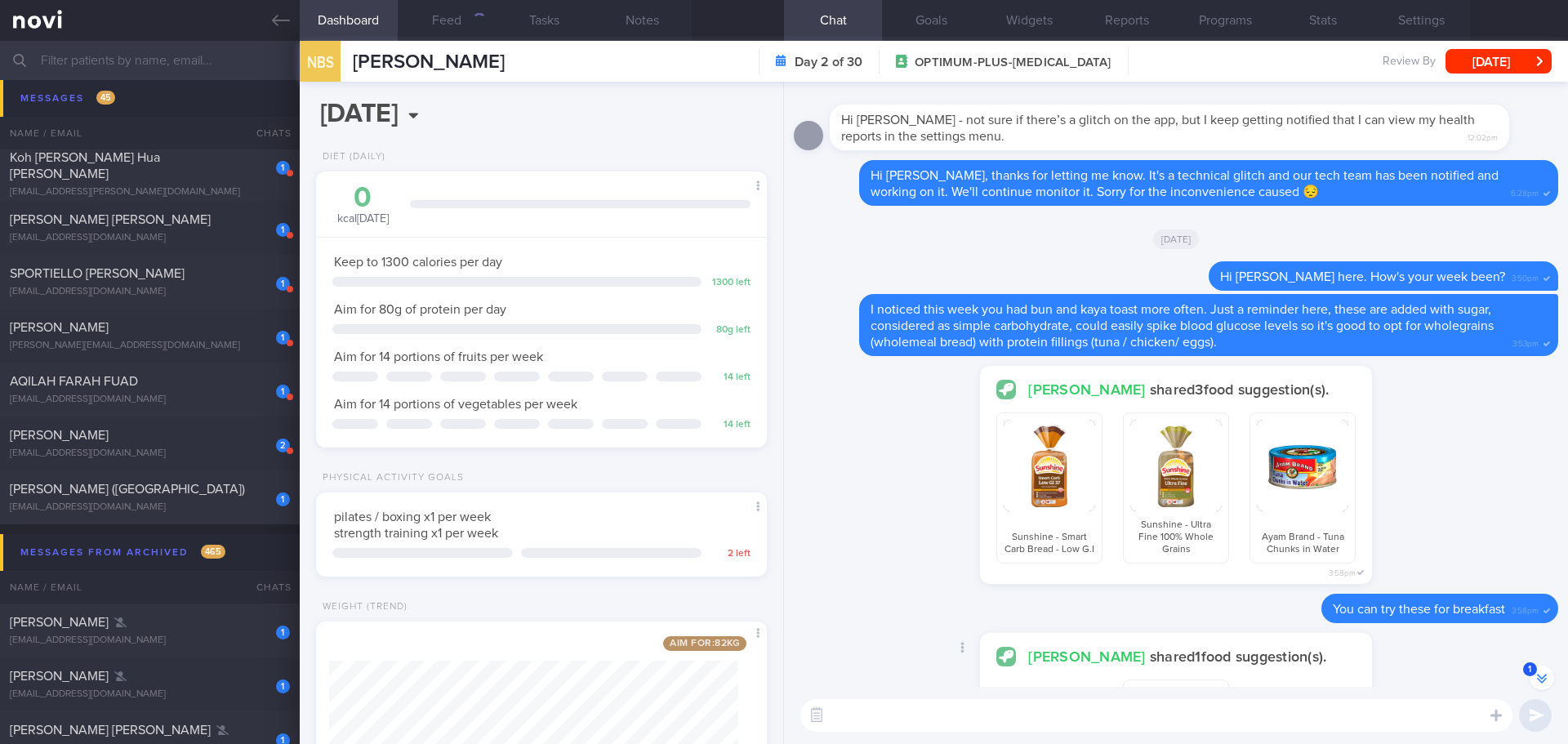
scroll to position [1, 0]
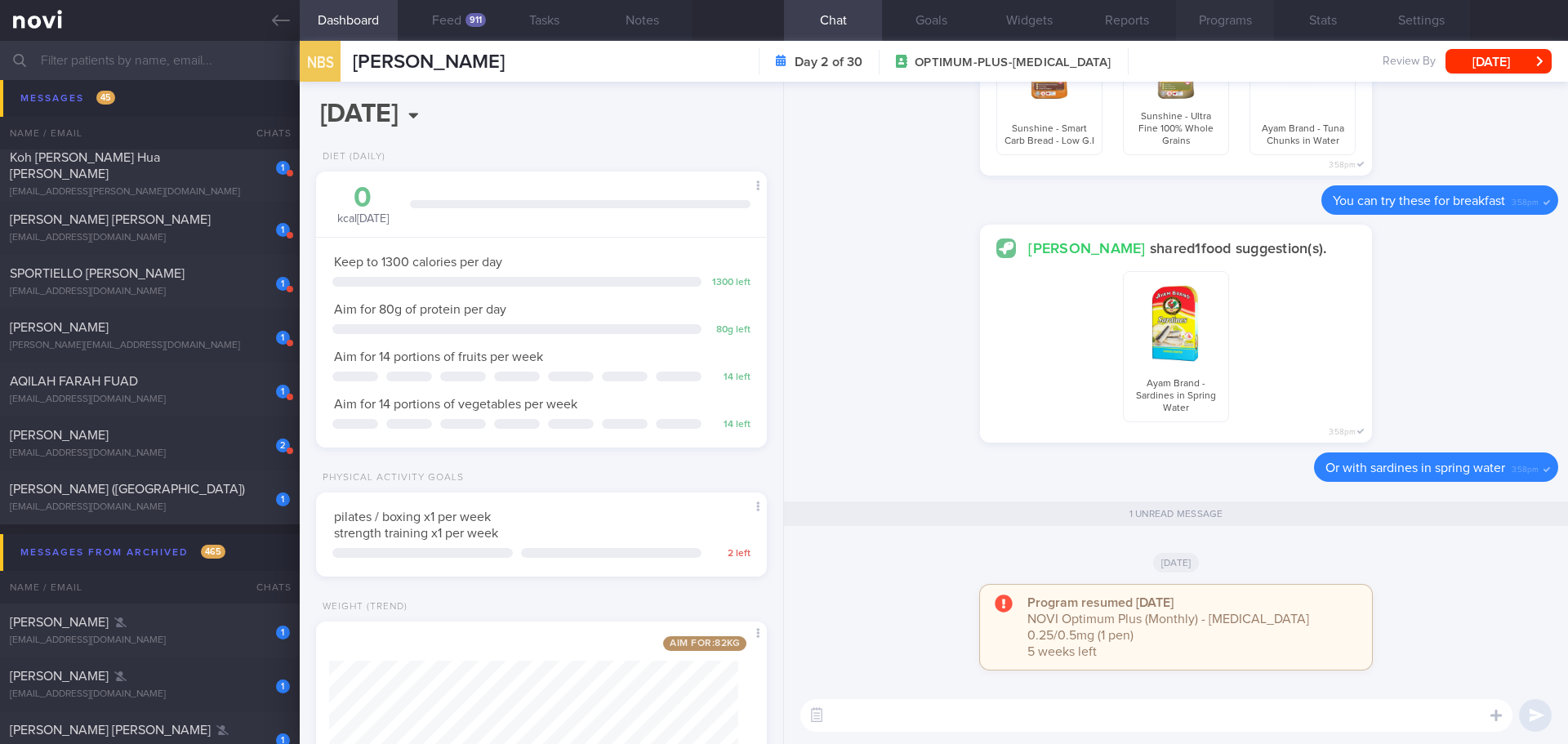
click at [1243, 30] on button "Programs" at bounding box center [1225, 20] width 98 height 41
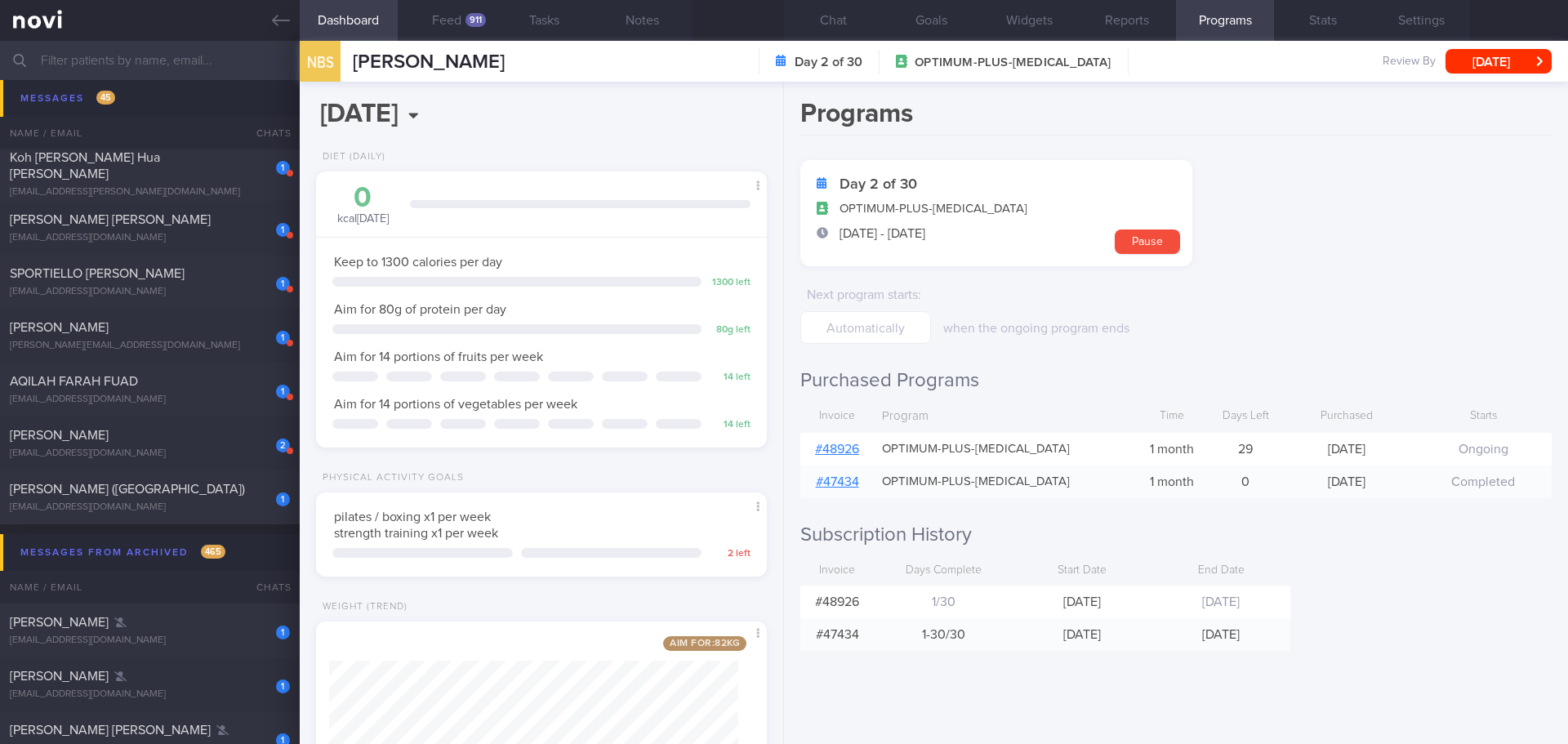
drag, startPoint x: 196, startPoint y: 490, endPoint x: 1242, endPoint y: 322, distance: 1059.4
click at [196, 490] on div "[PERSON_NAME] ([GEOGRAPHIC_DATA])" at bounding box center [147, 488] width 276 height 16
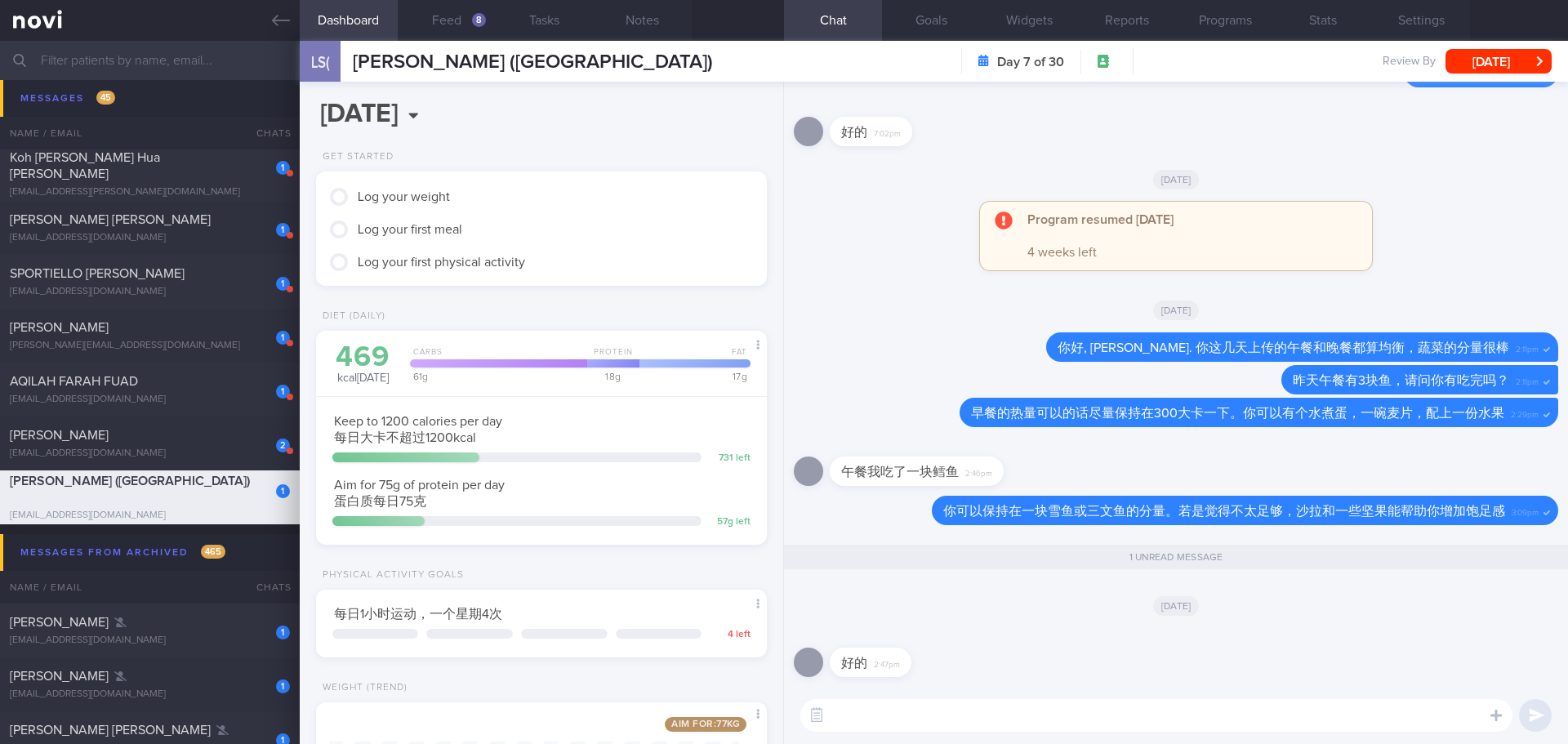
scroll to position [1, 0]
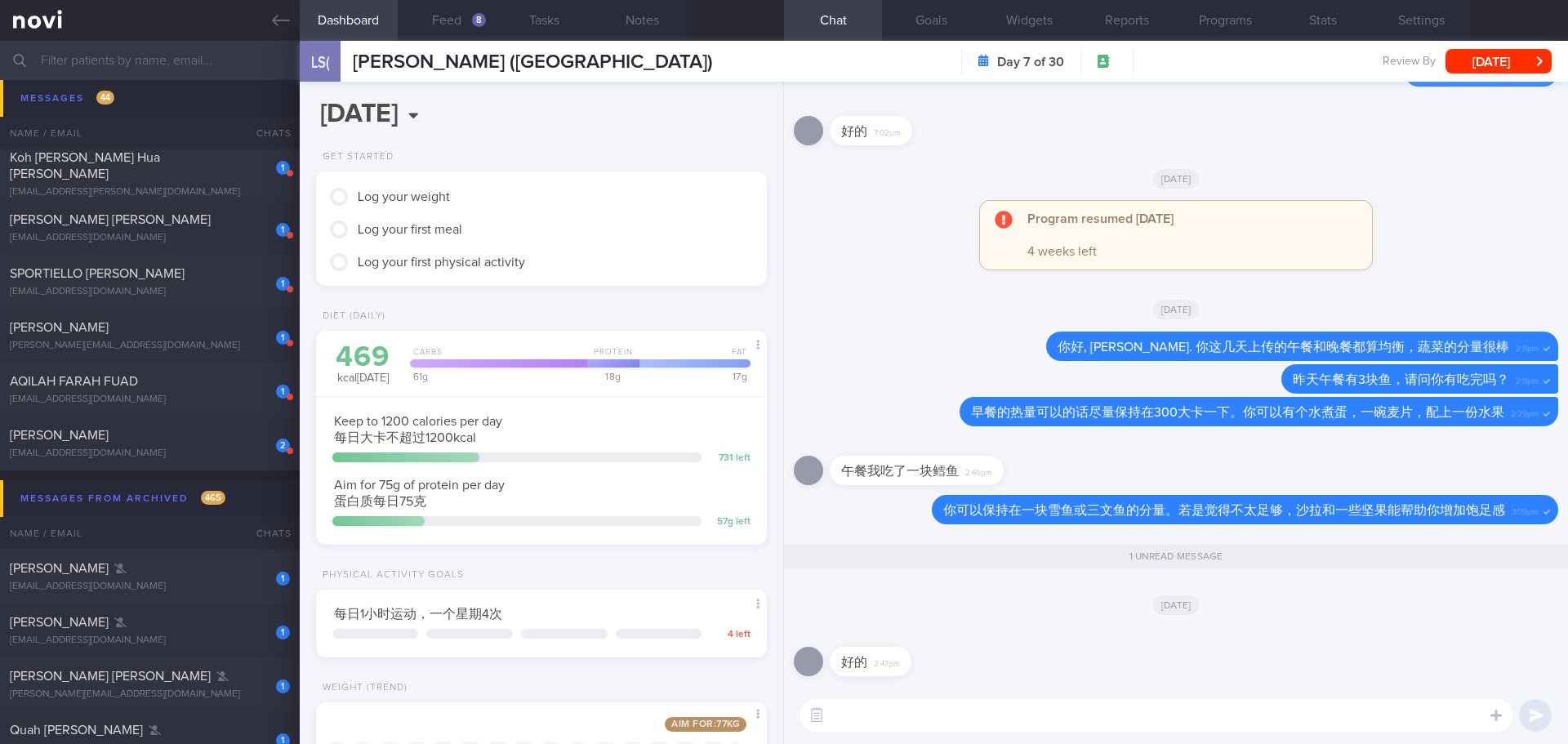
click at [1406, 656] on div "好的 2:47pm" at bounding box center [1176, 657] width 765 height 59
click at [1406, 654] on div "好的 2:47pm" at bounding box center [1176, 657] width 765 height 59
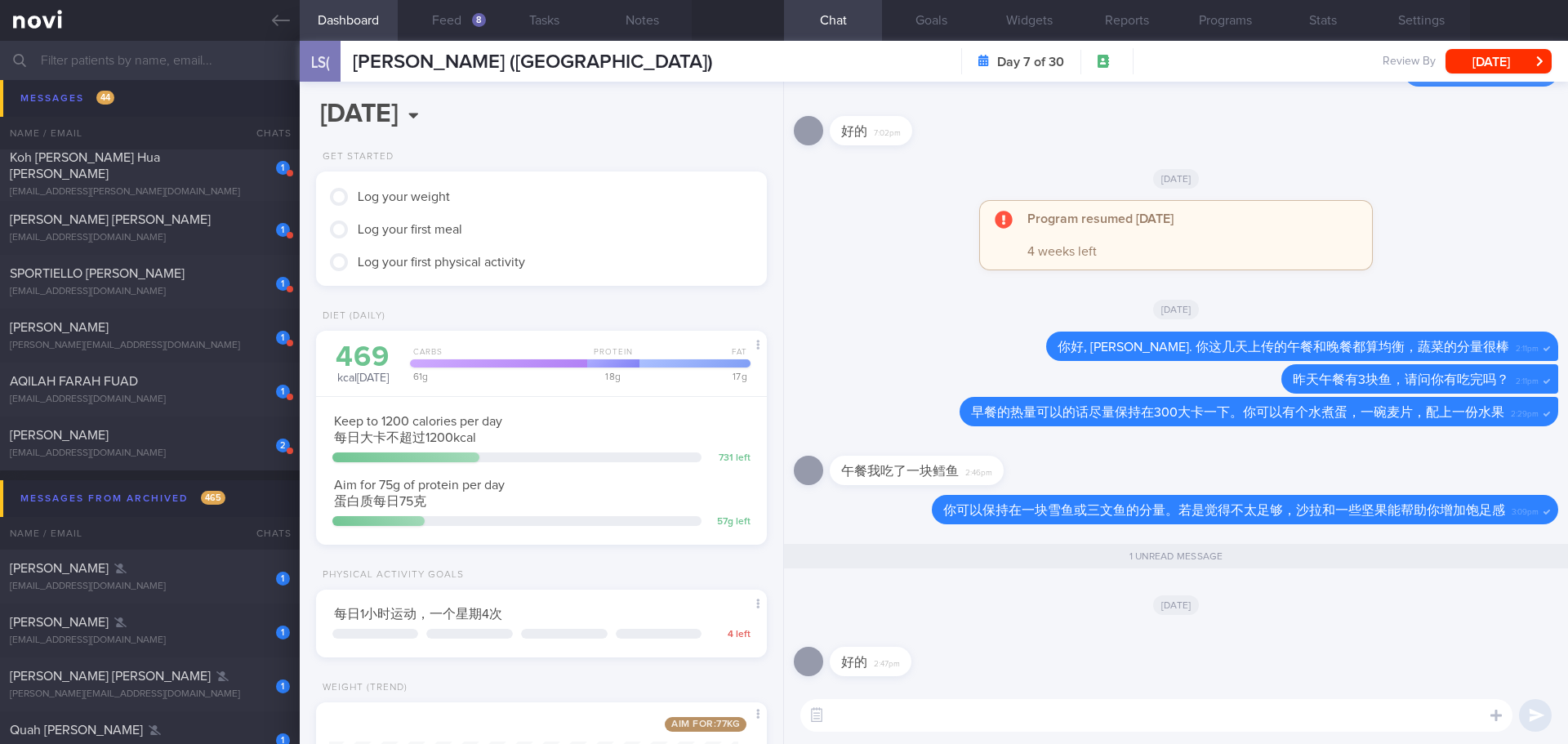
click at [1401, 654] on div "好的 2:47pm" at bounding box center [1176, 657] width 765 height 59
click at [463, 20] on button "Feed 8" at bounding box center [446, 20] width 98 height 41
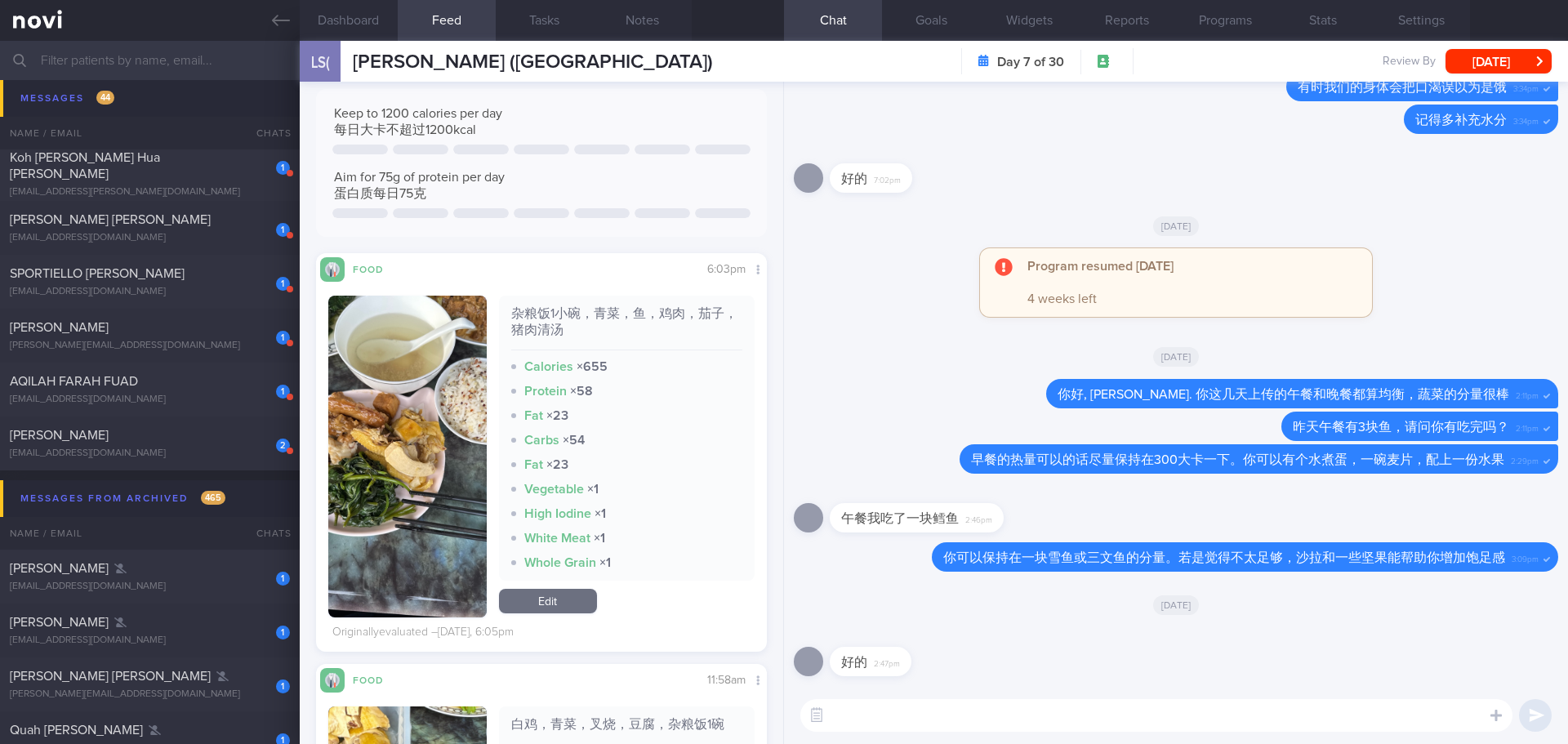
scroll to position [816, 0]
click at [427, 369] on button "button" at bounding box center [407, 455] width 158 height 321
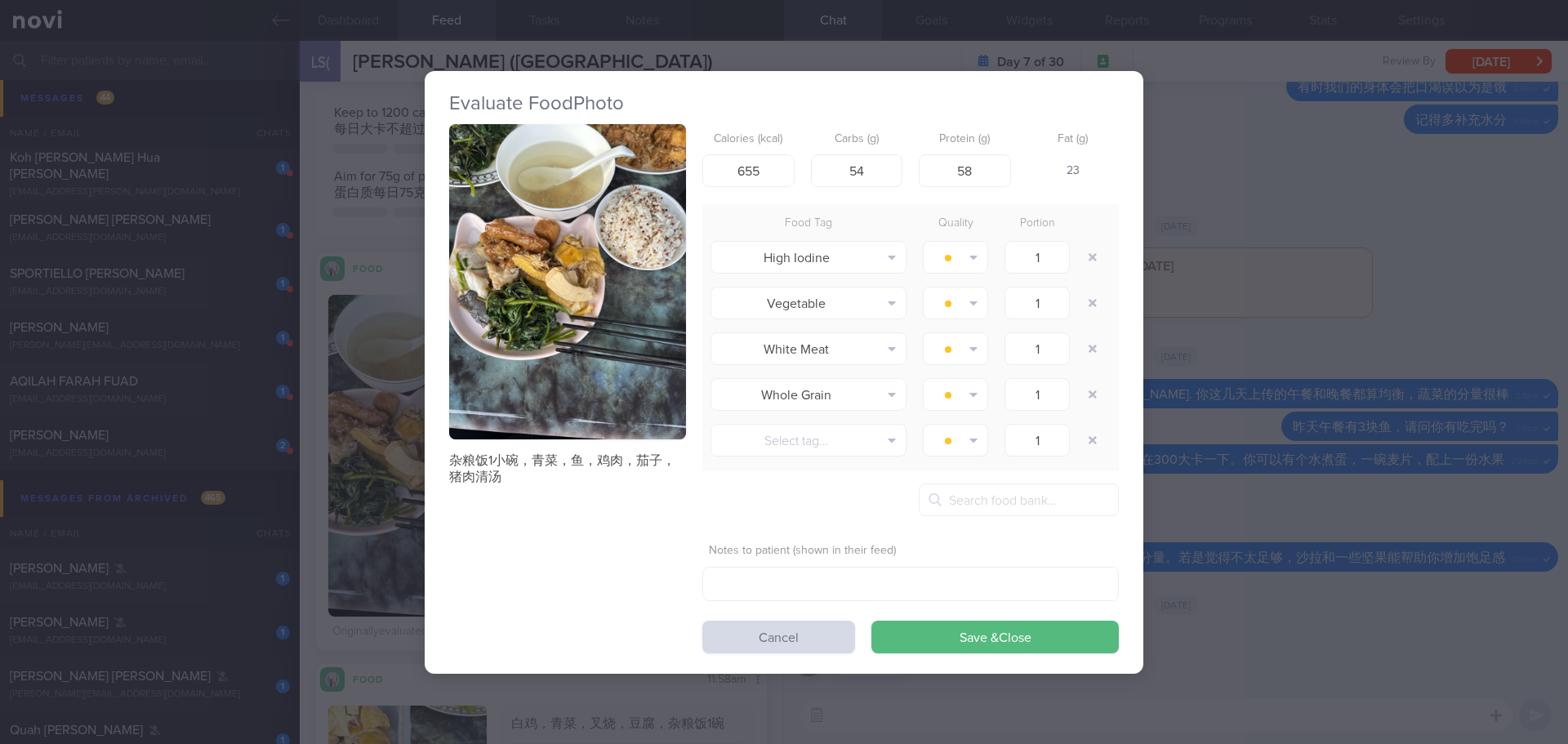
click at [555, 277] on button "button" at bounding box center [567, 281] width 237 height 316
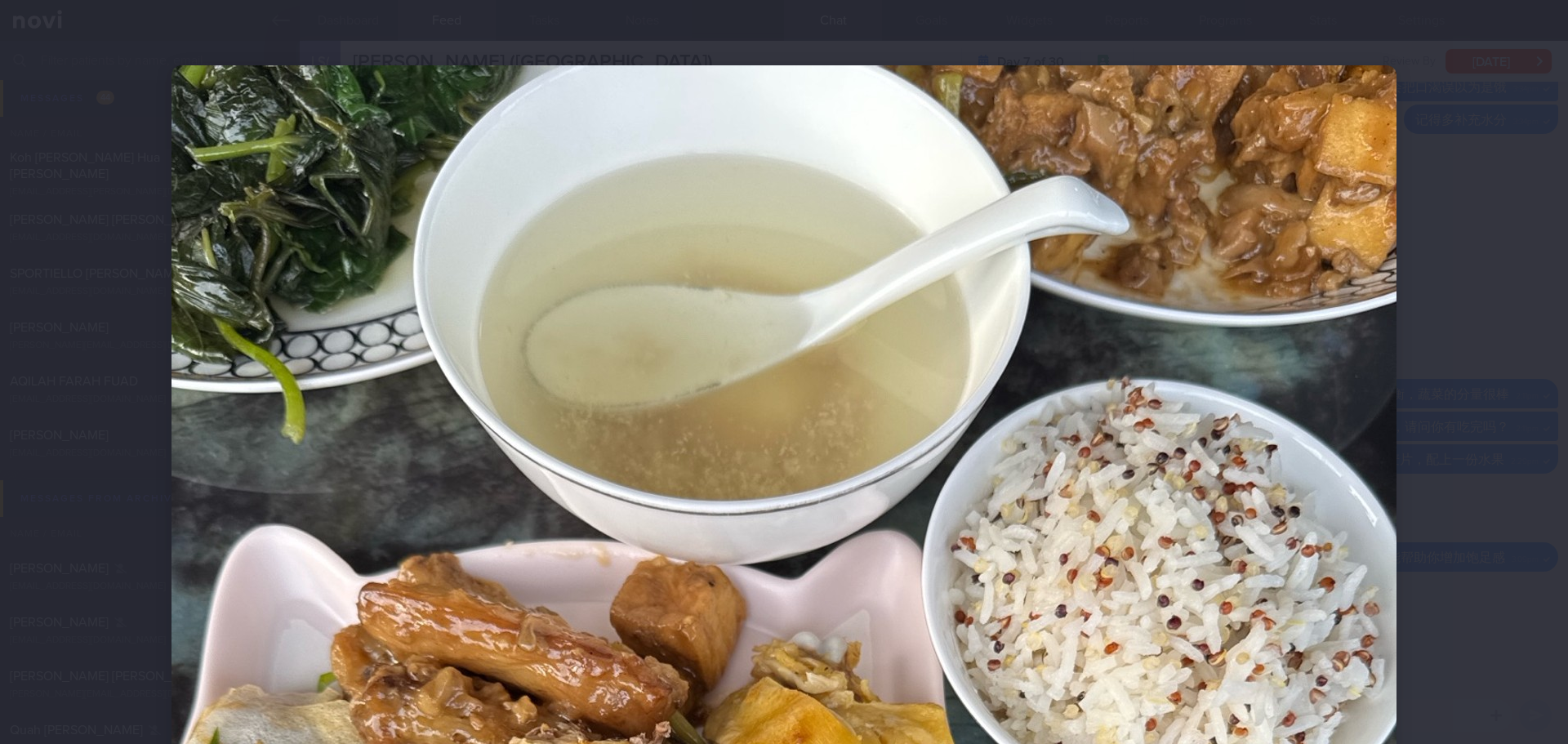
click at [1486, 301] on div at bounding box center [784, 372] width 1568 height 744
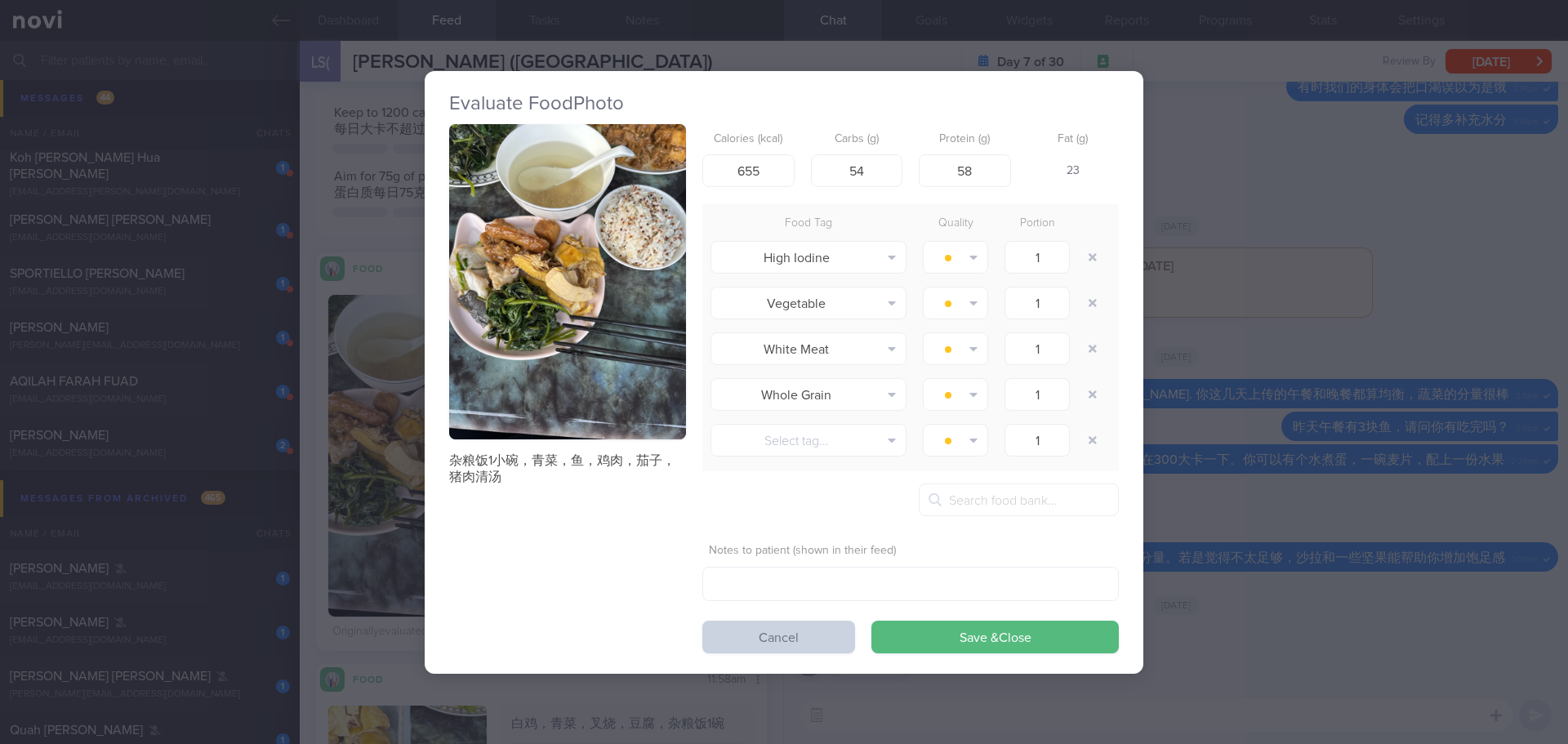
click at [812, 629] on button "Cancel" at bounding box center [778, 637] width 153 height 32
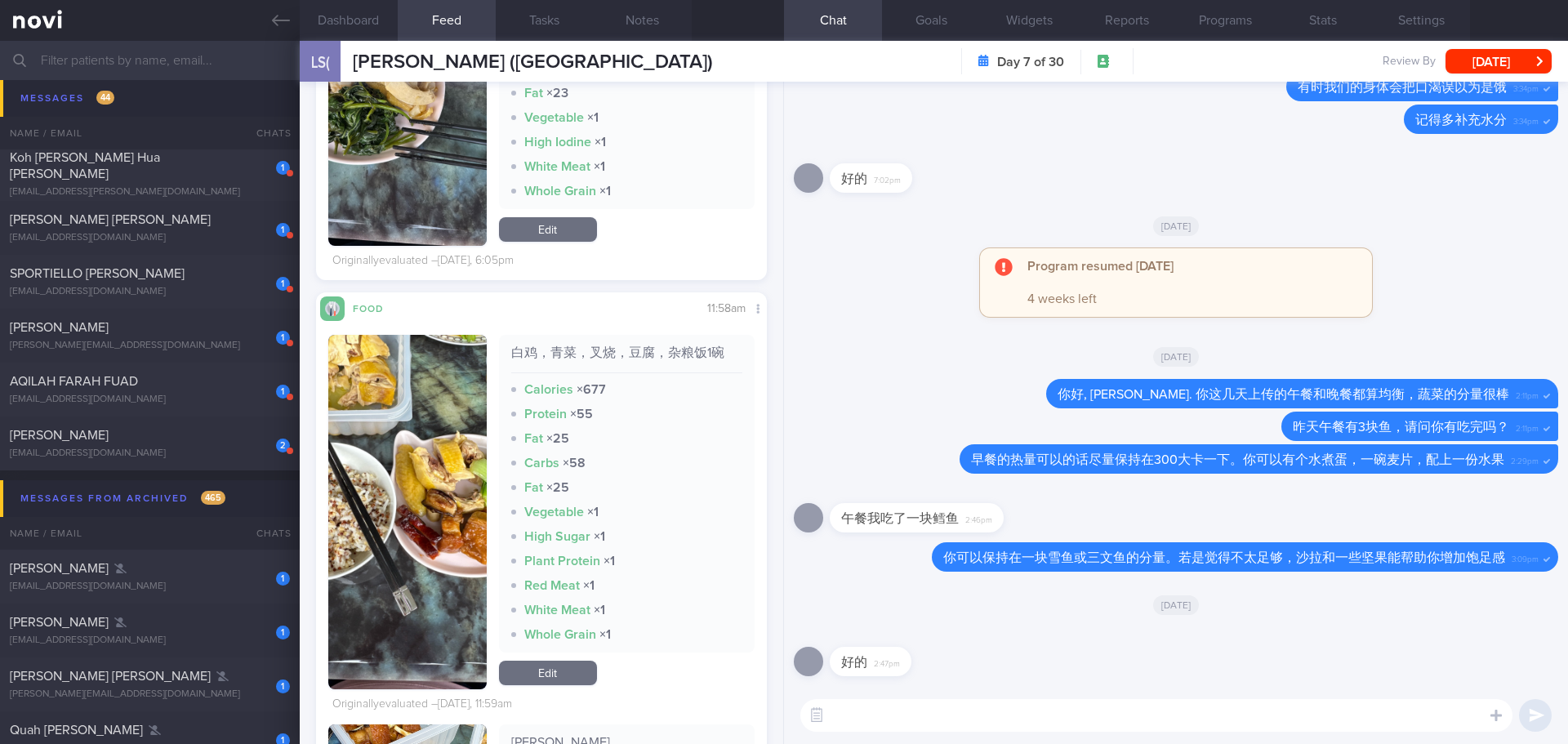
scroll to position [1226, 0]
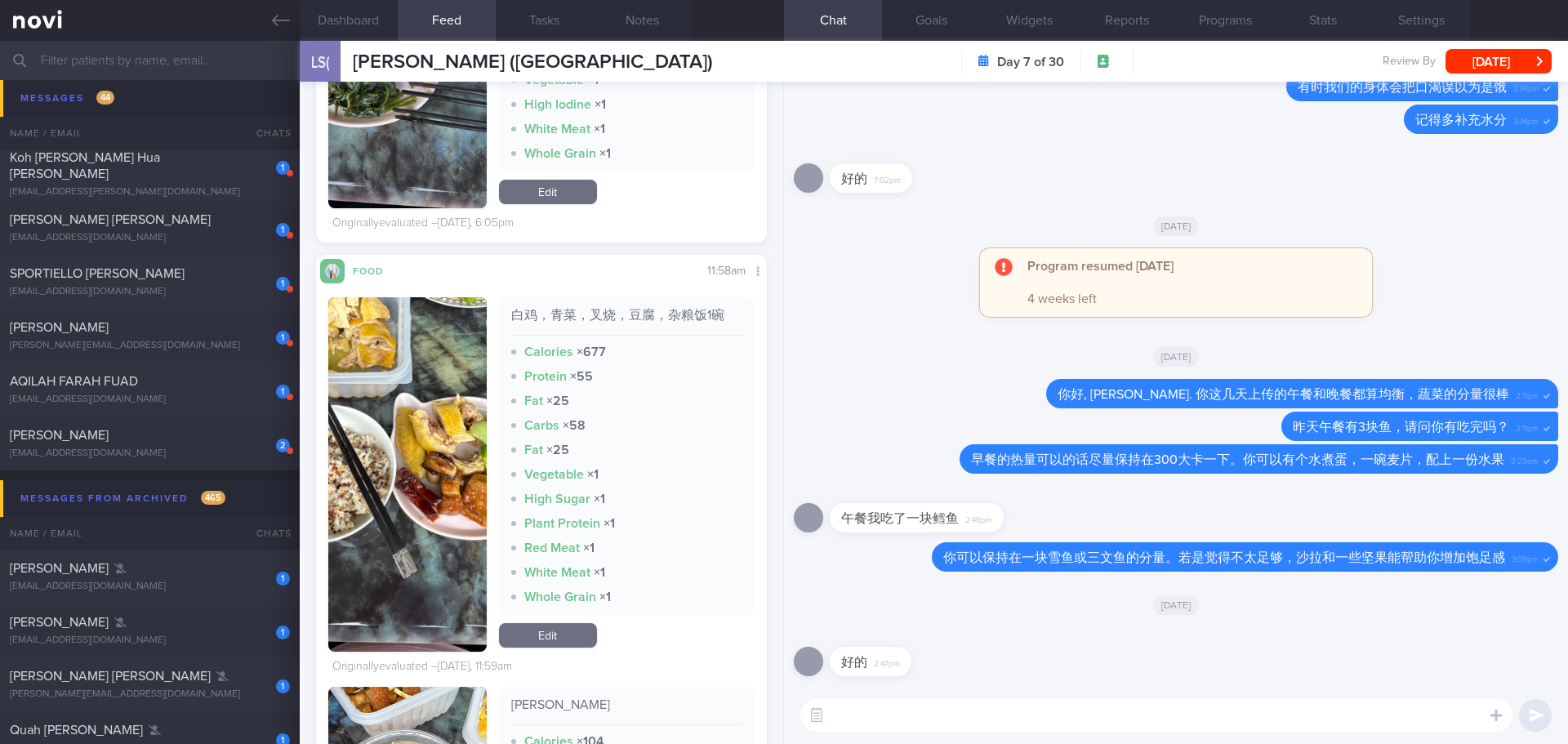
click at [437, 458] on button "button" at bounding box center [407, 475] width 158 height 355
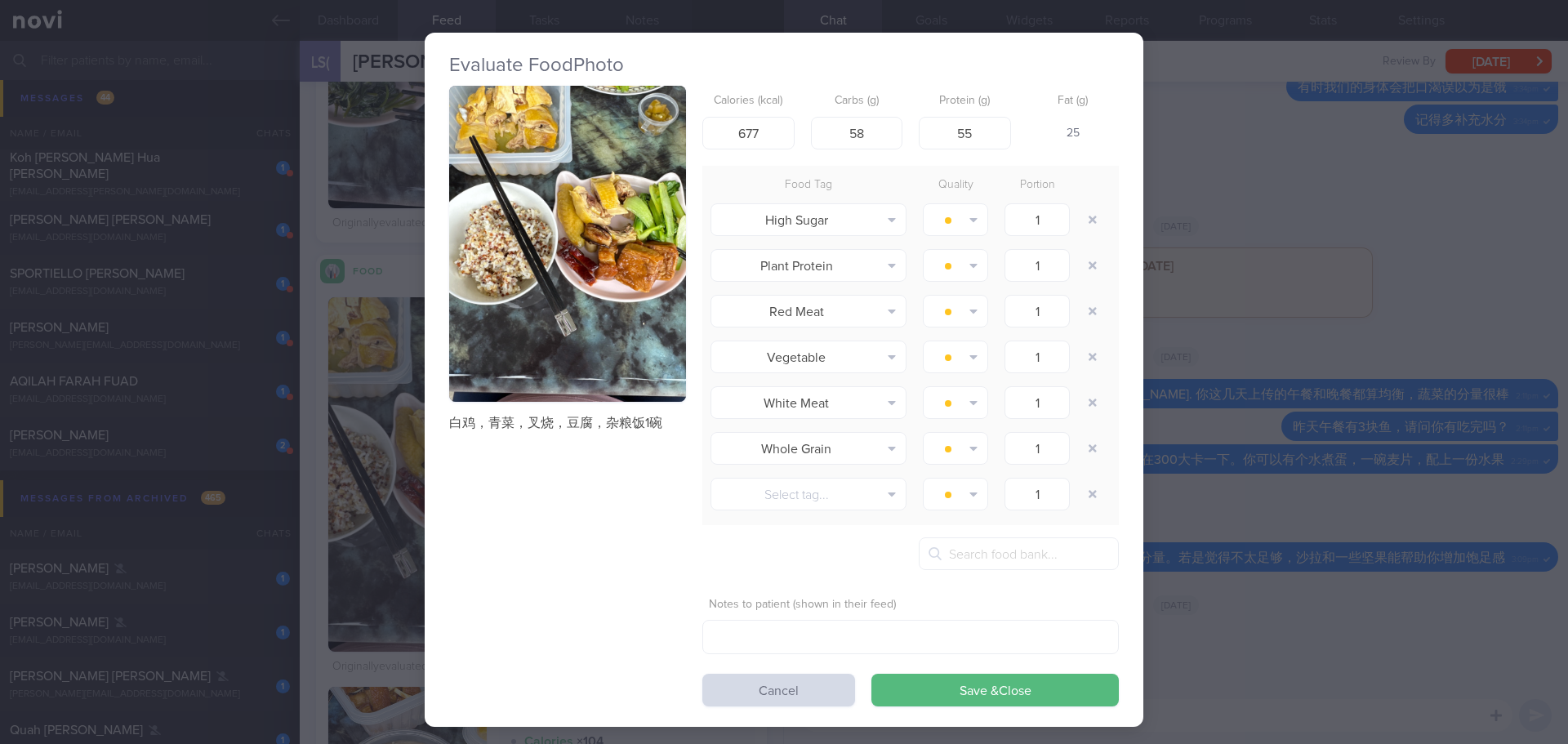
click at [508, 349] on button "button" at bounding box center [567, 243] width 237 height 316
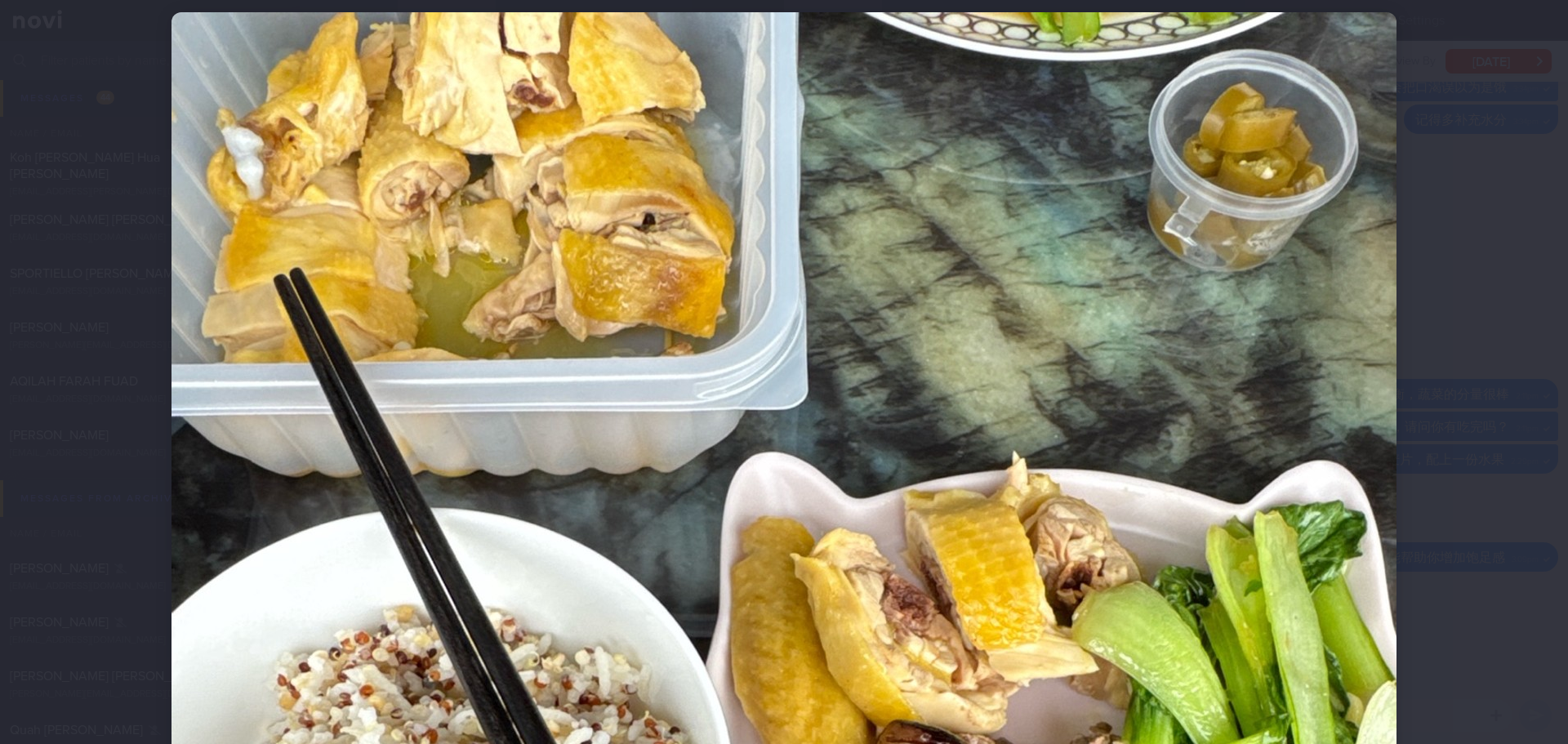
scroll to position [82, 0]
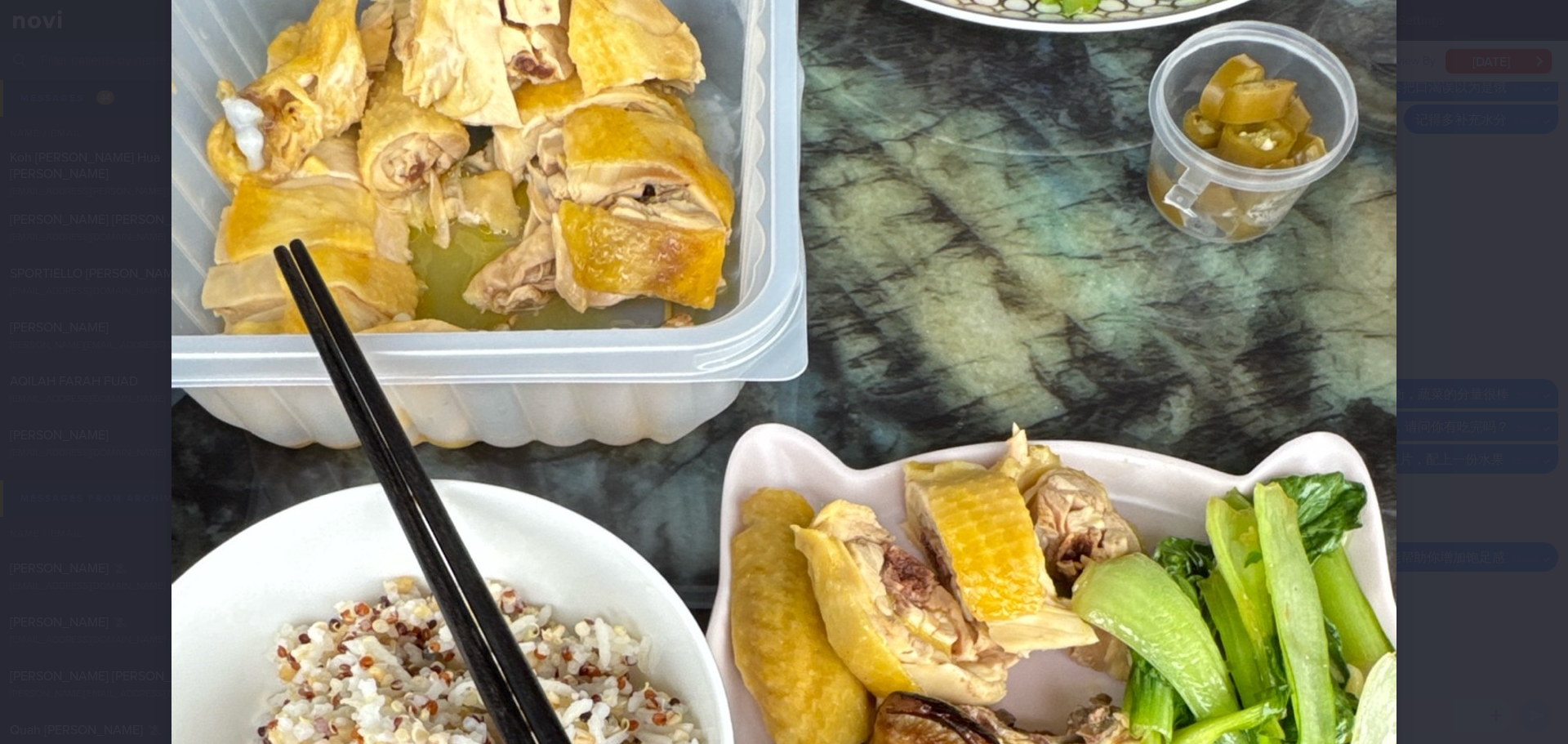
click at [1510, 355] on div at bounding box center [784, 372] width 1568 height 744
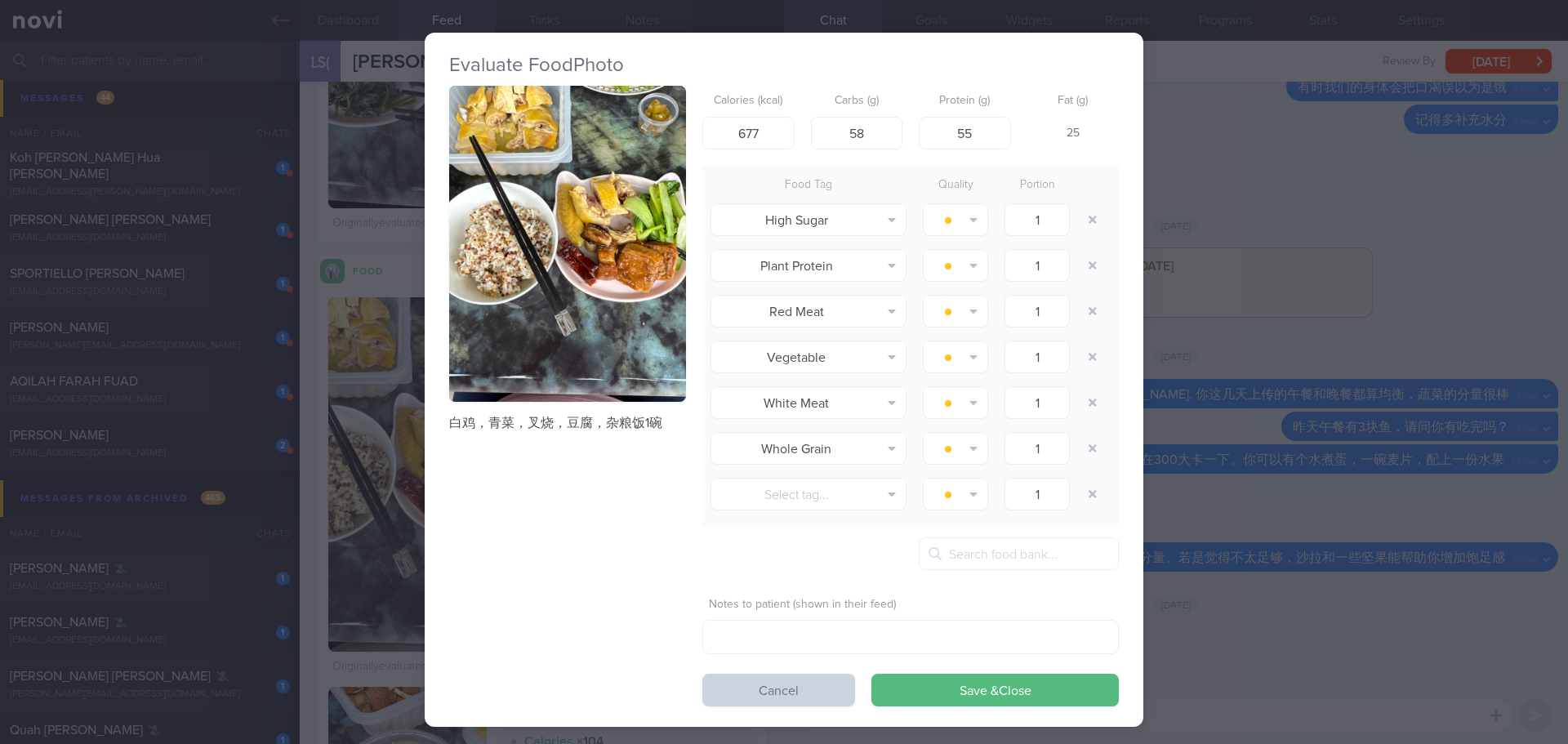
click at [774, 685] on button "Cancel" at bounding box center [778, 690] width 153 height 32
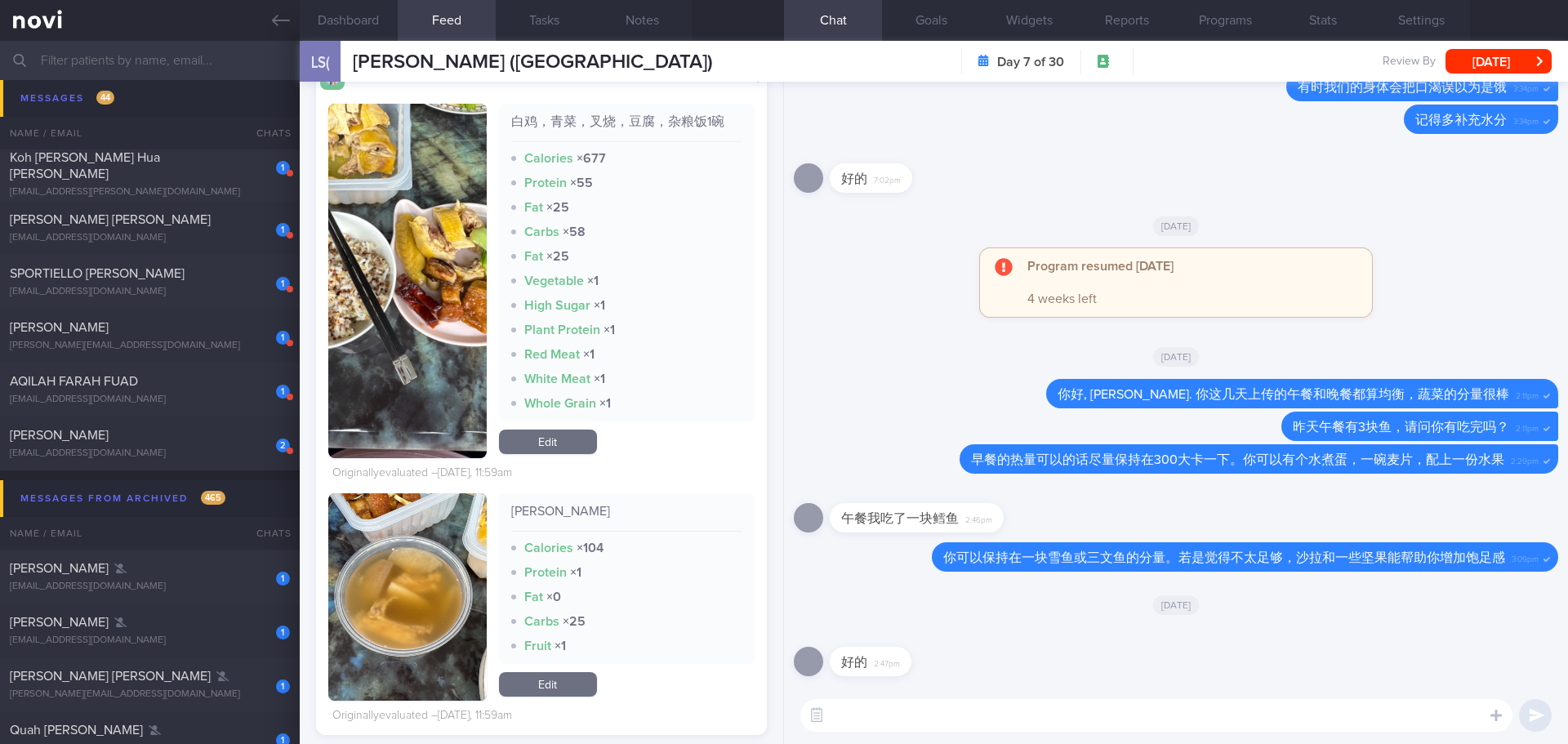
scroll to position [1470, 0]
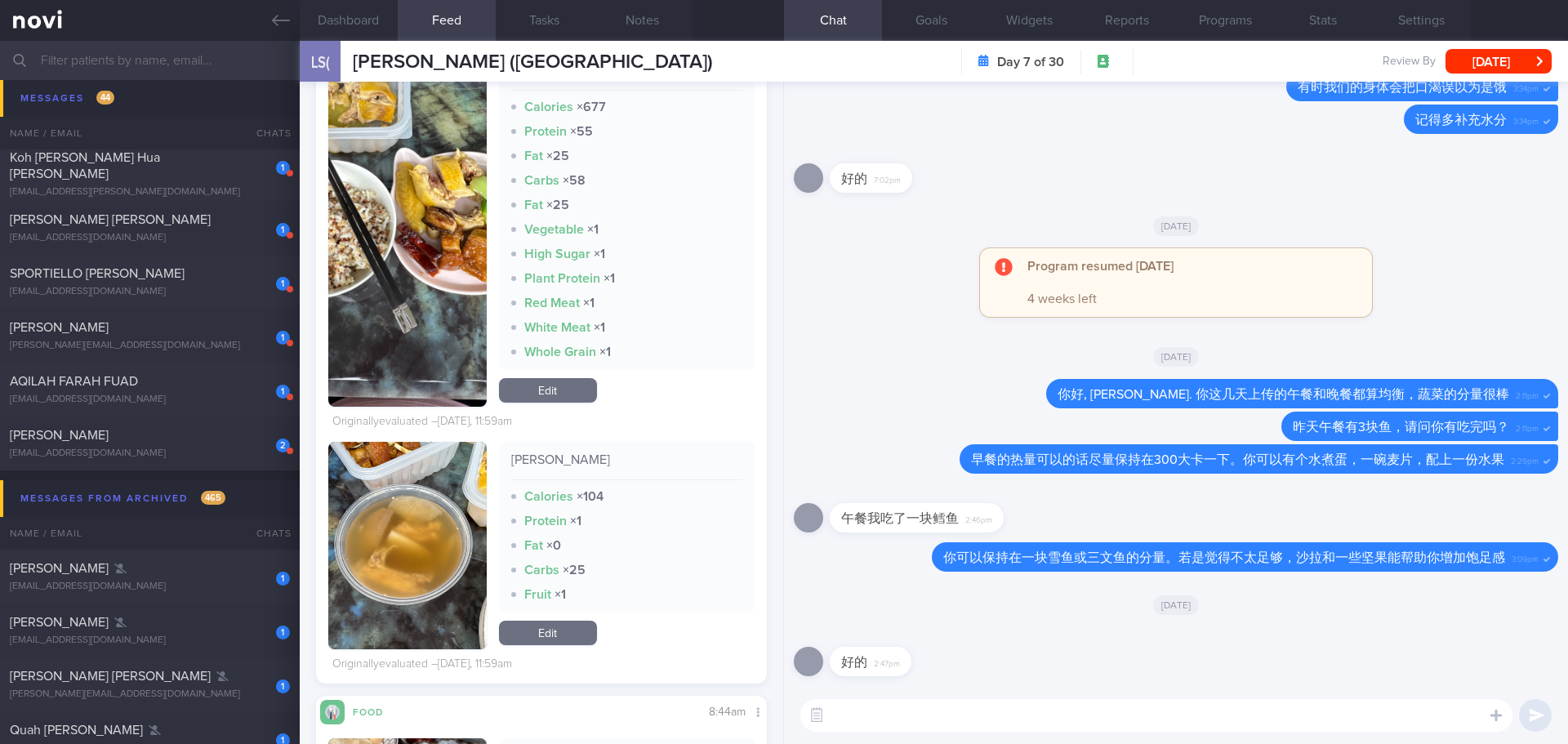
click at [435, 533] on button "button" at bounding box center [407, 546] width 158 height 208
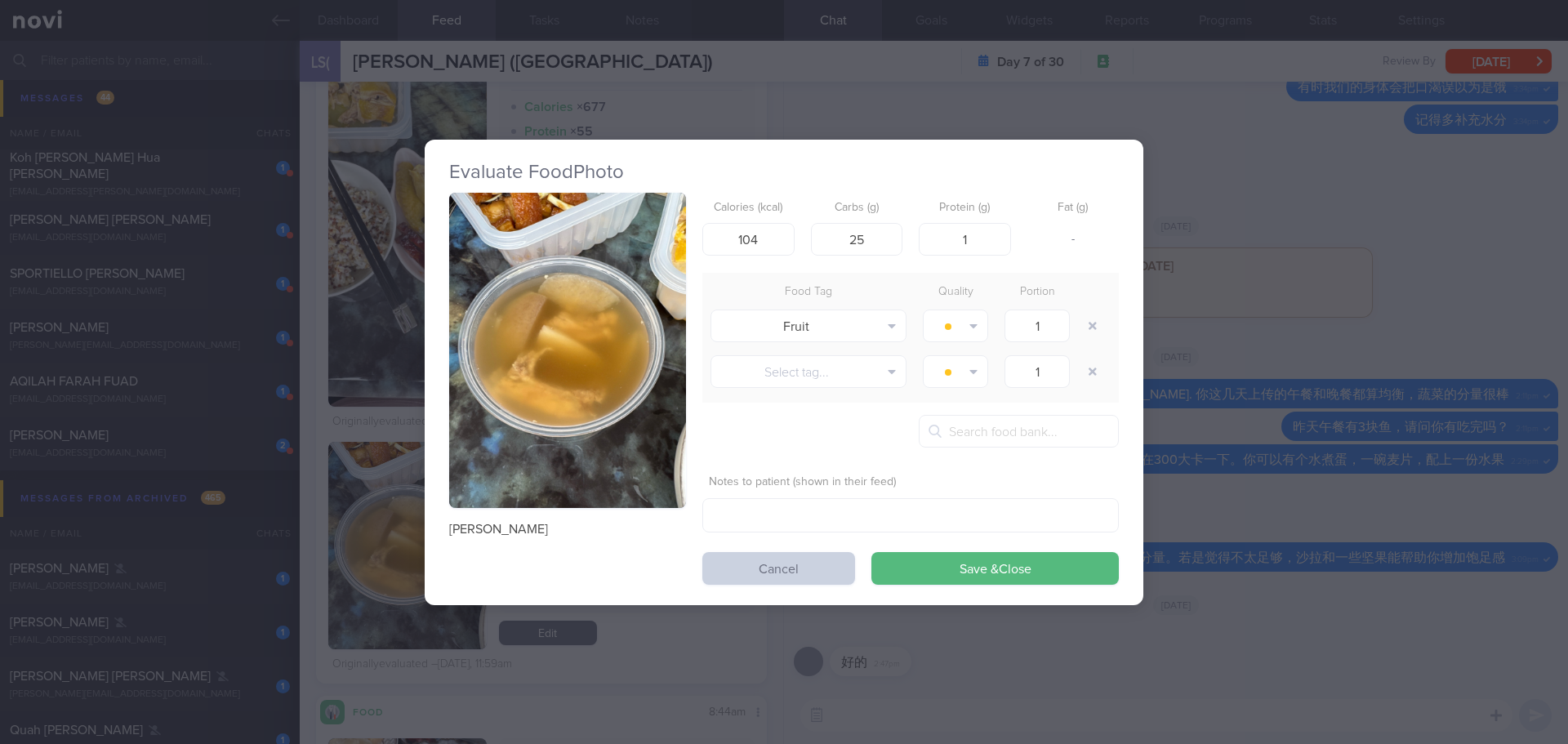
click at [782, 568] on button "Cancel" at bounding box center [778, 568] width 153 height 32
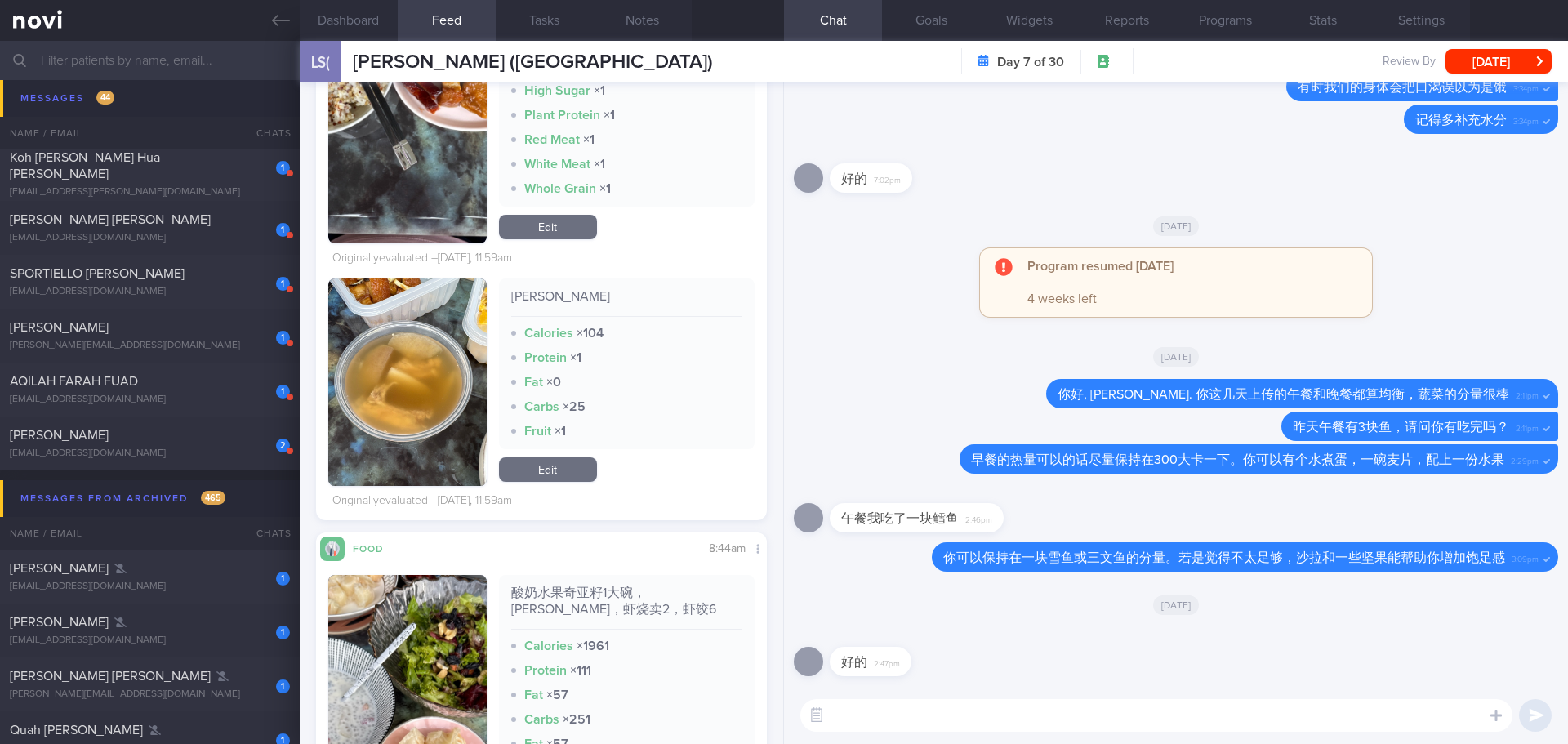
scroll to position [1879, 0]
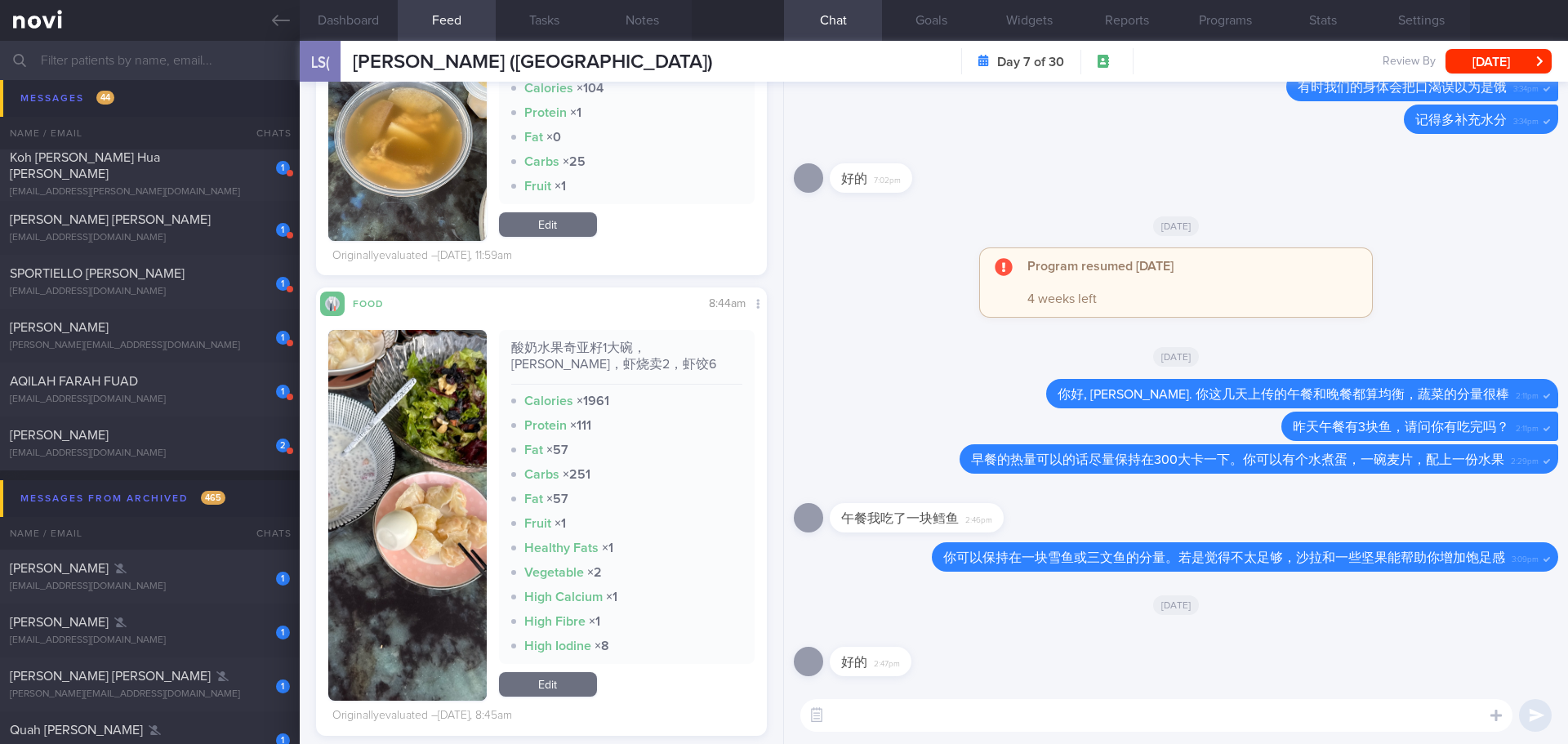
click at [437, 460] on button "button" at bounding box center [407, 515] width 158 height 371
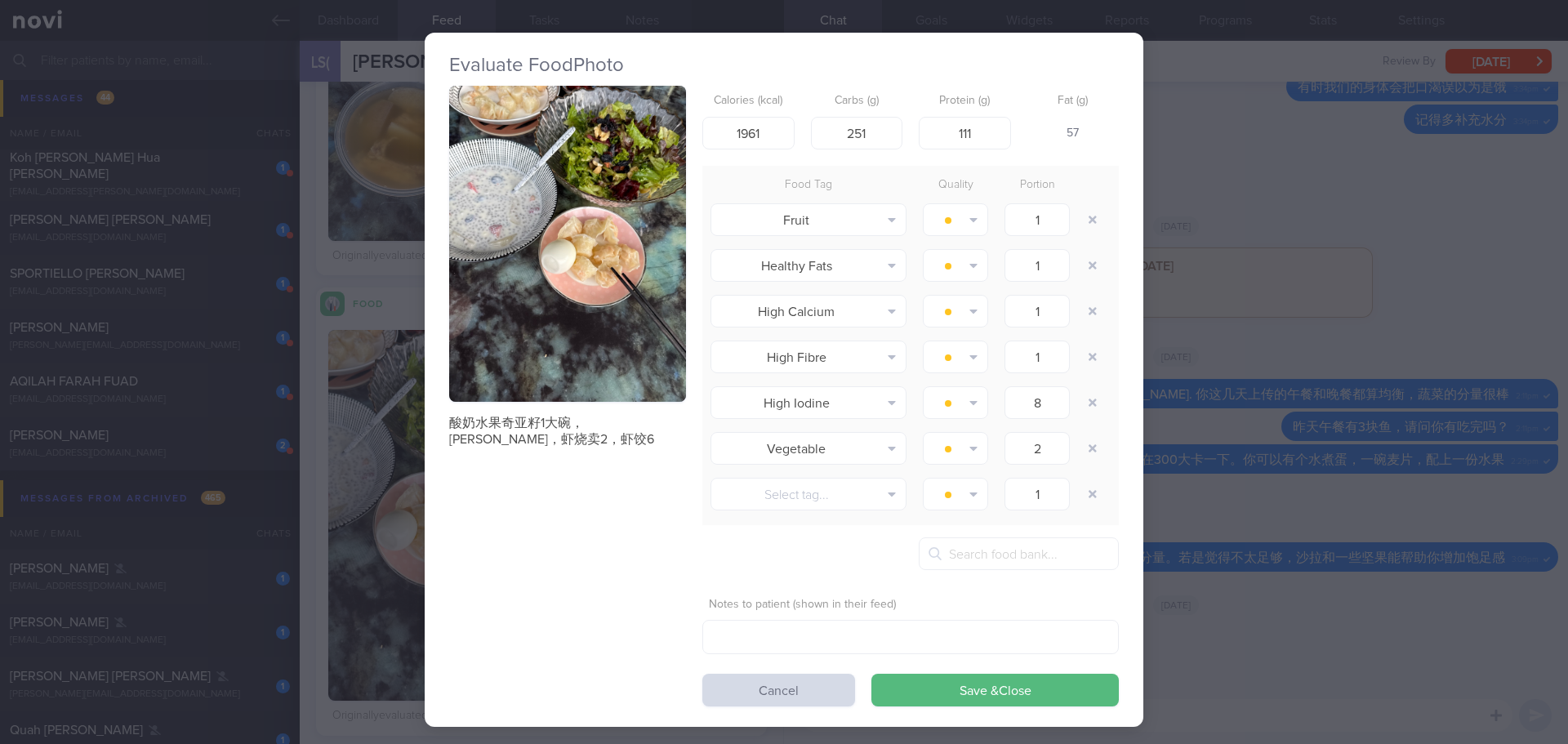
click at [531, 316] on button "button" at bounding box center [567, 243] width 237 height 316
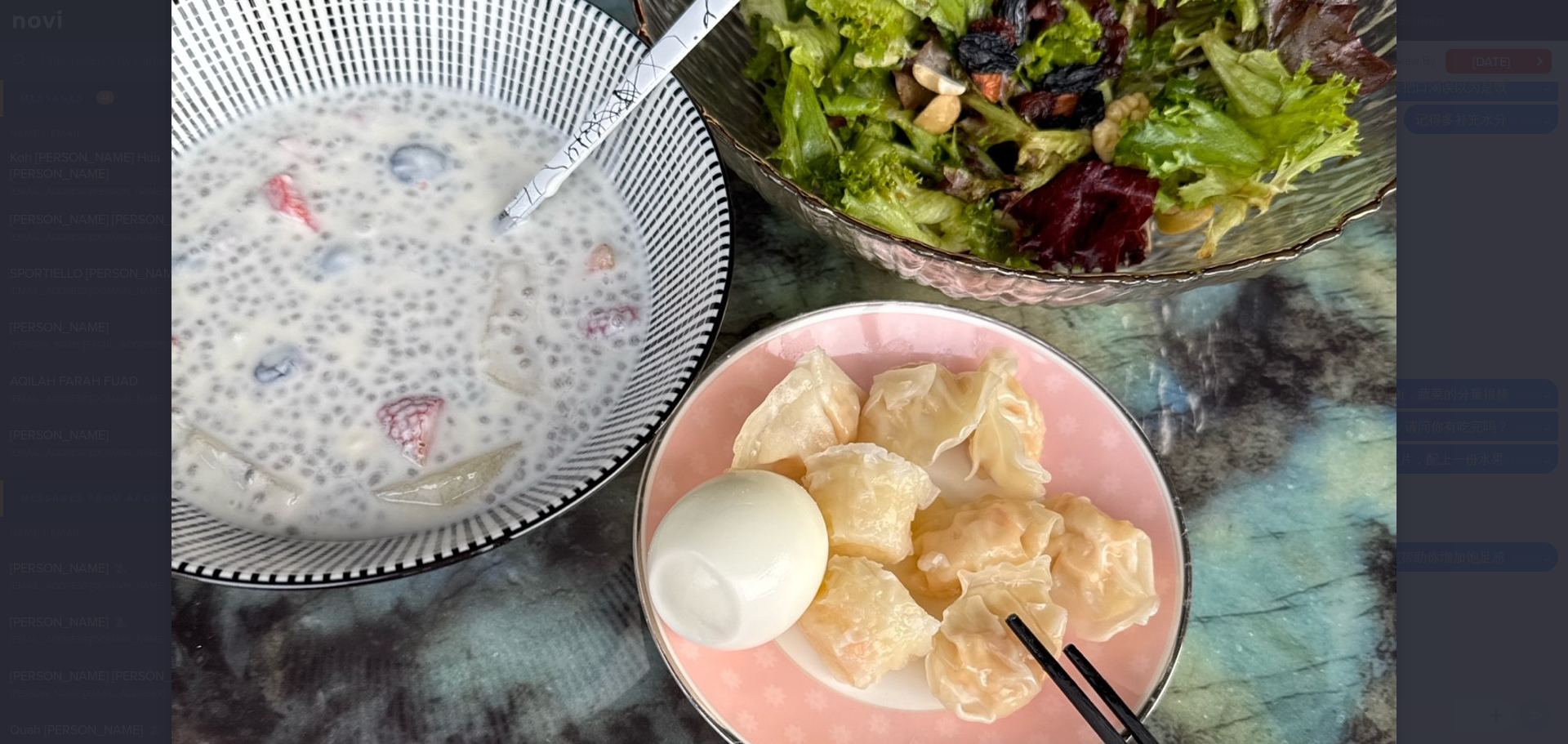
scroll to position [327, 0]
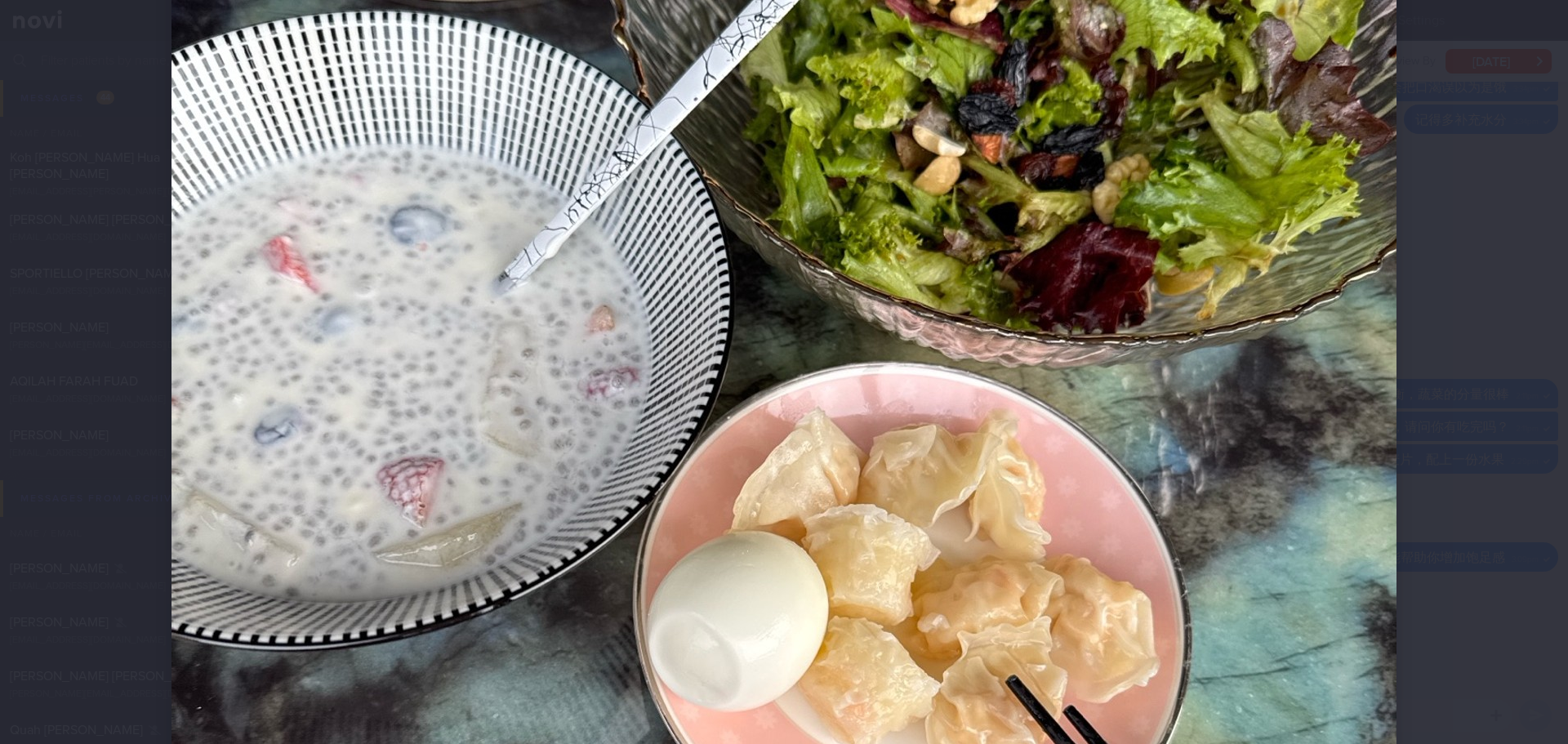
click at [1403, 345] on div at bounding box center [784, 555] width 1356 height 1765
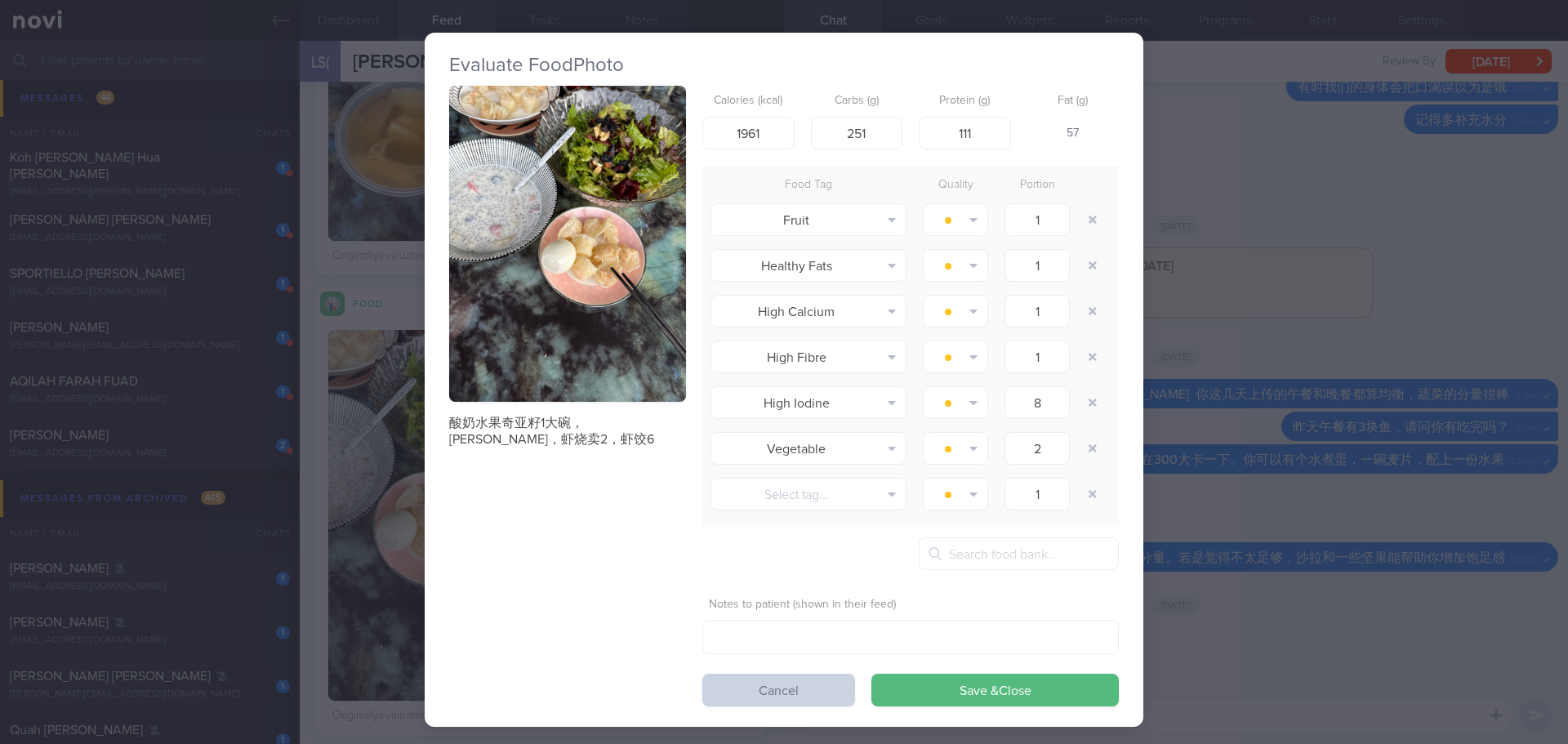
click at [815, 696] on button "Cancel" at bounding box center [778, 690] width 153 height 32
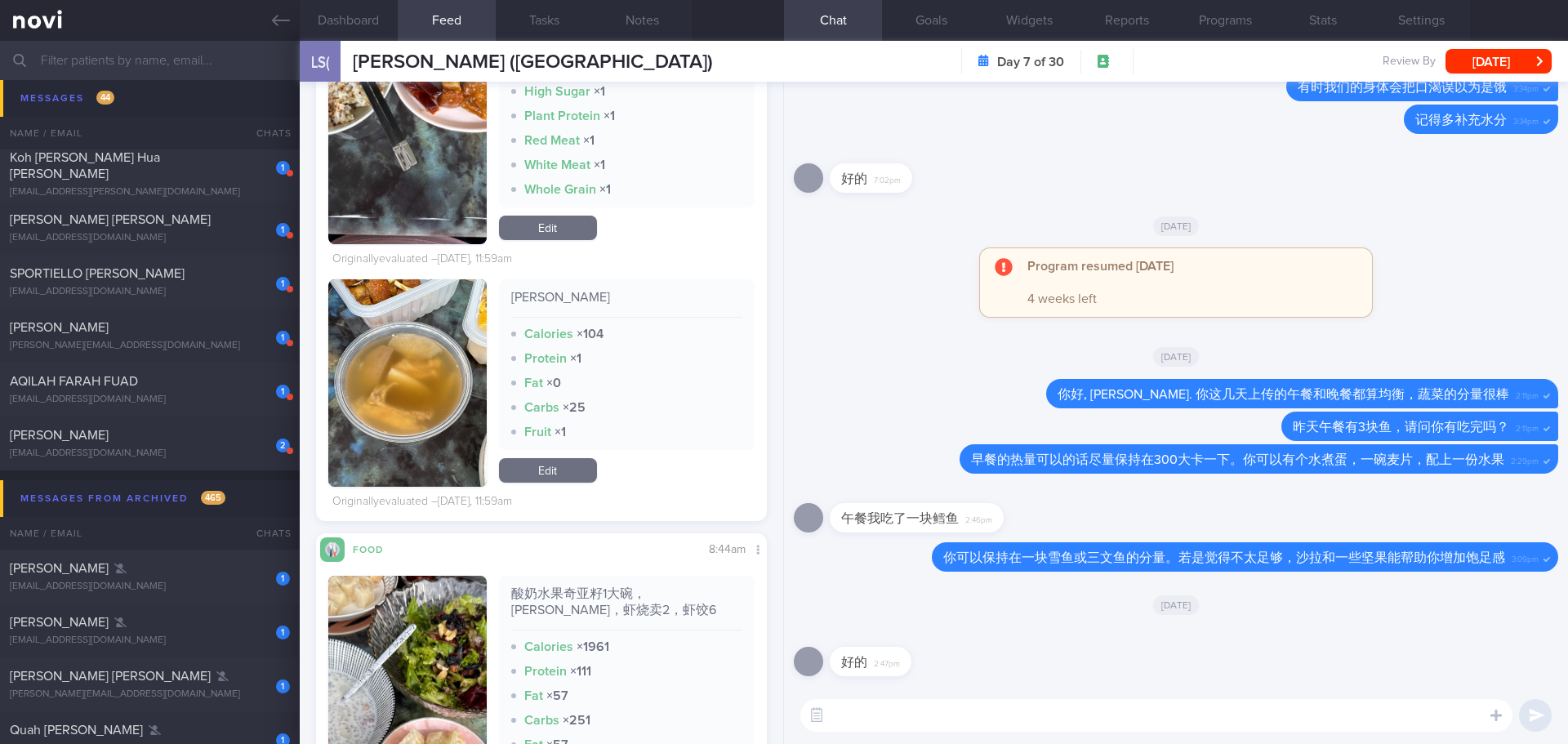
scroll to position [1552, 0]
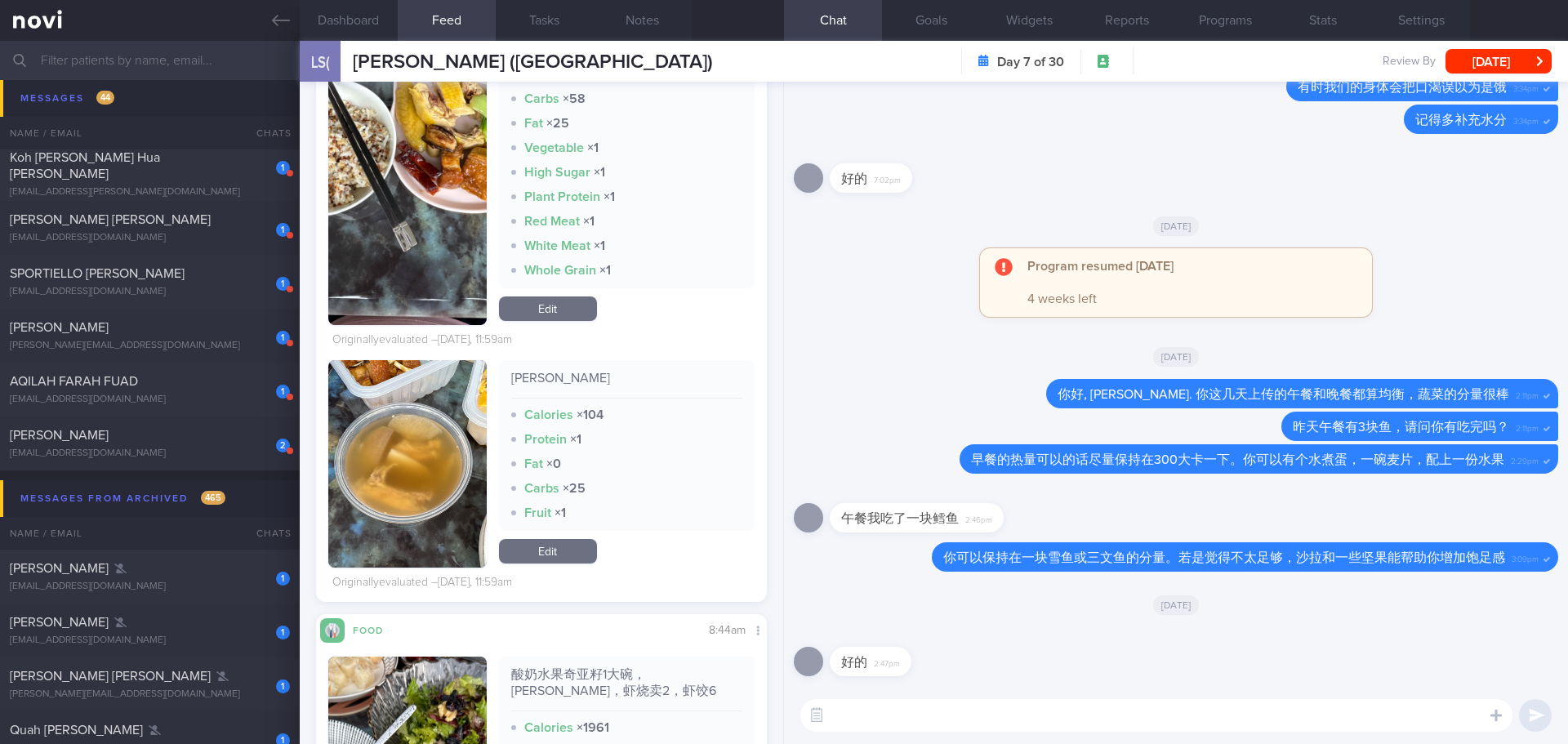
click at [1074, 659] on div "好的 2:47pm" at bounding box center [1176, 657] width 765 height 59
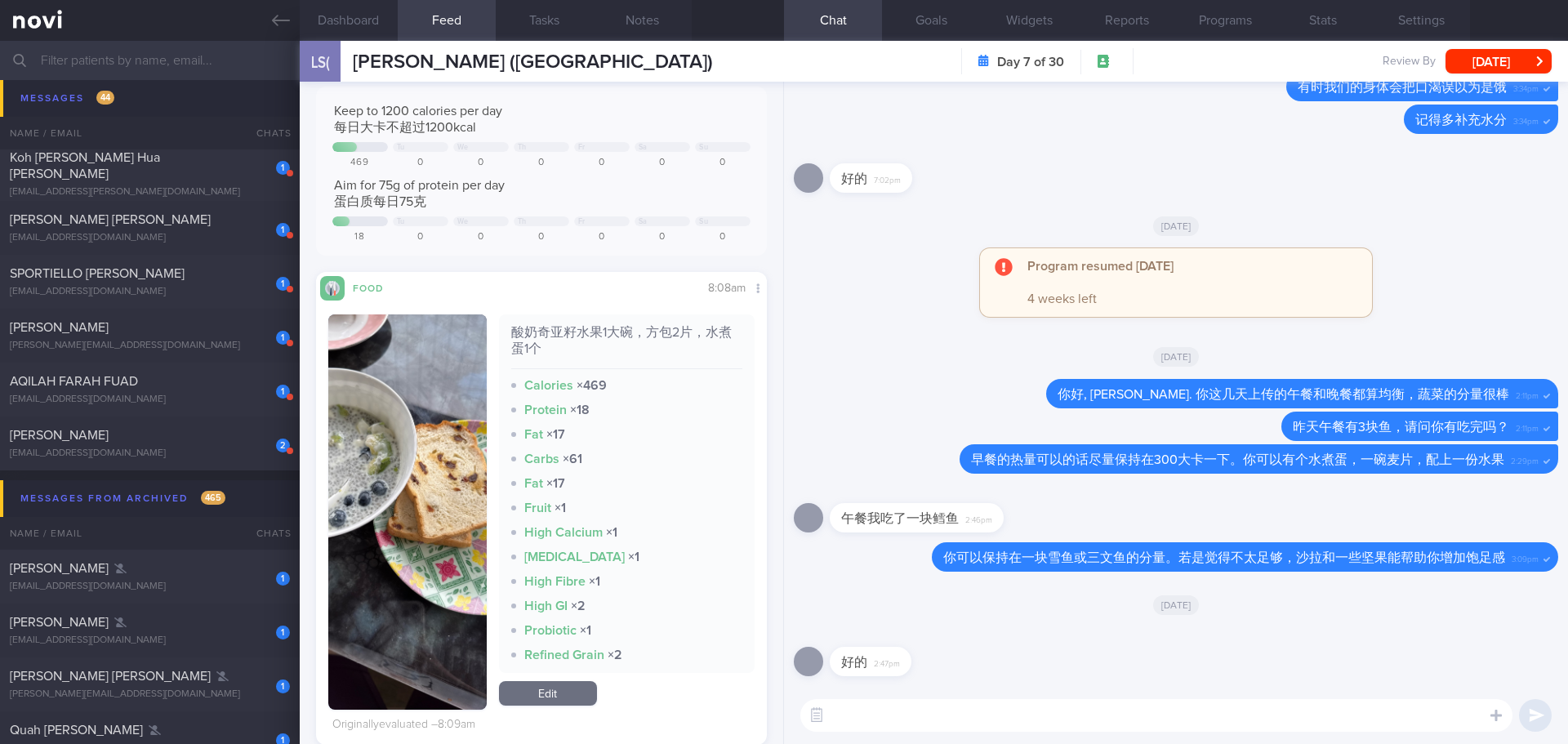
scroll to position [82, 0]
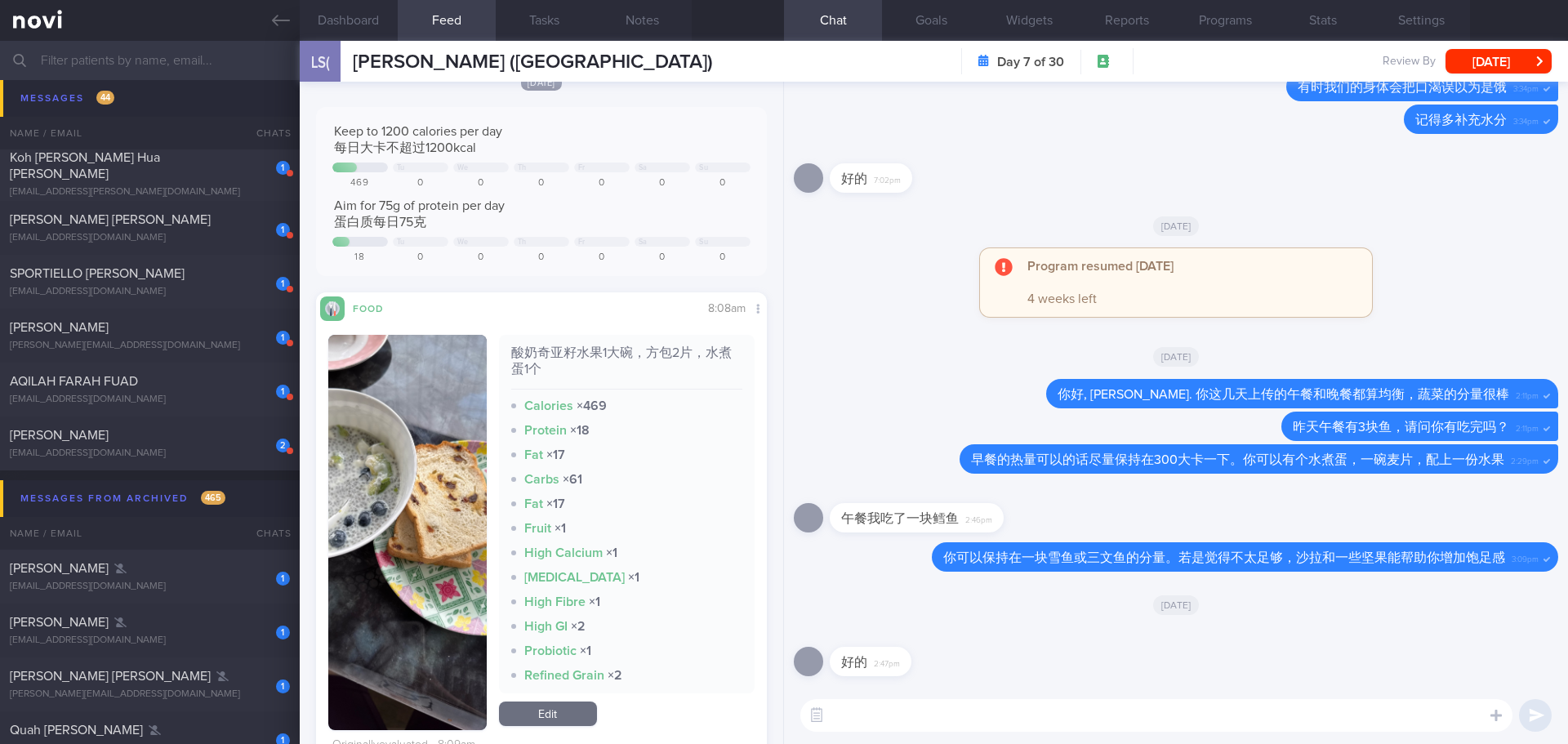
click at [399, 419] on img "button" at bounding box center [407, 532] width 158 height 395
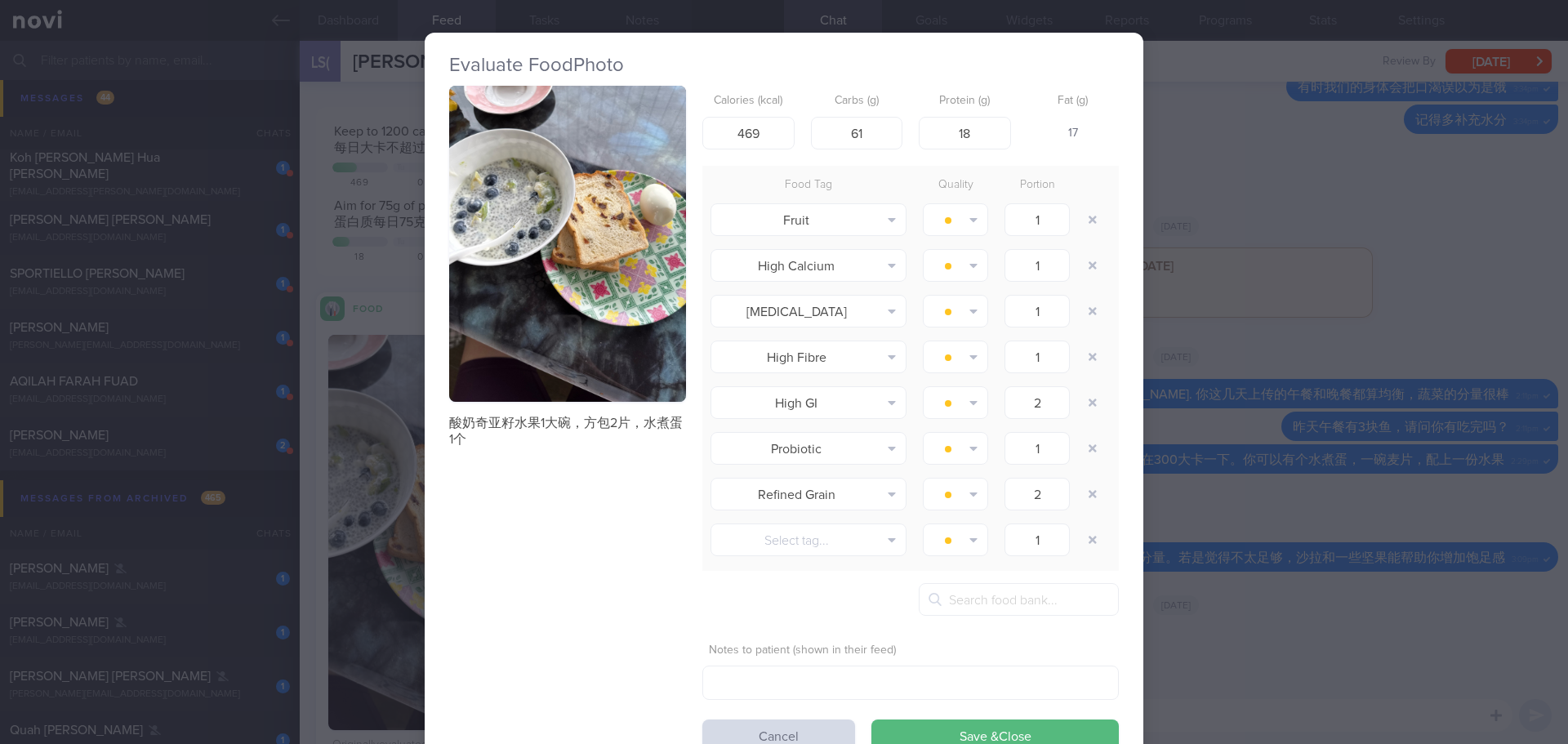
click at [622, 269] on button "button" at bounding box center [567, 243] width 237 height 316
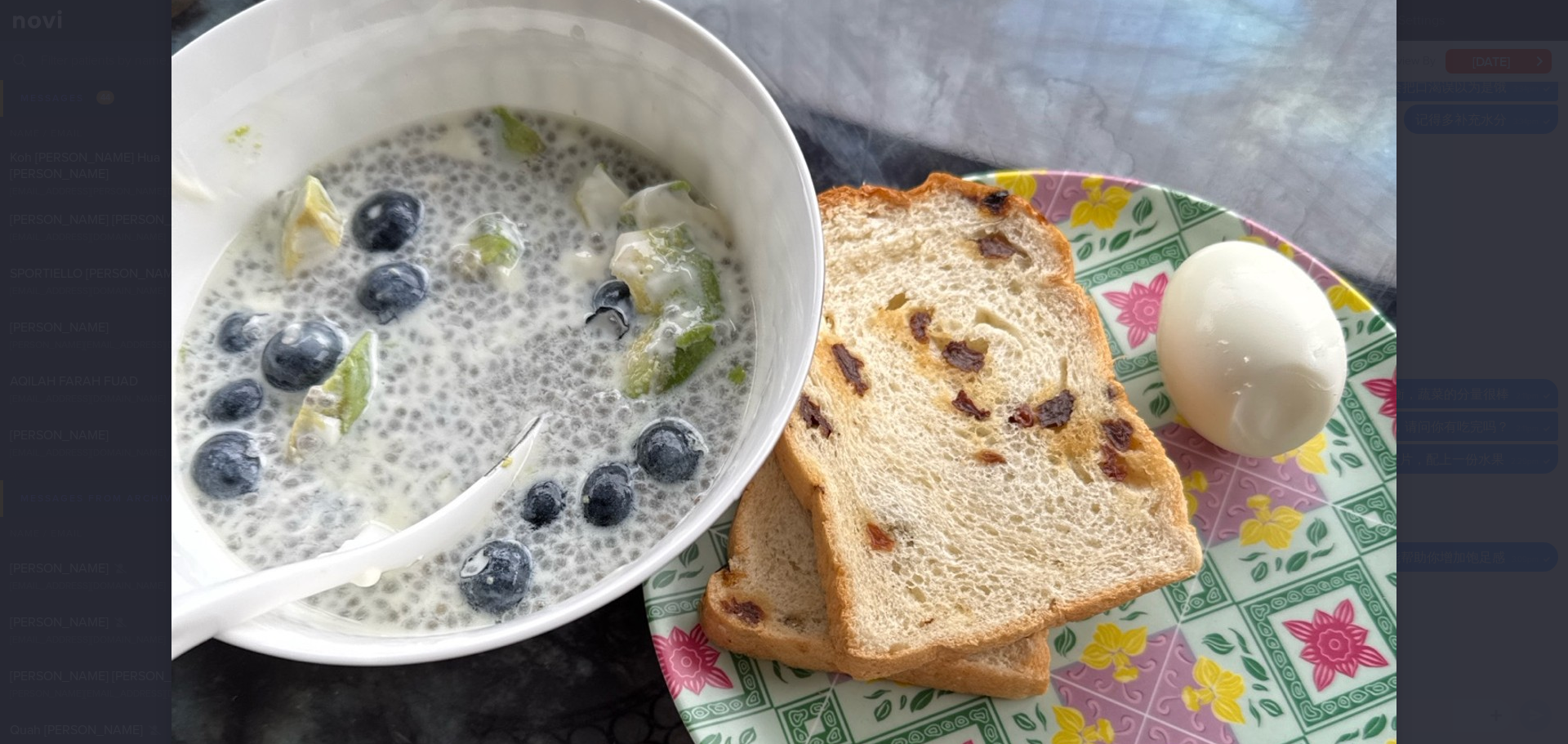
scroll to position [327, 0]
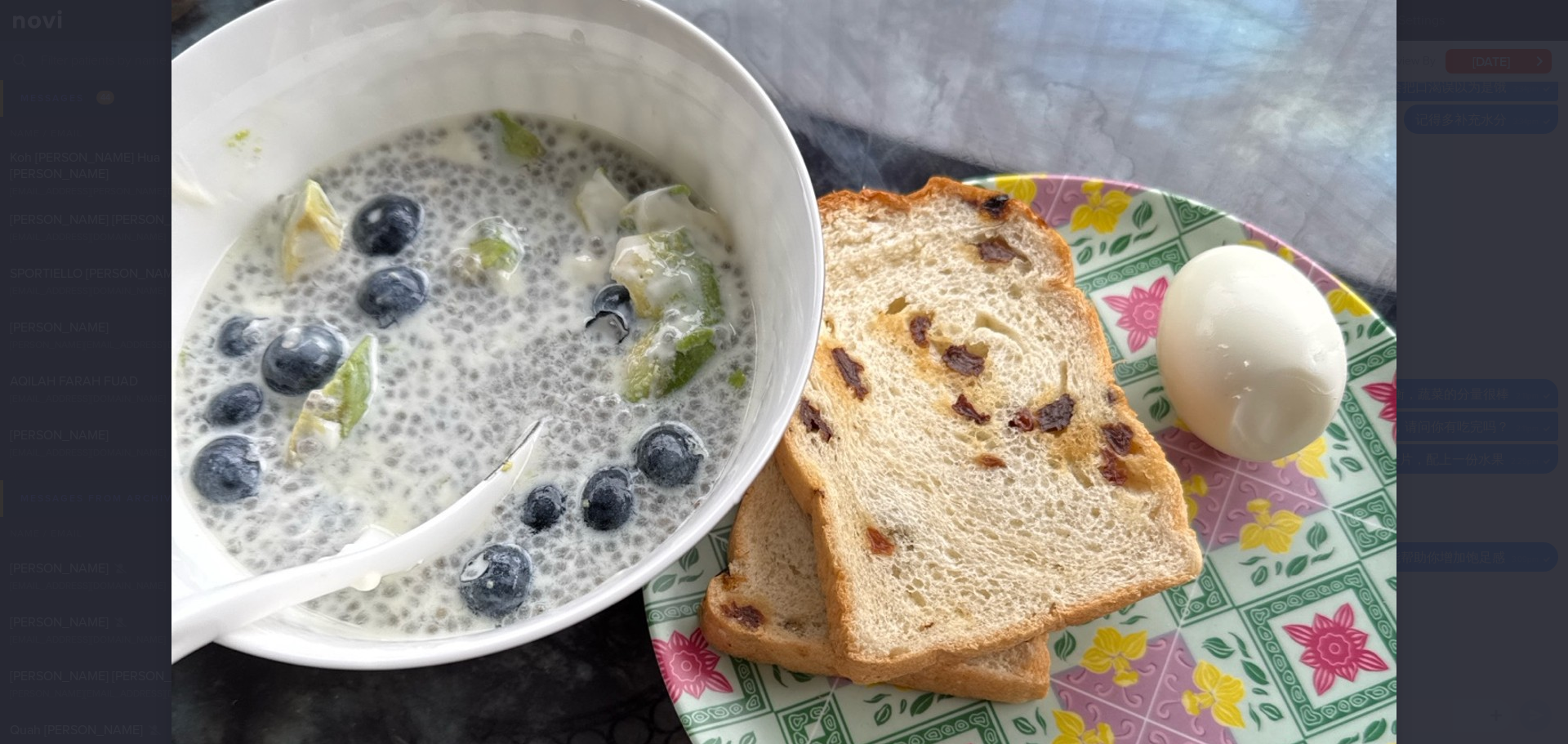
click at [1478, 407] on div at bounding box center [784, 372] width 1568 height 744
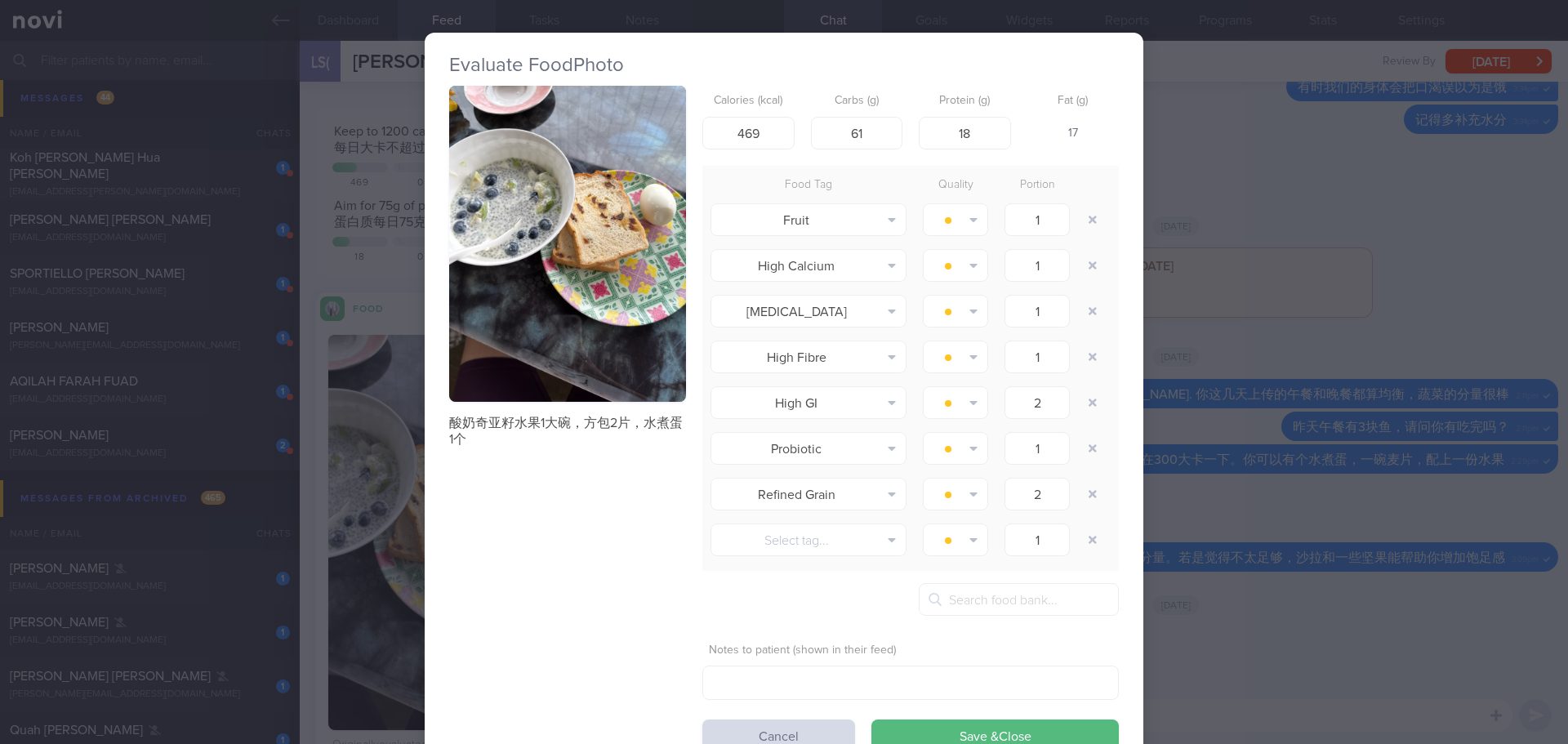
click at [1478, 407] on div "Evaluate Food Photo 酸奶奇亚籽水果1大碗，方包2片，水煮蛋1个 Calories (kcal) 469 Carbs (g) 61 Prot…" at bounding box center [784, 372] width 1568 height 744
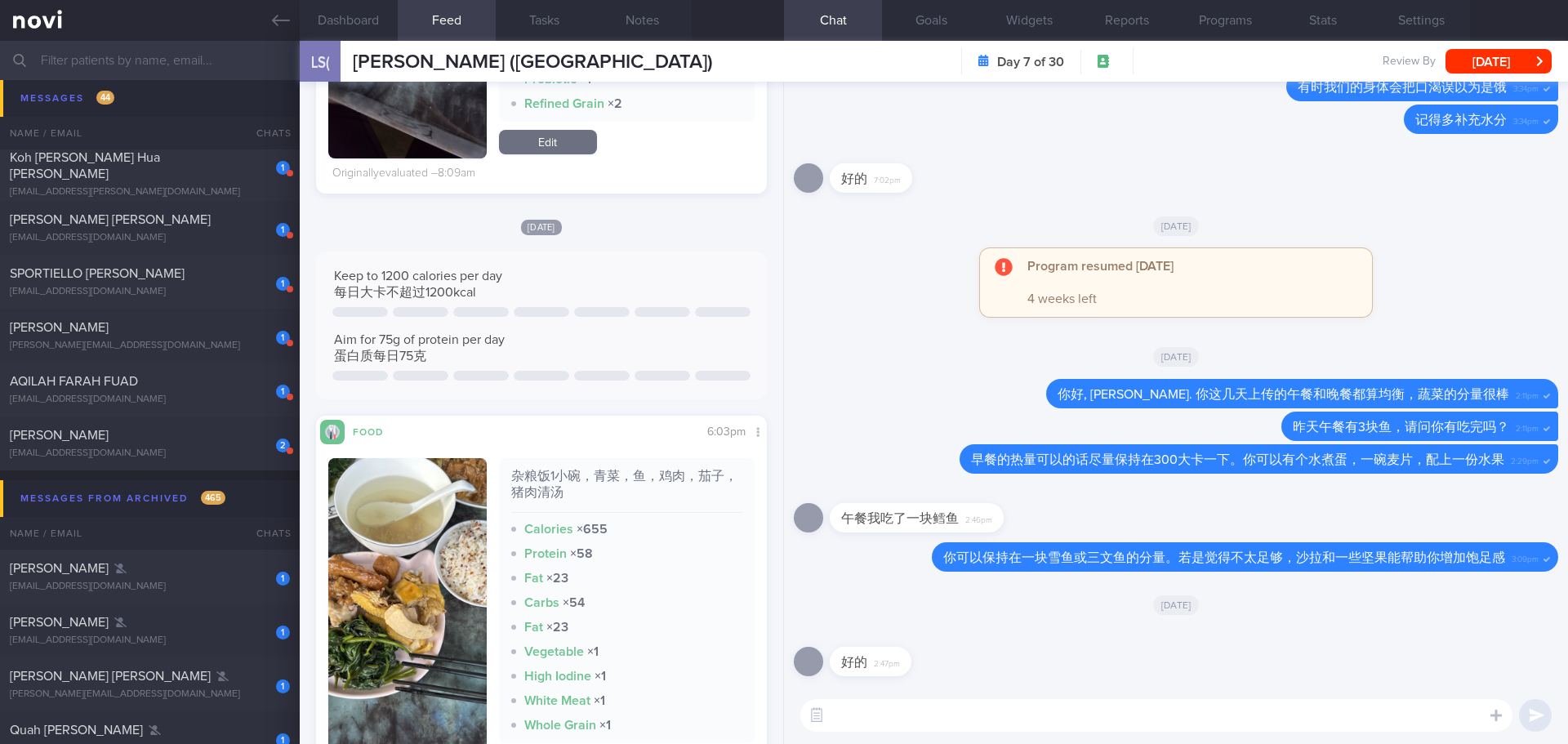
scroll to position [899, 0]
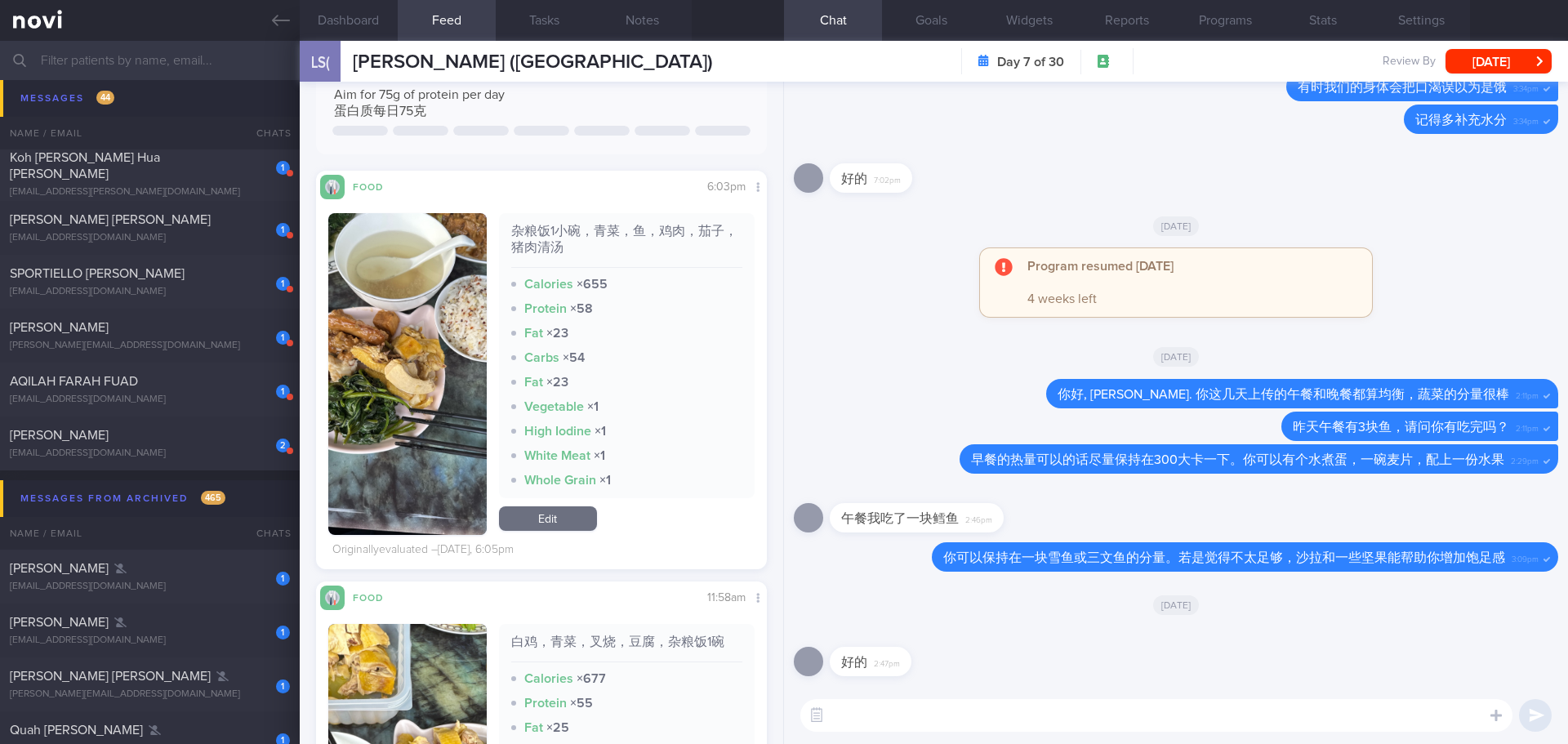
click at [924, 713] on textarea at bounding box center [1156, 715] width 712 height 32
click at [896, 717] on textarea at bounding box center [1156, 715] width 712 height 32
click at [857, 709] on textarea "你好[PERSON_NAME]" at bounding box center [1156, 715] width 712 height 32
click at [913, 721] on textarea "你好,[PERSON_NAME]" at bounding box center [1156, 715] width 712 height 32
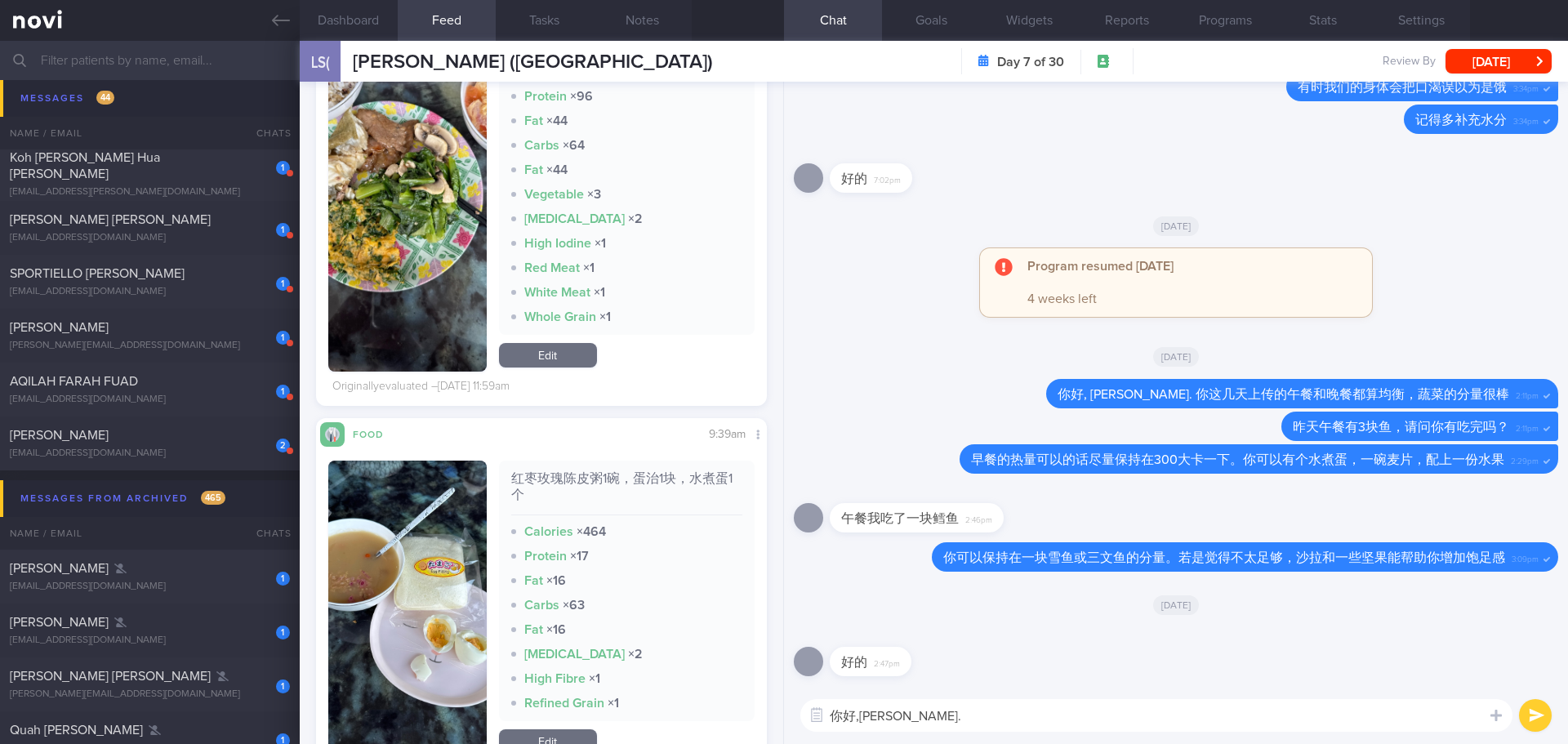
scroll to position [3676, 0]
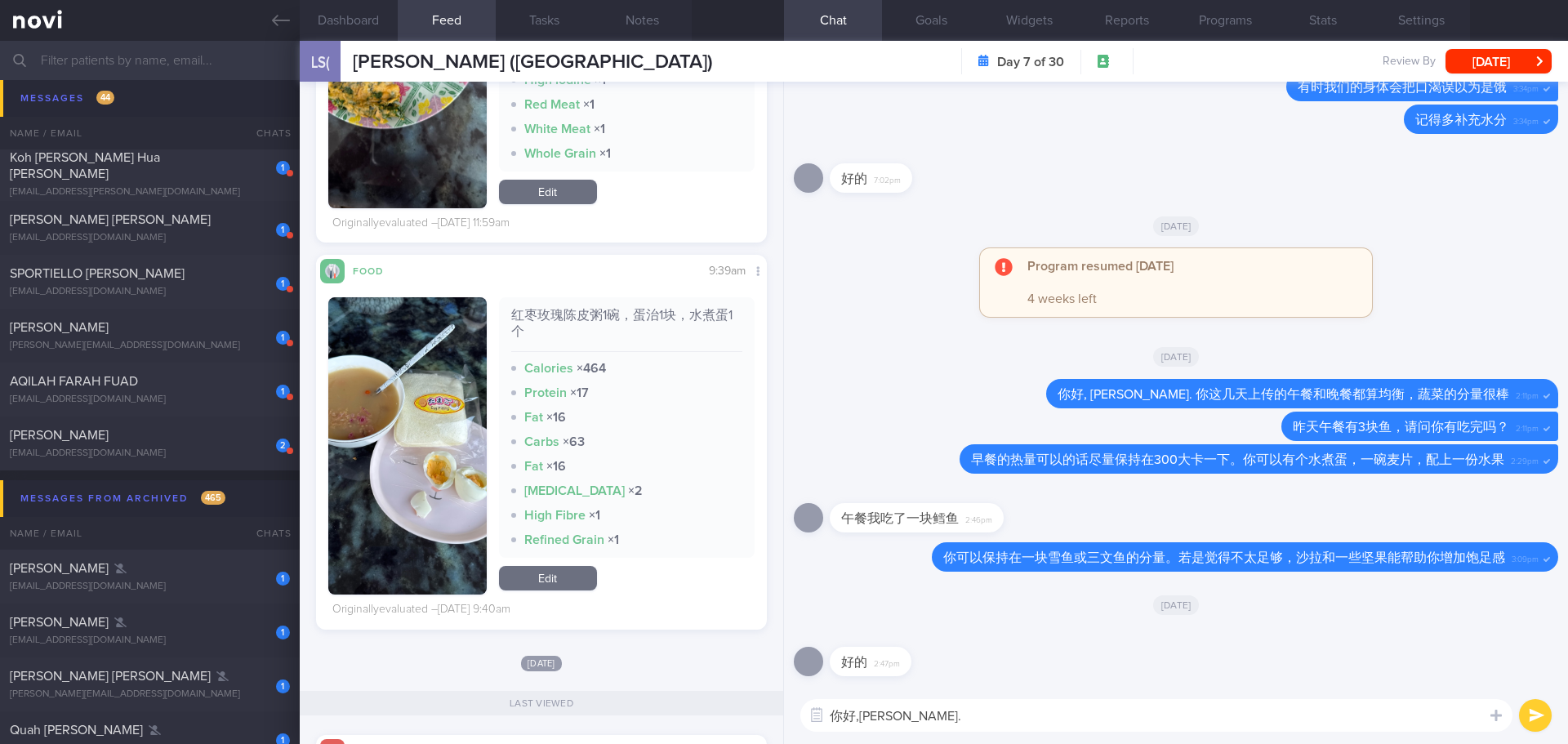
click at [1093, 730] on textarea "你好,[PERSON_NAME]." at bounding box center [1156, 715] width 712 height 32
click at [861, 719] on textarea "你好,[PERSON_NAME]." at bounding box center [1156, 715] width 712 height 32
click at [930, 713] on textarea "你好, [PERSON_NAME]." at bounding box center [1156, 715] width 712 height 32
type textarea "你好, [PERSON_NAME]. 你星期六和日上传的食物，都有吃完吗？"
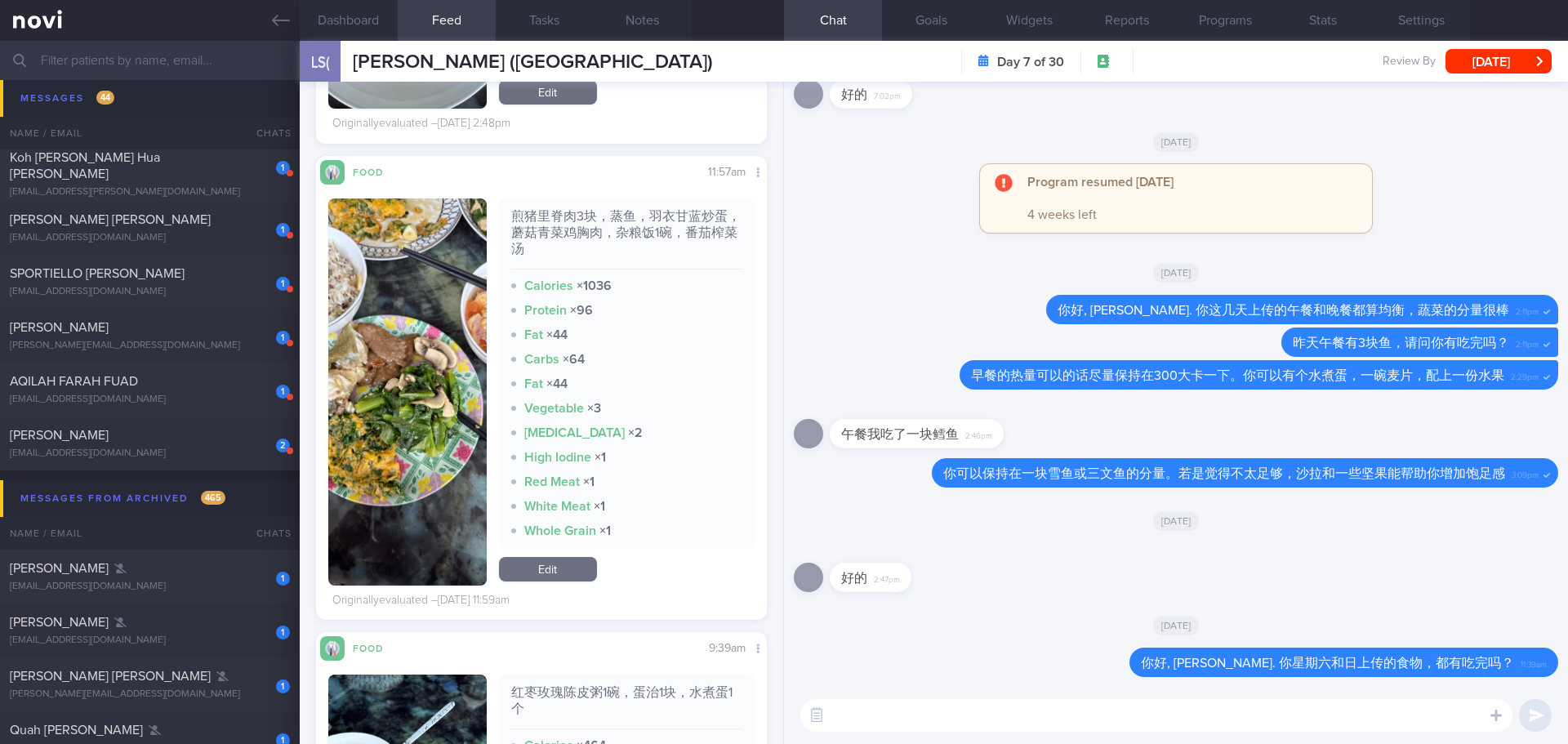
scroll to position [3267, 0]
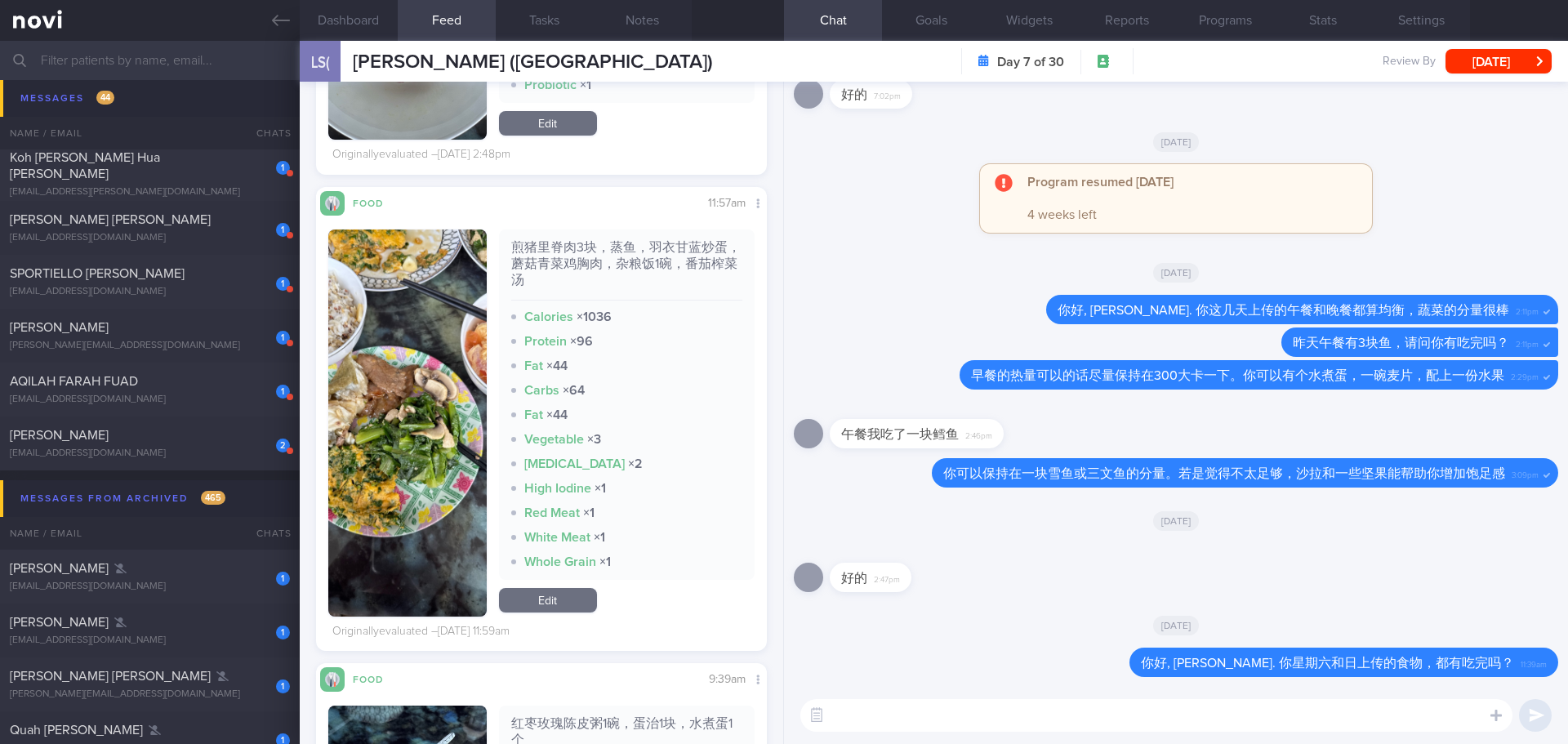
click at [354, 467] on button "button" at bounding box center [407, 424] width 158 height 387
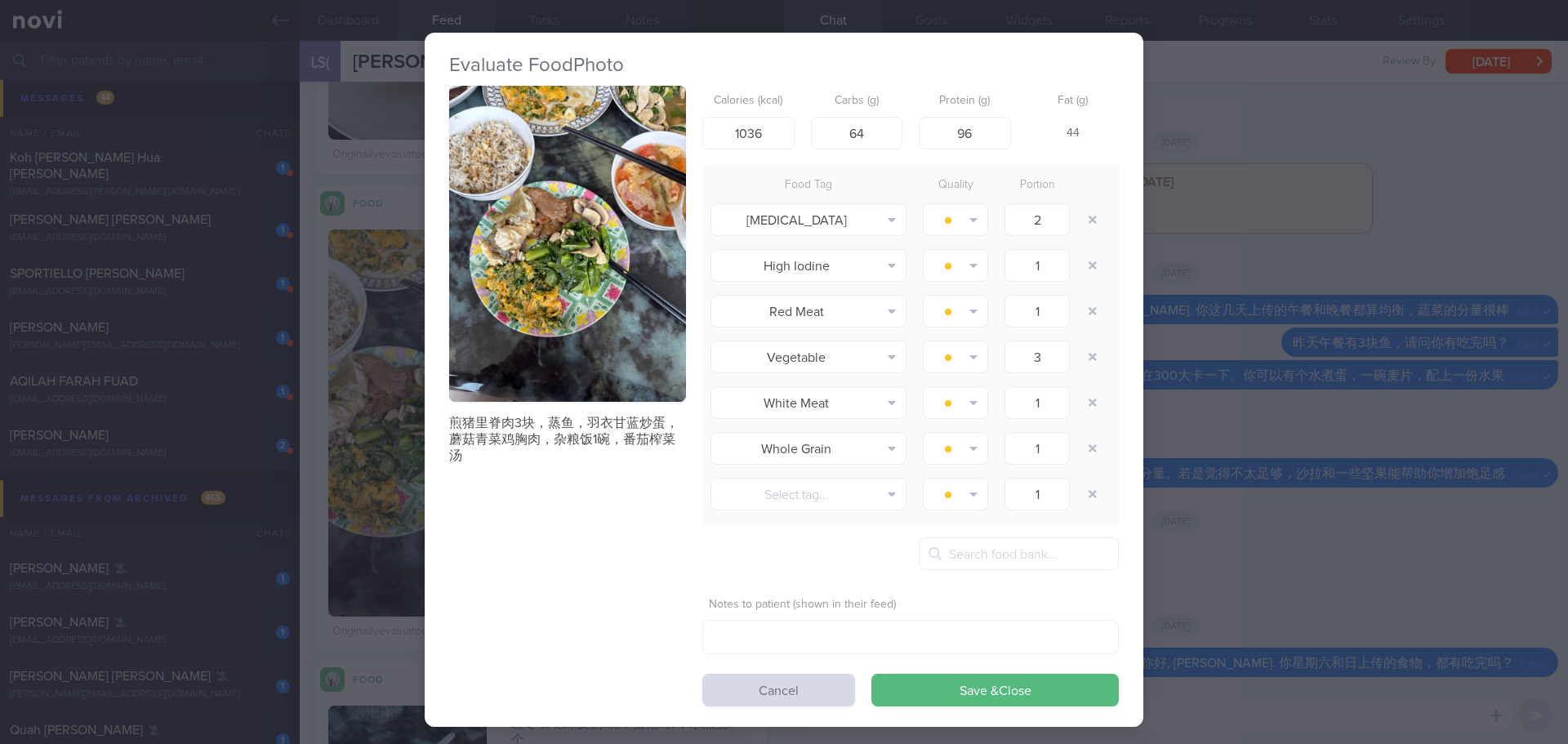
click at [469, 327] on button "button" at bounding box center [567, 243] width 237 height 316
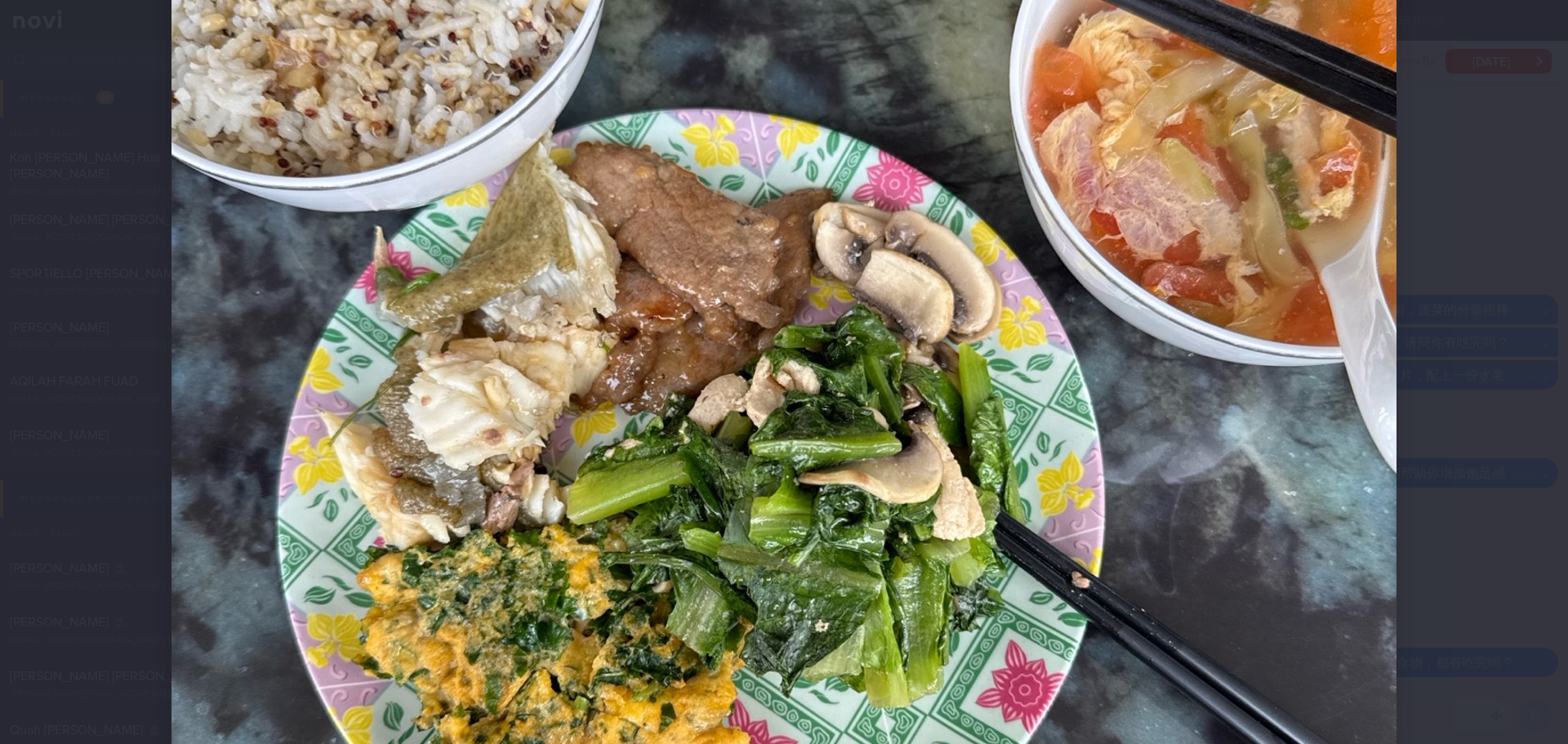
scroll to position [490, 0]
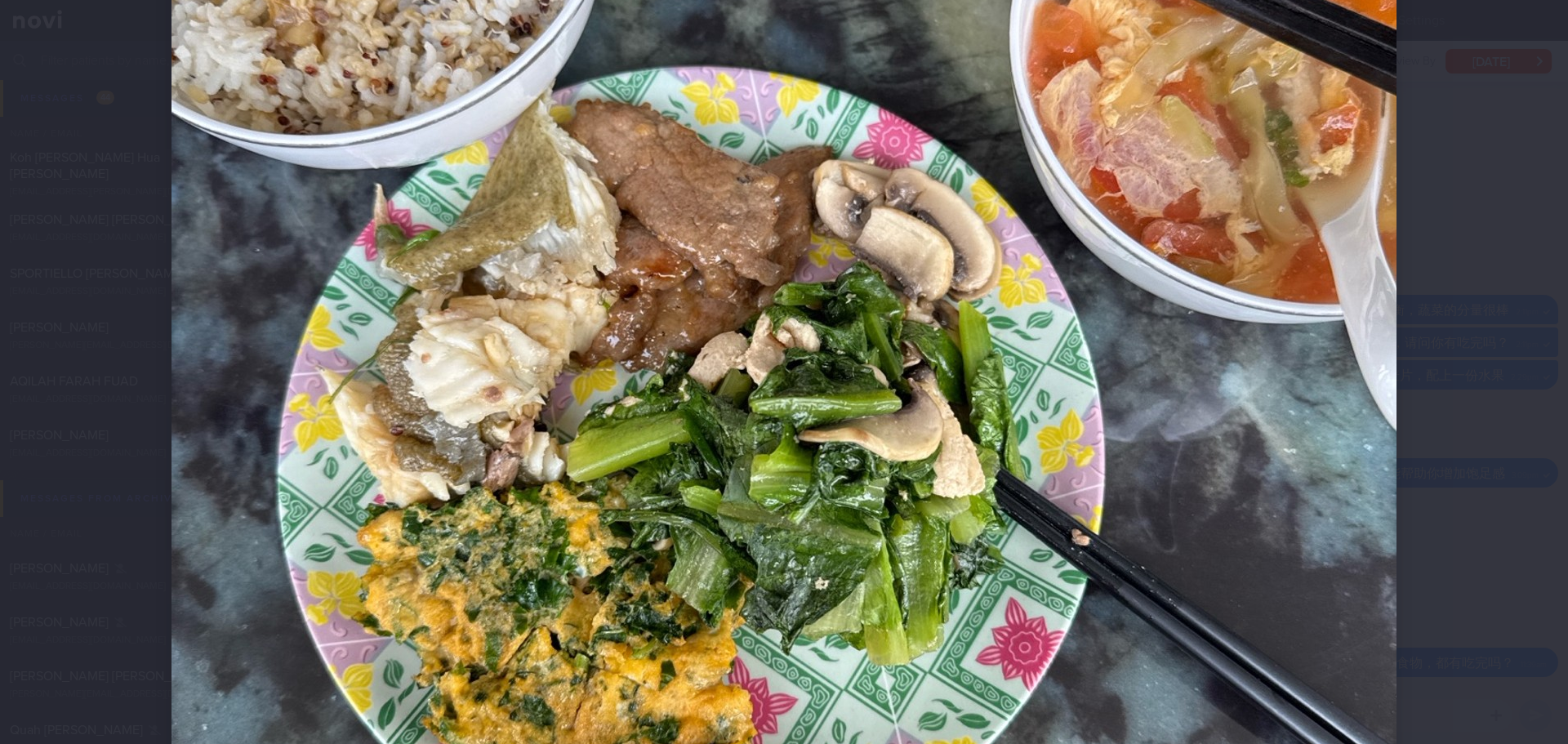
click at [1495, 330] on div at bounding box center [784, 372] width 1568 height 744
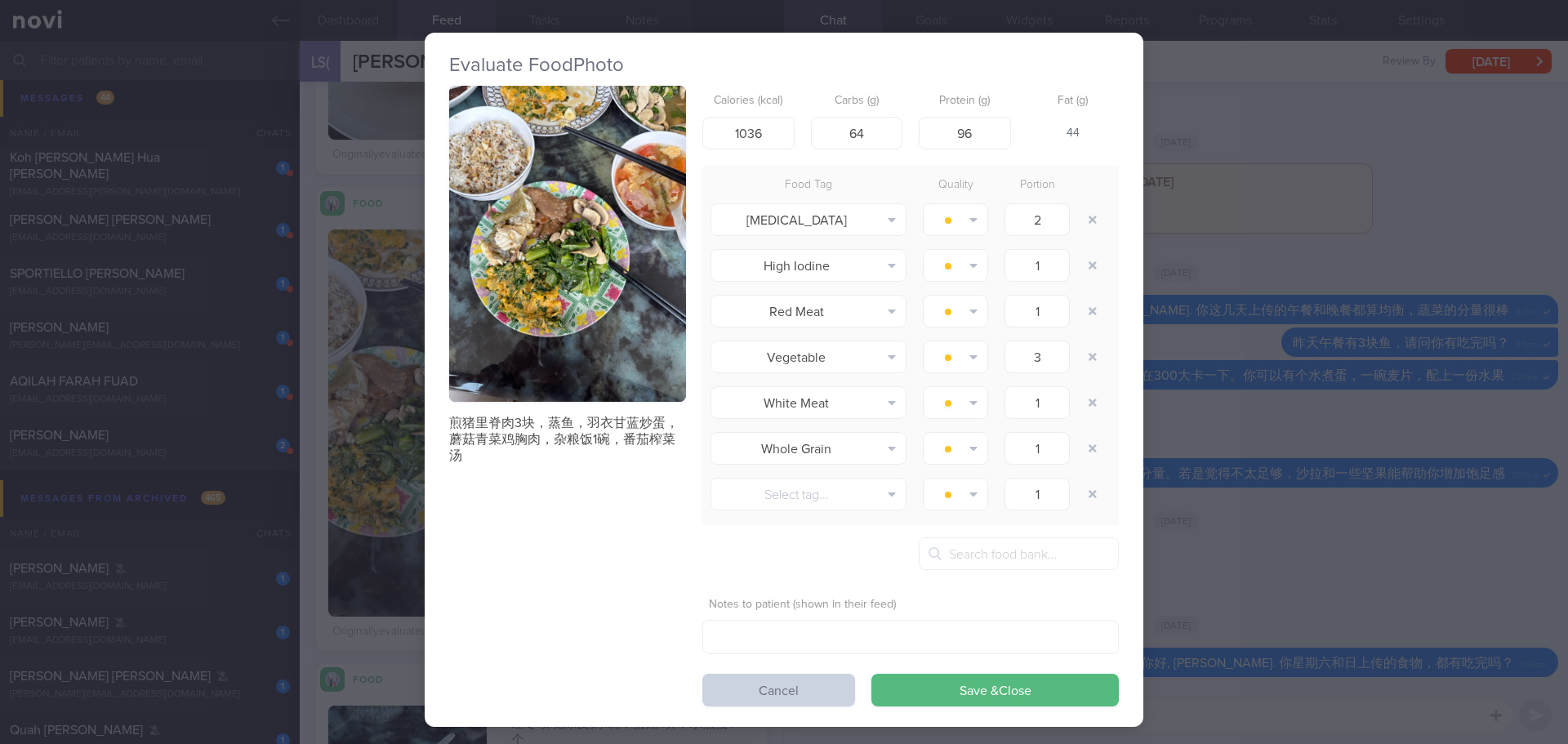
click at [810, 683] on button "Cancel" at bounding box center [778, 690] width 153 height 32
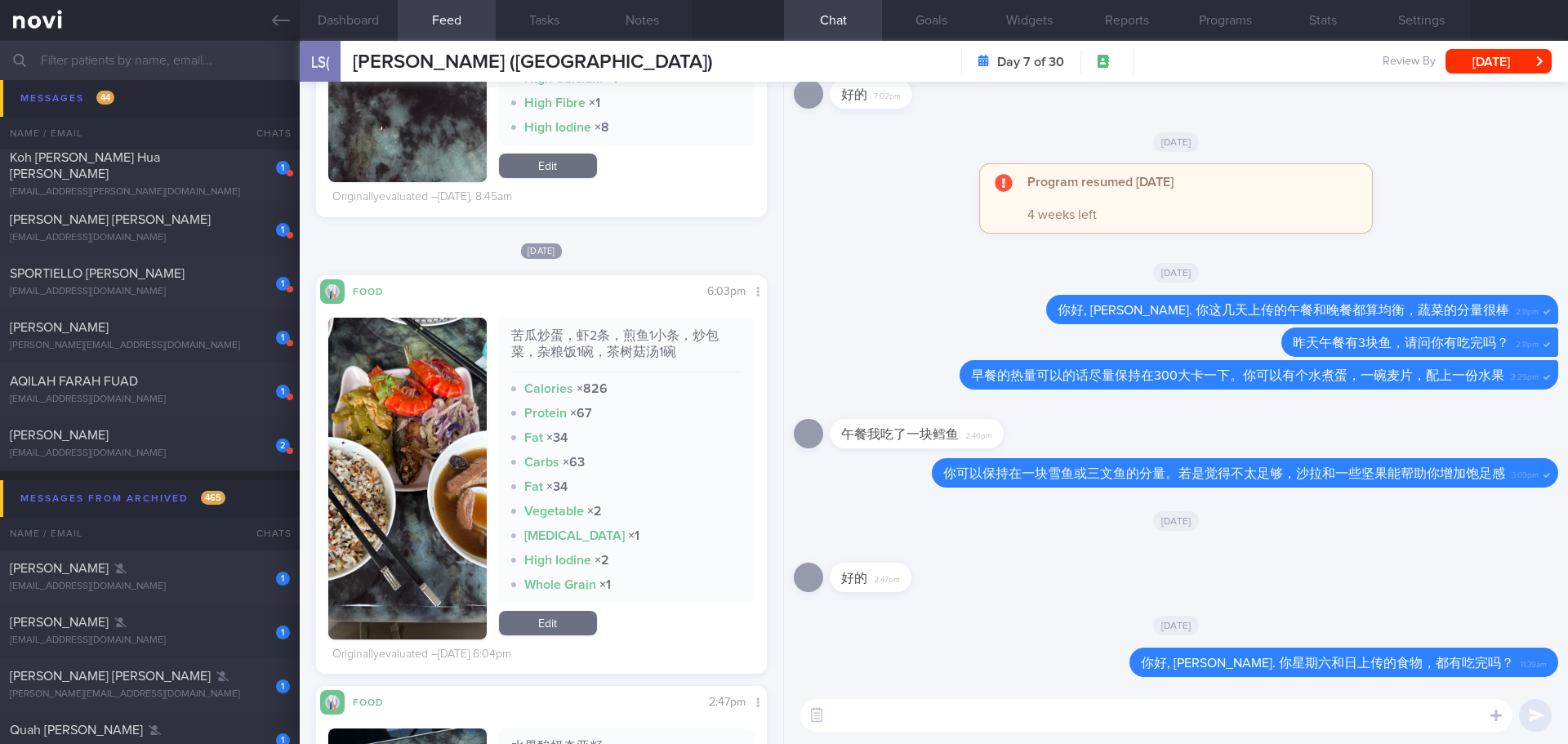
scroll to position [2368, 0]
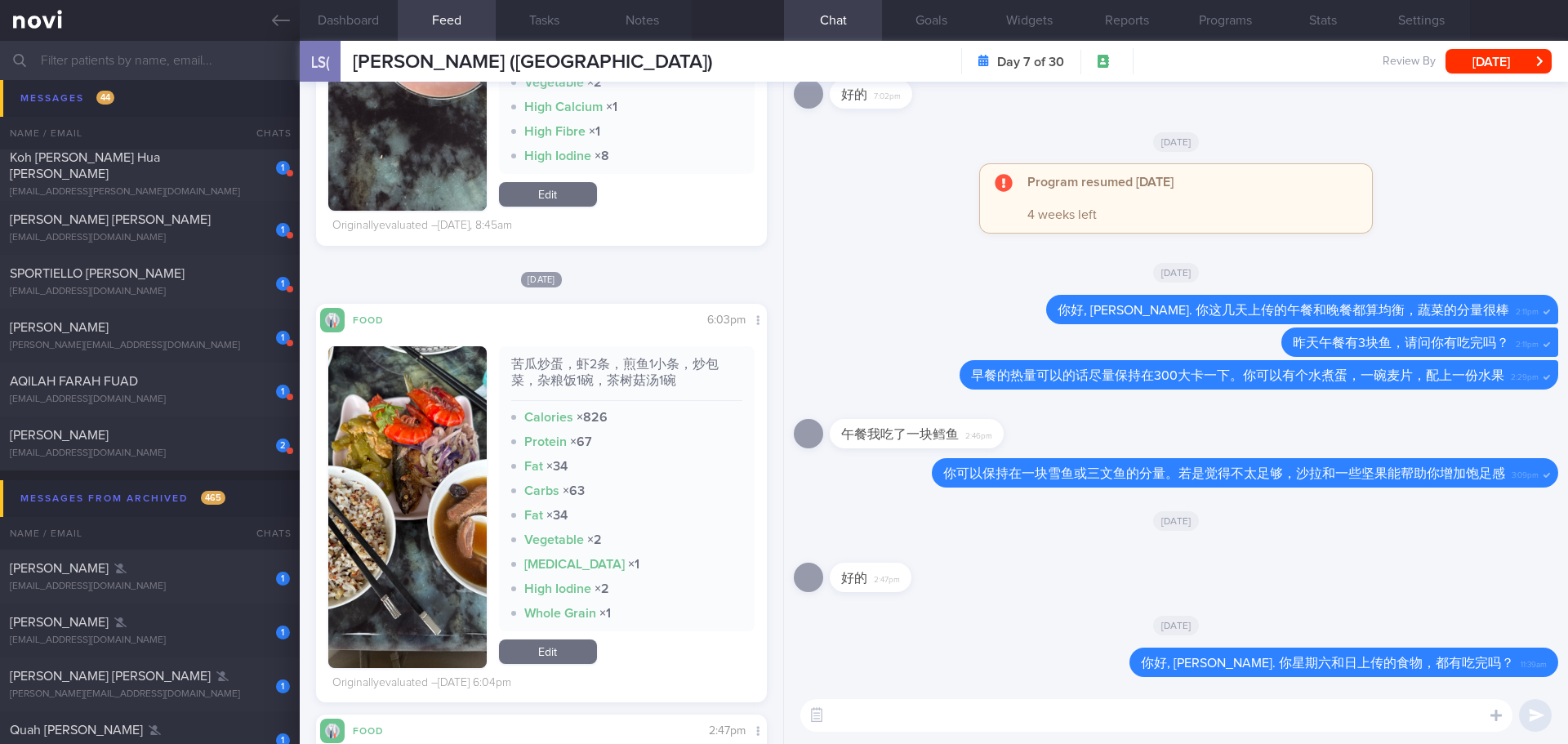
click at [440, 389] on img "button" at bounding box center [407, 506] width 158 height 321
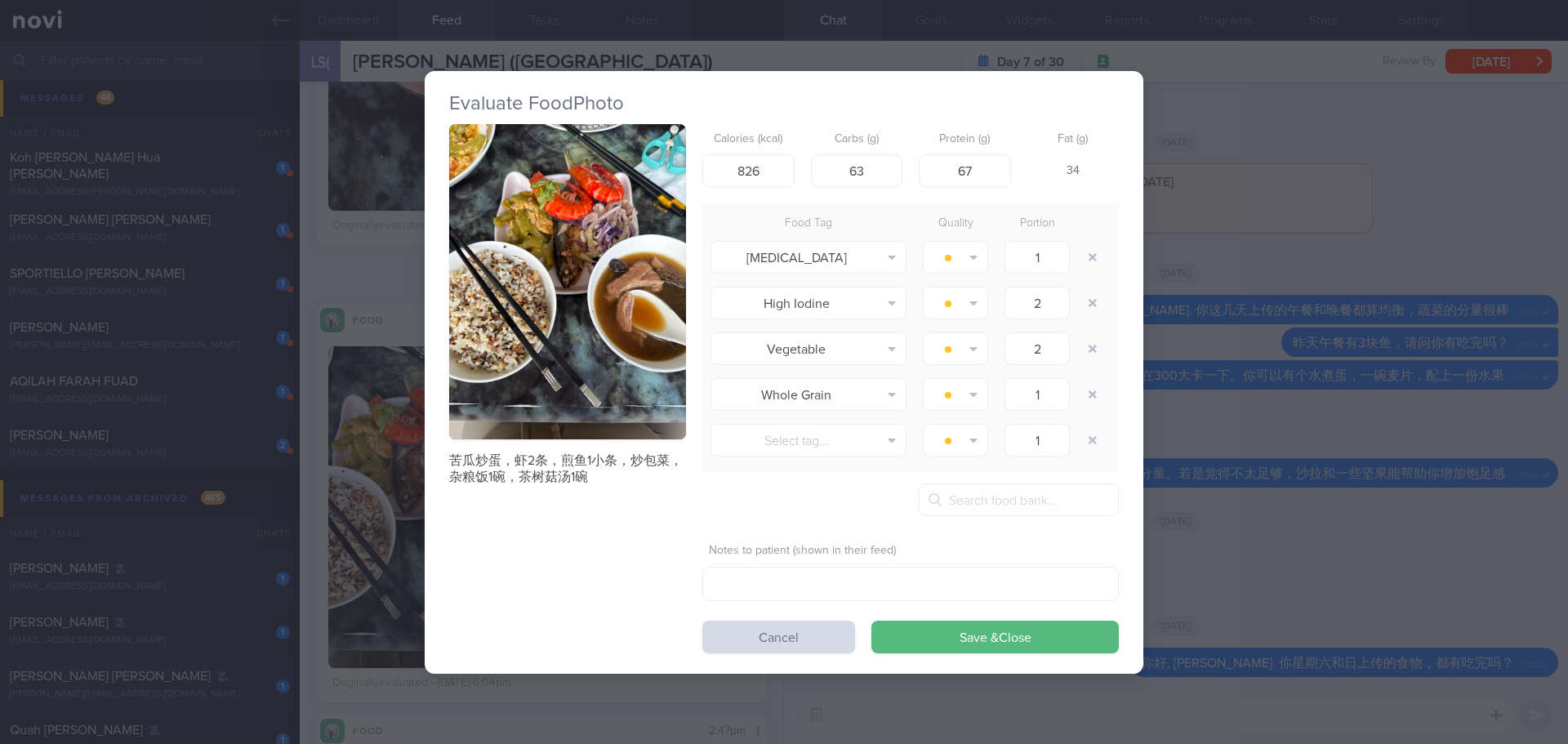
click at [566, 263] on button "button" at bounding box center [567, 281] width 237 height 316
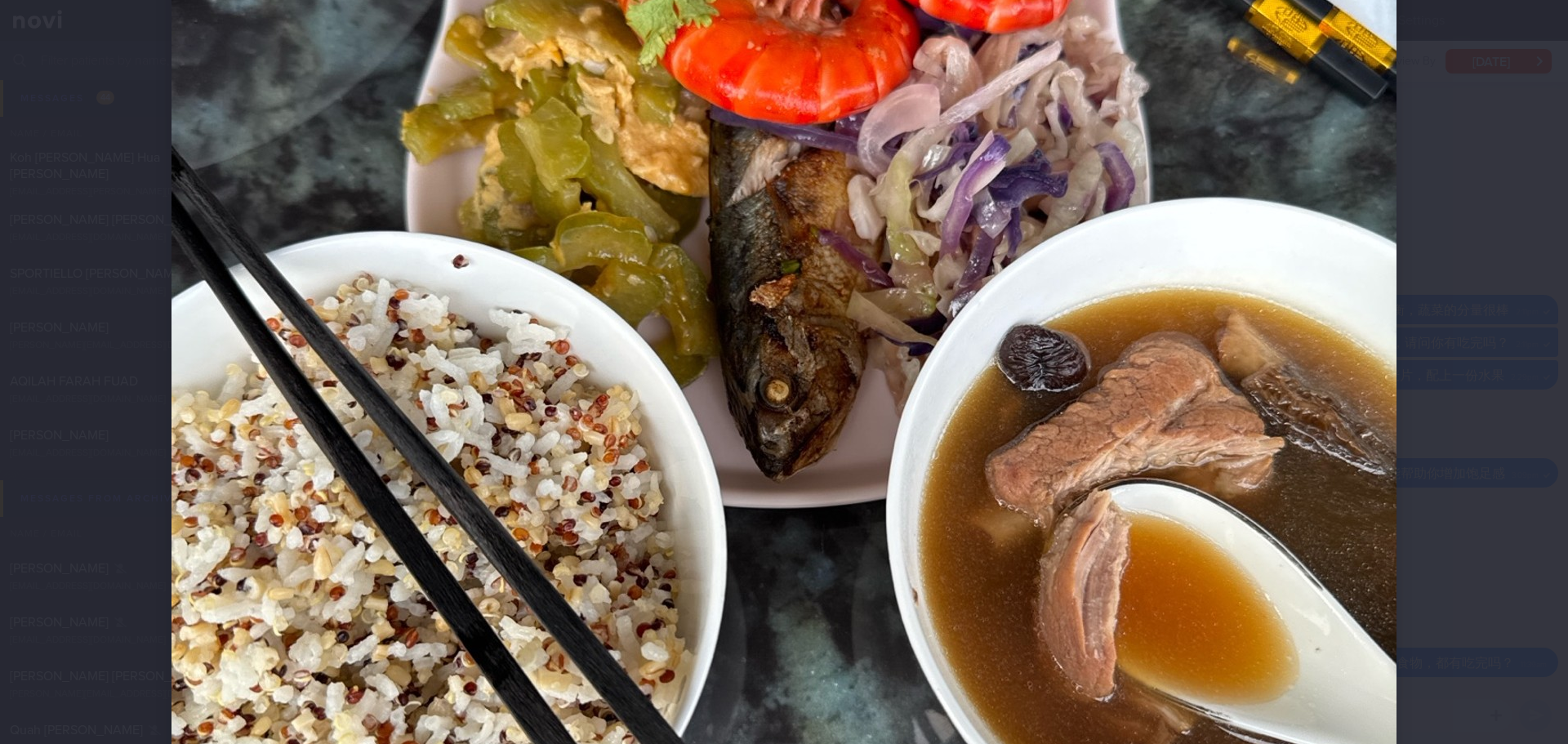
scroll to position [408, 0]
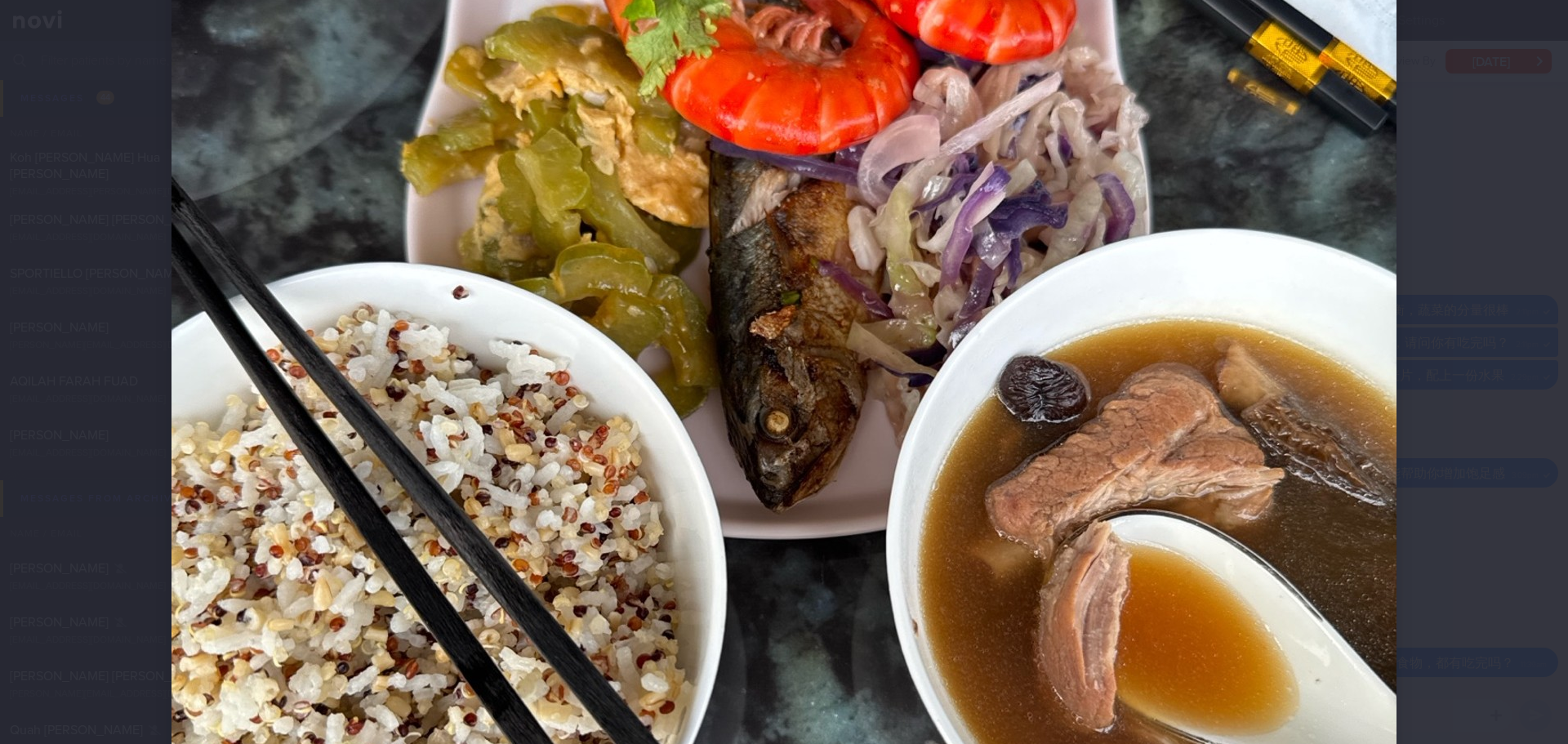
click at [1419, 263] on div at bounding box center [784, 474] width 1356 height 1765
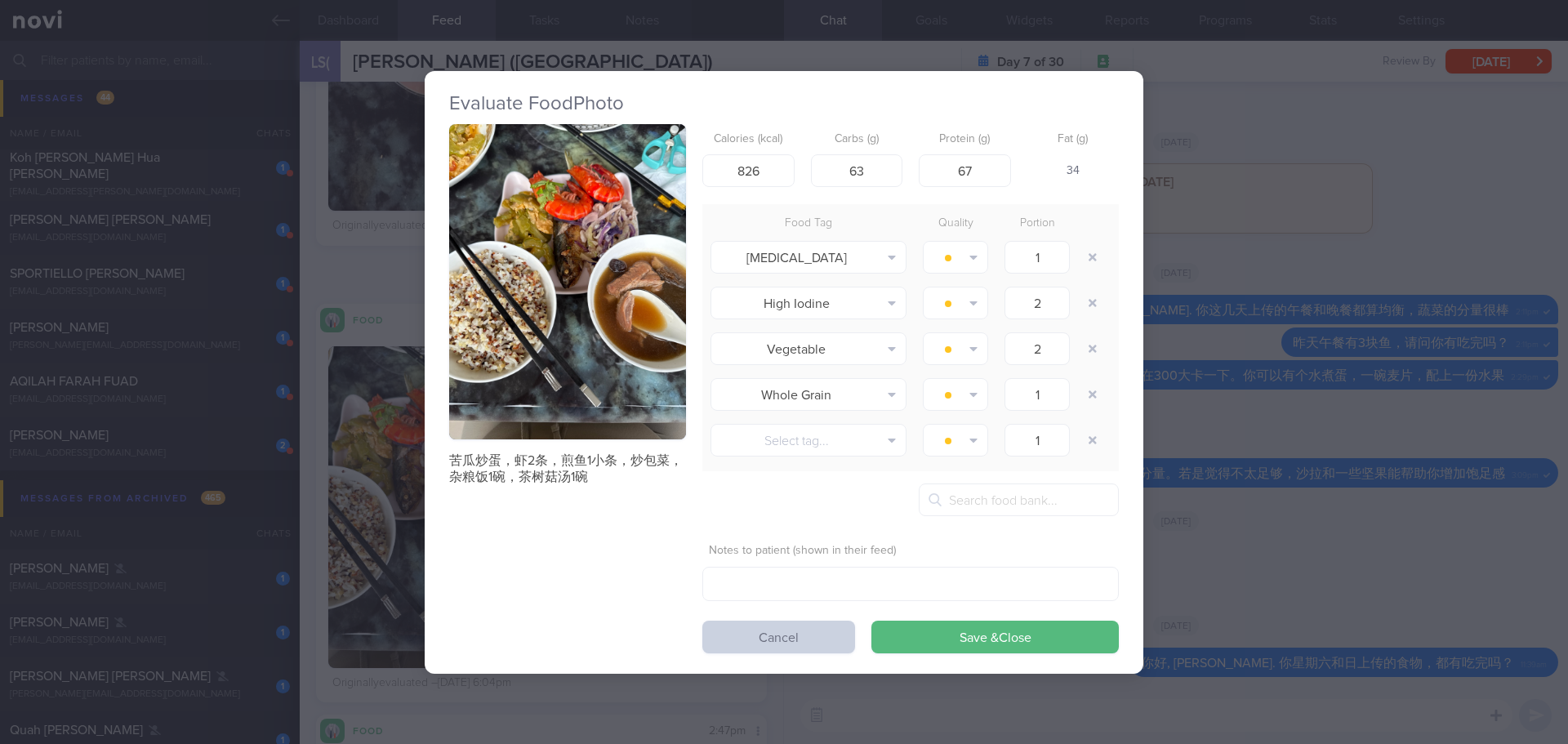
click at [772, 634] on button "Cancel" at bounding box center [778, 637] width 153 height 32
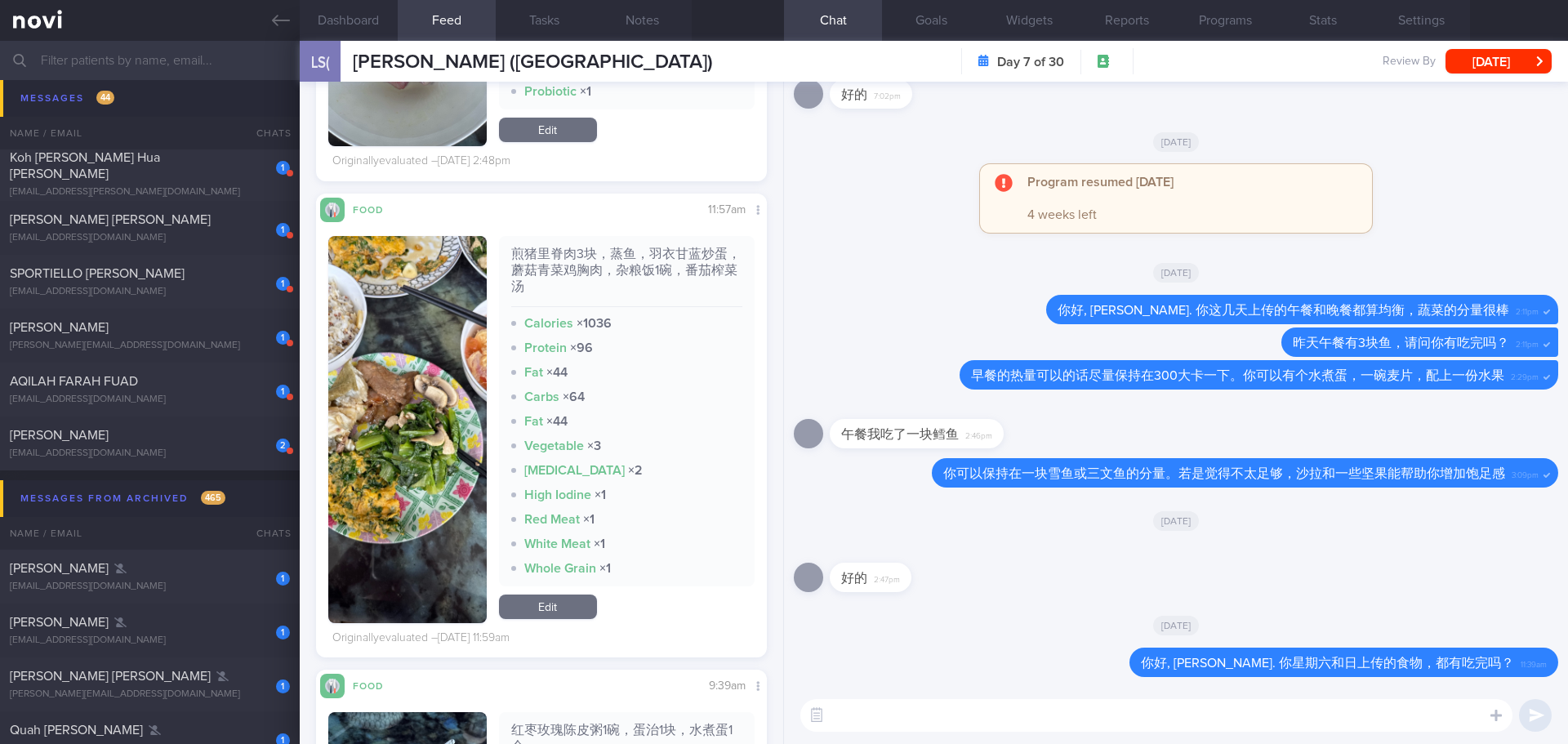
scroll to position [3267, 0]
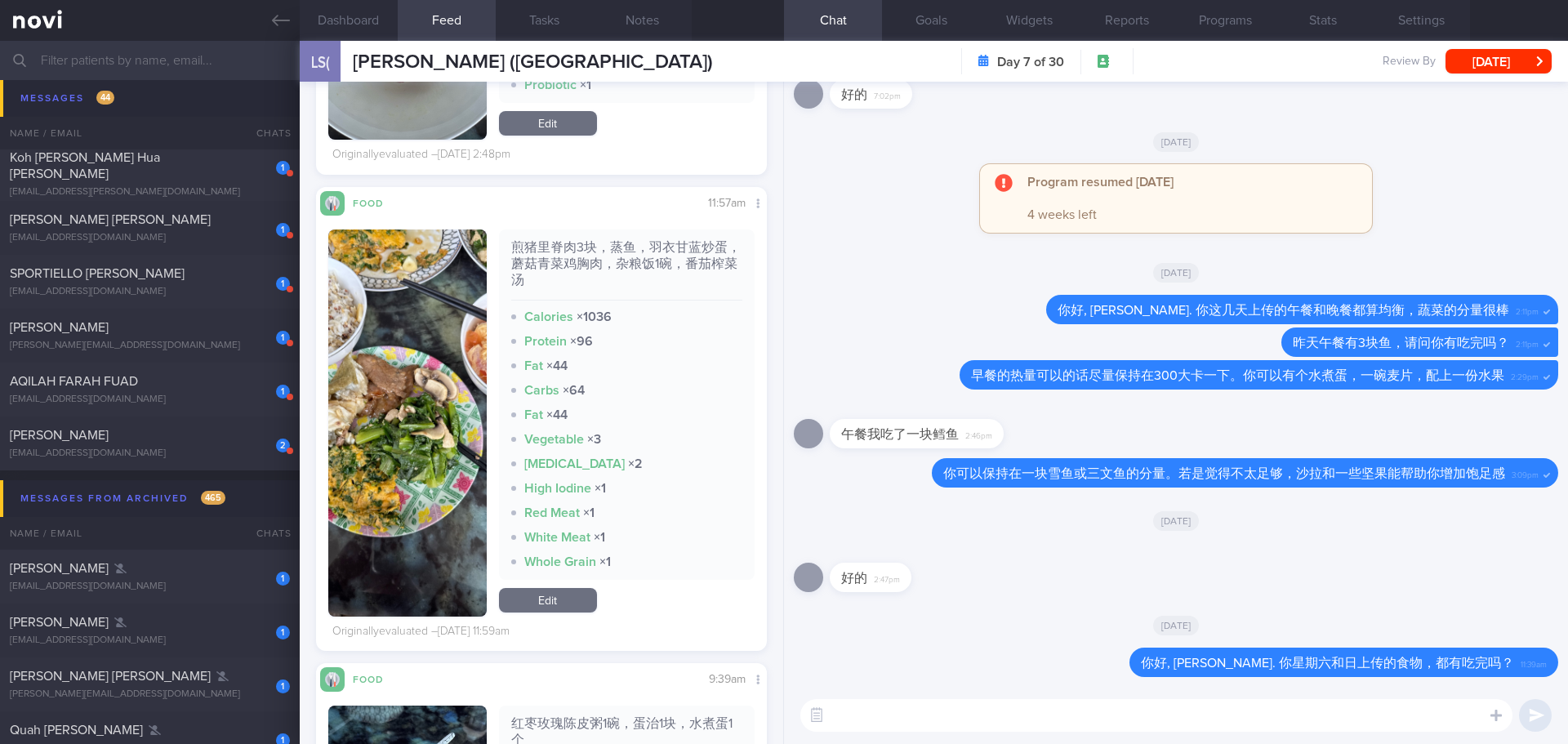
click at [871, 716] on textarea at bounding box center [1156, 715] width 712 height 32
type textarea "我"
type textarea "我发现蛋白质的分量有时偏多，超过了半个盘子。我建议你可以增加蔬菜的量至半盘"
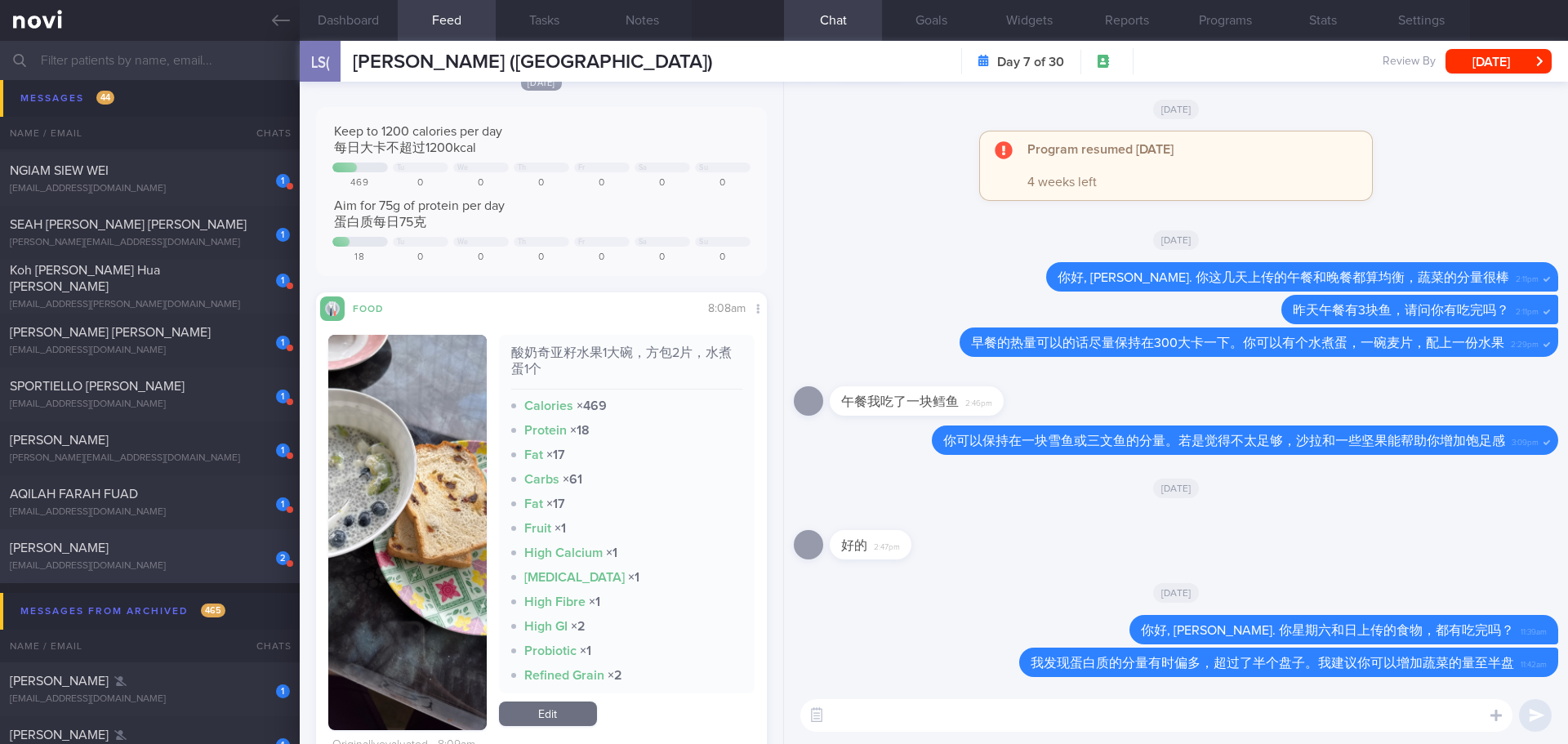
scroll to position [2123, 0]
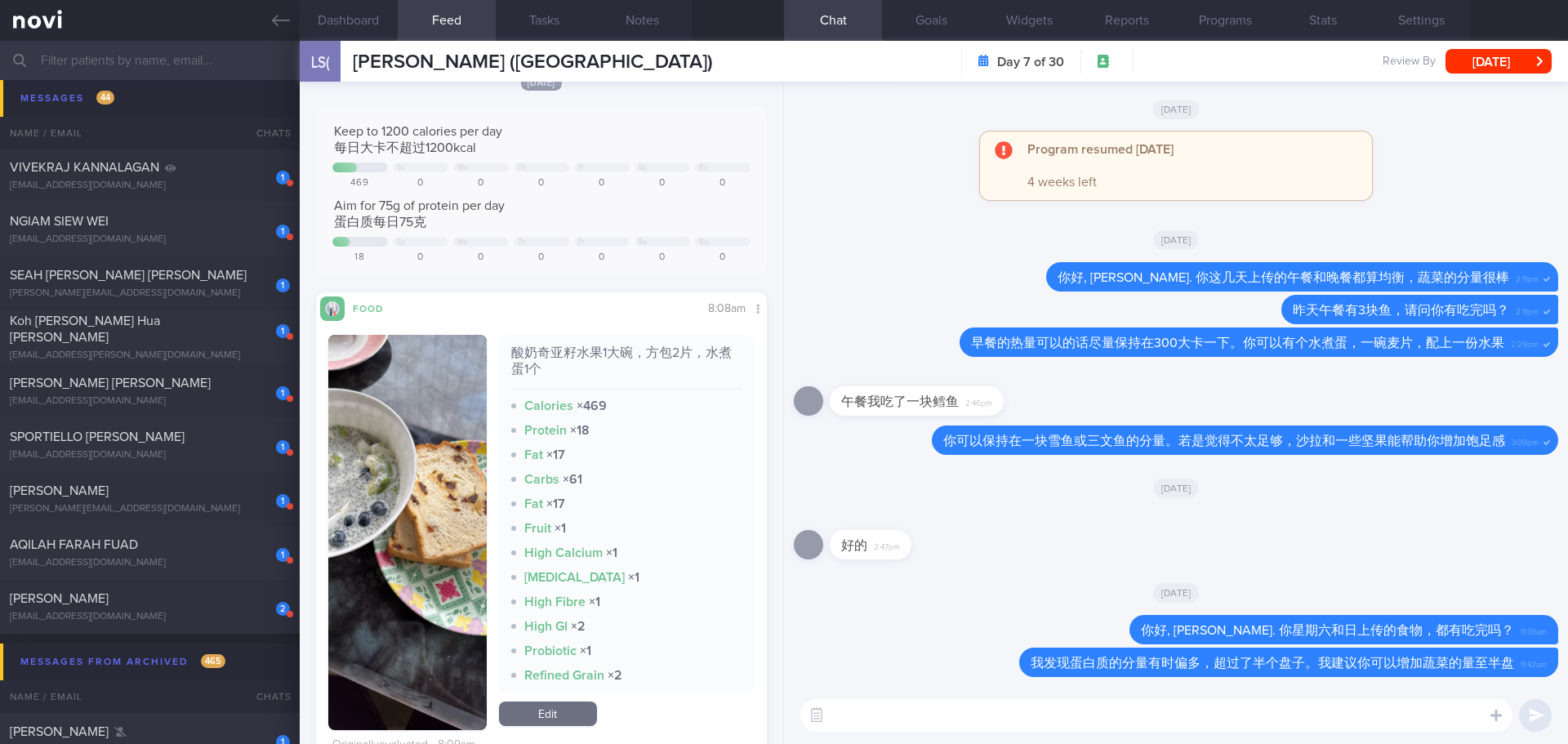
drag, startPoint x: 190, startPoint y: 293, endPoint x: 1067, endPoint y: 238, distance: 878.7
click at [190, 293] on div "[PERSON_NAME][EMAIL_ADDRESS][DOMAIN_NAME]" at bounding box center [150, 293] width 280 height 12
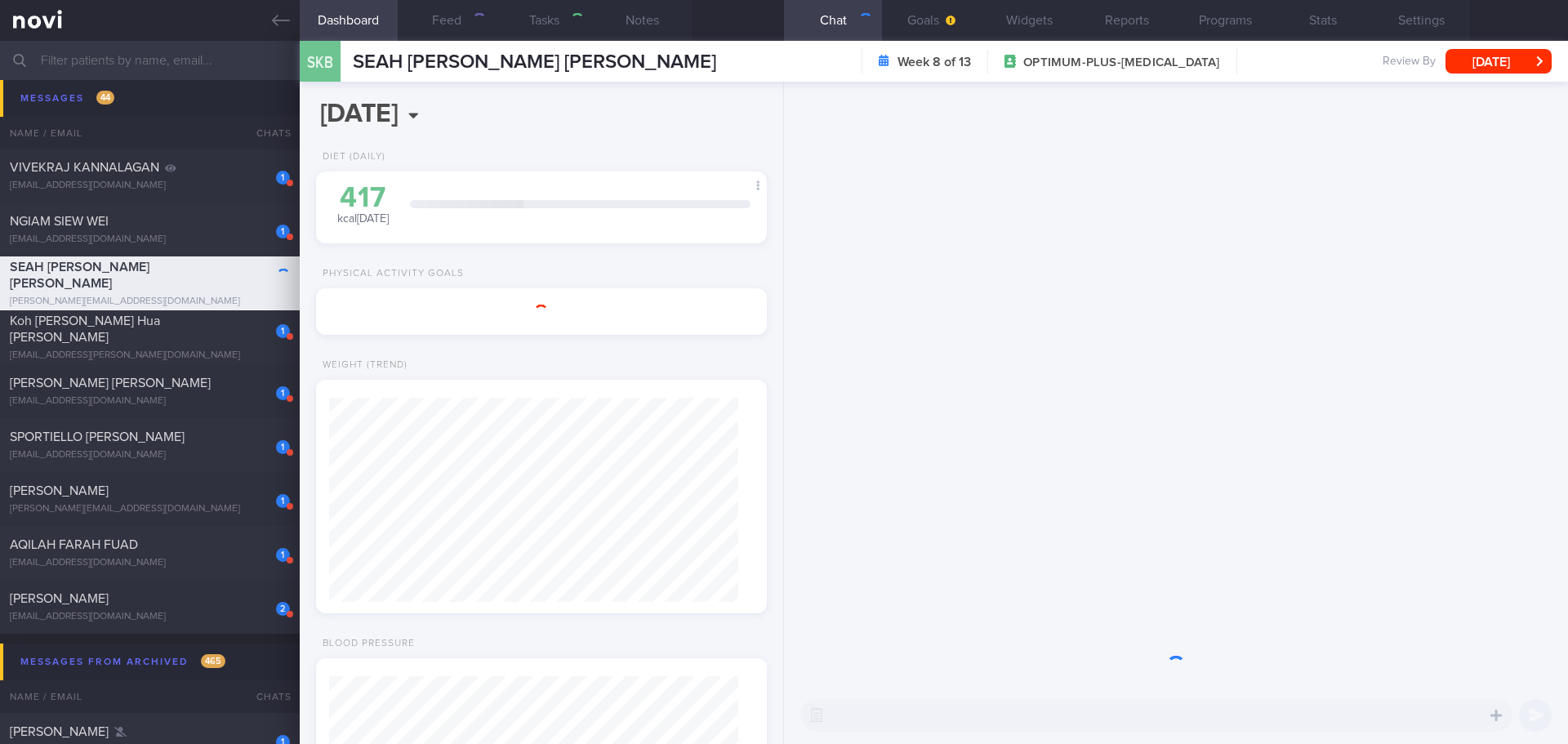
select select "8"
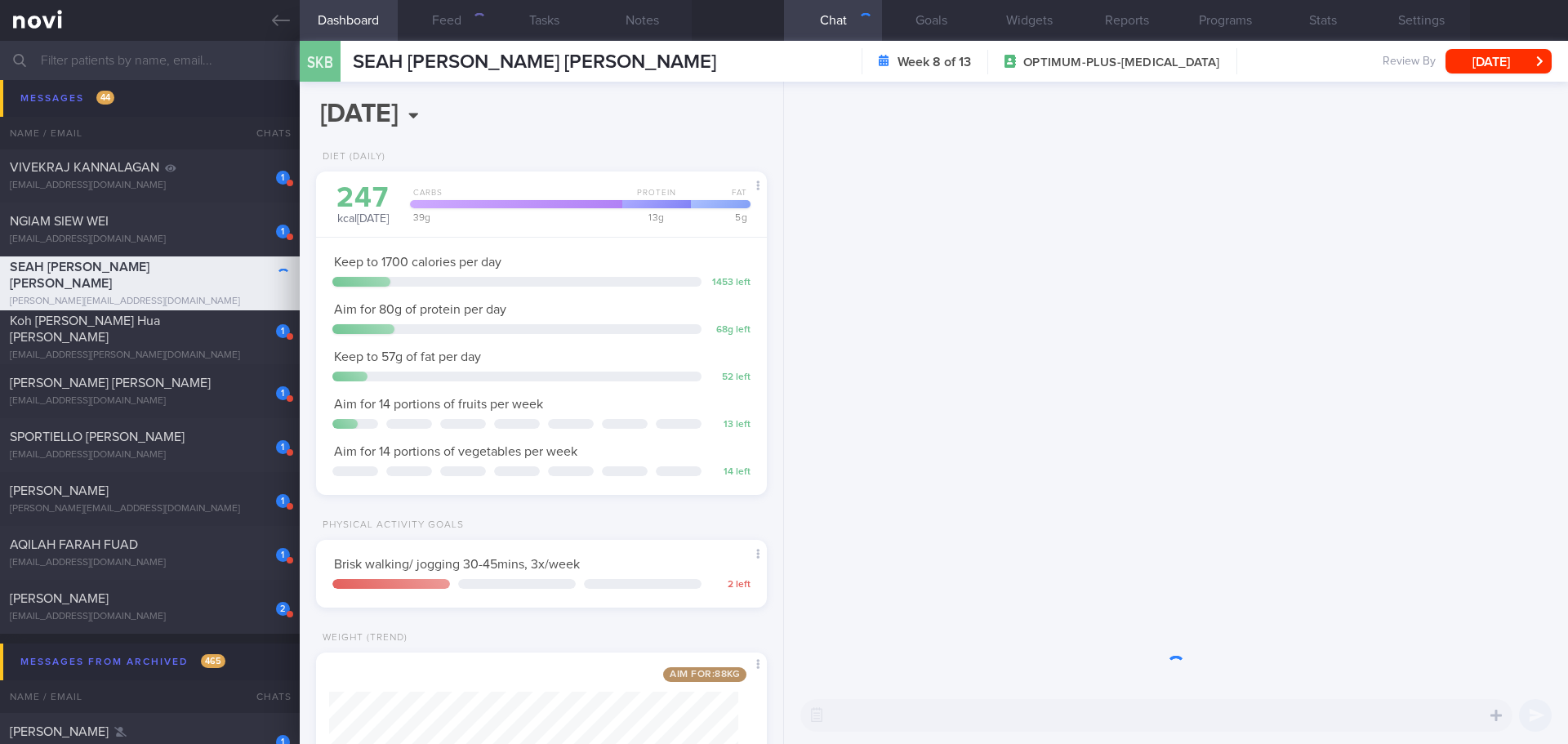
scroll to position [204, 410]
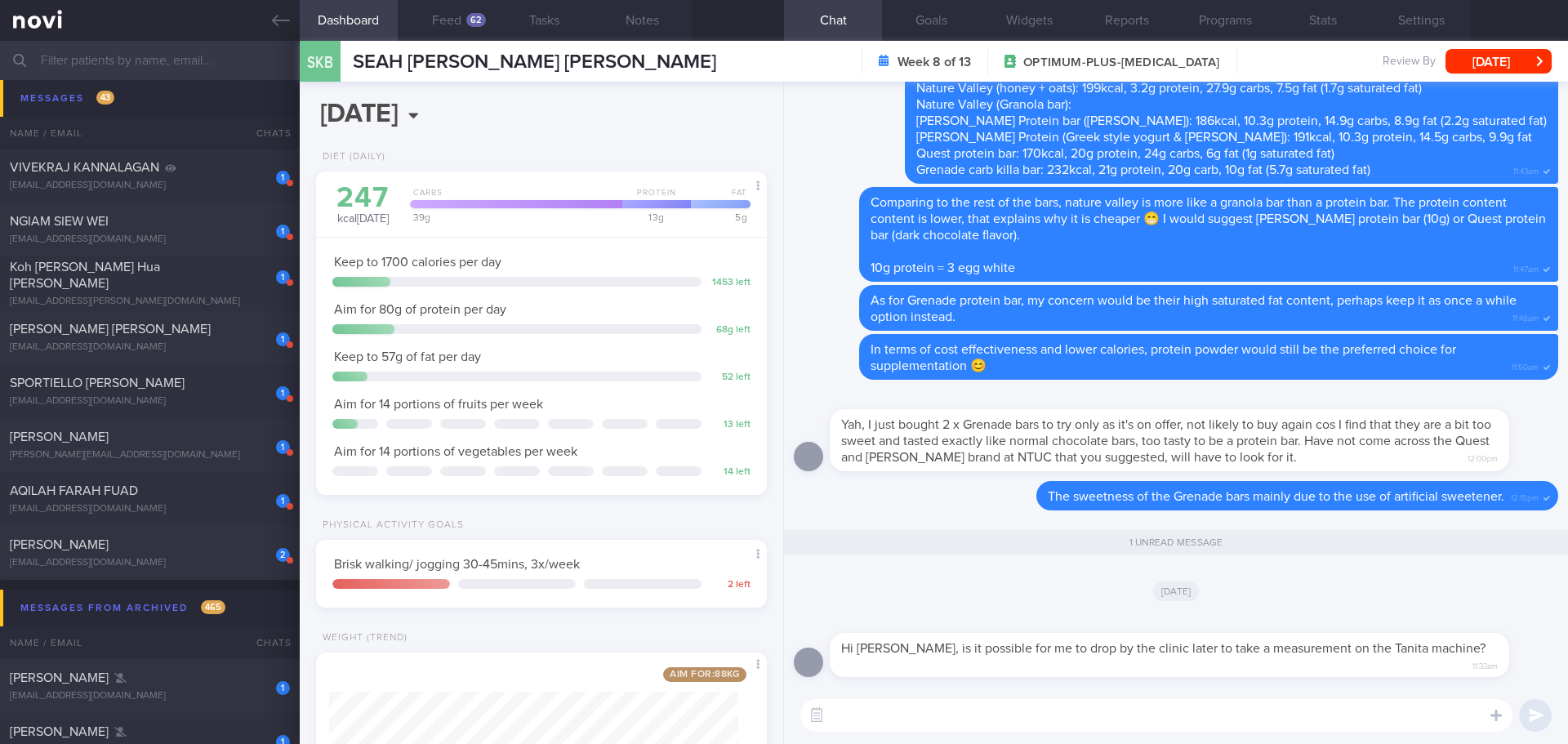
click at [1331, 723] on textarea at bounding box center [1156, 715] width 712 height 32
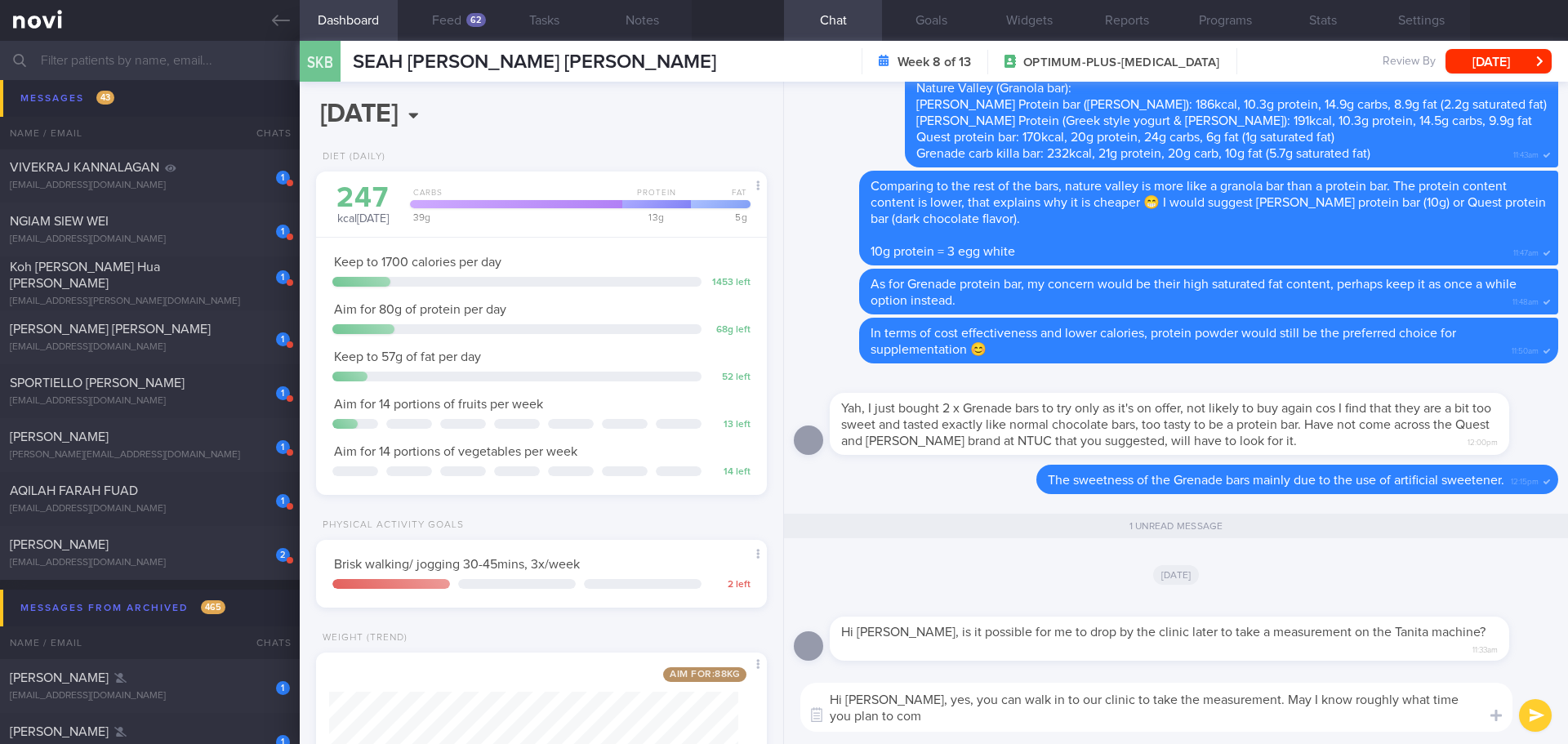
scroll to position [0, 0]
type textarea "Hi [PERSON_NAME], yes, you can walk in to our clinic to take the measurement. M…"
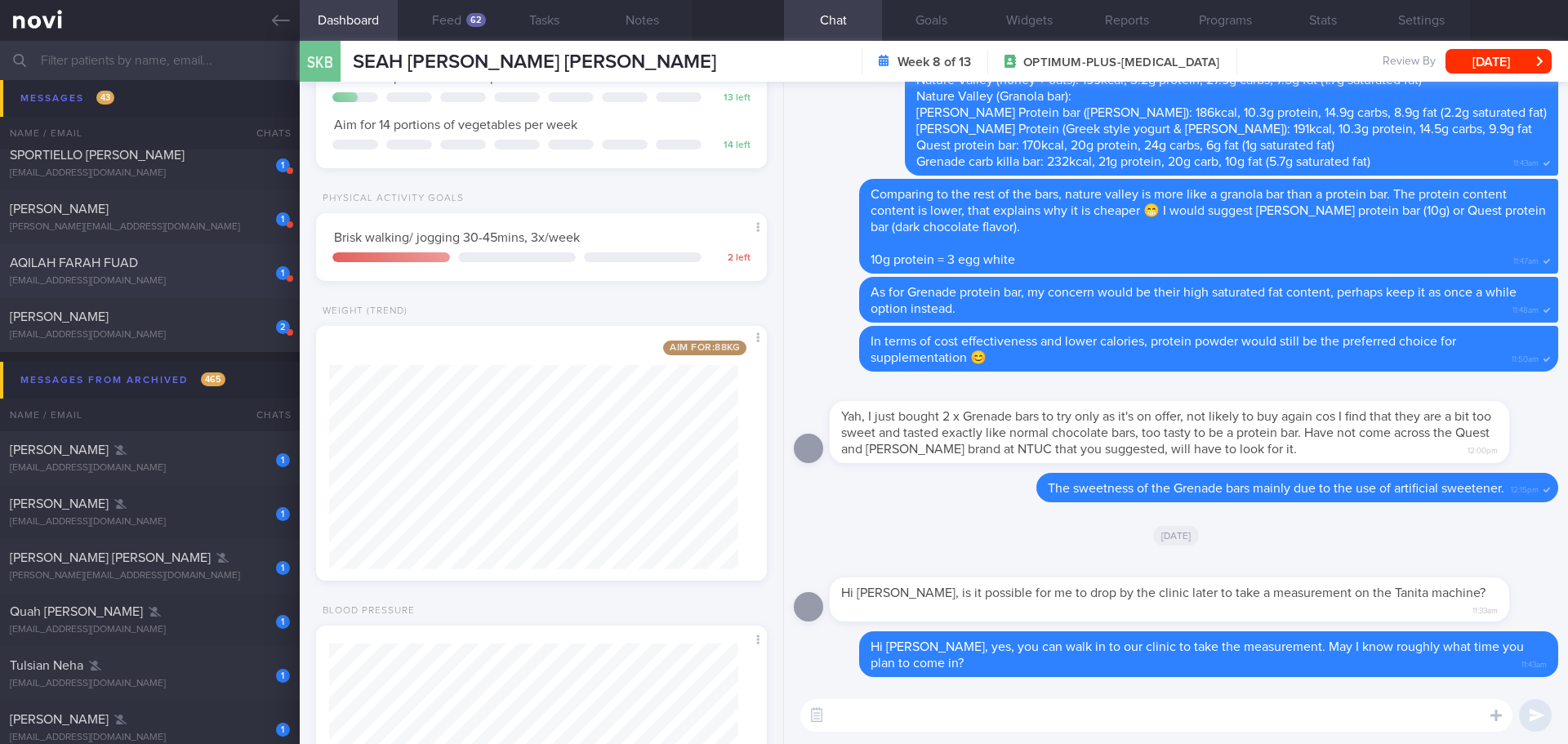
scroll to position [1960, 0]
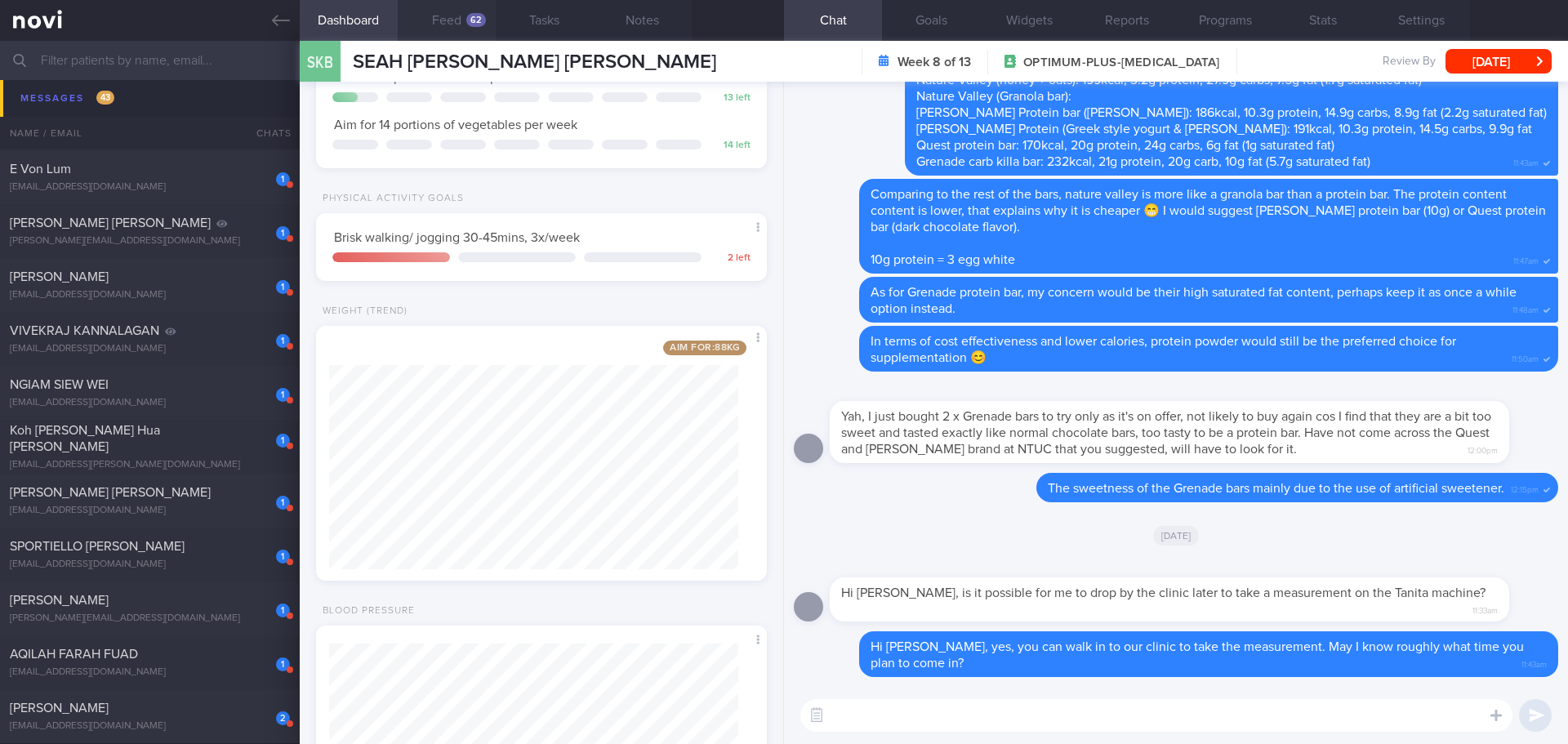
click at [453, 18] on button "Feed 62" at bounding box center [446, 20] width 98 height 41
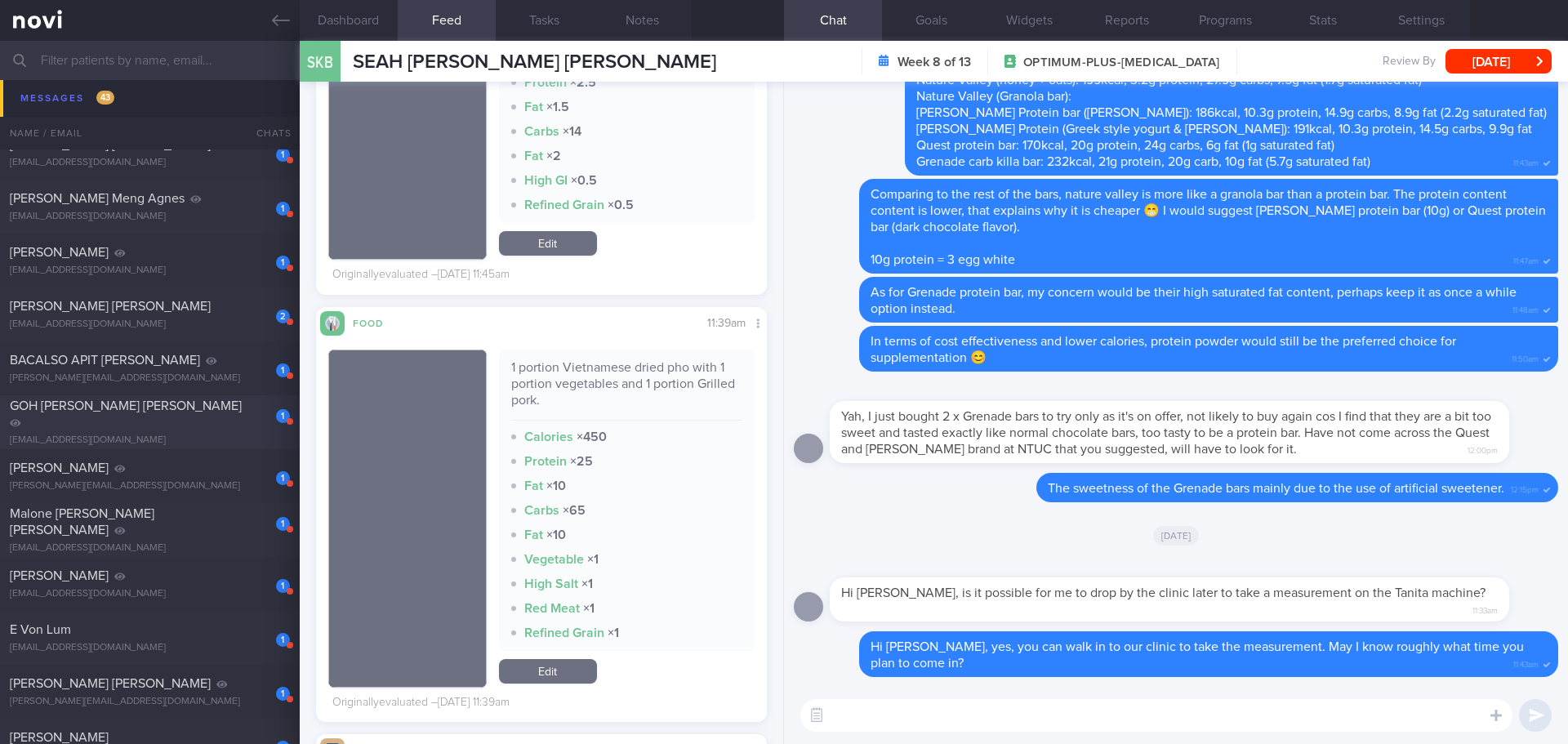
scroll to position [1418, 0]
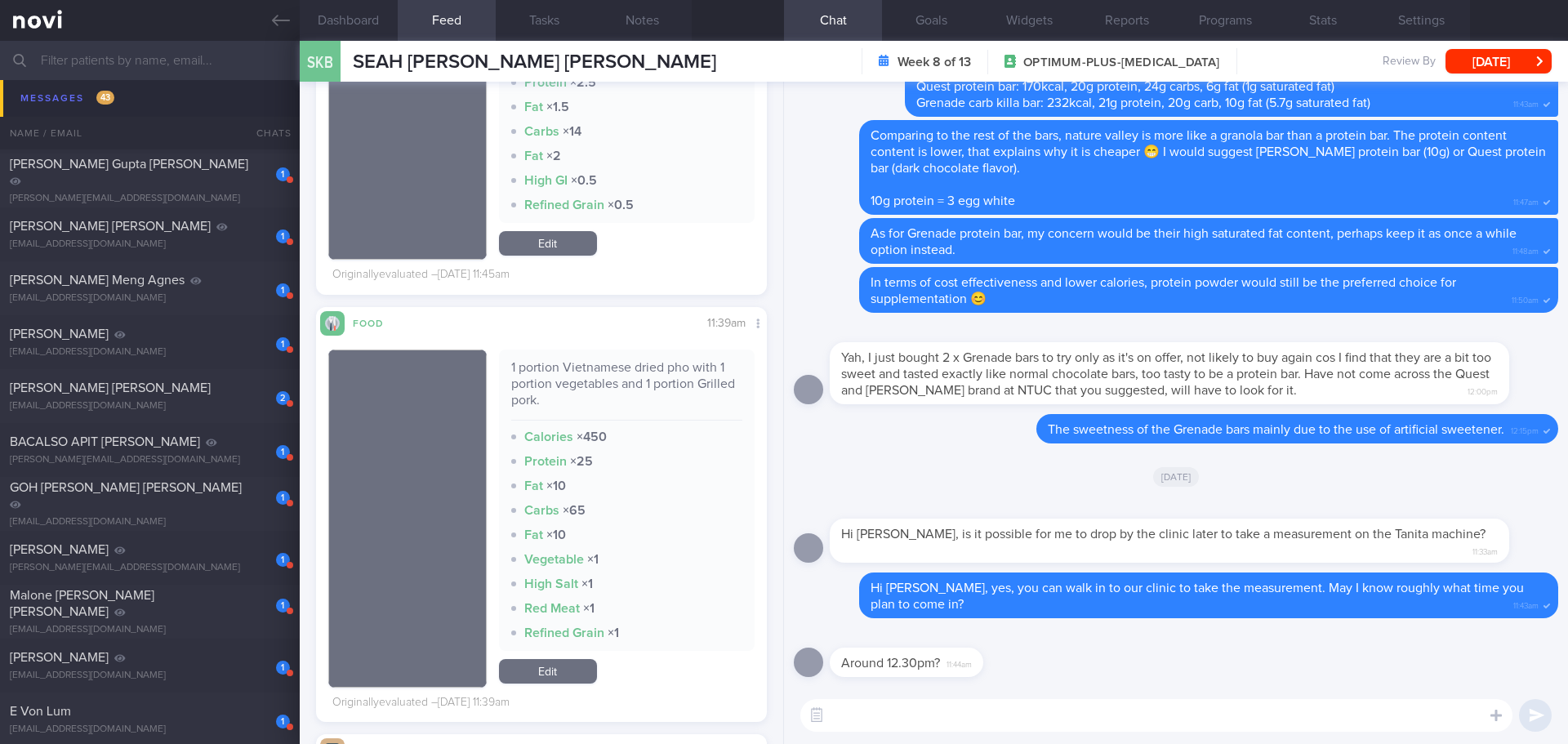
click at [906, 734] on div "​ ​" at bounding box center [1176, 715] width 784 height 57
click at [903, 713] on textarea at bounding box center [1156, 715] width 712 height 32
type textarea "N"
type textarea "Noted, I will inform our front desk colleague, they will assist you."
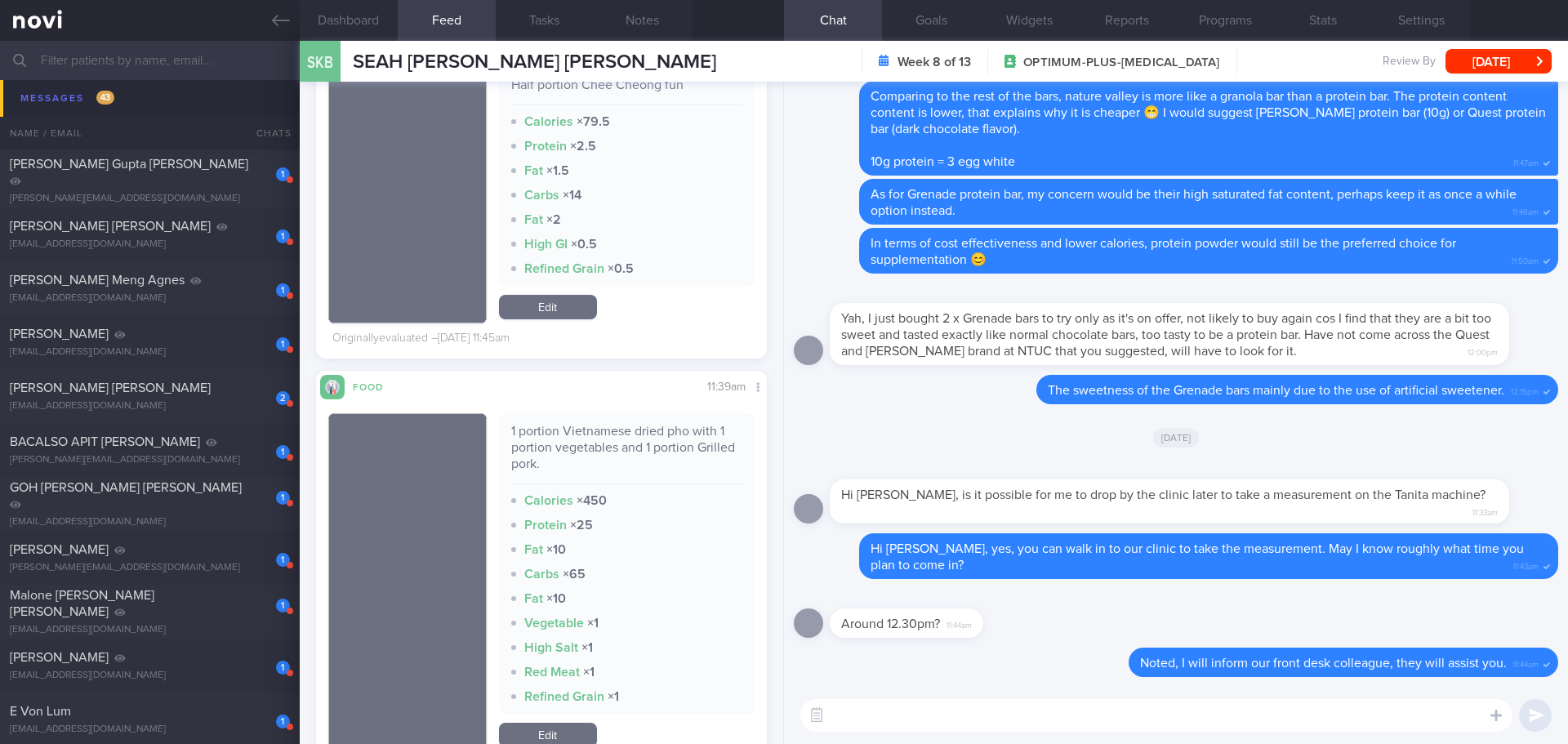
scroll to position [3512, 0]
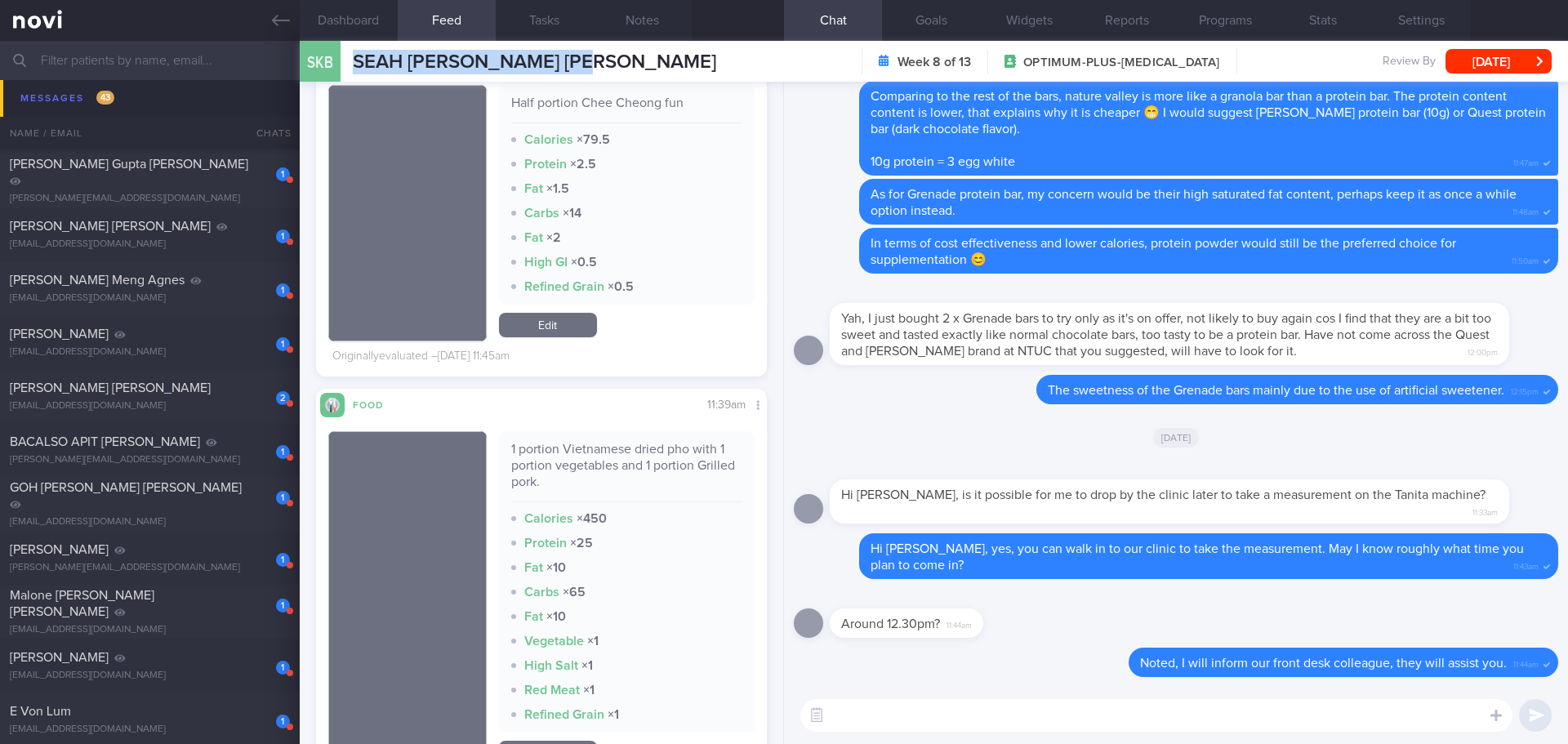
drag, startPoint x: 615, startPoint y: 64, endPoint x: 351, endPoint y: 65, distance: 264.0
click at [351, 65] on div "SKB SEAH [PERSON_NAME] [PERSON_NAME] [PERSON_NAME] [PERSON_NAME] [PERSON_NAME][…" at bounding box center [934, 61] width 1269 height 41
copy span "SEAH [PERSON_NAME] [PERSON_NAME]"
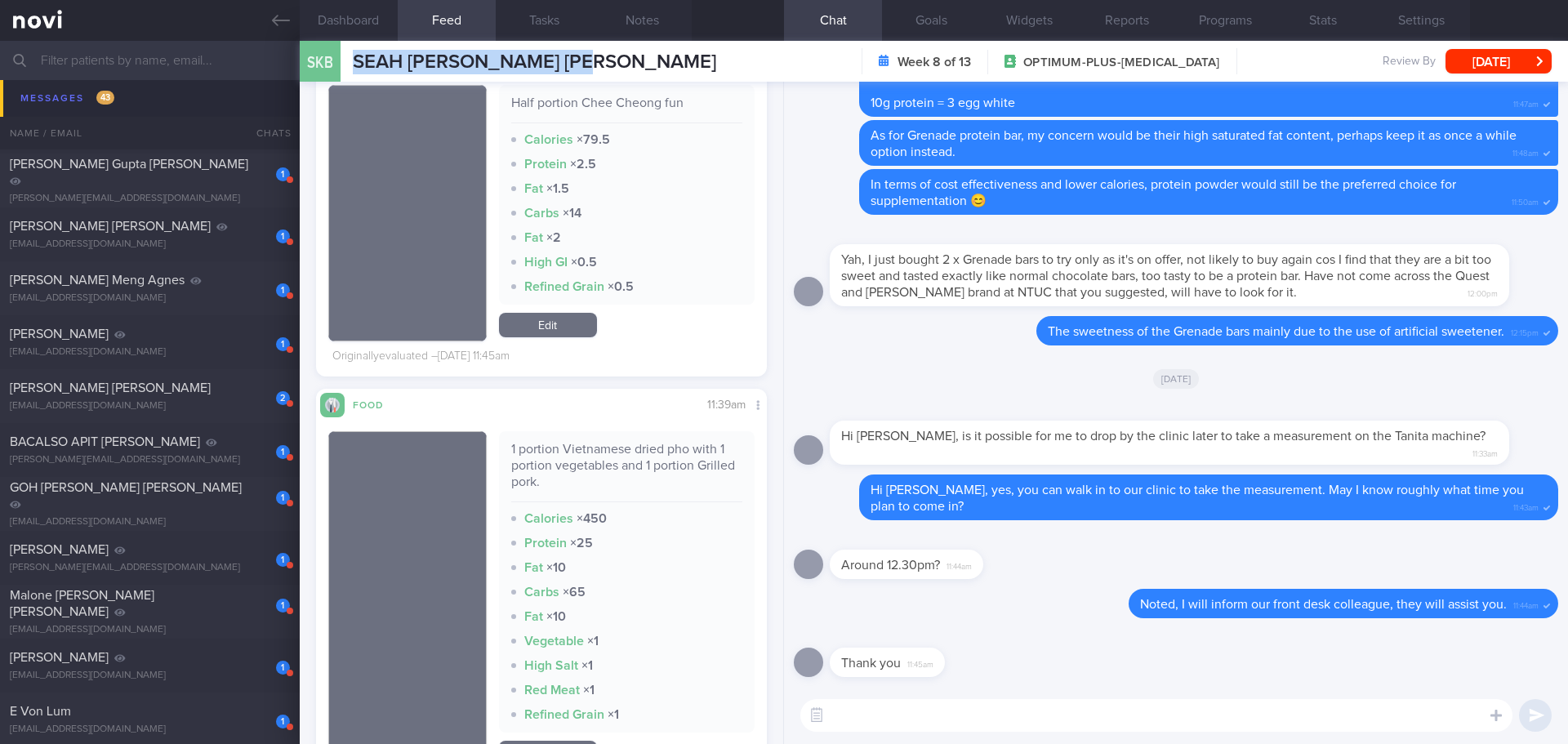
drag, startPoint x: 1228, startPoint y: 16, endPoint x: 1136, endPoint y: 90, distance: 118.1
click at [1228, 16] on button "Programs" at bounding box center [1225, 20] width 98 height 41
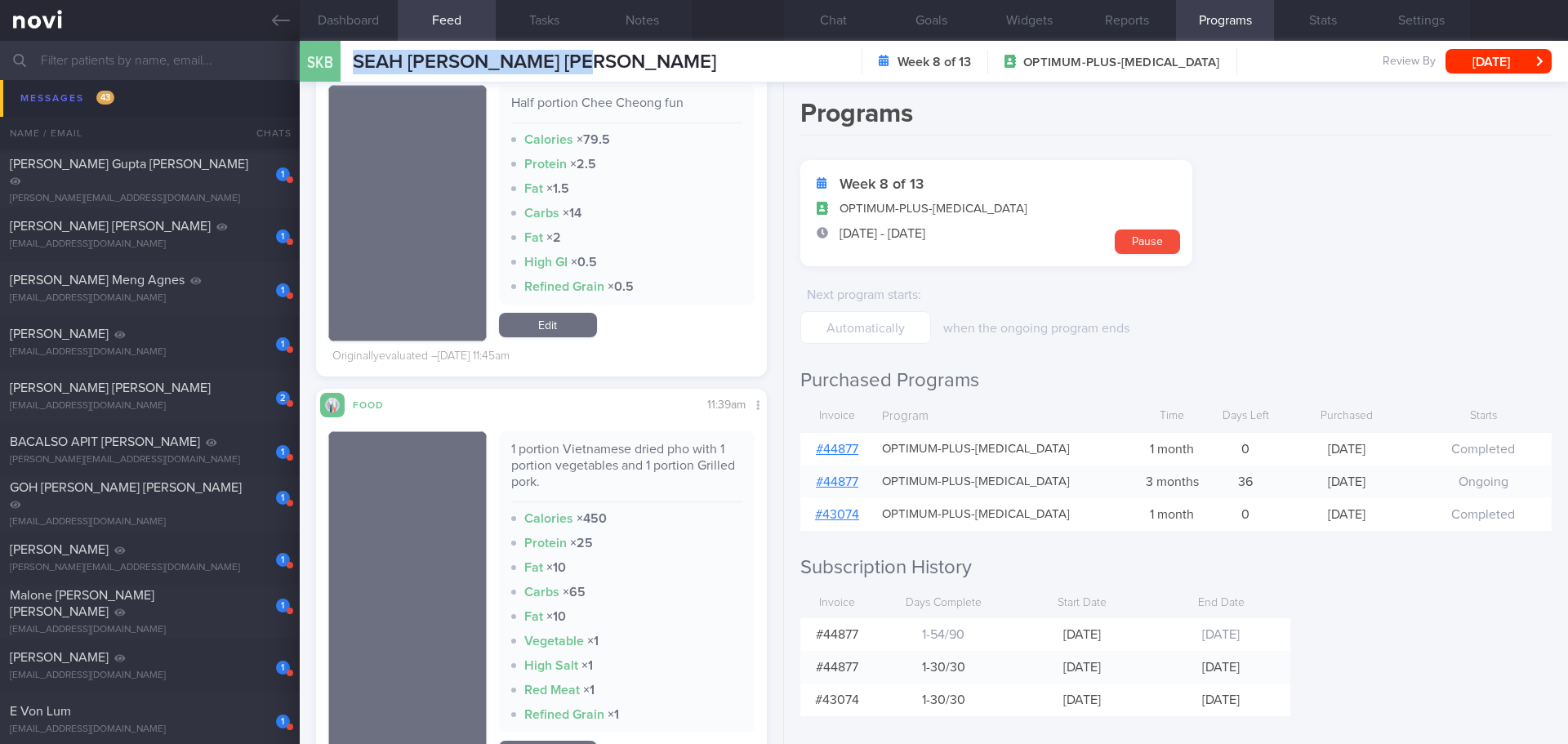
click at [835, 444] on link "# 44877" at bounding box center [836, 449] width 43 height 13
click at [833, 34] on button "Chat" at bounding box center [833, 20] width 98 height 41
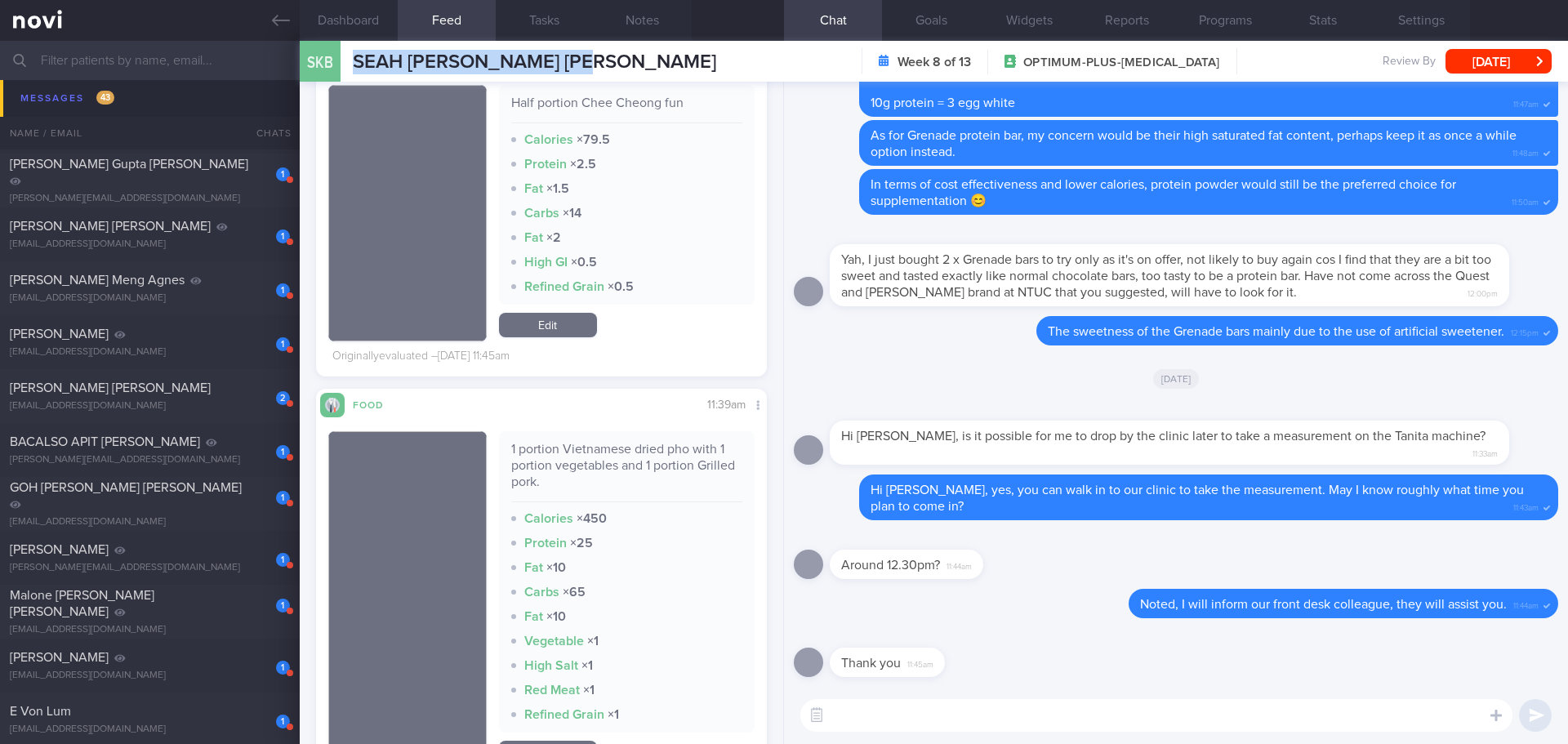
click at [952, 708] on textarea at bounding box center [1156, 715] width 712 height 32
type textarea "D"
click at [1152, 716] on textarea "No problem. Just wondering, did you manage to" at bounding box center [1156, 715] width 712 height 32
click at [1226, 719] on textarea "No problem. Just wondering, did you manage to attend the" at bounding box center [1156, 715] width 712 height 32
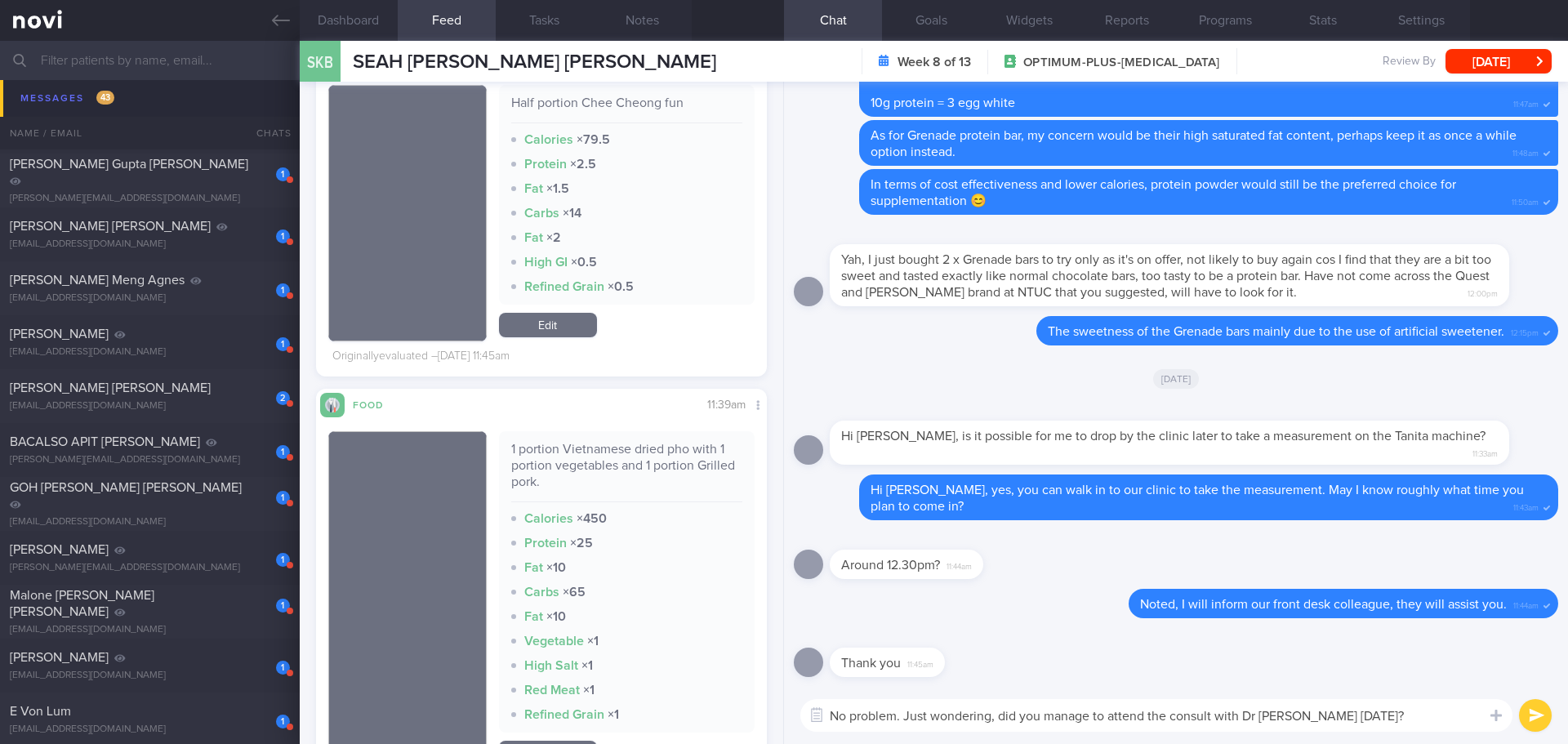
type textarea "No problem. Just wondering, did you manage to attend the consult with Dr [PERSO…"
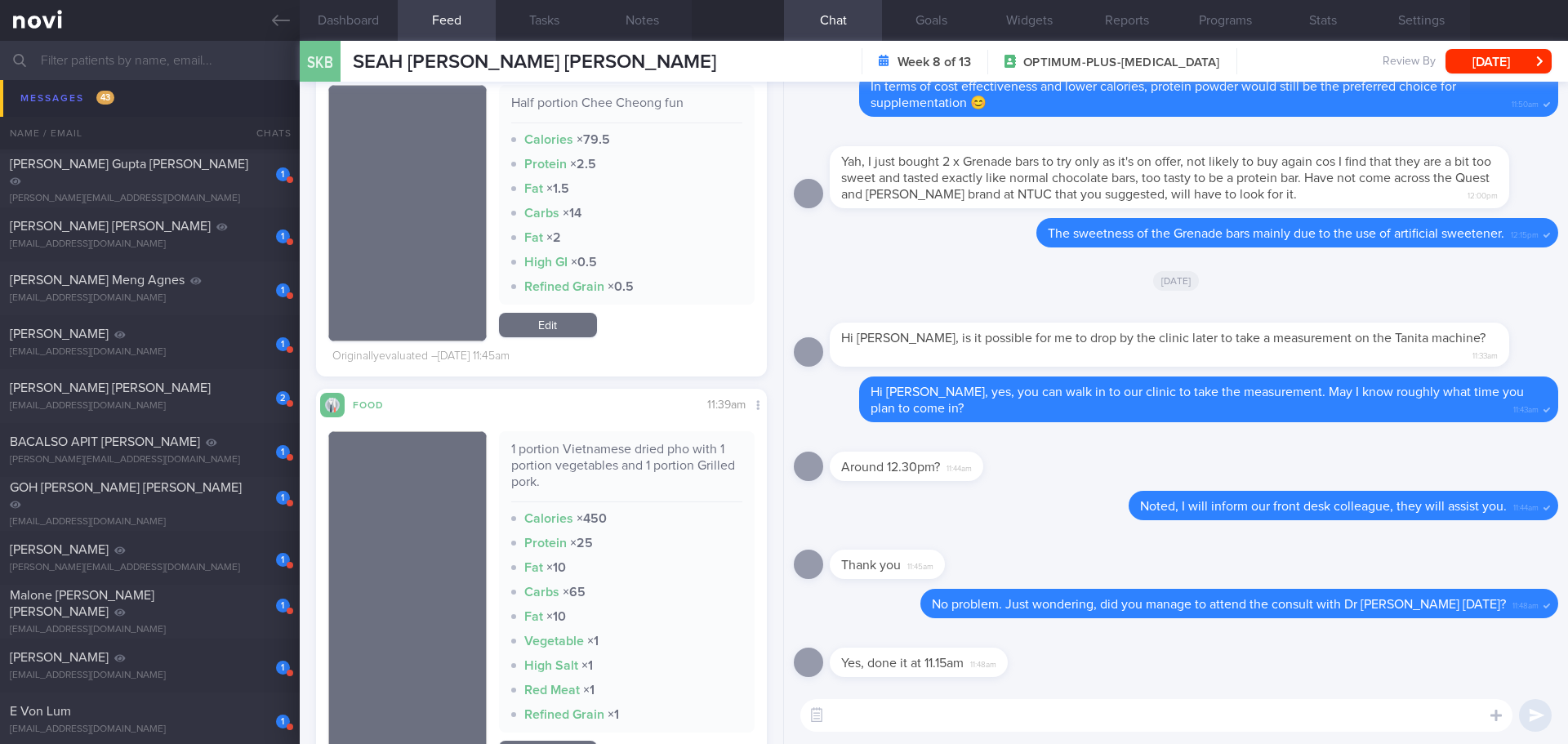
click at [890, 713] on textarea at bounding box center [1156, 715] width 712 height 32
type textarea "I see.. Great!"
click at [1531, 719] on button "submit" at bounding box center [1536, 715] width 32 height 32
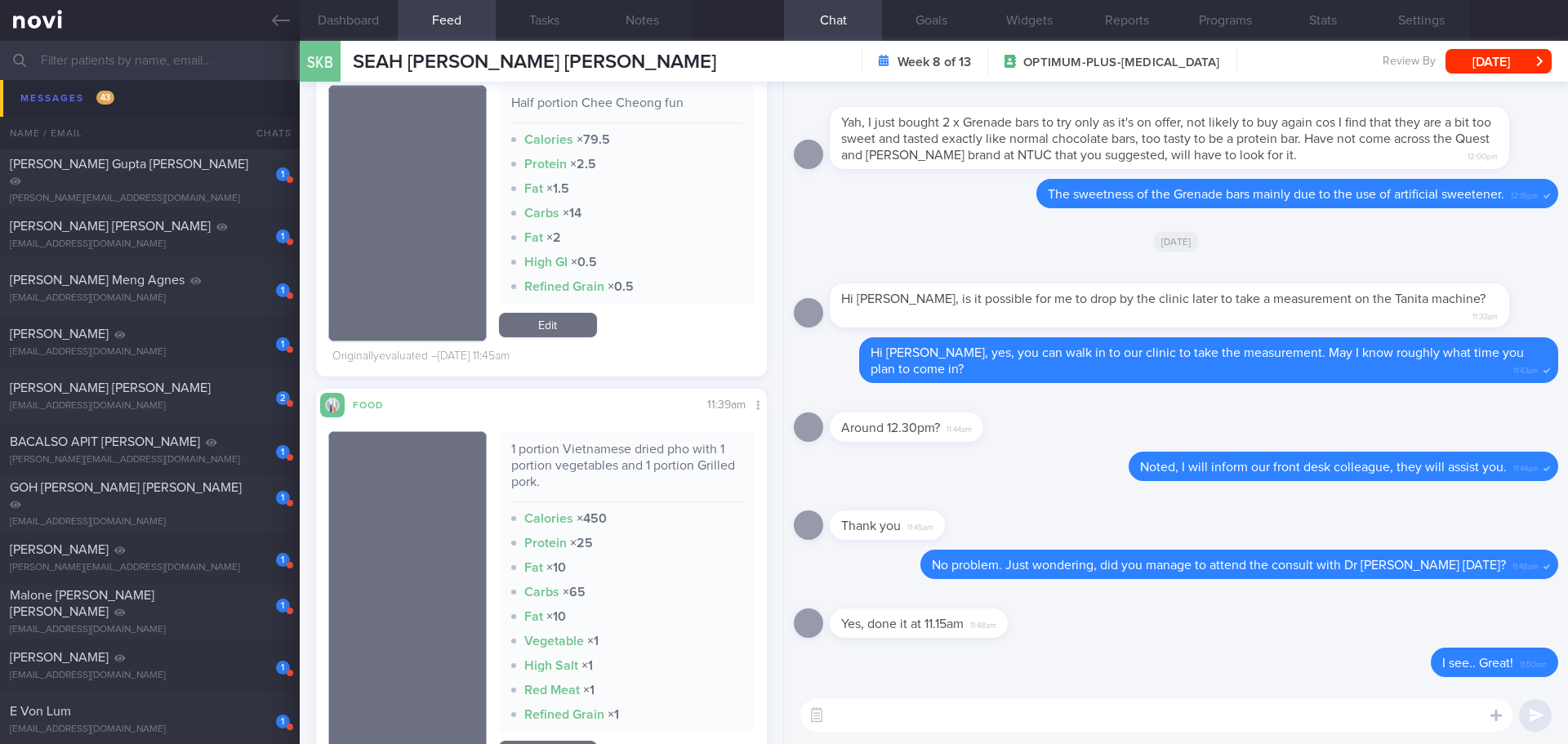
click at [75, 105] on div "2 [PERSON_NAME] Lavania [EMAIL_ADDRESS][PERSON_NAME][DOMAIN_NAME] [DATE] OPTIMU…" at bounding box center [784, 126] width 1568 height 54
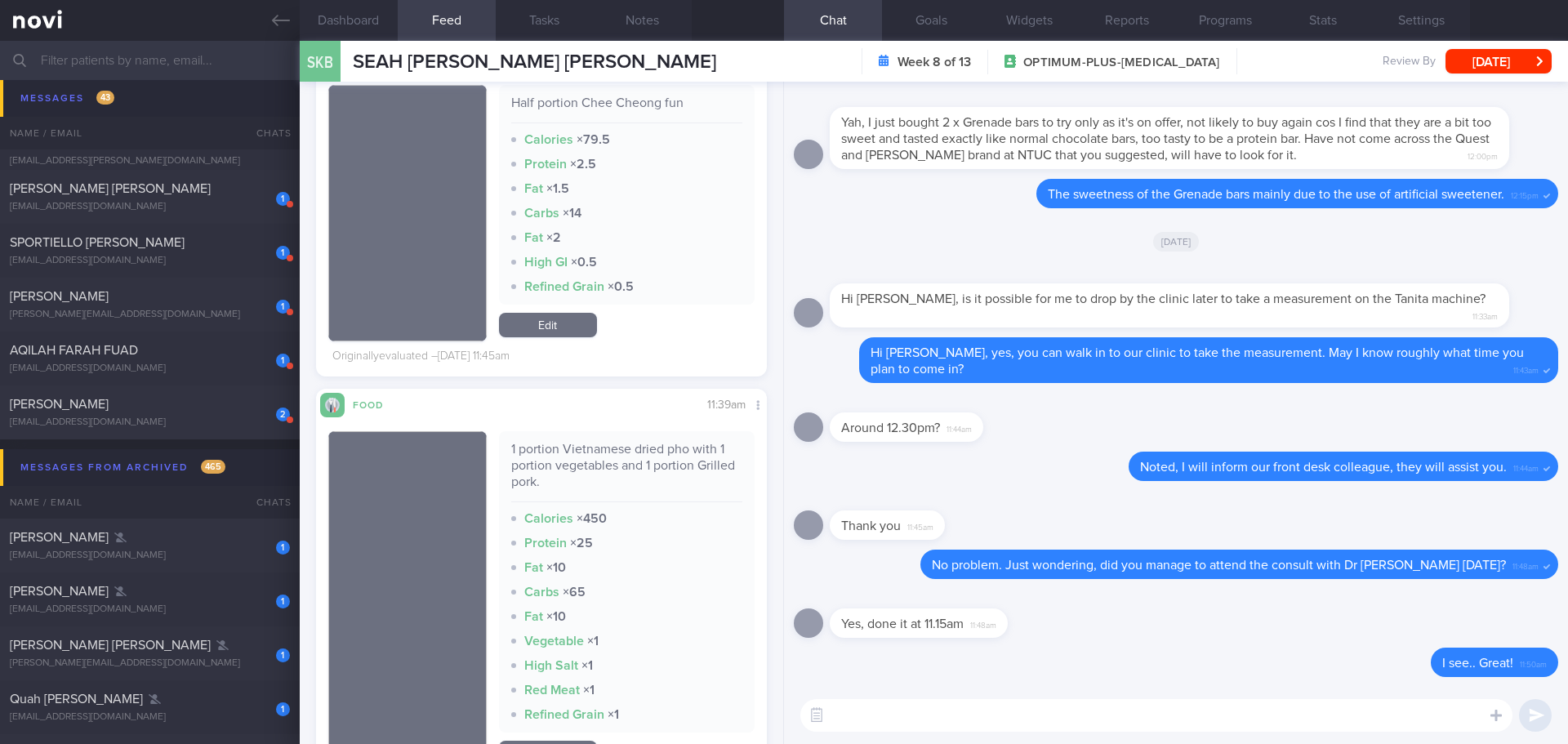
scroll to position [2235, 0]
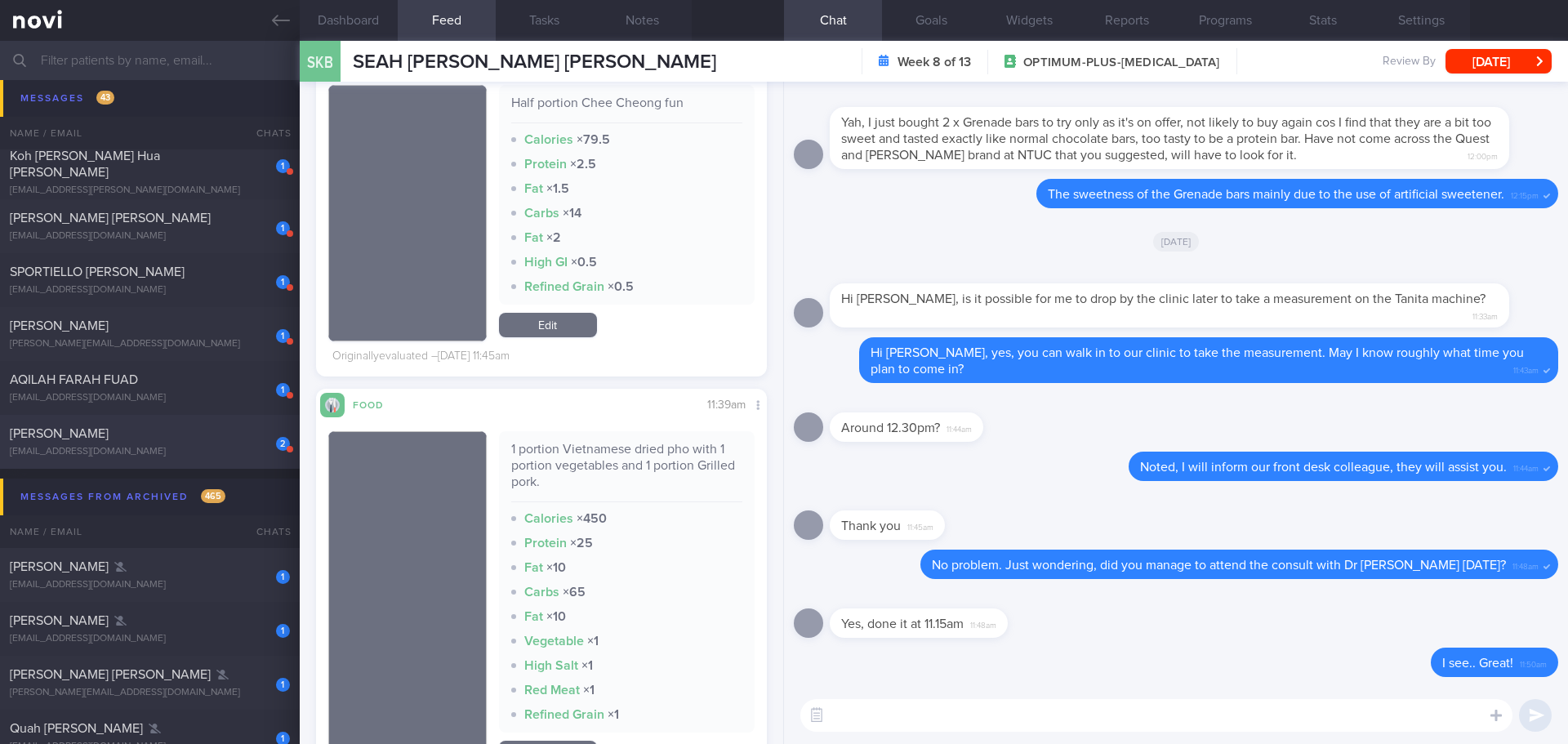
click at [173, 454] on div "[EMAIL_ADDRESS][DOMAIN_NAME]" at bounding box center [150, 452] width 280 height 12
type input "[DATE]"
select select "9"
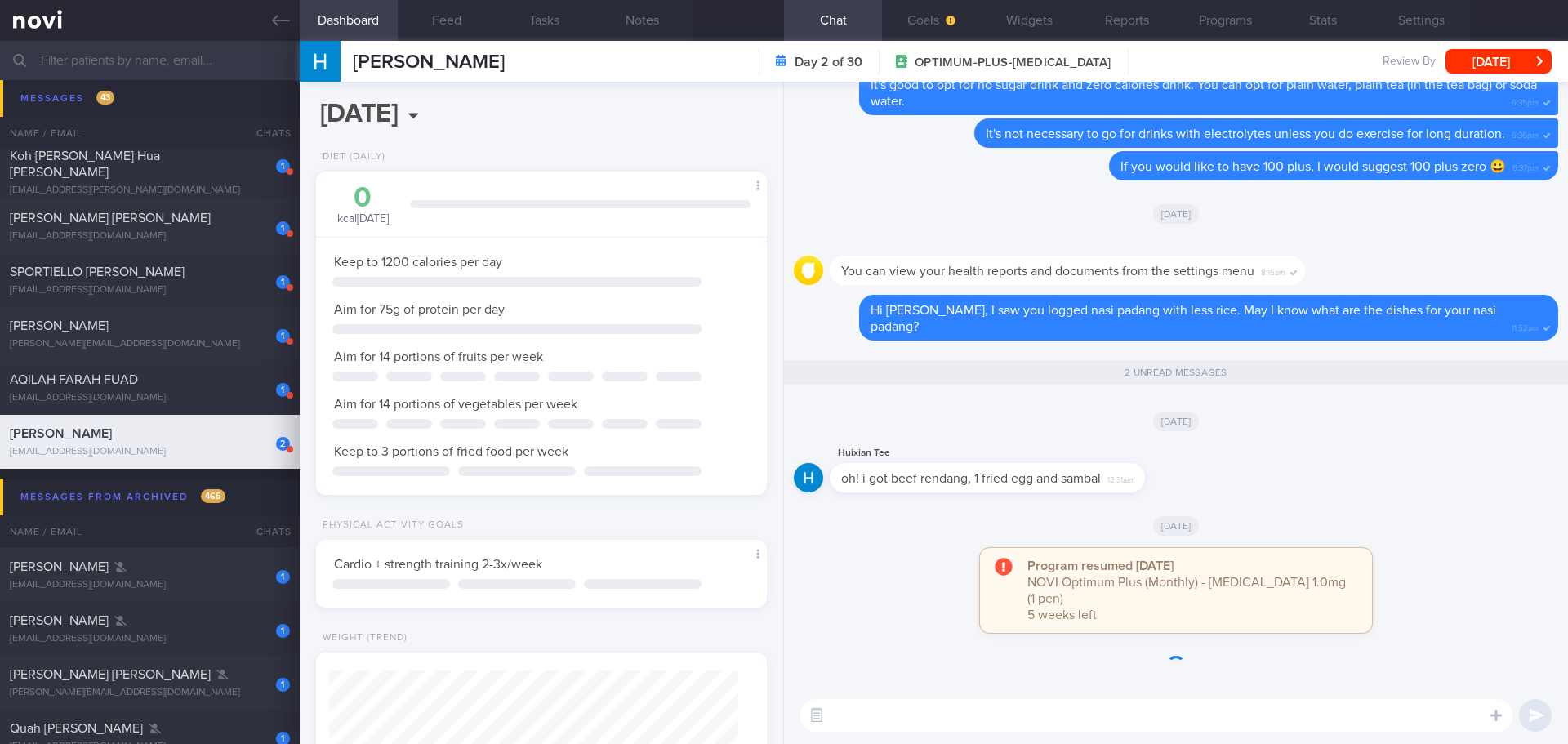
scroll to position [1, 0]
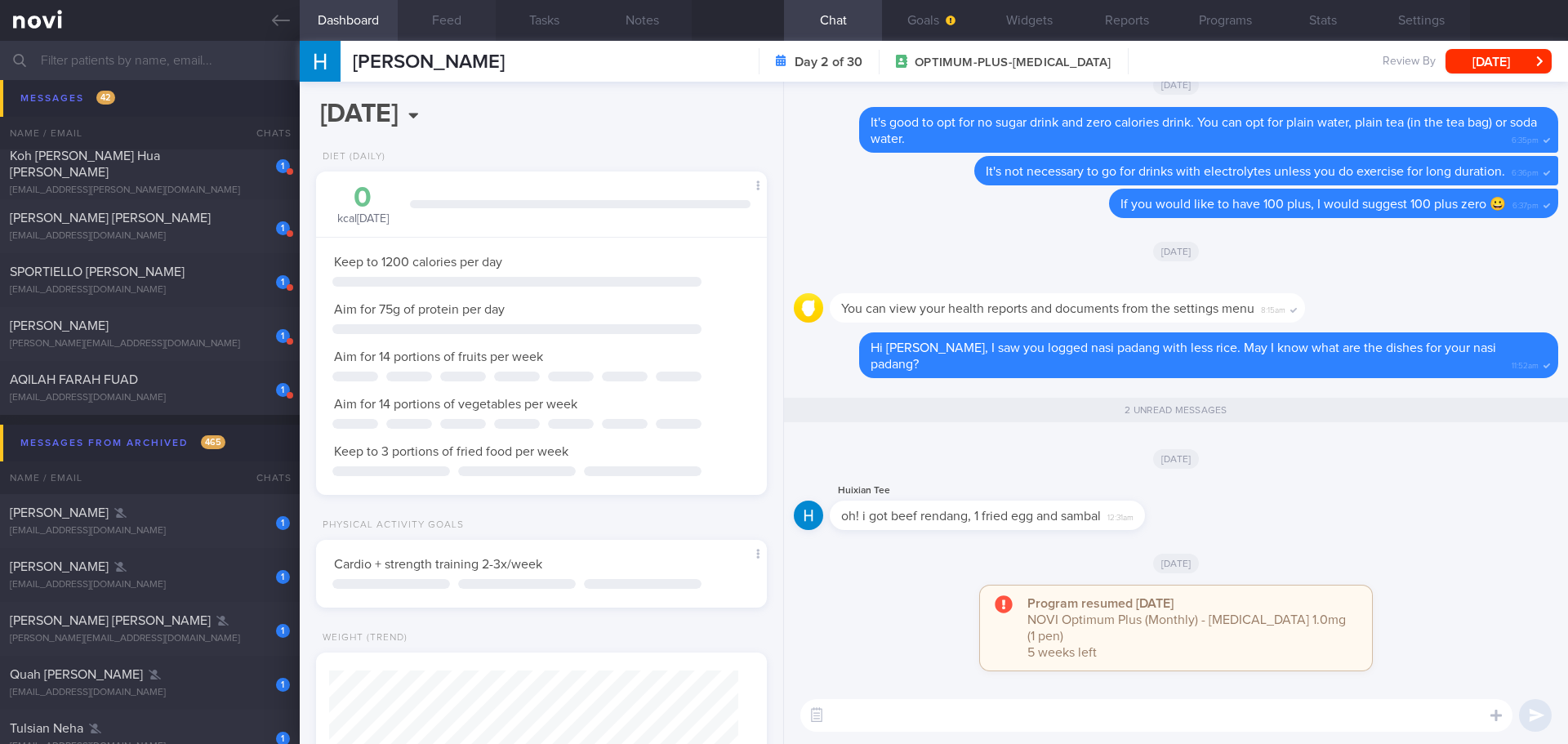
click at [452, 21] on button "Feed" at bounding box center [446, 20] width 98 height 41
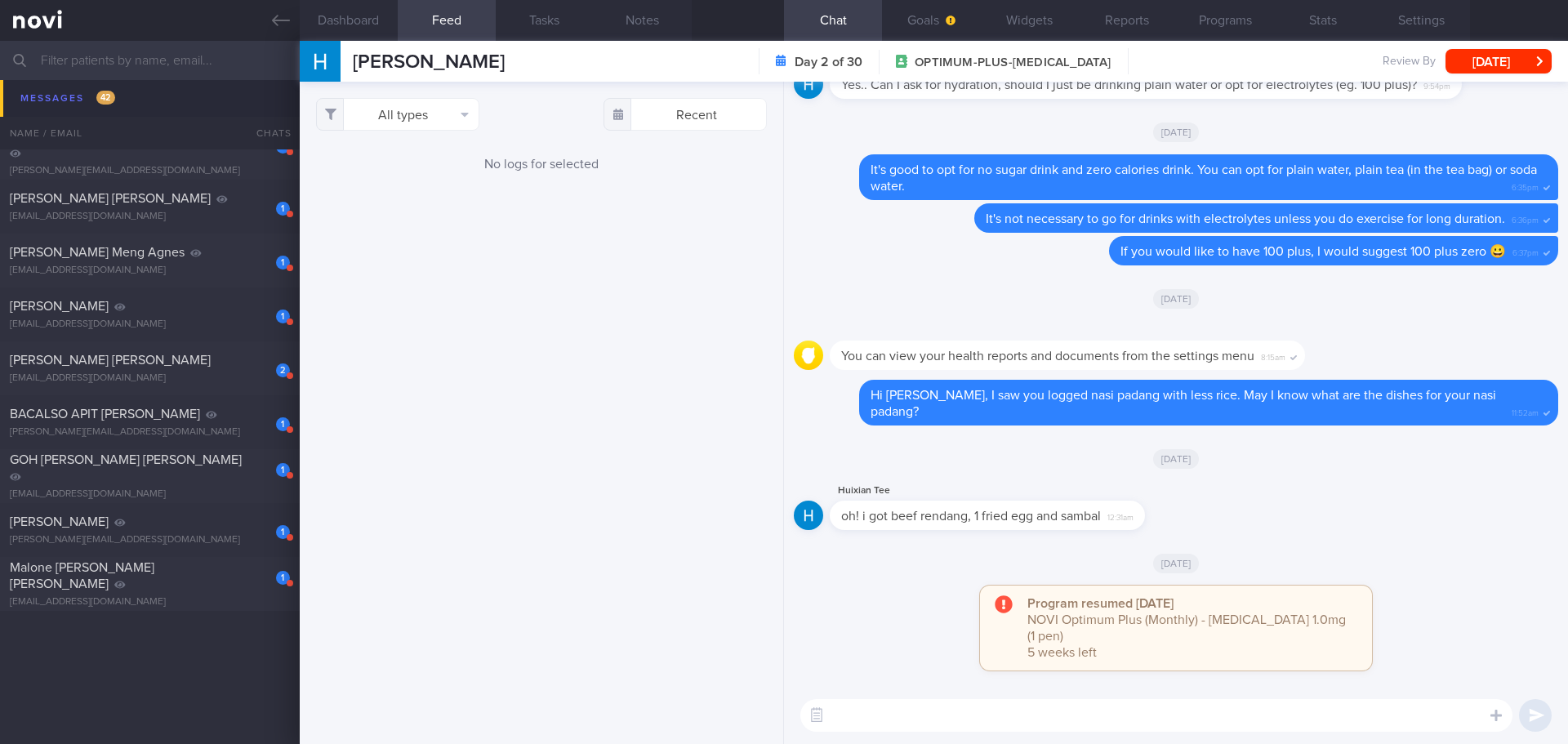
scroll to position [1038, 0]
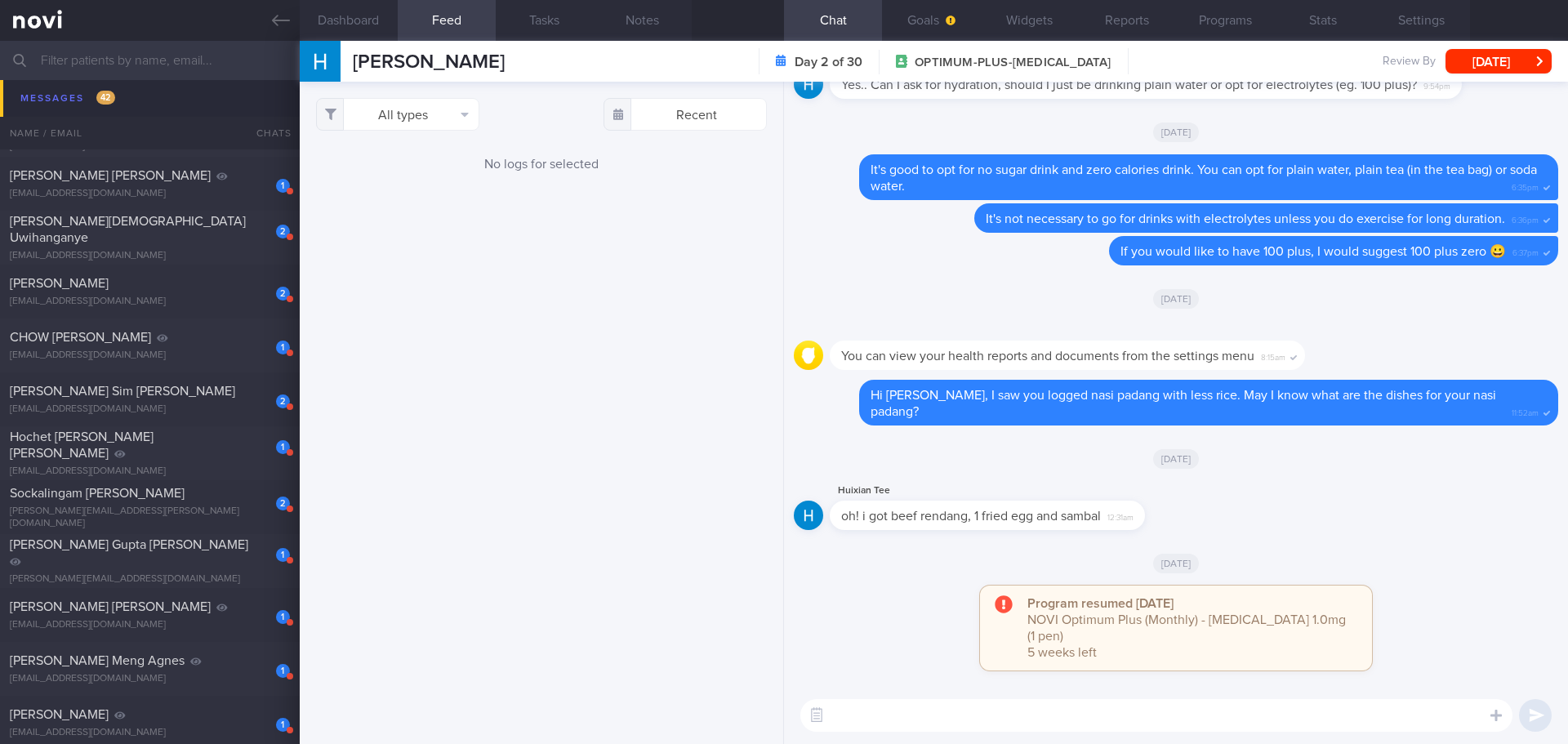
click at [140, 57] on input "text" at bounding box center [784, 60] width 1568 height 39
click at [230, 55] on input "text" at bounding box center [784, 60] width 1568 height 39
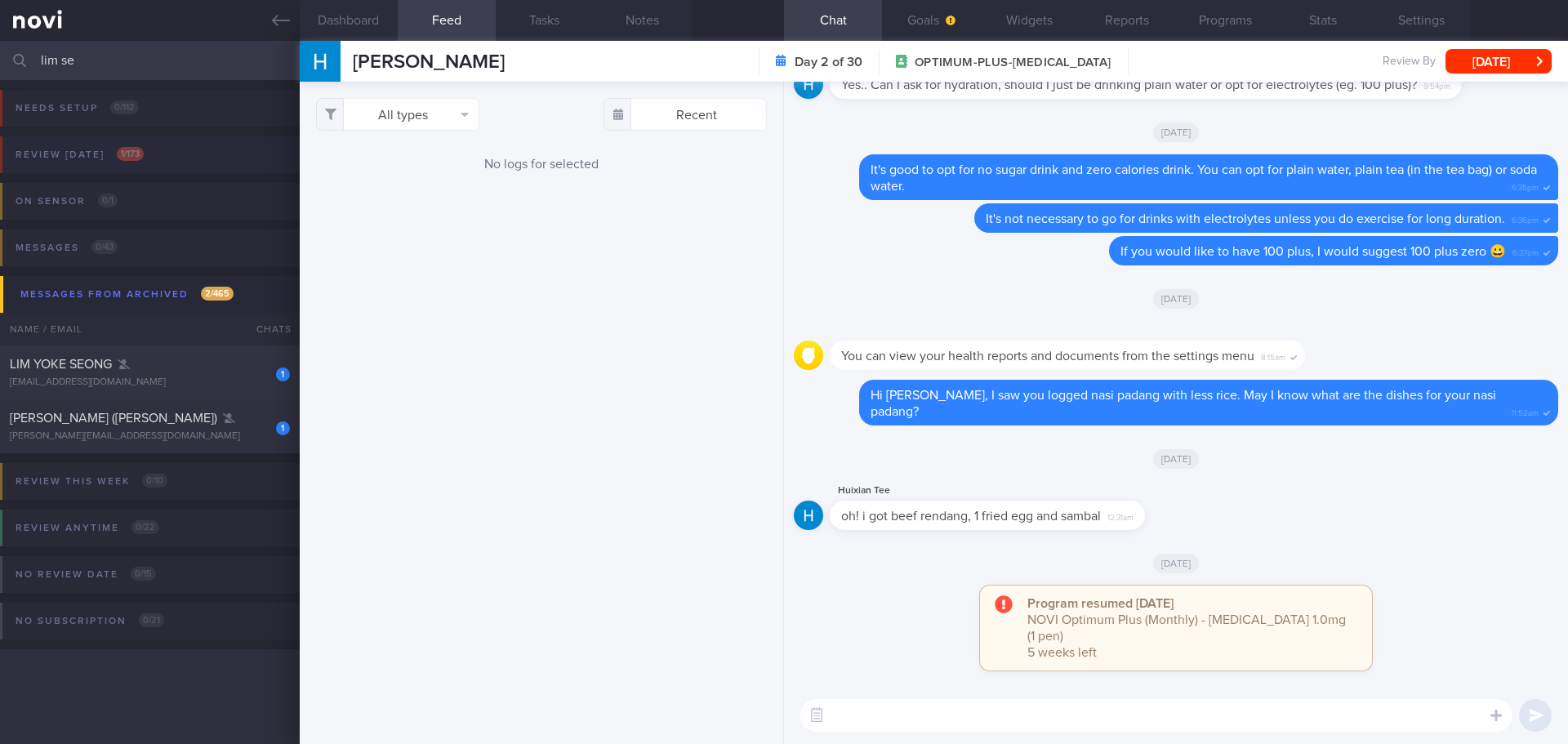
type input "lim se"
click at [175, 146] on button "Review [DATE] 1 / 173" at bounding box center [781, 159] width 1573 height 47
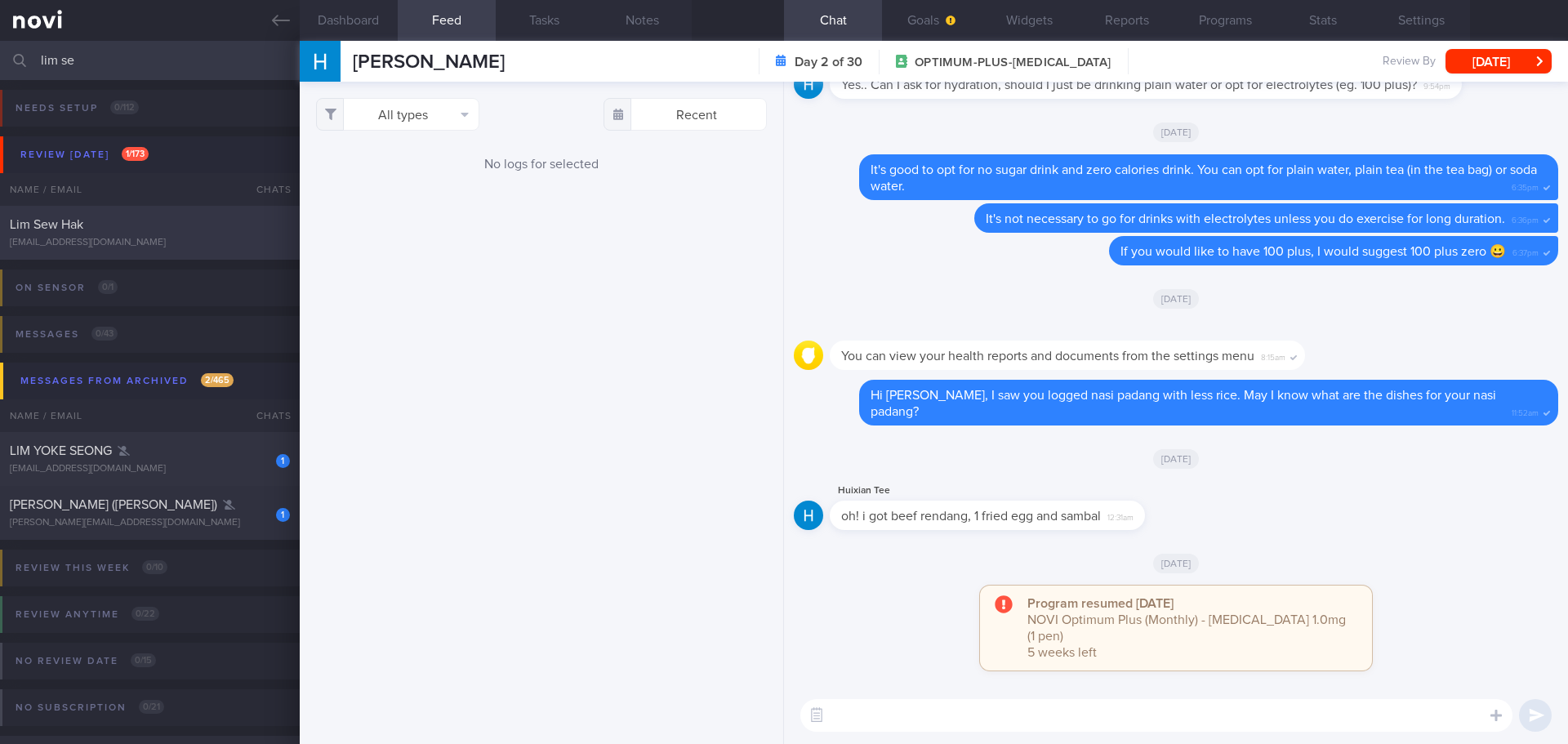
click at [172, 237] on div "[EMAIL_ADDRESS][DOMAIN_NAME]" at bounding box center [150, 242] width 280 height 12
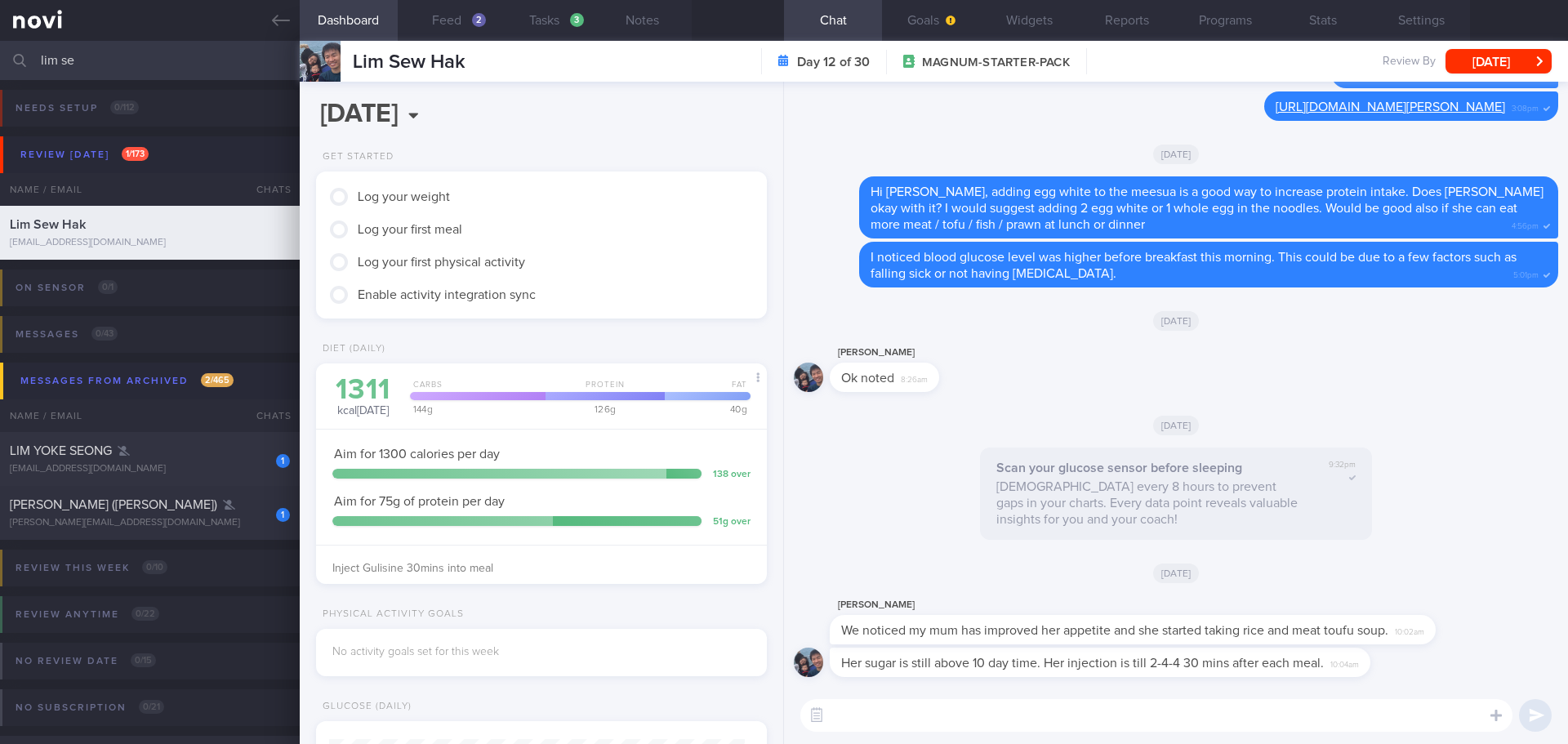
scroll to position [208, 417]
click at [463, 25] on button "Feed 2" at bounding box center [446, 20] width 98 height 41
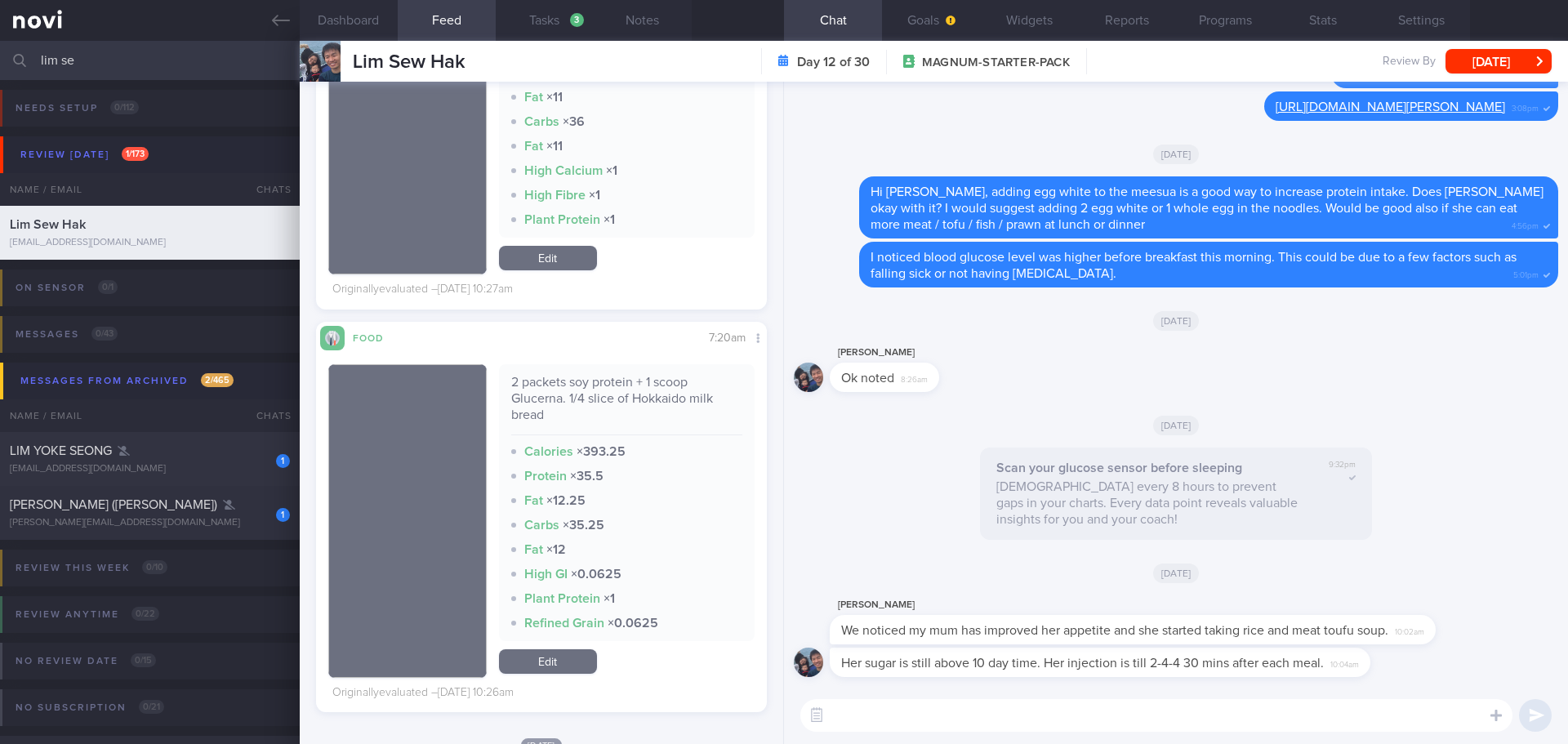
scroll to position [5472, 0]
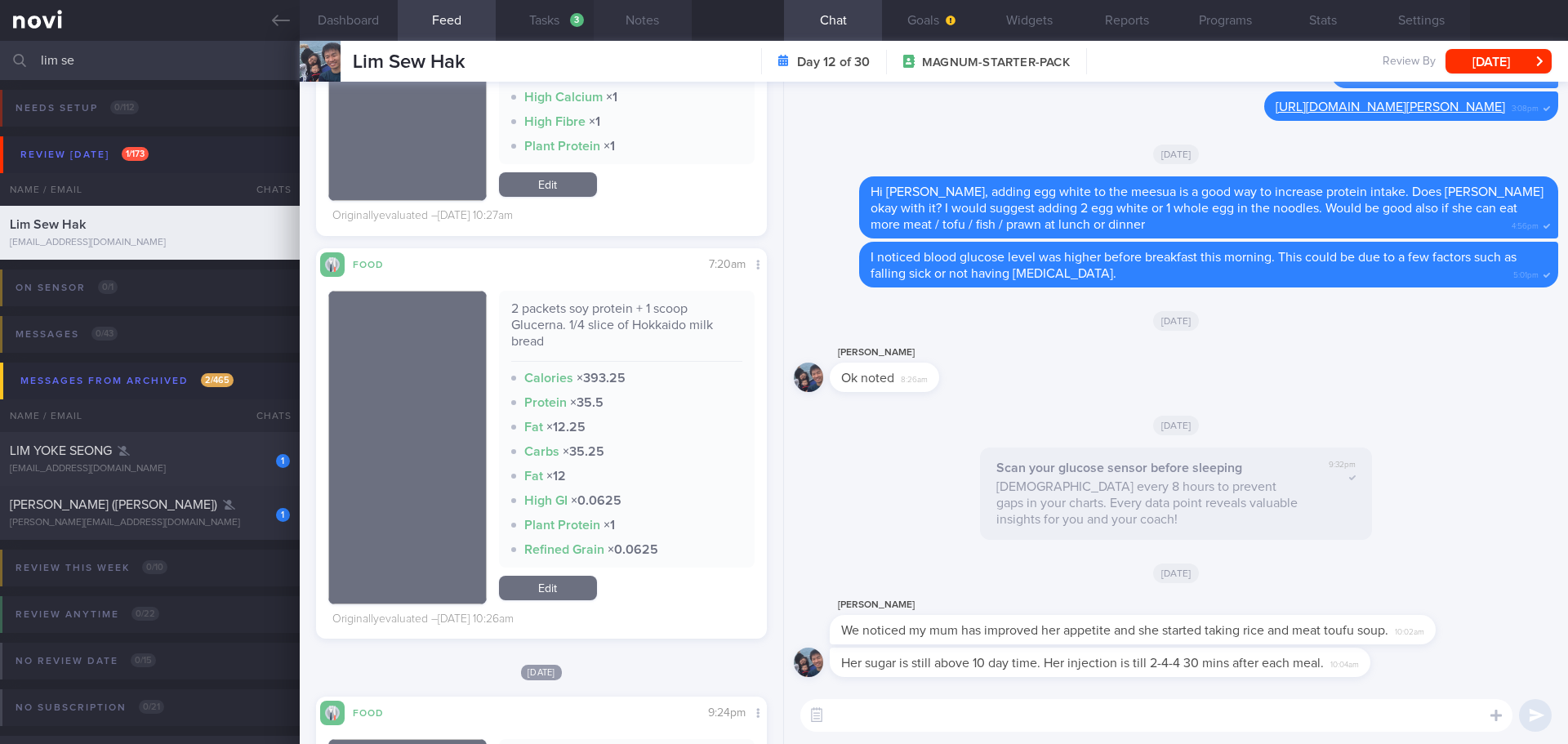
drag, startPoint x: 624, startPoint y: 16, endPoint x: 606, endPoint y: 11, distance: 18.7
click at [624, 15] on button "Notes" at bounding box center [643, 20] width 98 height 41
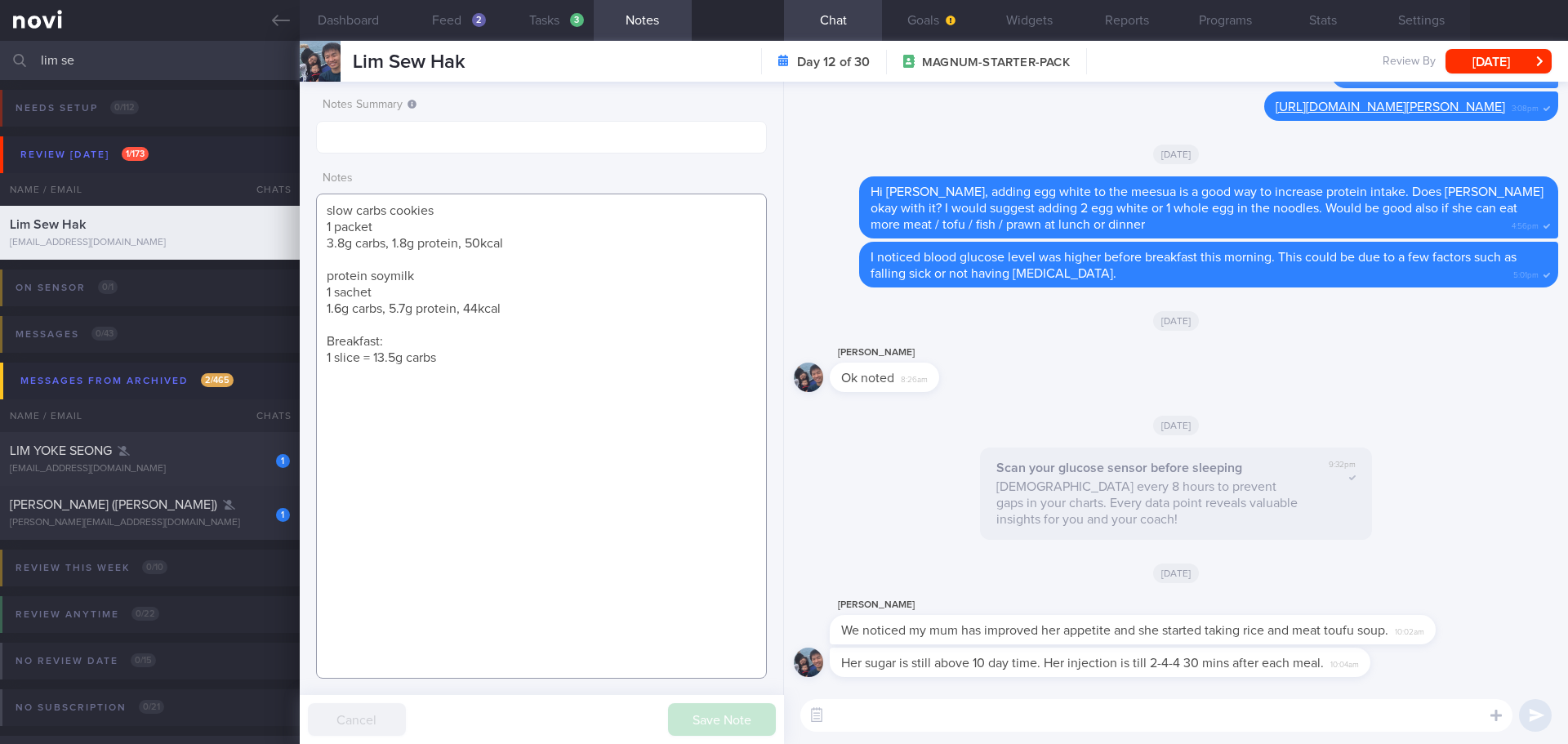
click at [356, 377] on textarea "slow carbs cookies 1 packet 3.8g carbs, 1.8g protein, 50kcal protein soymilk 1 …" at bounding box center [541, 436] width 451 height 486
click at [475, 391] on textarea "slow carbs cookies 1 packet 3.8g carbs, 1.8g protein, 50kcal protein soymilk 1 …" at bounding box center [541, 436] width 451 height 486
type textarea "slow carbs cookies 1 packet 3.8g carbs, 1.8g protein, 50kcal protein soymilk 1 …"
click at [688, 719] on button "Save Note" at bounding box center [721, 719] width 108 height 32
click at [618, 469] on textarea "slow carbs cookies 1 packet 3.8g carbs, 1.8g protein, 50kcal protein soymilk 1 …" at bounding box center [541, 436] width 451 height 486
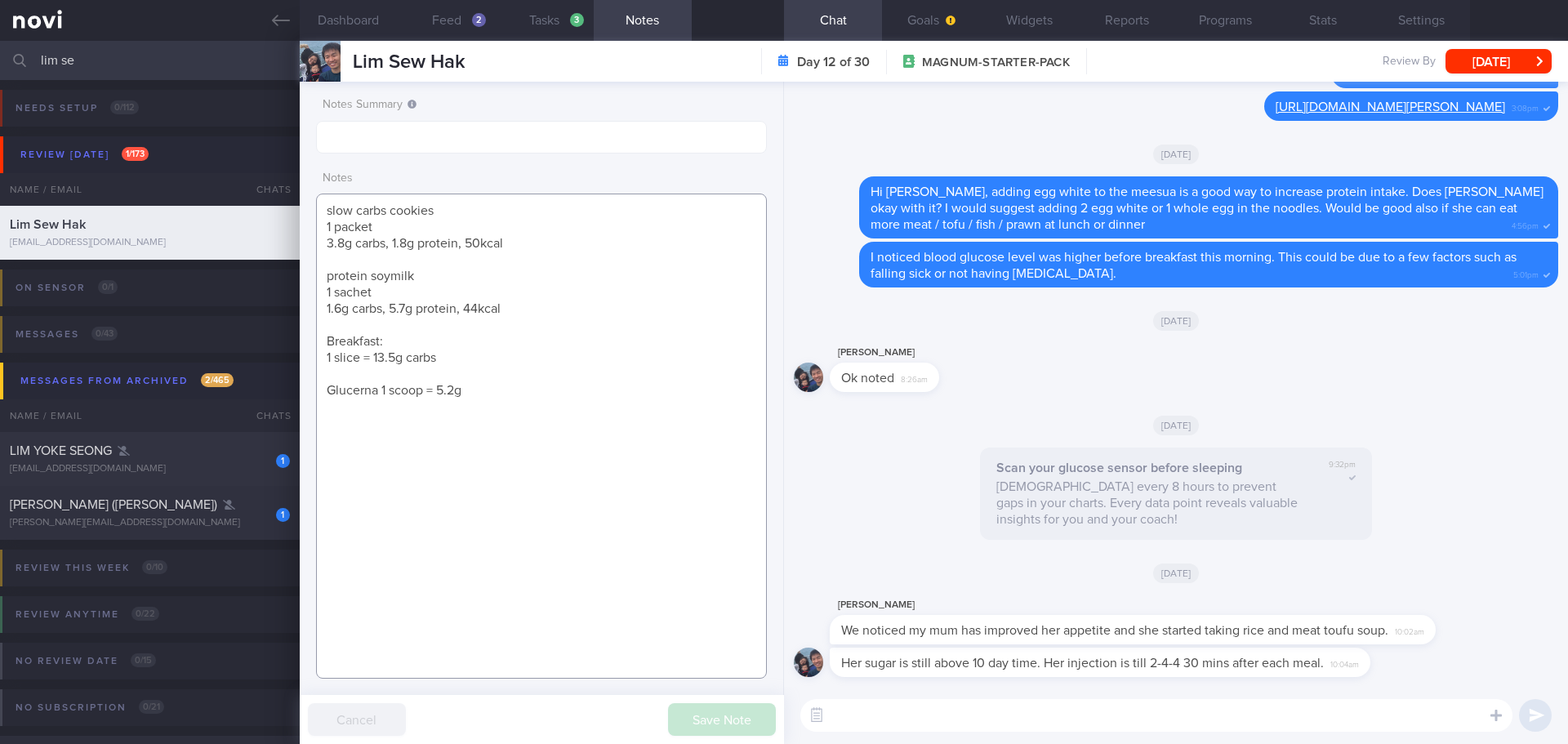
click at [585, 462] on textarea "slow carbs cookies 1 packet 3.8g carbs, 1.8g protein, 50kcal protein soymilk 1 …" at bounding box center [541, 436] width 451 height 486
click at [461, 20] on button "Feed 2" at bounding box center [446, 20] width 98 height 41
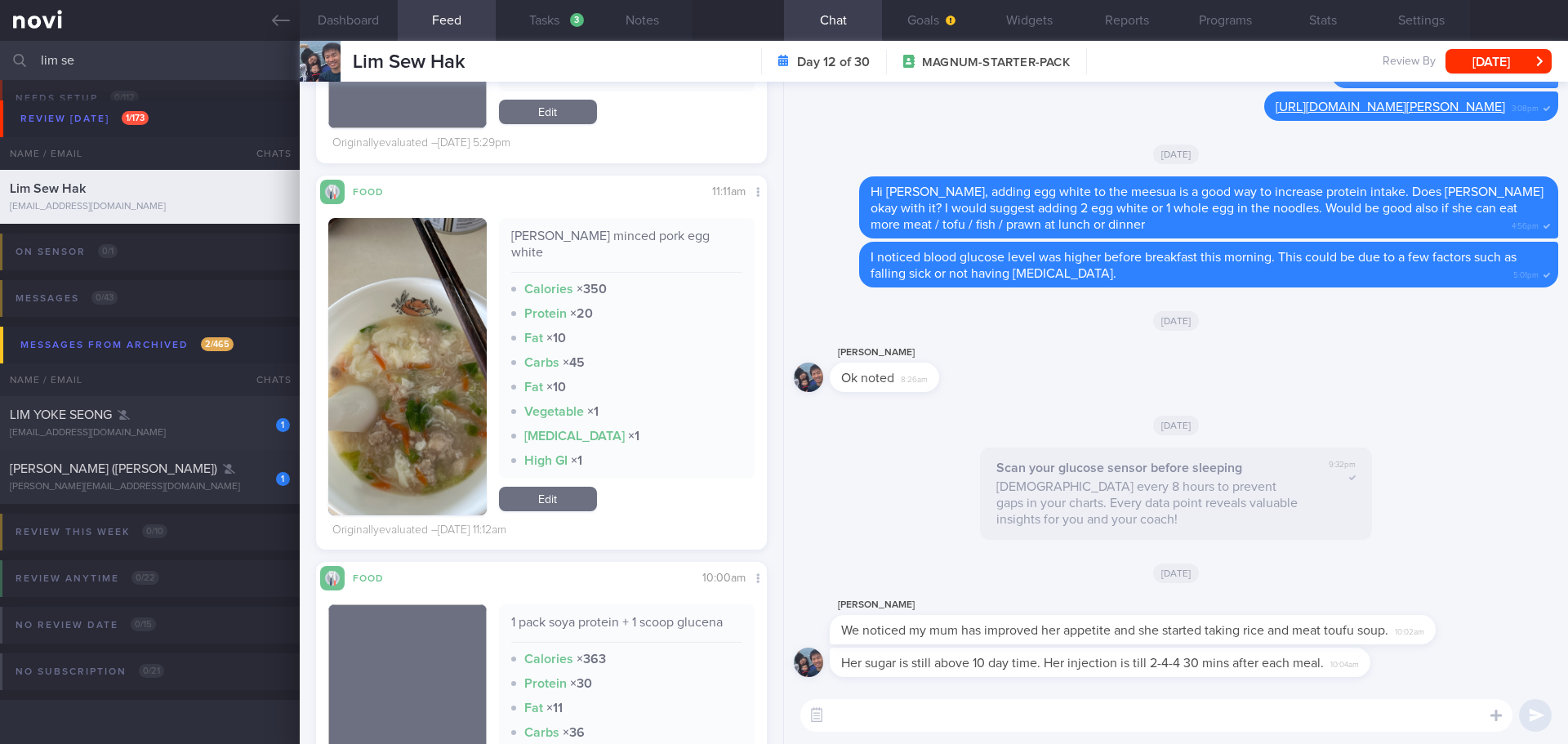
scroll to position [4738, 0]
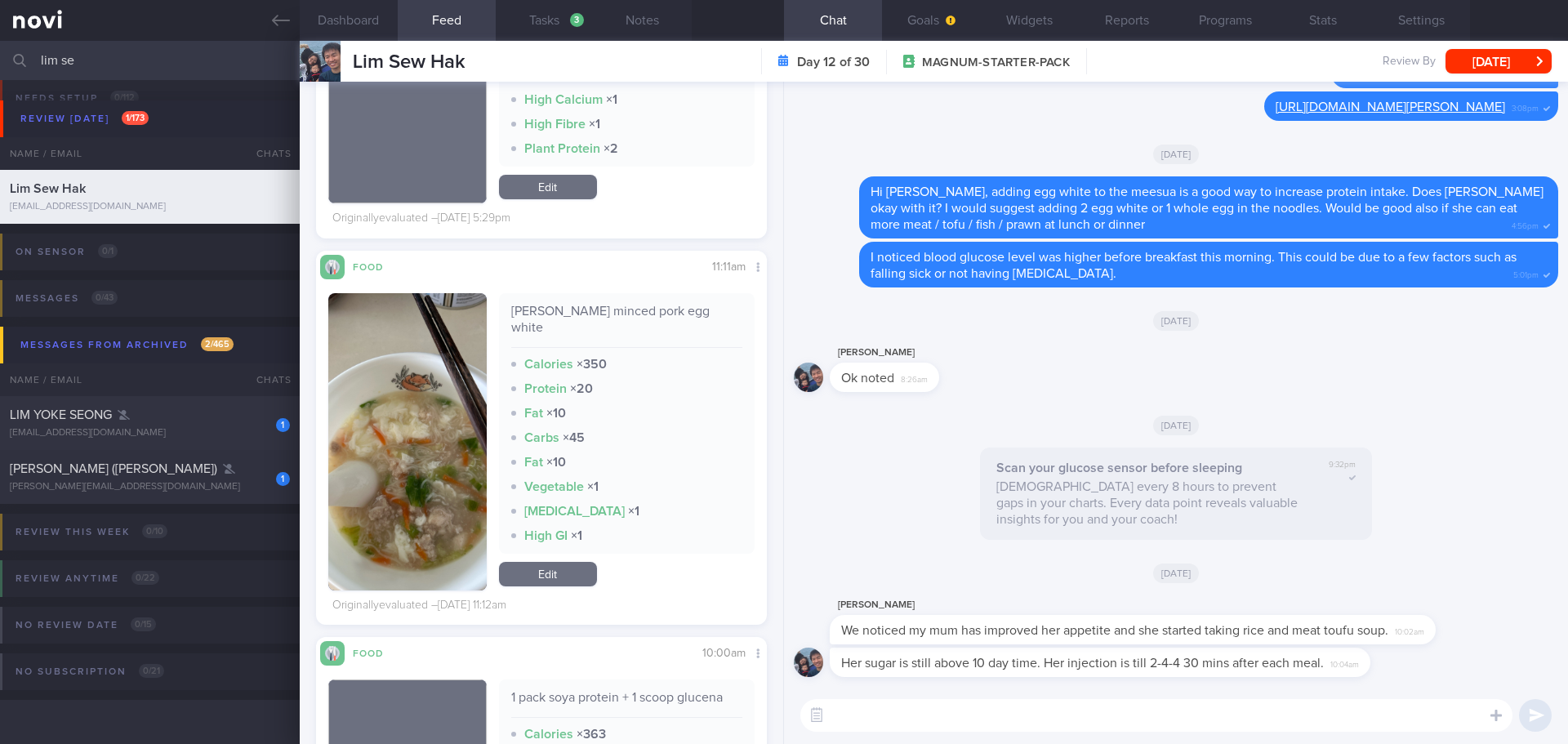
click at [402, 455] on button "button" at bounding box center [407, 442] width 158 height 298
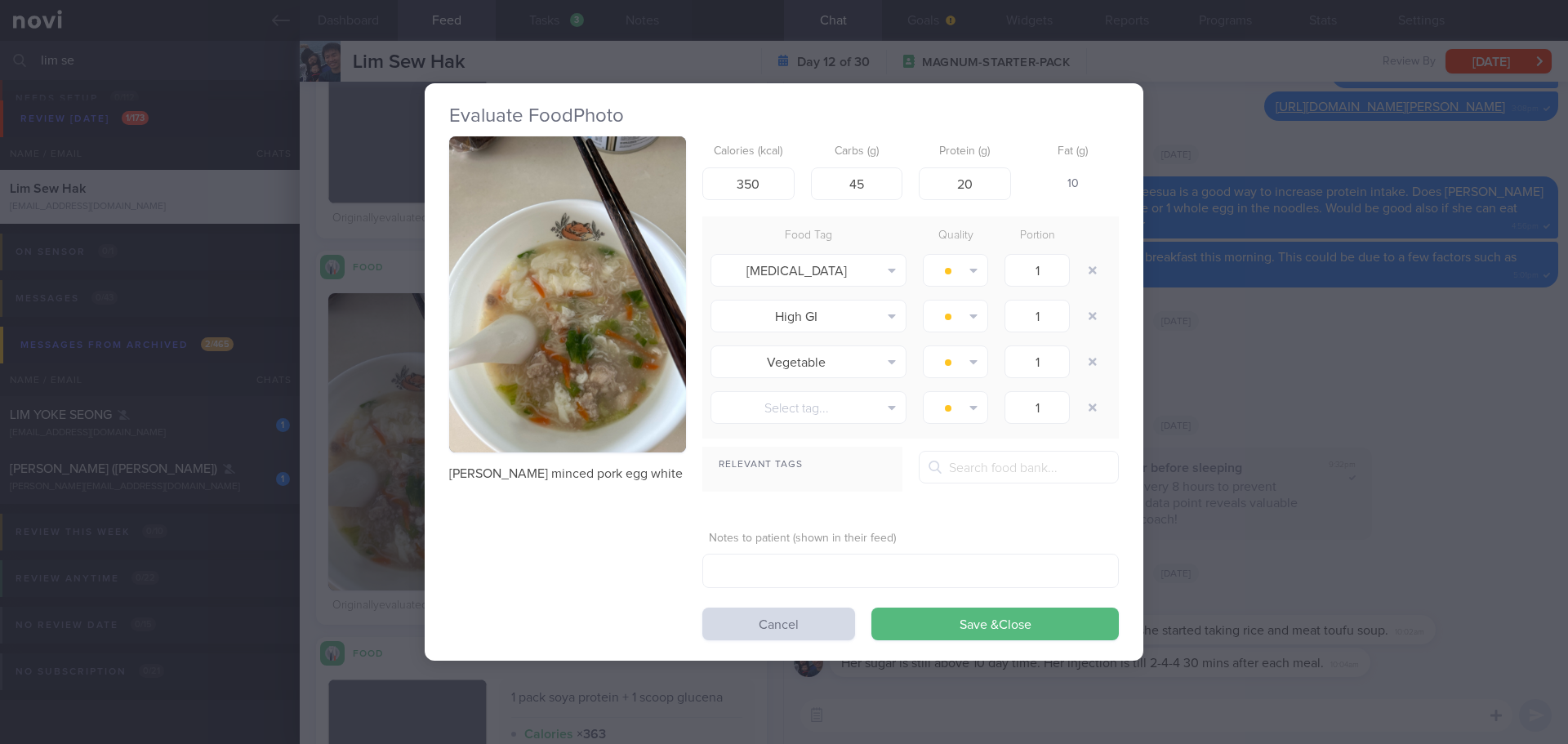
click at [636, 304] on button "button" at bounding box center [567, 294] width 237 height 316
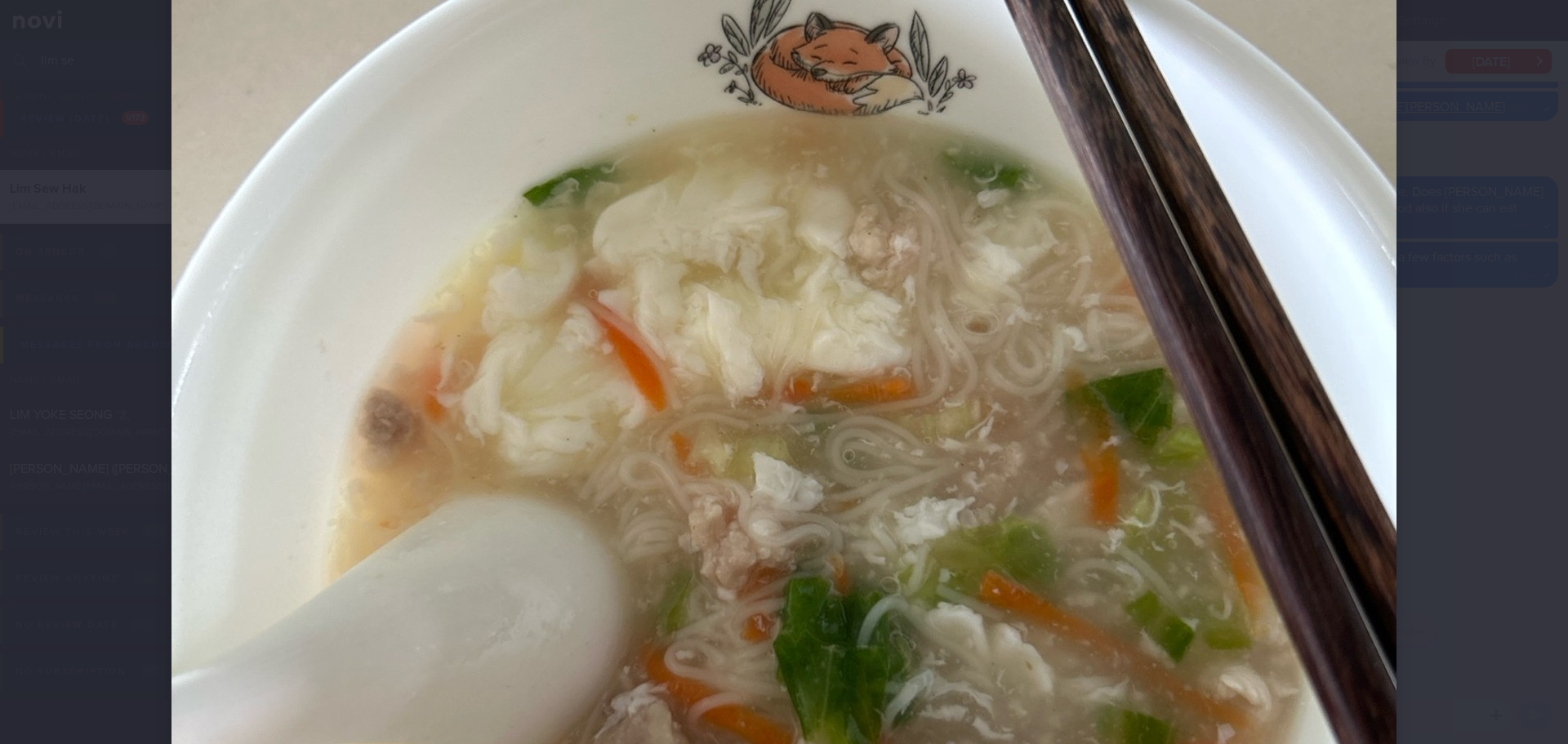
scroll to position [816, 0]
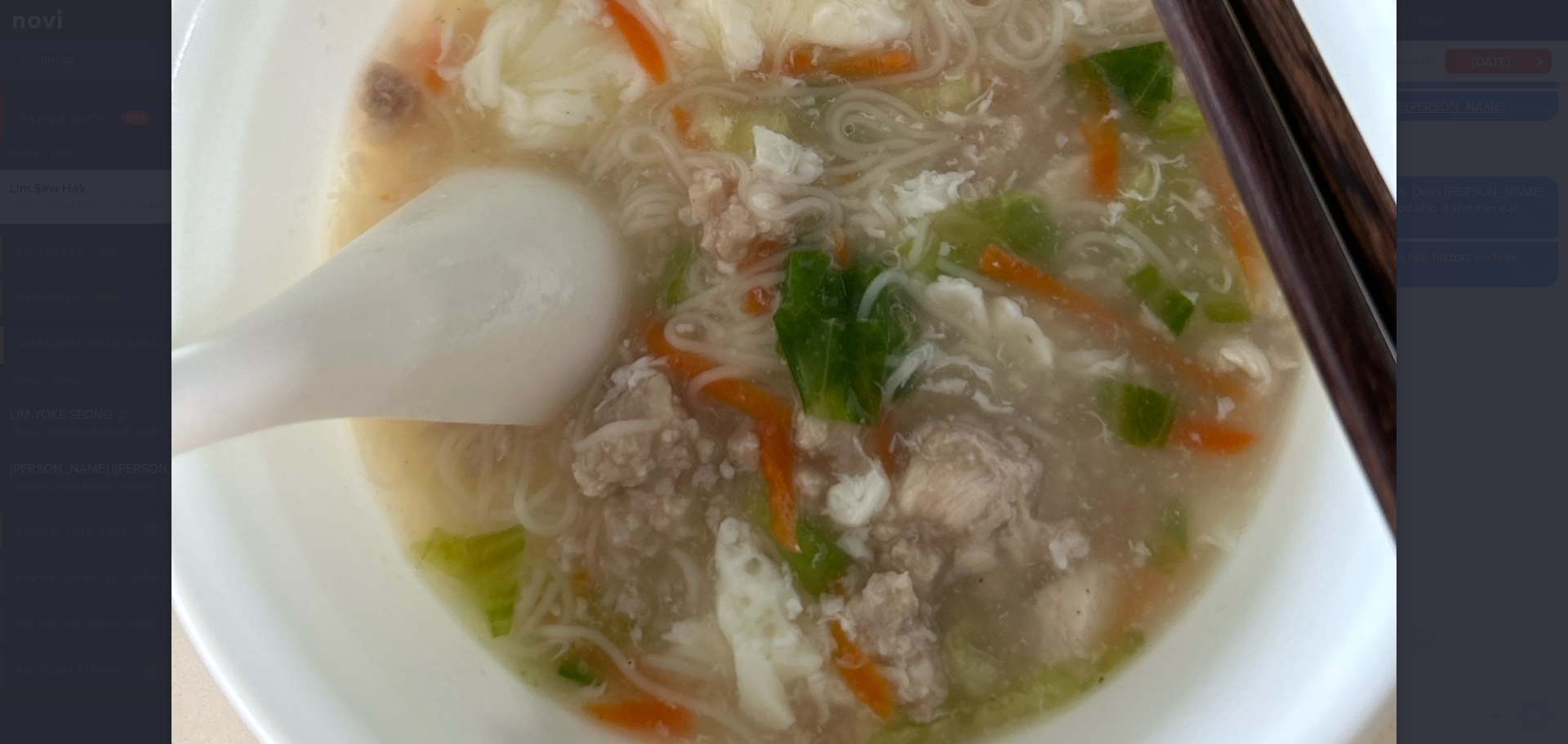
click at [1478, 347] on div at bounding box center [784, 372] width 1568 height 744
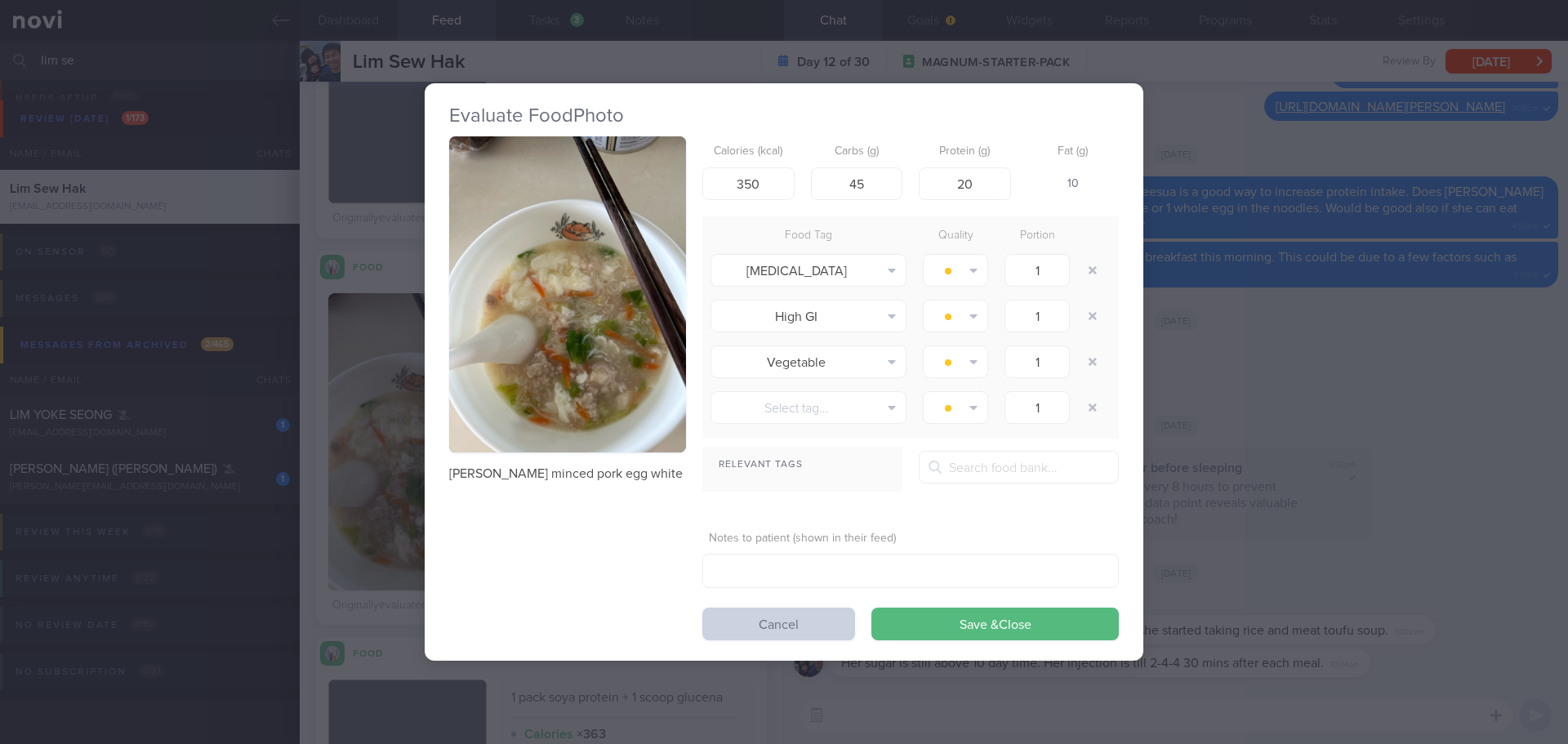
click at [759, 623] on button "Cancel" at bounding box center [778, 624] width 153 height 32
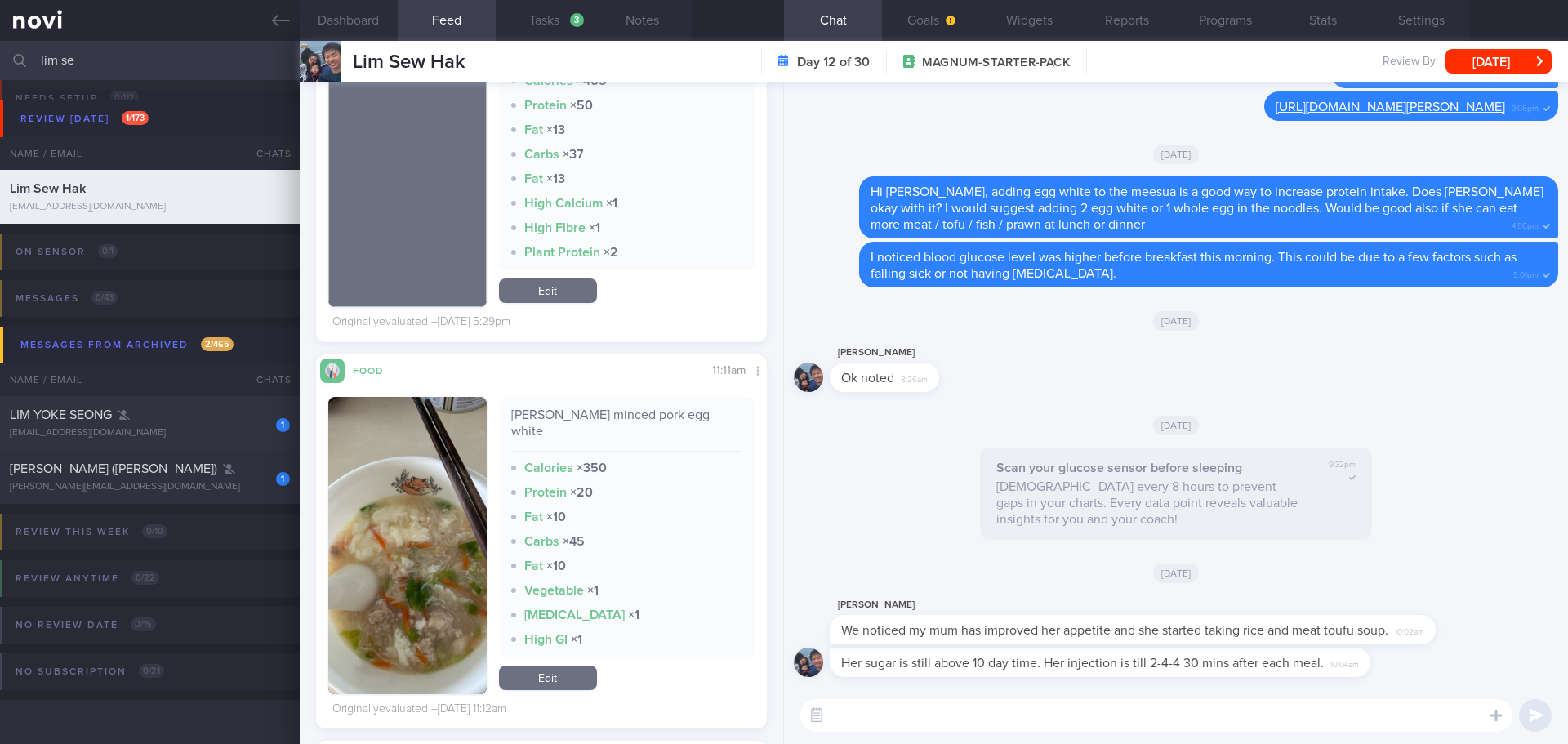
scroll to position [4411, 0]
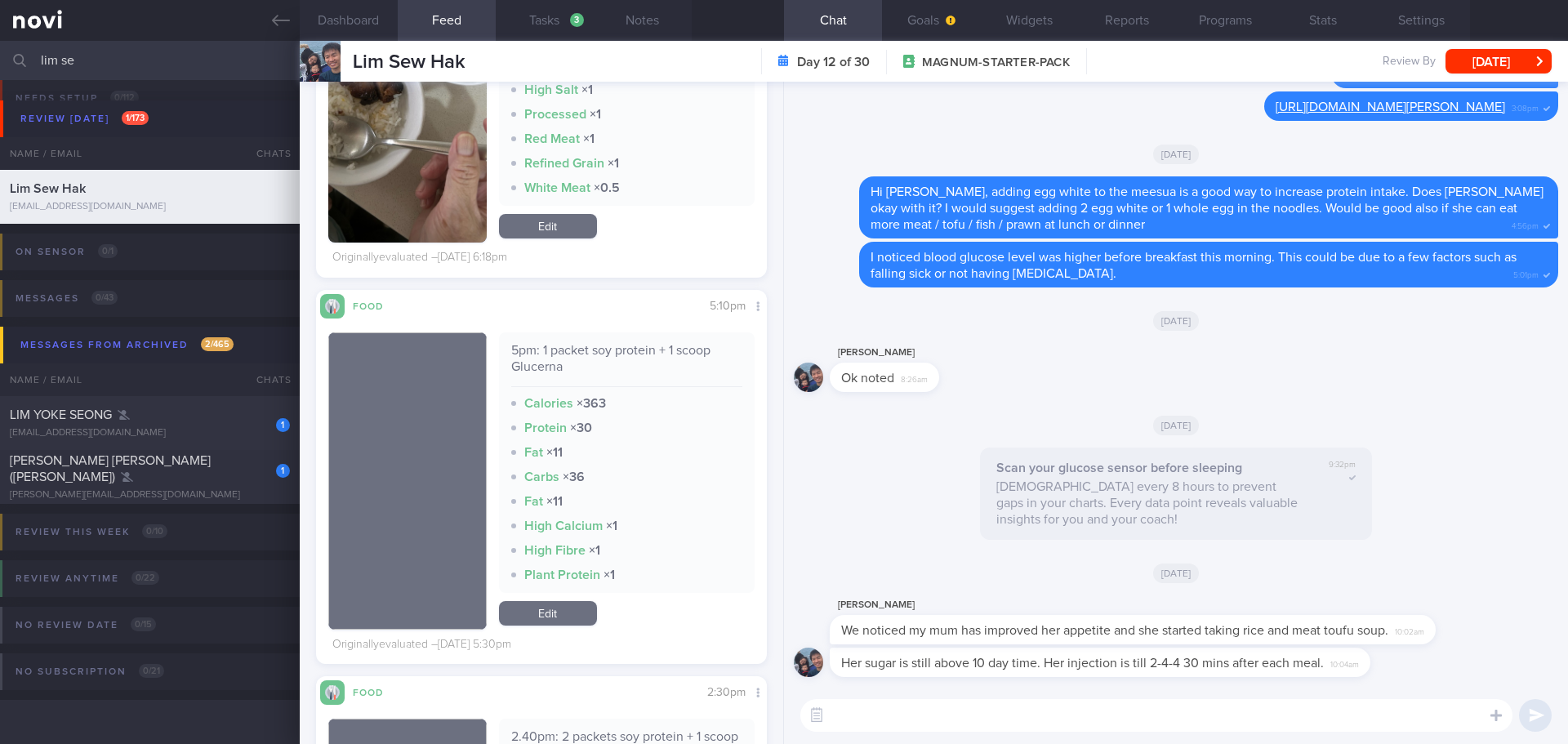
scroll to position [3920, 0]
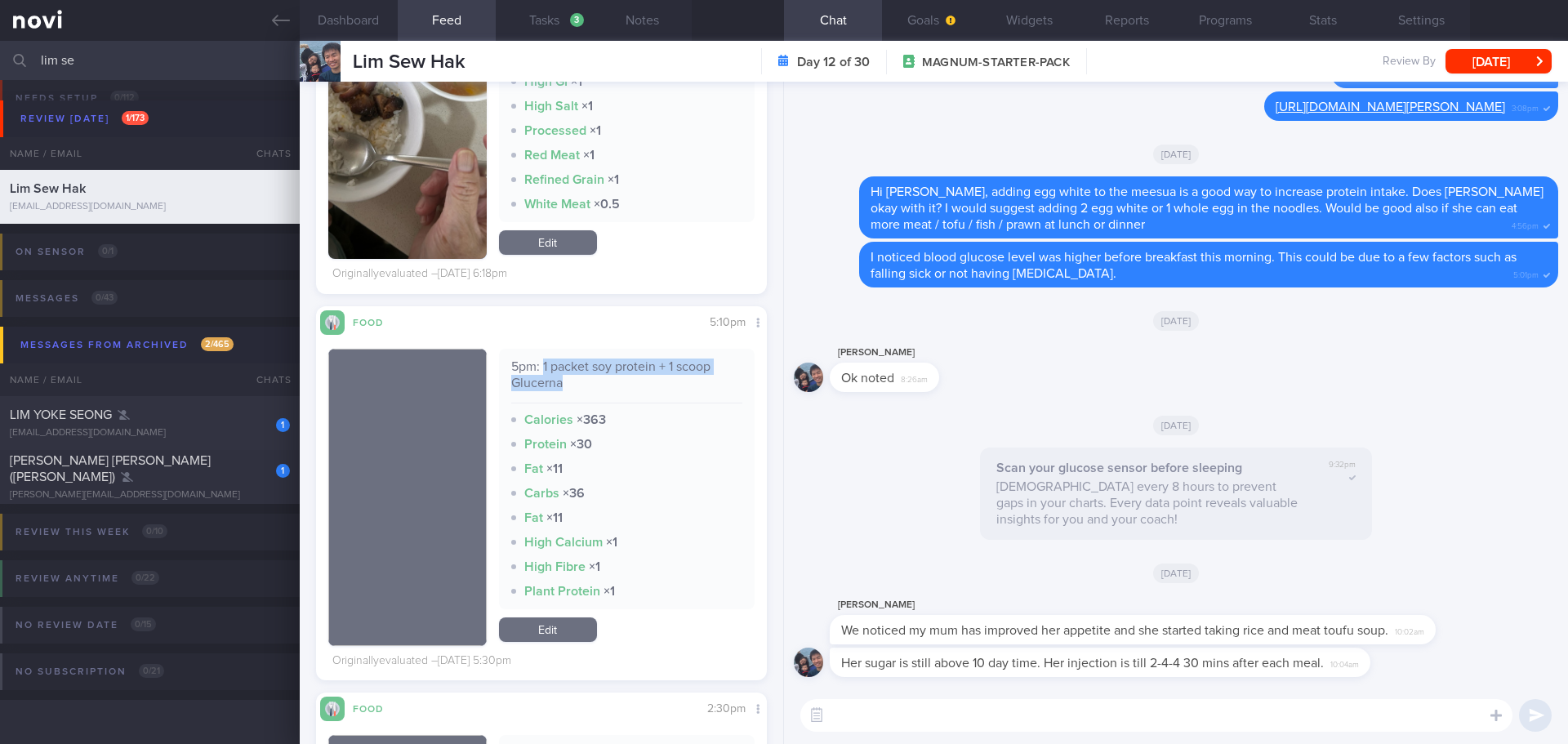
drag, startPoint x: 539, startPoint y: 365, endPoint x: 574, endPoint y: 383, distance: 39.4
click at [574, 383] on div "5pm: 1 packet soy protein + 1 scoop Glucerna" at bounding box center [627, 381] width 232 height 45
copy div "1 packet soy protein + 1 scoop Glucerna"
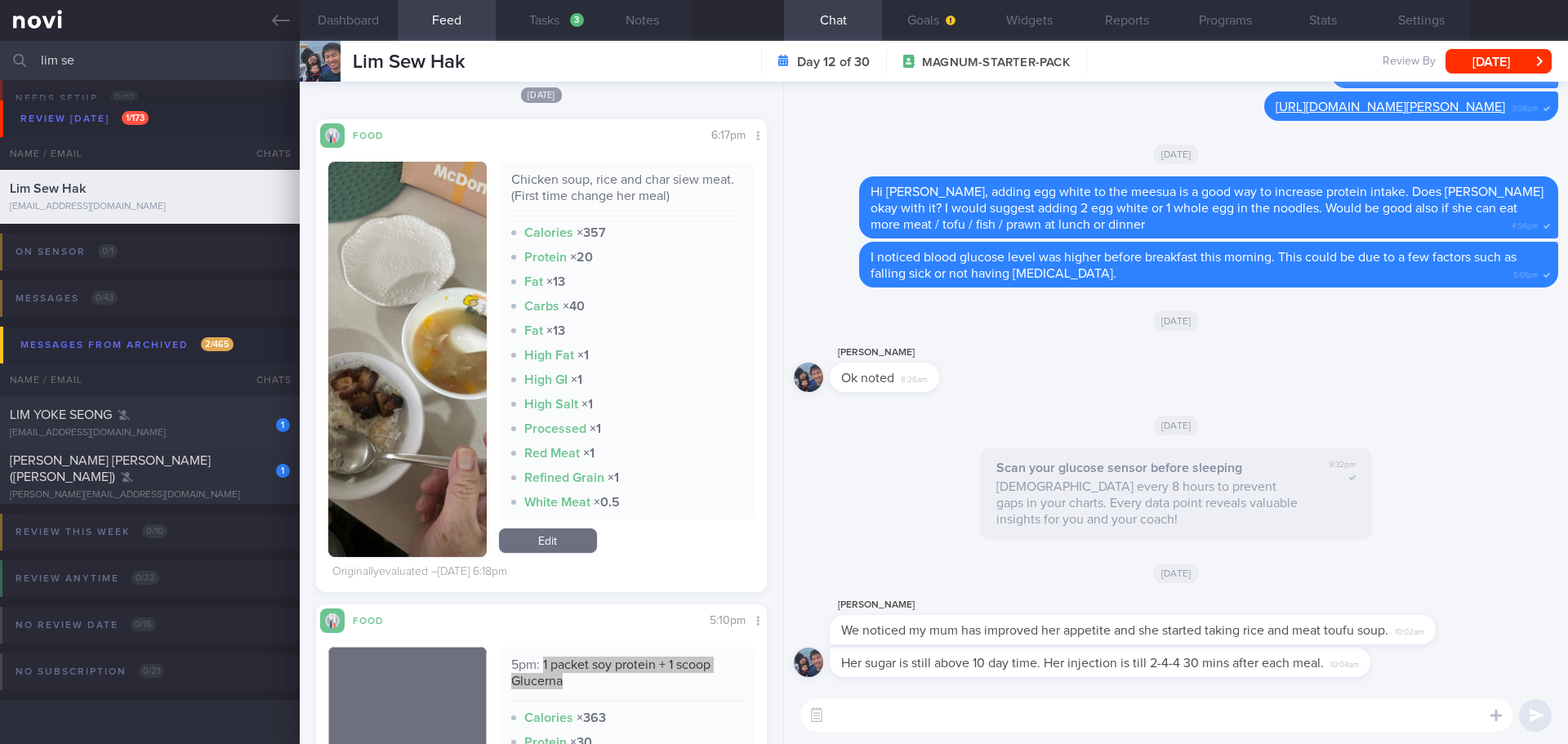
scroll to position [3512, 0]
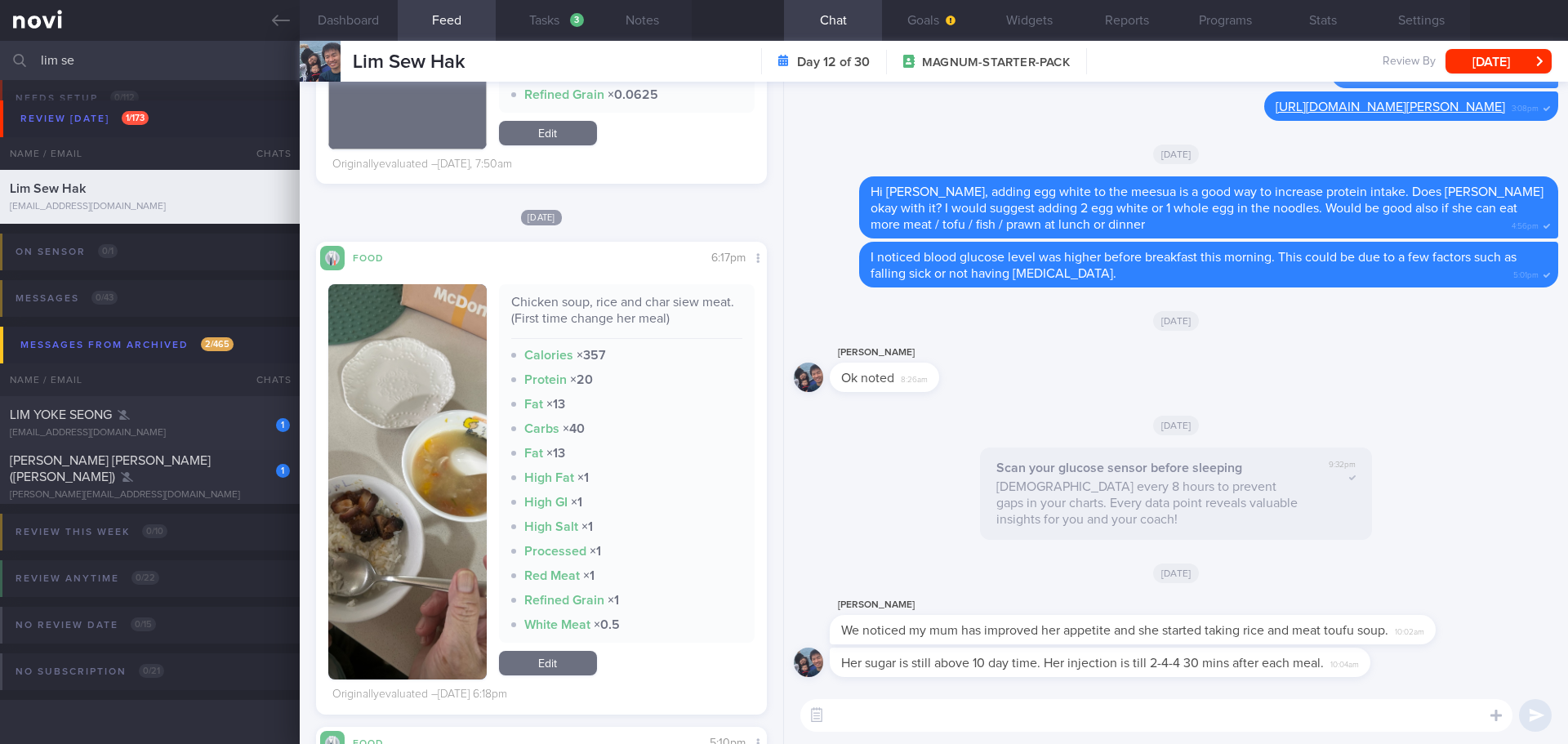
click at [406, 419] on img "button" at bounding box center [407, 482] width 158 height 395
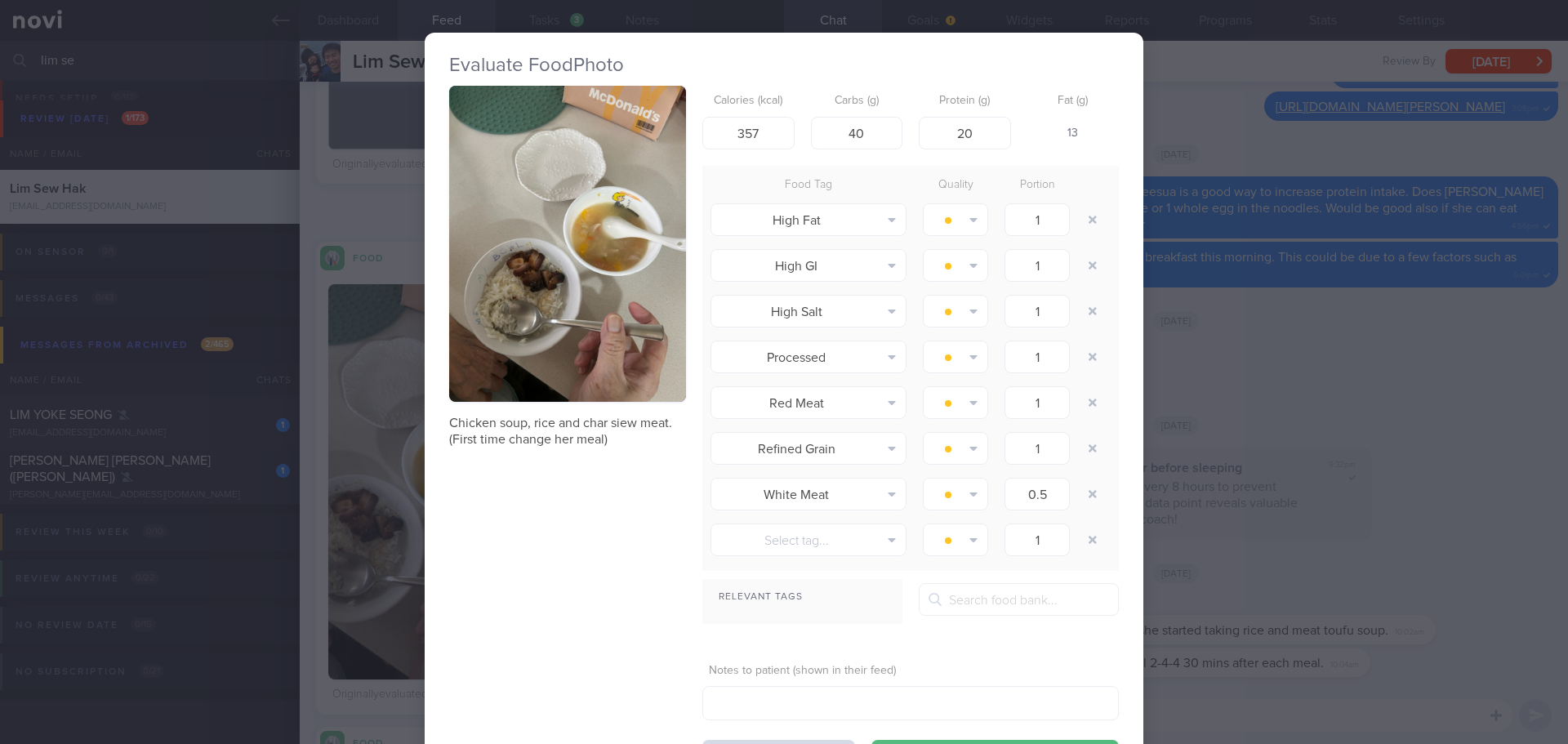
click at [498, 286] on button "button" at bounding box center [567, 243] width 237 height 316
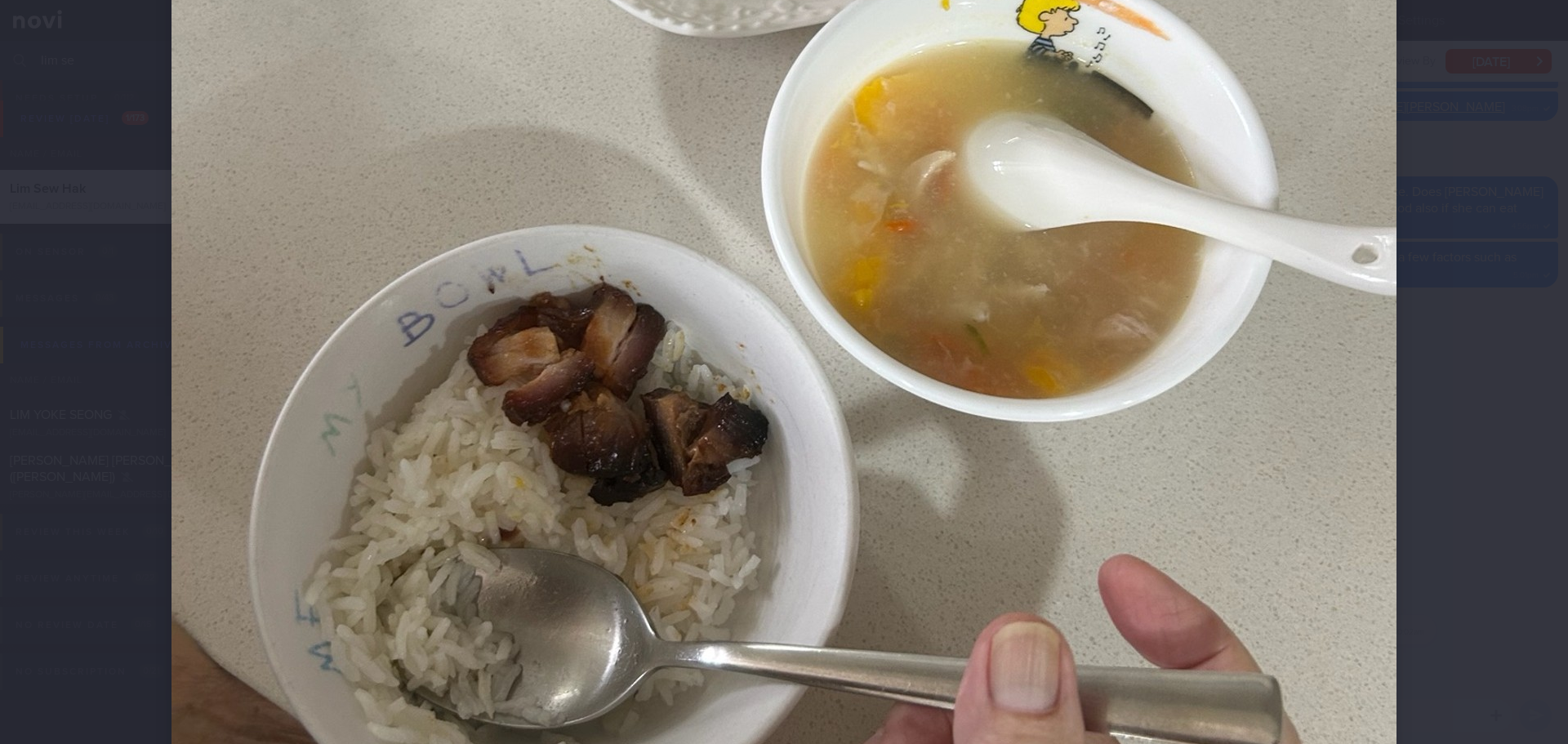
scroll to position [653, 0]
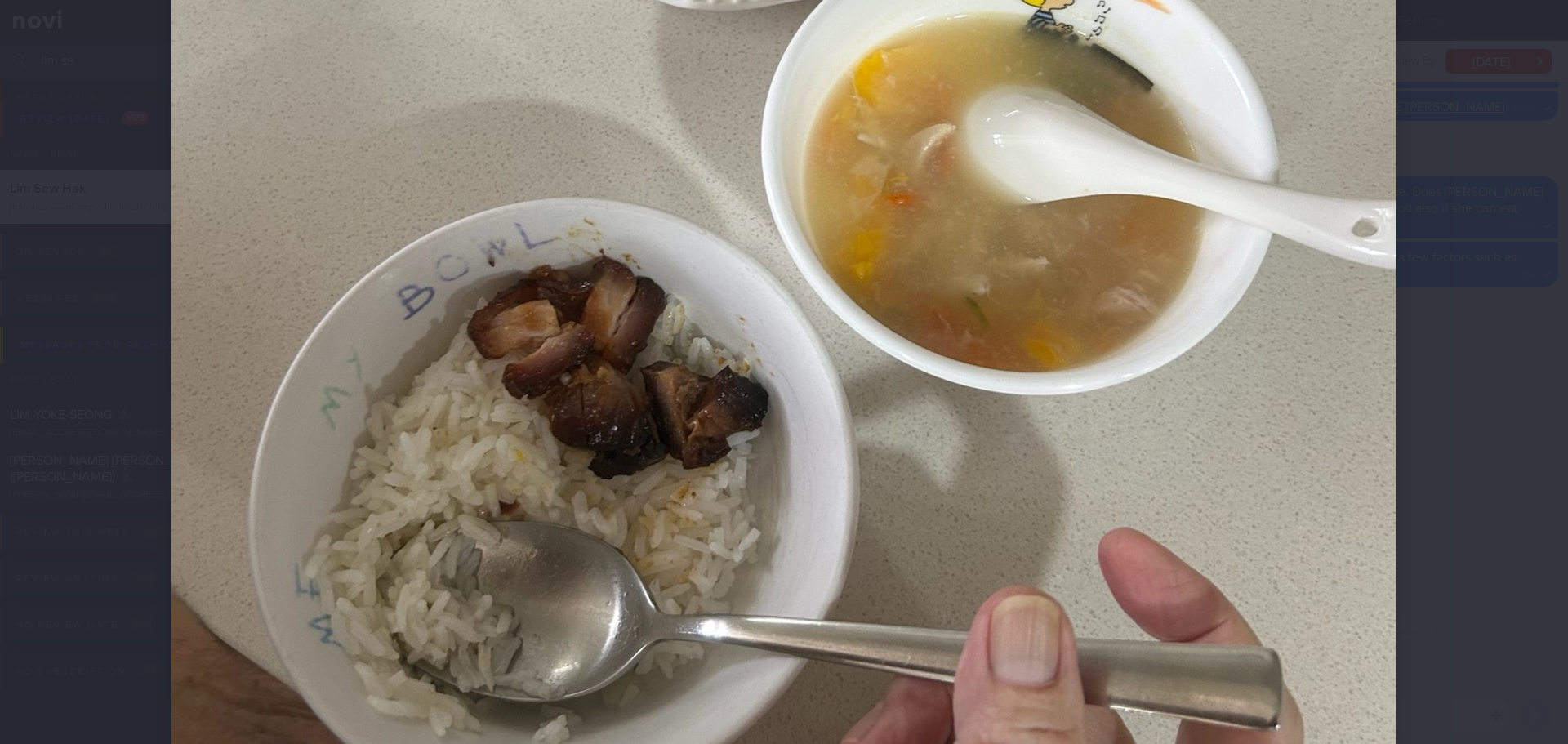
click at [1465, 304] on div at bounding box center [784, 372] width 1568 height 744
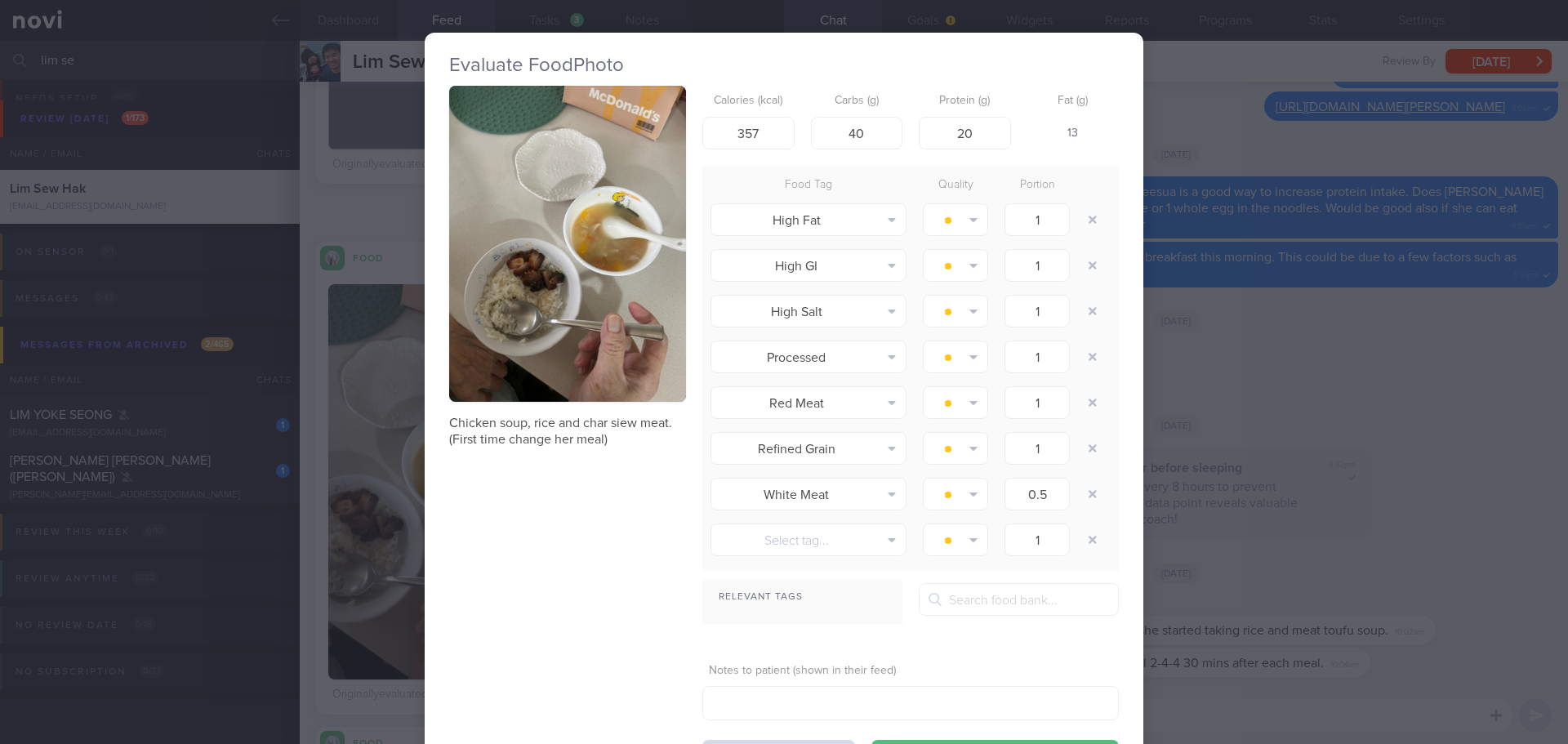
click at [655, 586] on div "Chicken soup, rice and char siew meat. (First time change her meal) Calories (k…" at bounding box center [784, 429] width 670 height 687
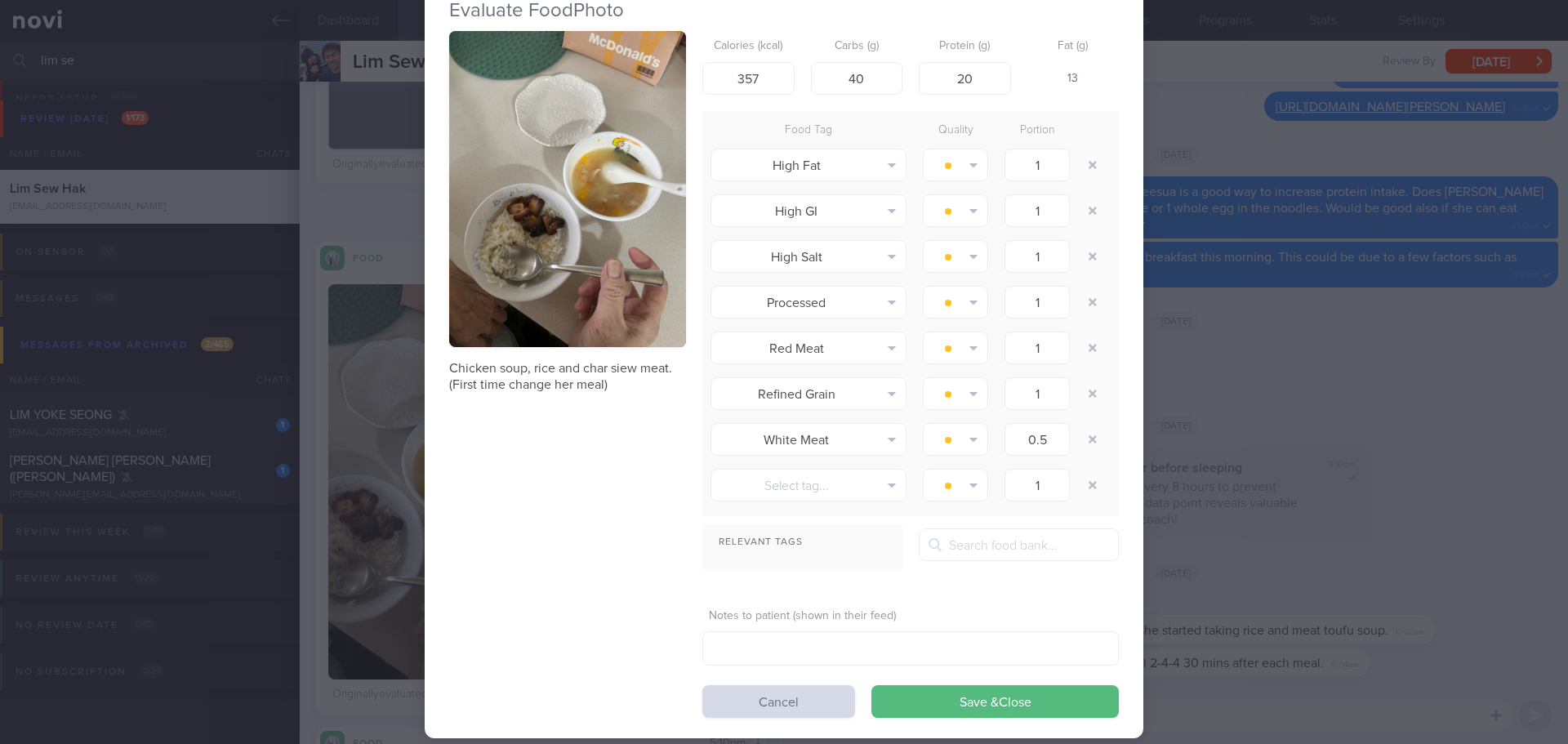
scroll to position [116, 0]
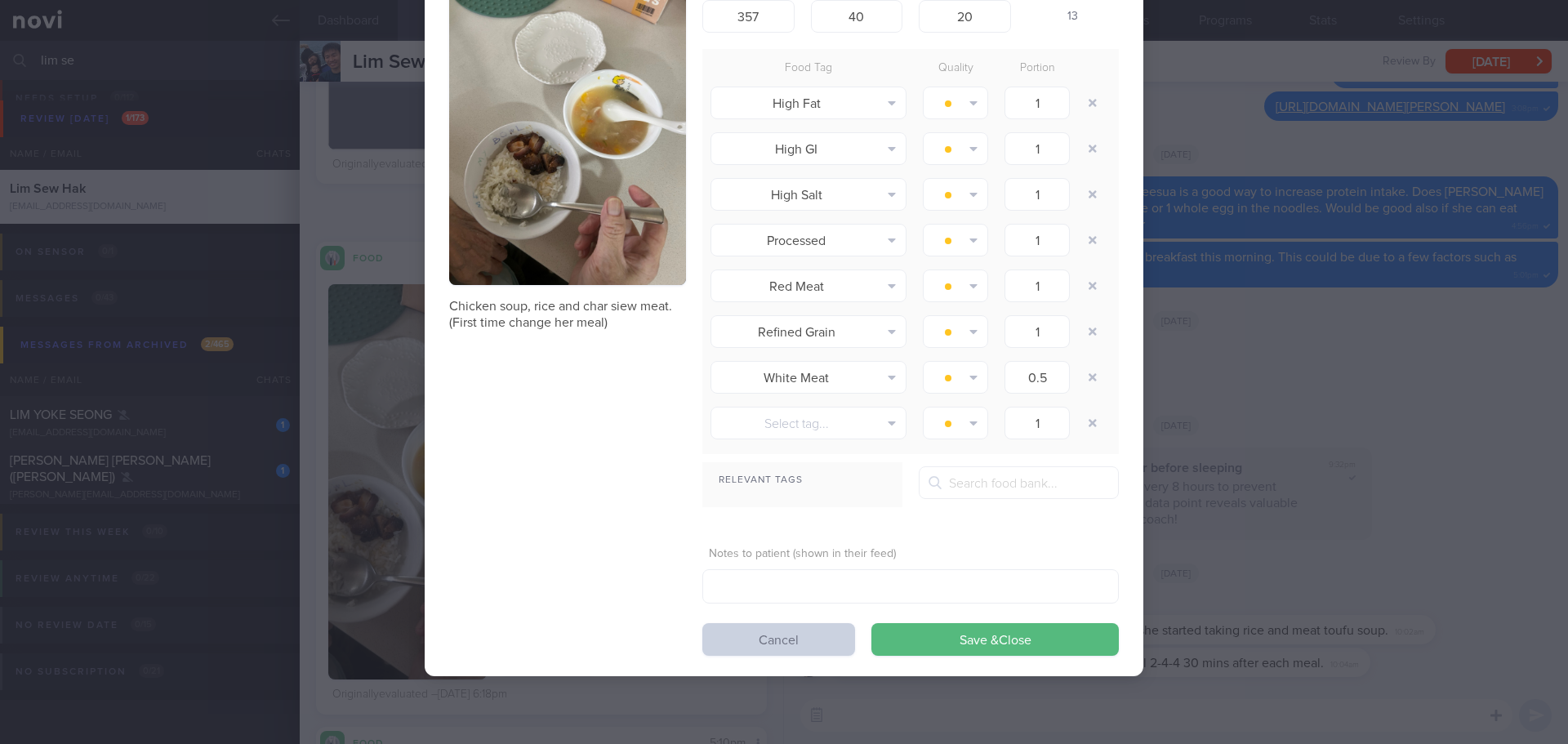
click at [806, 644] on button "Cancel" at bounding box center [778, 639] width 153 height 32
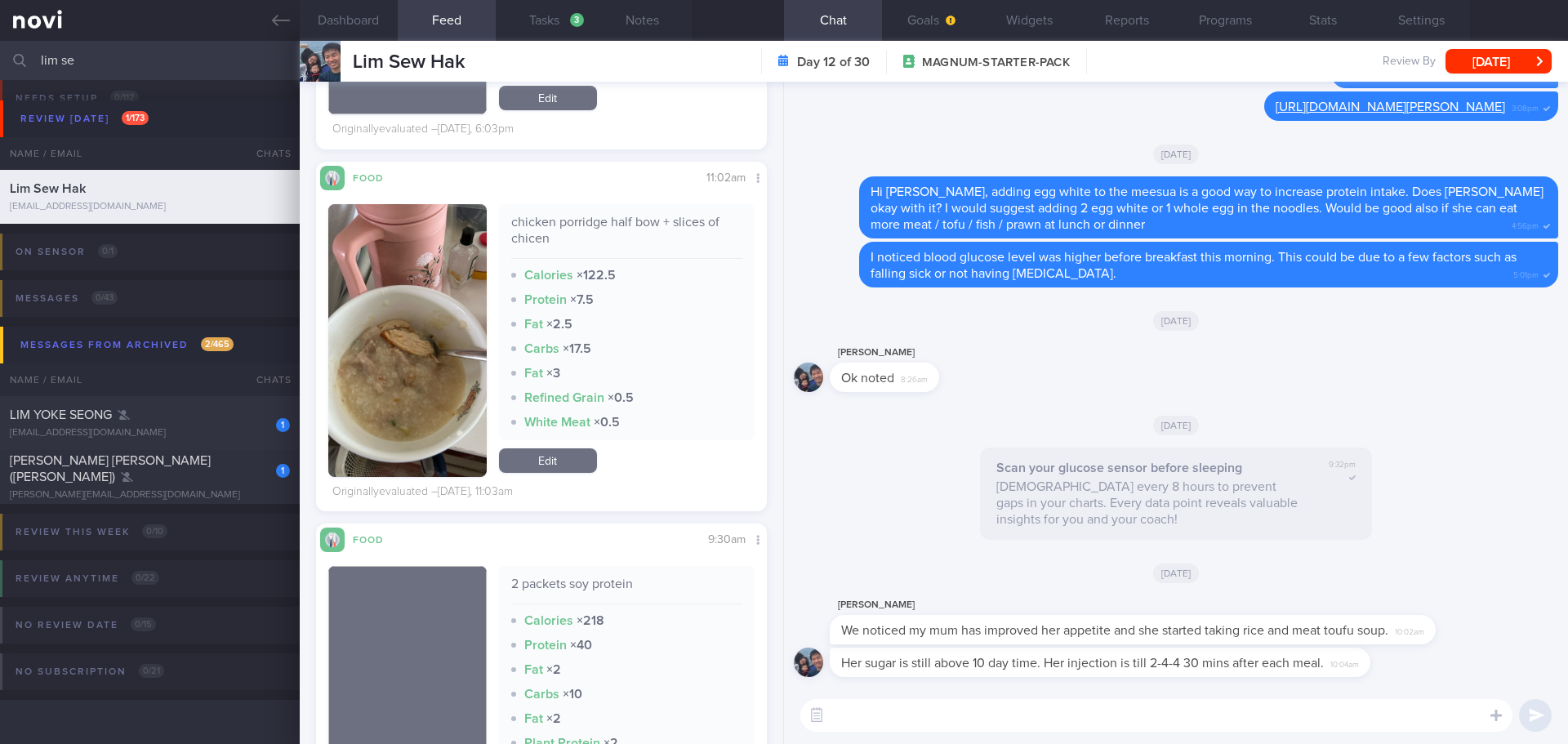
scroll to position [2368, 0]
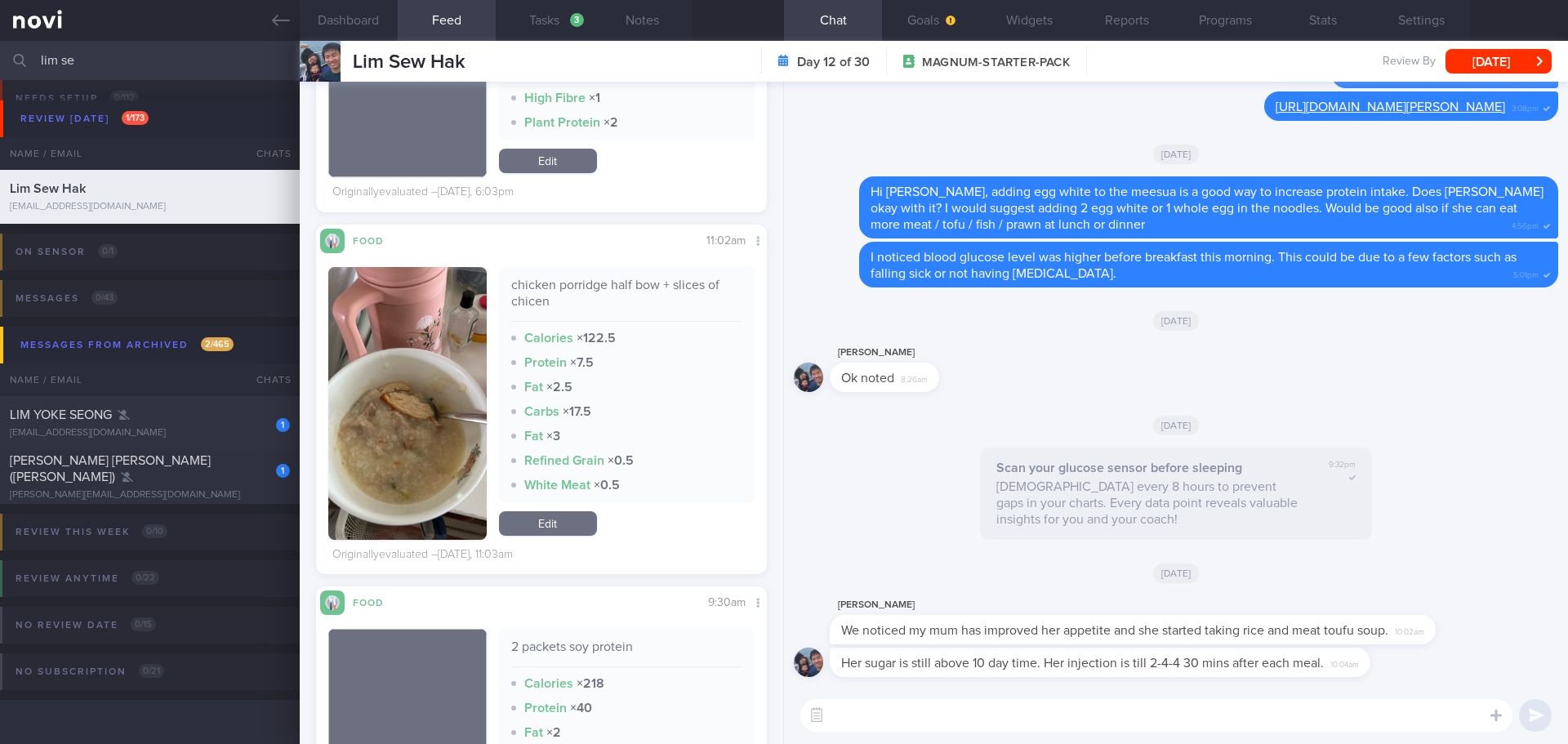
click at [418, 402] on button "button" at bounding box center [407, 403] width 158 height 273
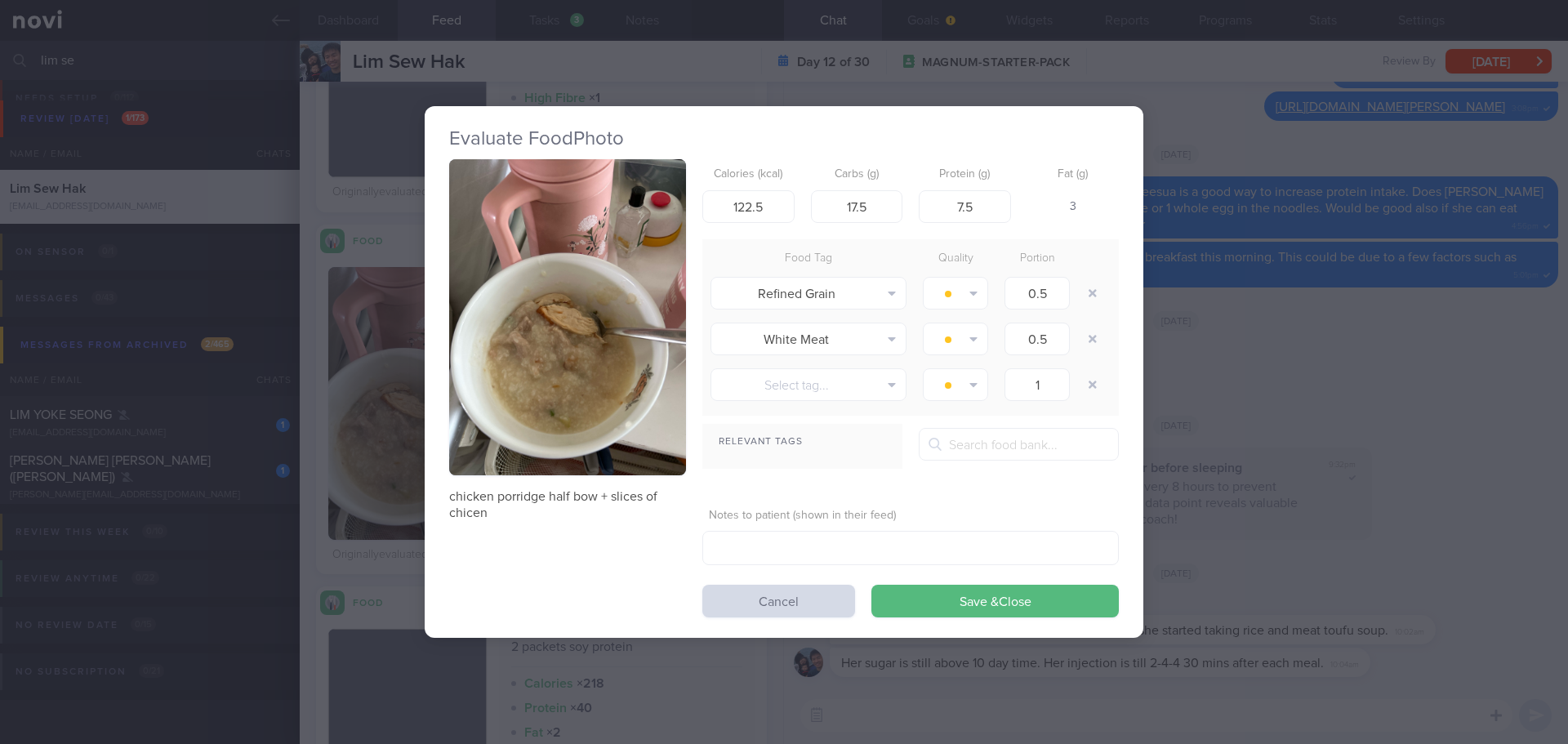
click at [568, 339] on button "button" at bounding box center [567, 317] width 237 height 316
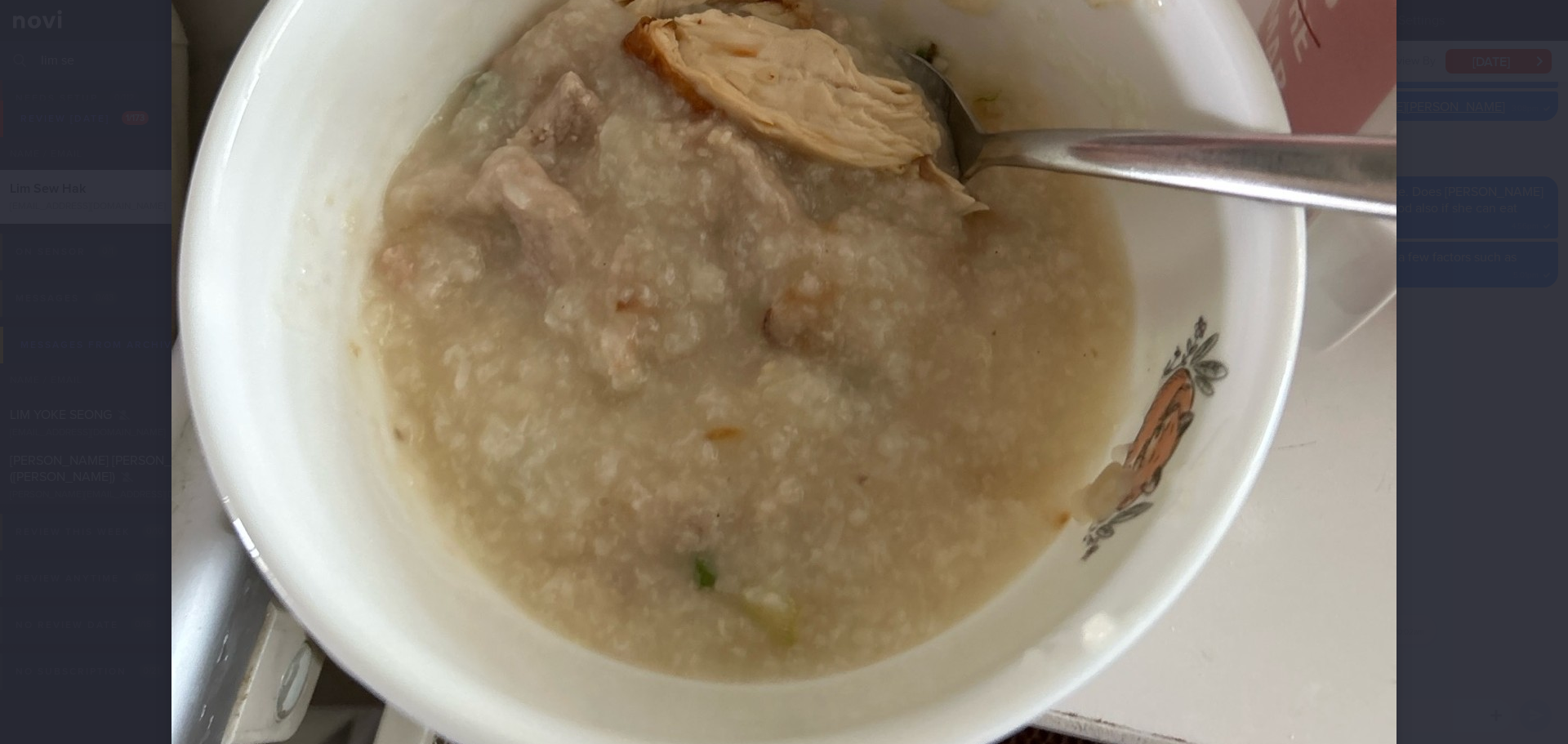
scroll to position [816, 0]
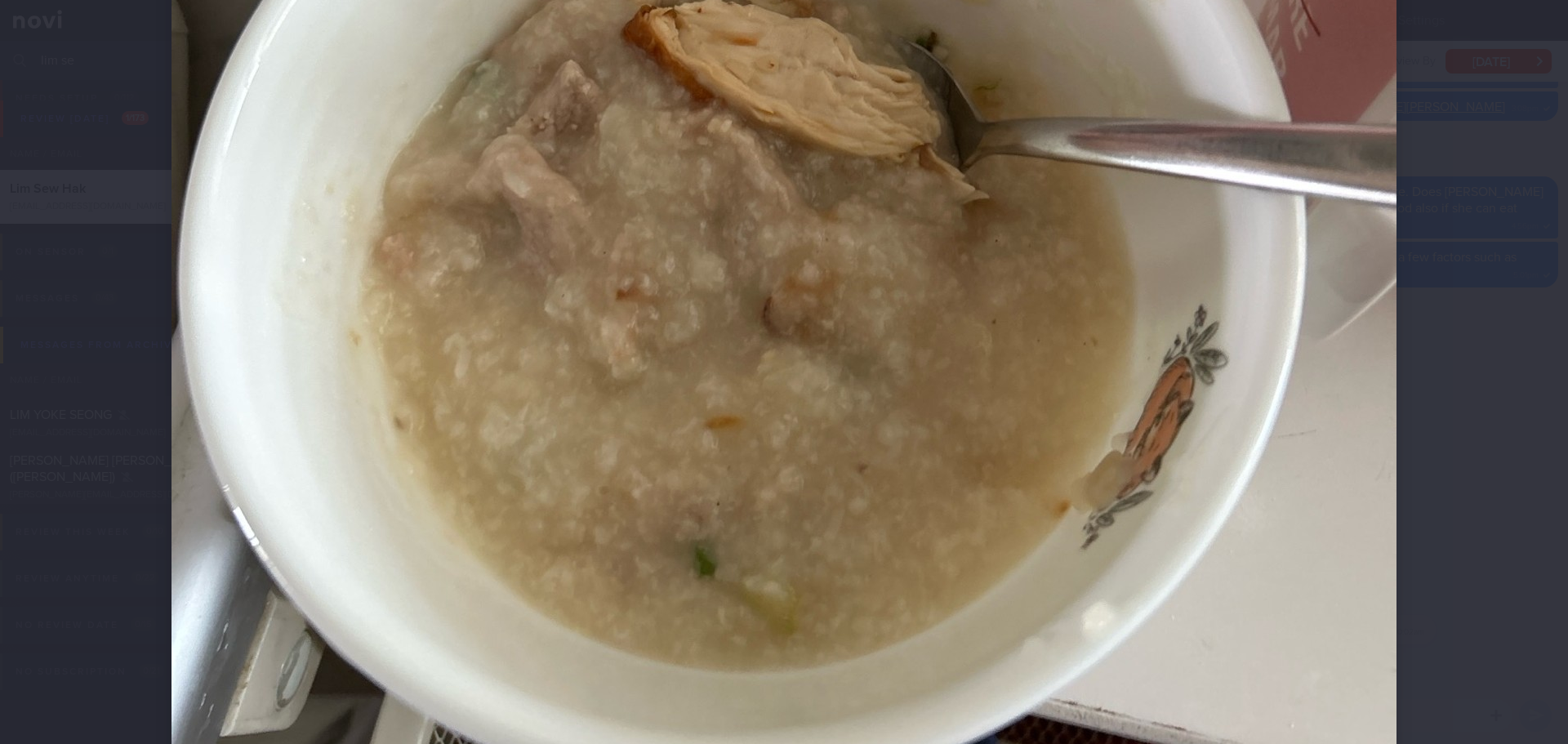
click at [1456, 314] on div at bounding box center [784, 372] width 1568 height 744
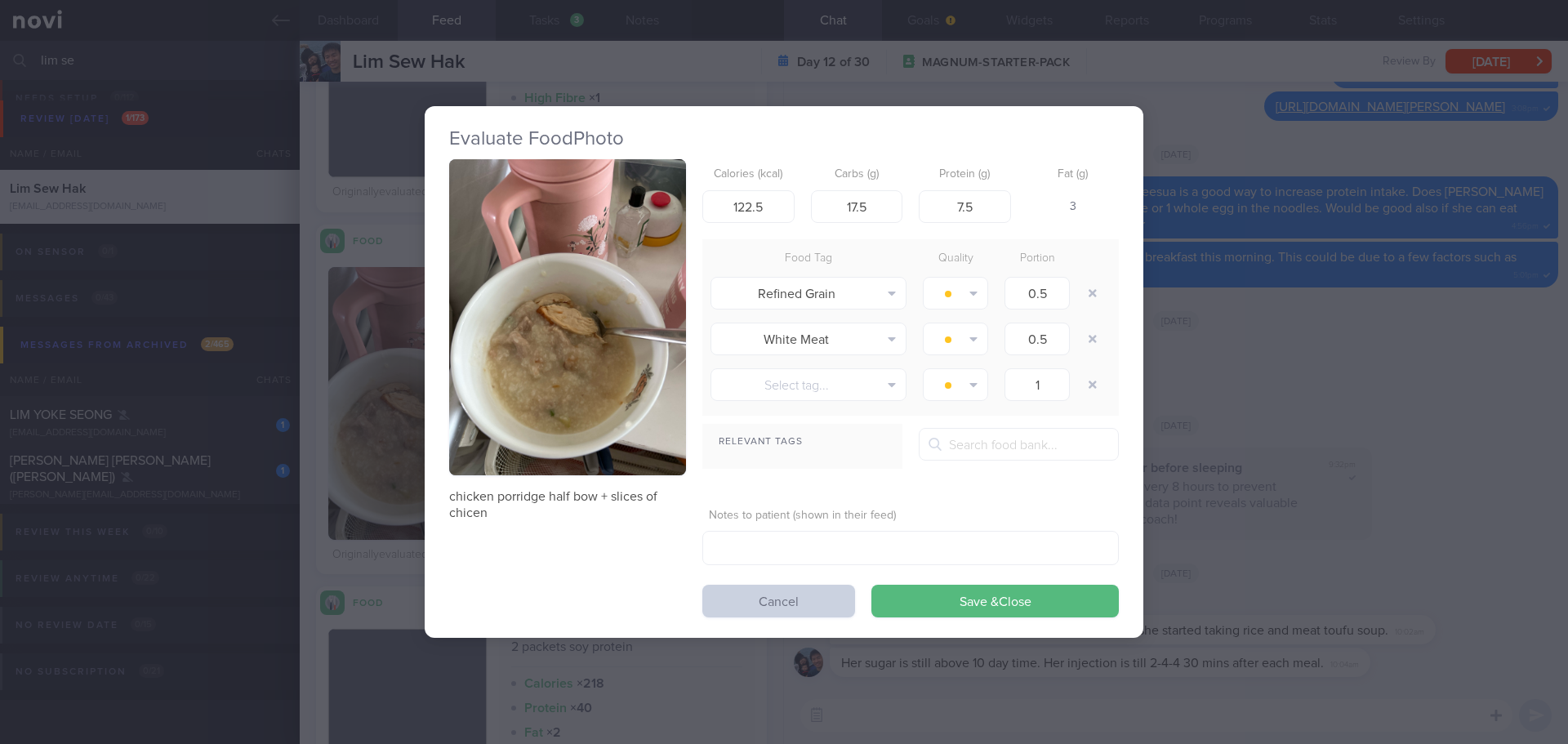
click at [731, 595] on button "Cancel" at bounding box center [778, 601] width 153 height 32
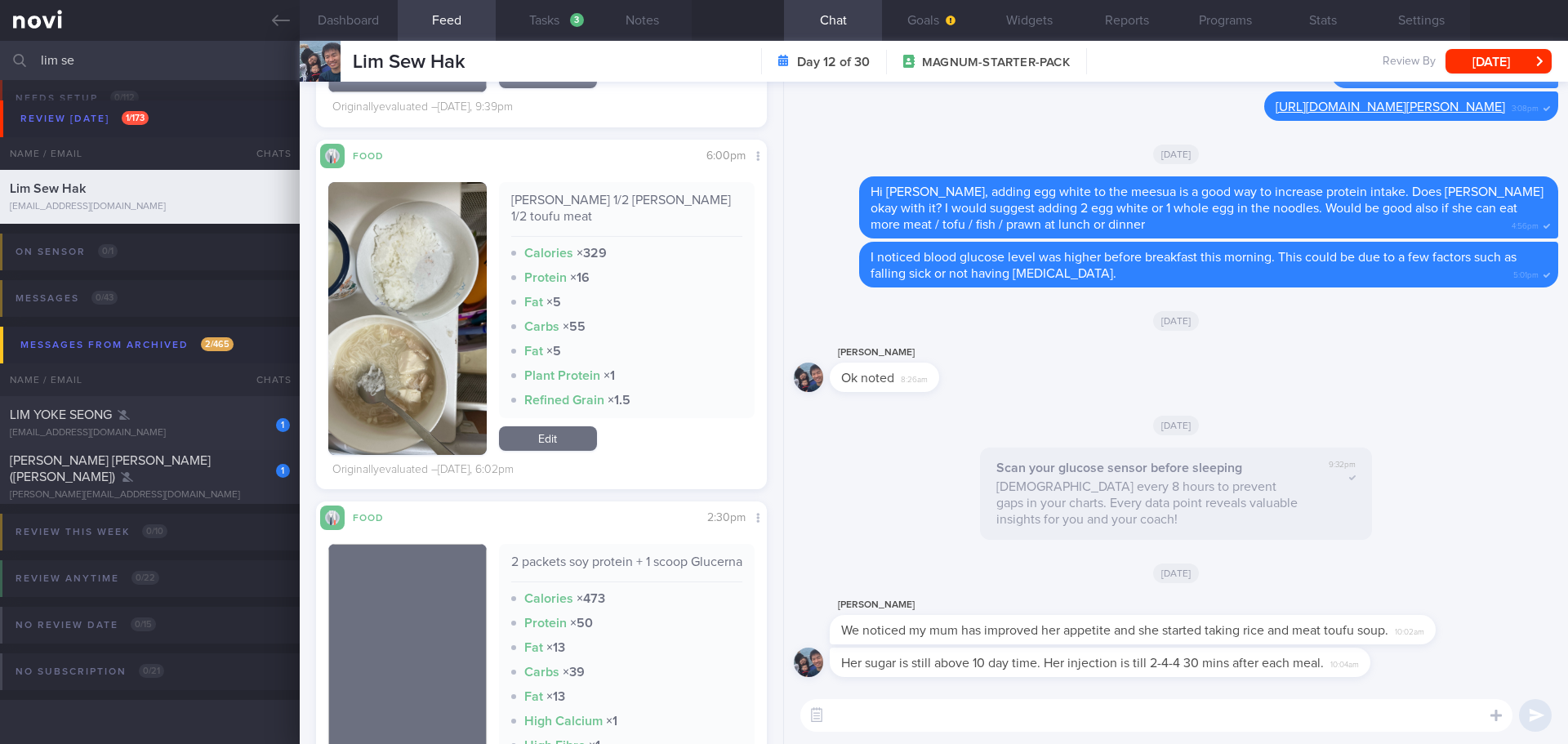
scroll to position [1715, 0]
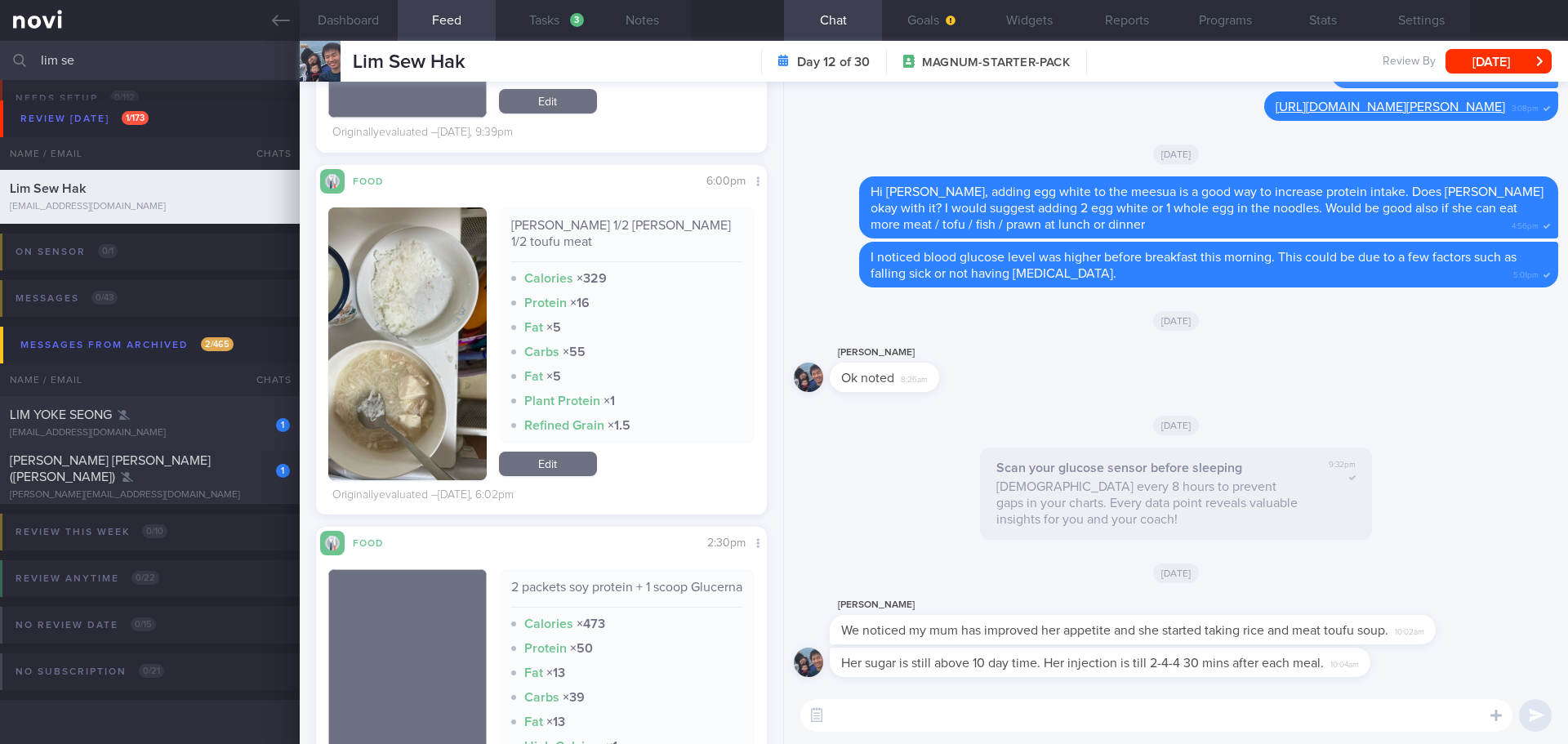
click at [374, 378] on img "button" at bounding box center [407, 344] width 158 height 273
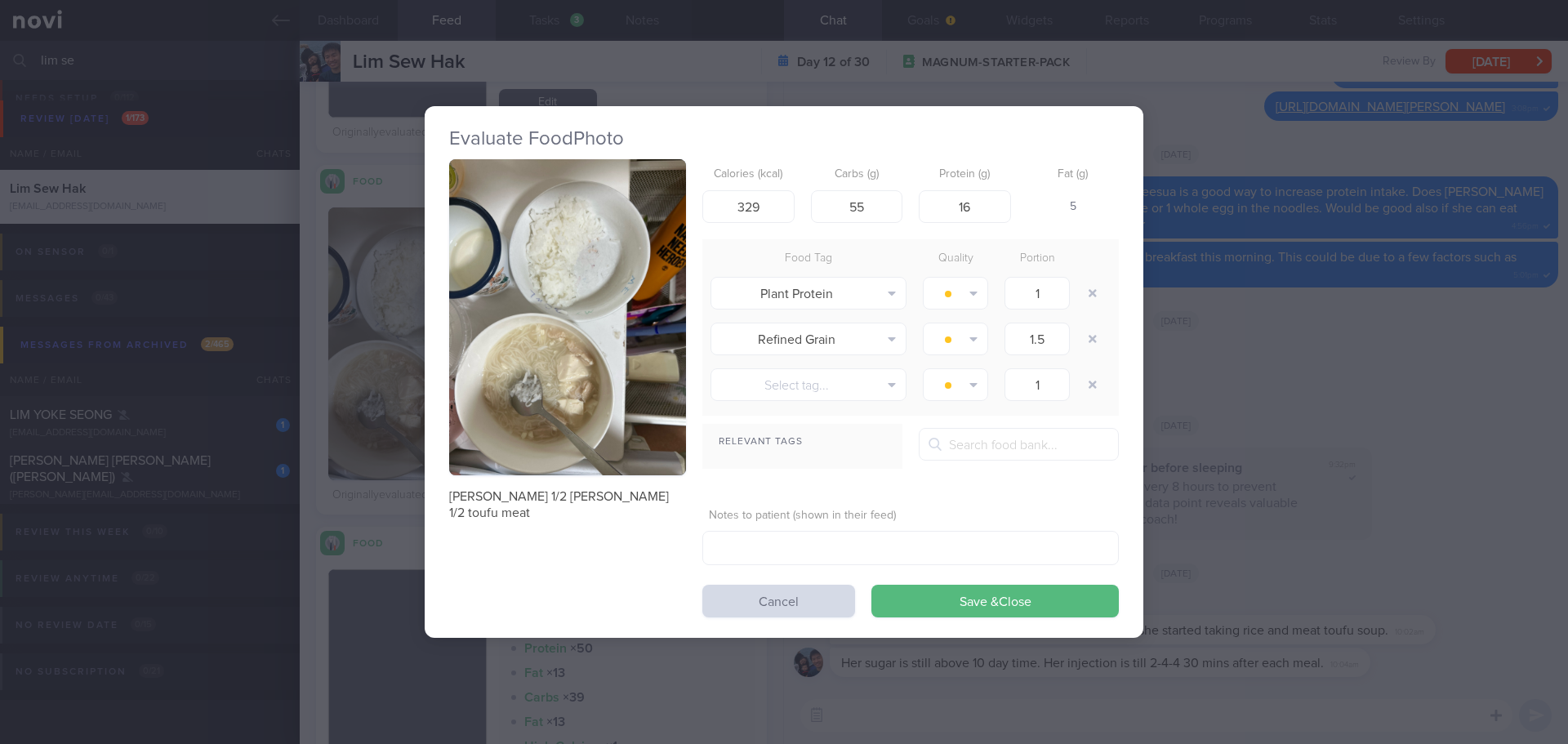
click at [501, 258] on button "button" at bounding box center [567, 317] width 237 height 316
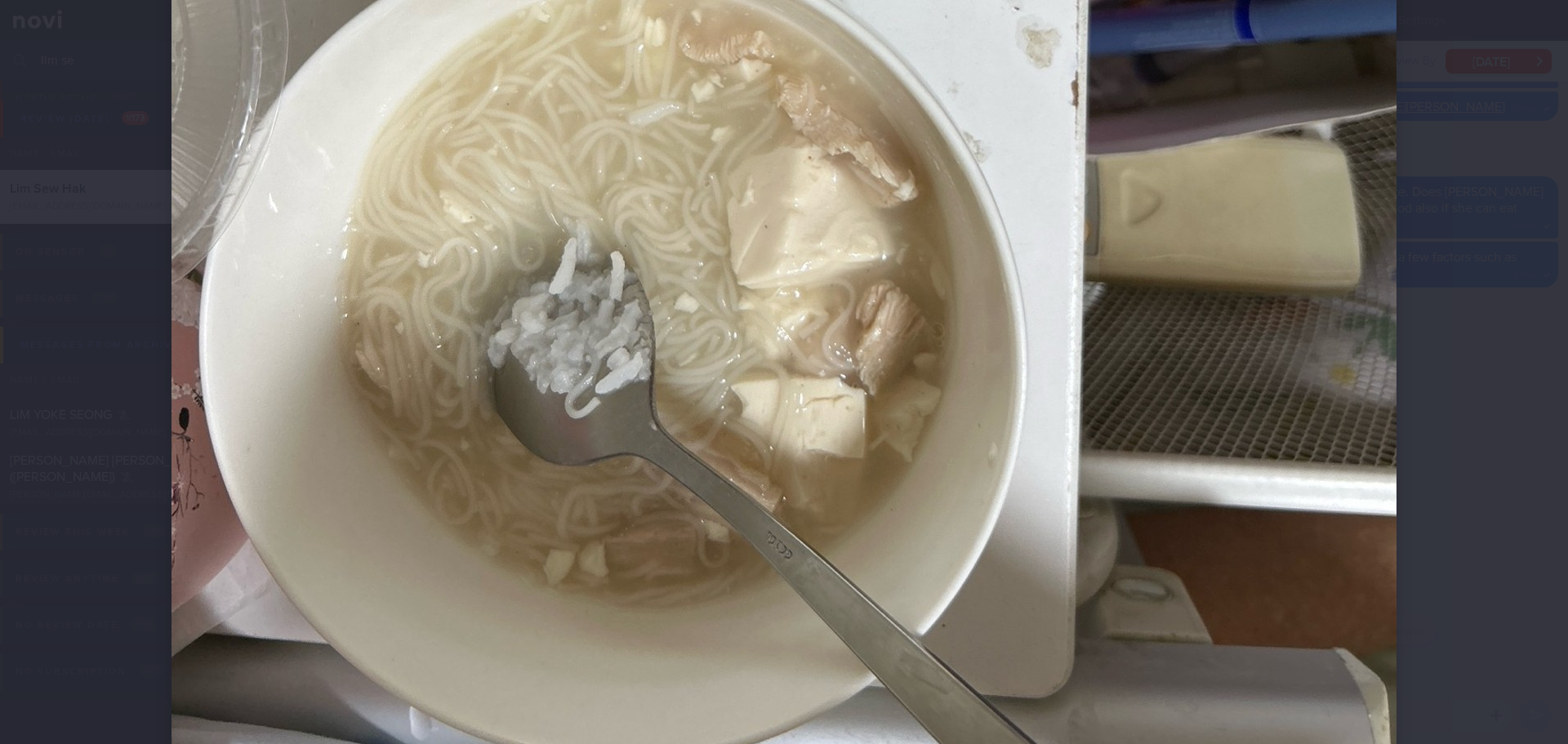
scroll to position [899, 0]
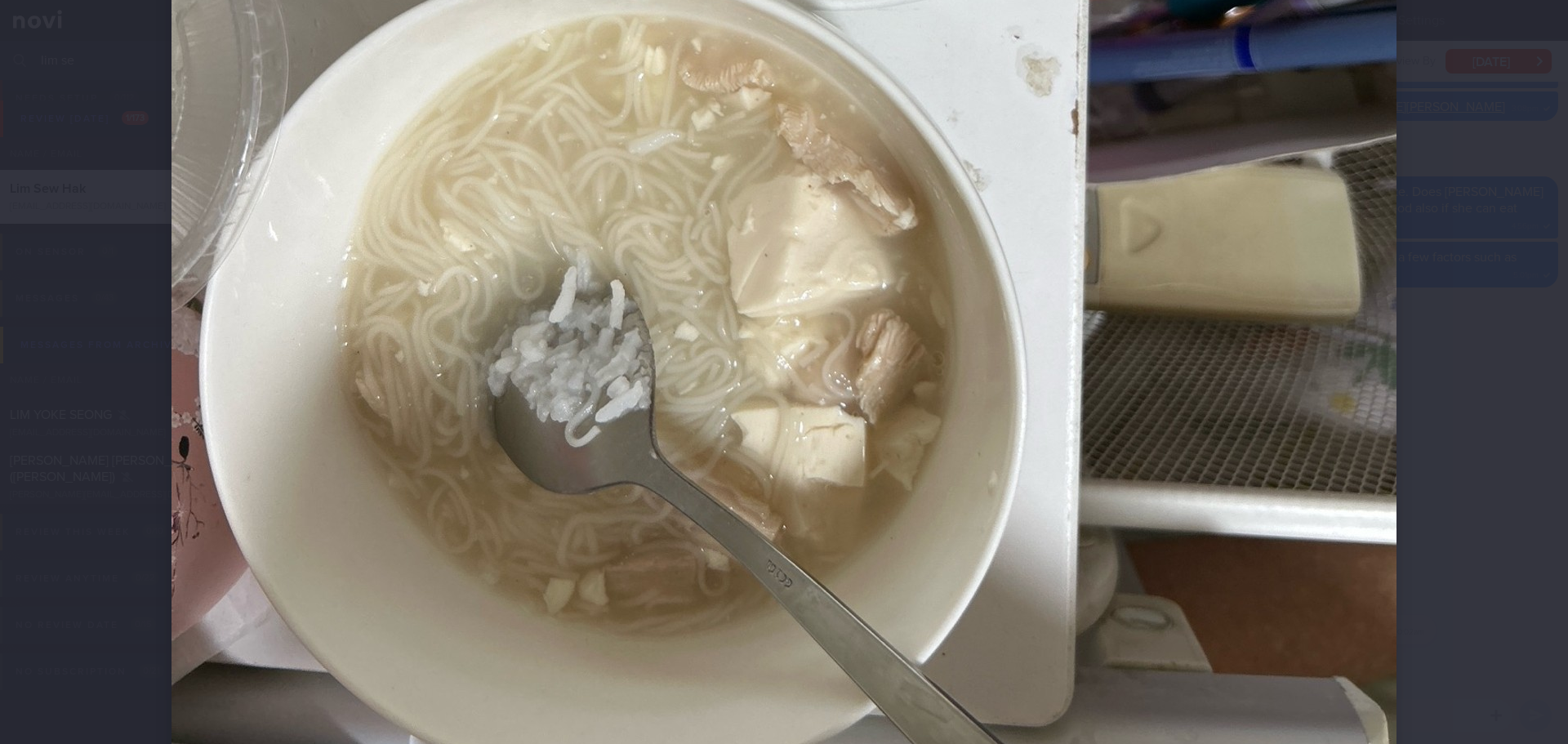
click at [1536, 246] on div at bounding box center [784, 372] width 1568 height 744
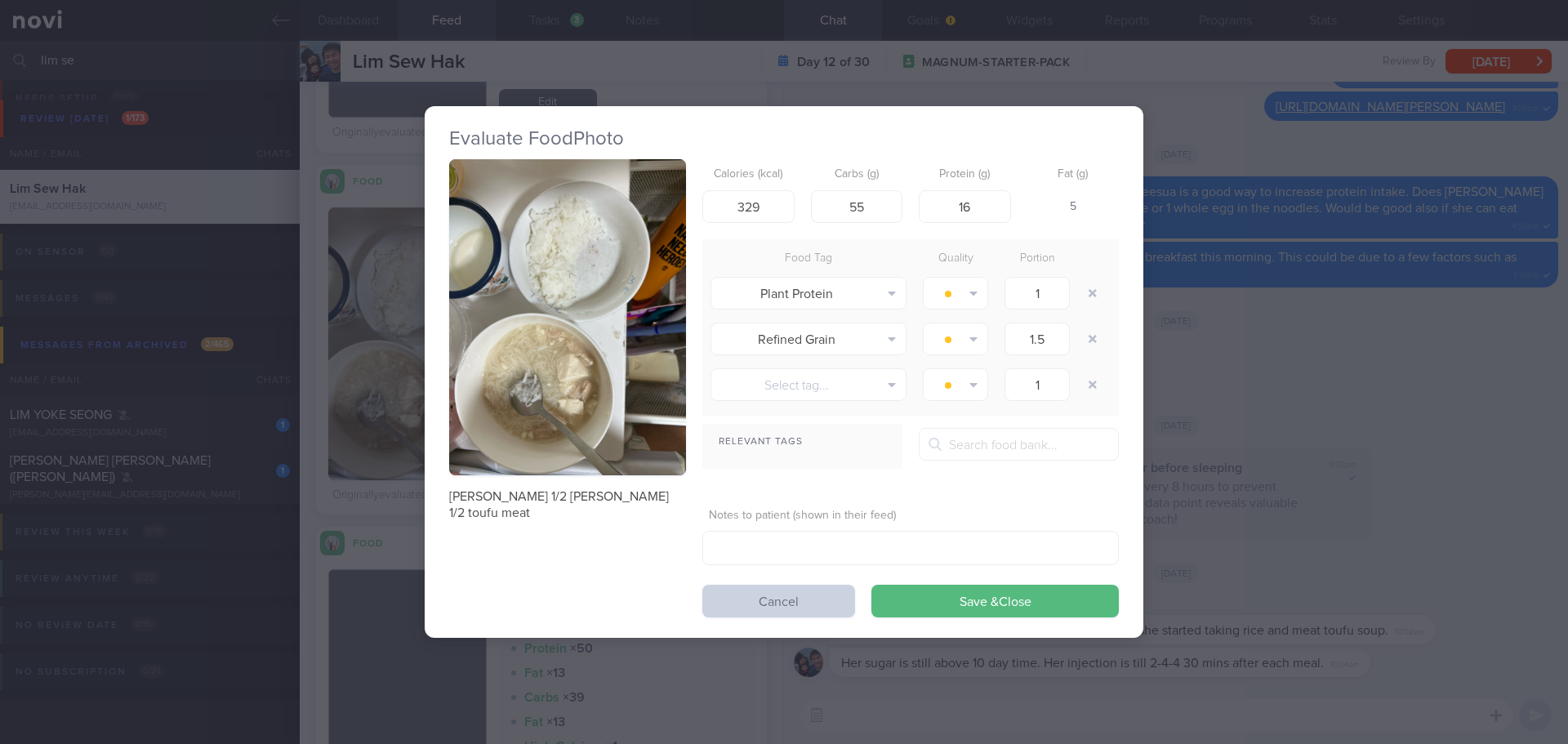
click at [807, 595] on button "Cancel" at bounding box center [778, 601] width 153 height 32
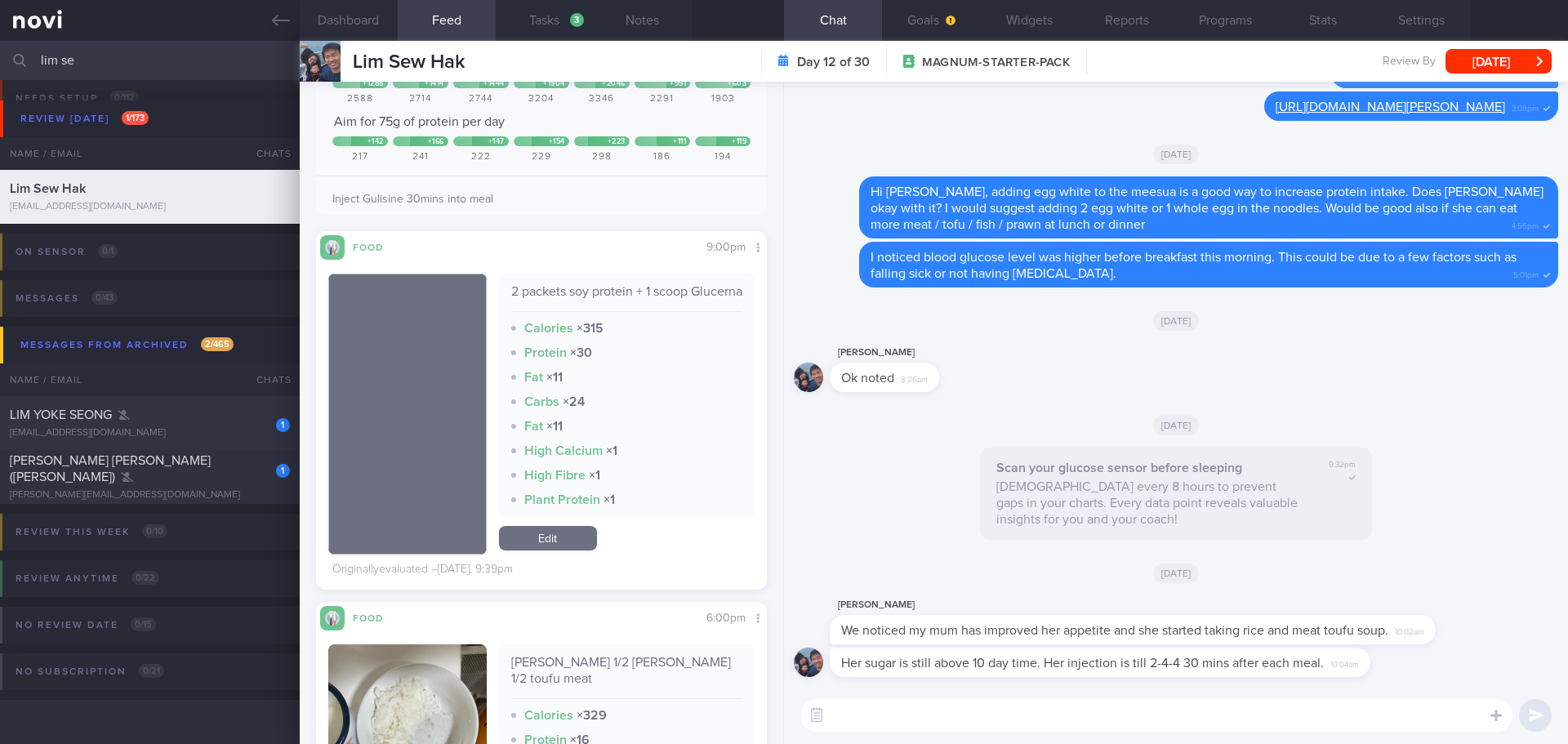
scroll to position [1226, 0]
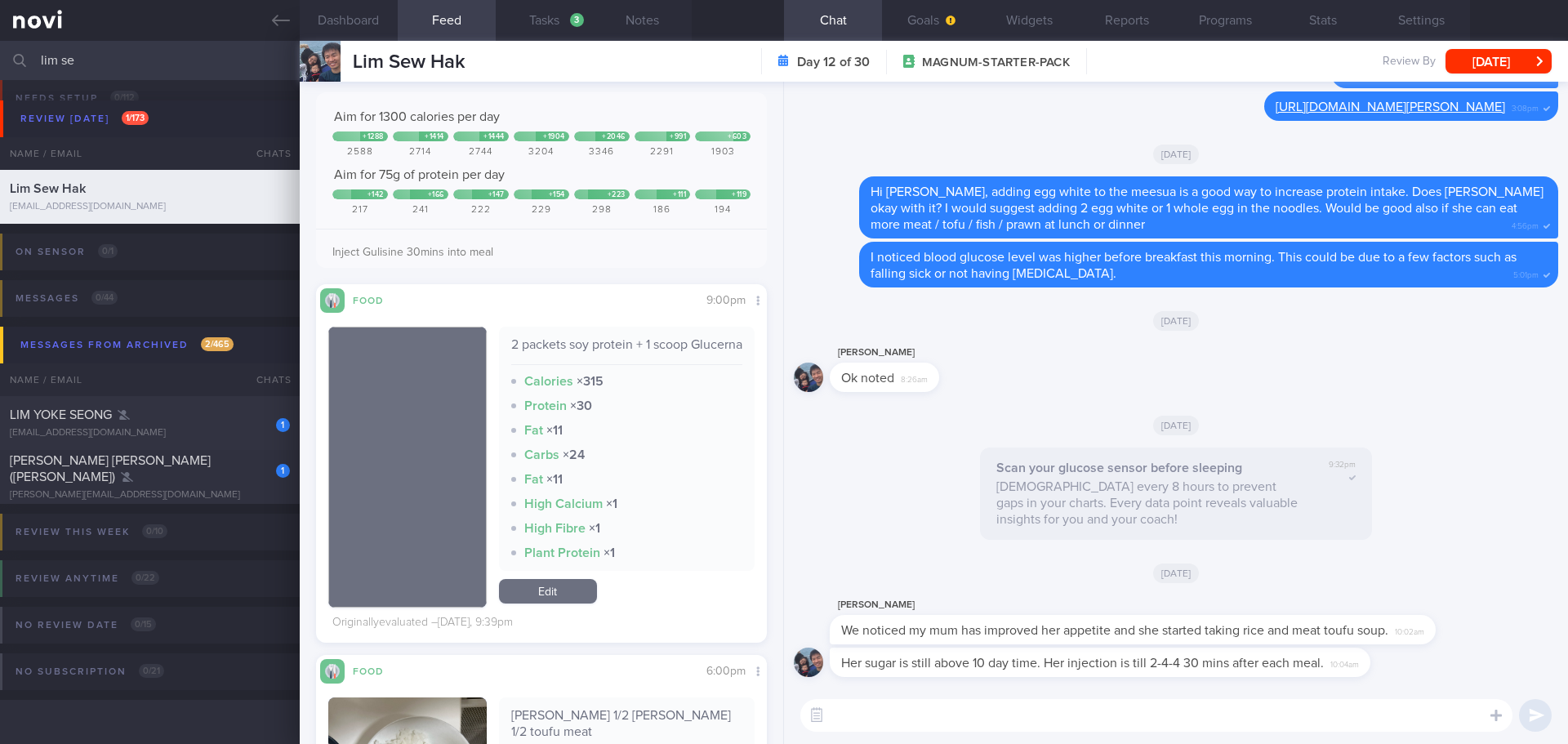
click at [1258, 714] on textarea at bounding box center [1156, 715] width 712 height 32
click at [1195, 714] on textarea at bounding box center [1156, 715] width 712 height 32
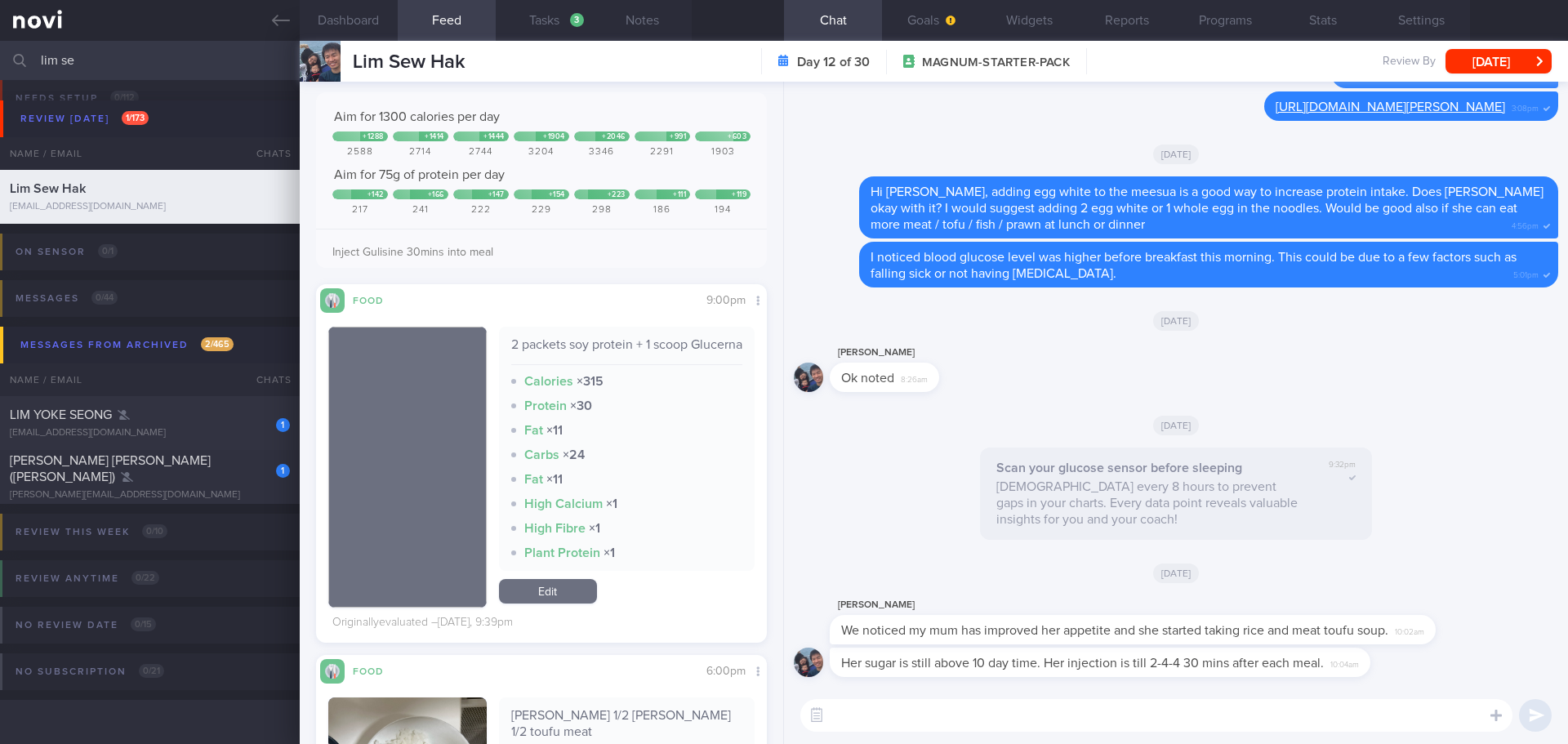
click at [1195, 714] on textarea at bounding box center [1156, 715] width 712 height 32
click at [1191, 705] on textarea at bounding box center [1156, 715] width 712 height 32
click at [1191, 712] on textarea at bounding box center [1156, 715] width 712 height 32
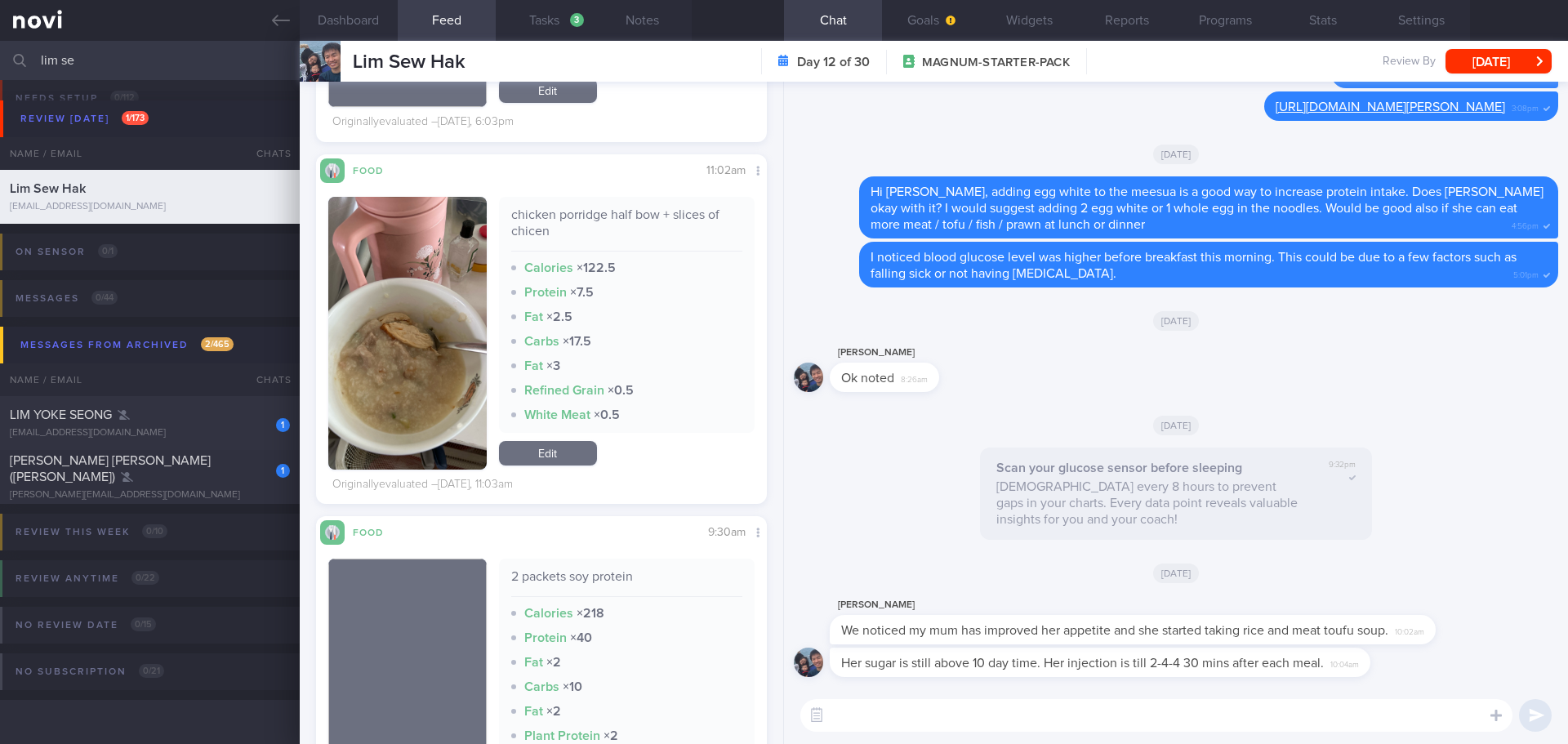
scroll to position [2450, 0]
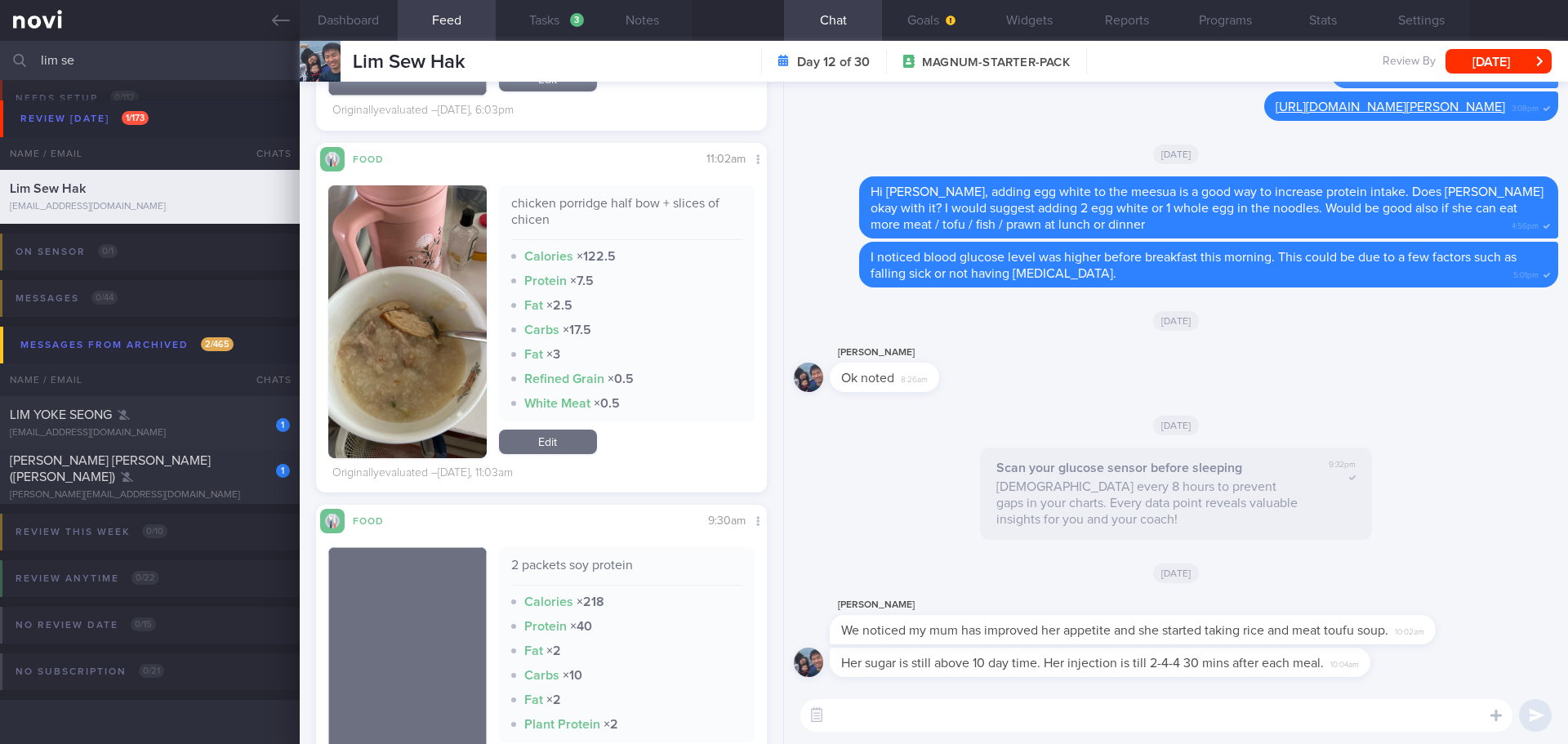
click at [981, 720] on textarea at bounding box center [1156, 715] width 712 height 32
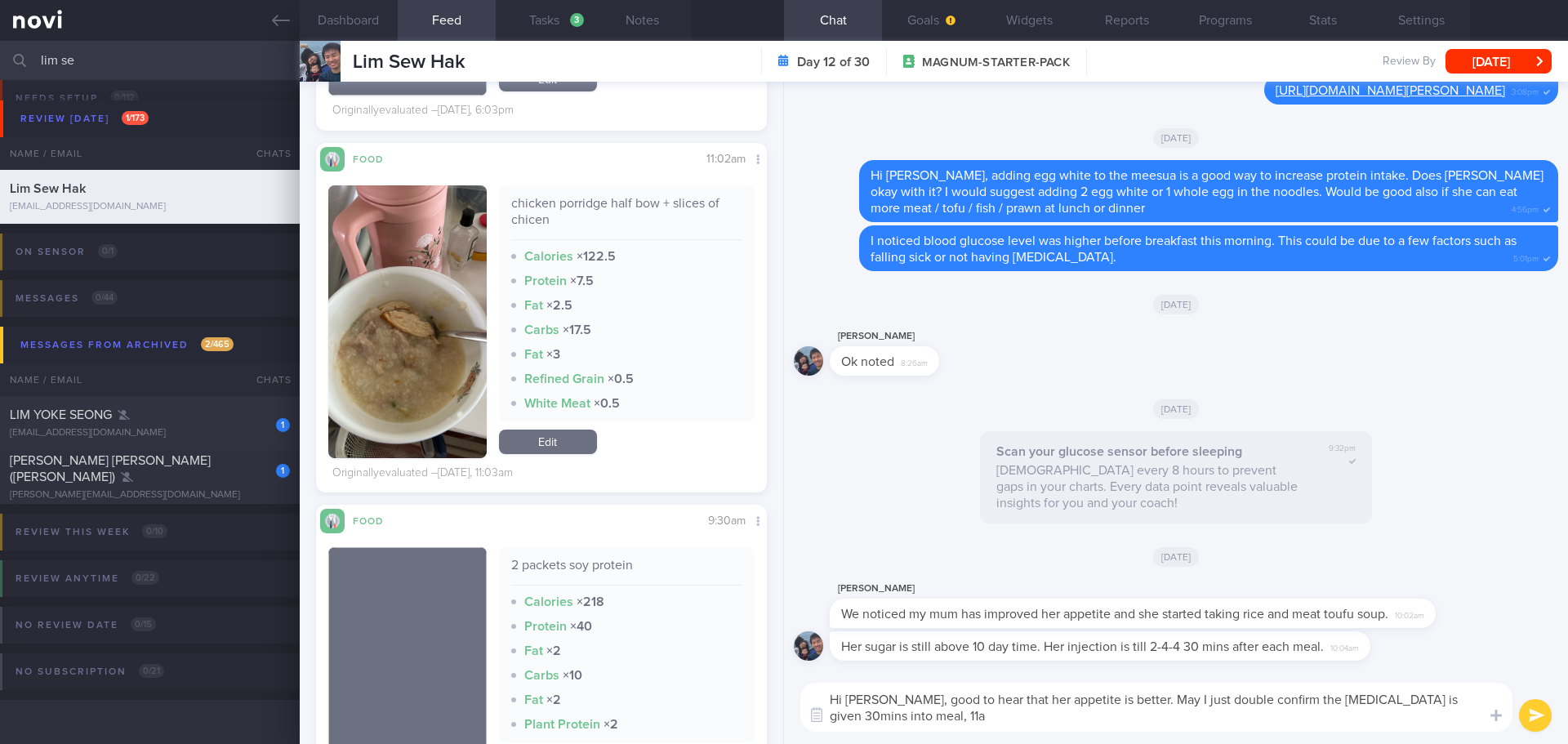
scroll to position [0, 0]
drag, startPoint x: 1111, startPoint y: 700, endPoint x: 1157, endPoint y: 734, distance: 57.2
click at [1157, 734] on div "Hi Kuick, good to hear that her appetite is better. May I just double confirm t…" at bounding box center [1176, 707] width 784 height 73
click at [1253, 718] on textarea "Hi Kuick, good to hear that her appetite is better. May I just check, does she …" at bounding box center [1156, 707] width 712 height 49
click at [1270, 714] on textarea "Hi Kuick, good to hear that her appetite is better. May I just check, does she …" at bounding box center [1156, 707] width 712 height 49
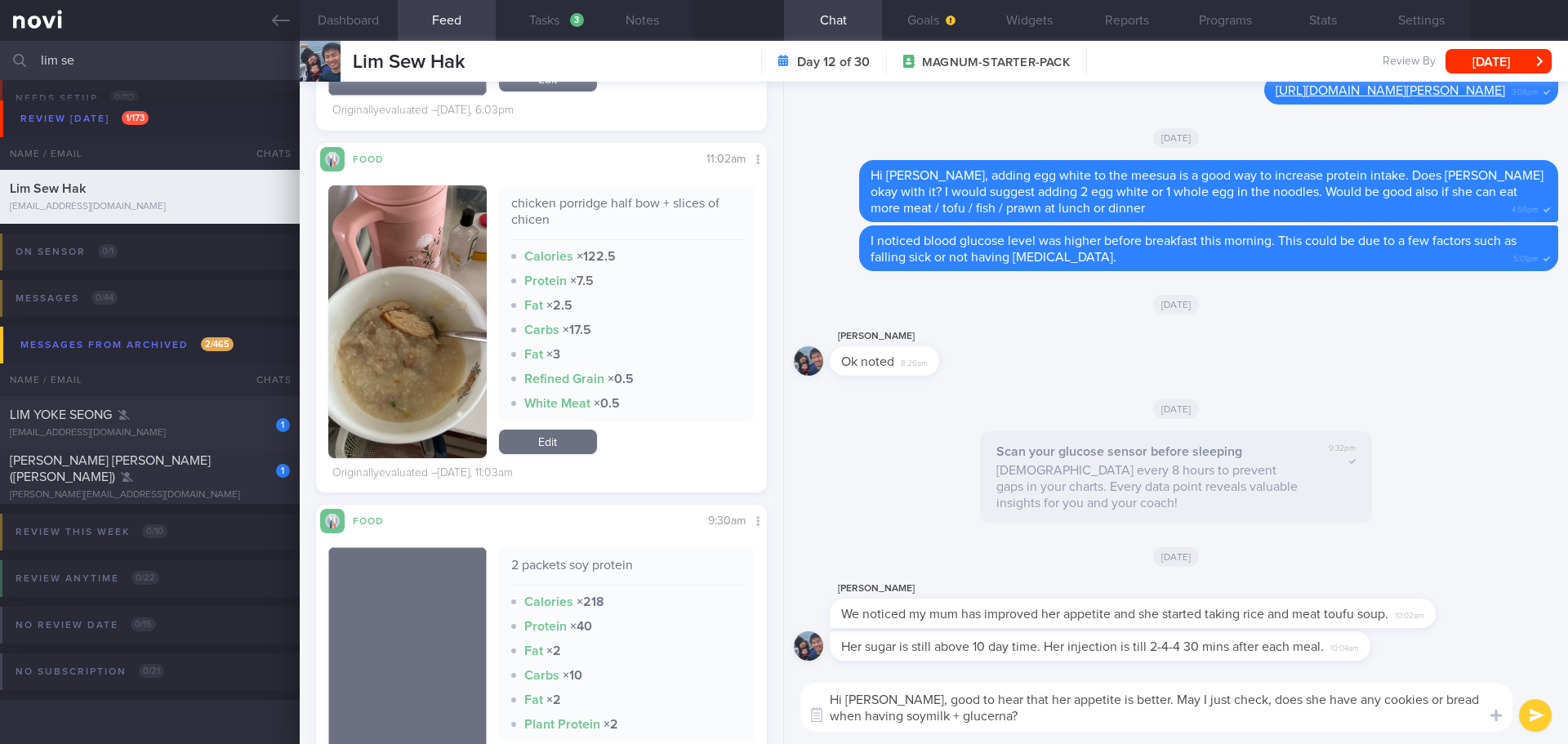
click at [1293, 717] on textarea "Hi Kuick, good to hear that her appetite is better. May I just check, does she …" at bounding box center [1156, 707] width 712 height 49
click at [1317, 716] on textarea "Hi Kuick, good to hear that her appetite is better. May I just check, does she …" at bounding box center [1156, 707] width 712 height 49
click at [1366, 713] on textarea "Hi Kuick, good to hear that her appetite is better. May I just check, does she …" at bounding box center [1156, 707] width 712 height 49
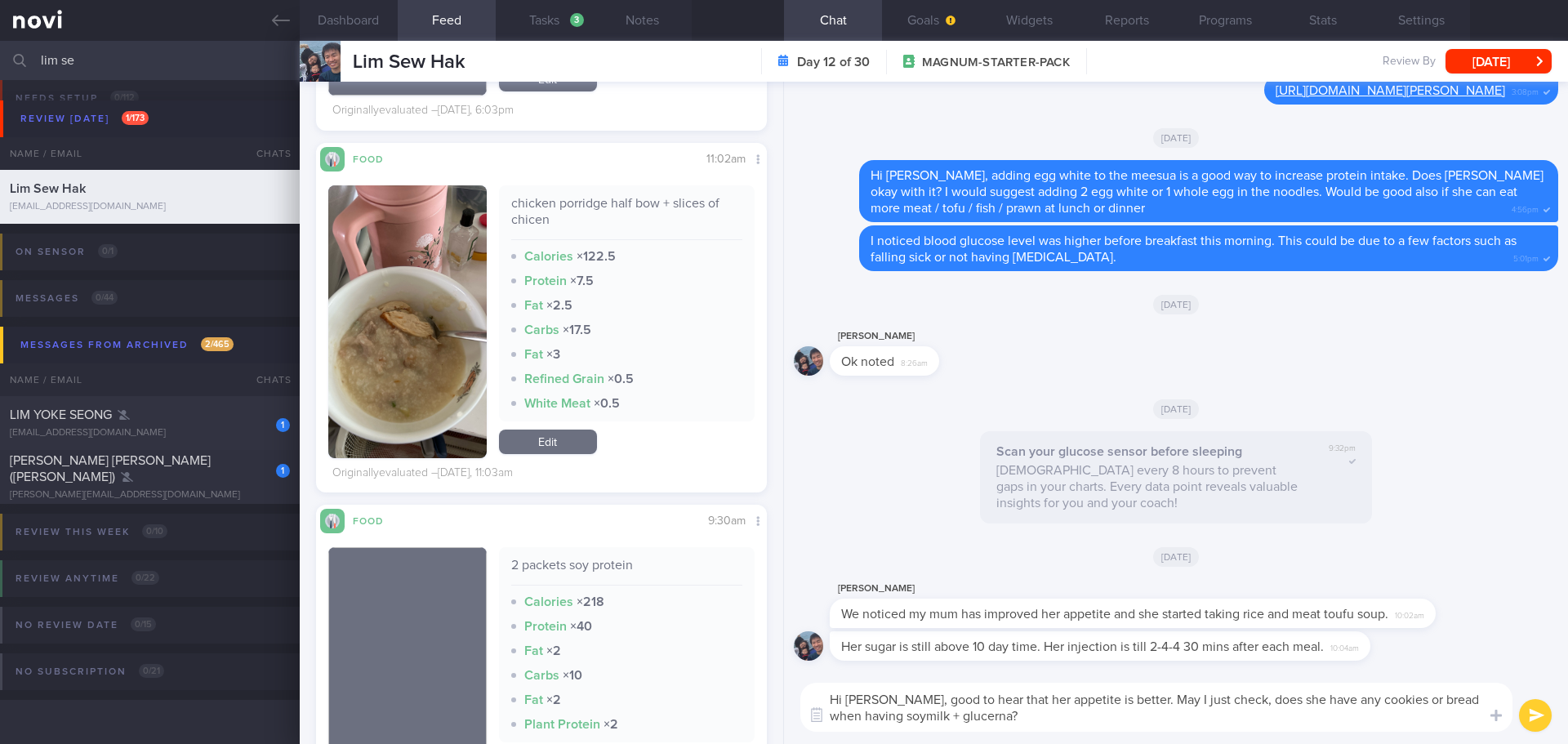
type textarea "Hi Kuick, good to hear that her appetite is better. May I just check, does she …"
click at [1525, 707] on button "submit" at bounding box center [1536, 715] width 32 height 32
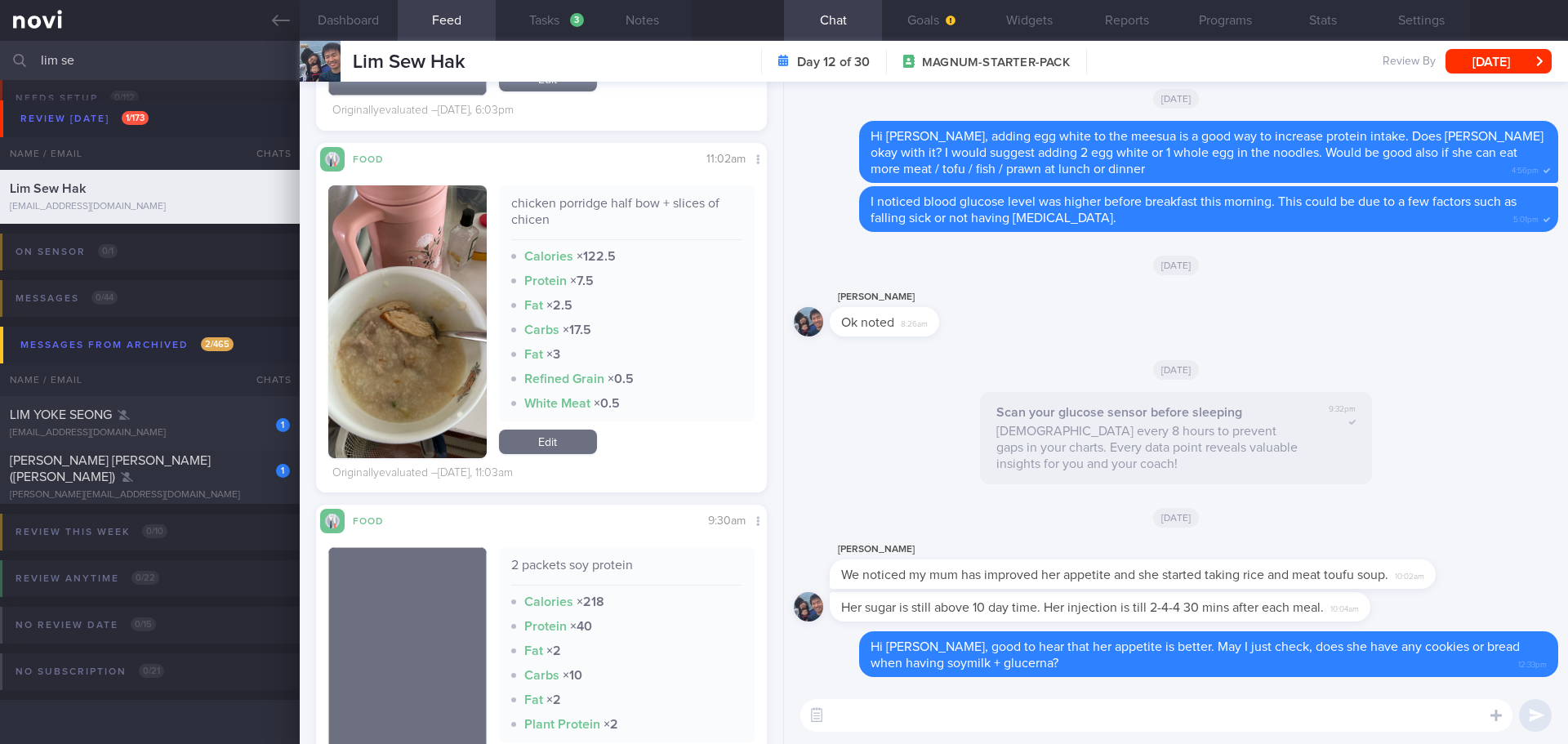
drag, startPoint x: 99, startPoint y: 60, endPoint x: -49, endPoint y: 63, distance: 148.0
click at [0, 63] on html "You are offline! Some functionality will be unavailable Patients New Users Coac…" at bounding box center [784, 372] width 1568 height 744
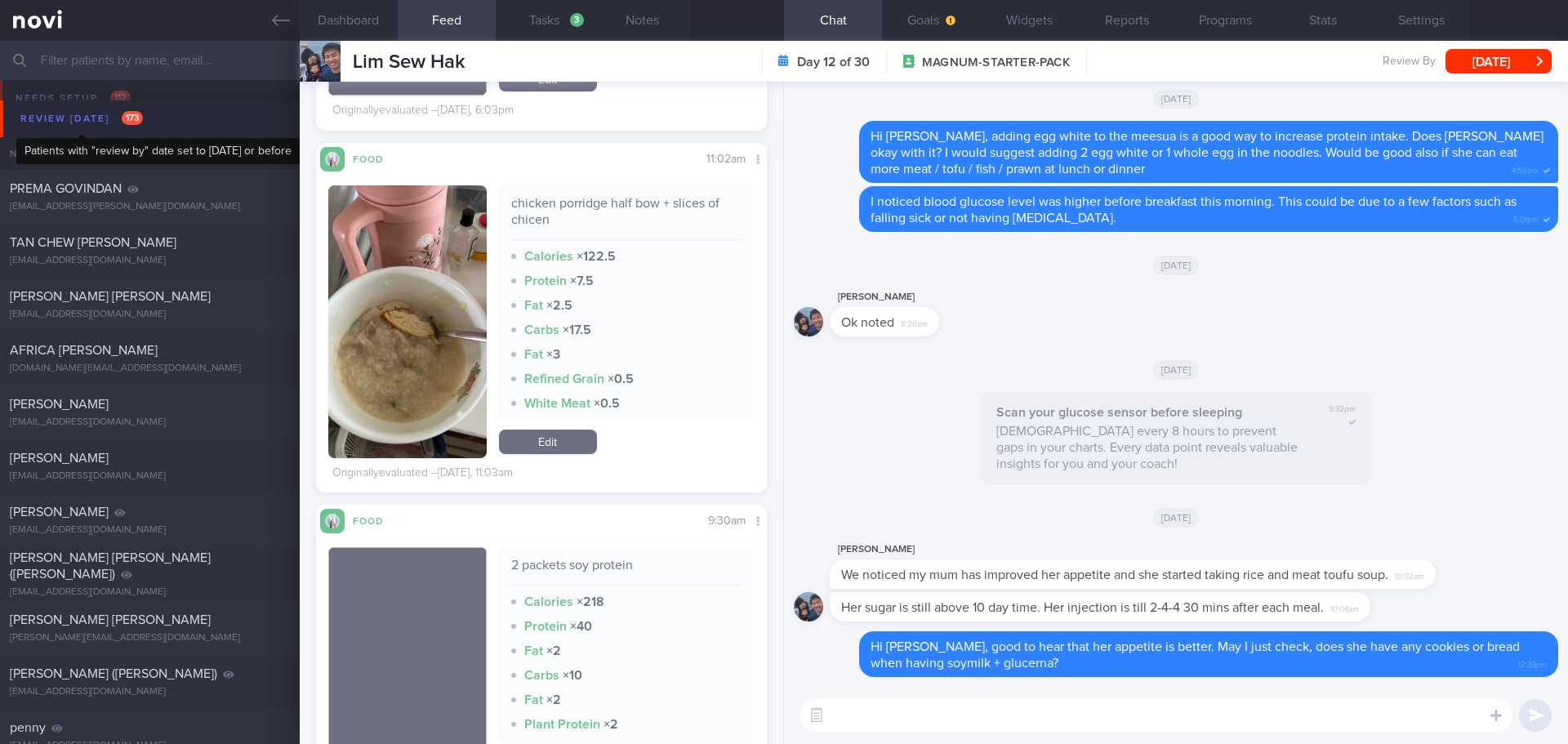
click at [52, 114] on div "Review [DATE] 173" at bounding box center [81, 118] width 131 height 22
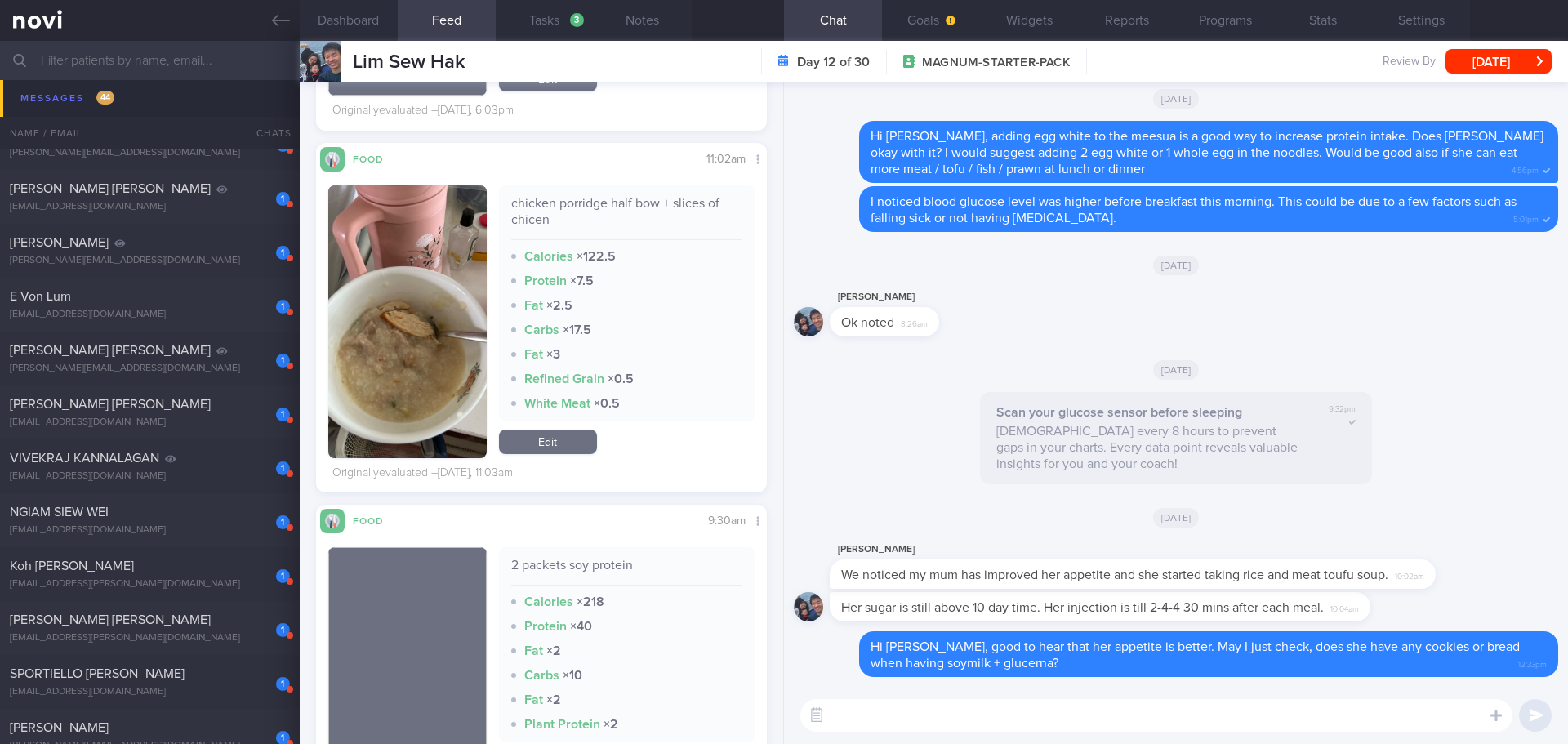
scroll to position [2160, 0]
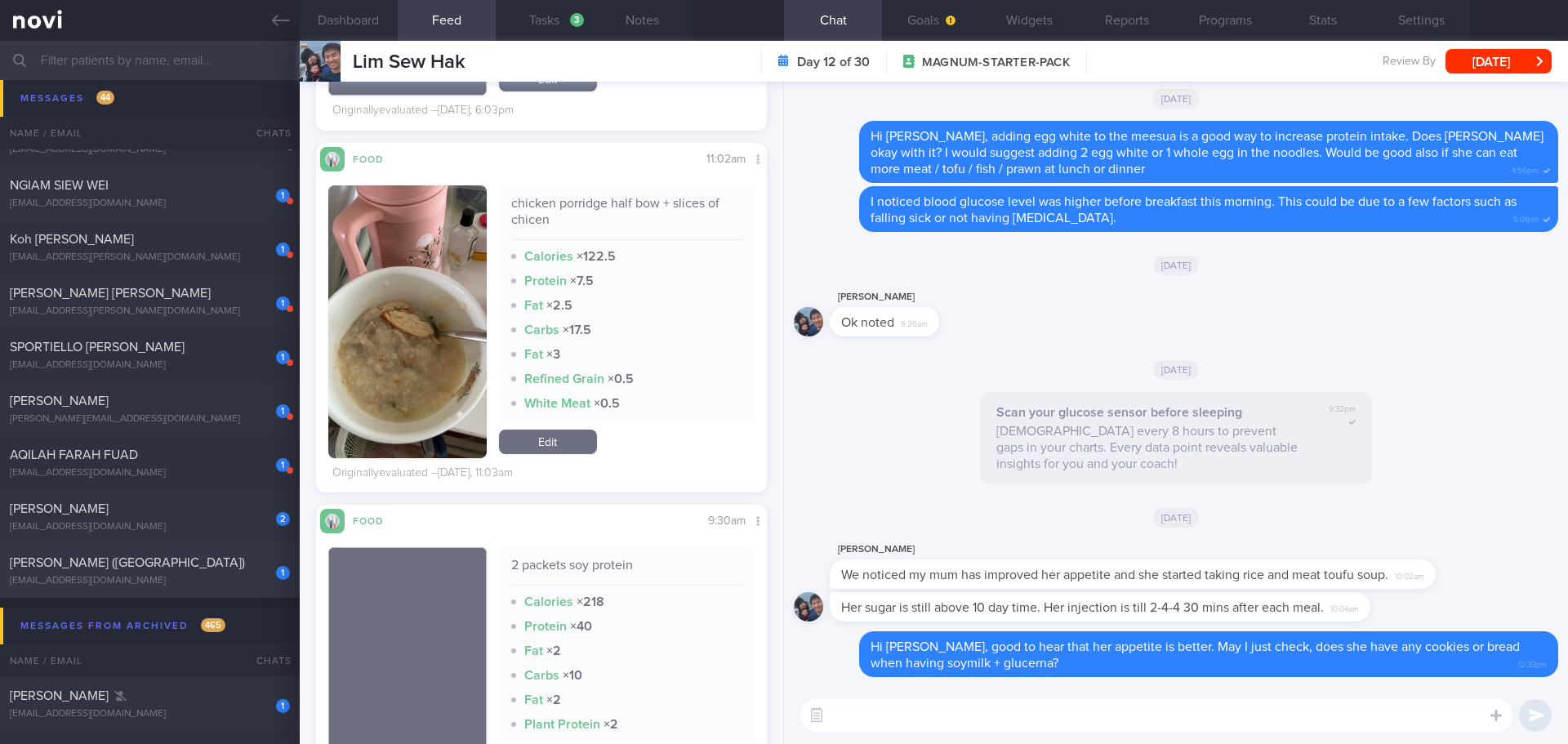
click at [184, 562] on div "[PERSON_NAME] ([GEOGRAPHIC_DATA])" at bounding box center [147, 562] width 276 height 16
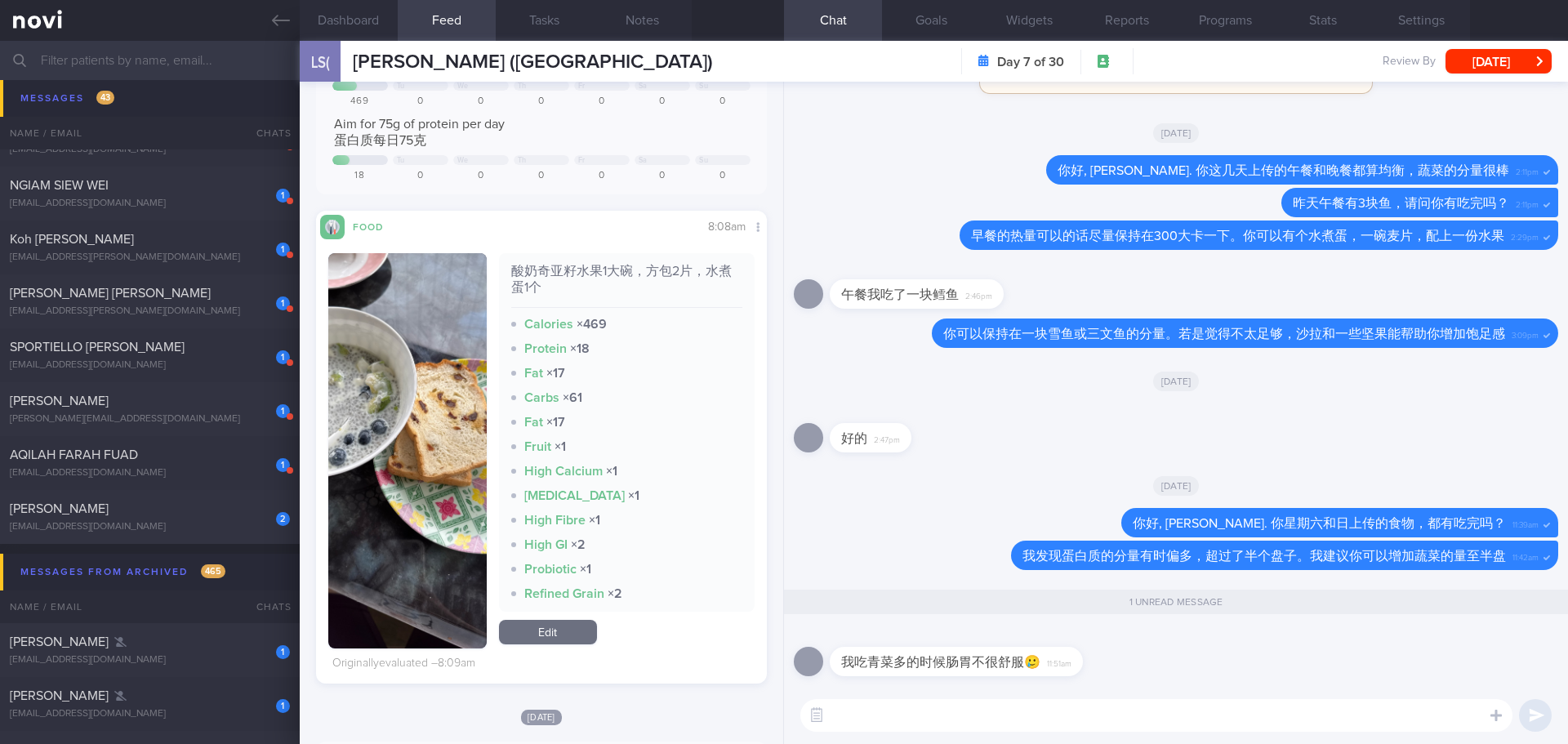
scroll to position [82, 0]
